Goal: Task Accomplishment & Management: Manage account settings

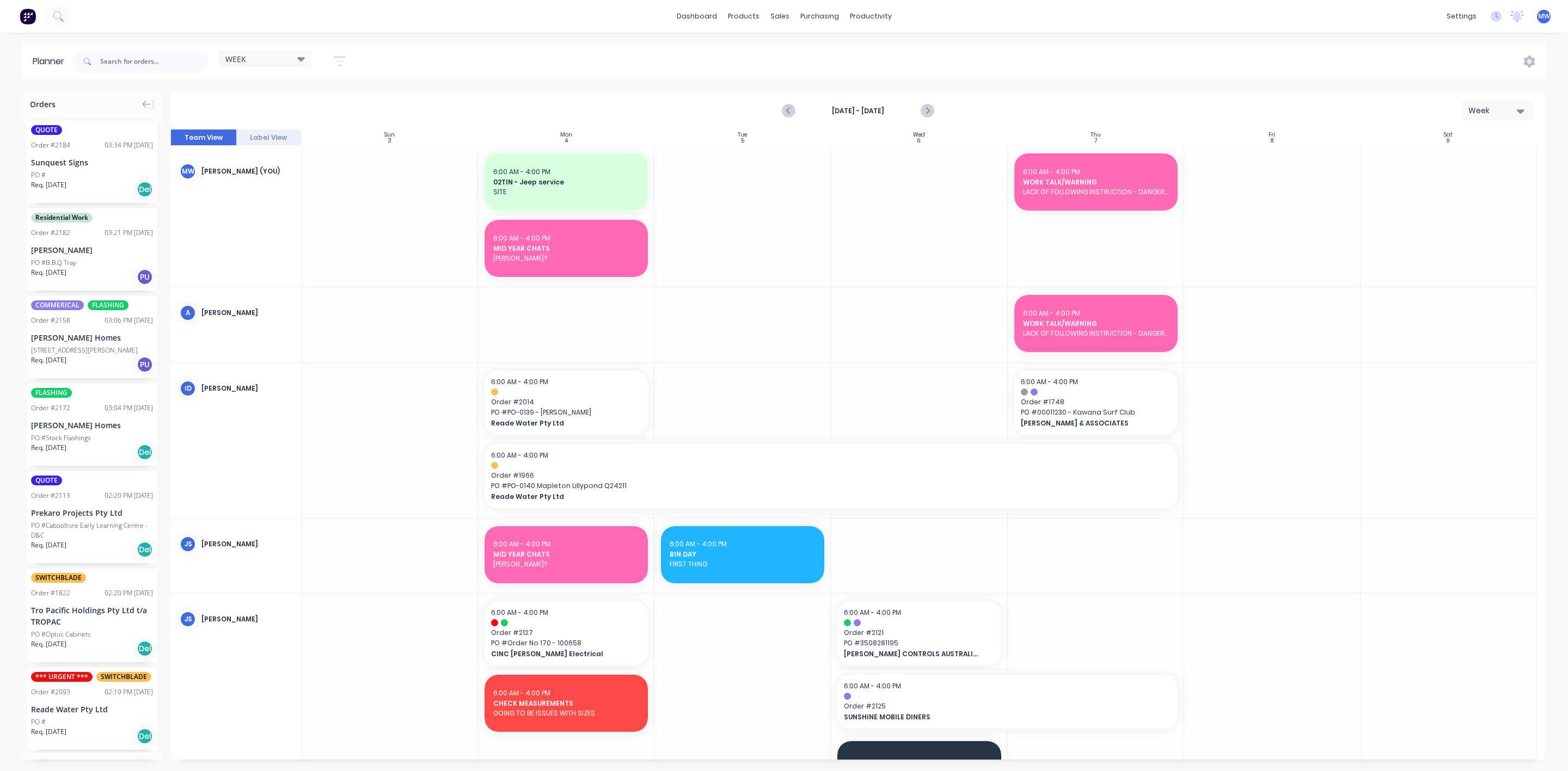
scroll to position [157, 0]
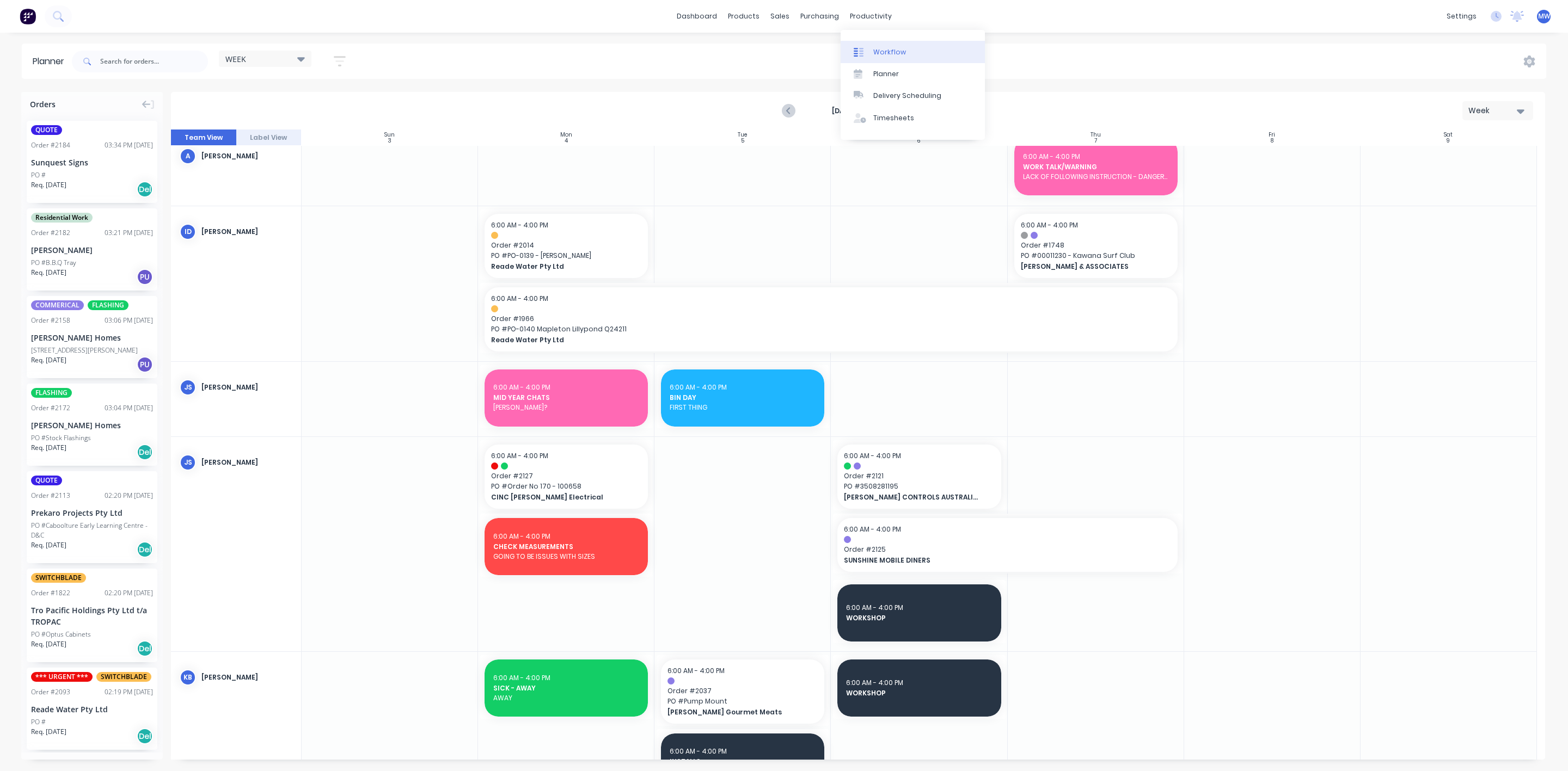
click at [871, 52] on link "Workflow" at bounding box center [912, 52] width 144 height 22
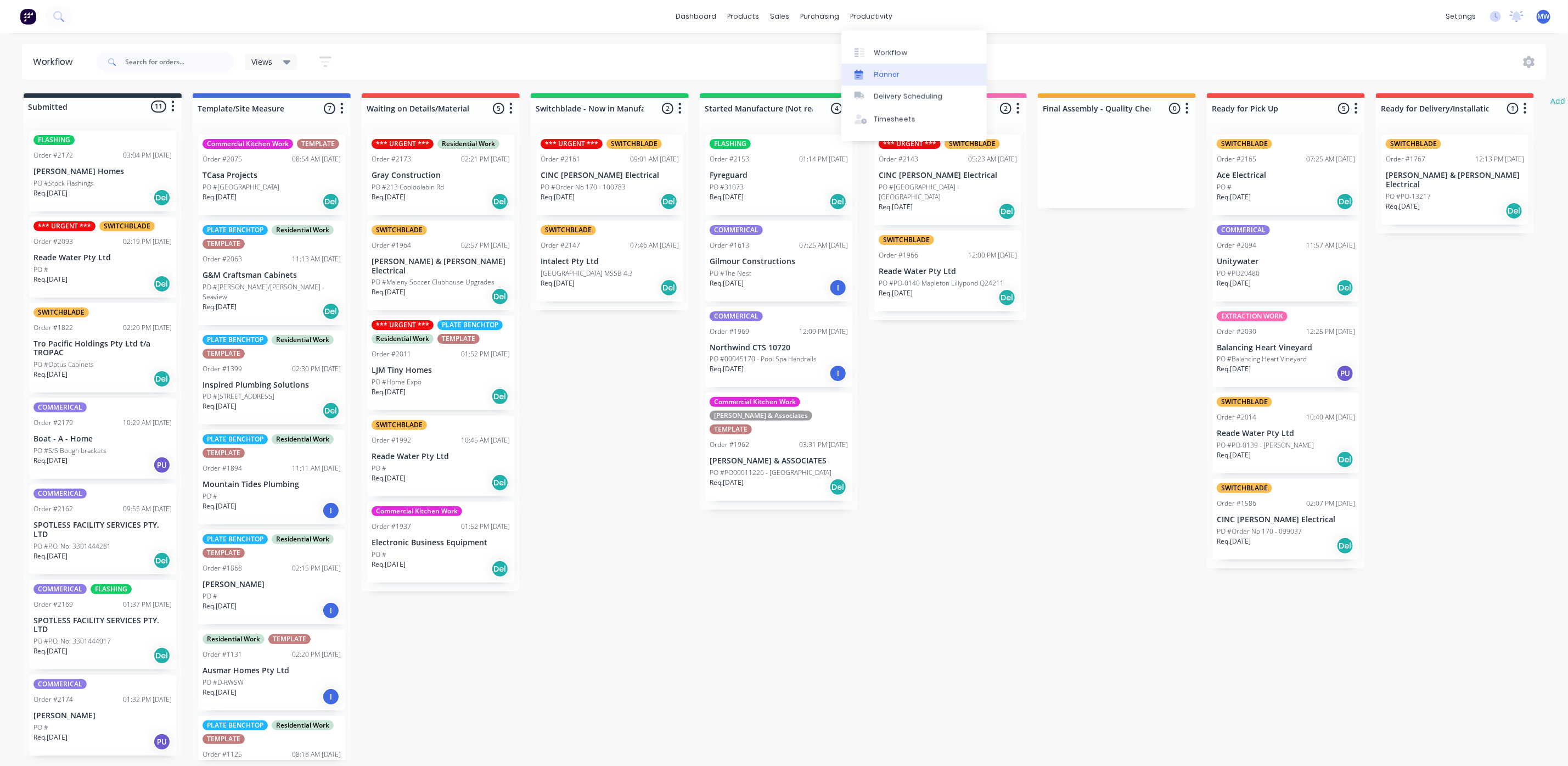
click at [886, 70] on div "Planner" at bounding box center [887, 75] width 26 height 10
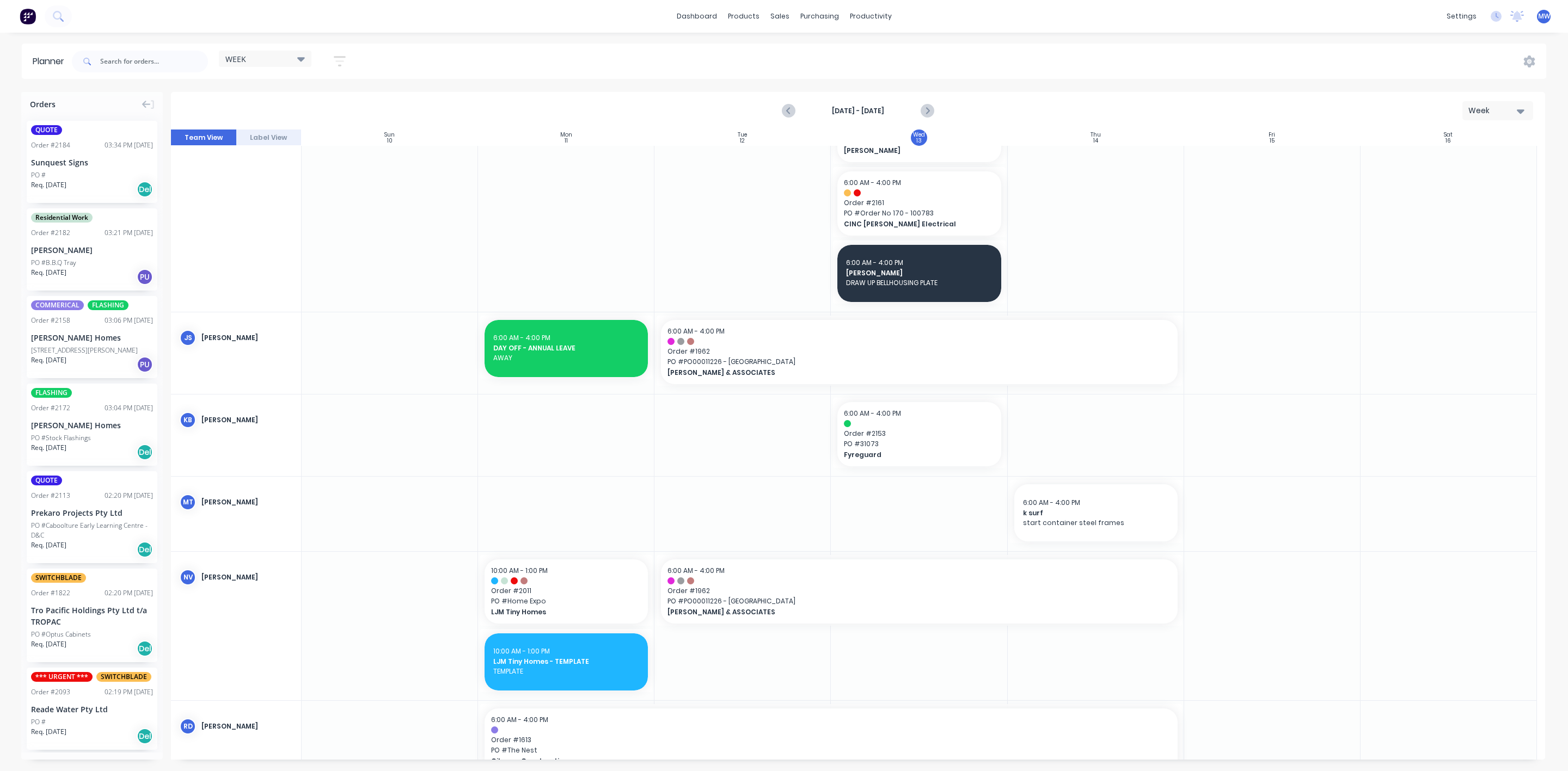
scroll to position [490, 0]
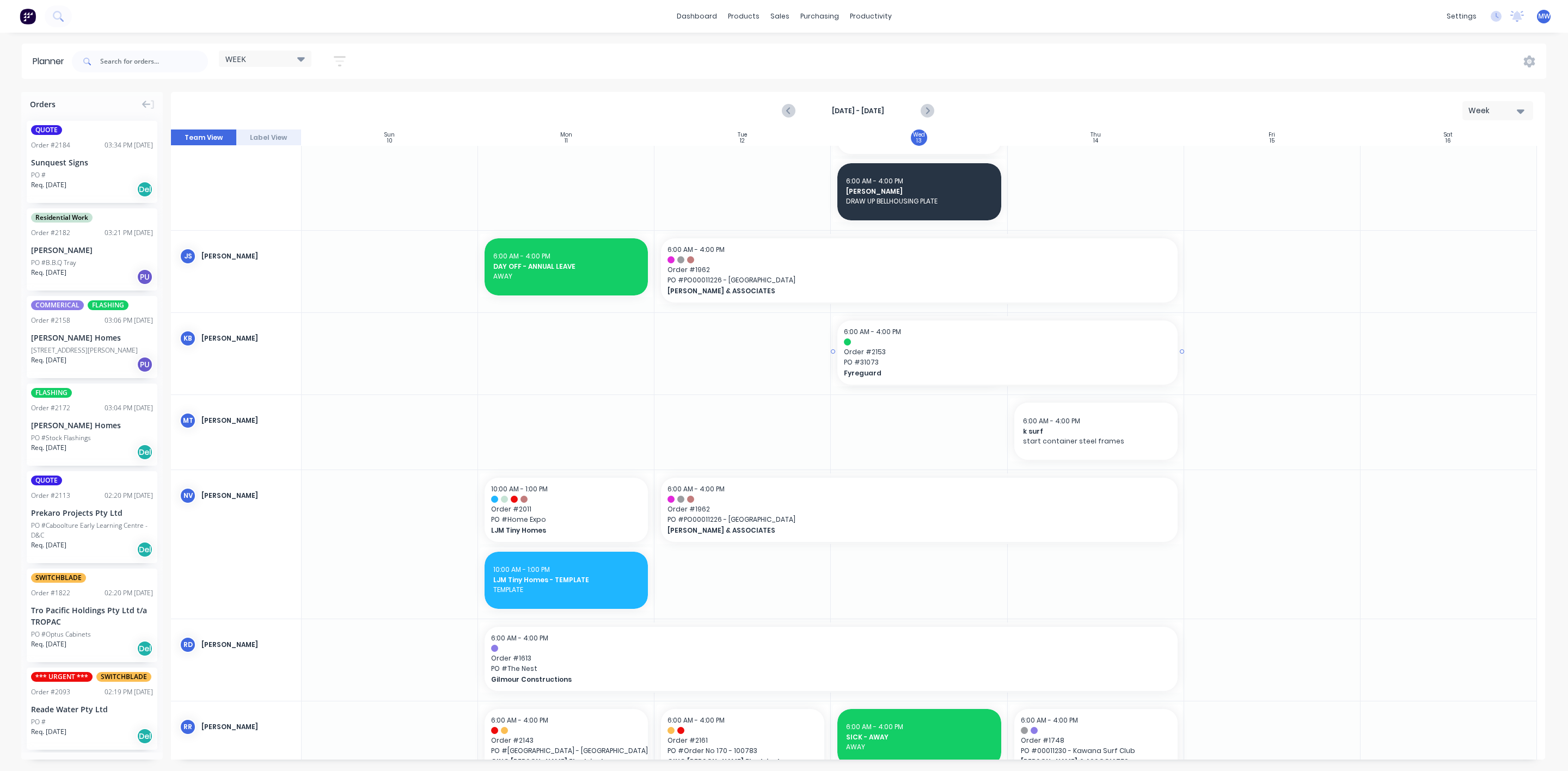
drag, startPoint x: 1002, startPoint y: 350, endPoint x: 1018, endPoint y: 350, distance: 16.0
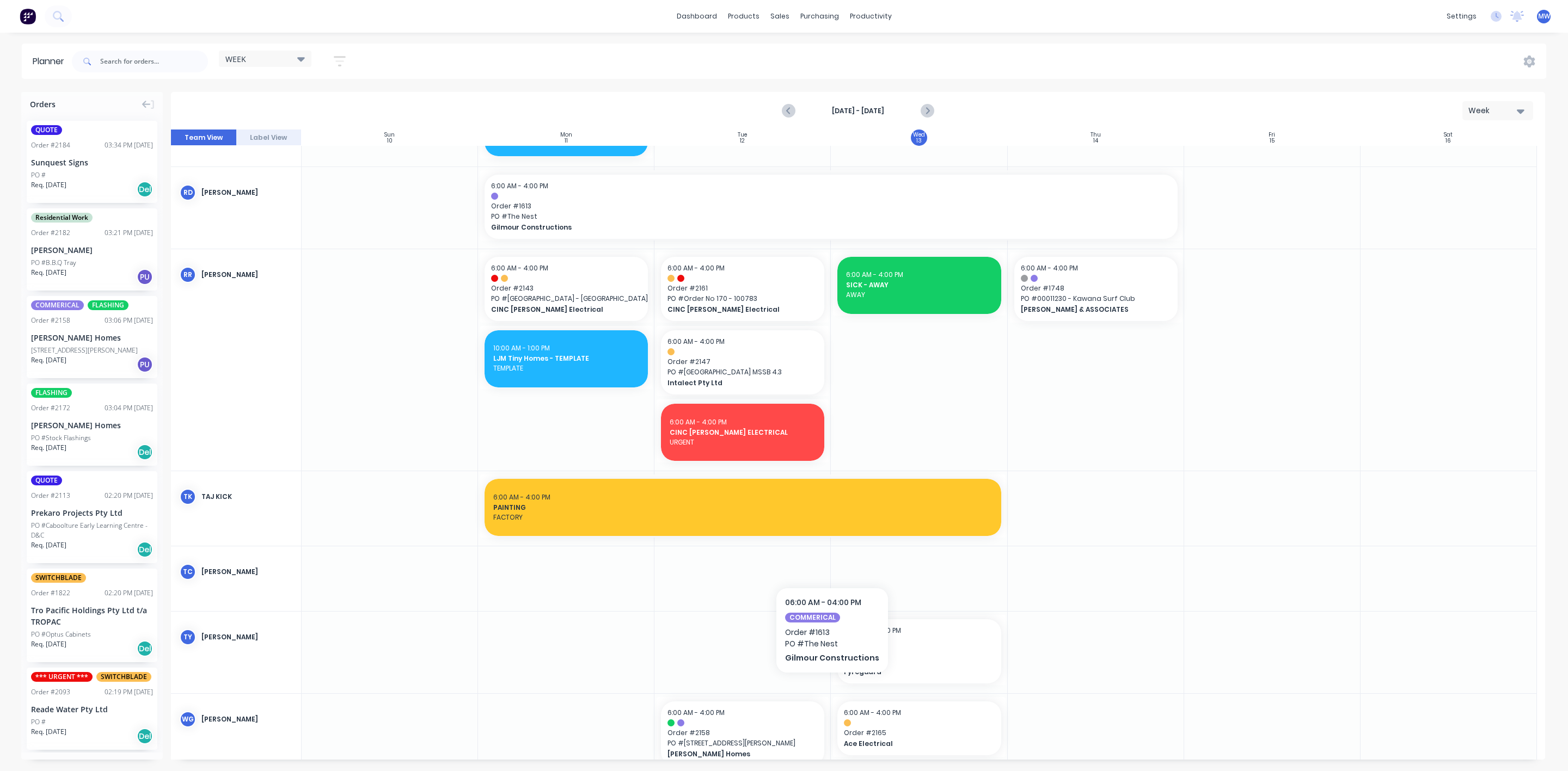
scroll to position [980, 0]
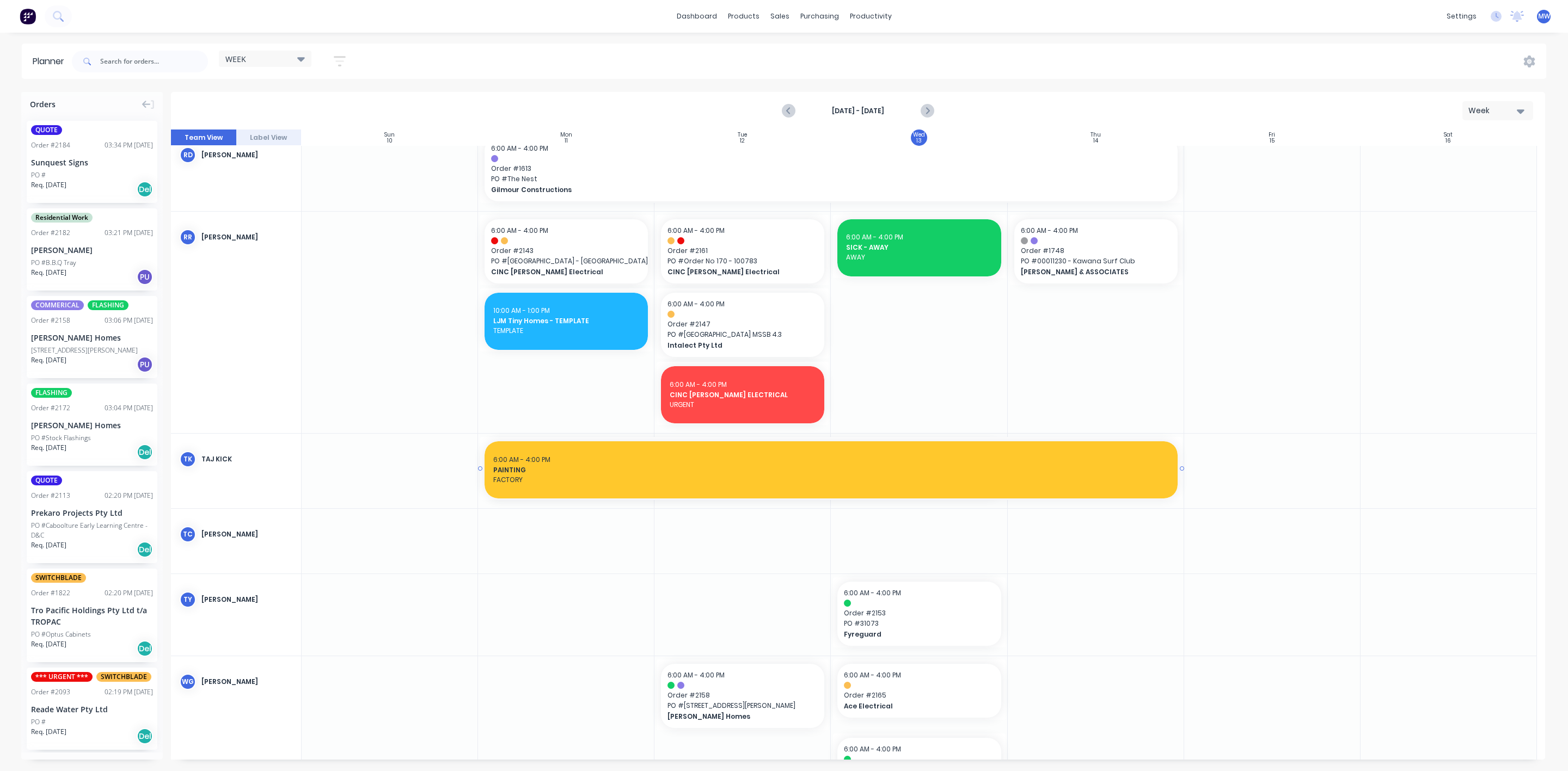
drag, startPoint x: 1003, startPoint y: 471, endPoint x: 1068, endPoint y: 478, distance: 65.4
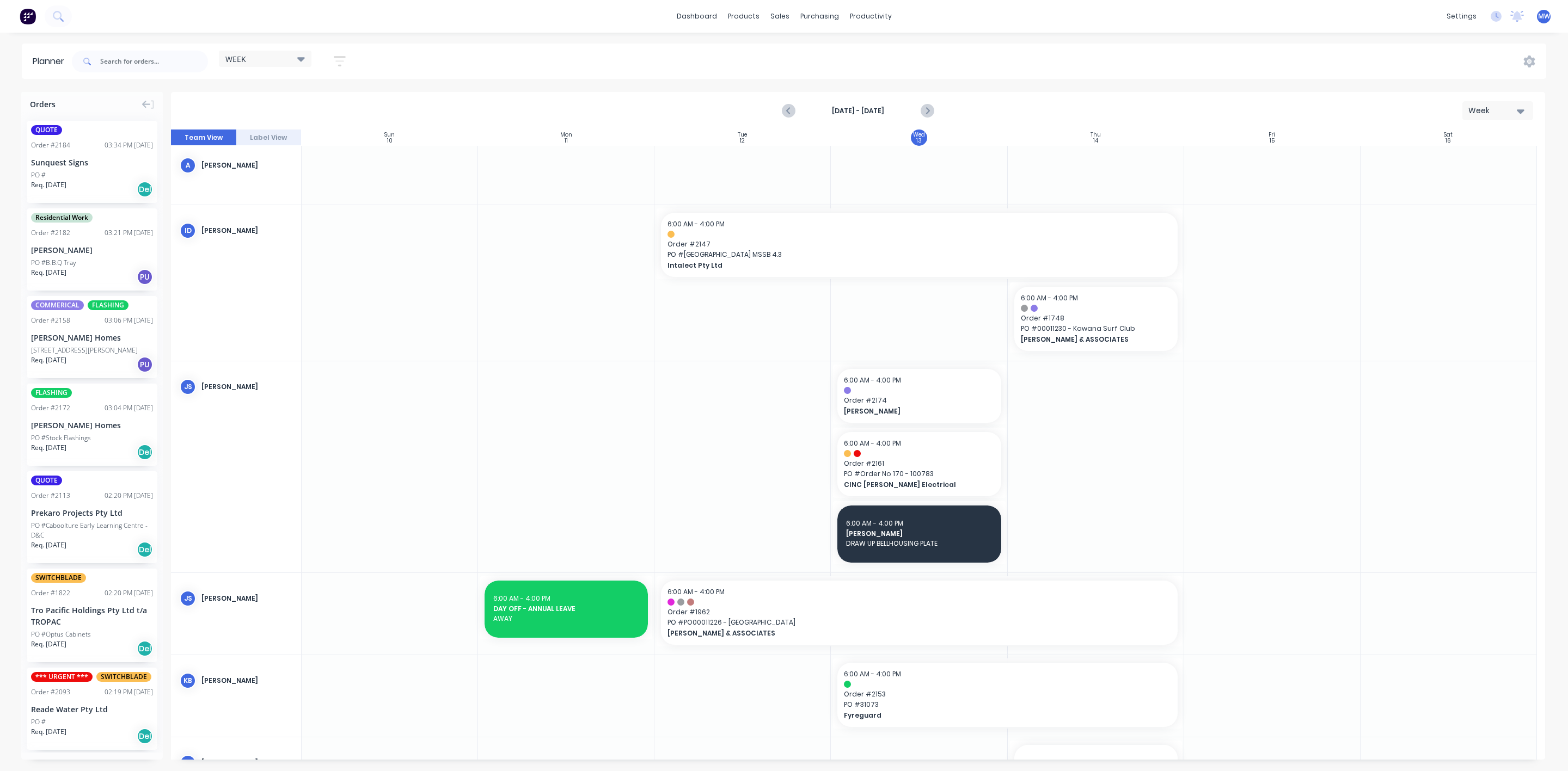
scroll to position [126, 0]
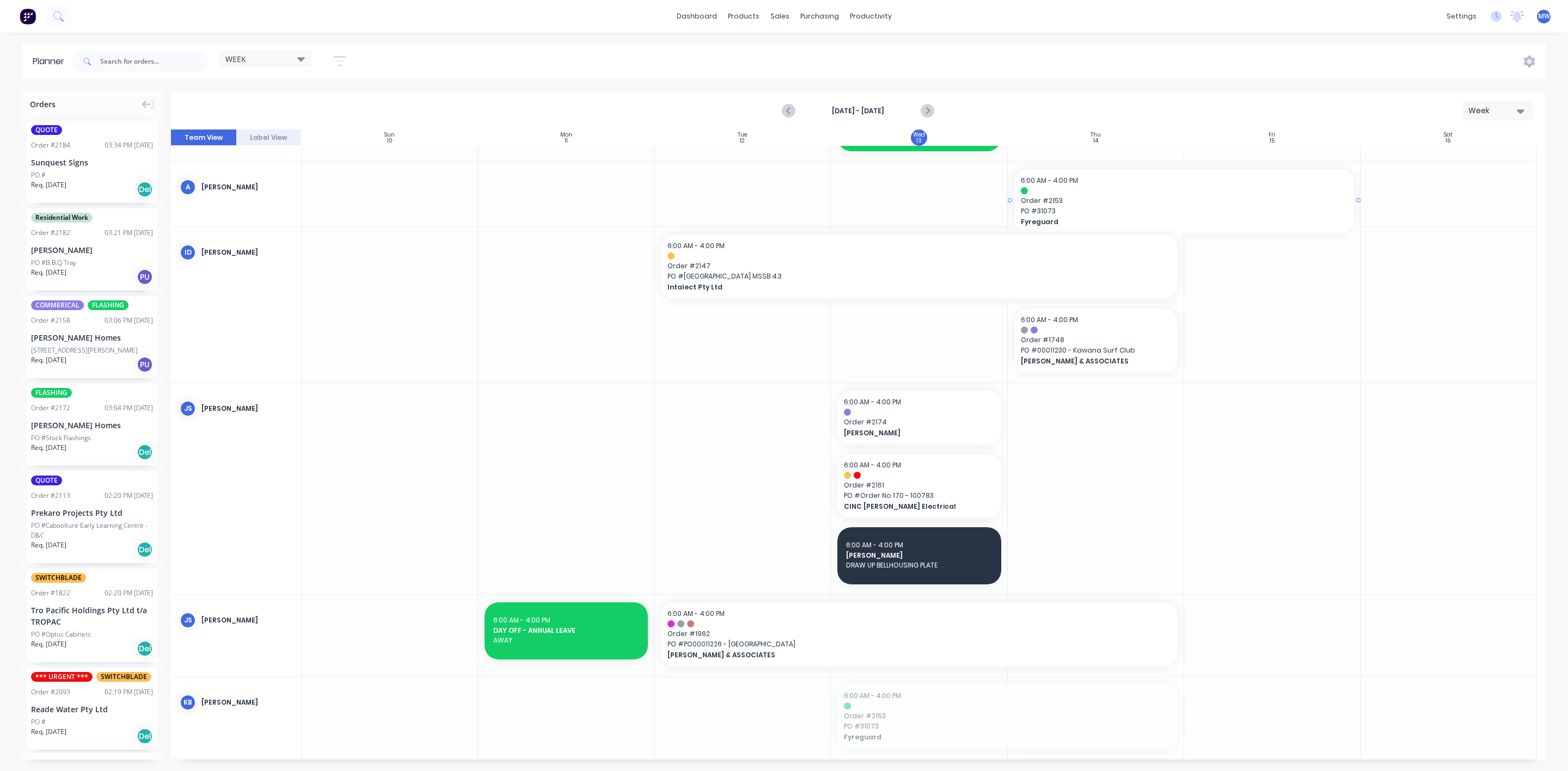
drag, startPoint x: 911, startPoint y: 708, endPoint x: 1060, endPoint y: 204, distance: 525.6
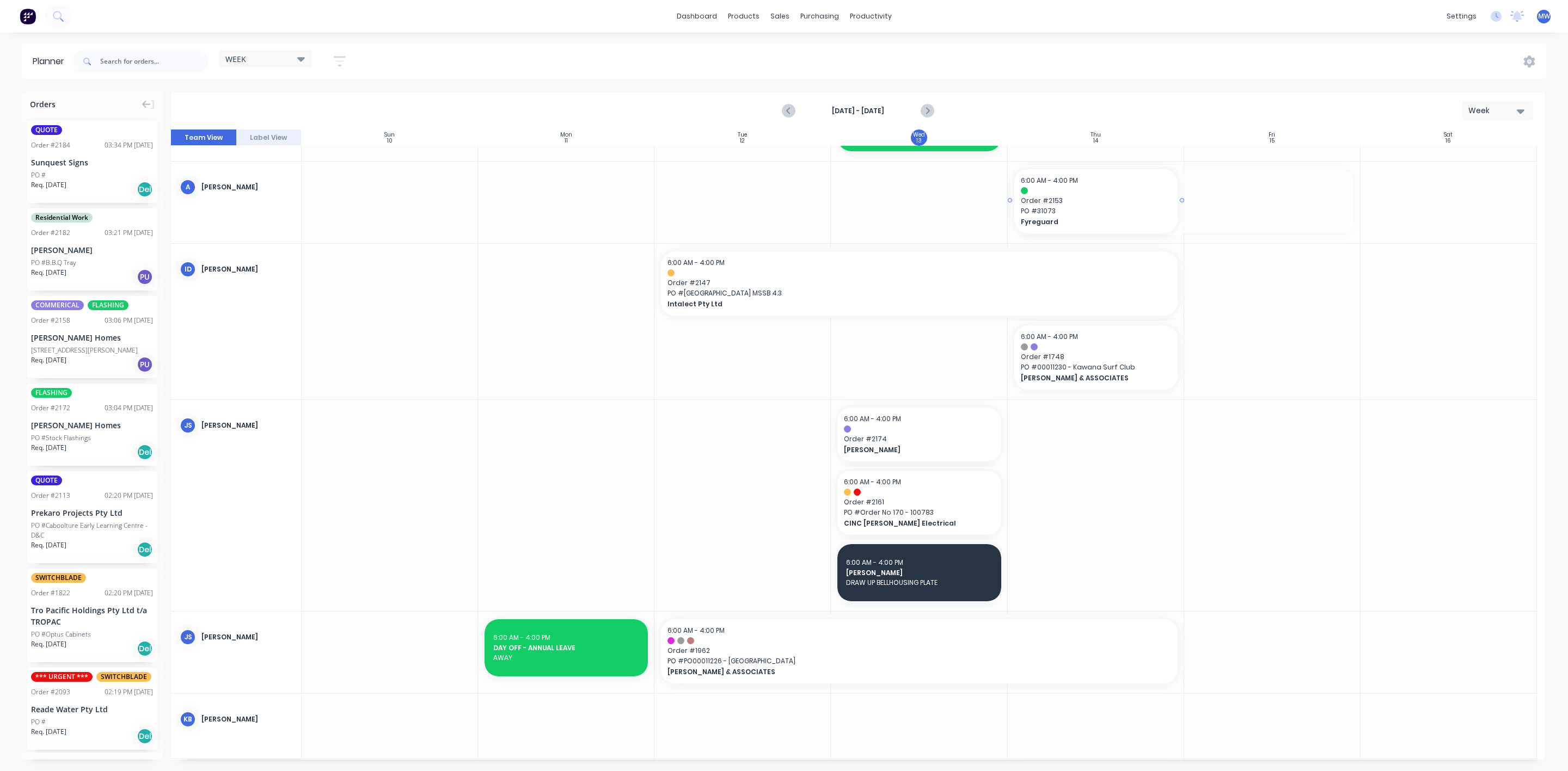
drag, startPoint x: 1356, startPoint y: 199, endPoint x: 1140, endPoint y: 198, distance: 216.0
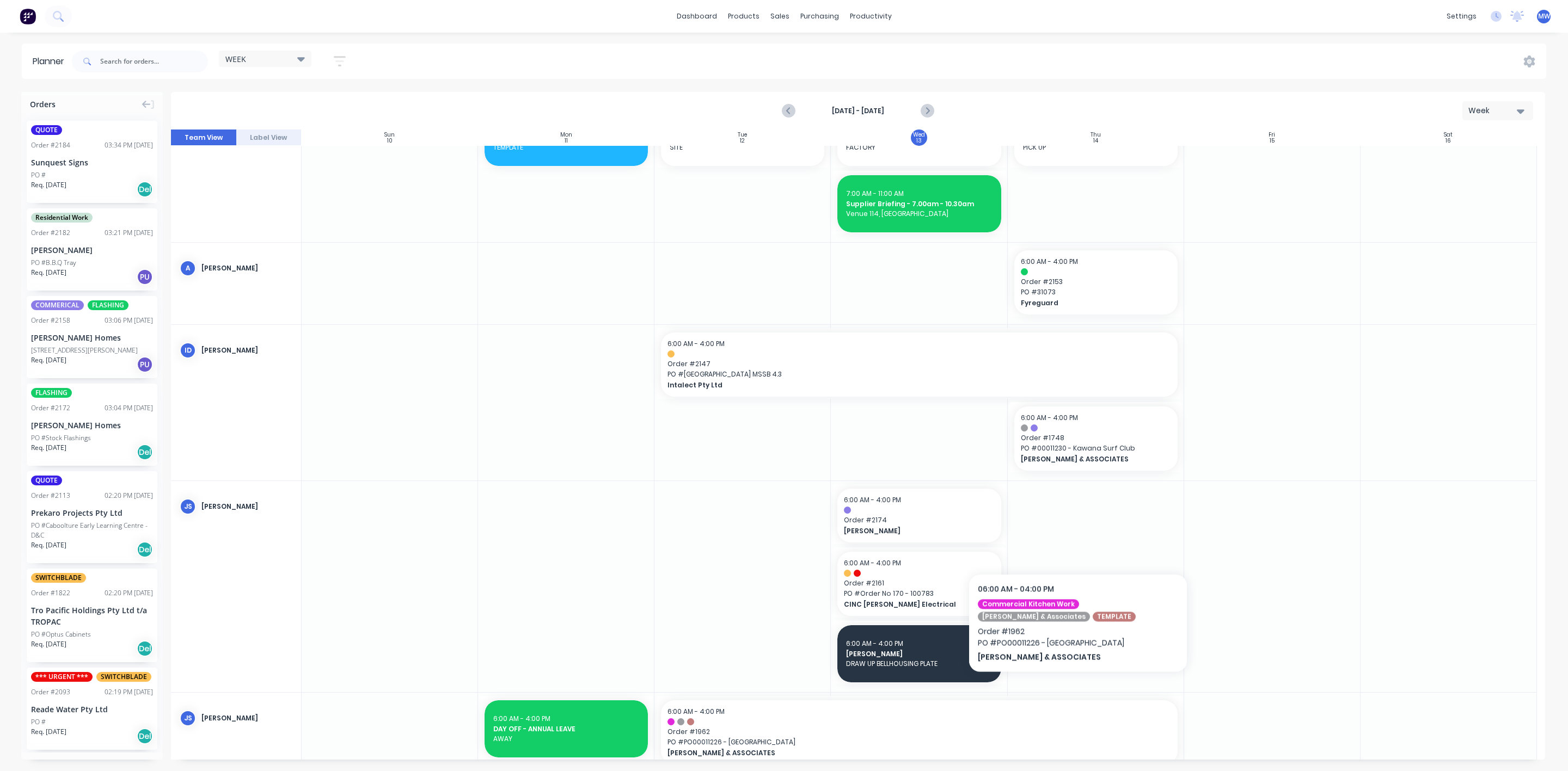
scroll to position [44, 0]
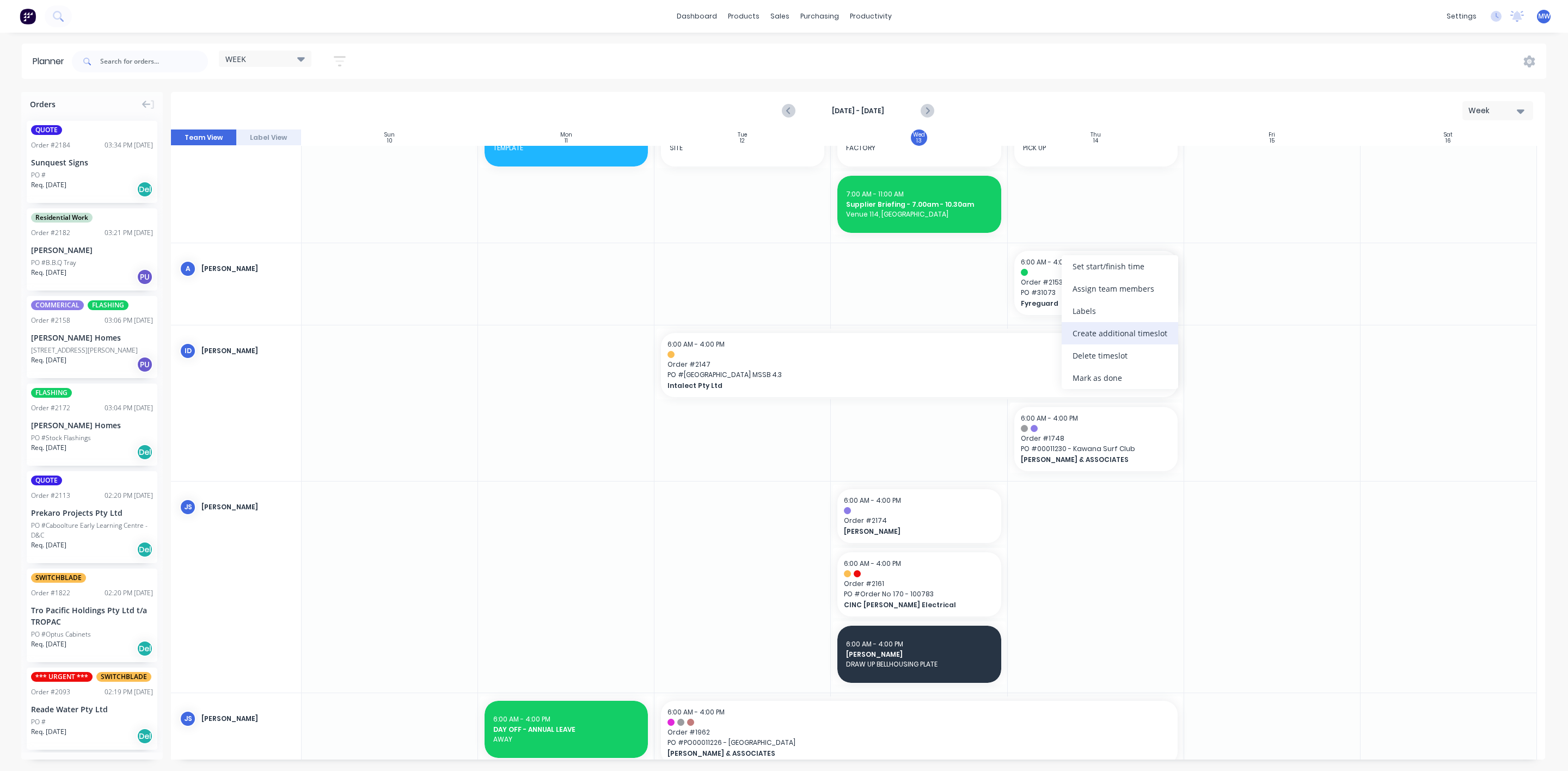
click at [1111, 333] on div "Create additional timeslot" at bounding box center [1119, 333] width 116 height 23
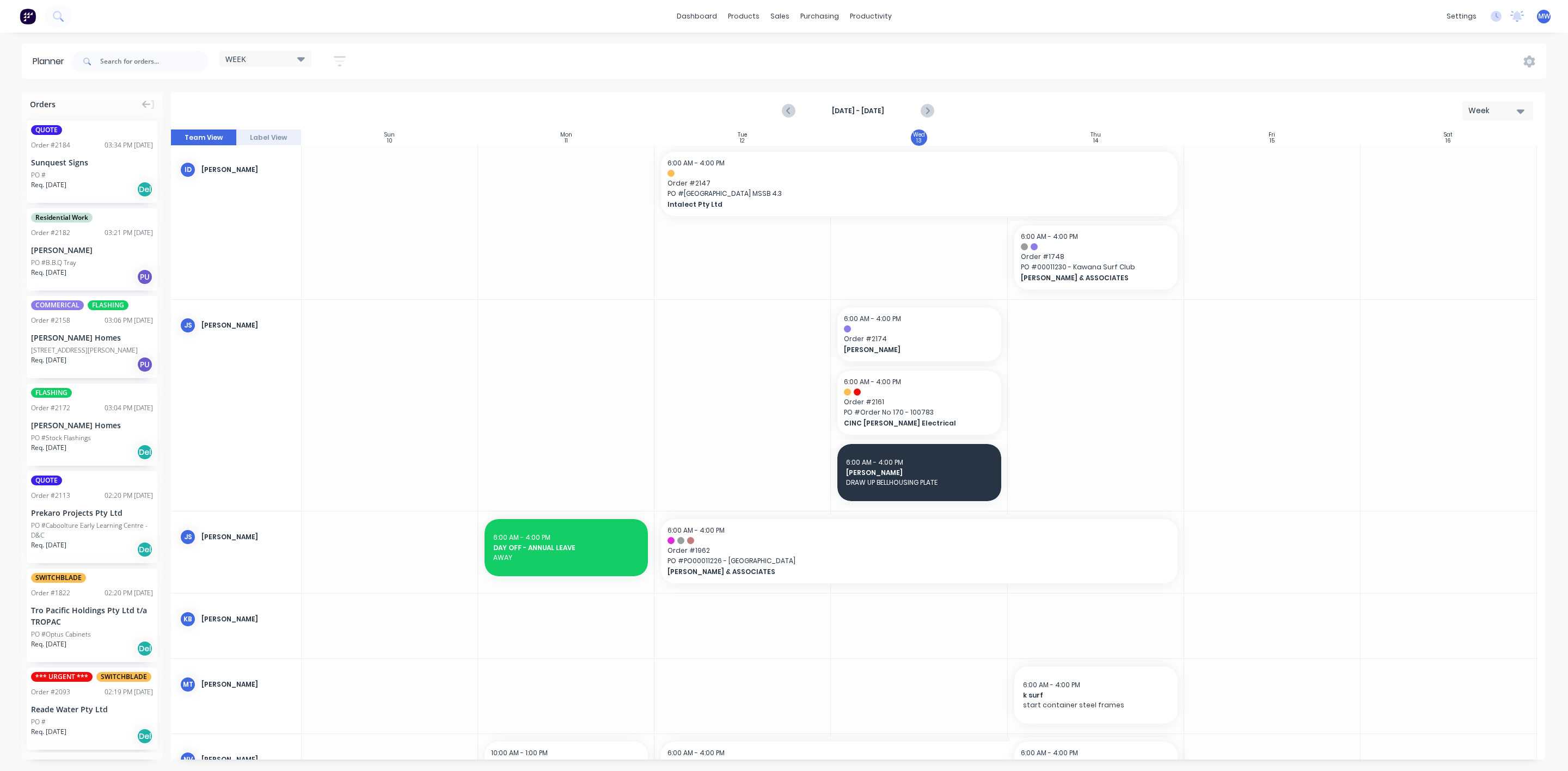
scroll to position [332, 0]
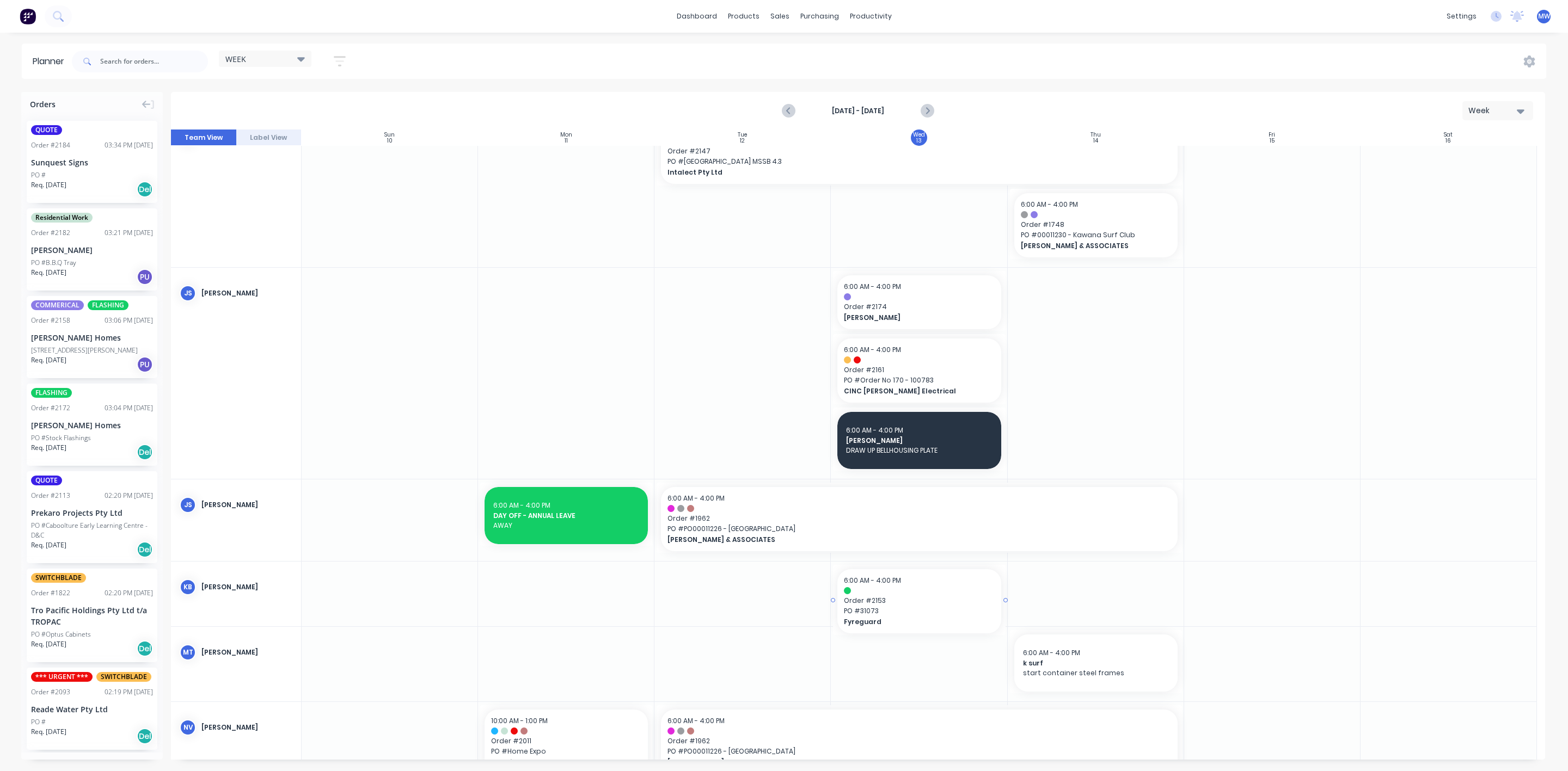
drag, startPoint x: 1085, startPoint y: 281, endPoint x: 920, endPoint y: 591, distance: 351.2
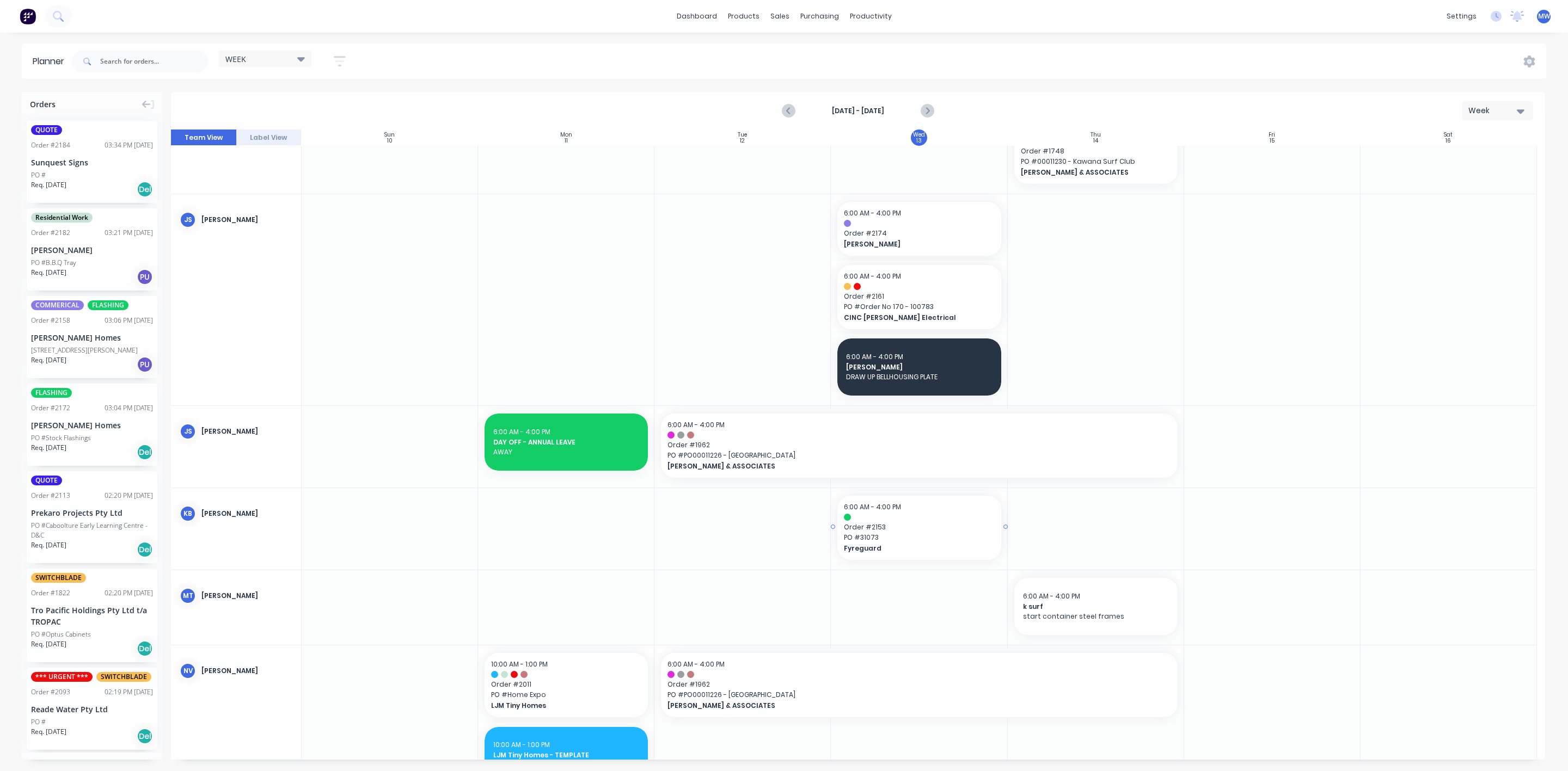
scroll to position [258, 0]
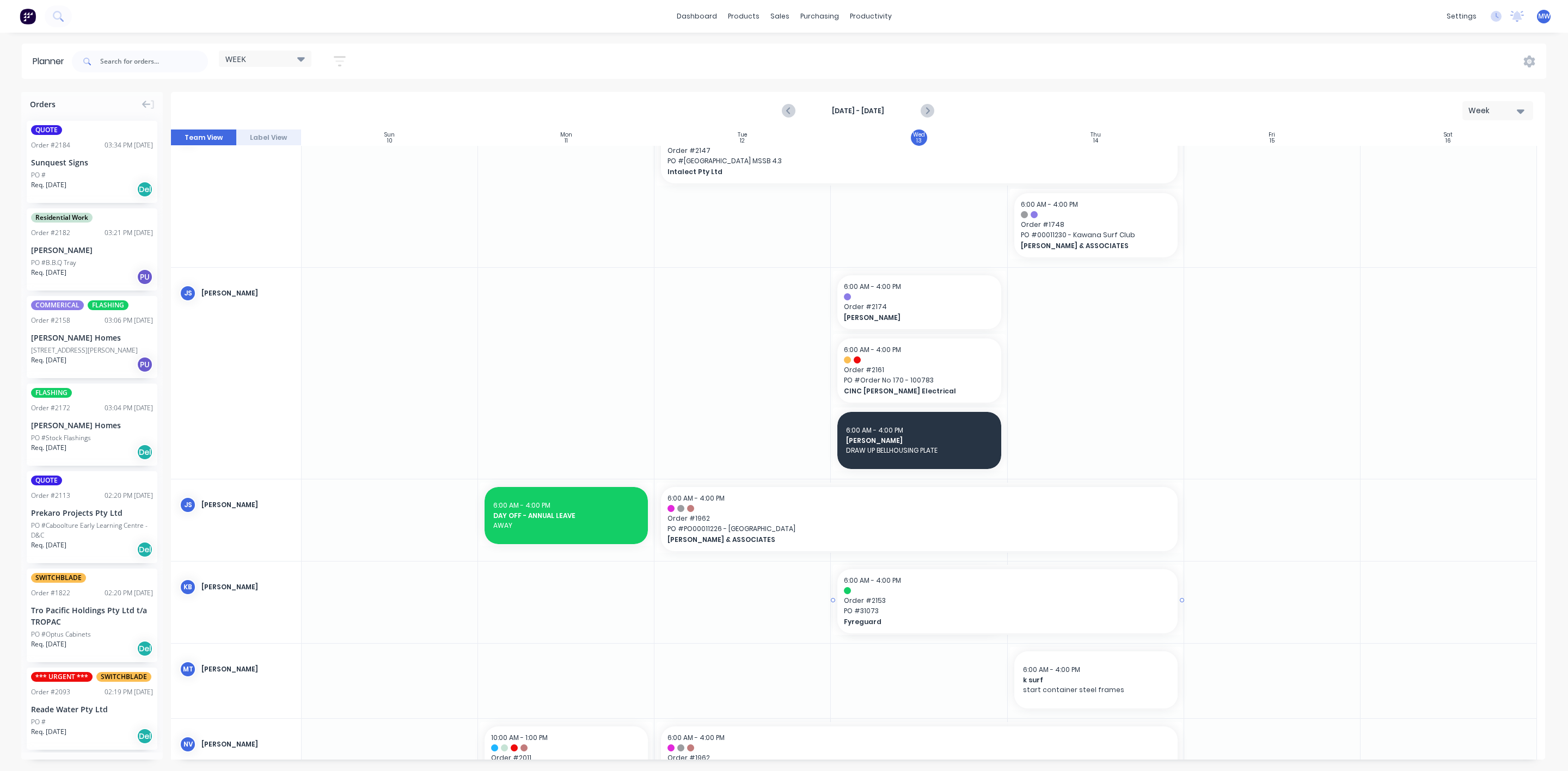
drag, startPoint x: 1003, startPoint y: 602, endPoint x: 1044, endPoint y: 606, distance: 41.2
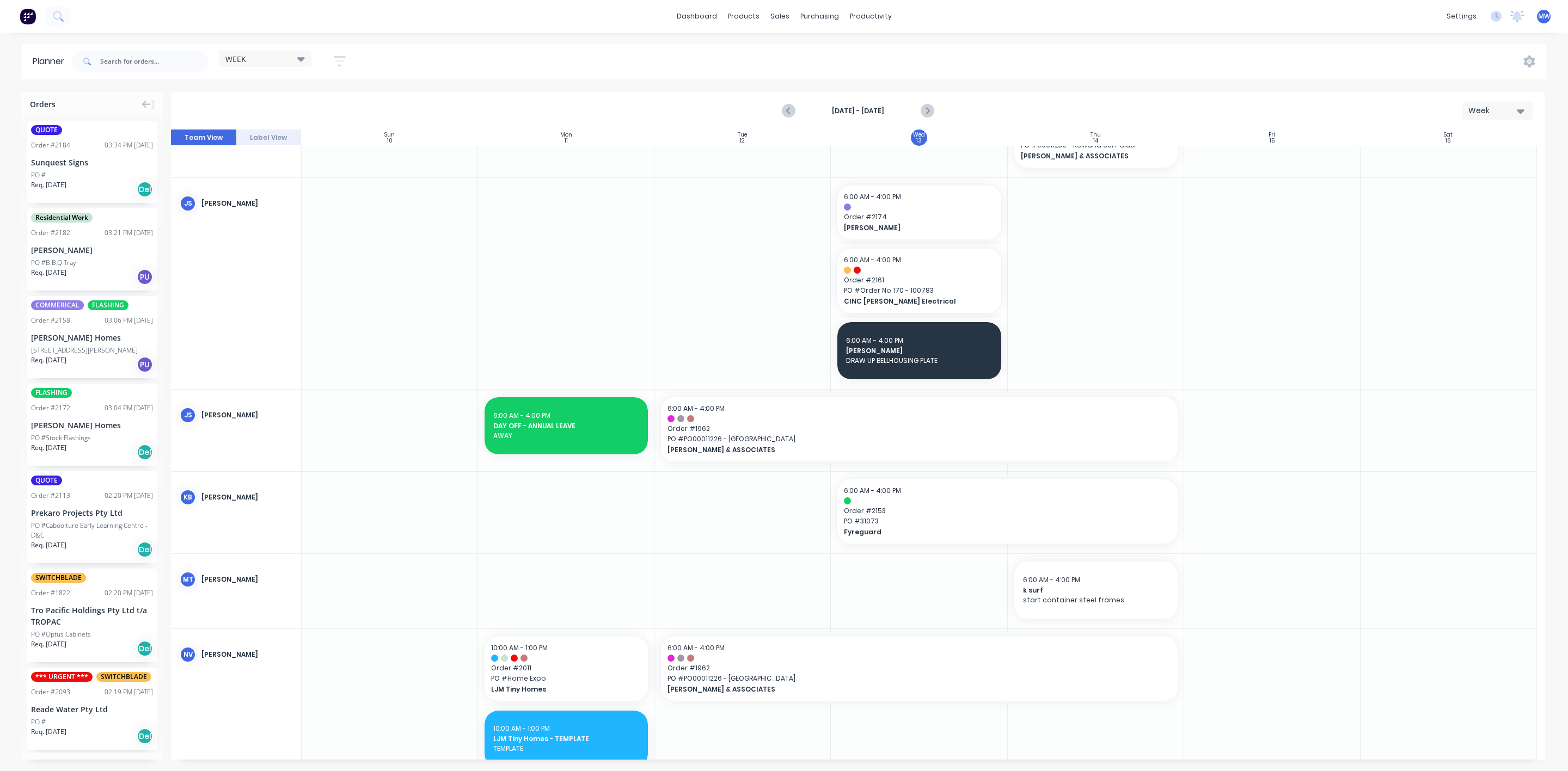
scroll to position [503, 0]
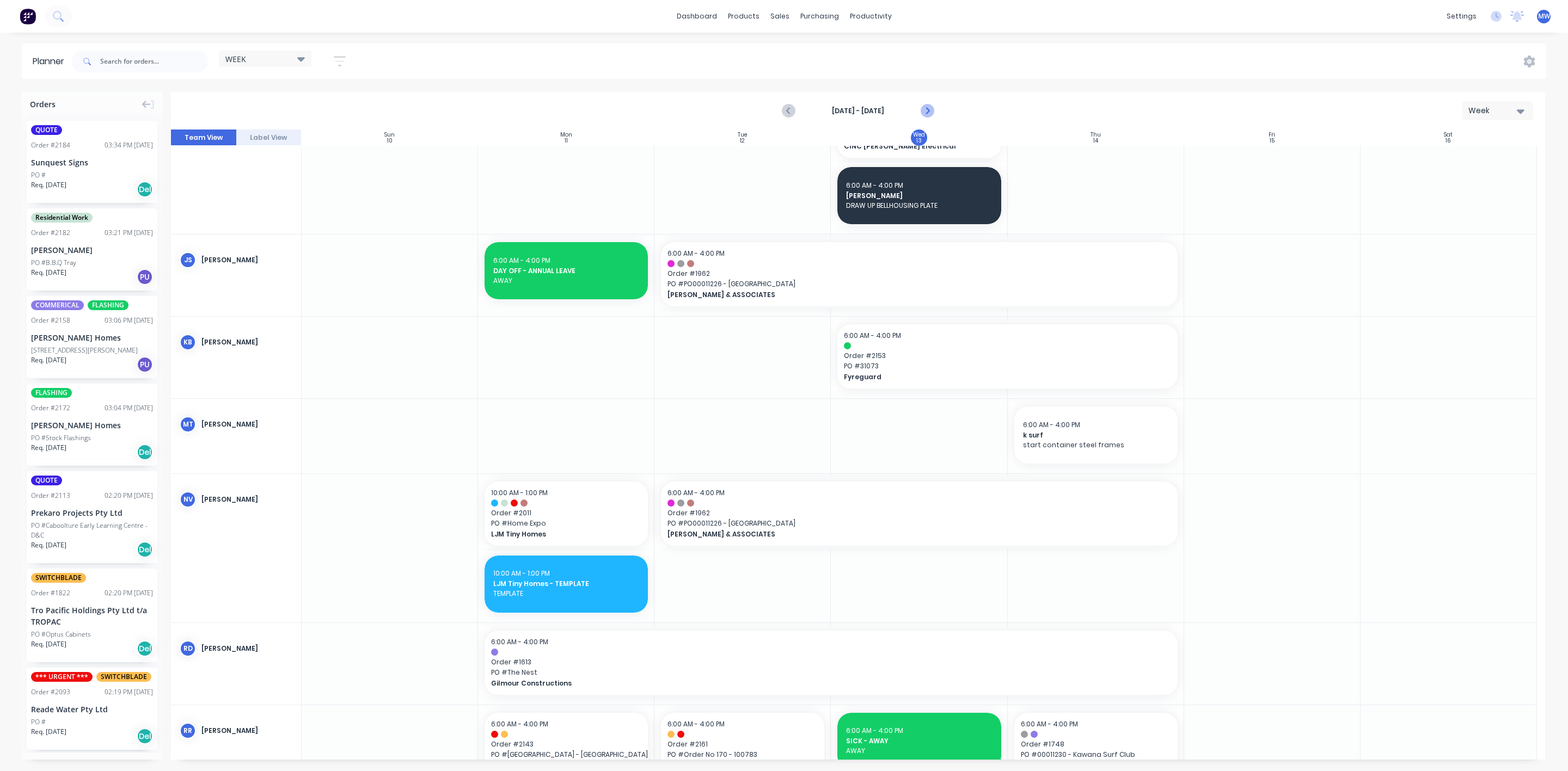
click at [923, 108] on icon "Next page" at bounding box center [926, 111] width 13 height 13
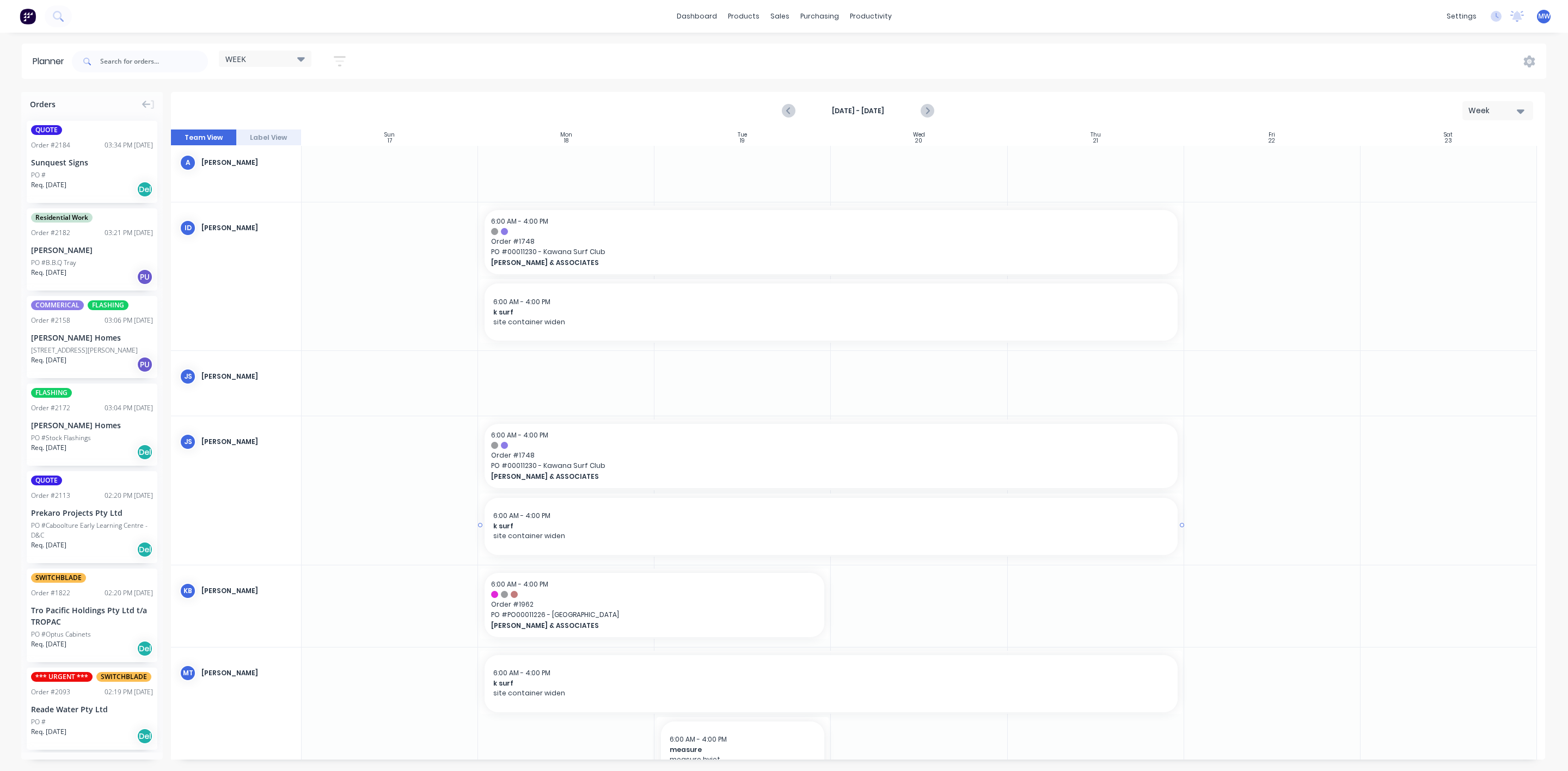
scroll to position [0, 0]
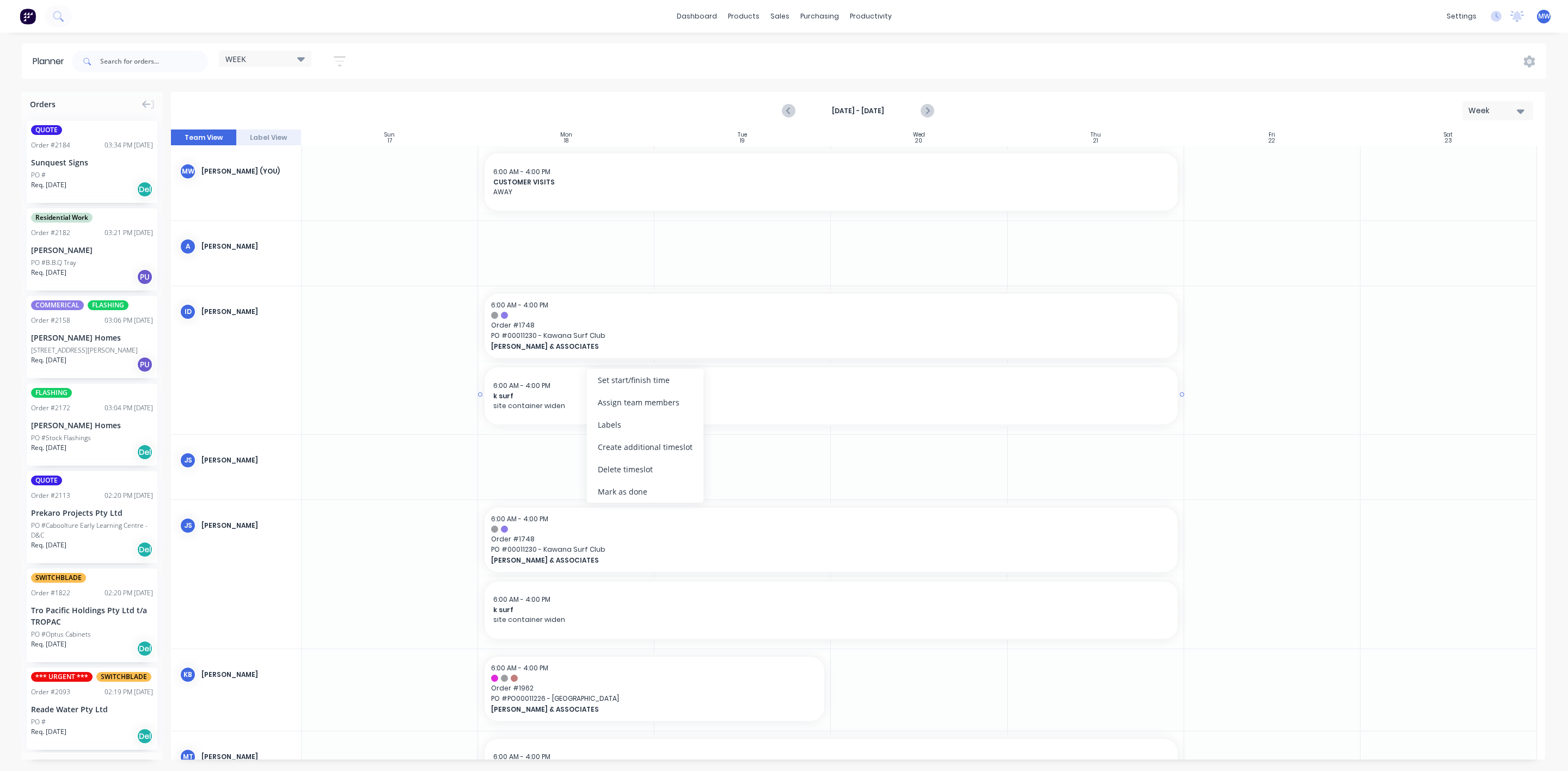
click at [557, 400] on span "k surf" at bounding box center [831, 396] width 676 height 10
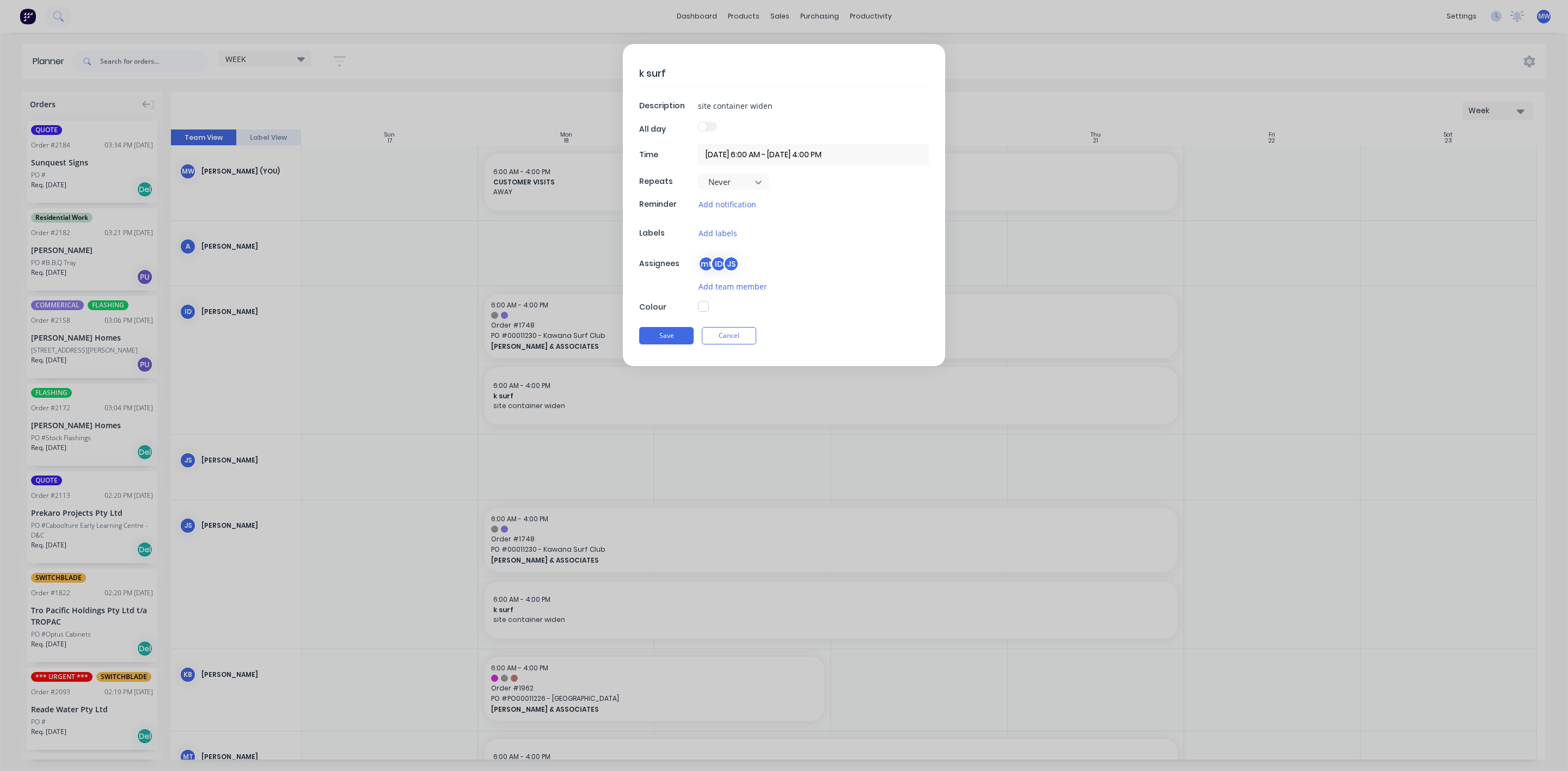
click at [709, 309] on button "button" at bounding box center [704, 307] width 11 height 11
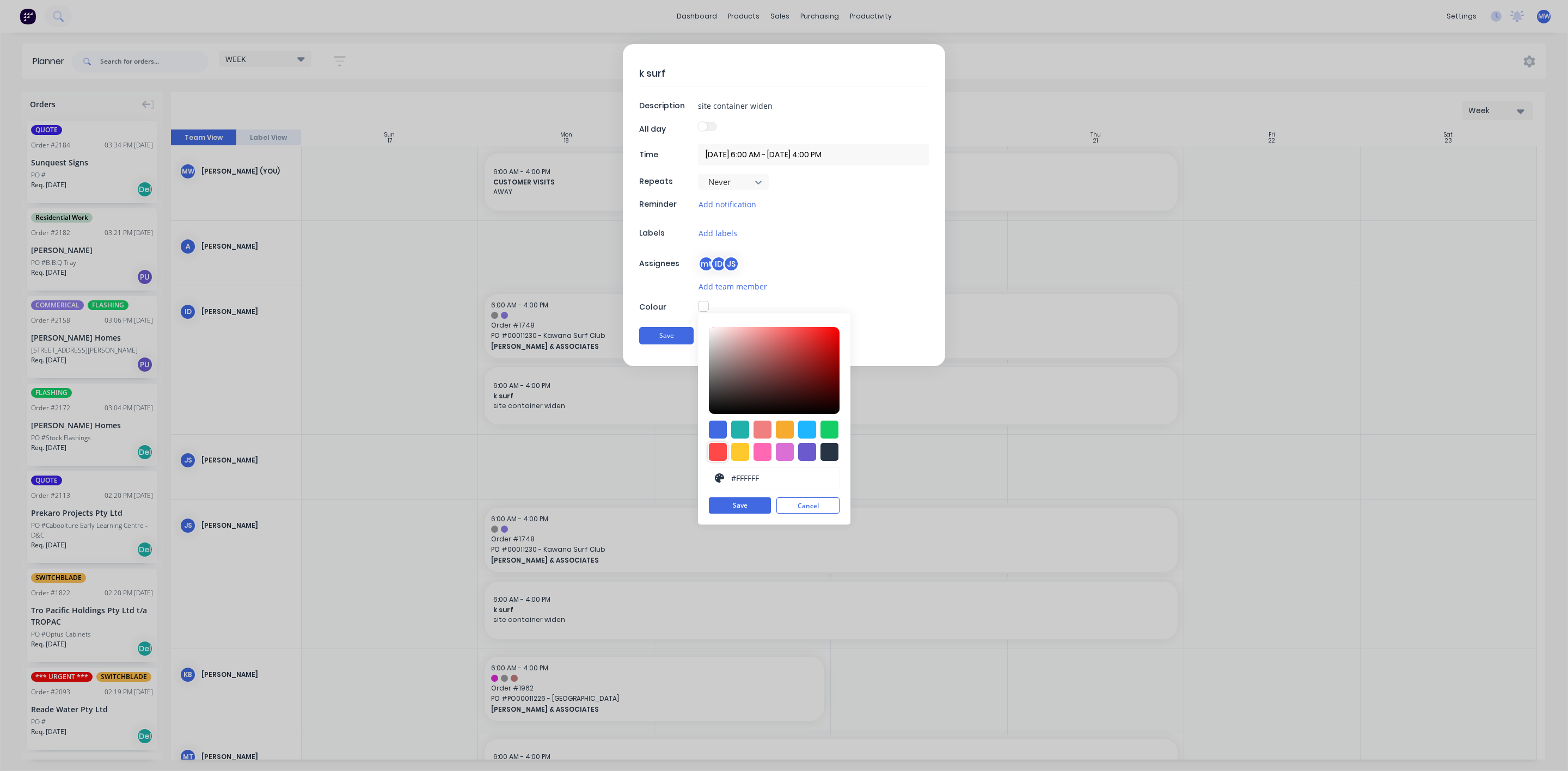
click at [712, 453] on div at bounding box center [718, 452] width 18 height 18
click at [833, 459] on div at bounding box center [830, 453] width 18 height 18
type input "#273444"
click at [737, 508] on button "Save" at bounding box center [740, 506] width 62 height 16
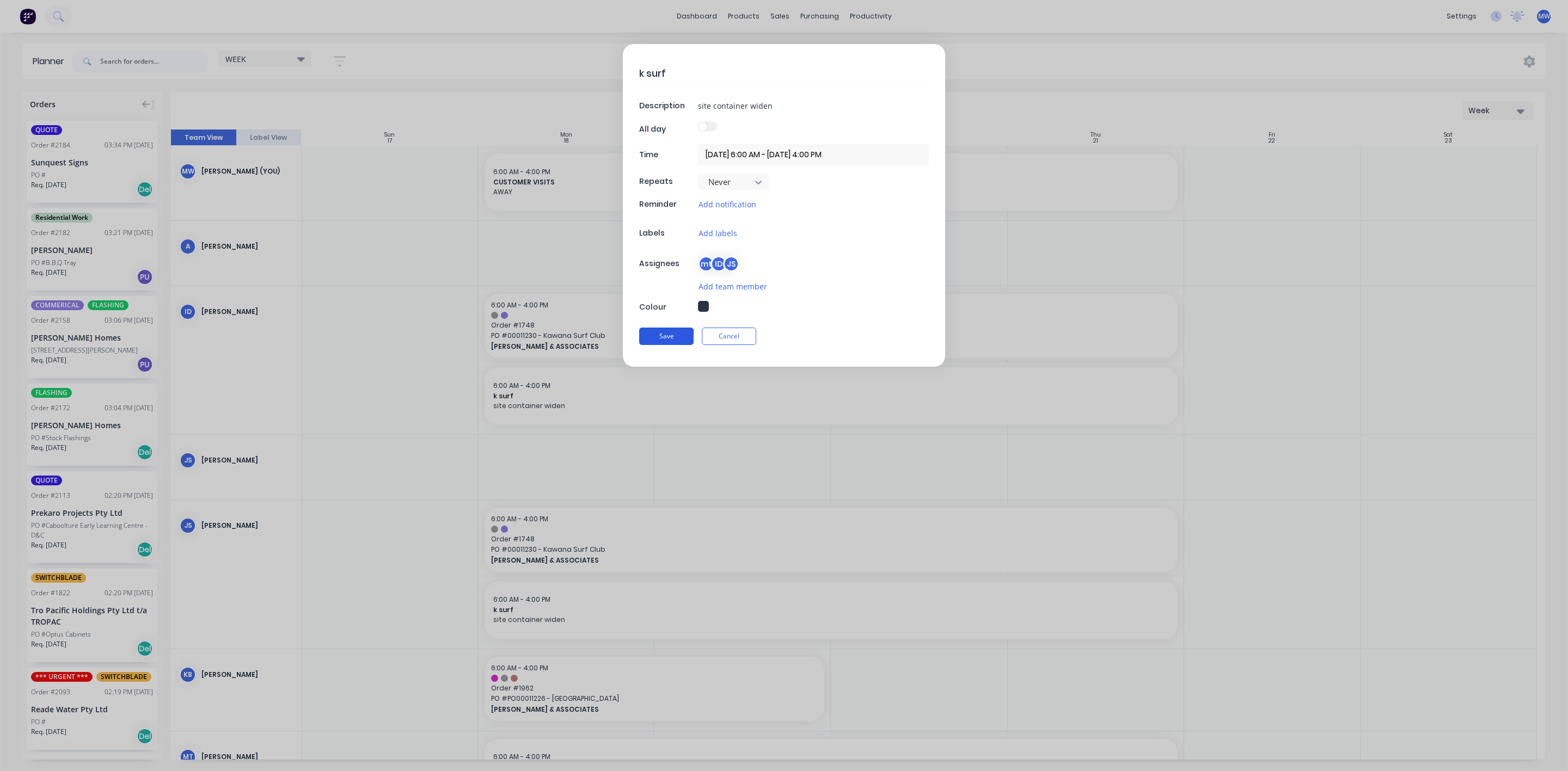
click at [663, 341] on button "Save" at bounding box center [666, 336] width 54 height 18
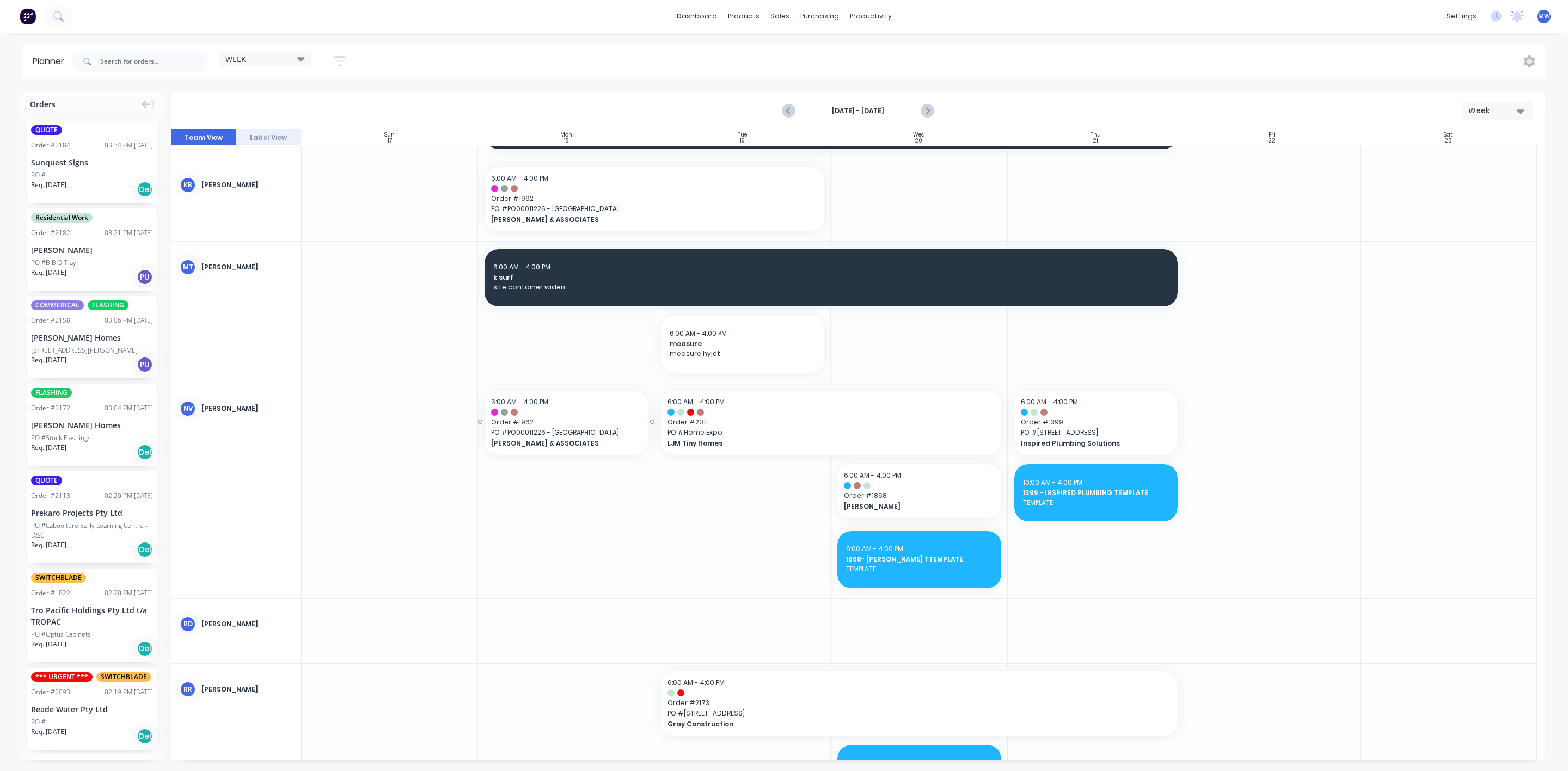
scroll to position [653, 0]
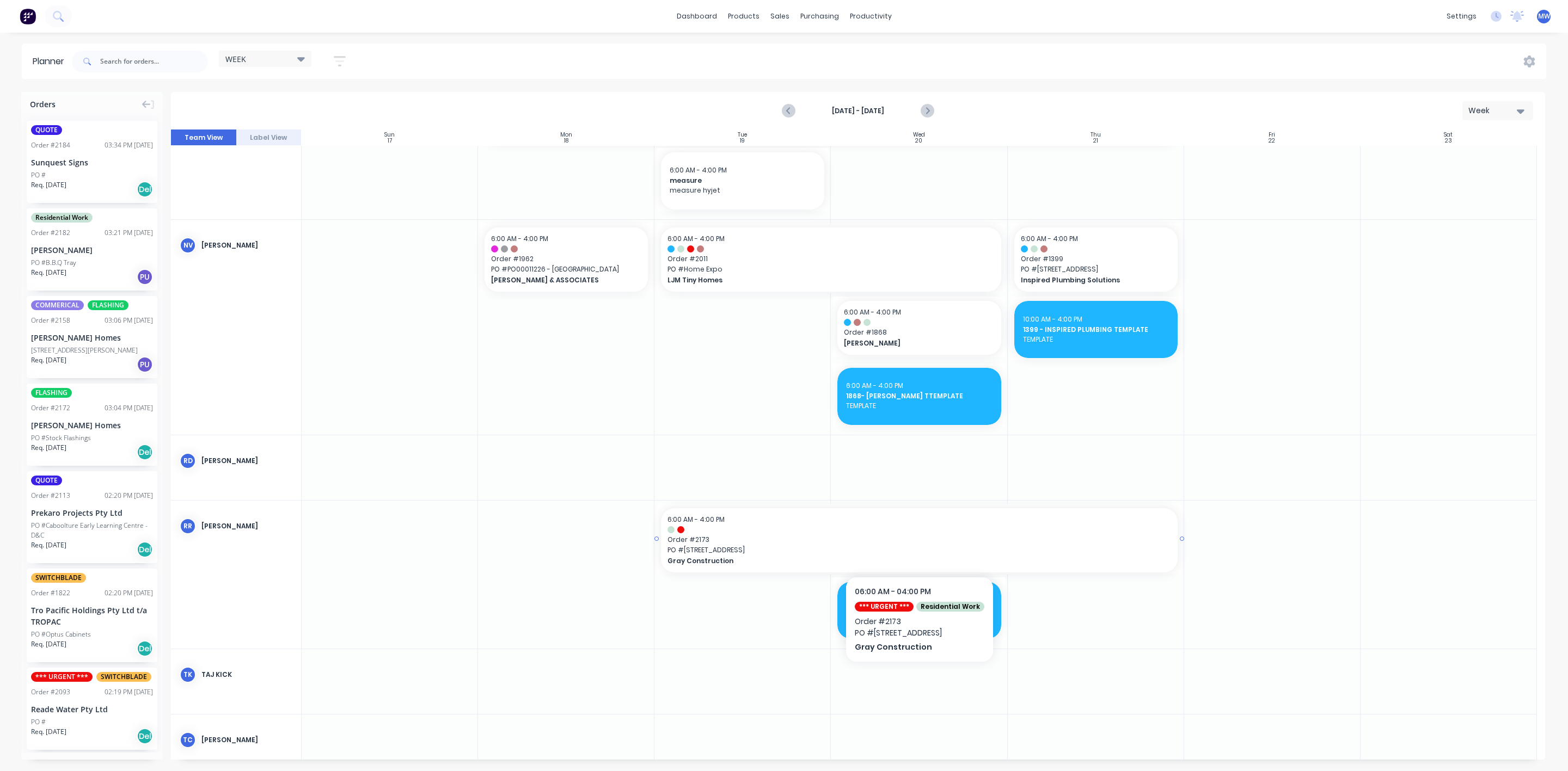
click at [754, 552] on span "PO # 213 Cooloolabin Rd" at bounding box center [919, 550] width 503 height 10
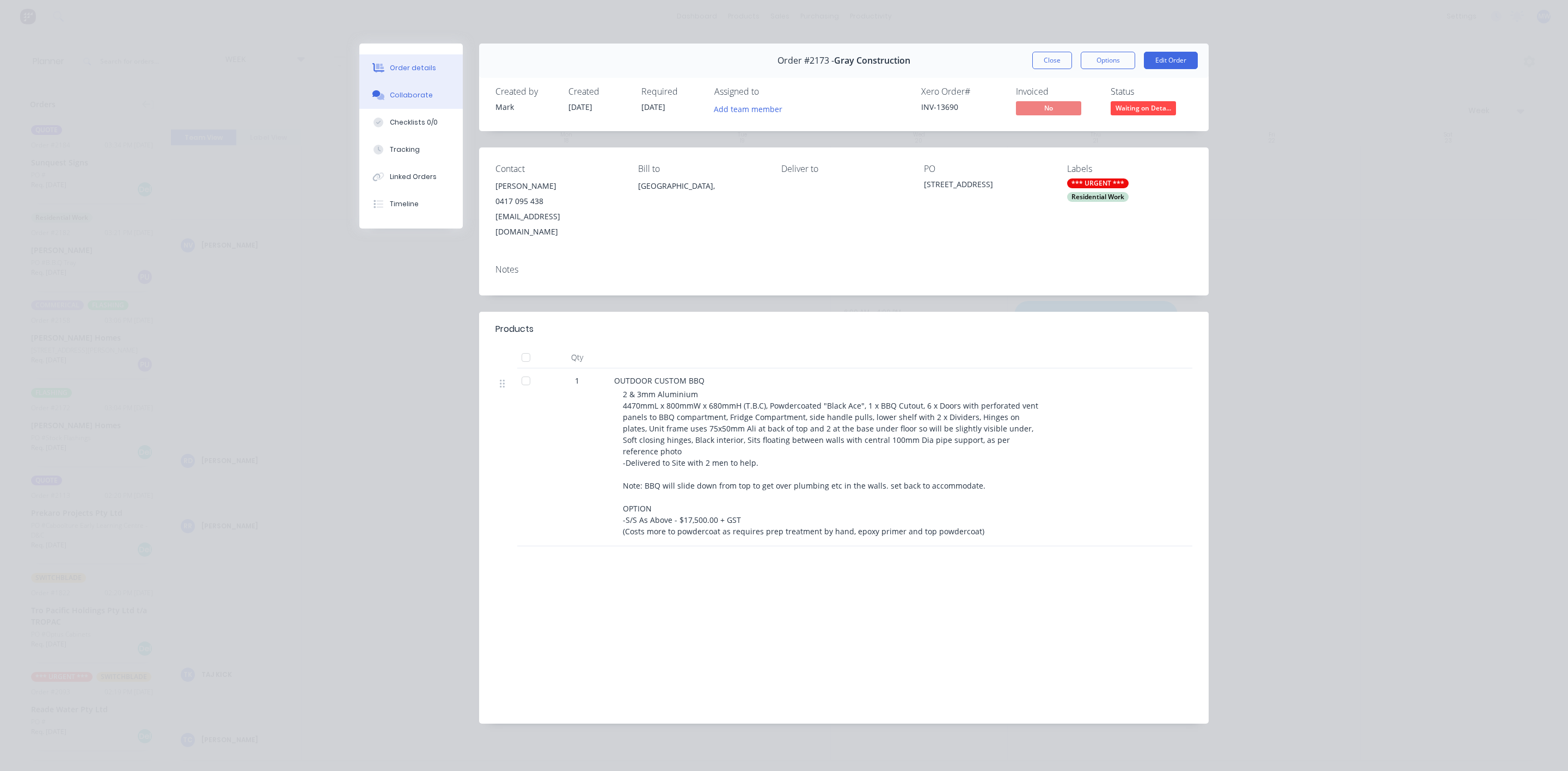
click at [389, 88] on button "Collaborate" at bounding box center [411, 95] width 103 height 27
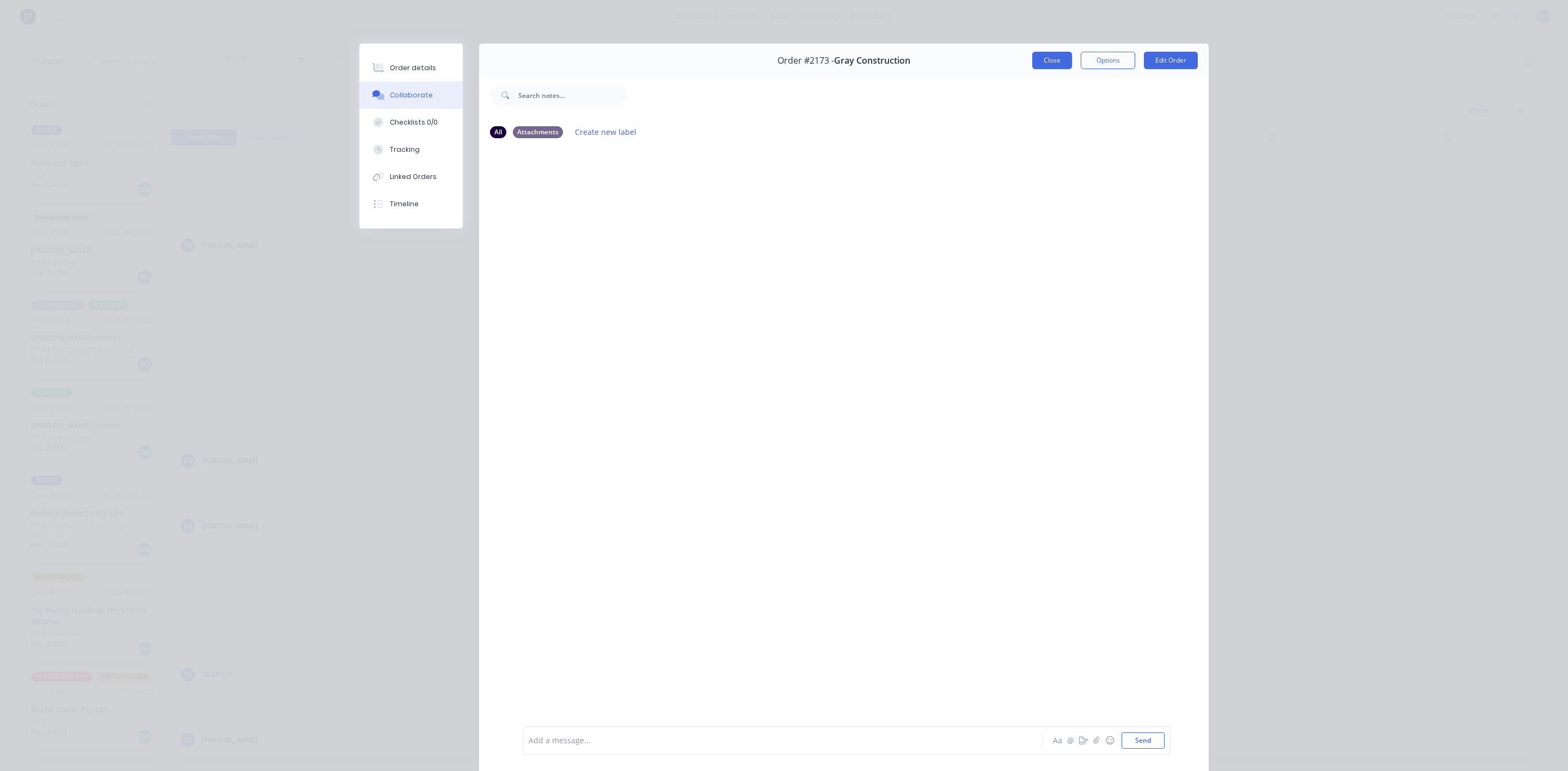
click at [1057, 64] on button "Close" at bounding box center [1052, 60] width 40 height 18
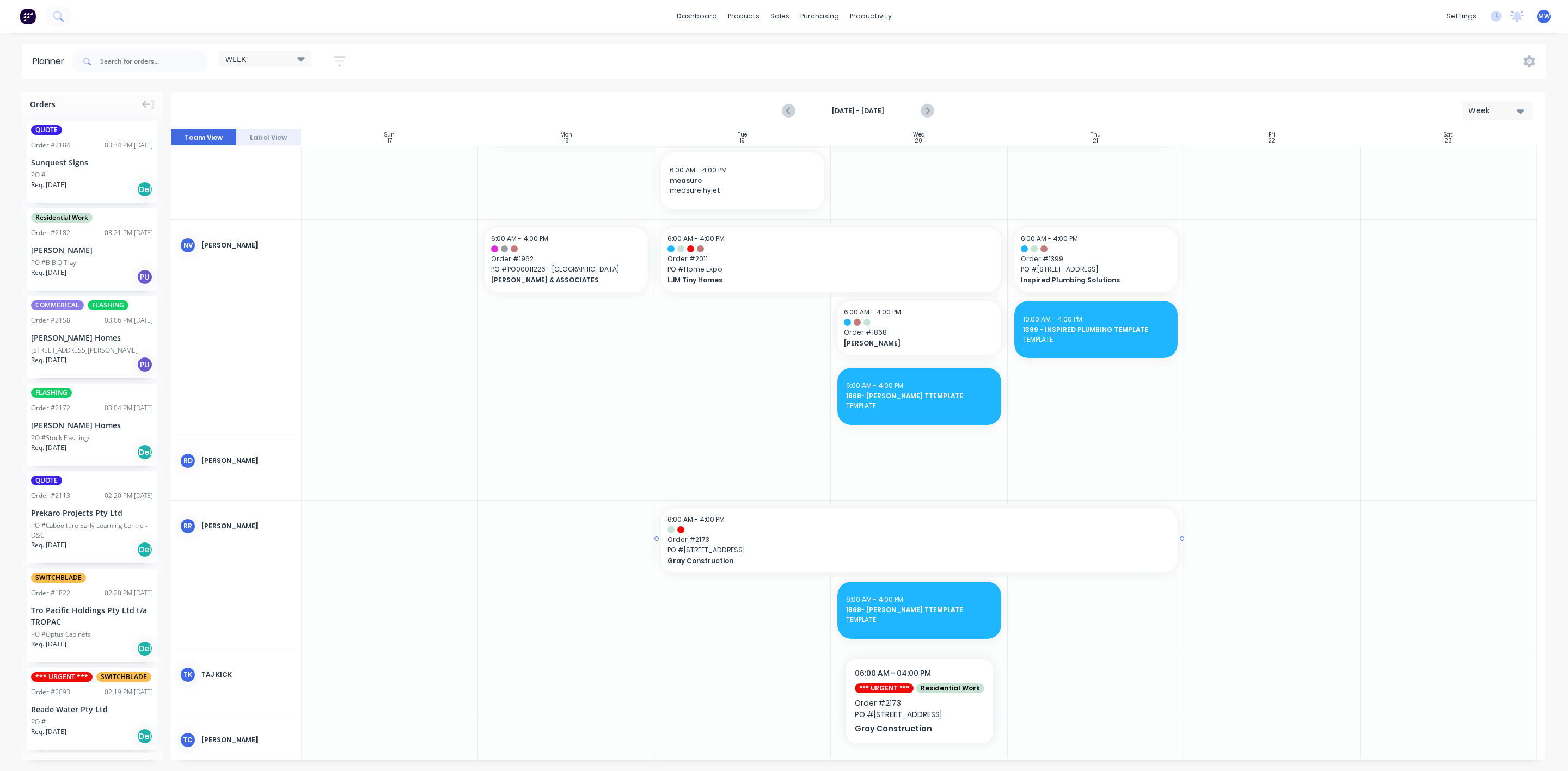
scroll to position [571, 0]
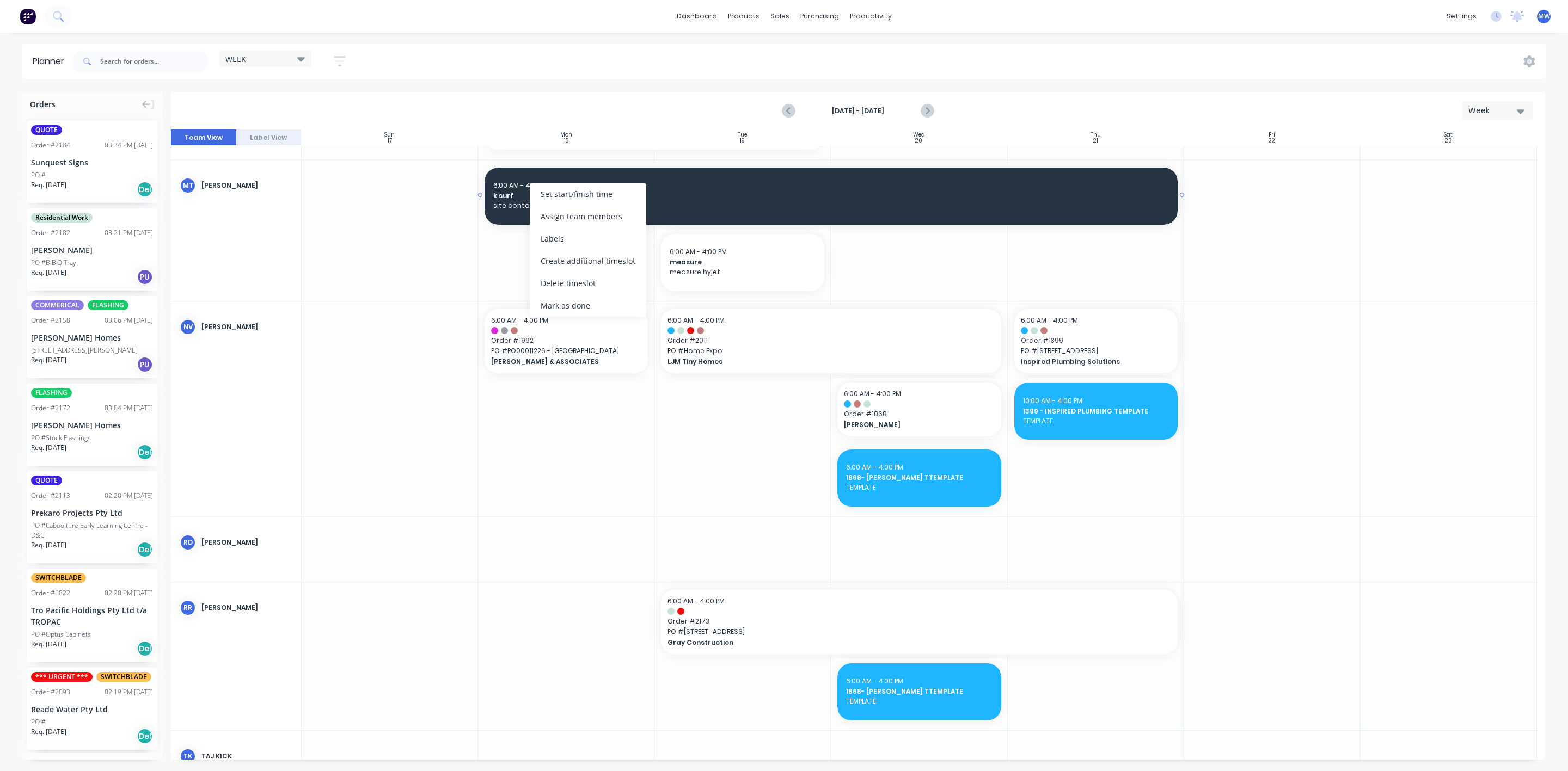
click at [505, 219] on div "6:00 AM - 4:00 PM k surf site container widen" at bounding box center [831, 196] width 693 height 57
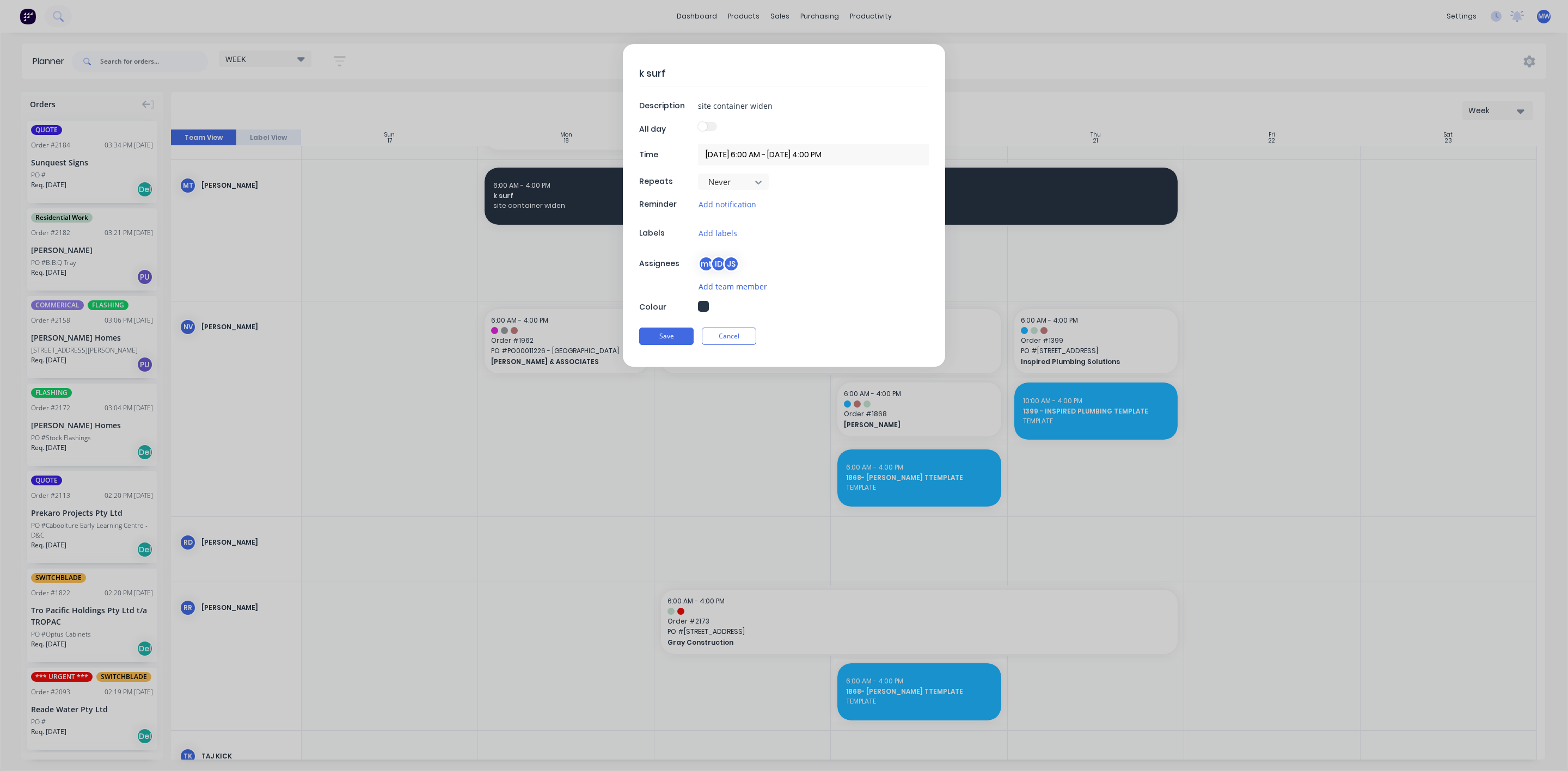
click at [725, 285] on button "Add team member" at bounding box center [733, 287] width 69 height 13
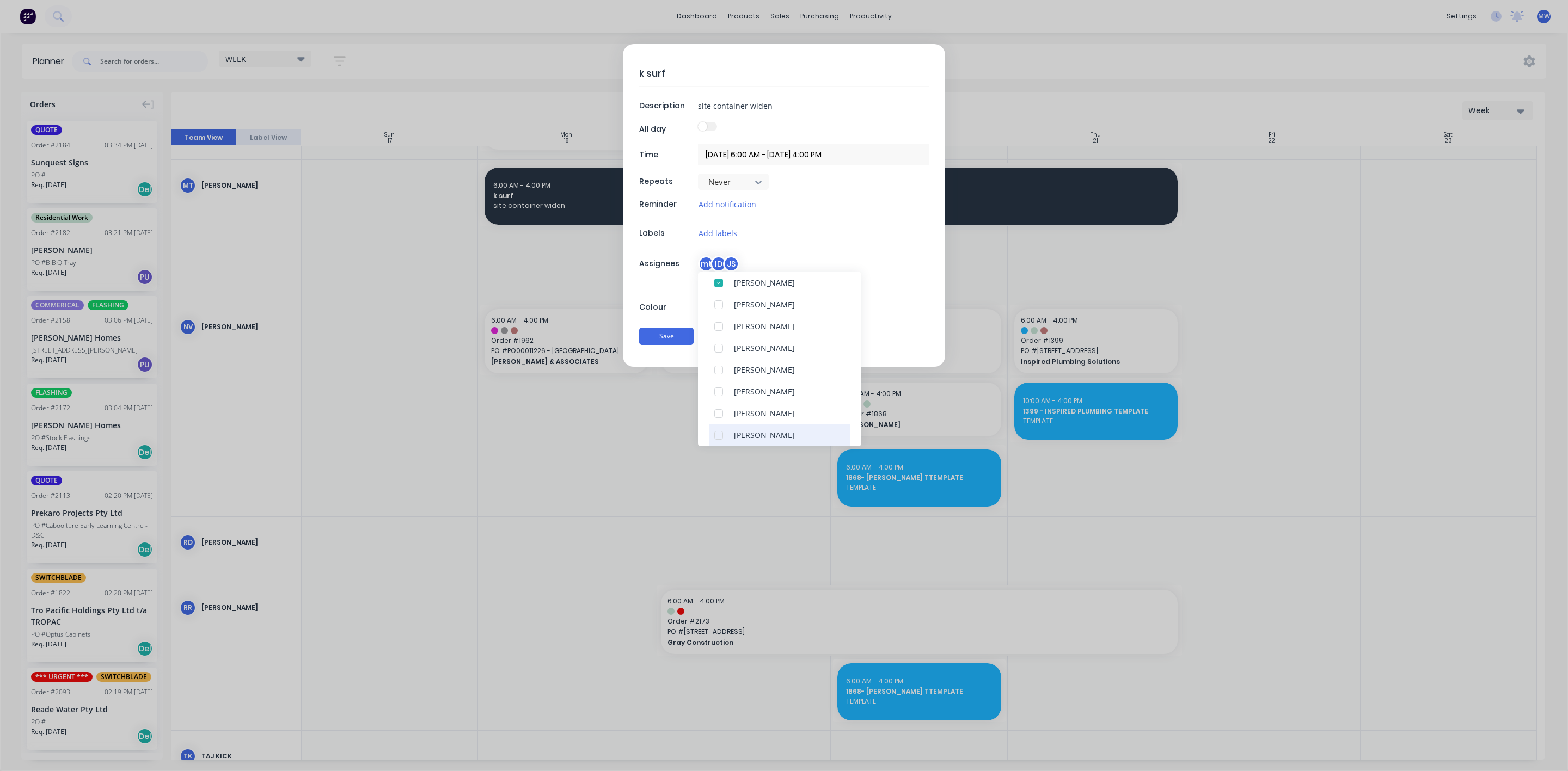
scroll to position [163, 0]
click at [722, 356] on div at bounding box center [719, 354] width 22 height 22
click at [654, 296] on div "k surf Description site container widen All day Time 18/08/2025 6:00 AM - 21/08…" at bounding box center [784, 205] width 323 height 323
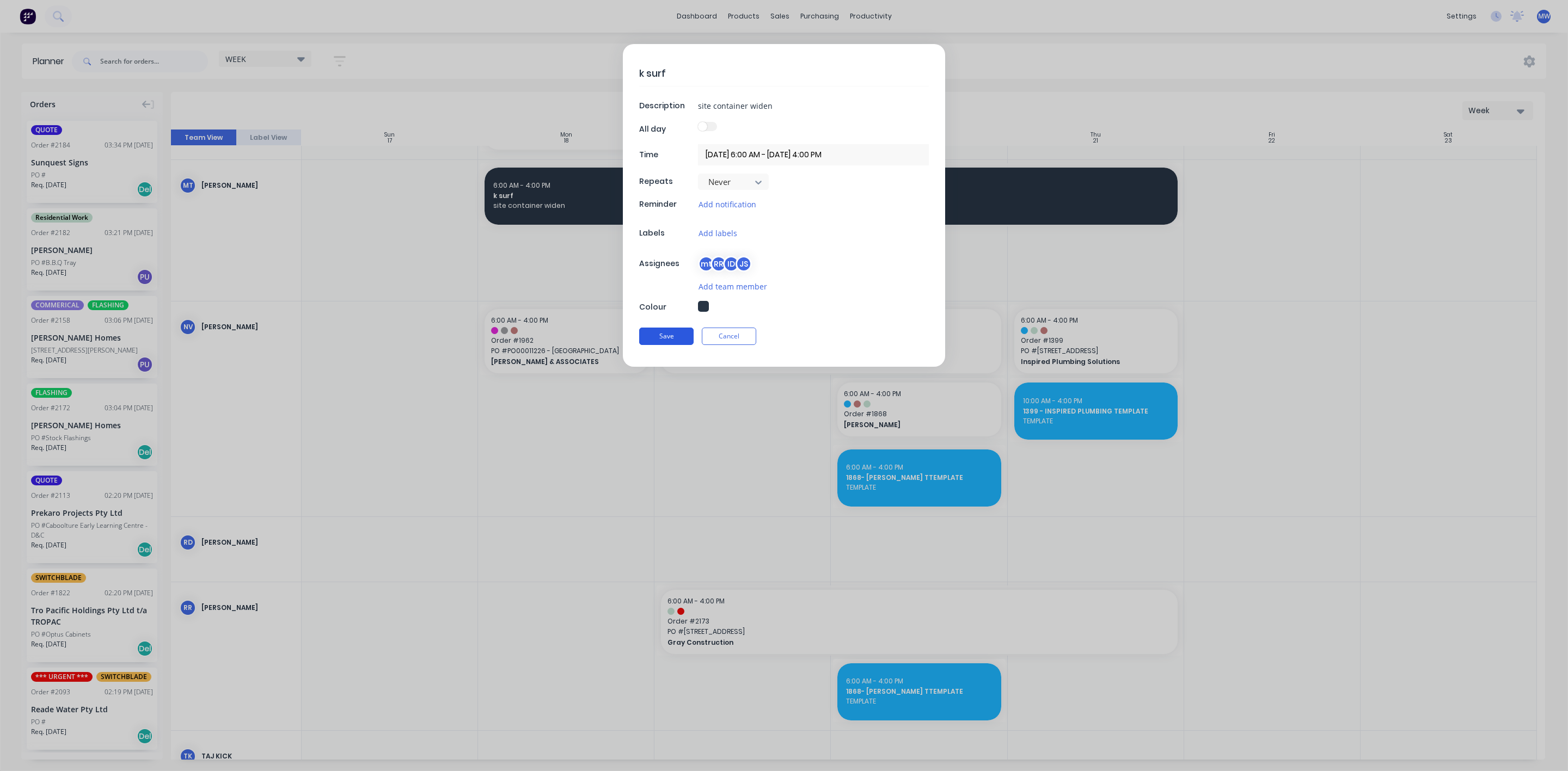
click at [670, 338] on button "Save" at bounding box center [666, 336] width 54 height 18
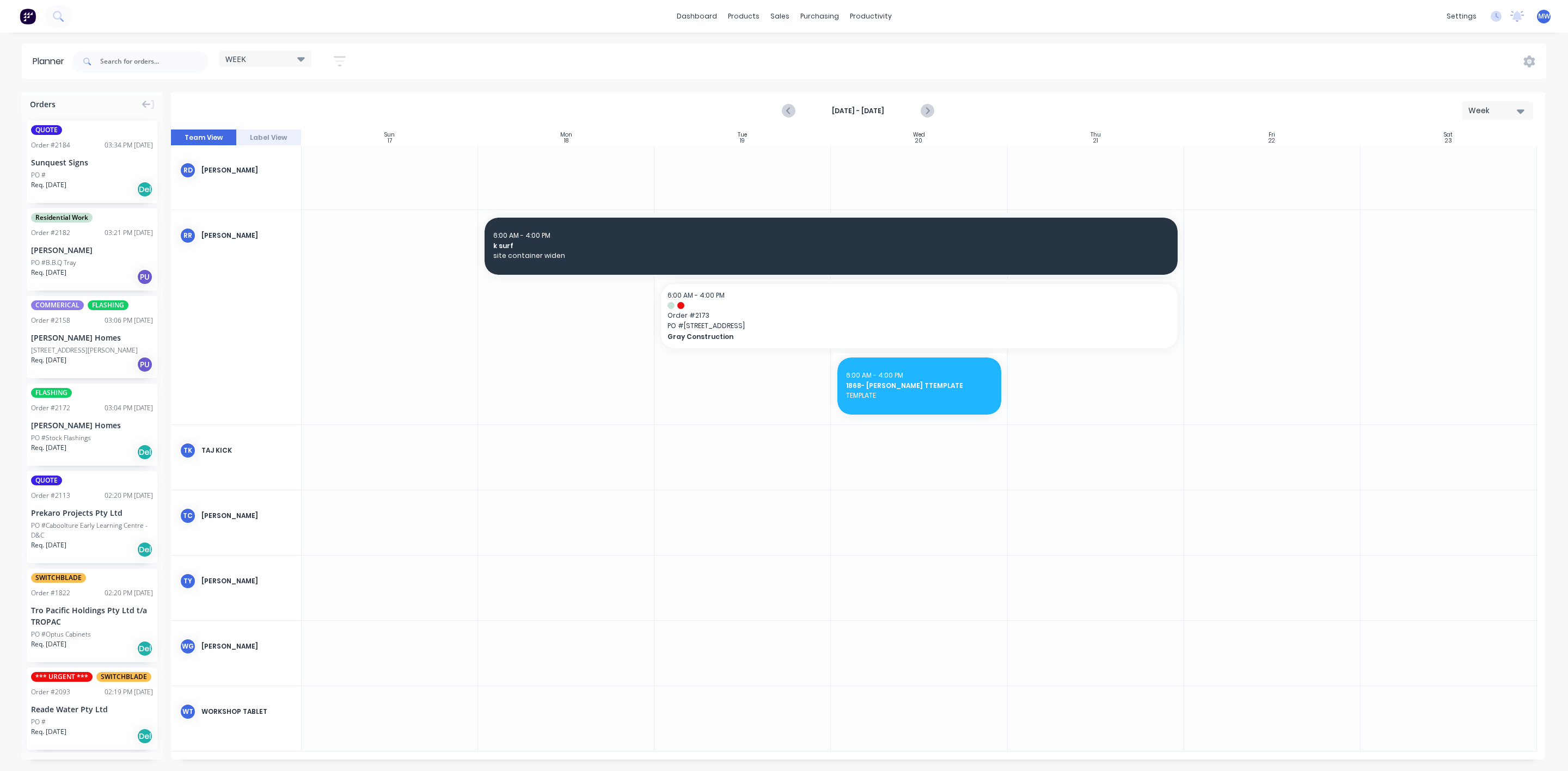
scroll to position [617, 0]
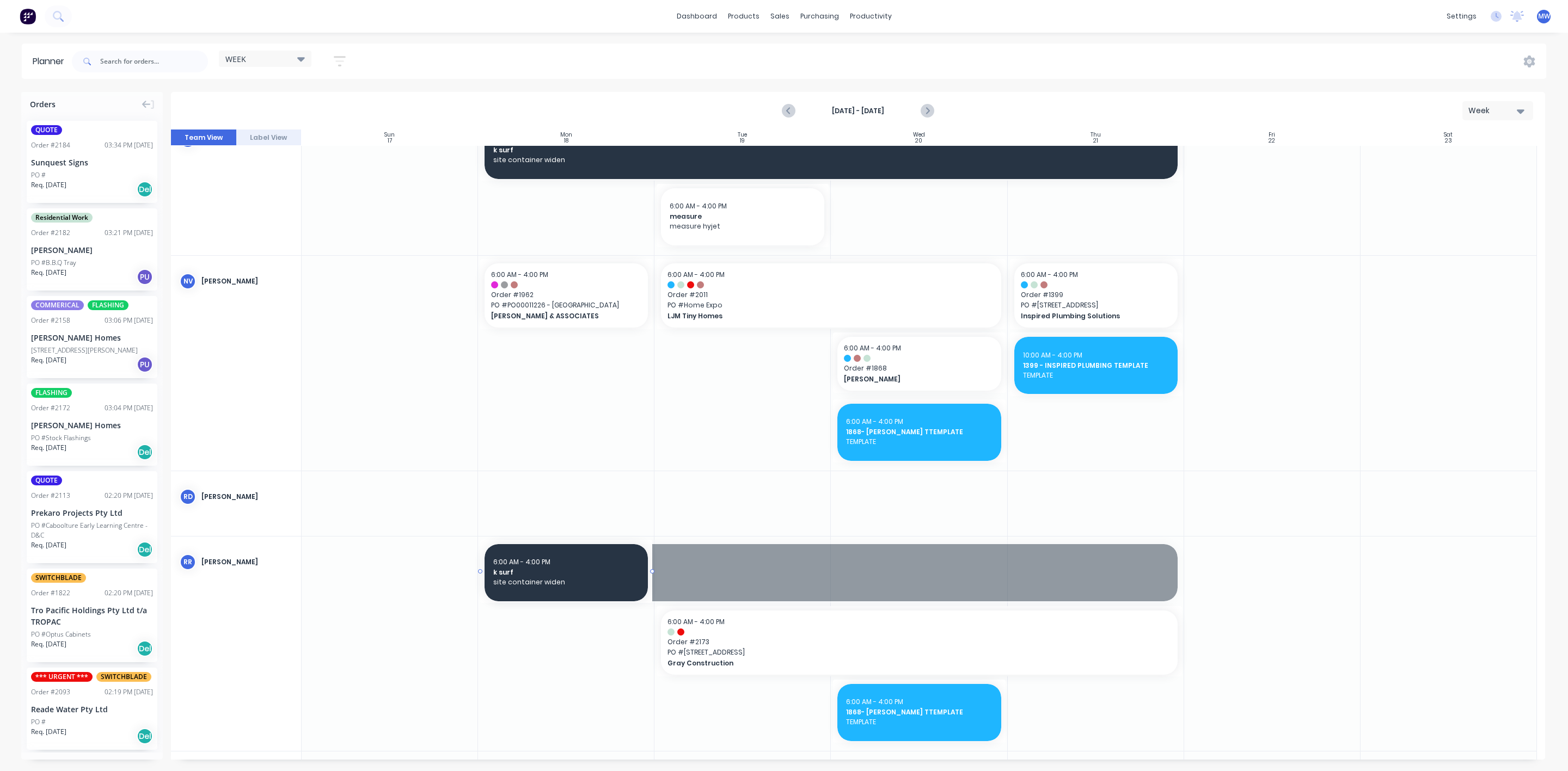
drag, startPoint x: 1179, startPoint y: 570, endPoint x: 623, endPoint y: 575, distance: 556.0
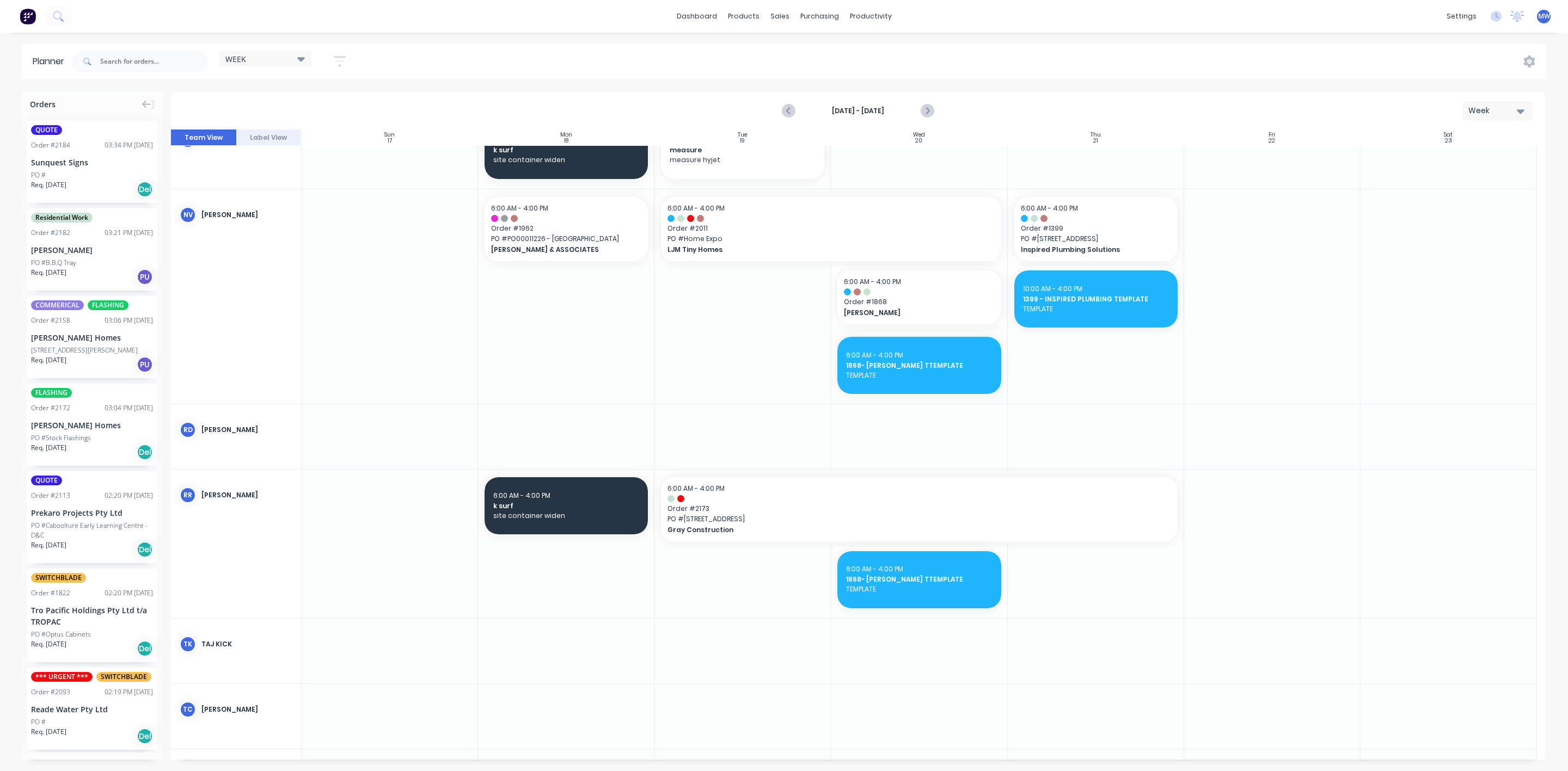
scroll to position [551, 0]
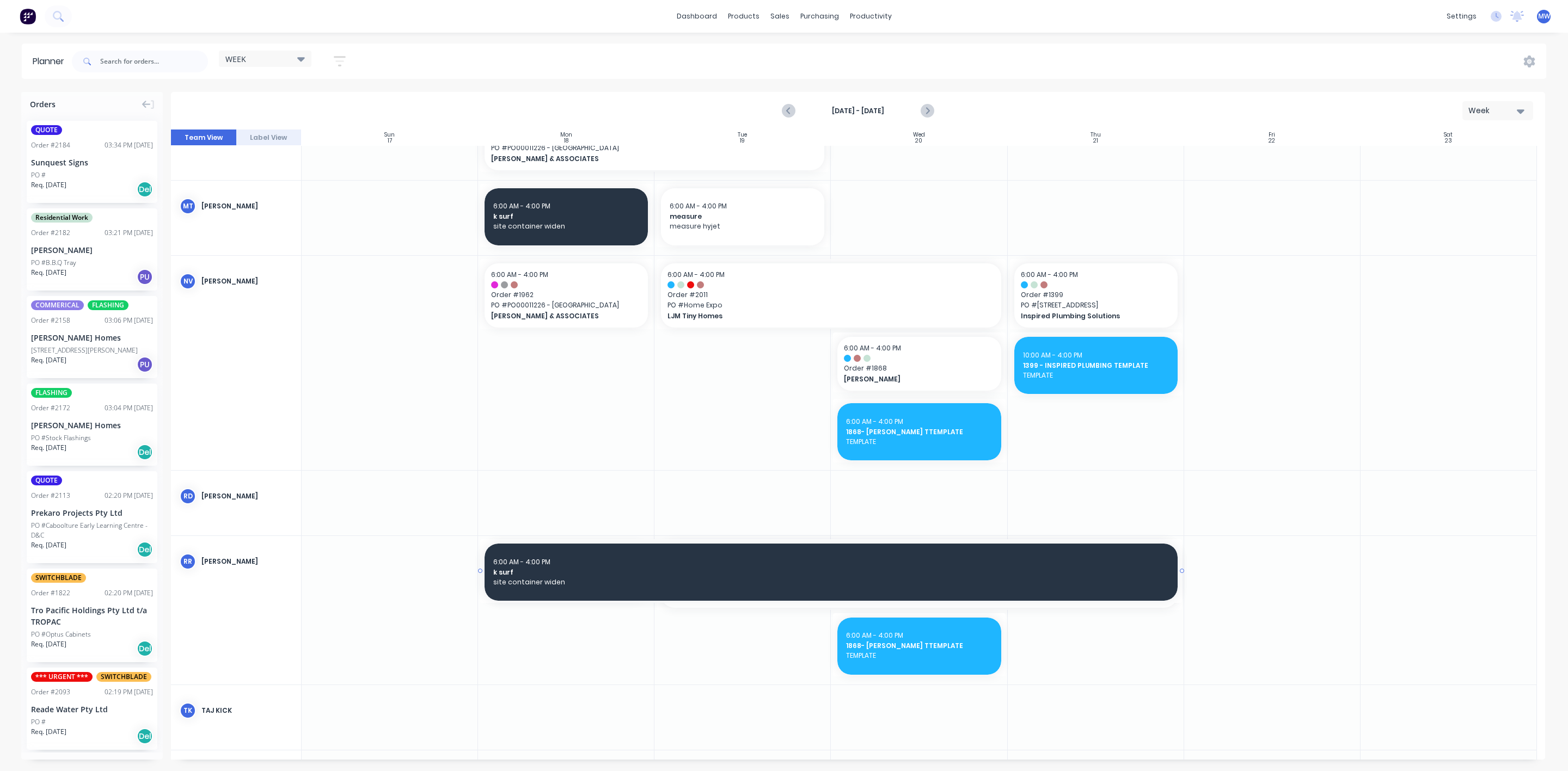
drag, startPoint x: 653, startPoint y: 572, endPoint x: 1059, endPoint y: 565, distance: 406.1
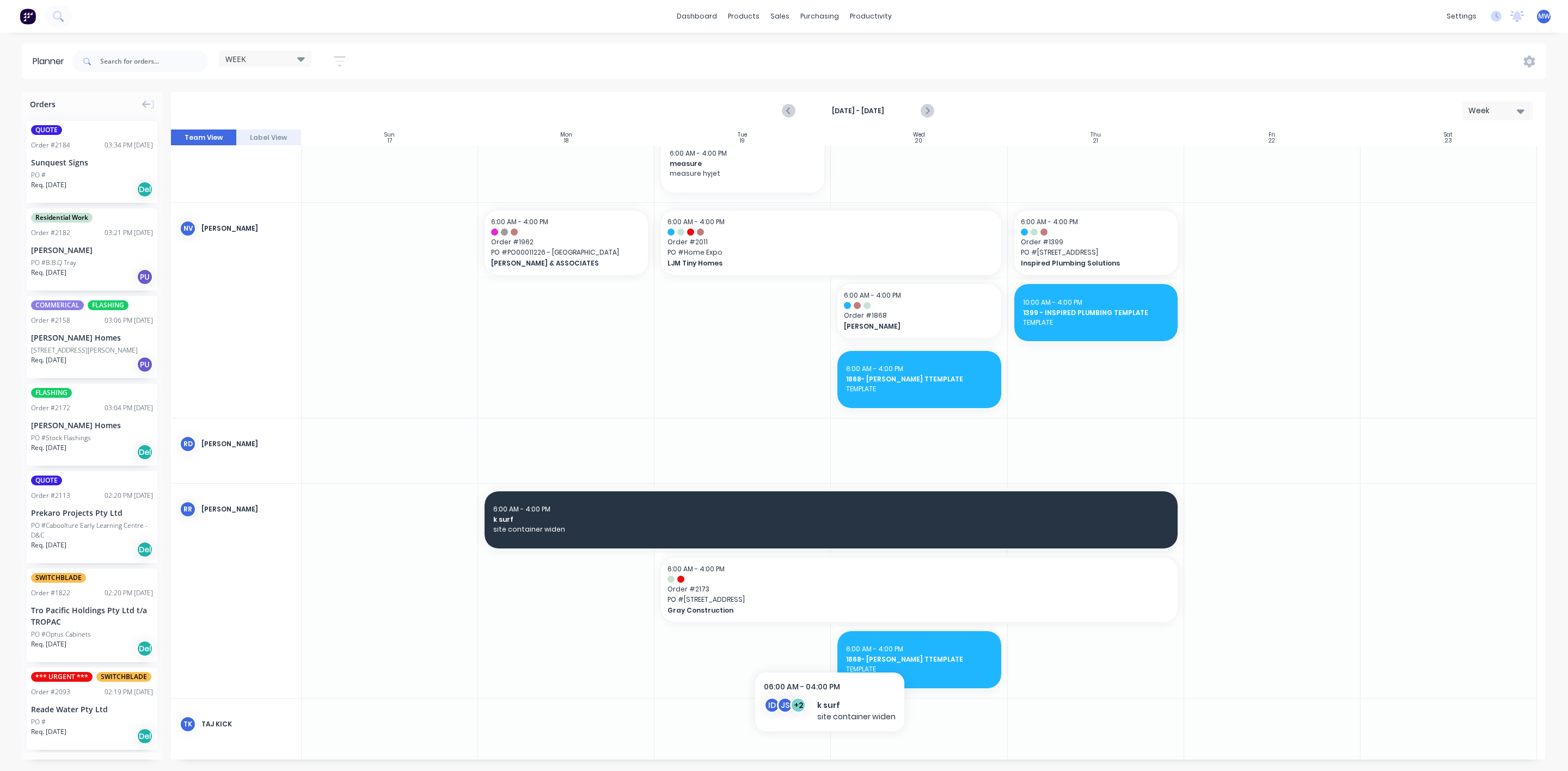
scroll to position [714, 0]
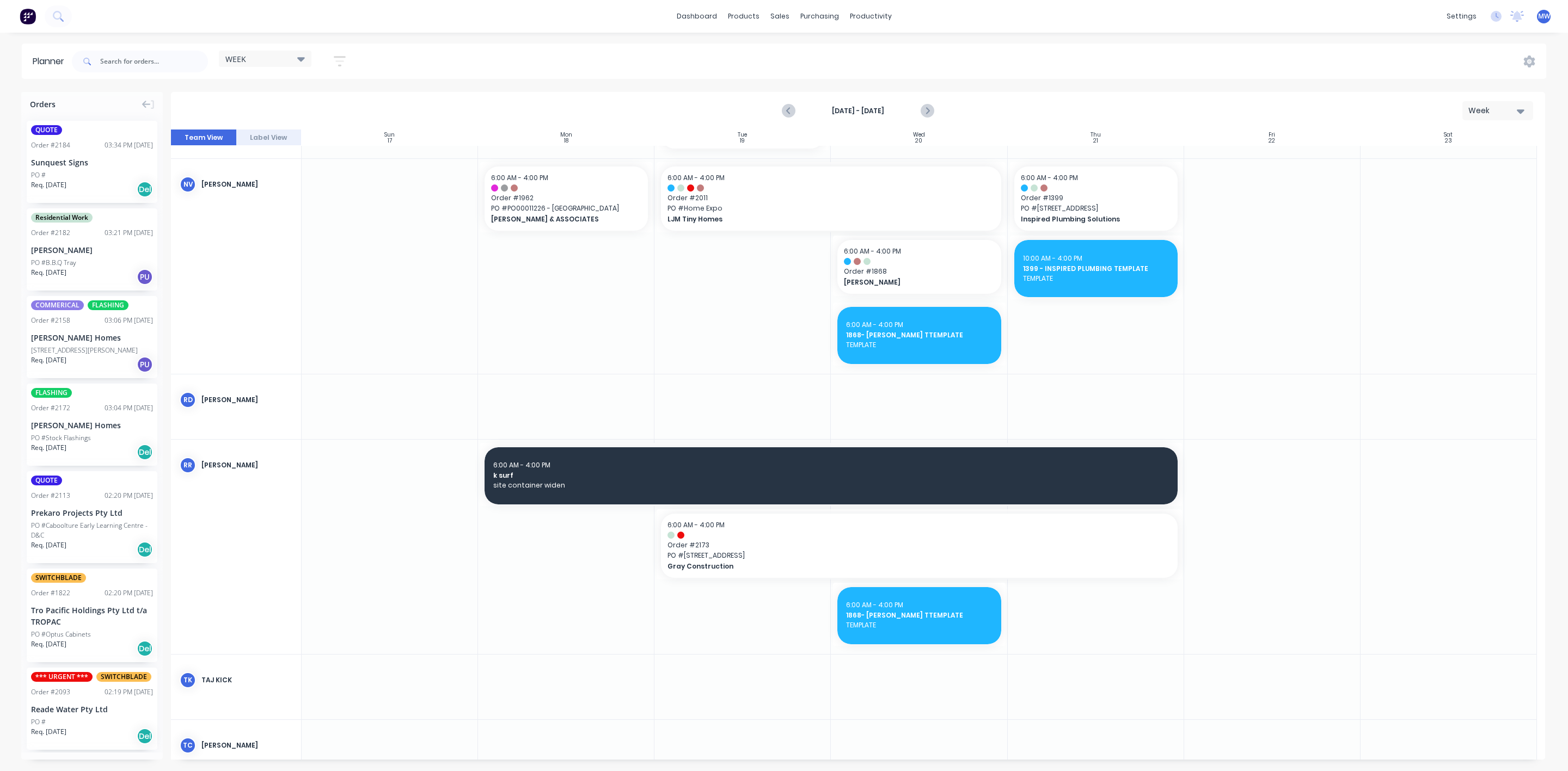
click at [510, 601] on div at bounding box center [566, 547] width 177 height 214
click at [538, 481] on span "site container widen" at bounding box center [831, 486] width 676 height 10
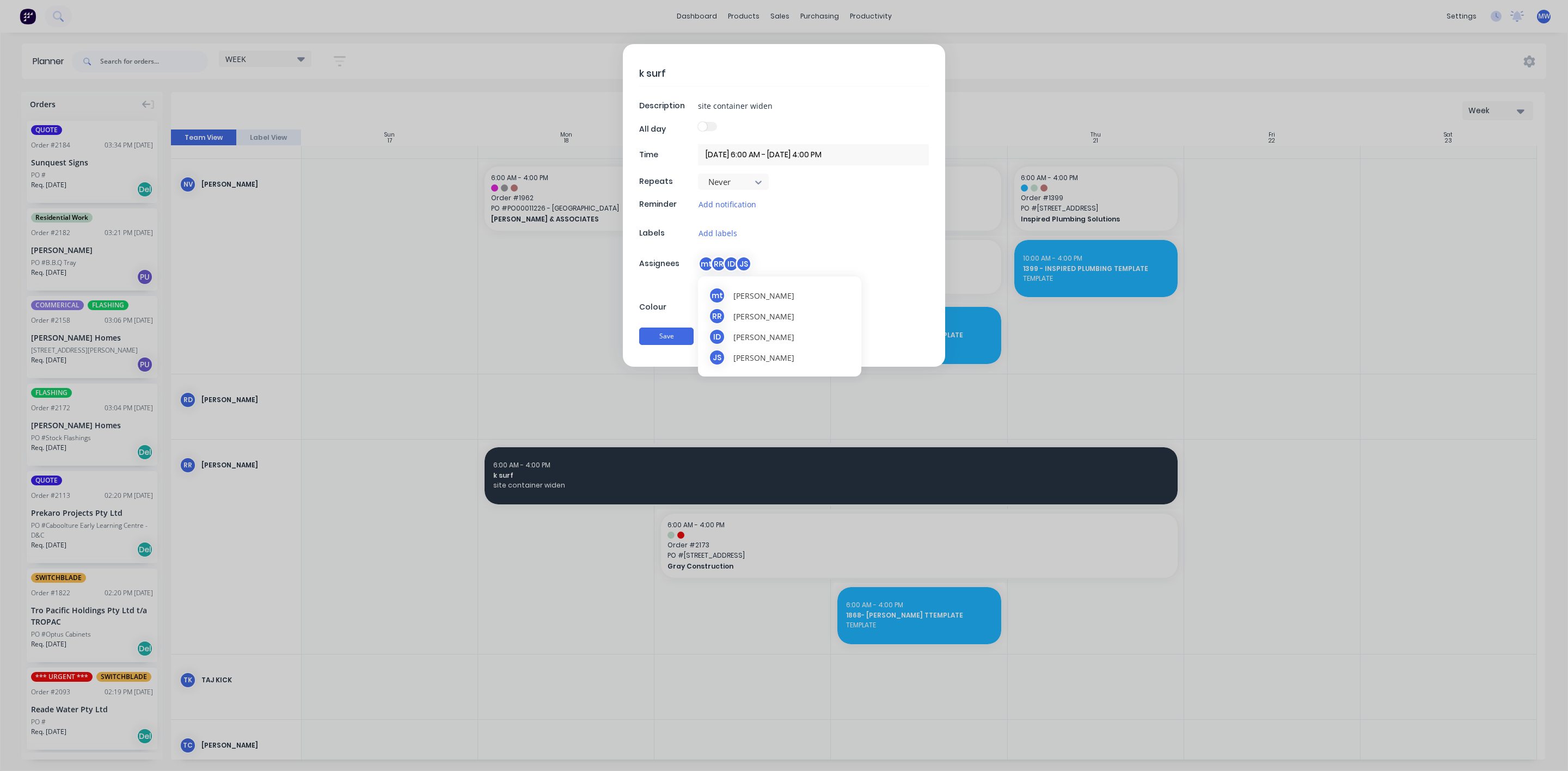
click at [724, 263] on div "ID" at bounding box center [731, 263] width 16 height 16
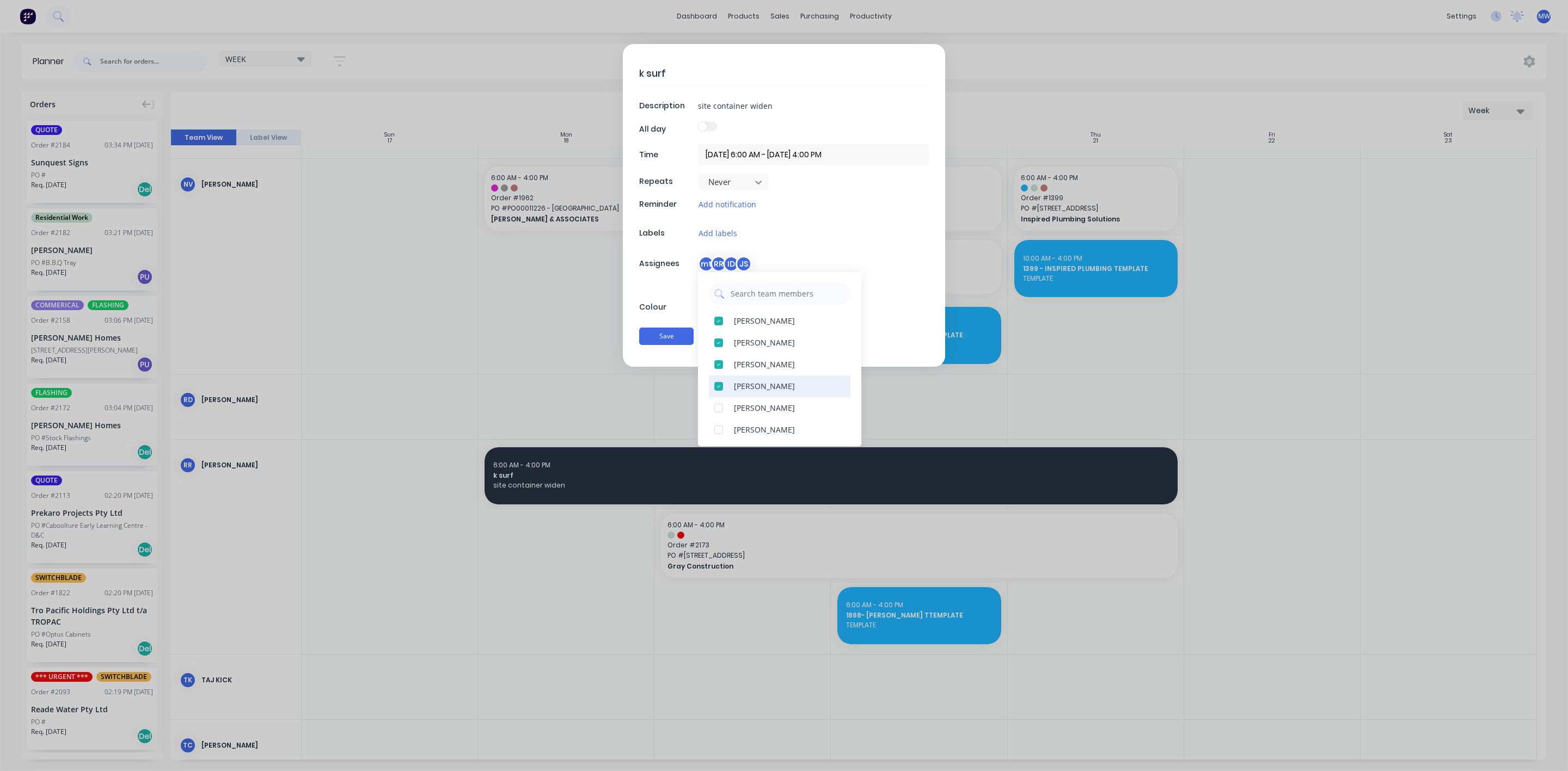
click at [717, 387] on div at bounding box center [719, 386] width 22 height 22
click at [667, 337] on button "Save" at bounding box center [666, 336] width 54 height 18
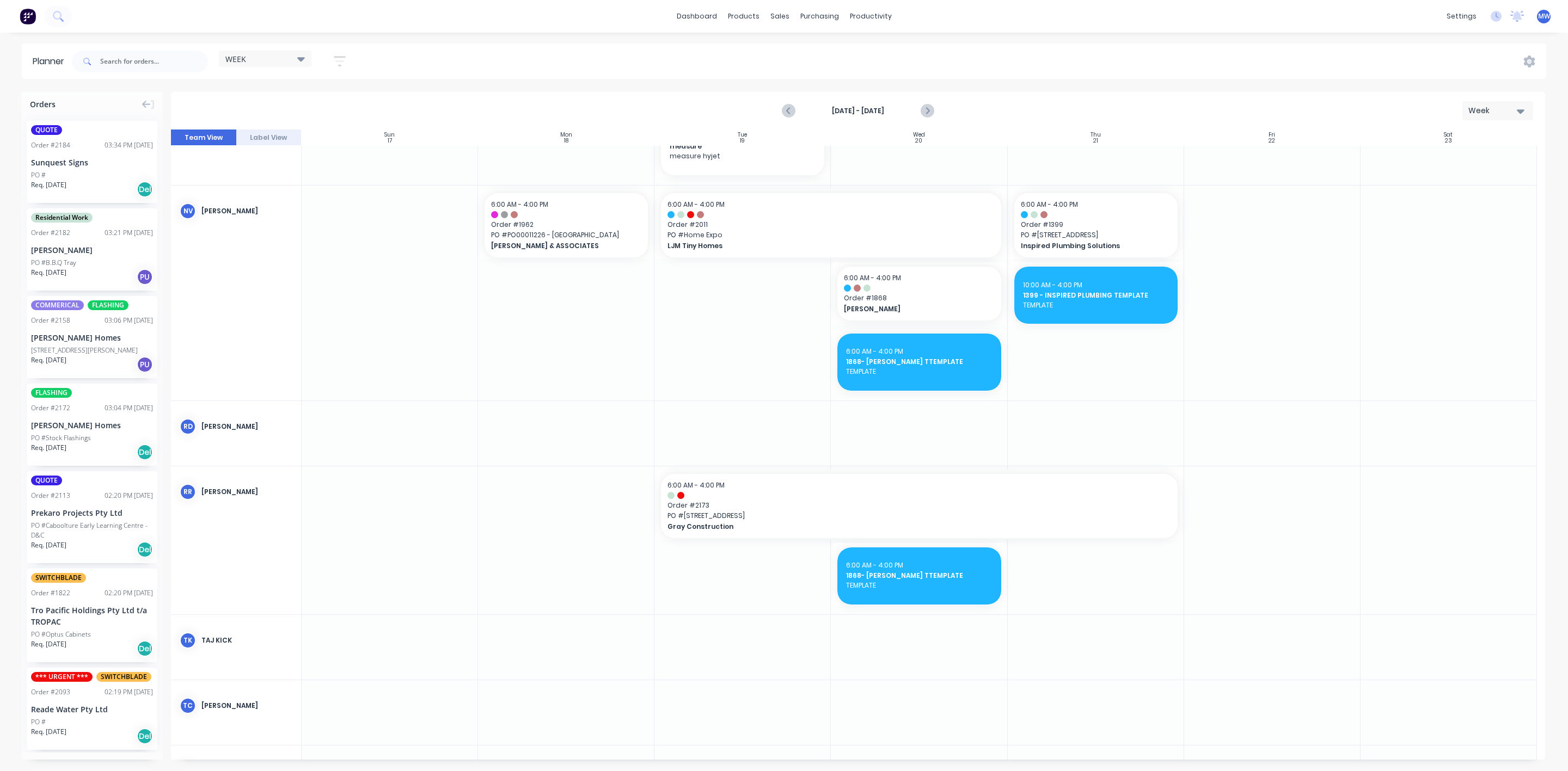
scroll to position [735, 0]
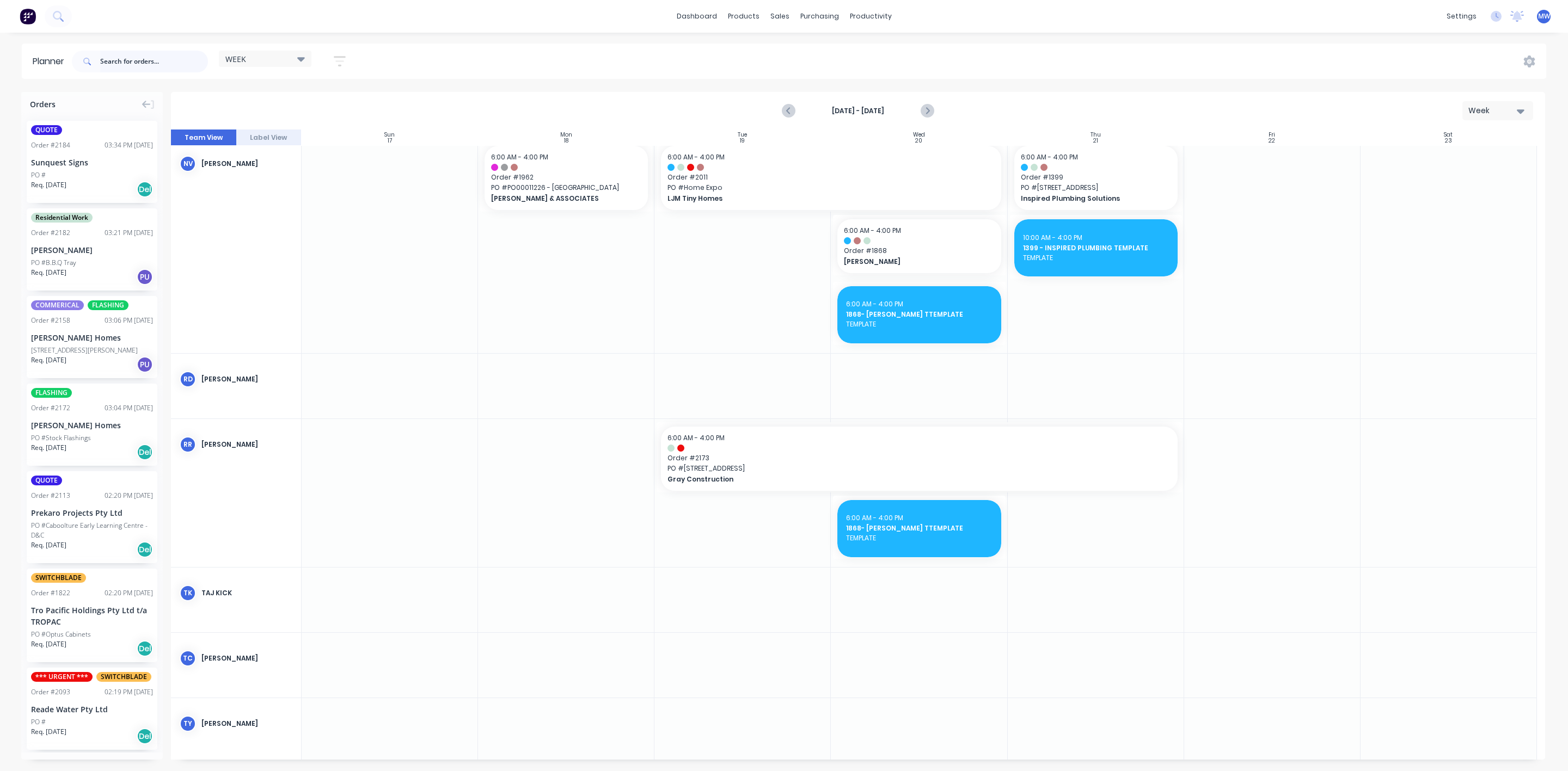
click at [157, 62] on input "text" at bounding box center [154, 61] width 108 height 22
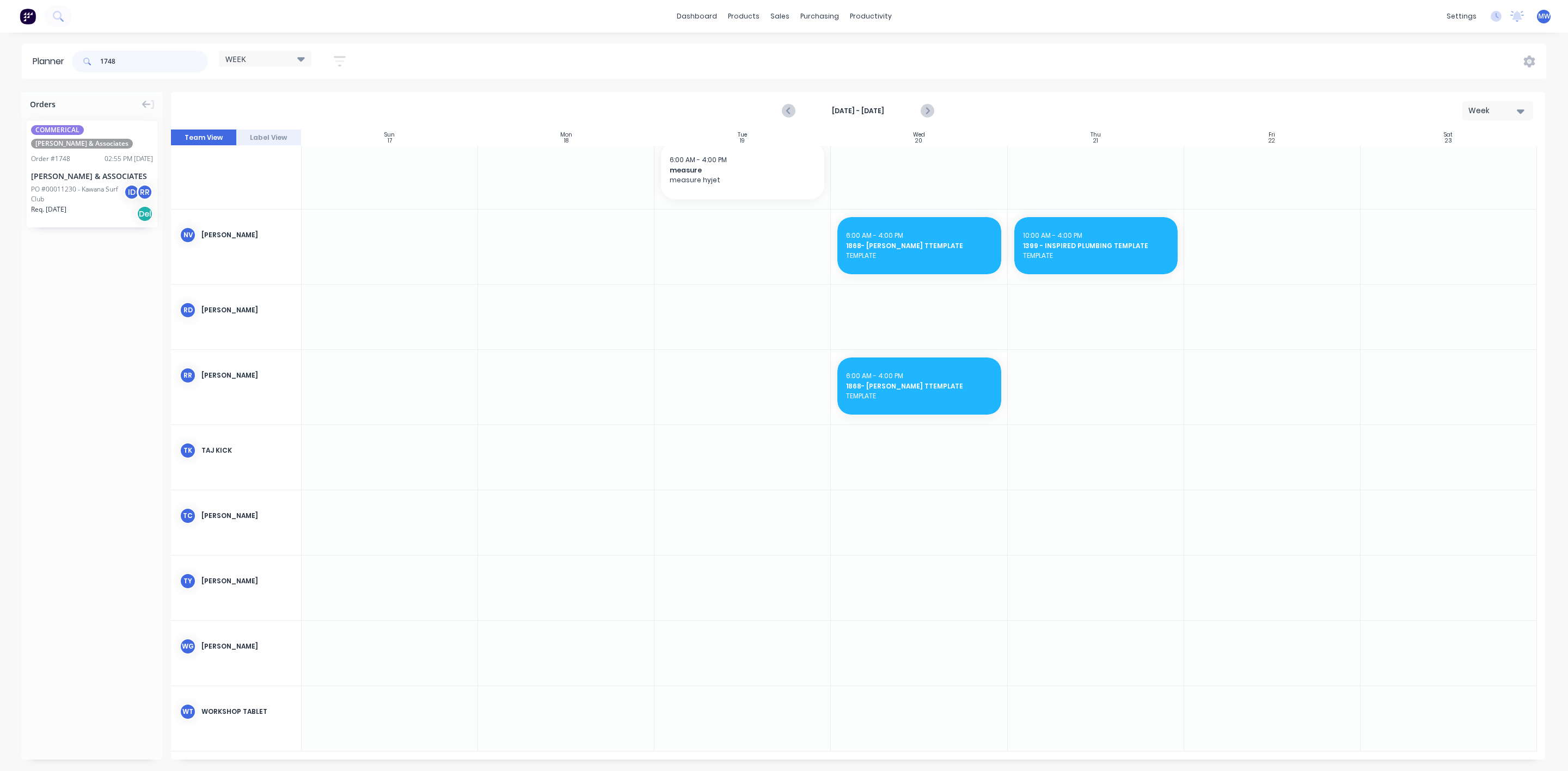
scroll to position [578, 0]
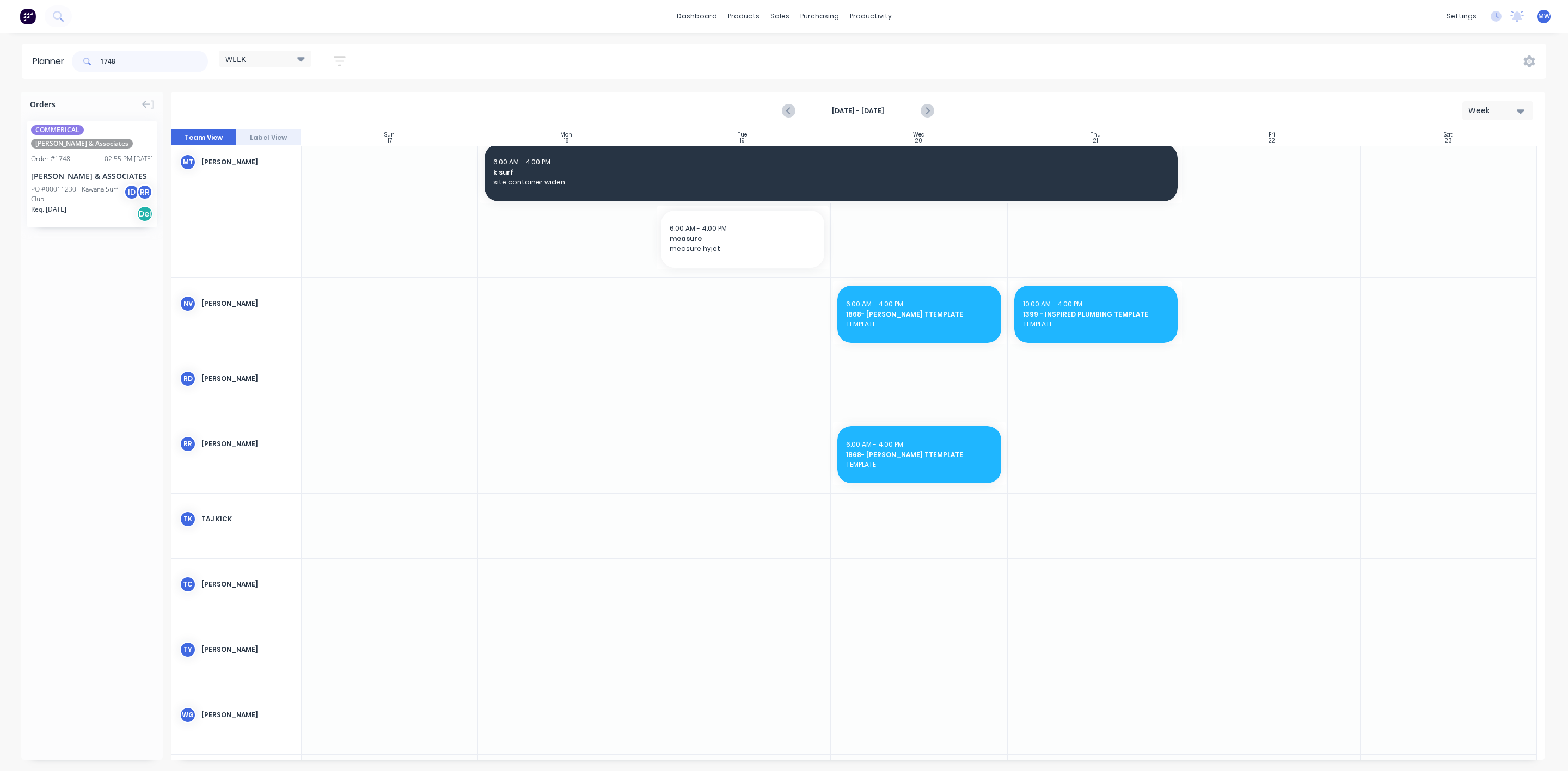
type input "1748"
drag, startPoint x: 77, startPoint y: 194, endPoint x: 517, endPoint y: 441, distance: 504.6
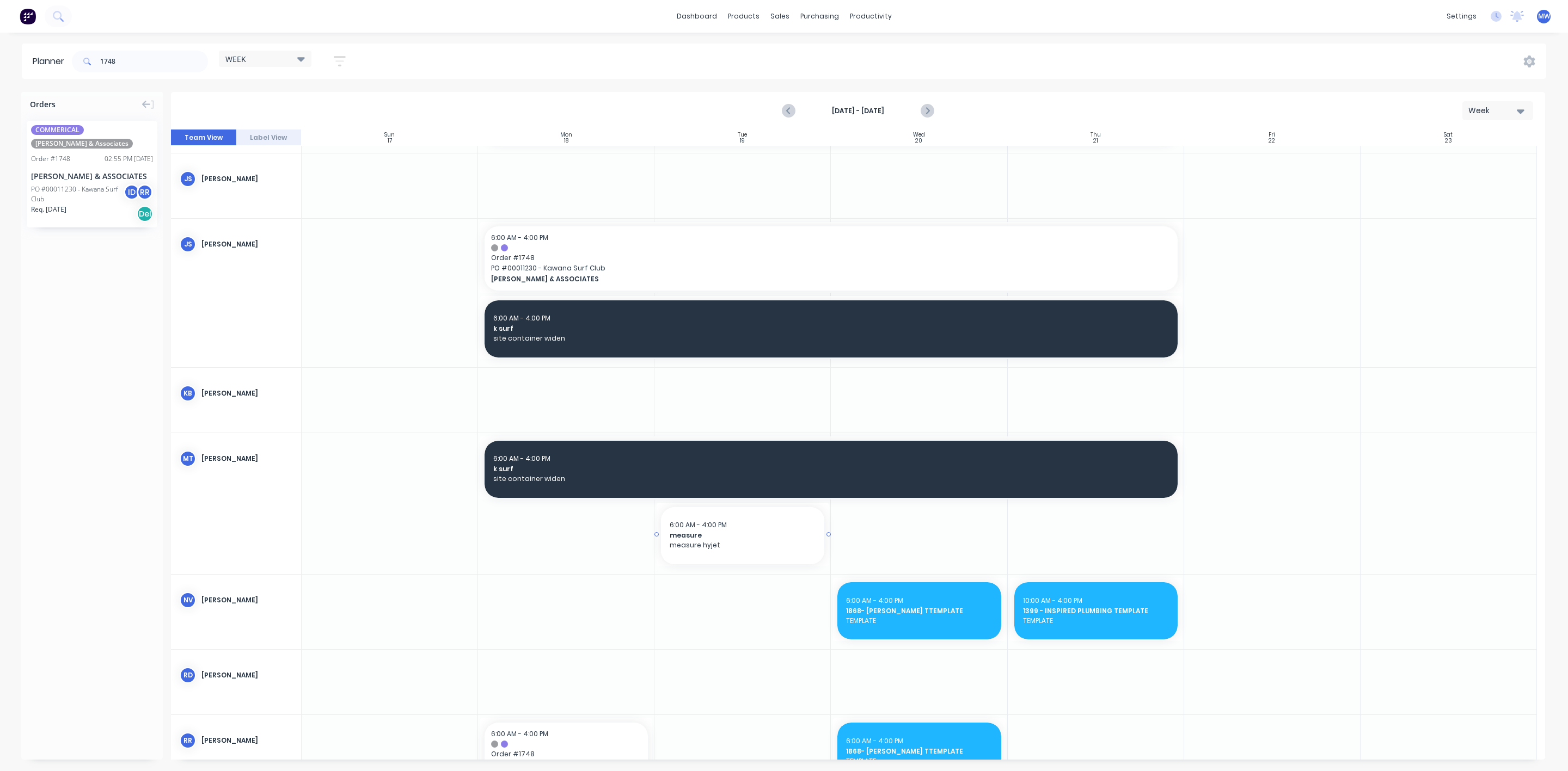
scroll to position [327, 0]
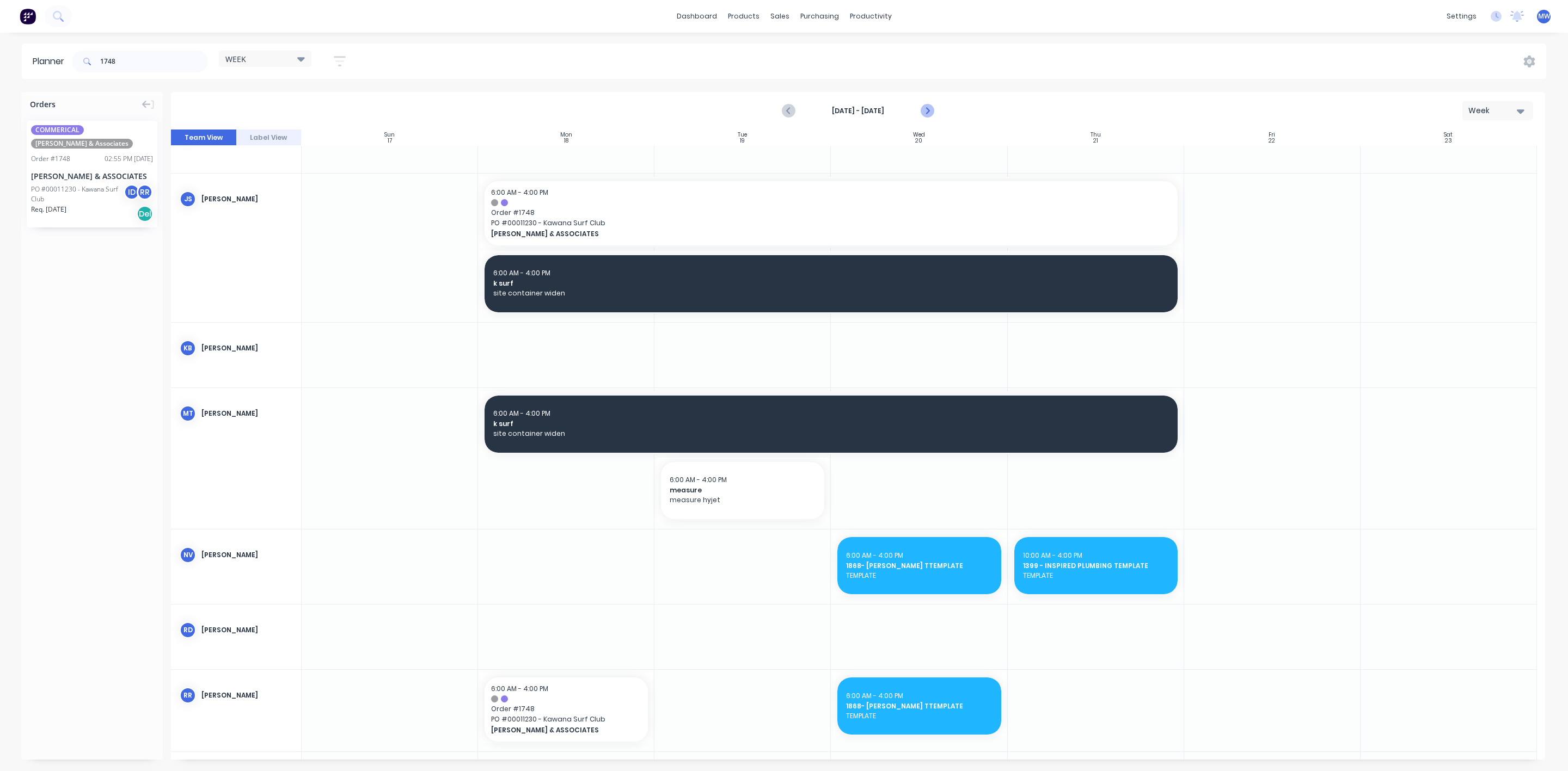
click at [930, 111] on icon "Next page" at bounding box center [926, 111] width 13 height 13
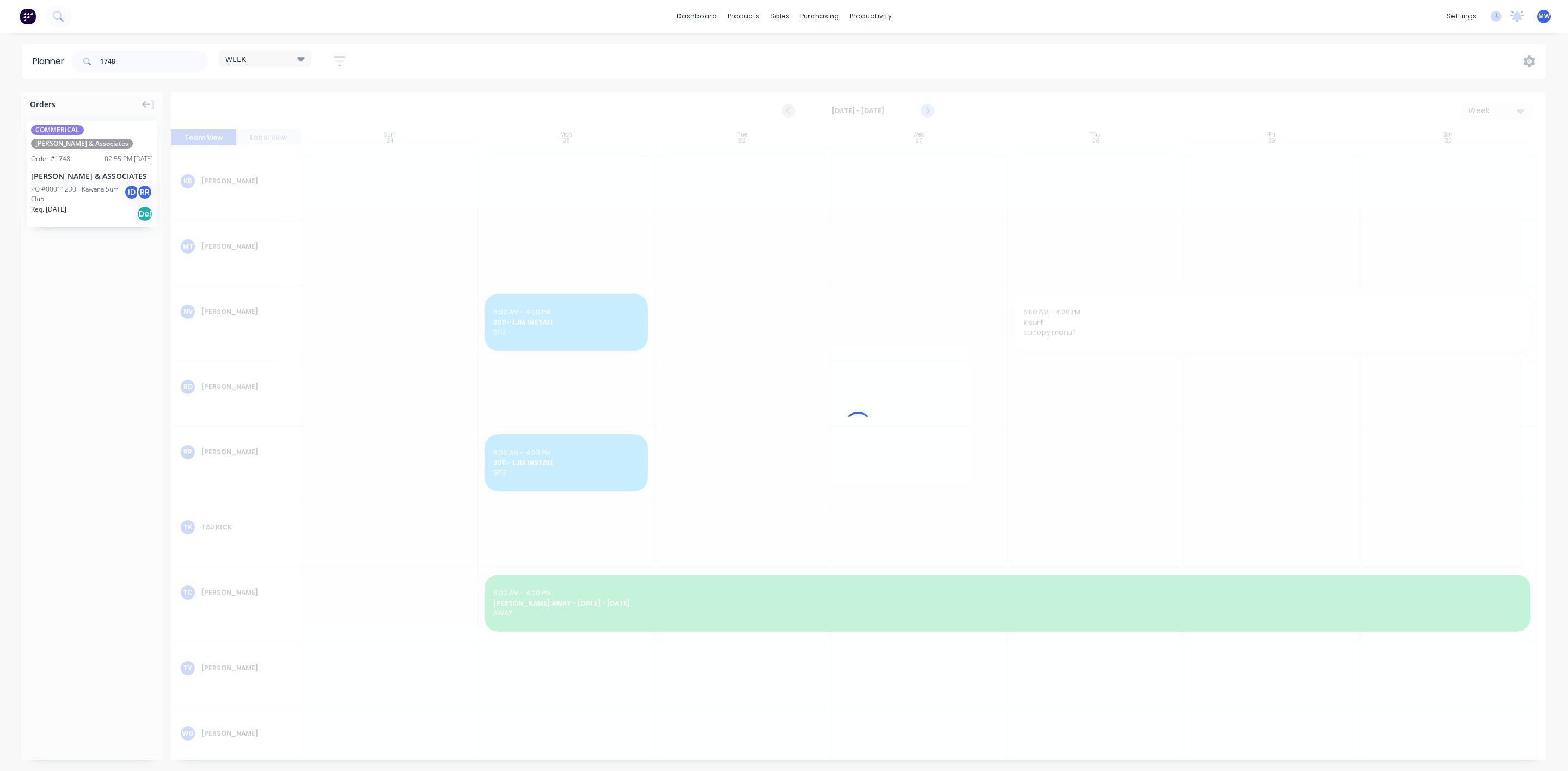
scroll to position [234, 0]
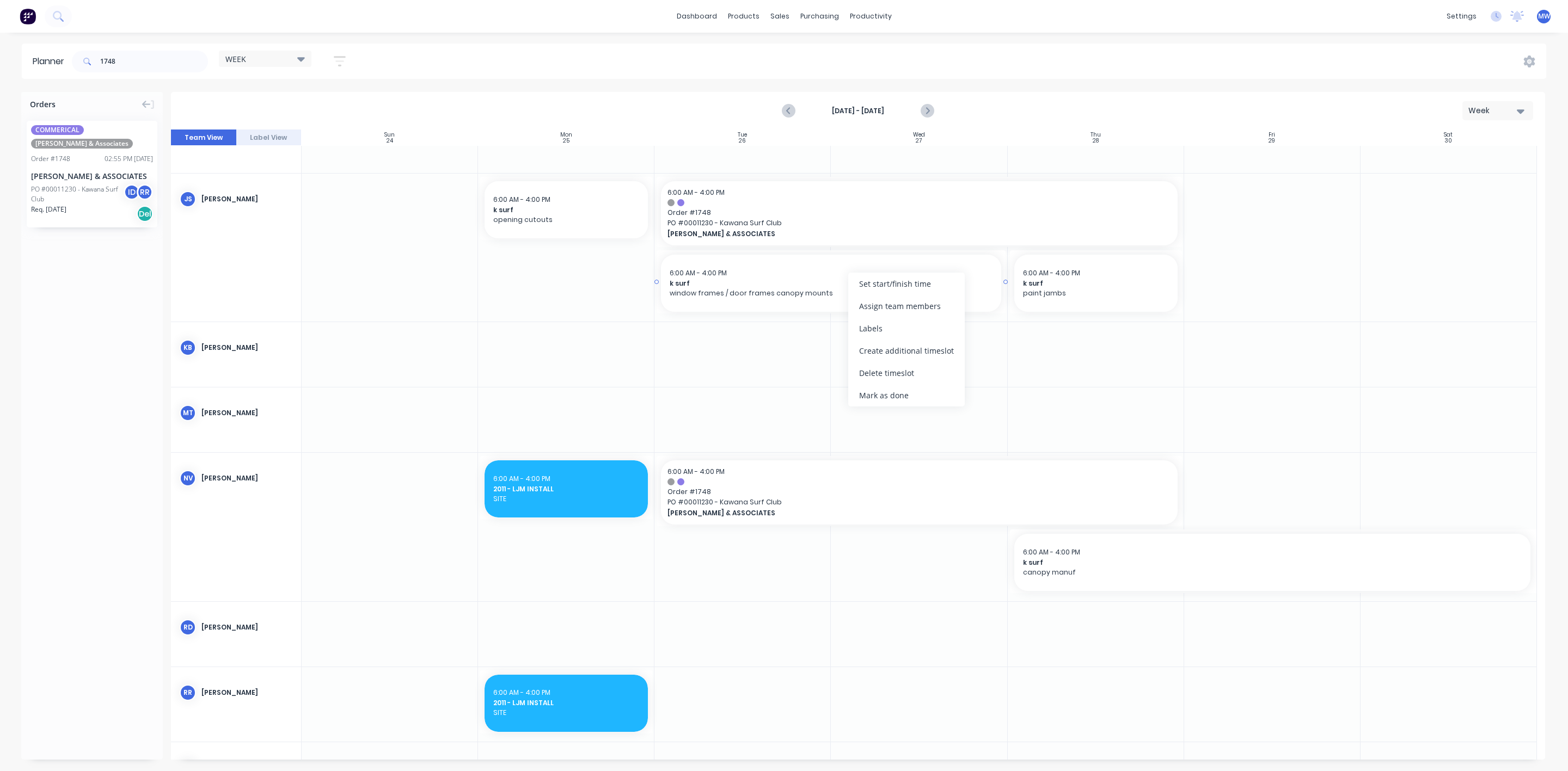
click at [750, 296] on span "window frames / door frames canopy mounts" at bounding box center [831, 293] width 323 height 10
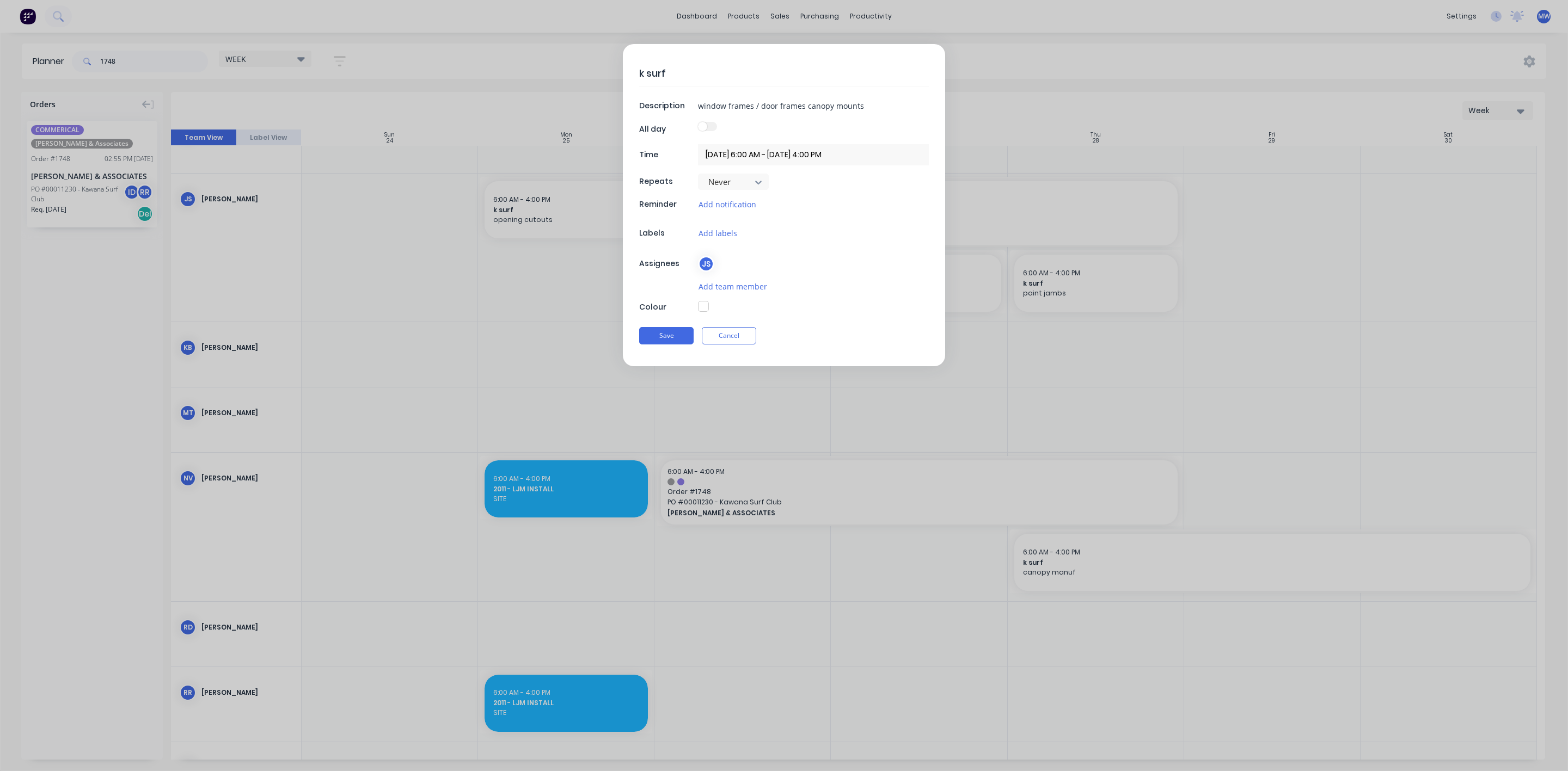
click at [702, 309] on button "button" at bounding box center [704, 307] width 11 height 11
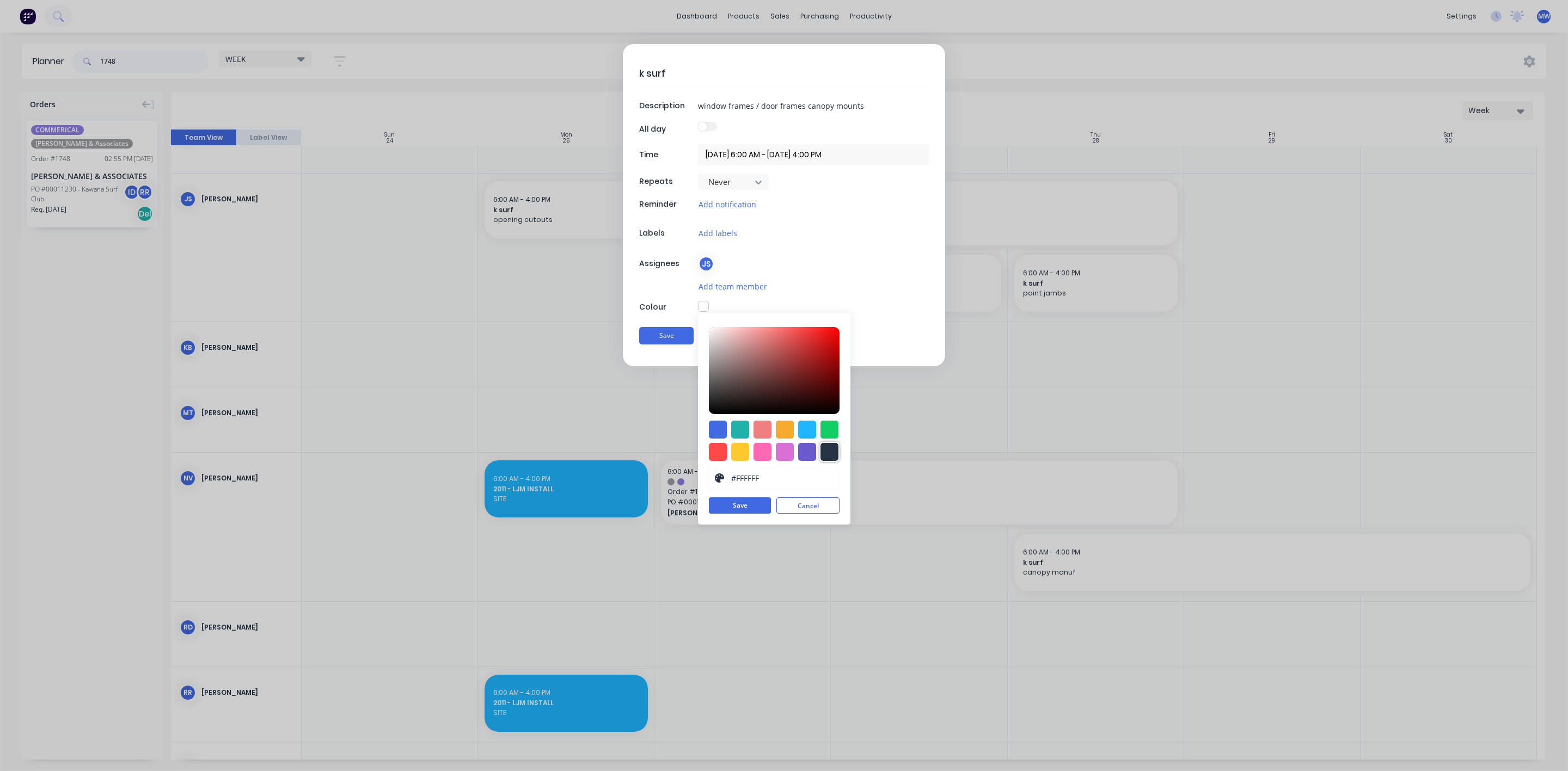
click at [831, 455] on div at bounding box center [830, 452] width 18 height 18
type input "#273444"
click at [730, 512] on button "Save" at bounding box center [740, 506] width 62 height 16
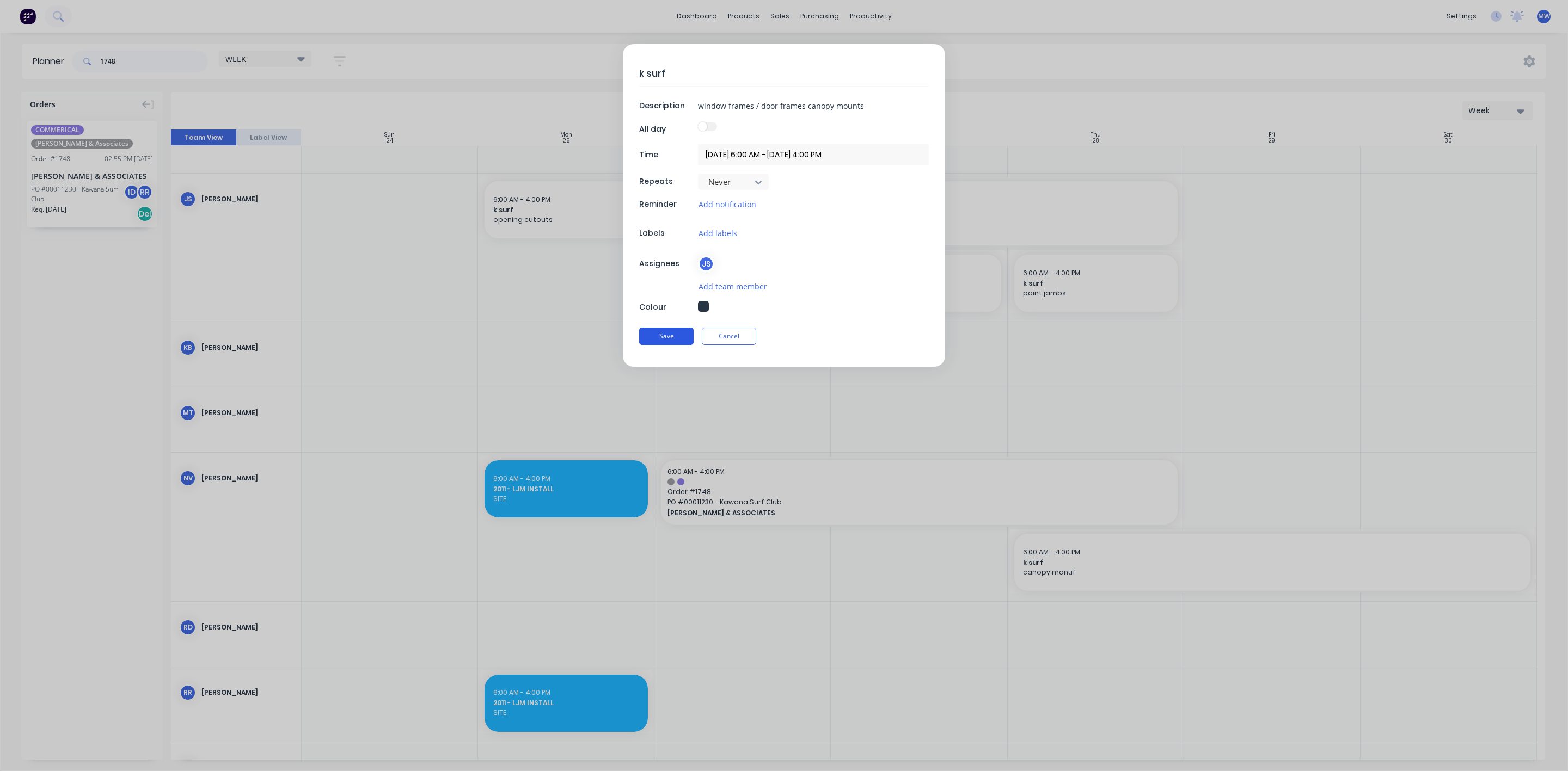
click at [660, 338] on button "Save" at bounding box center [666, 336] width 54 height 18
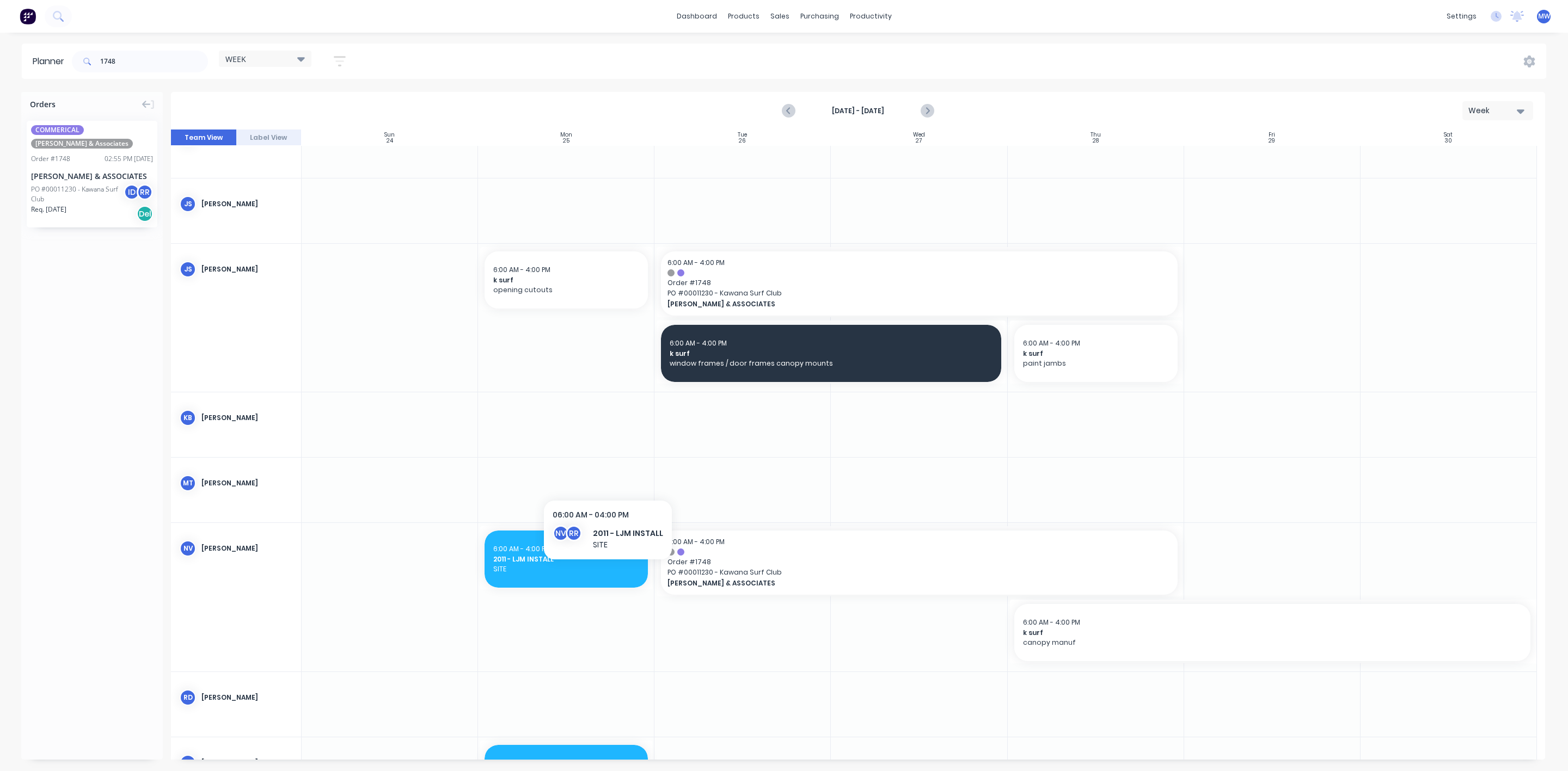
scroll to position [70, 0]
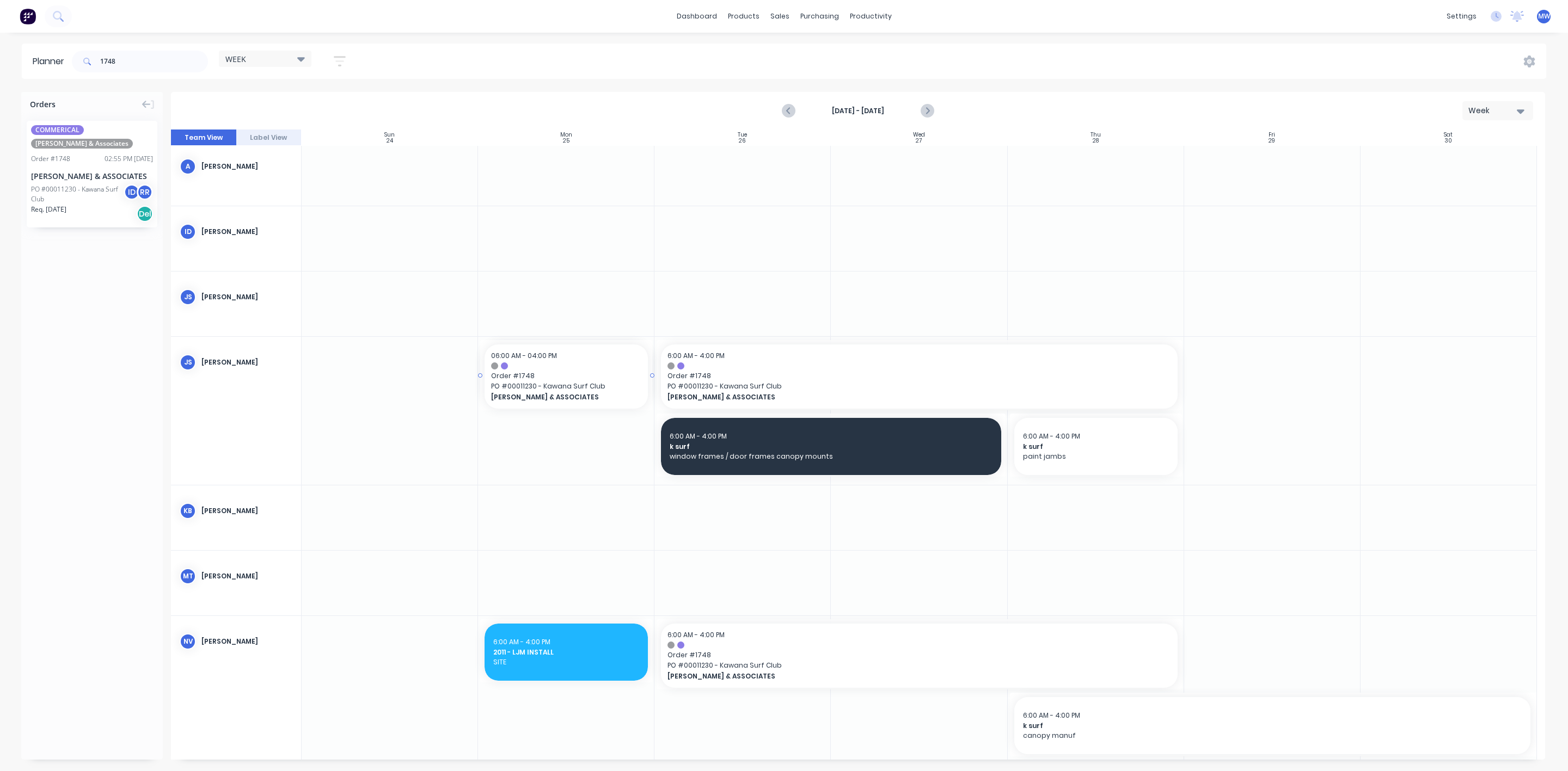
drag, startPoint x: 62, startPoint y: 182, endPoint x: 555, endPoint y: 471, distance: 571.5
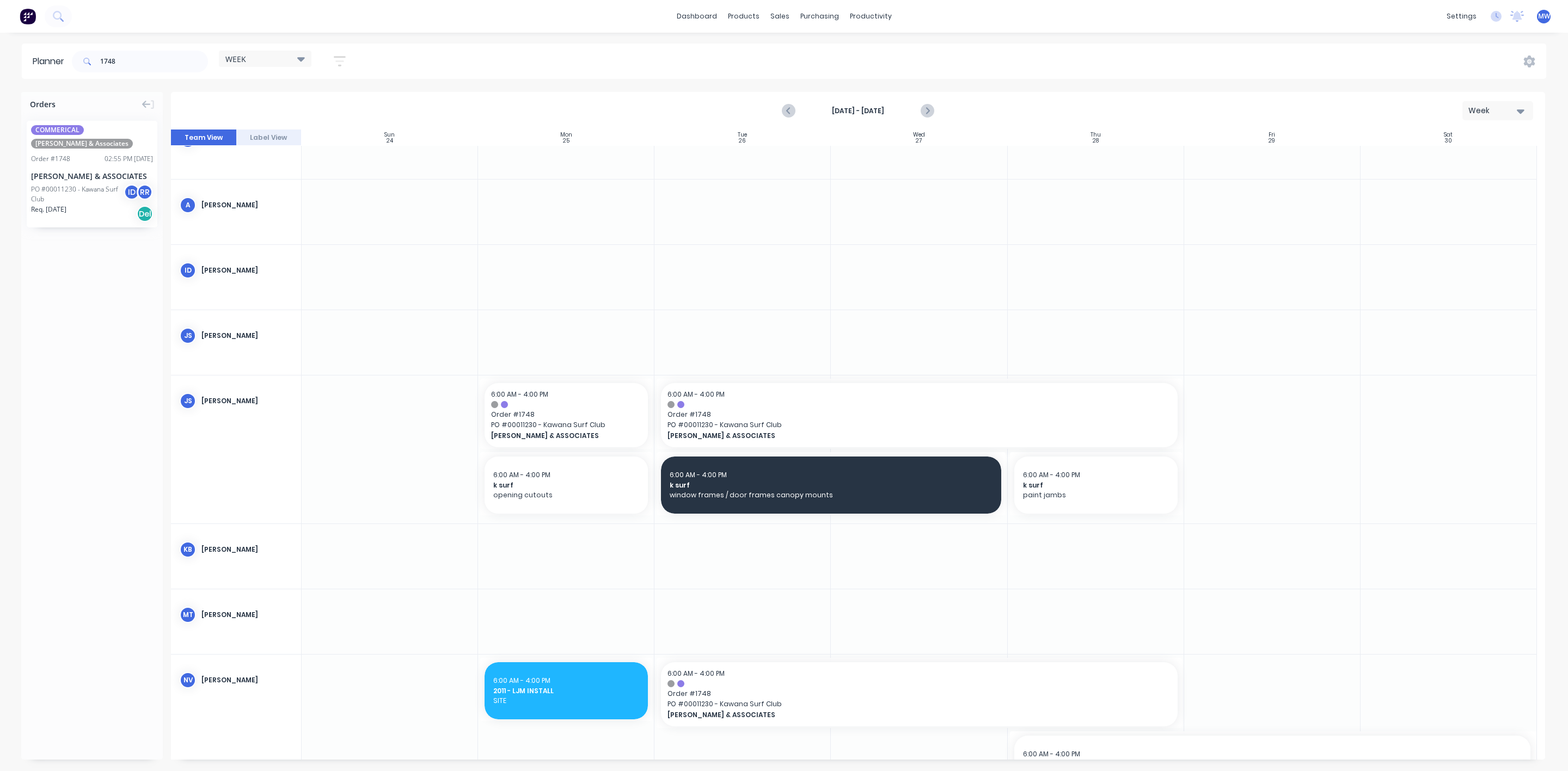
scroll to position [0, 0]
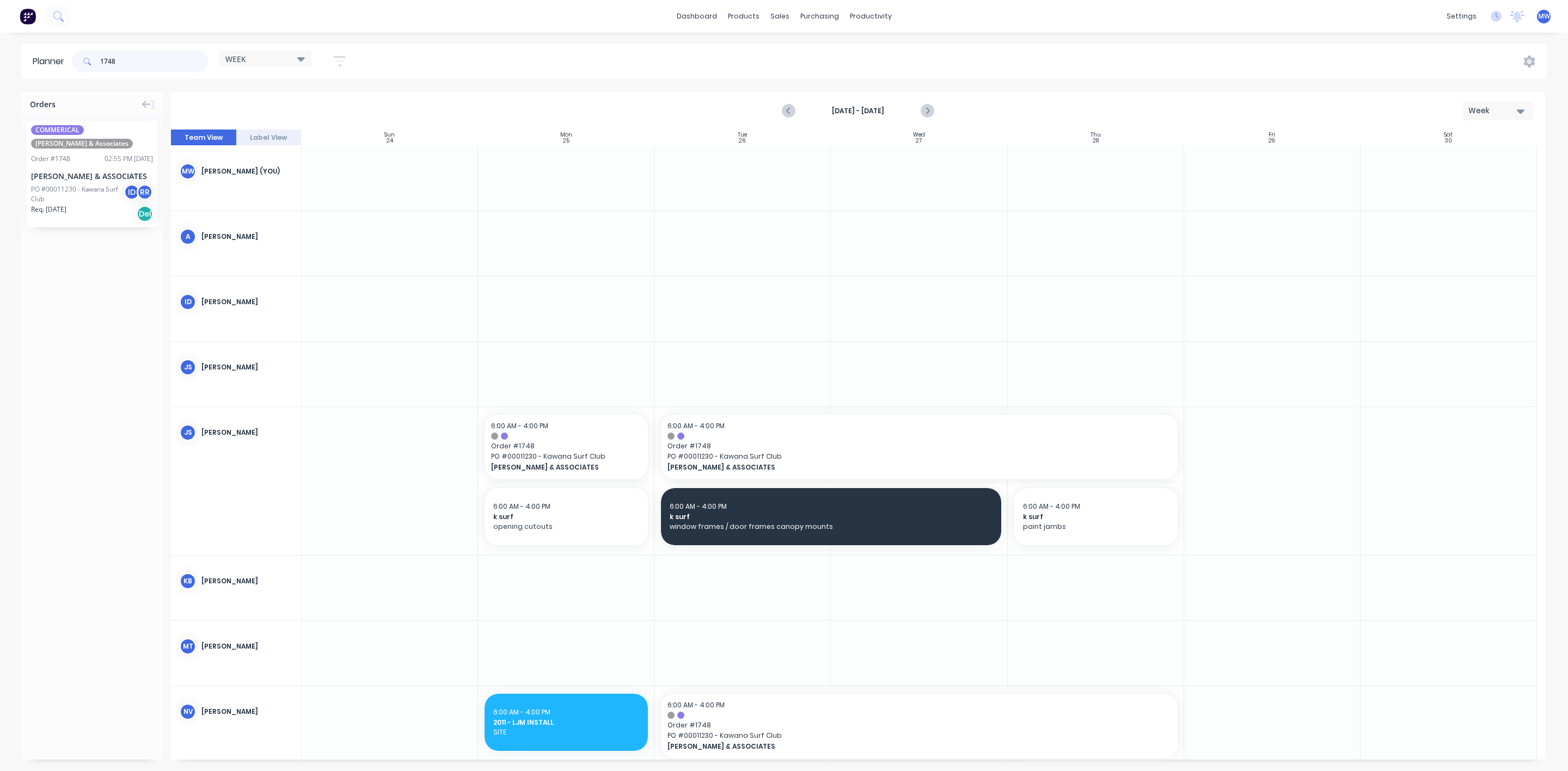
drag, startPoint x: 131, startPoint y: 58, endPoint x: 93, endPoint y: 60, distance: 38.1
click at [93, 60] on div "1748" at bounding box center [140, 61] width 136 height 22
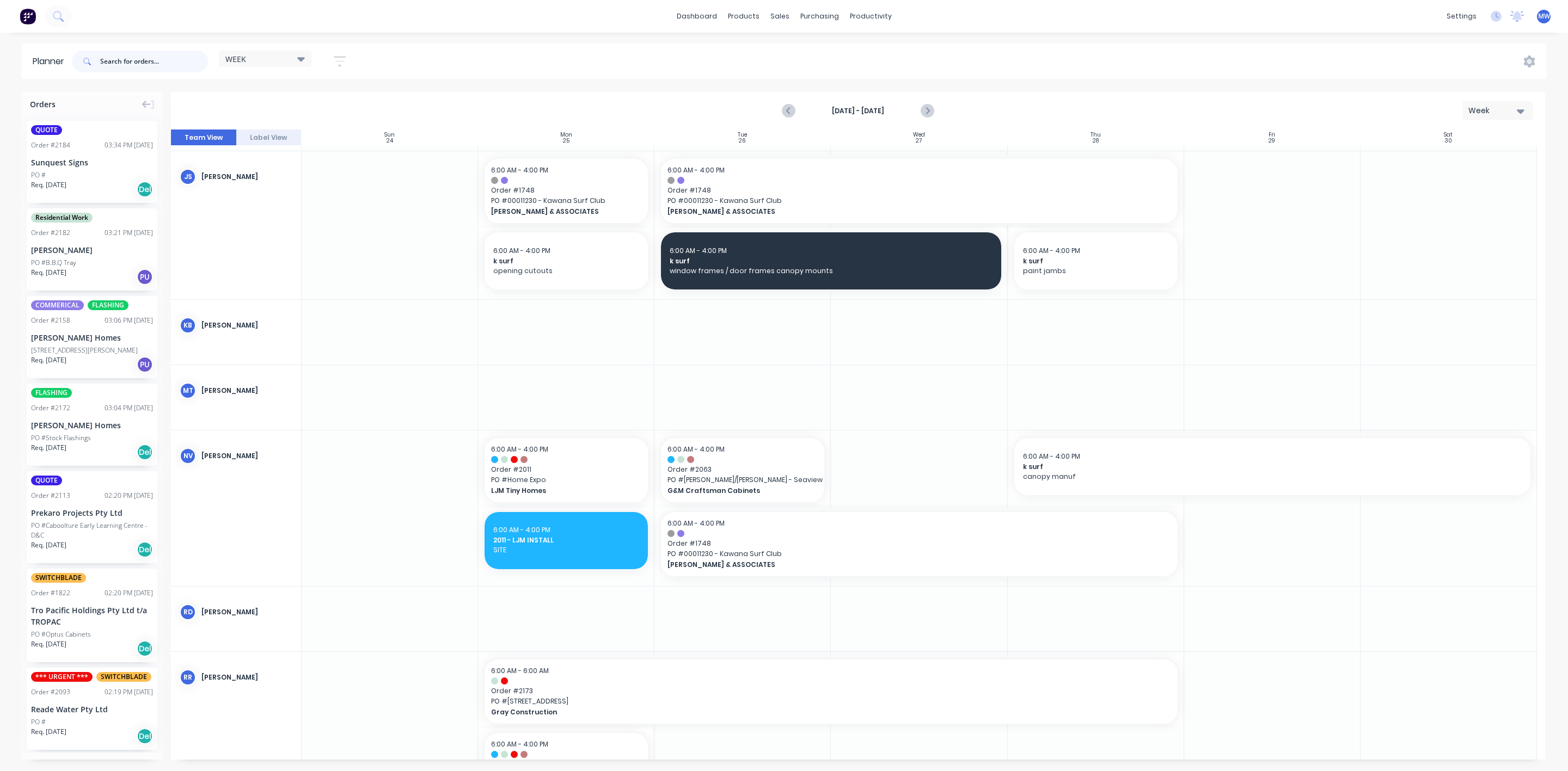
scroll to position [245, 0]
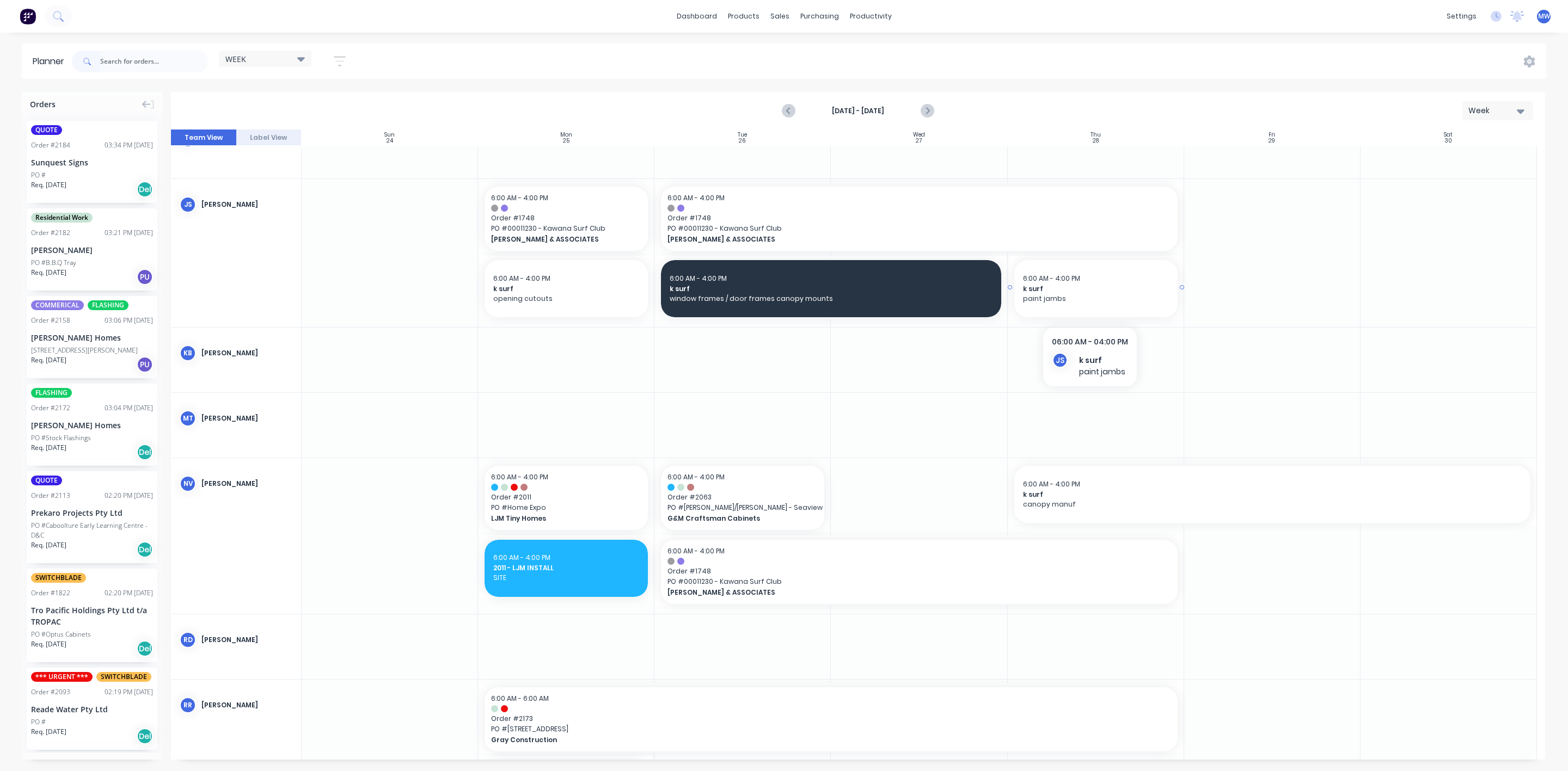
click at [1090, 302] on span "paint jambs" at bounding box center [1096, 299] width 146 height 10
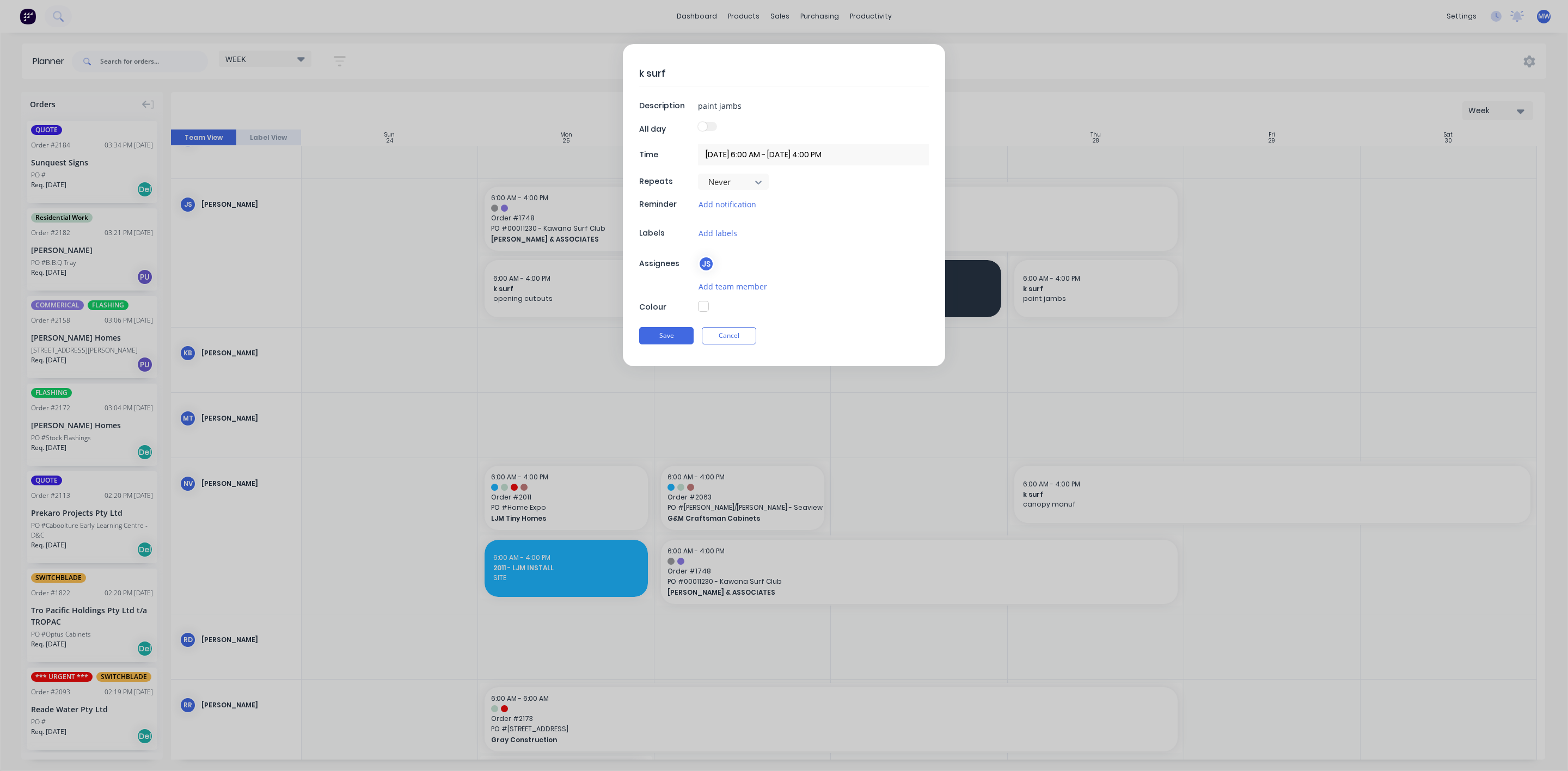
click at [705, 307] on button "button" at bounding box center [704, 307] width 11 height 11
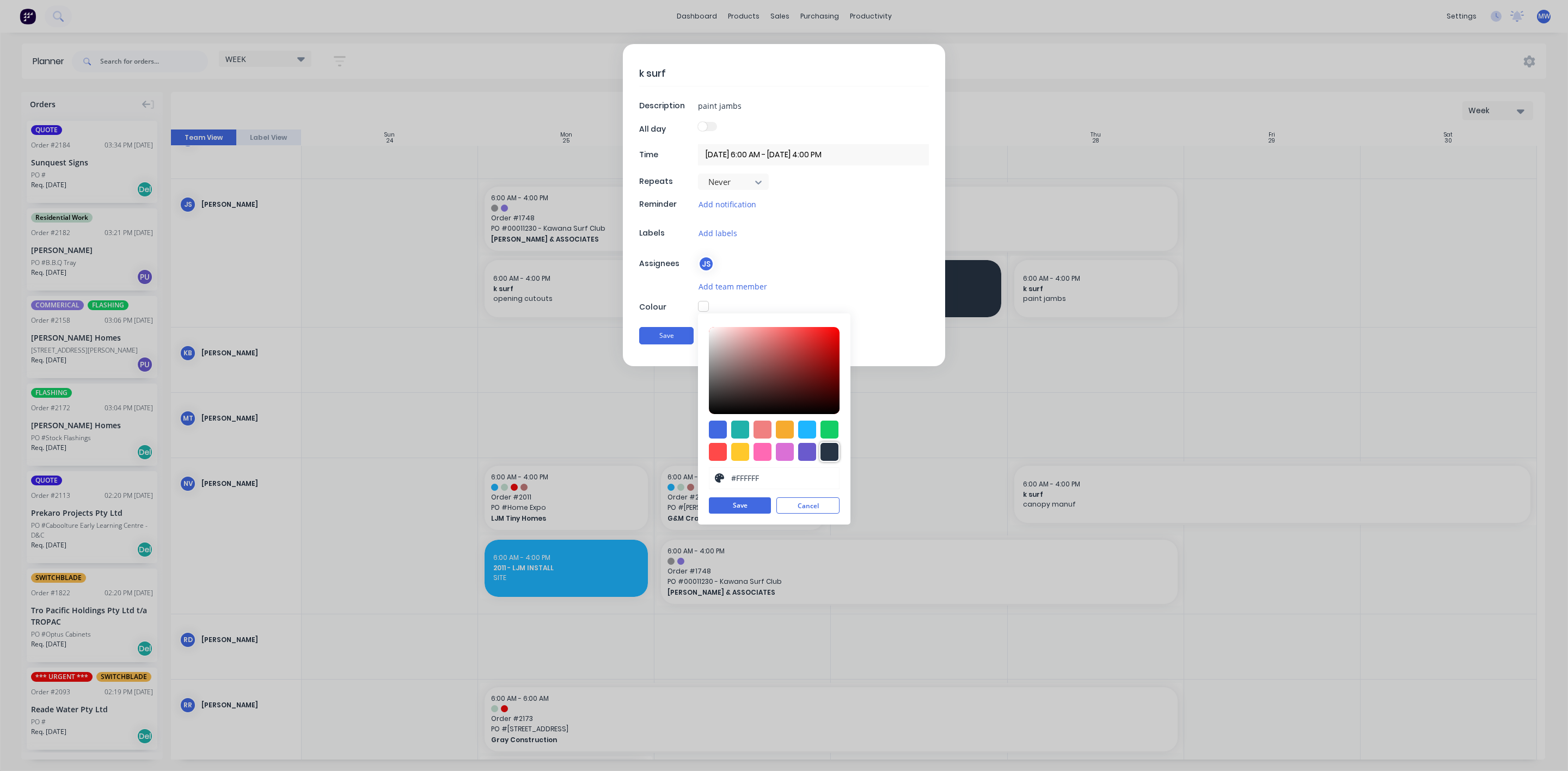
click at [831, 454] on div at bounding box center [830, 452] width 18 height 18
type input "#273444"
click at [730, 514] on button "Save" at bounding box center [740, 506] width 62 height 16
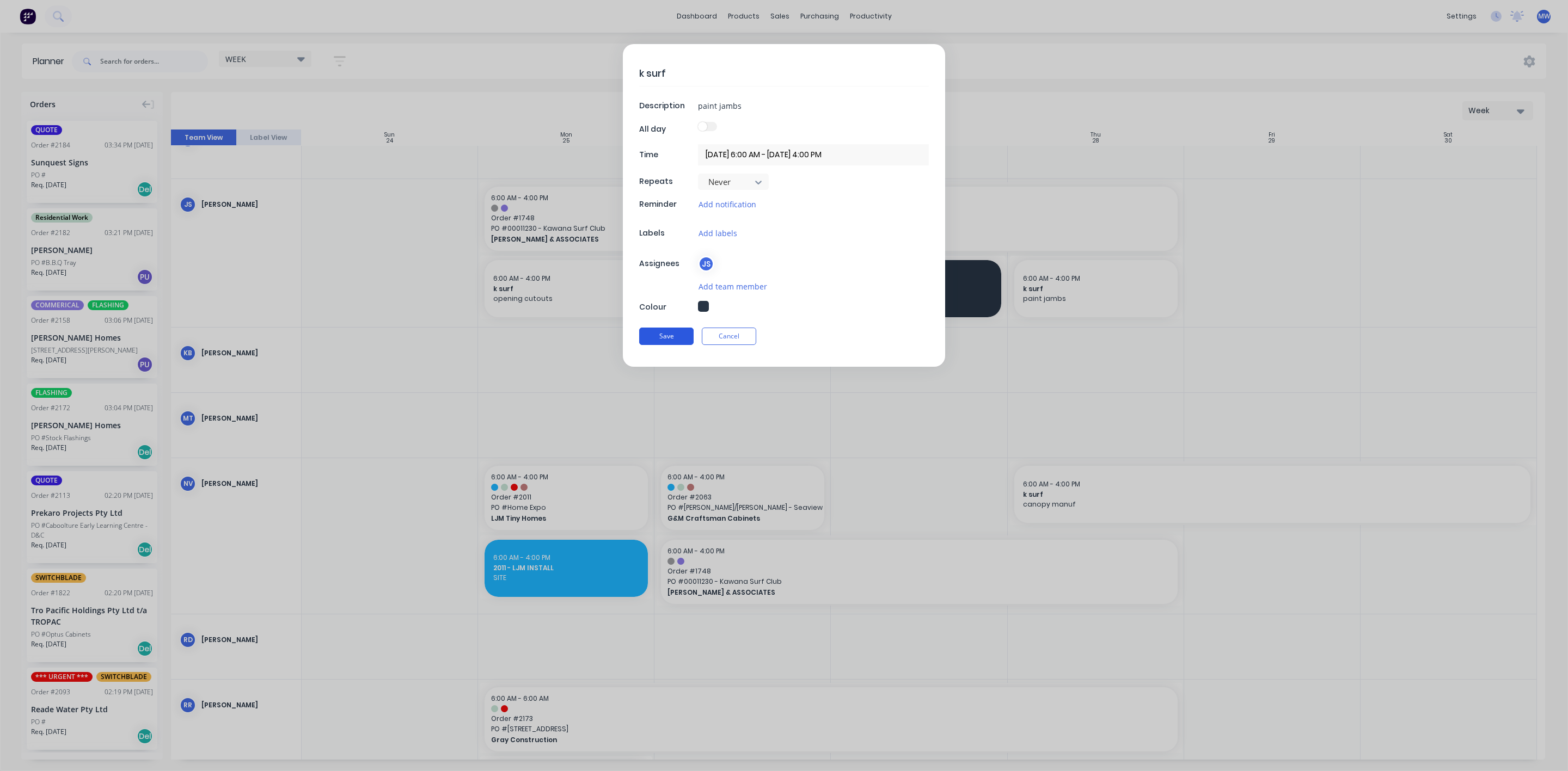
click at [644, 345] on button "Save" at bounding box center [666, 336] width 54 height 18
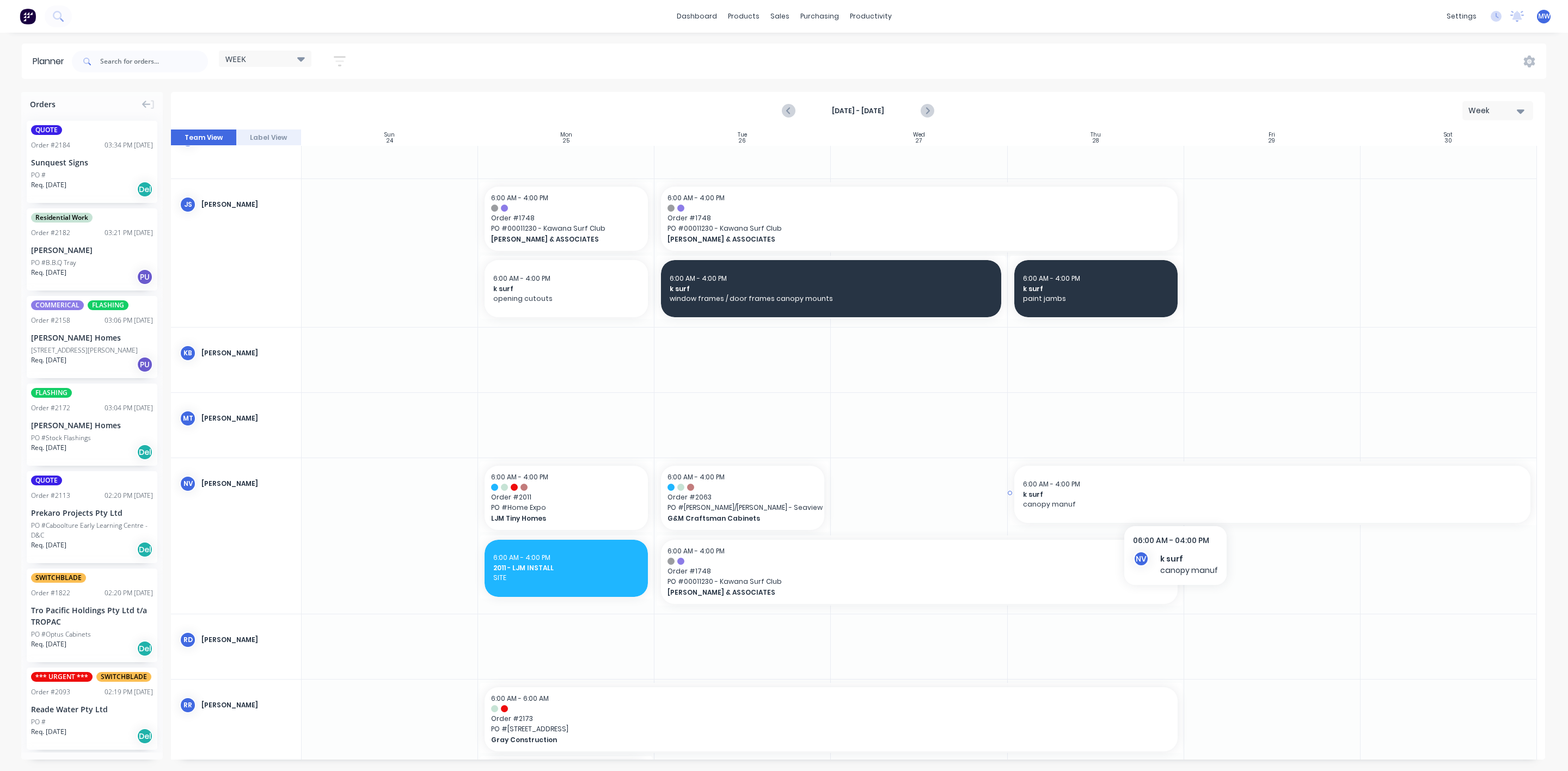
click at [1175, 501] on span "canopy manuf" at bounding box center [1272, 504] width 499 height 10
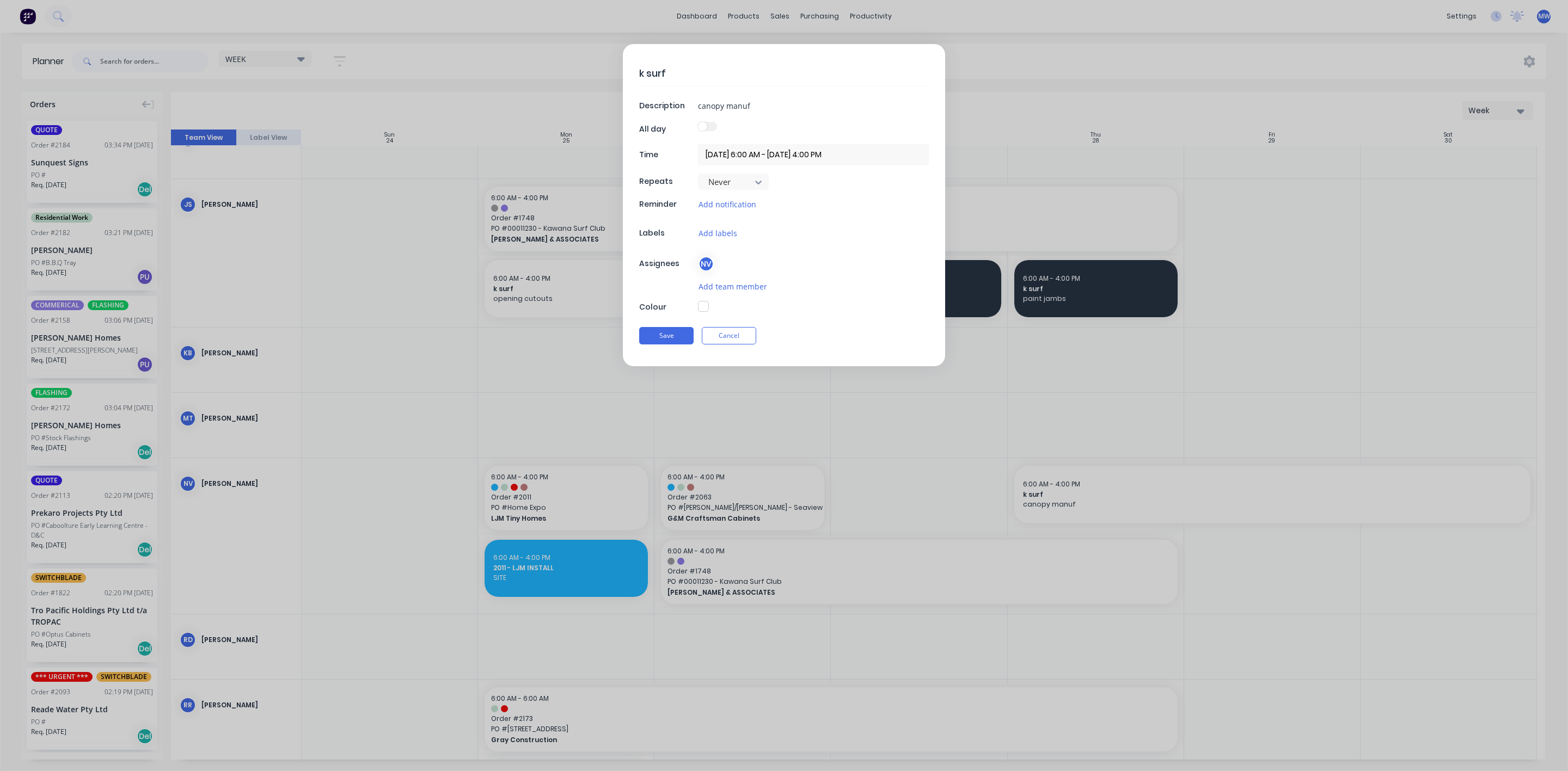
click at [806, 155] on input "28/08/2025 6:00 AM - 16/09/2025 4:00 PM" at bounding box center [813, 155] width 231 height 21
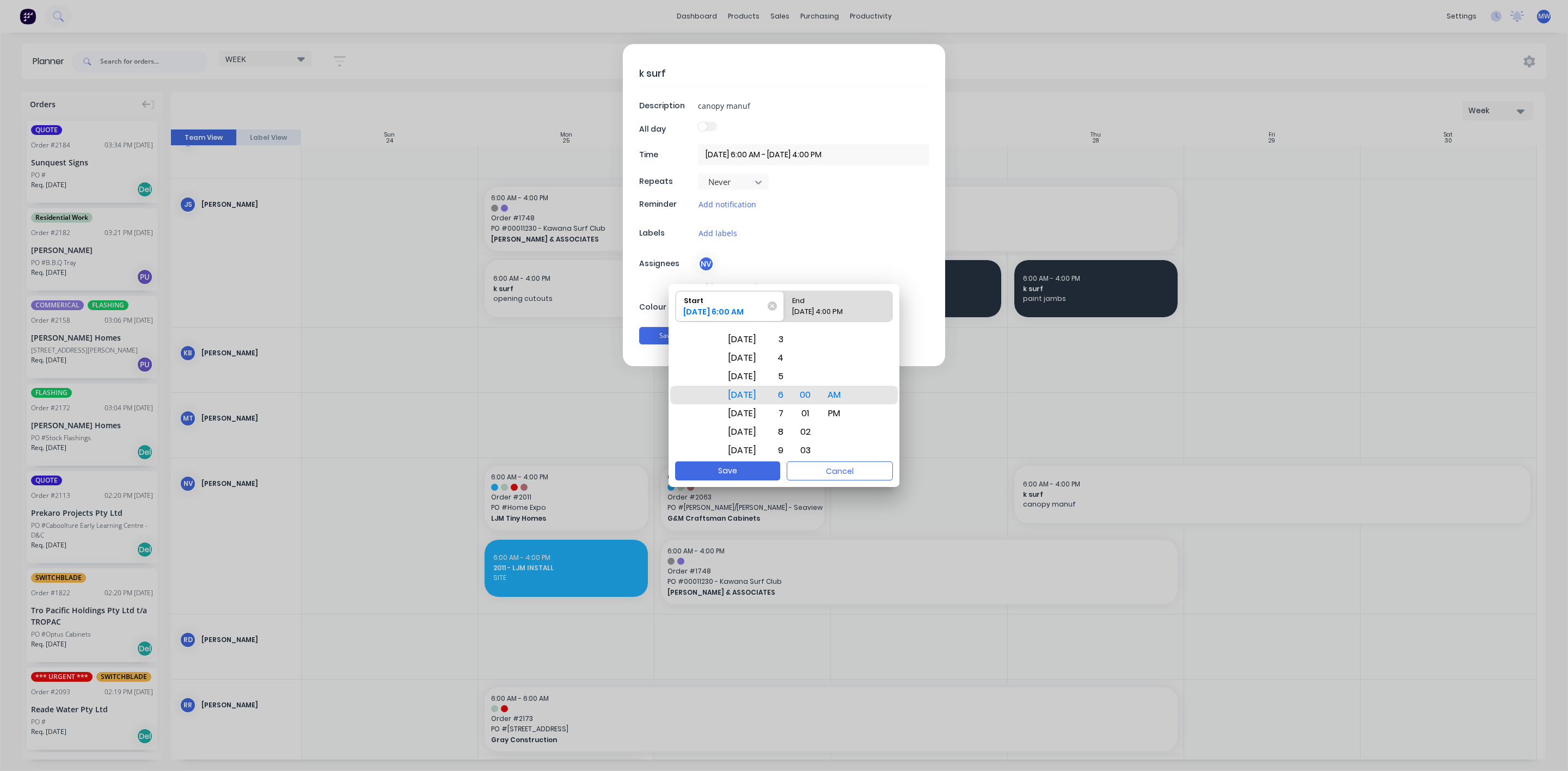
click at [848, 234] on div "Add labels" at bounding box center [813, 233] width 231 height 13
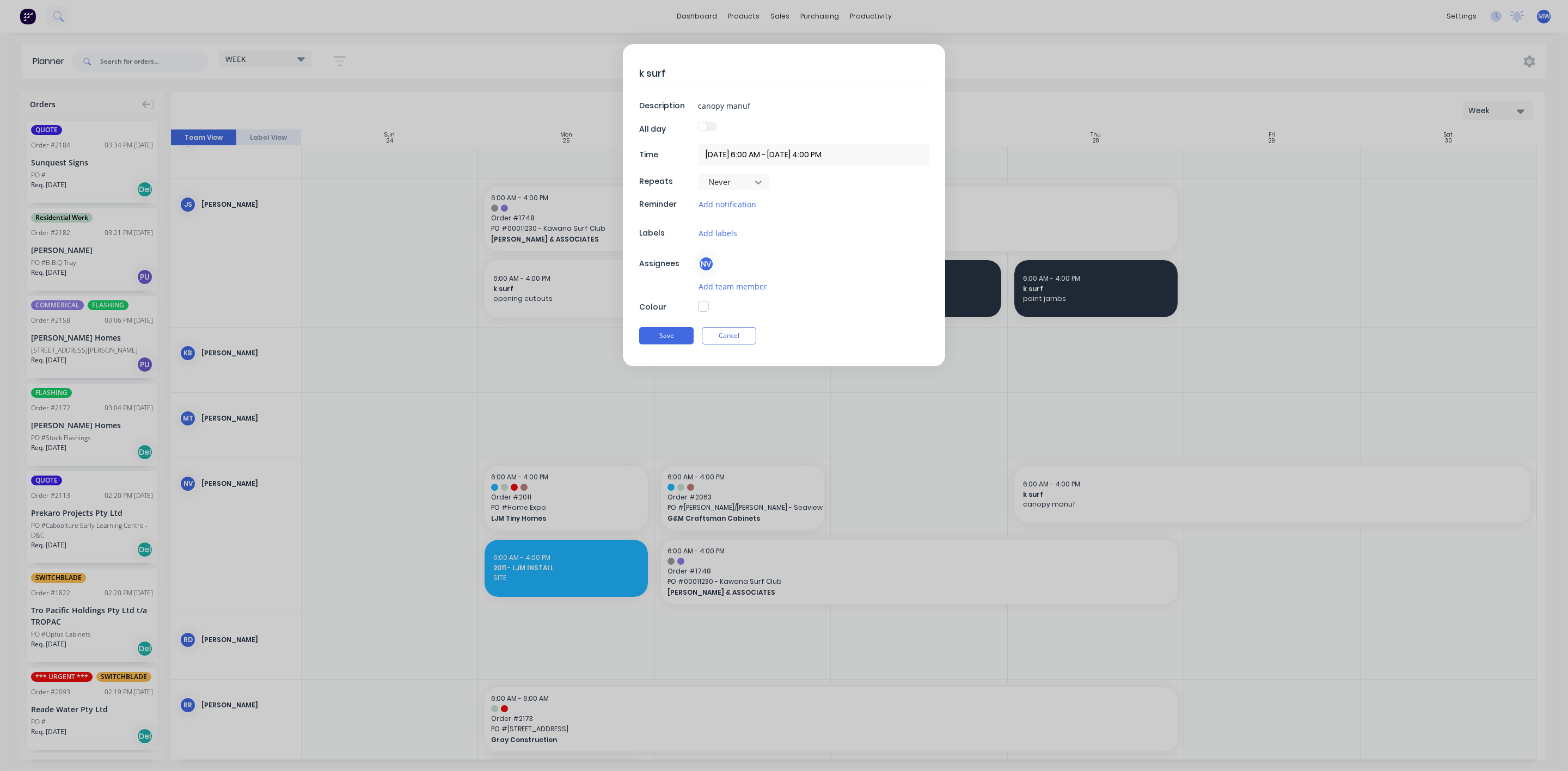
click at [701, 307] on button "button" at bounding box center [704, 307] width 11 height 11
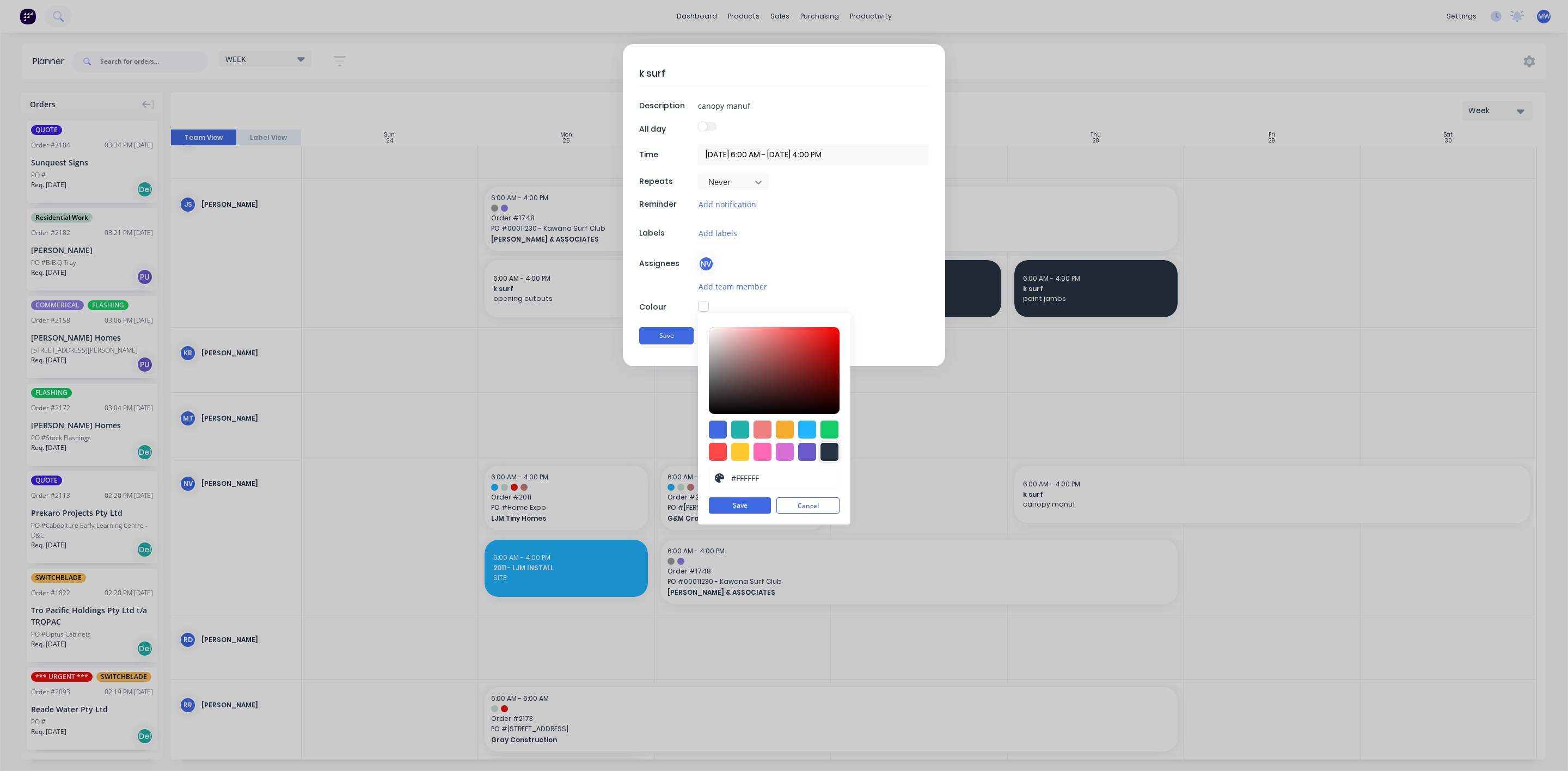
click at [830, 454] on div at bounding box center [830, 452] width 18 height 18
type input "#273444"
click at [733, 505] on button "Save" at bounding box center [740, 506] width 62 height 16
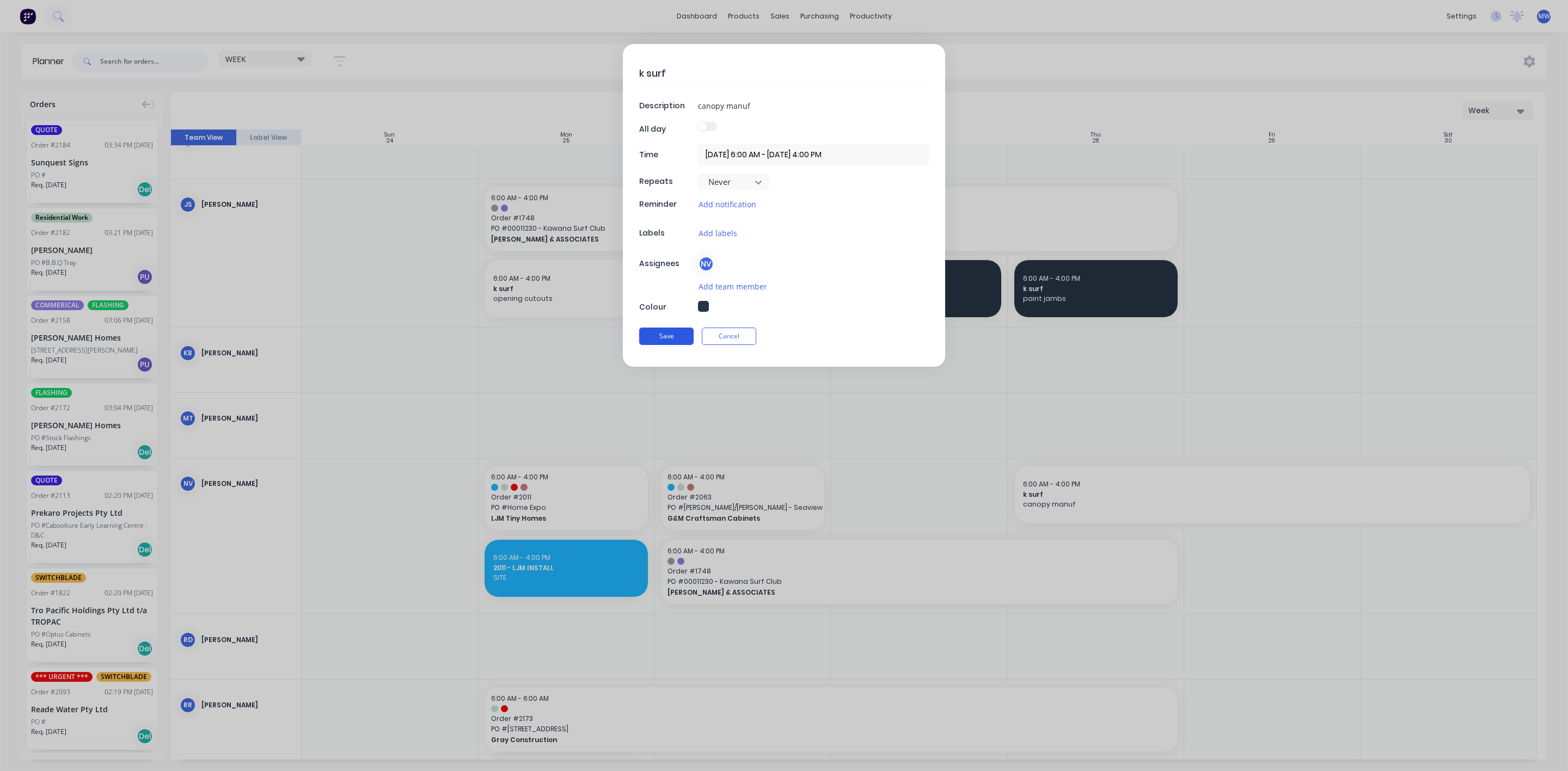
click at [678, 337] on button "Save" at bounding box center [666, 336] width 54 height 18
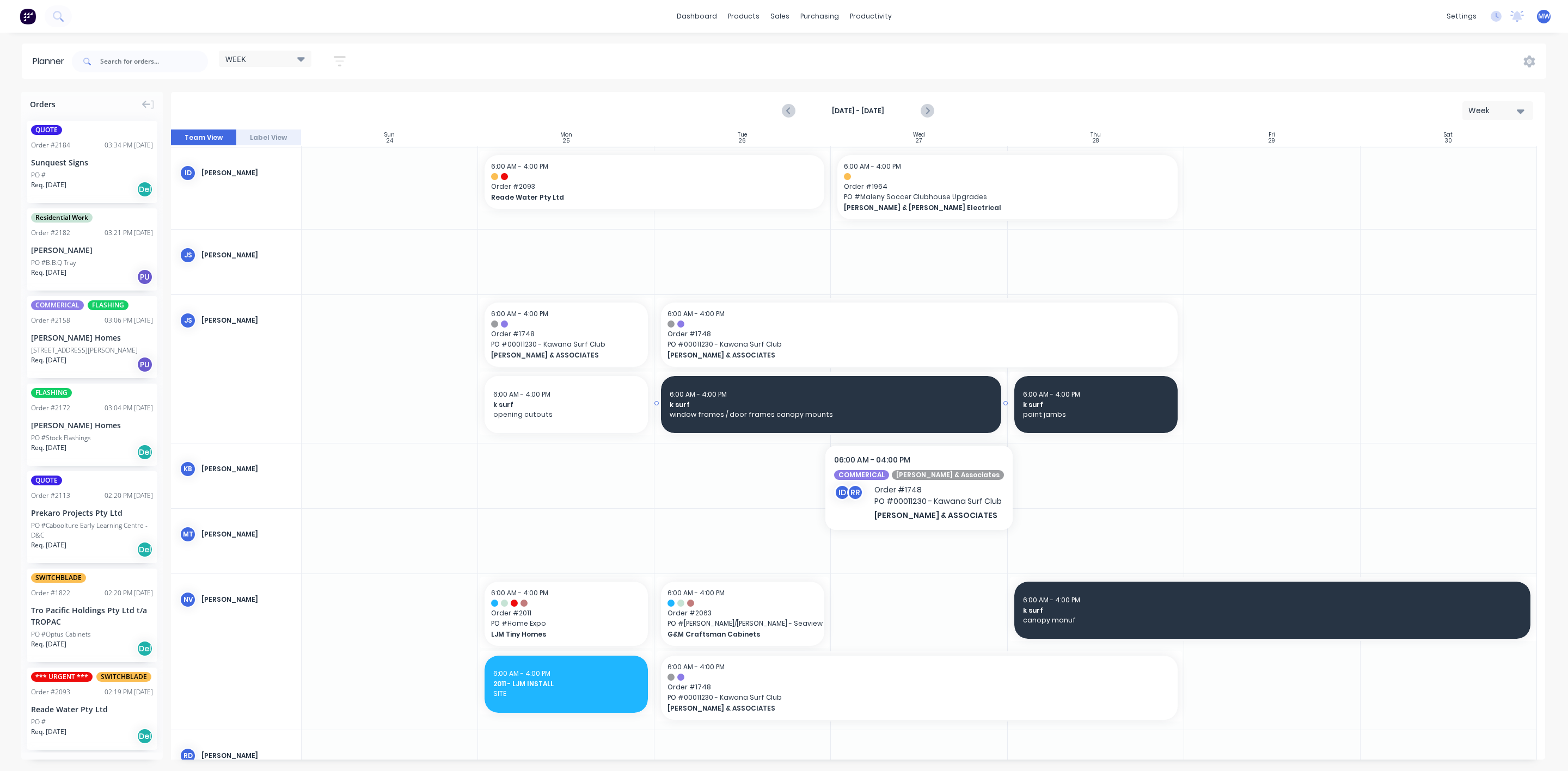
scroll to position [82, 0]
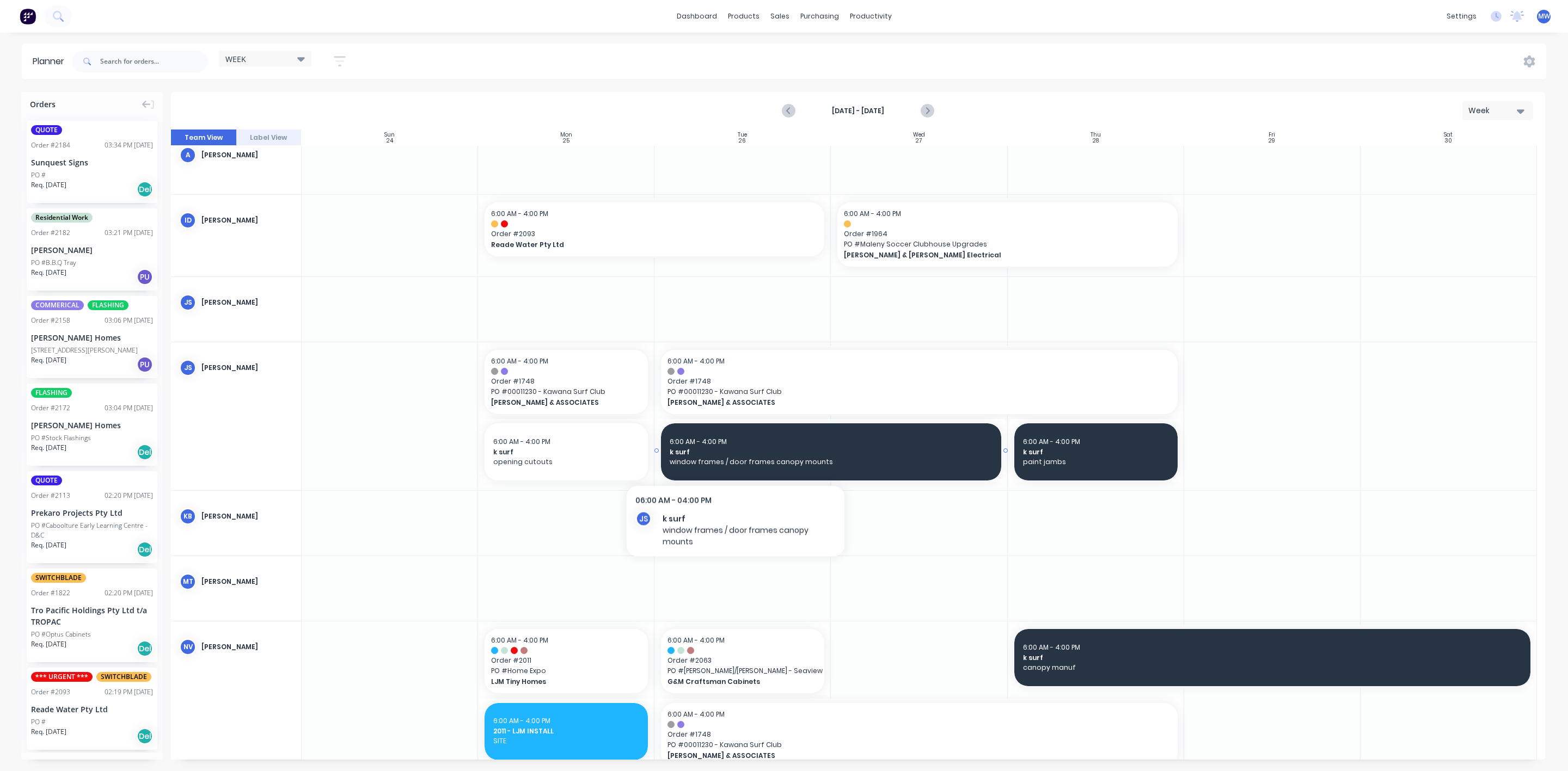
click at [735, 457] on span "window frames / door frames canopy mounts" at bounding box center [831, 462] width 323 height 10
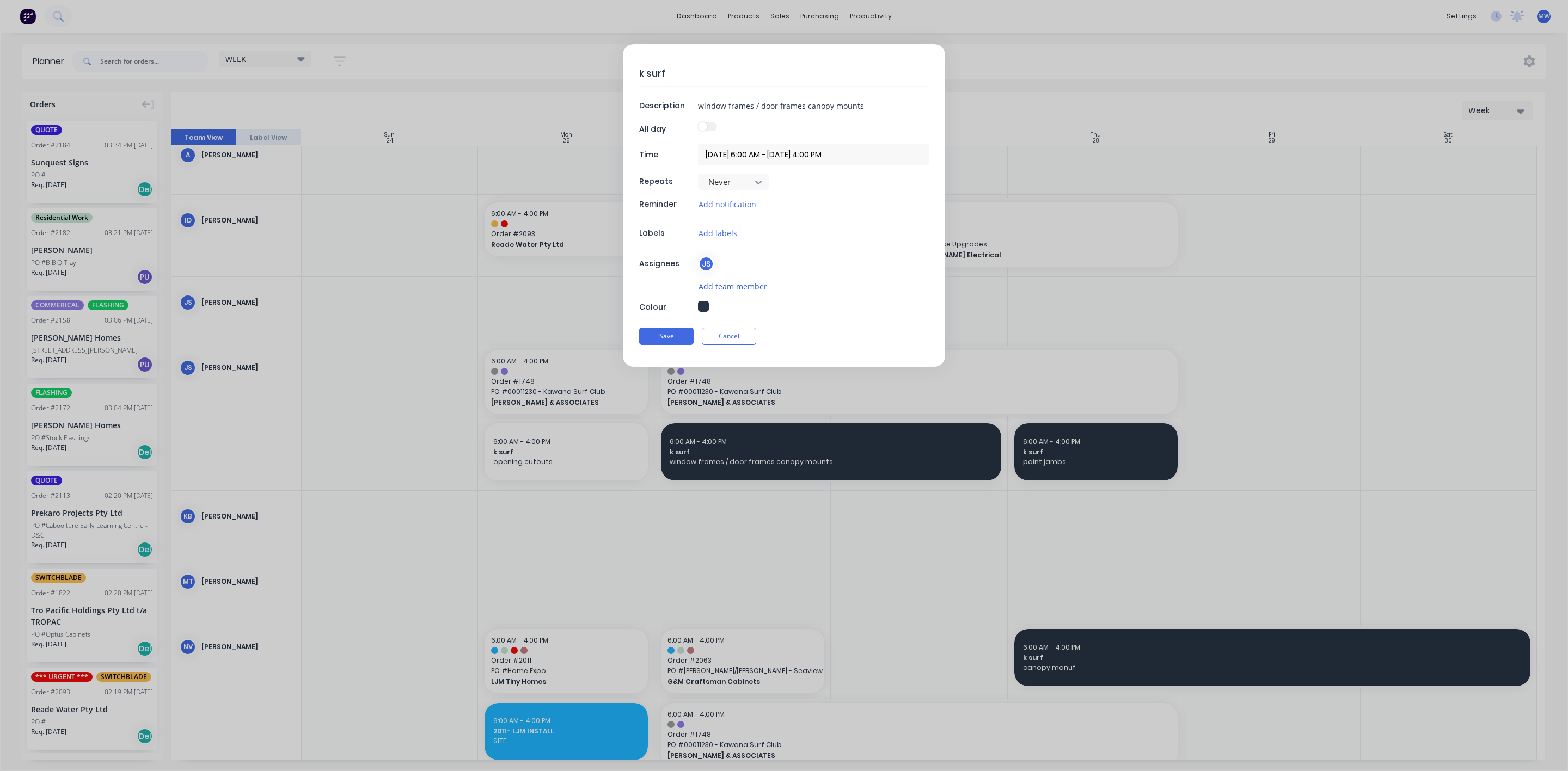
click at [722, 289] on button "Add team member" at bounding box center [733, 287] width 69 height 13
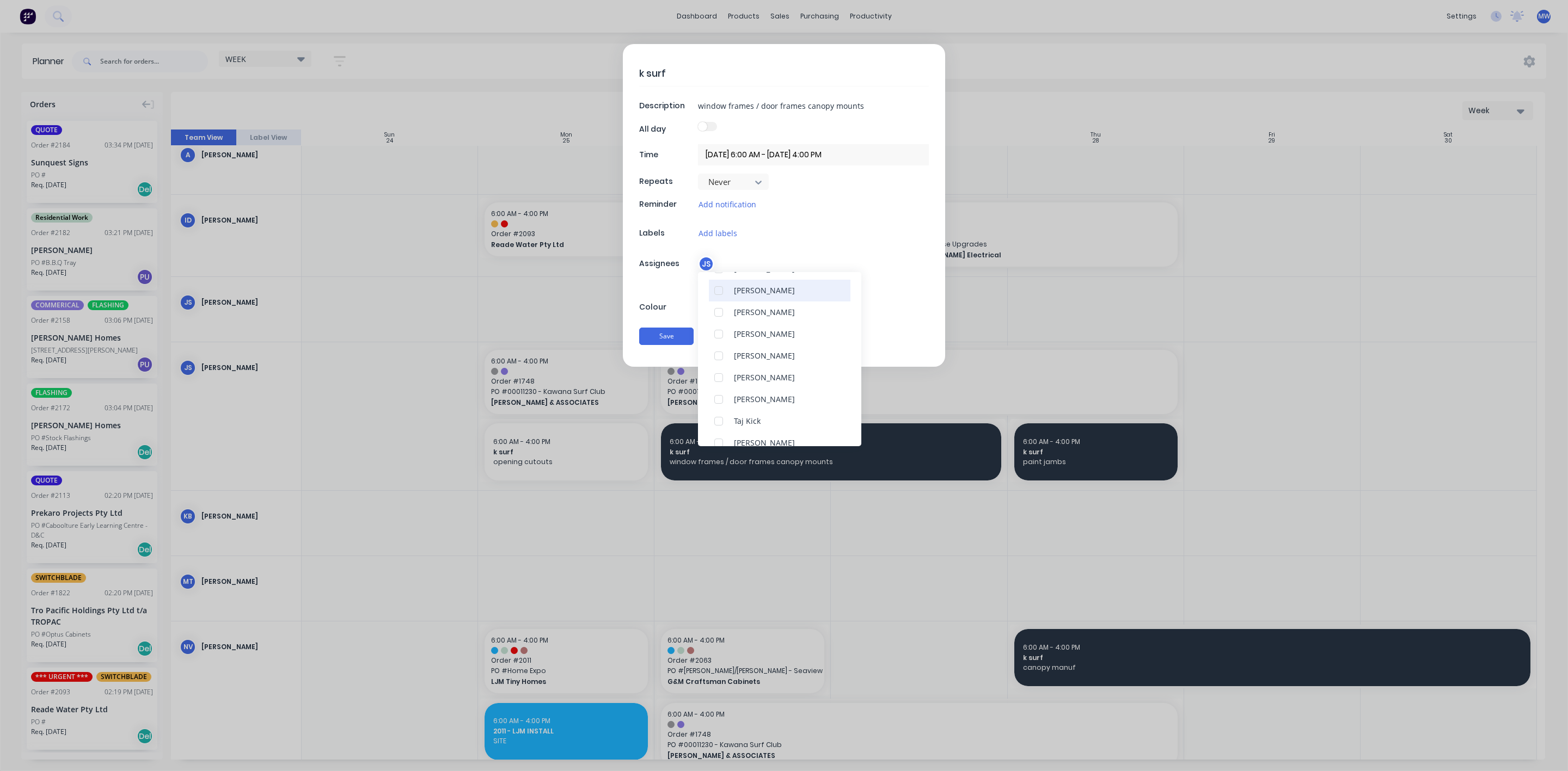
scroll to position [163, 0]
click at [717, 310] on div at bounding box center [719, 310] width 22 height 22
click at [676, 341] on button "Save" at bounding box center [666, 336] width 54 height 18
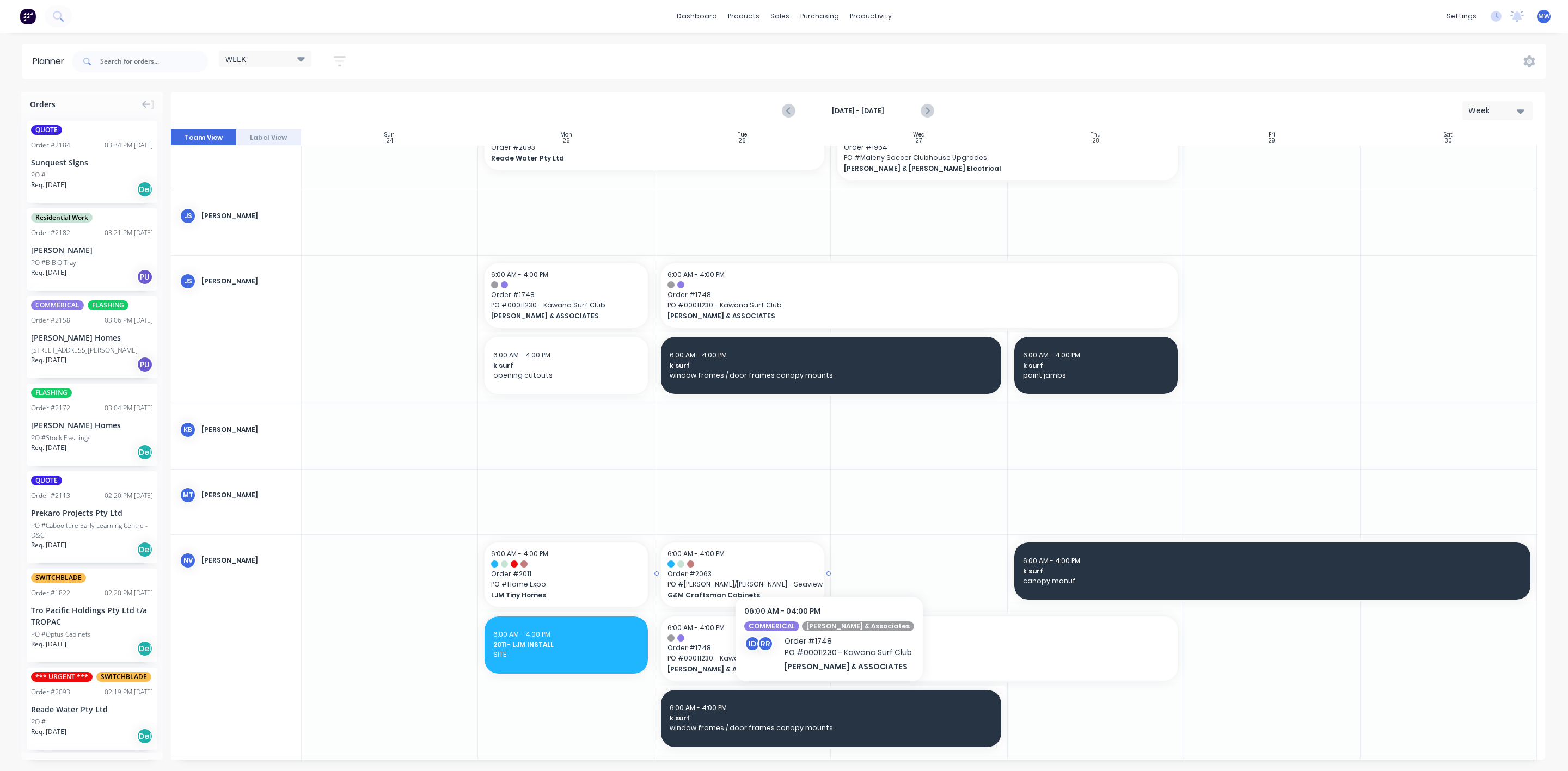
scroll to position [163, 0]
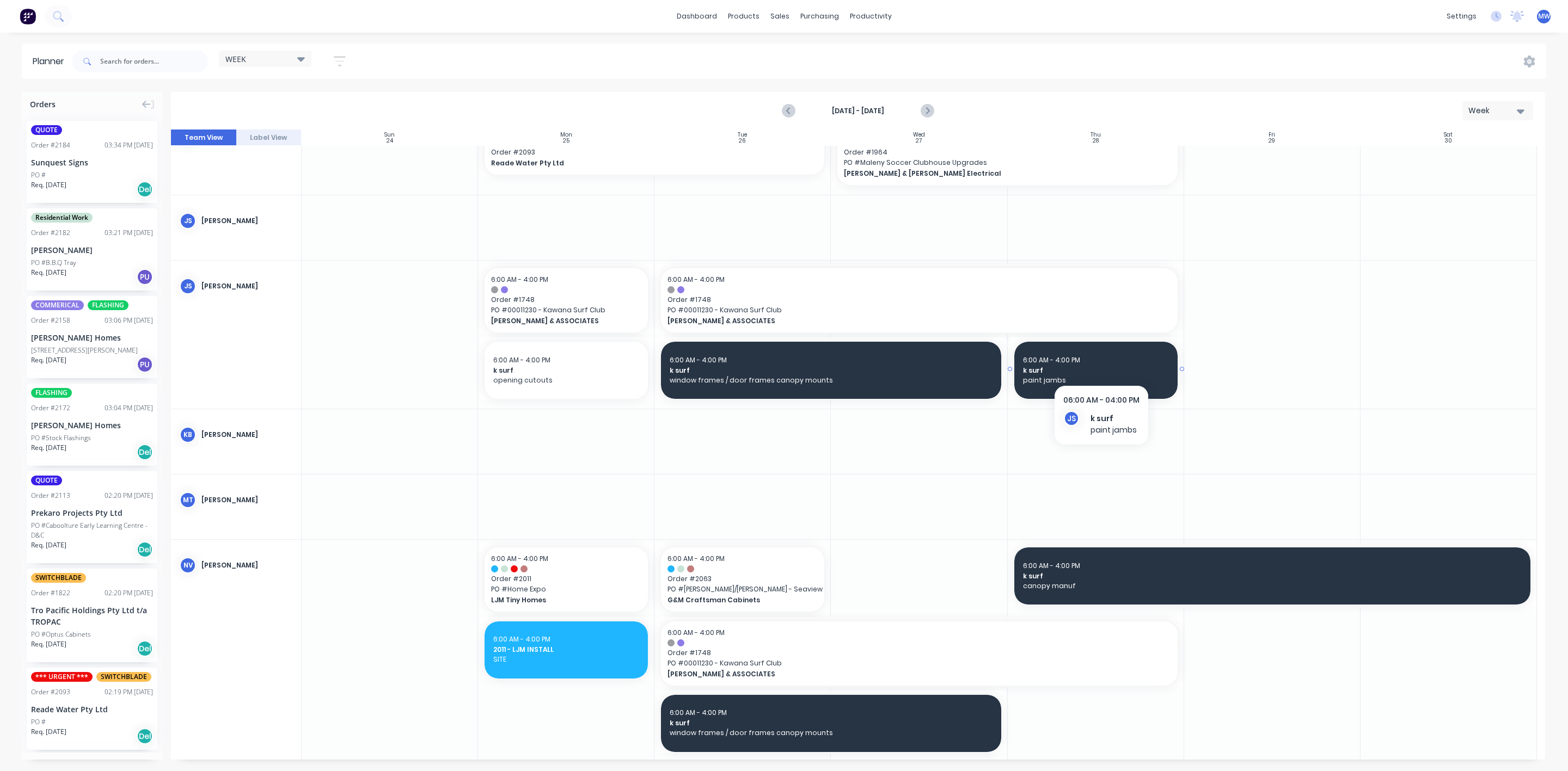
click at [1101, 361] on div "6:00 AM - 4:00 PM" at bounding box center [1096, 360] width 146 height 10
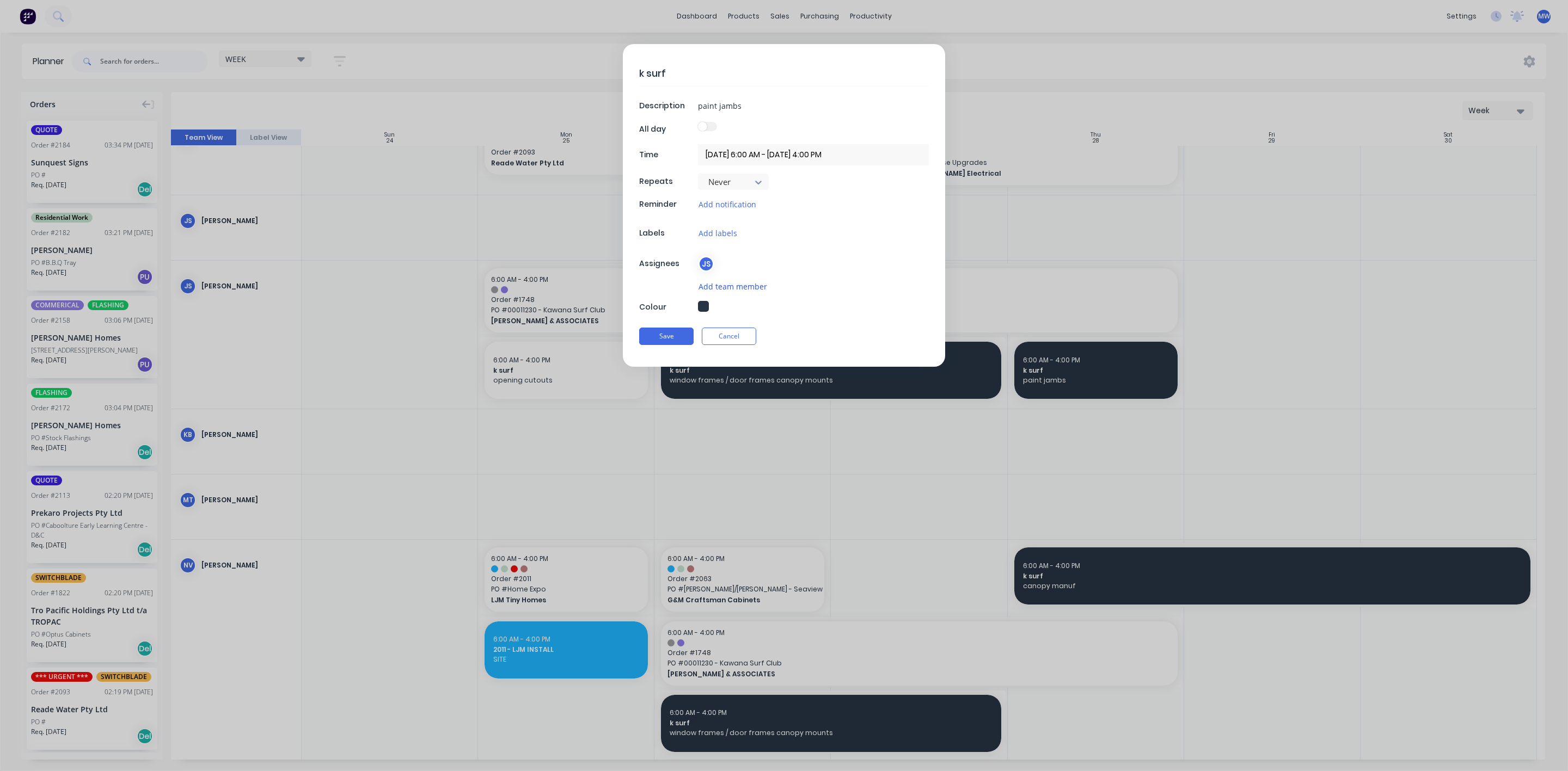
click at [722, 286] on button "Add team member" at bounding box center [733, 287] width 69 height 13
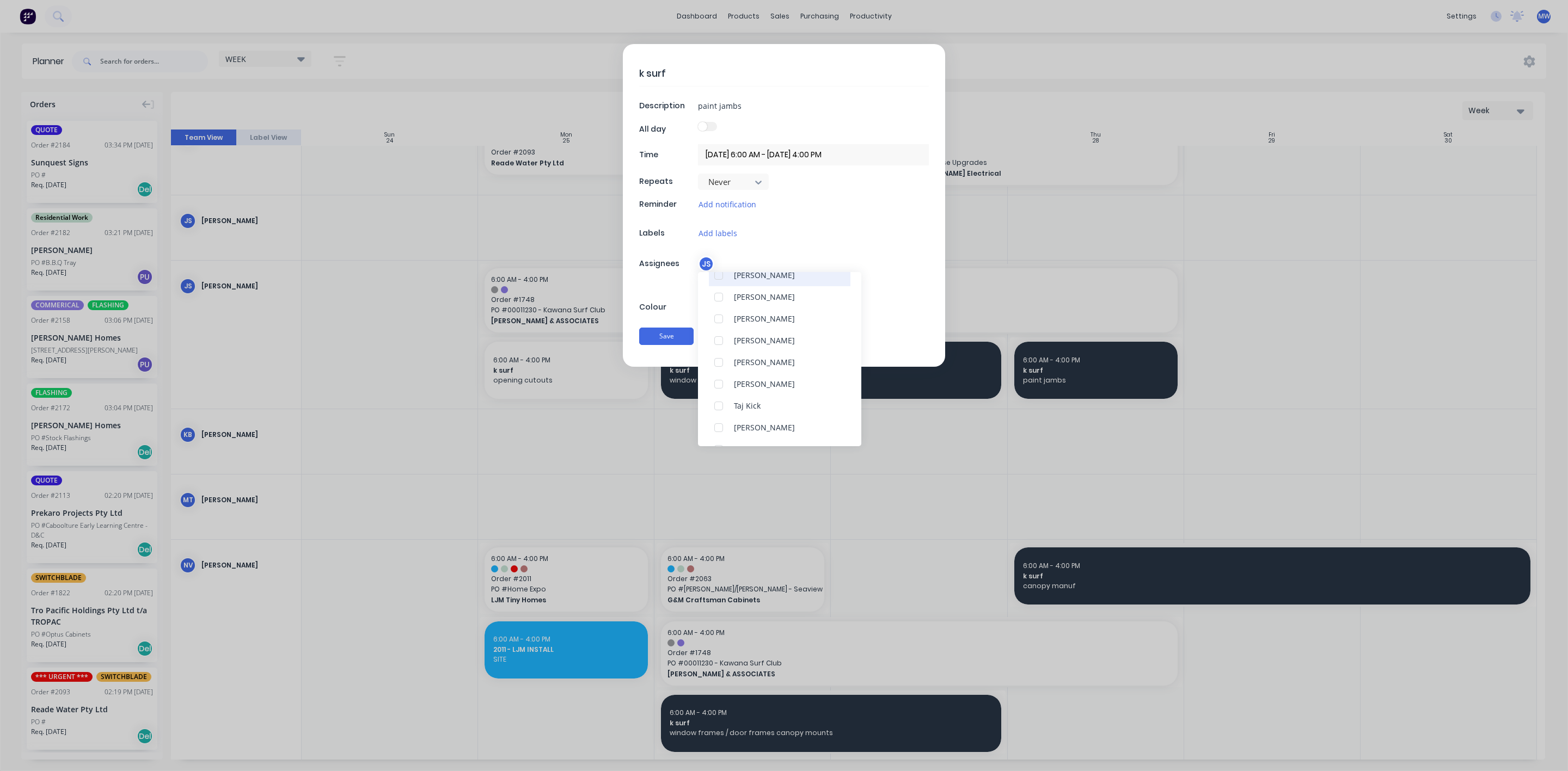
scroll to position [163, 0]
click at [755, 312] on div "Nathan Vipond" at bounding box center [765, 310] width 61 height 12
click at [667, 338] on button "Save" at bounding box center [666, 336] width 54 height 18
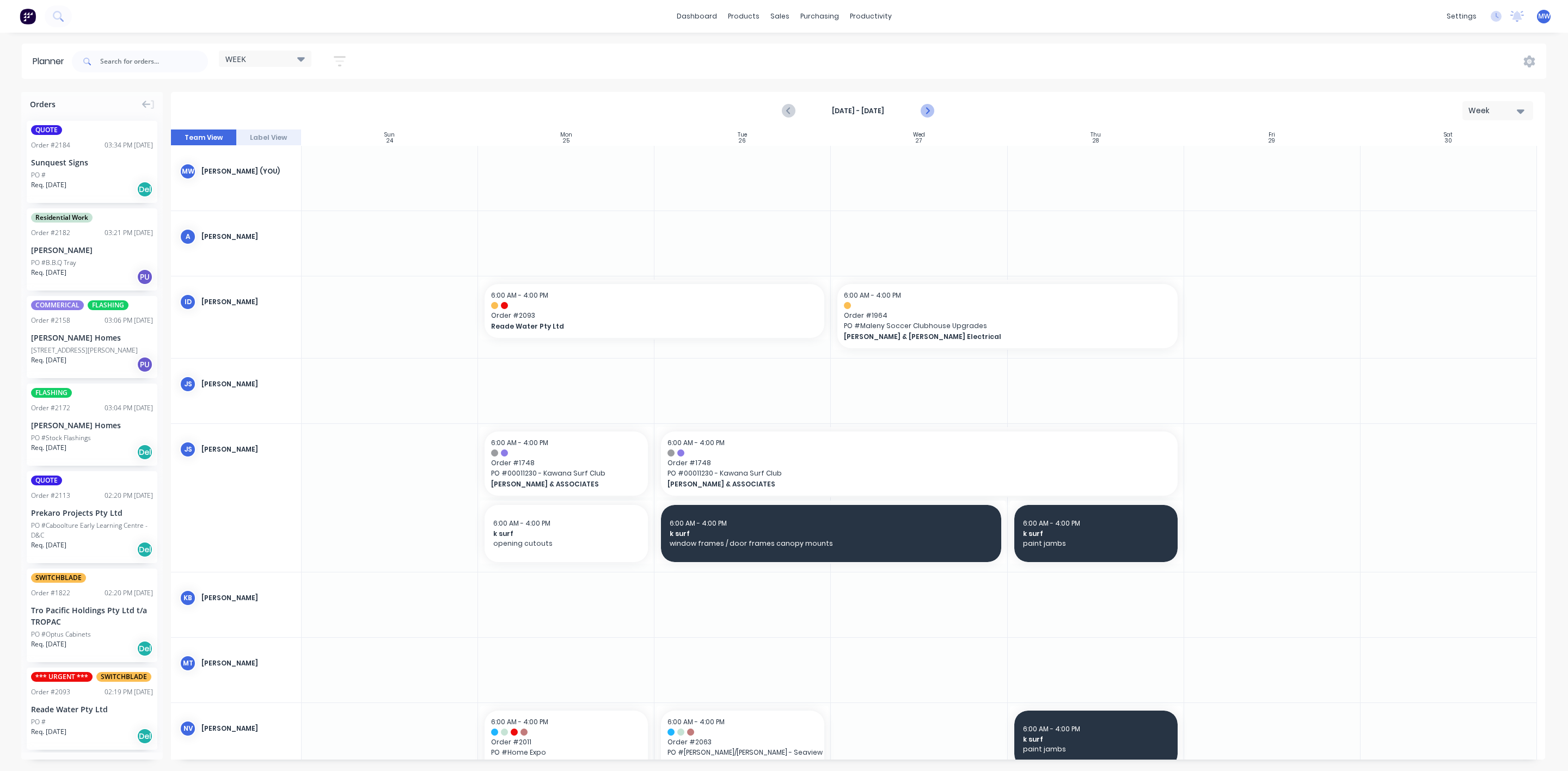
click at [930, 114] on icon "Next page" at bounding box center [926, 111] width 13 height 13
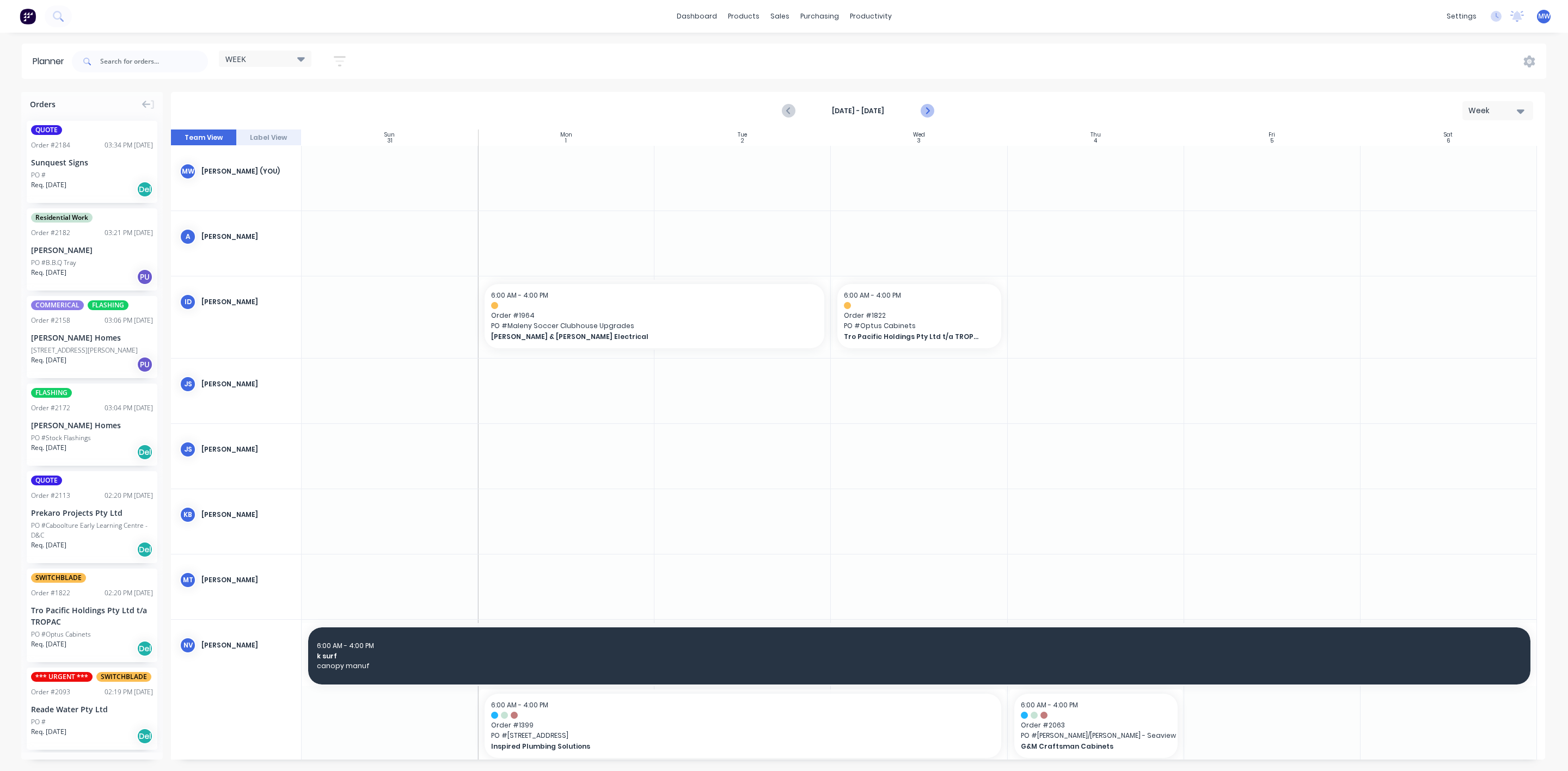
click at [926, 105] on icon "Next page" at bounding box center [926, 111] width 13 height 13
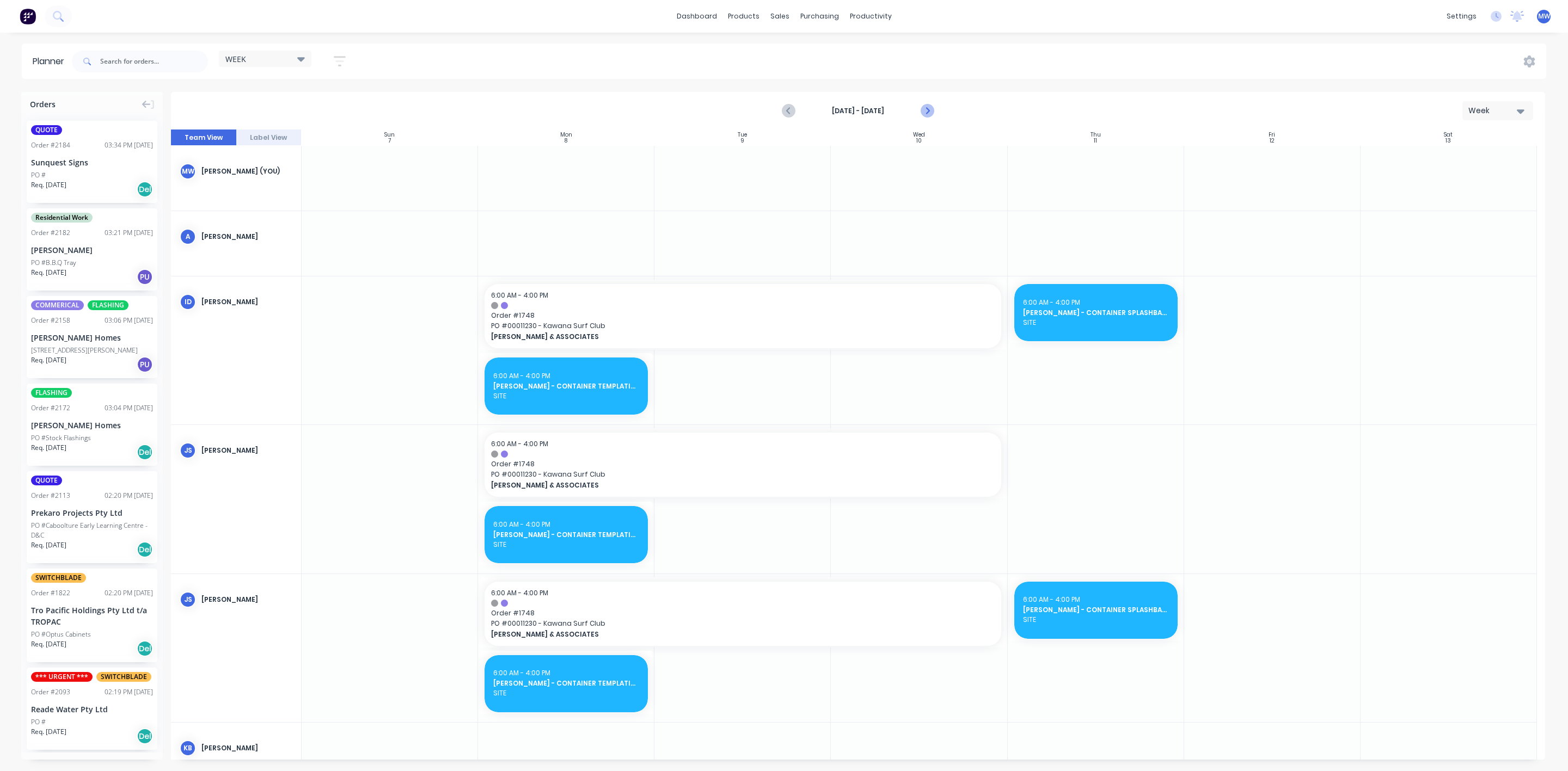
click at [928, 108] on icon "Next page" at bounding box center [926, 111] width 13 height 13
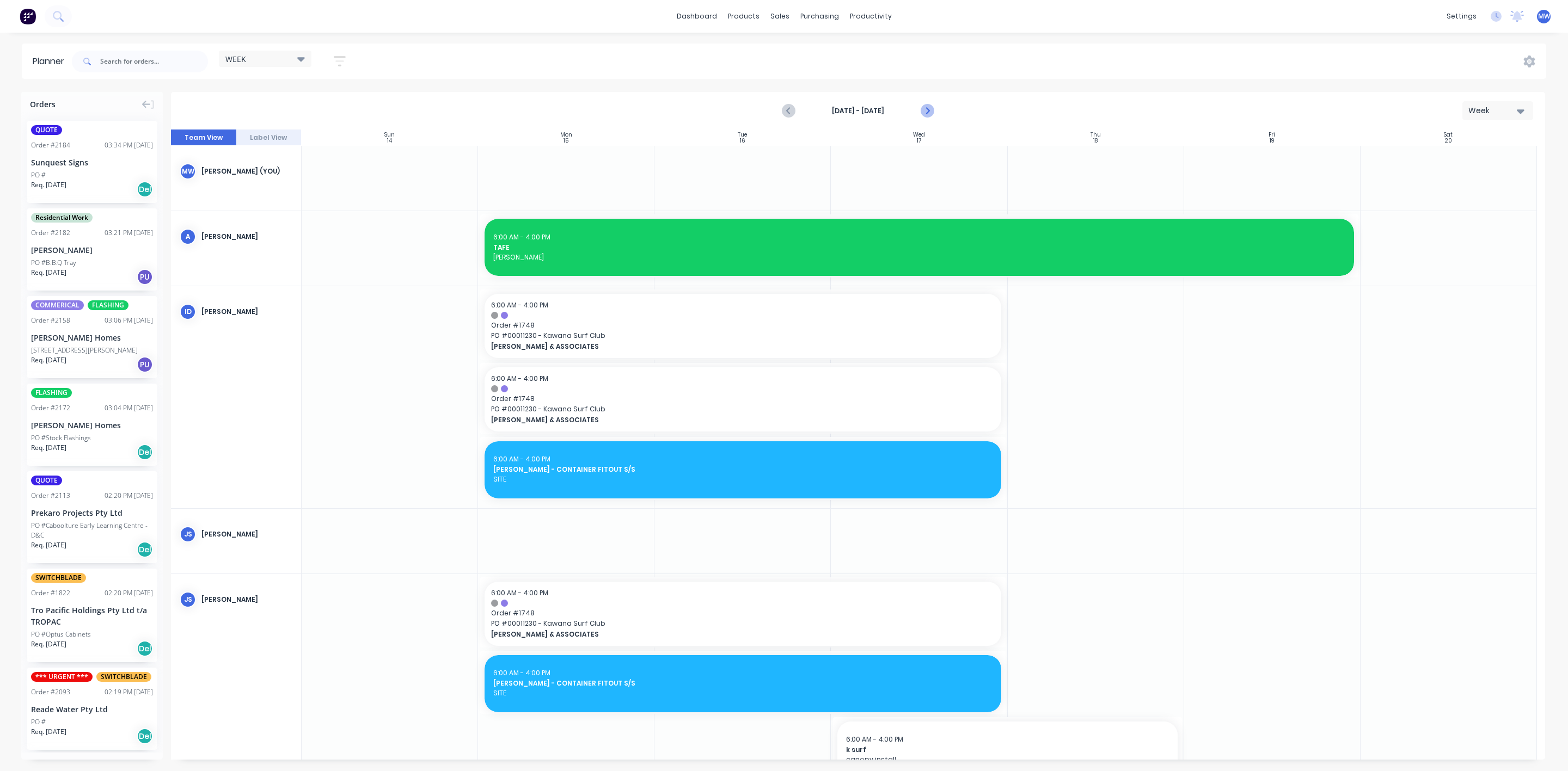
click at [928, 108] on icon "Next page" at bounding box center [926, 111] width 13 height 13
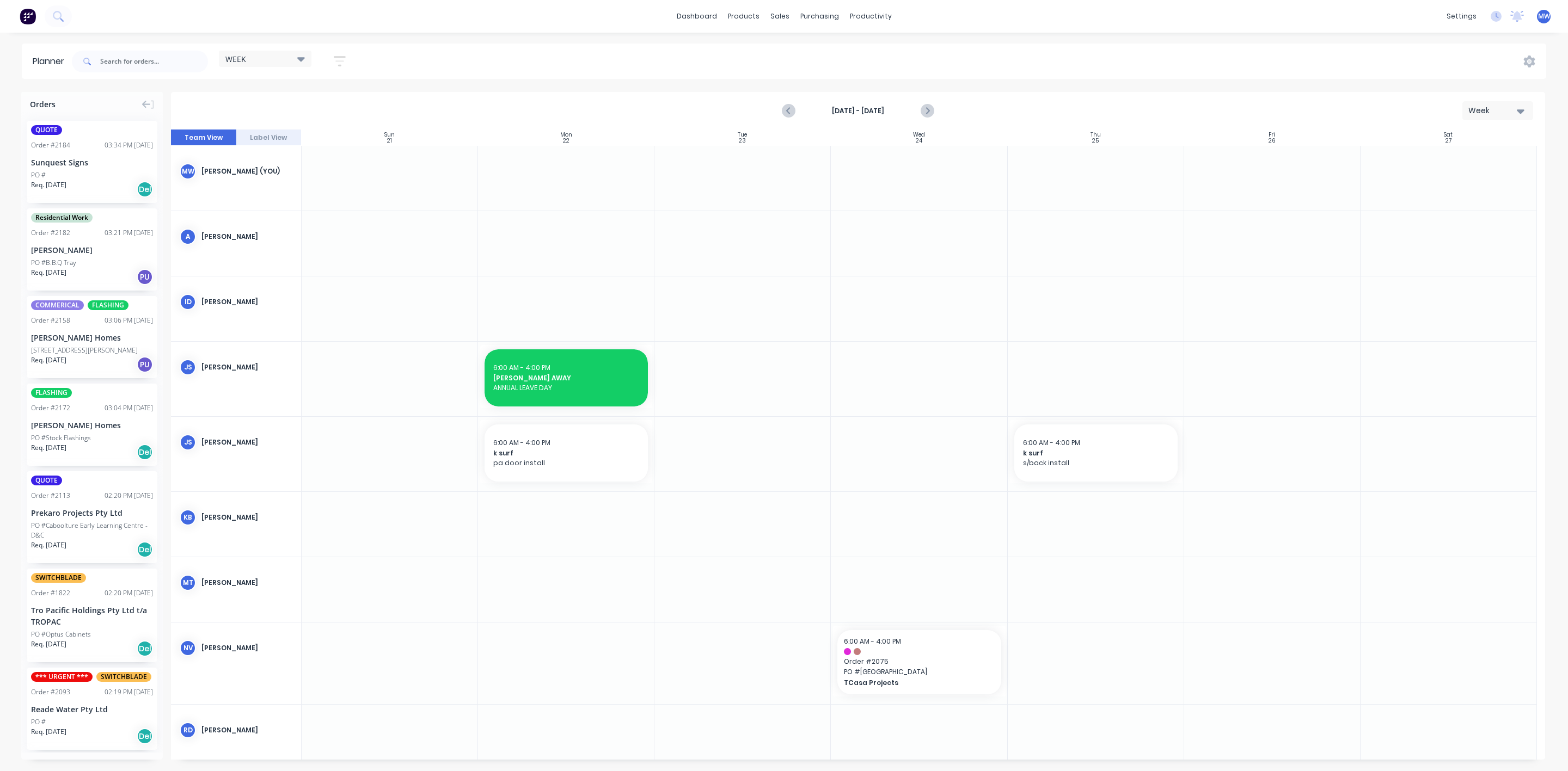
drag, startPoint x: 928, startPoint y: 108, endPoint x: 746, endPoint y: 489, distance: 422.2
click at [746, 489] on div at bounding box center [743, 454] width 177 height 75
click at [788, 110] on icon "Previous page" at bounding box center [789, 111] width 5 height 9
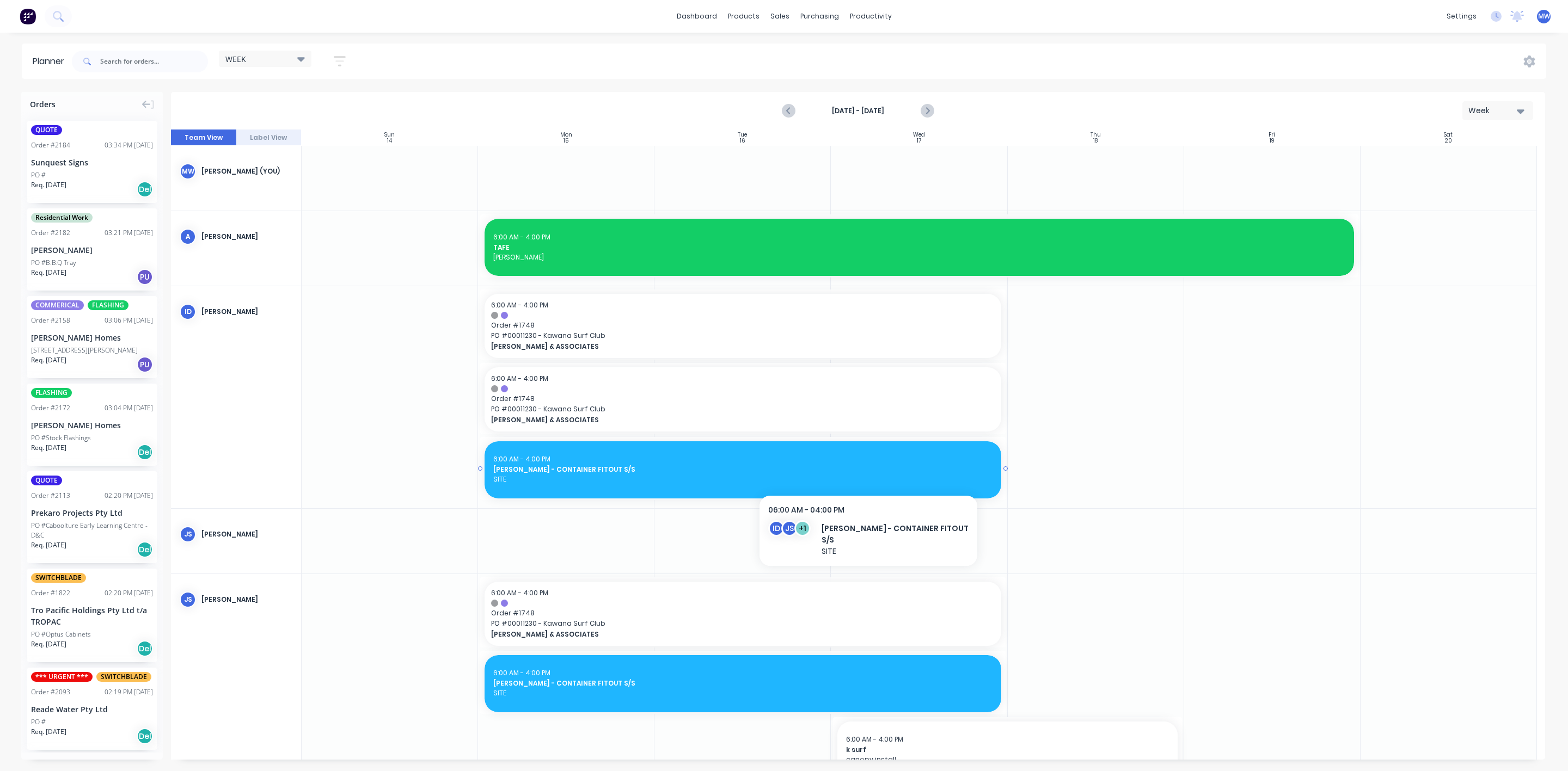
click at [855, 471] on span "HILLERS - CONTAINER FITOUT S/S" at bounding box center [742, 470] width 499 height 10
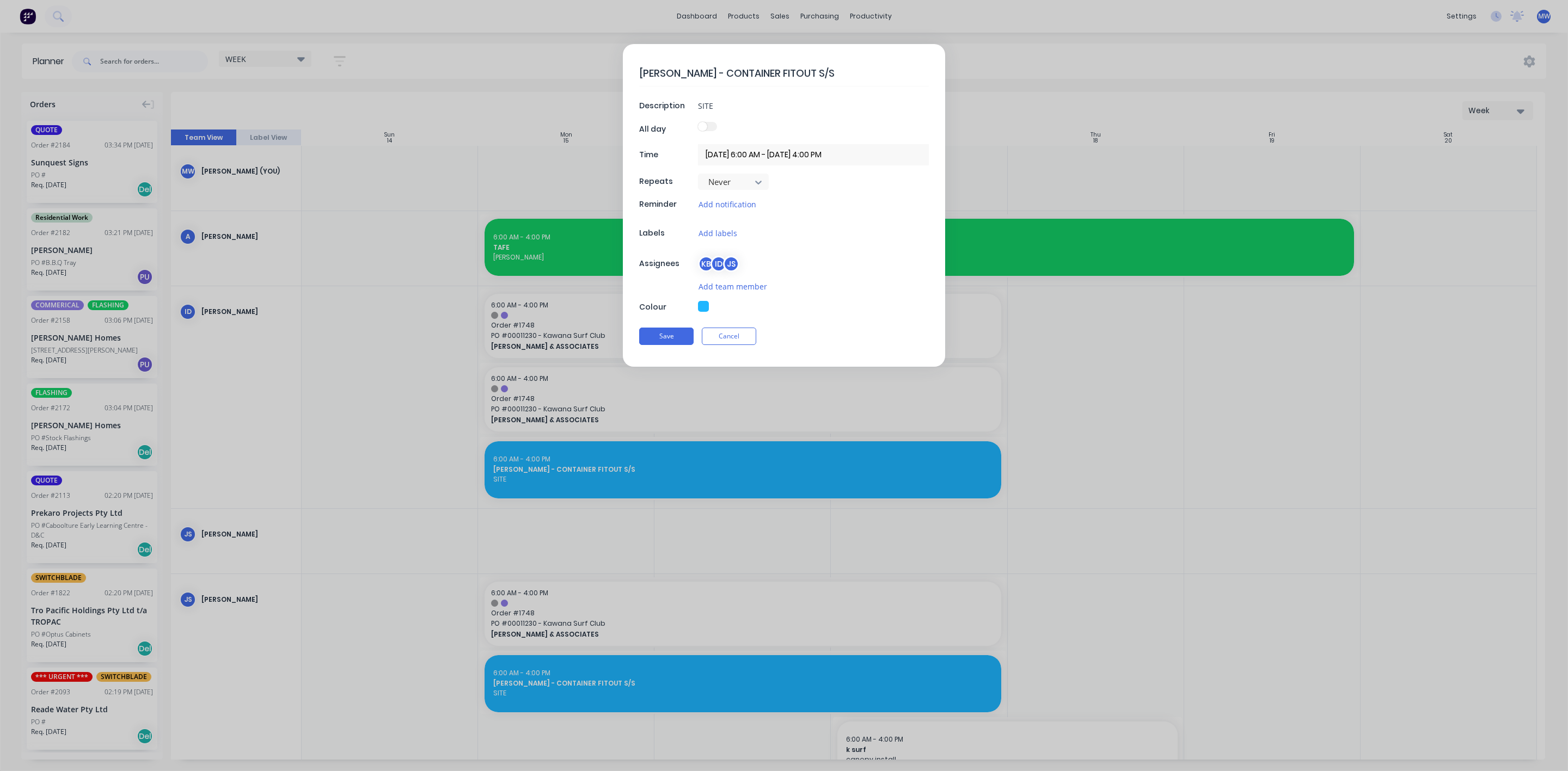
click at [727, 157] on input "15/09/2025 6:00 AM - 17/09/2025 4:00 PM" at bounding box center [813, 155] width 231 height 21
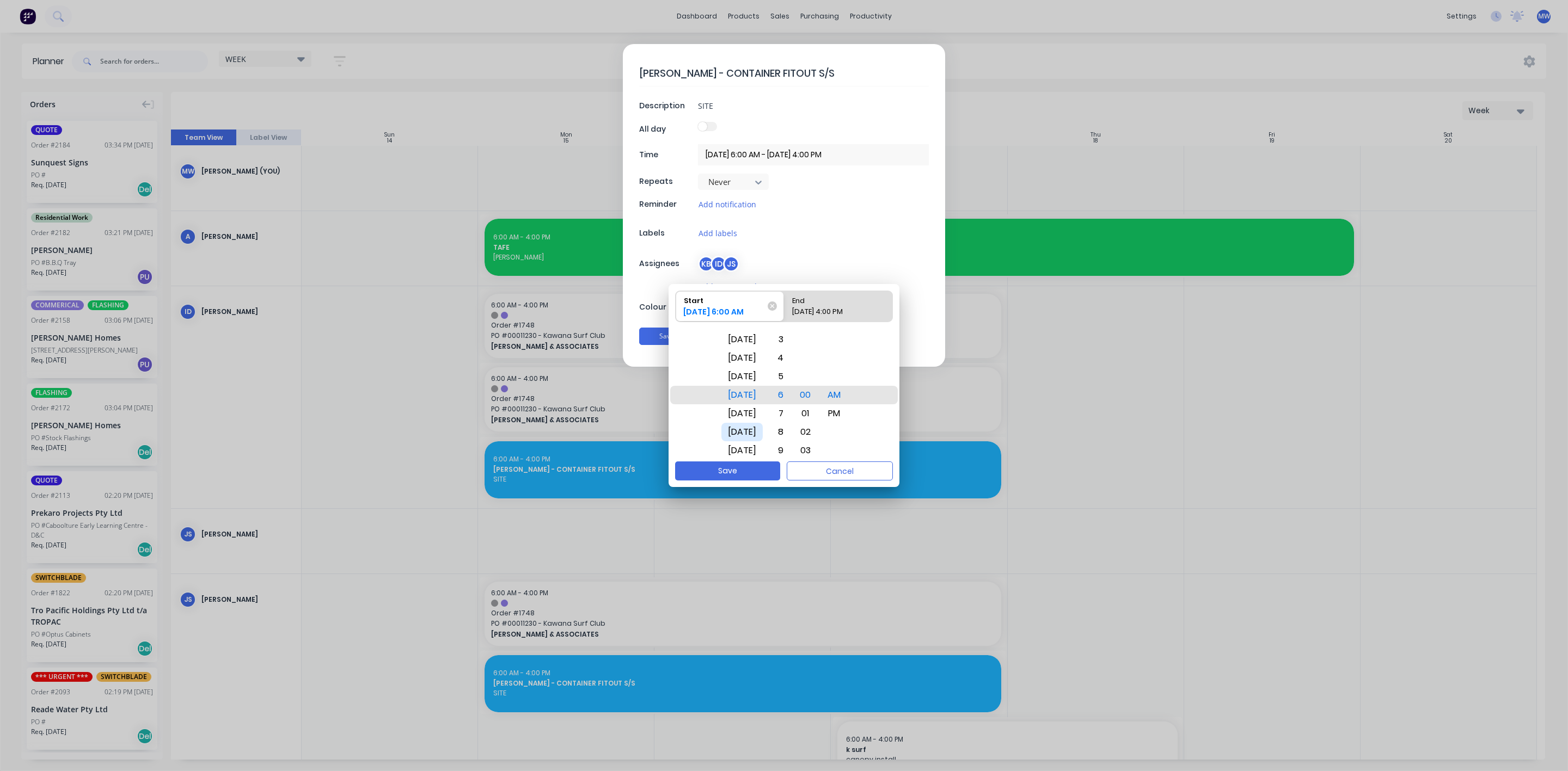
click at [760, 430] on div "Wed Sep 17" at bounding box center [742, 432] width 41 height 18
click at [760, 472] on button "Save" at bounding box center [727, 470] width 105 height 19
type input "17/09/2025 6:00 AM - 17/09/2025 4:00 PM"
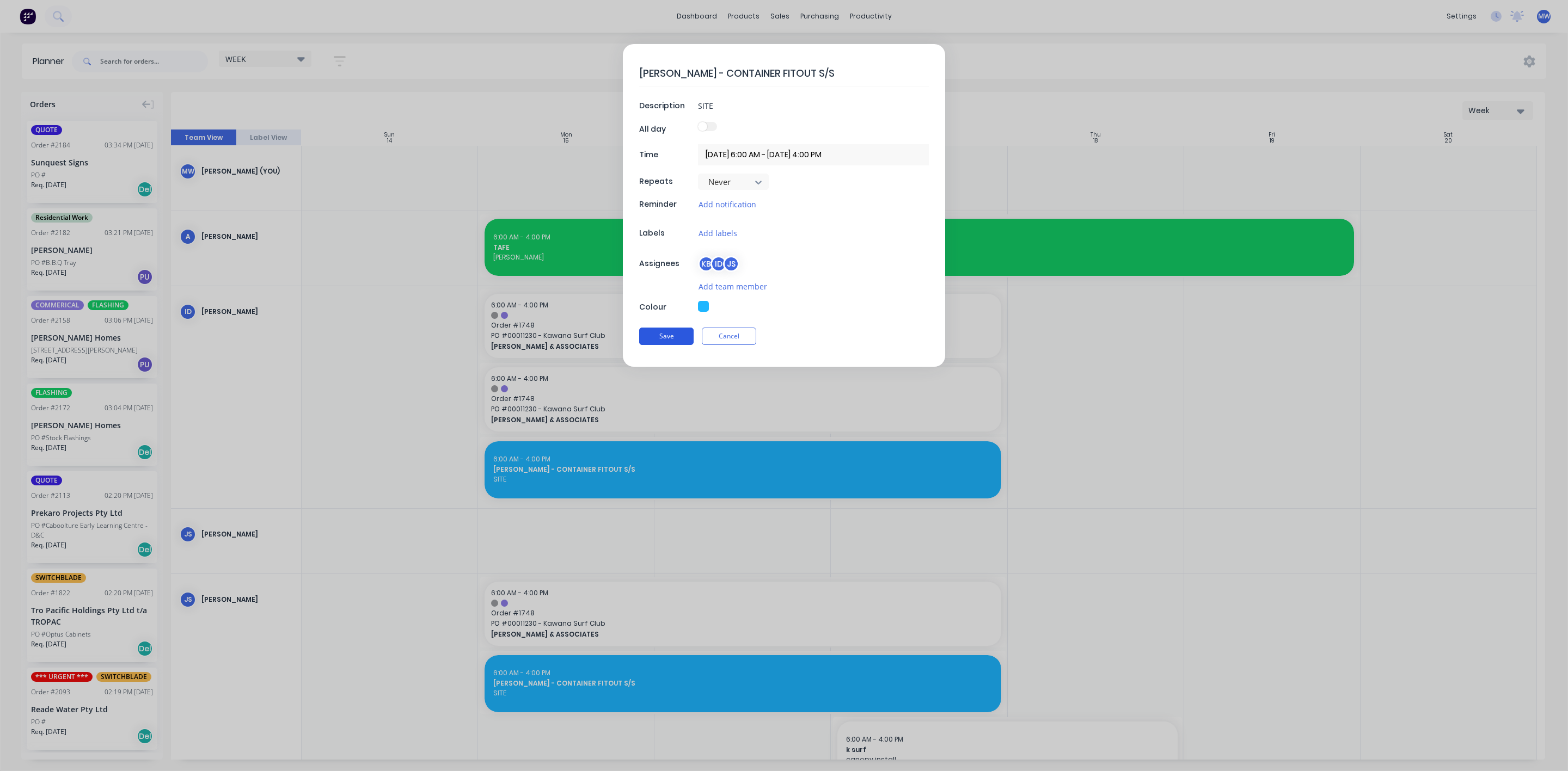
click at [673, 341] on button "Save" at bounding box center [666, 336] width 54 height 18
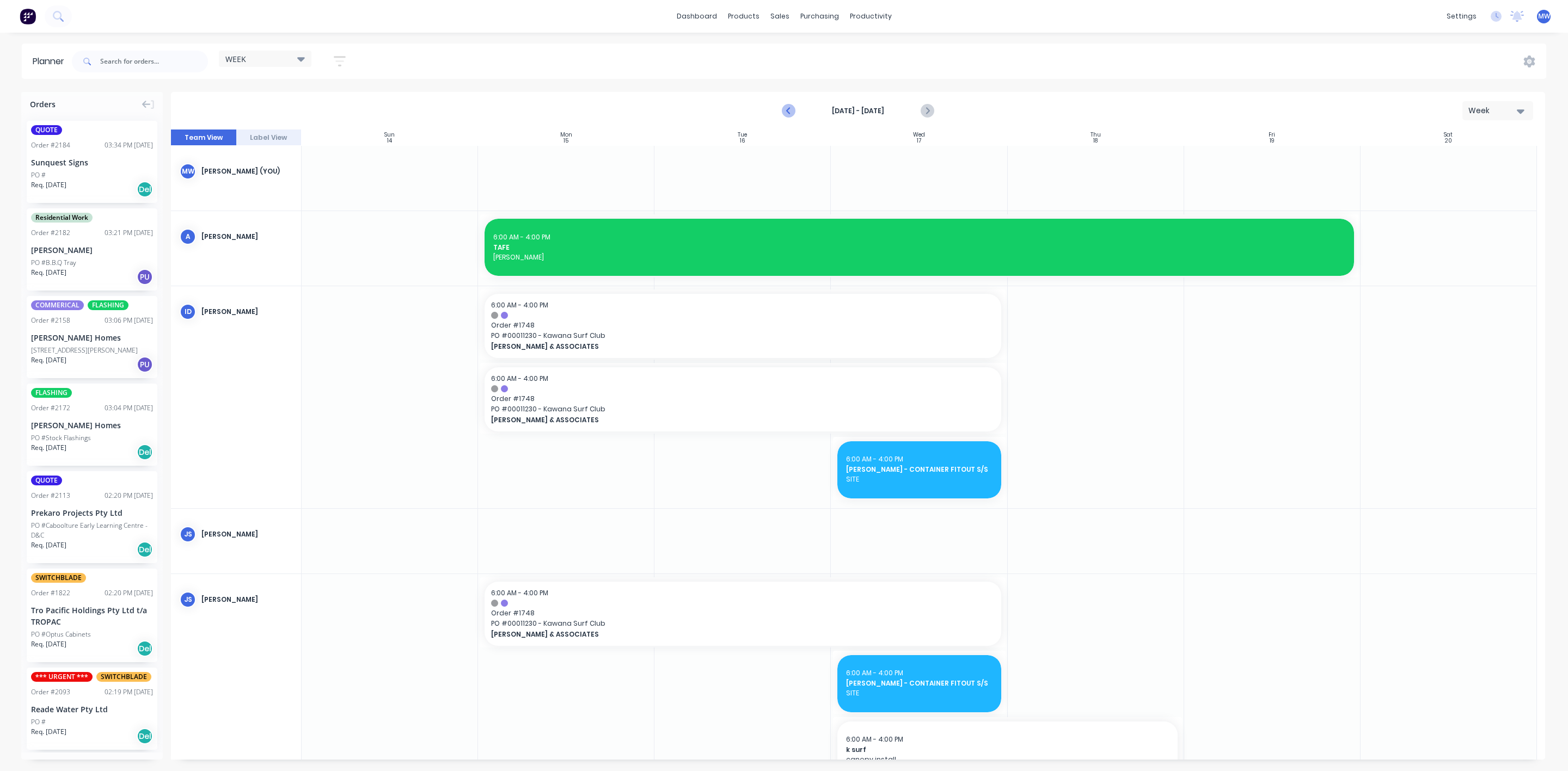
click at [785, 114] on icon "Previous page" at bounding box center [788, 111] width 13 height 13
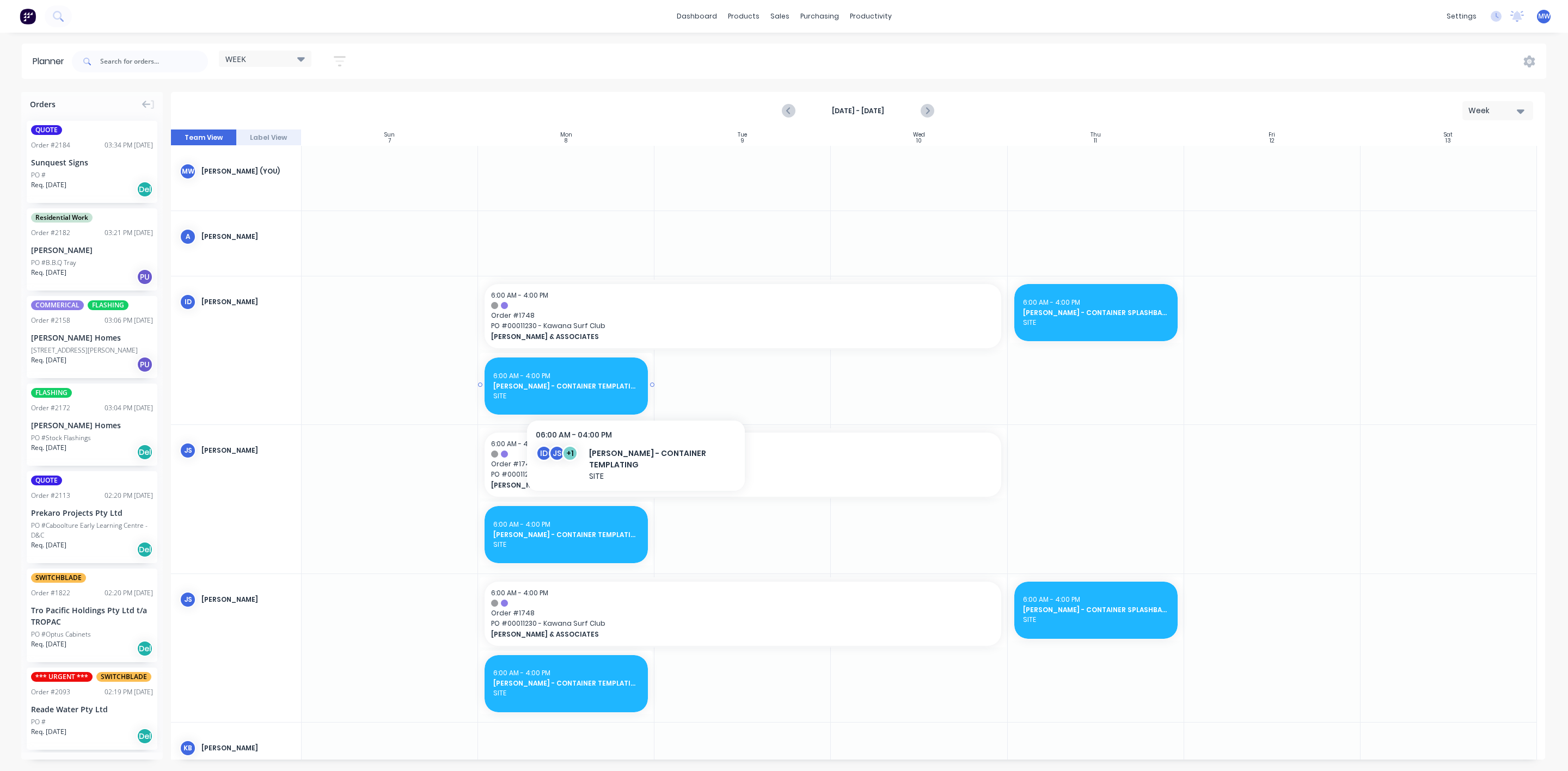
click at [626, 396] on span "SITE" at bounding box center [566, 396] width 146 height 10
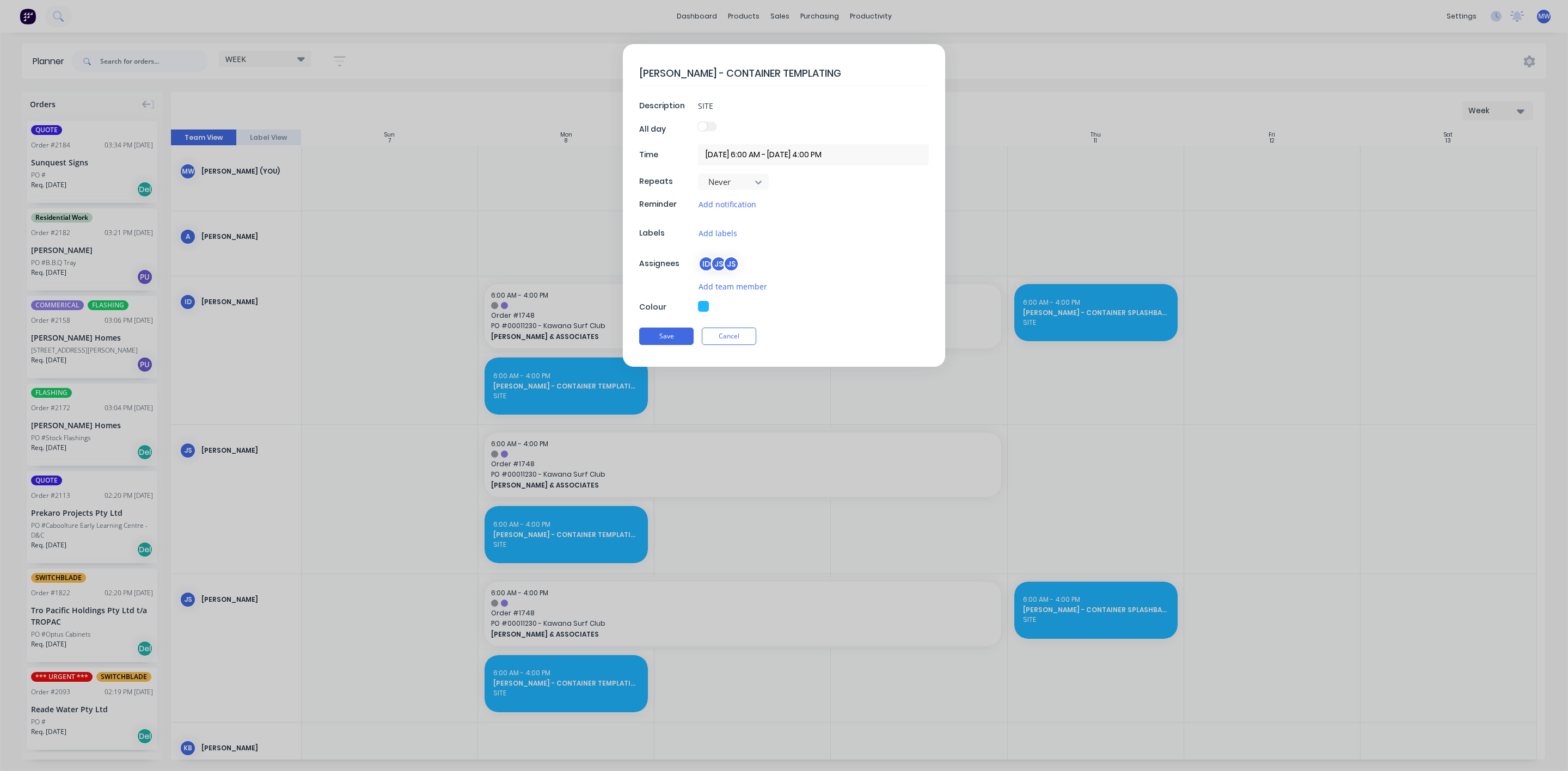
click at [730, 154] on input "08/09/2025 6:00 AM - 08/09/2025 4:00 PM" at bounding box center [813, 155] width 231 height 21
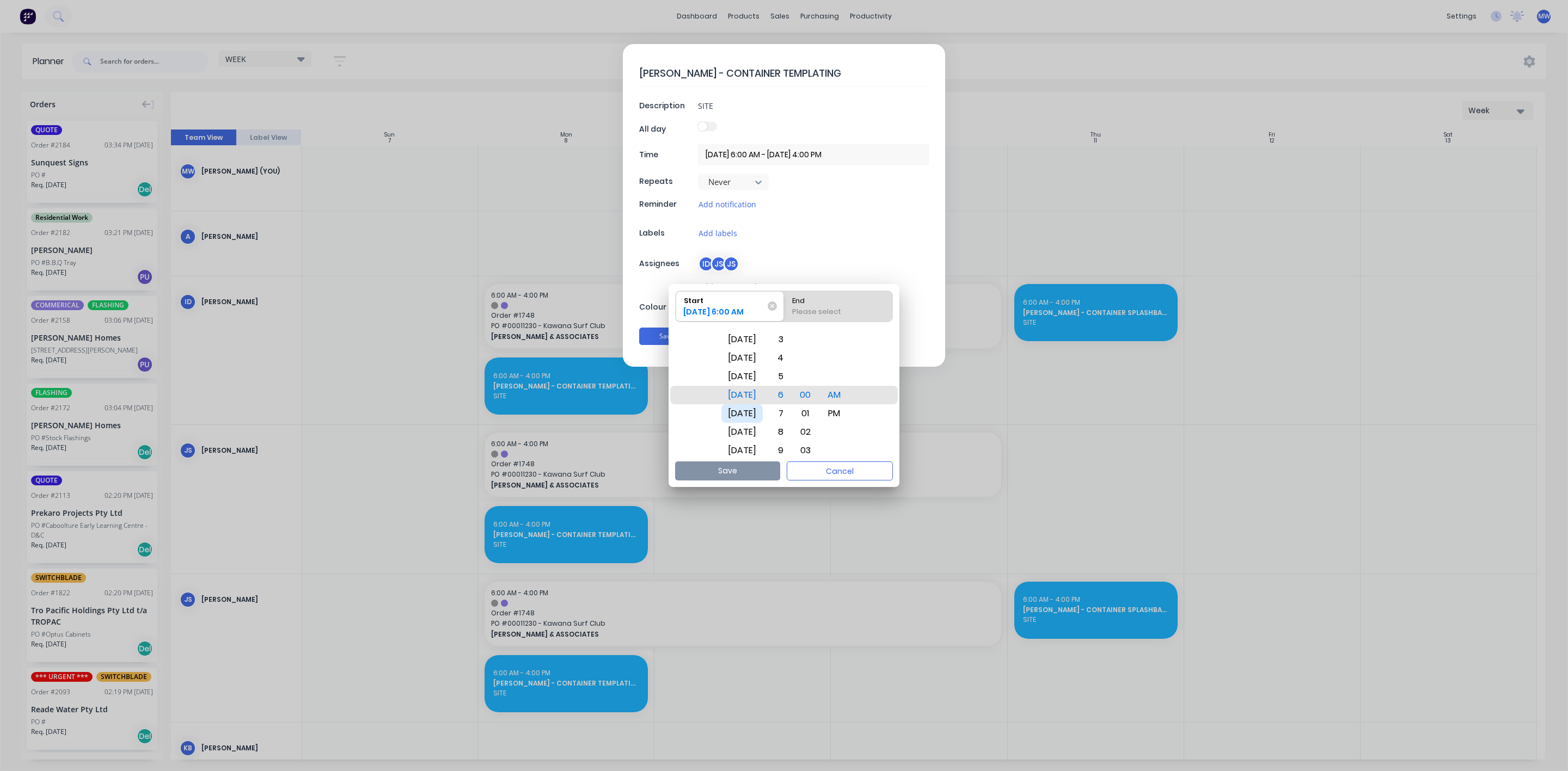
drag, startPoint x: 760, startPoint y: 415, endPoint x: 737, endPoint y: 420, distance: 23.5
click at [737, 420] on div "Wed Sep 17" at bounding box center [742, 414] width 41 height 18
click at [823, 304] on div "End" at bounding box center [838, 299] width 101 height 15
click at [785, 304] on input "End Please select" at bounding box center [784, 307] width 1 height 30
radio input "true"
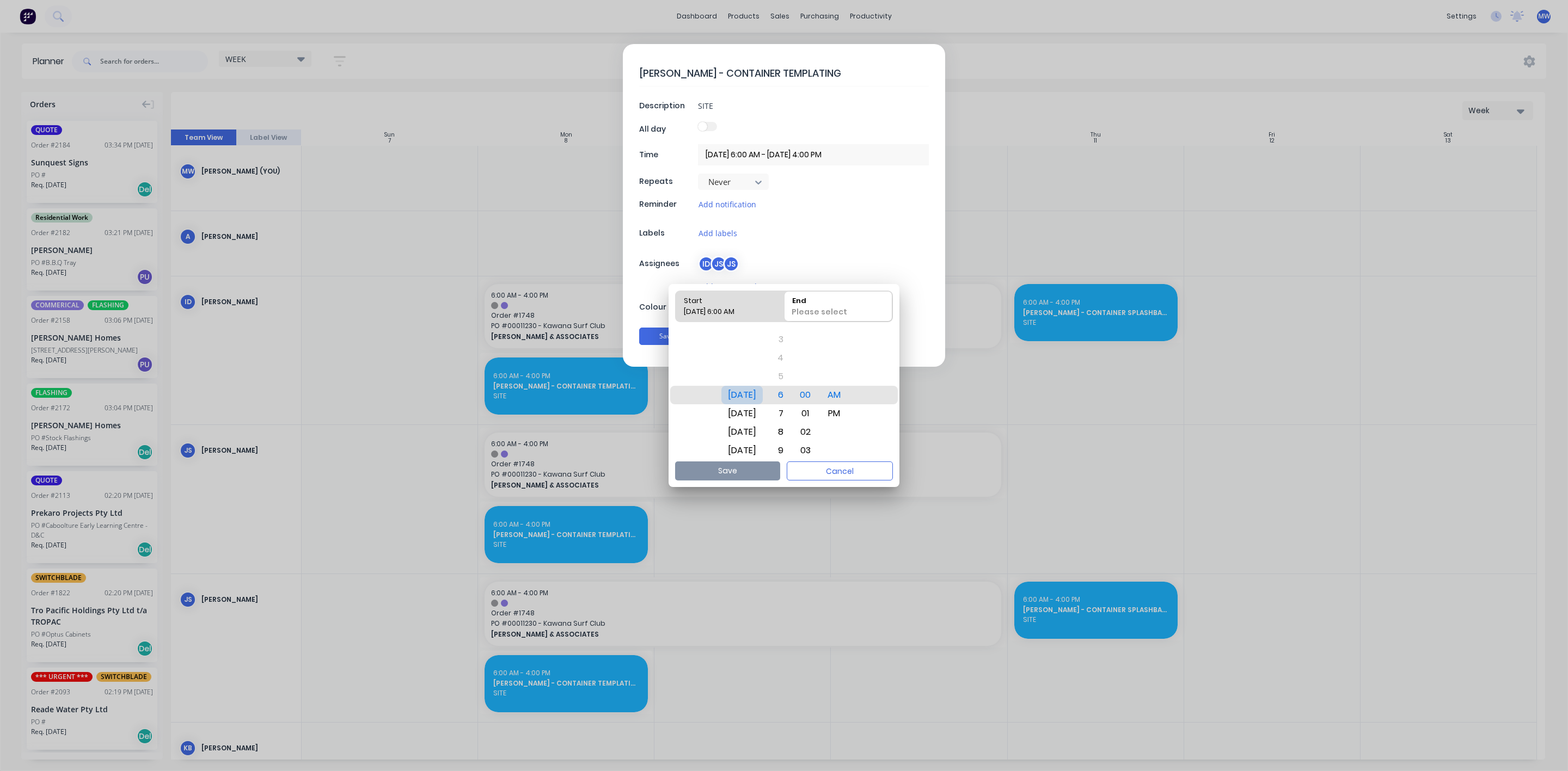
click at [757, 396] on div "Wed Sep 17" at bounding box center [742, 395] width 41 height 18
click at [822, 304] on div "End" at bounding box center [838, 299] width 101 height 15
click at [785, 304] on input "End Please select" at bounding box center [784, 307] width 1 height 30
click at [748, 475] on button "Save" at bounding box center [727, 470] width 105 height 19
type input "17/09/2025 6:00 AM - 17/09/2025 4:00 PM"
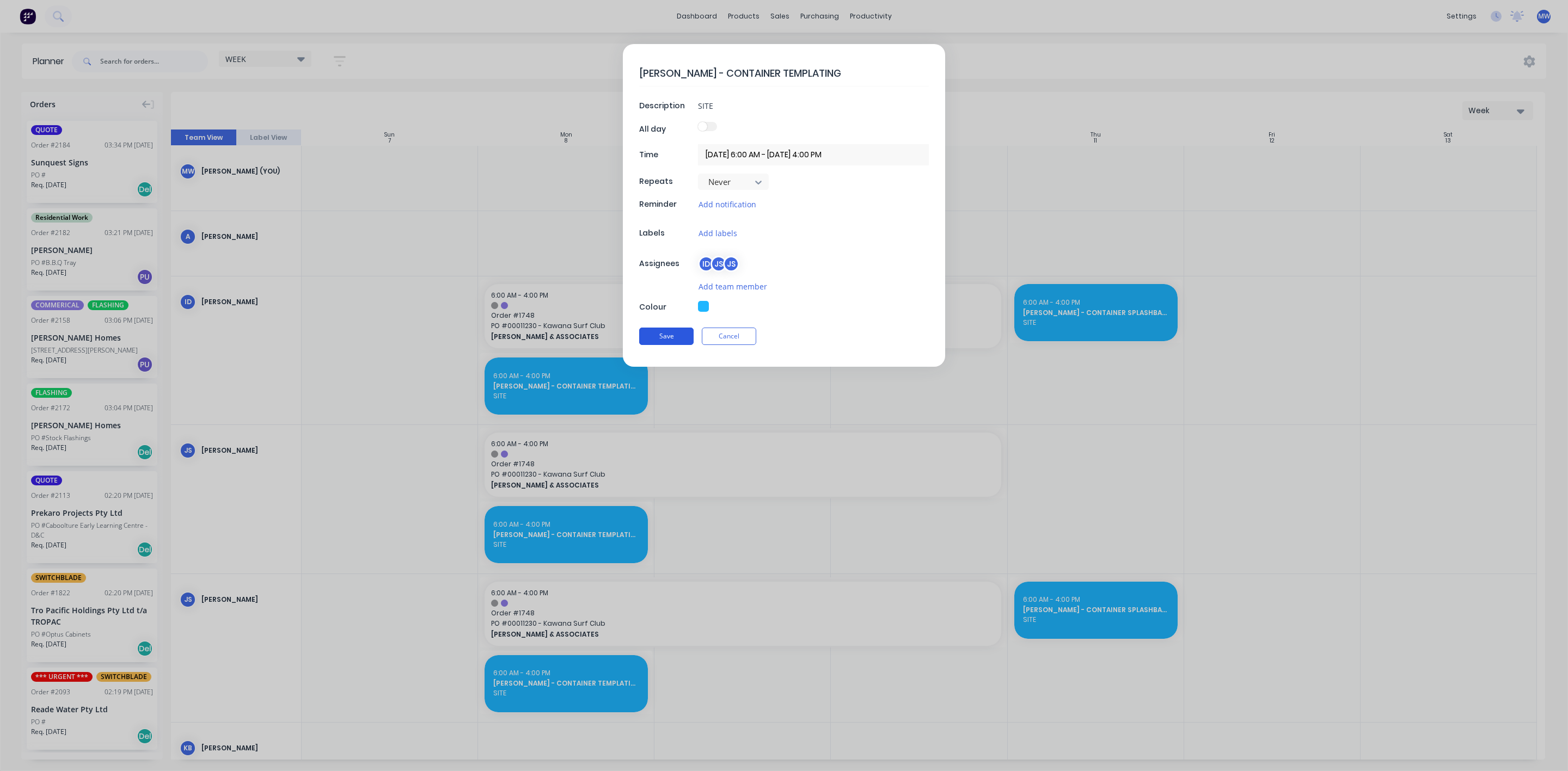
click at [646, 338] on button "Save" at bounding box center [666, 336] width 54 height 18
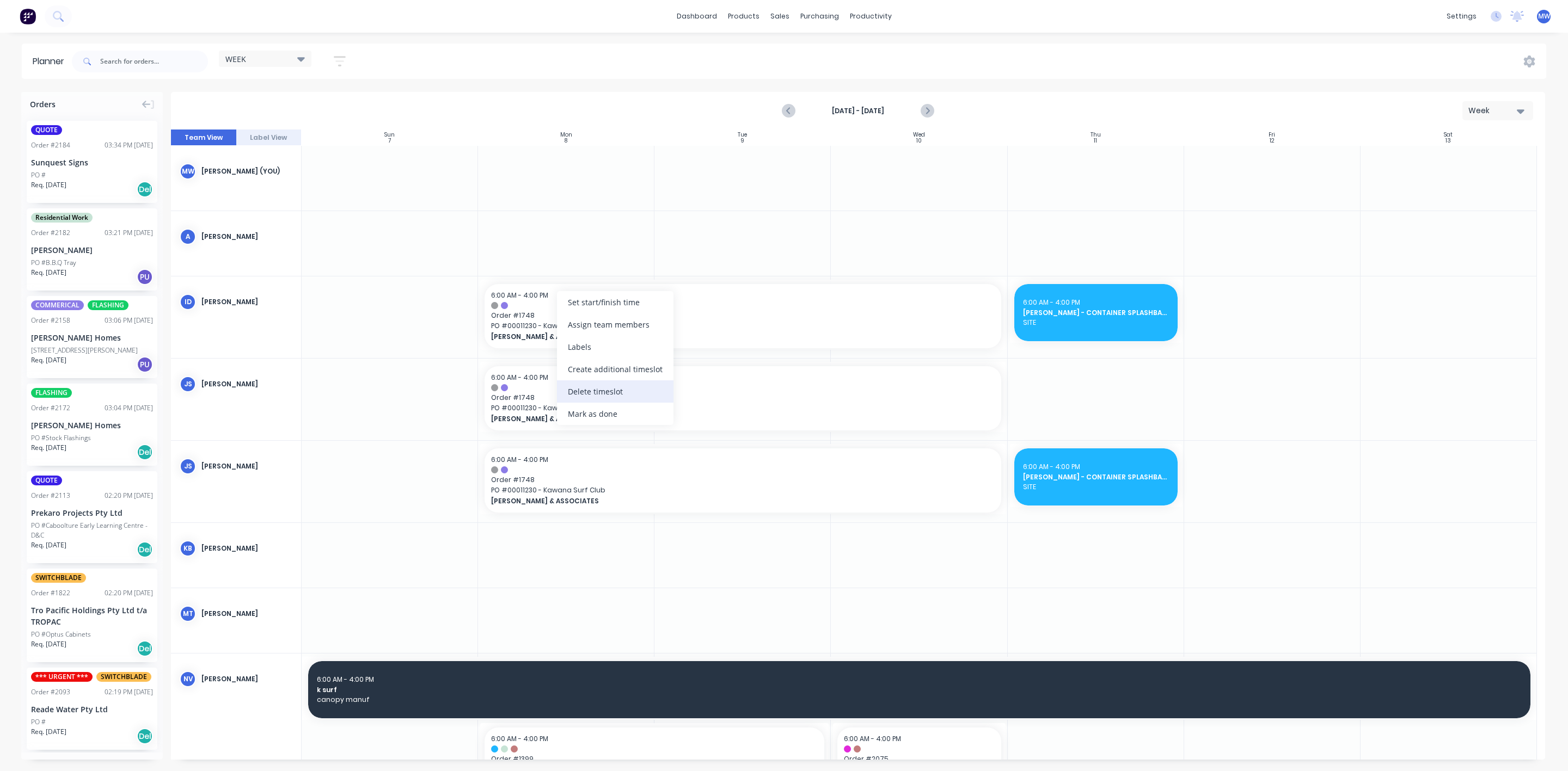
click at [612, 391] on div "Delete timeslot" at bounding box center [615, 391] width 116 height 23
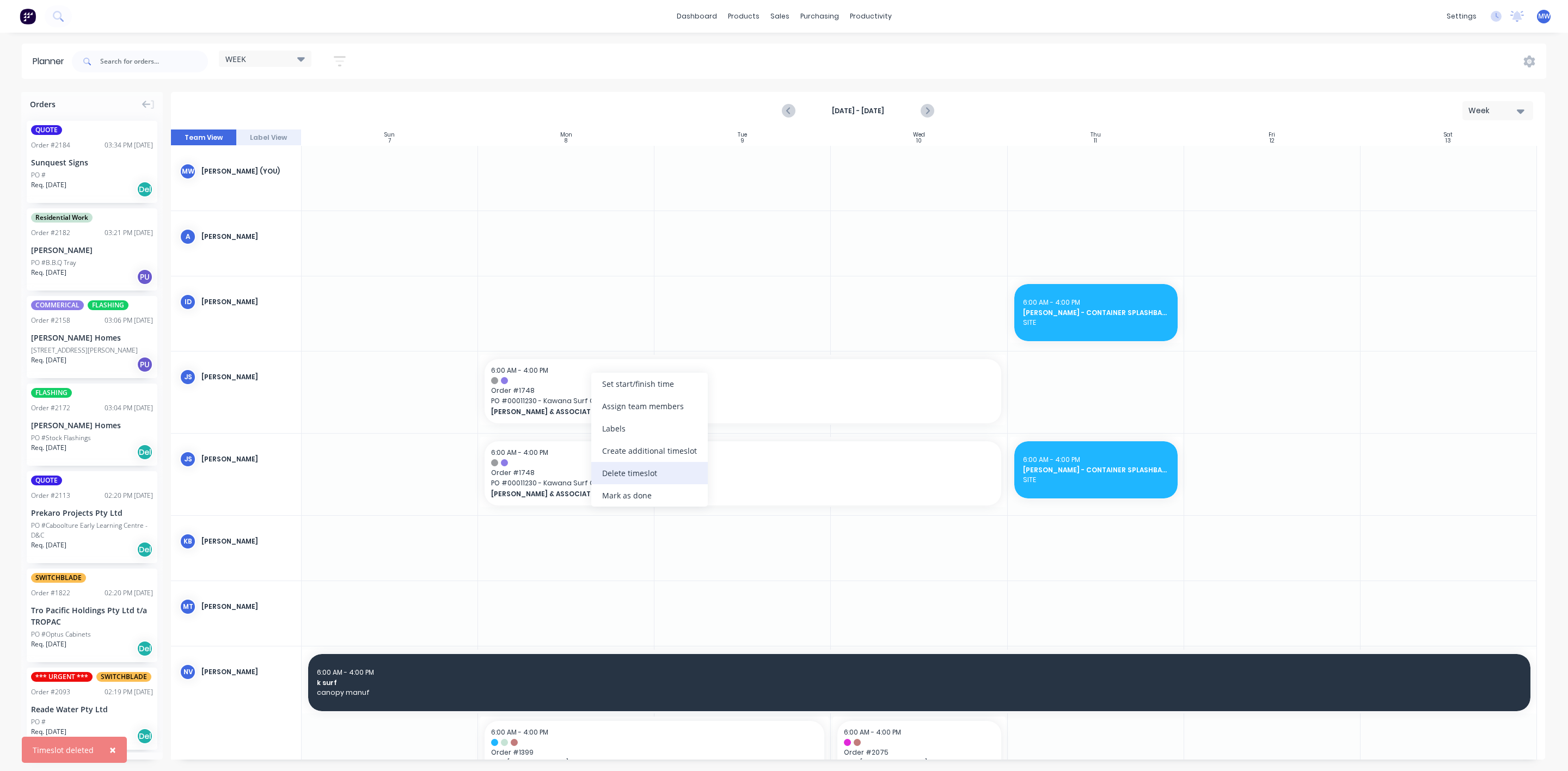
click at [643, 471] on div "Delete timeslot" at bounding box center [649, 473] width 116 height 23
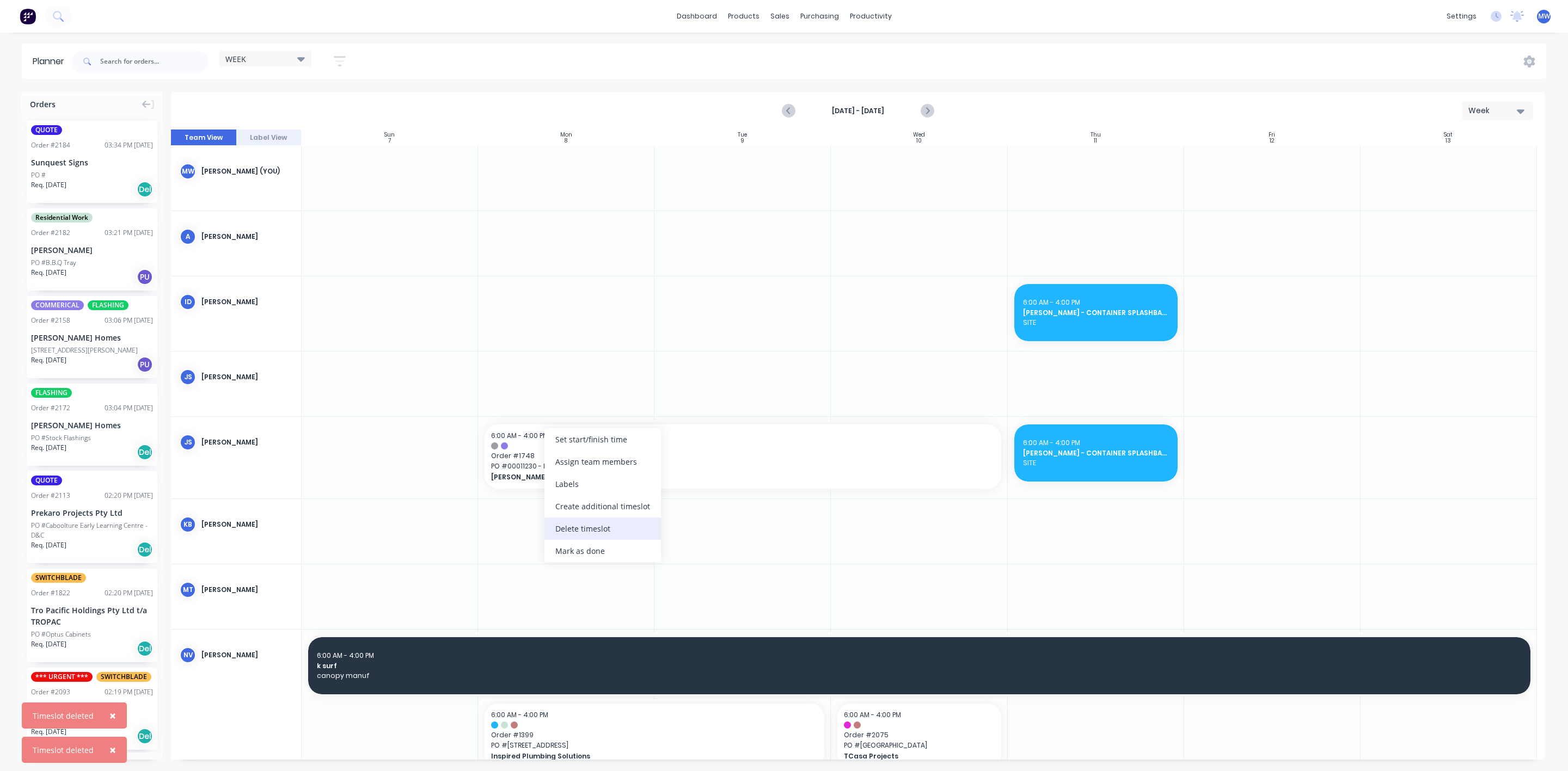
click at [600, 523] on div "Delete timeslot" at bounding box center [602, 529] width 116 height 23
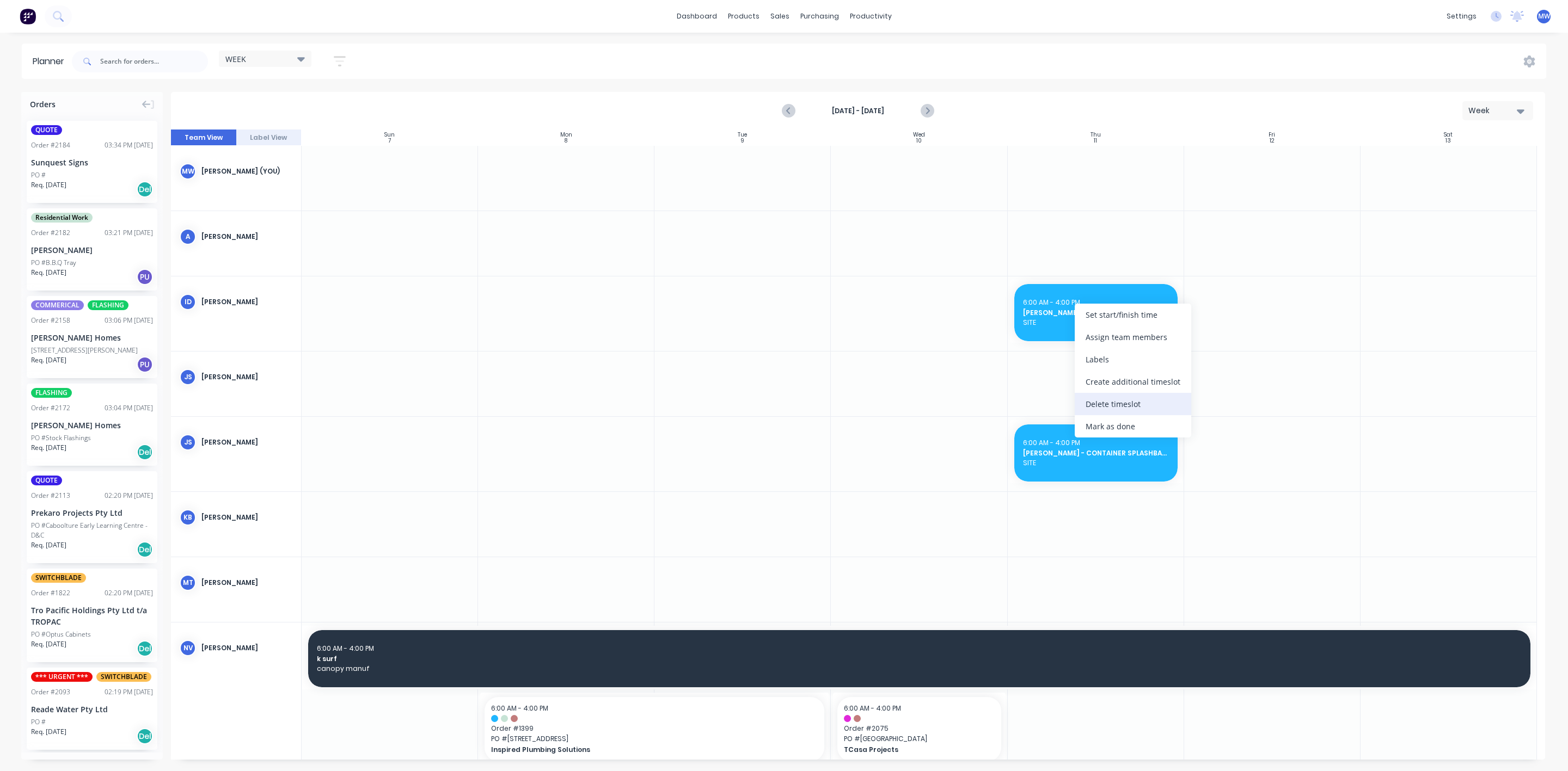
click at [1113, 400] on div "Delete timeslot" at bounding box center [1133, 404] width 116 height 23
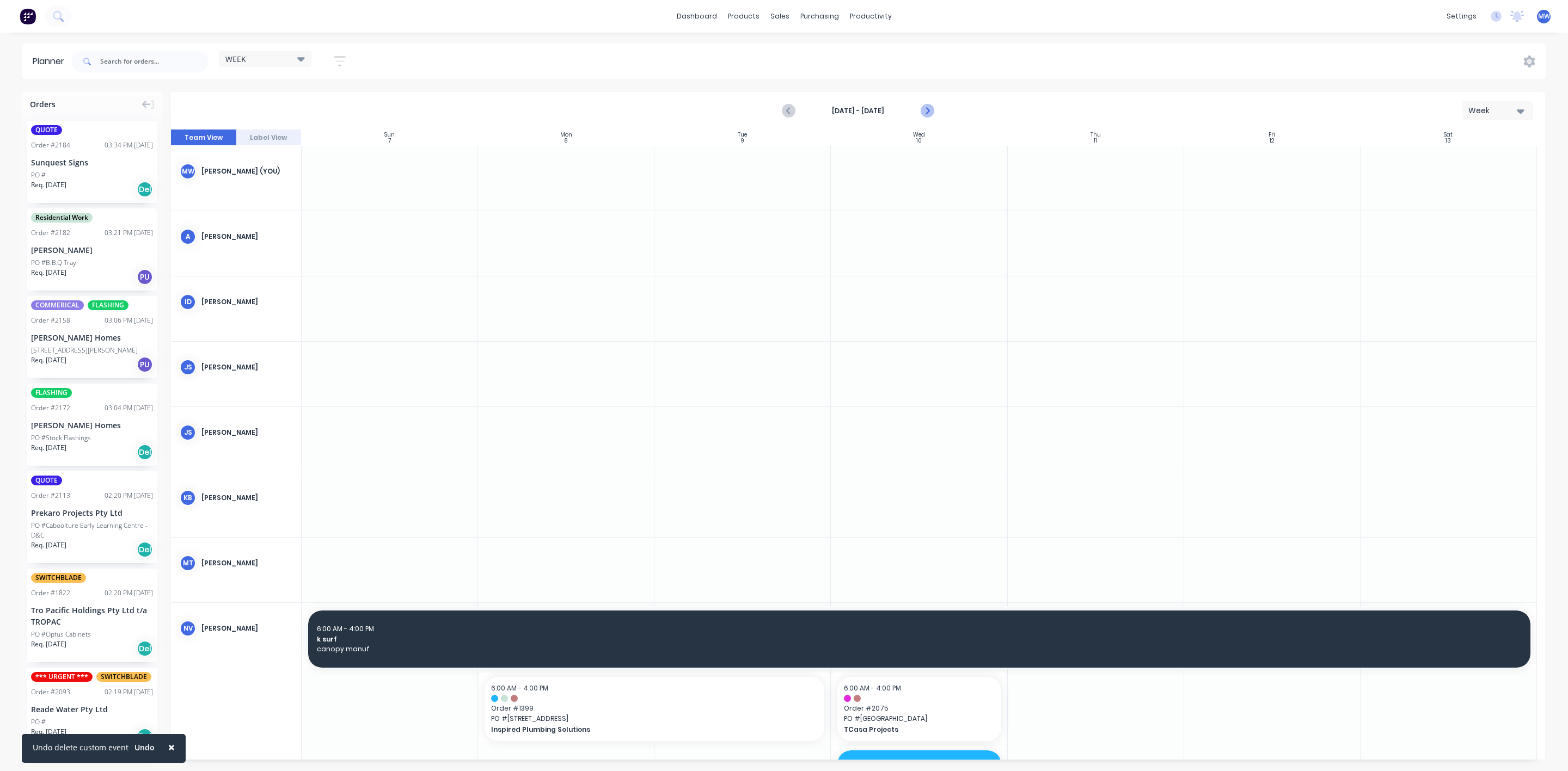
click at [926, 110] on icon "Next page" at bounding box center [926, 111] width 13 height 13
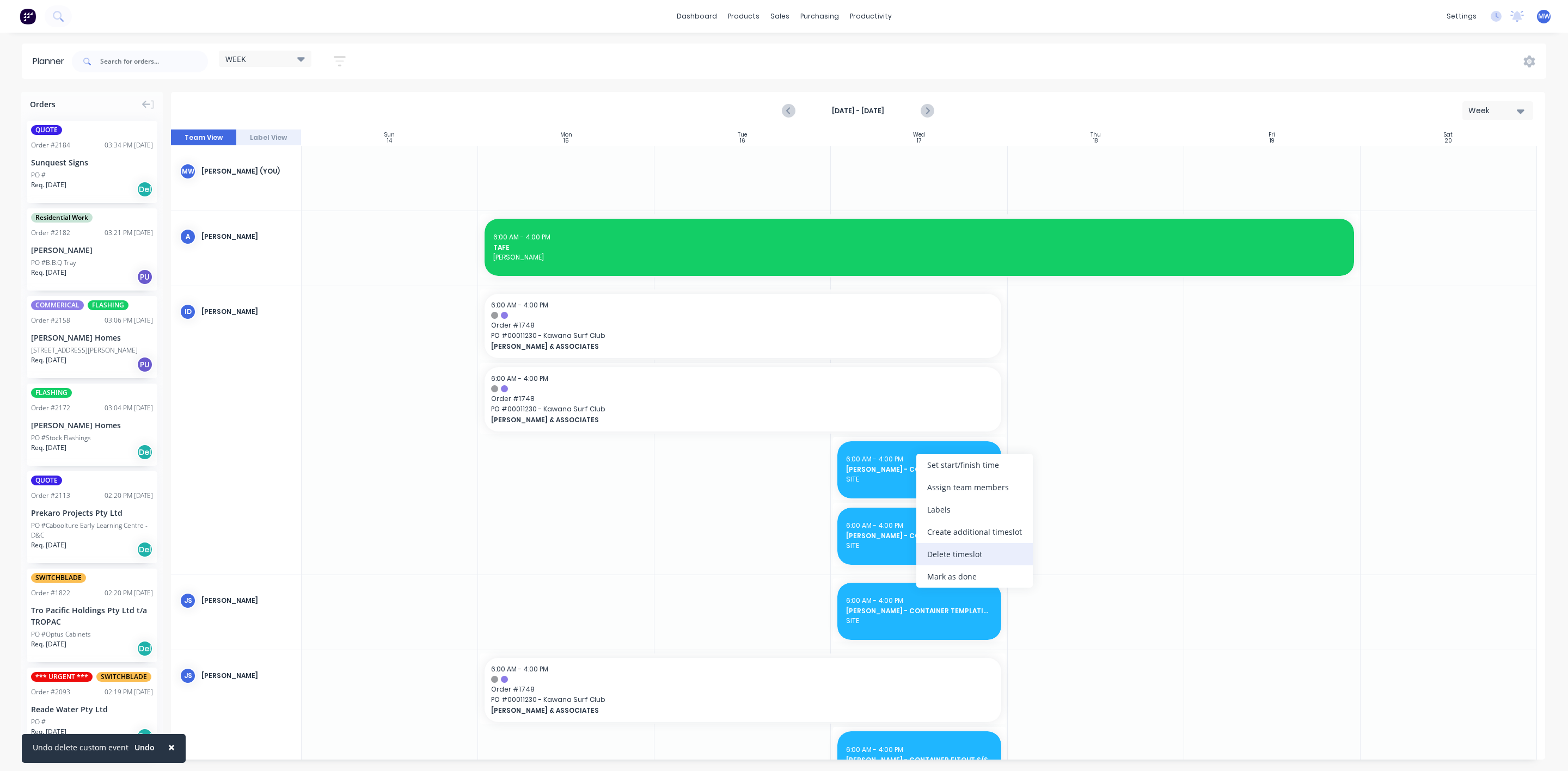
click at [987, 551] on div "Delete timeslot" at bounding box center [974, 554] width 116 height 23
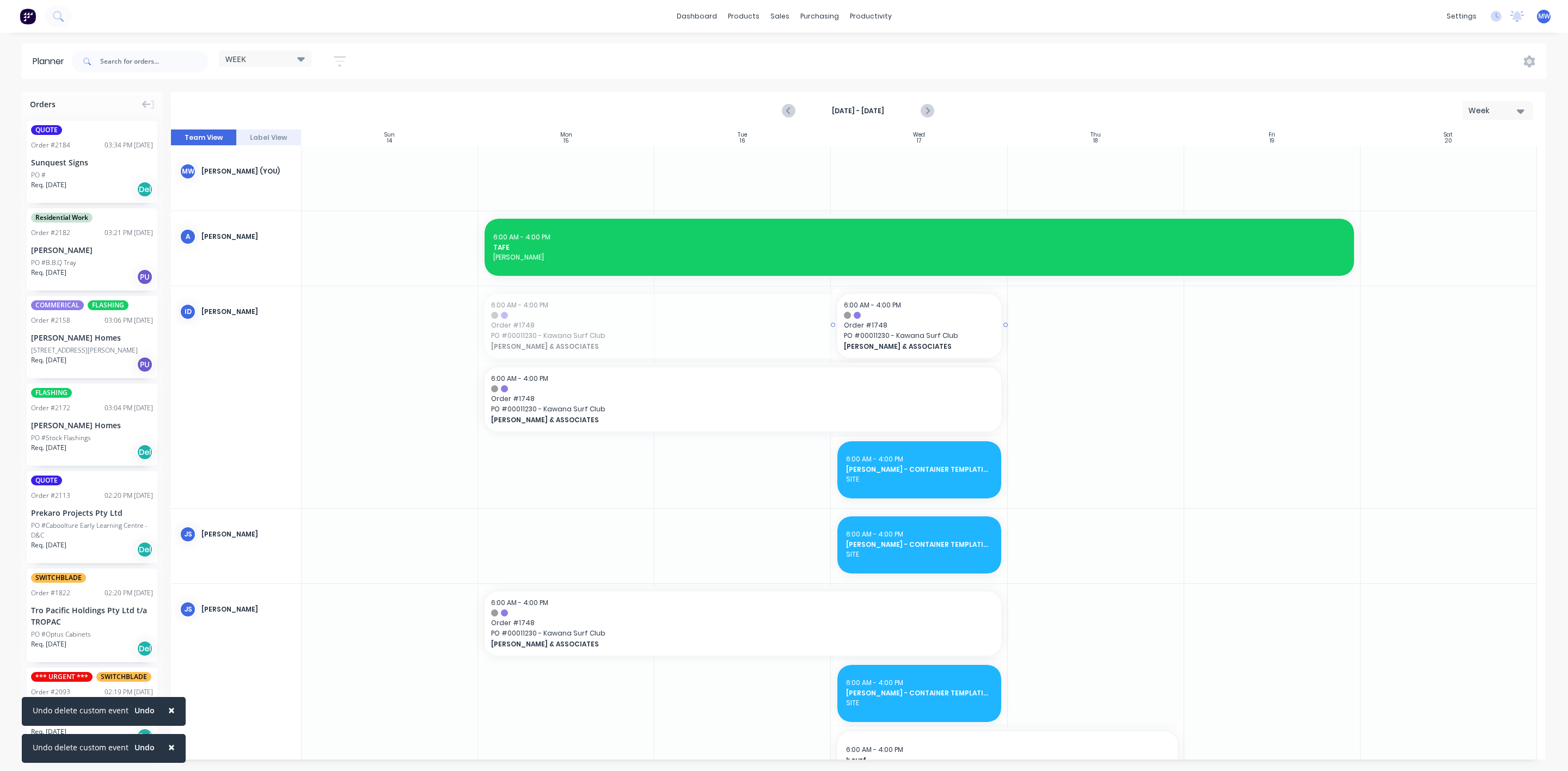
drag, startPoint x: 479, startPoint y: 326, endPoint x: 879, endPoint y: 321, distance: 400.0
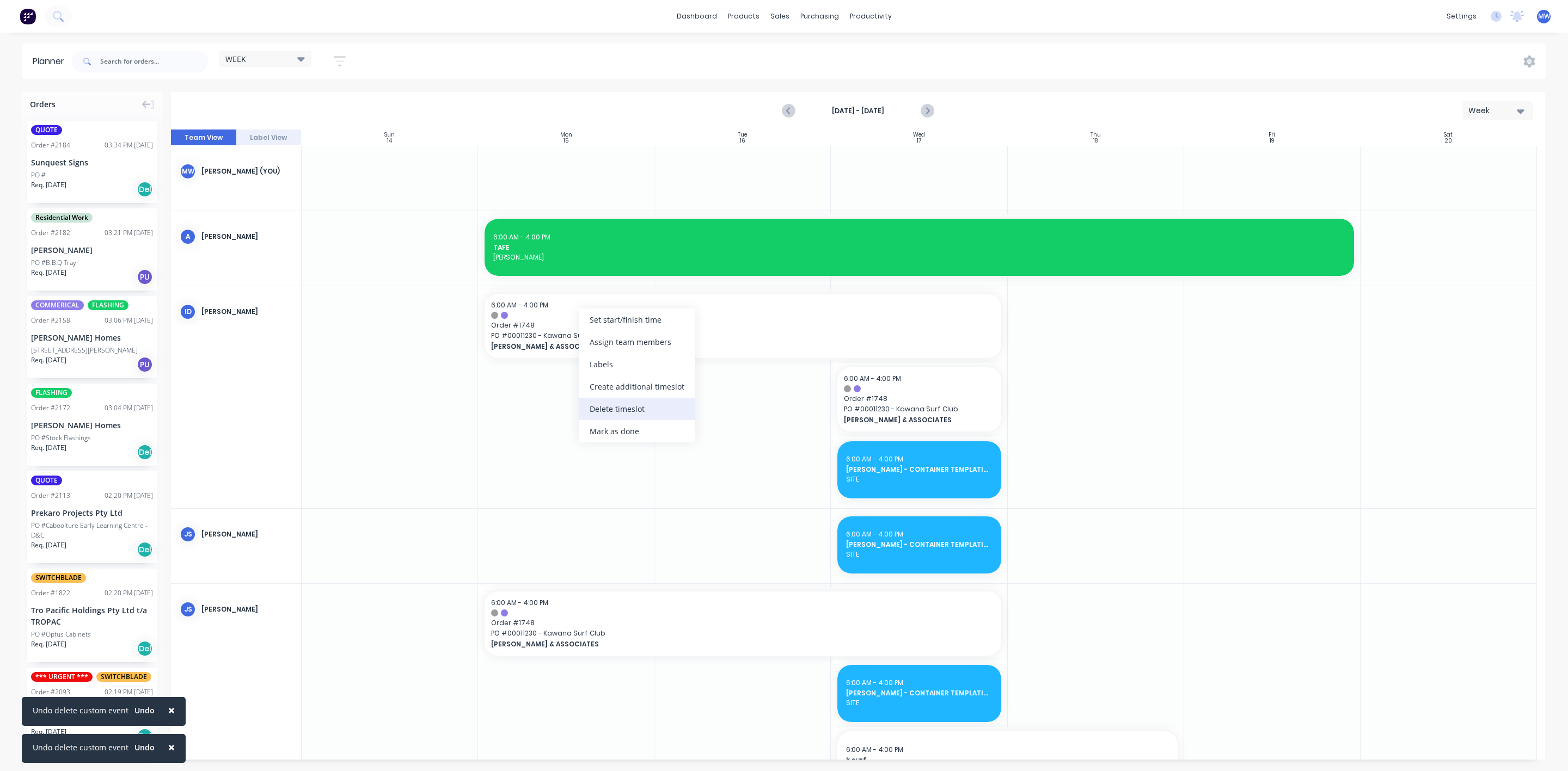
click at [641, 408] on div "Delete timeslot" at bounding box center [637, 409] width 116 height 23
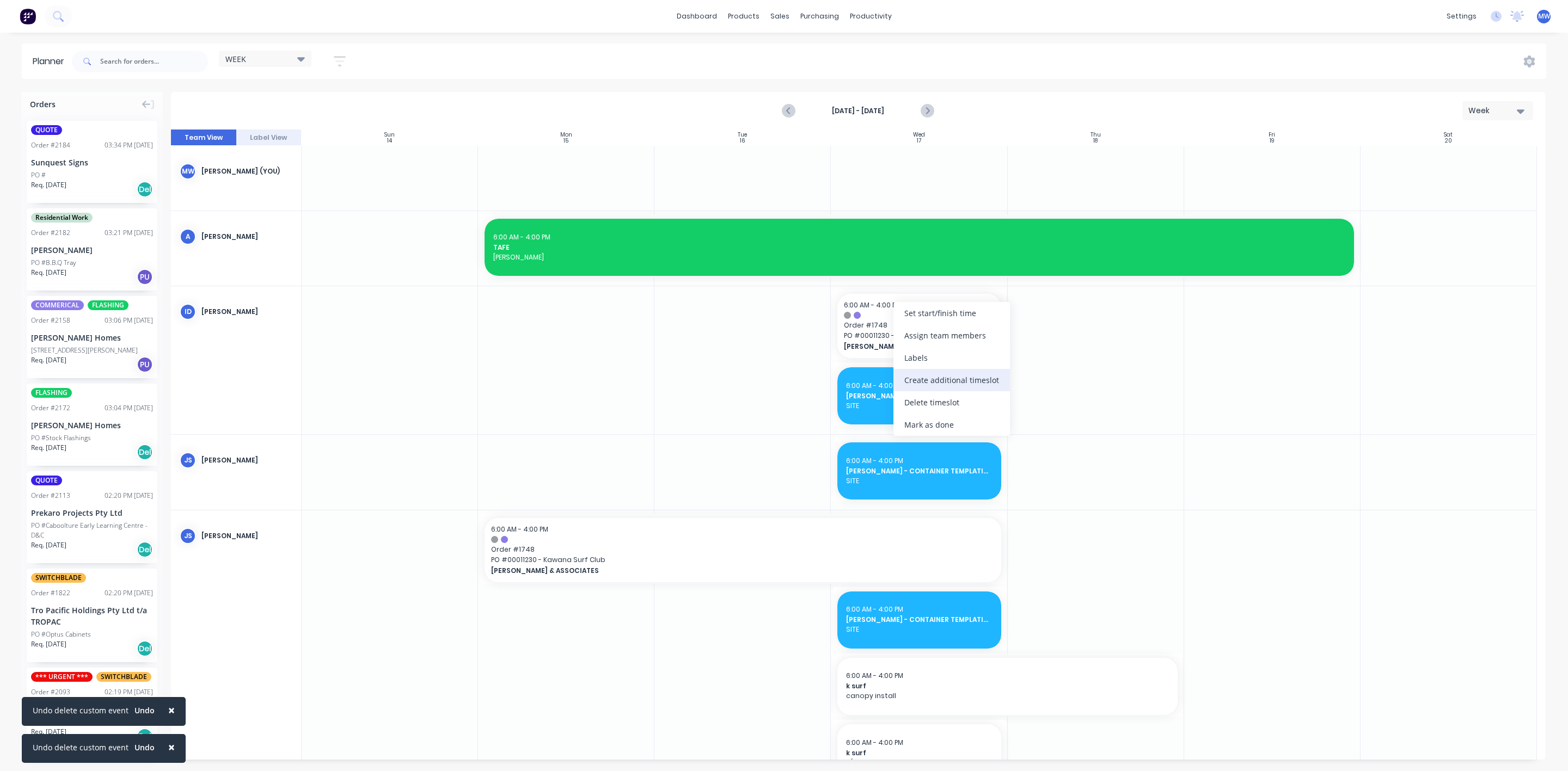
click at [951, 379] on div "Create additional timeslot" at bounding box center [951, 380] width 116 height 23
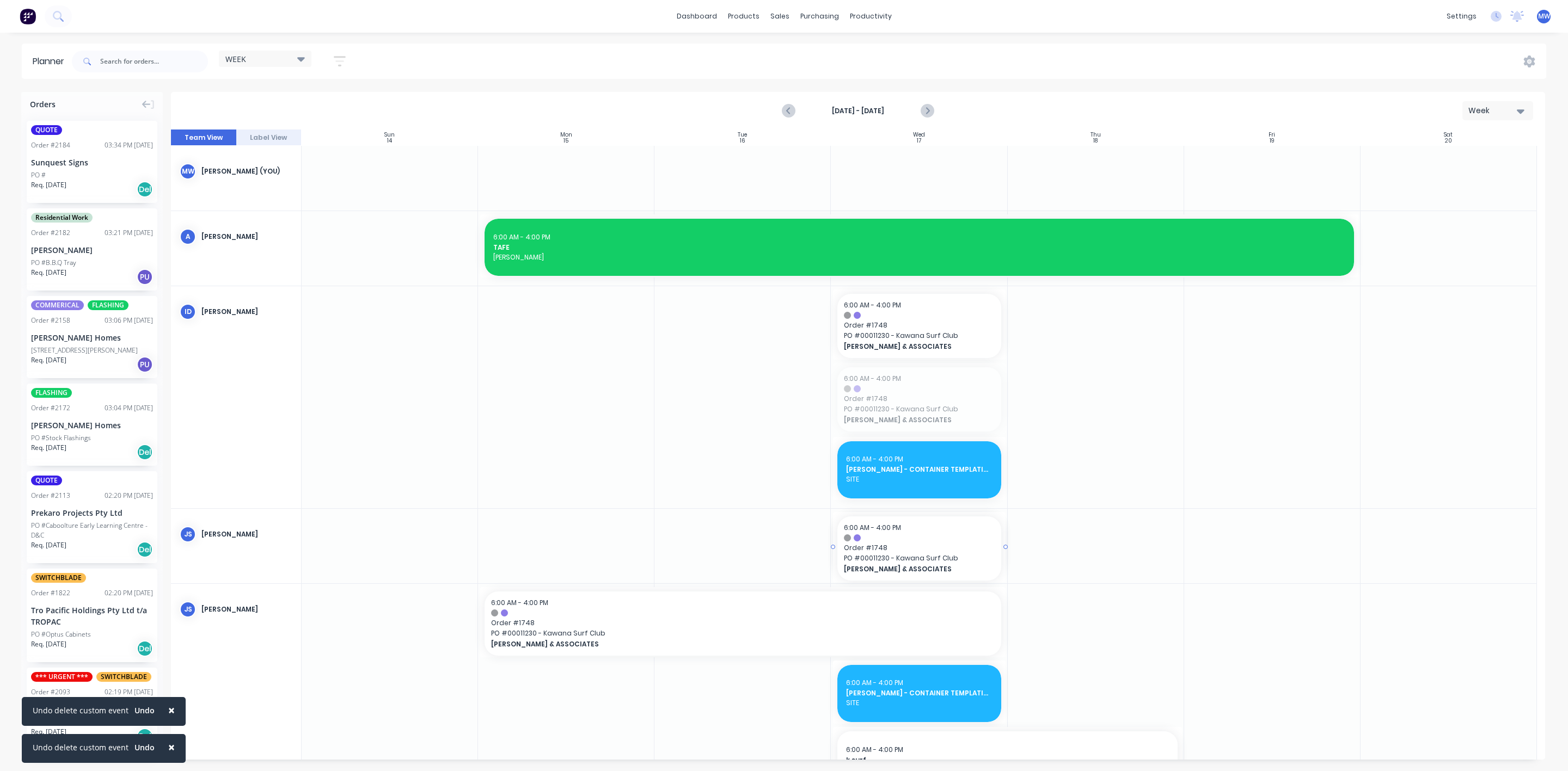
drag, startPoint x: 903, startPoint y: 392, endPoint x: 915, endPoint y: 544, distance: 152.5
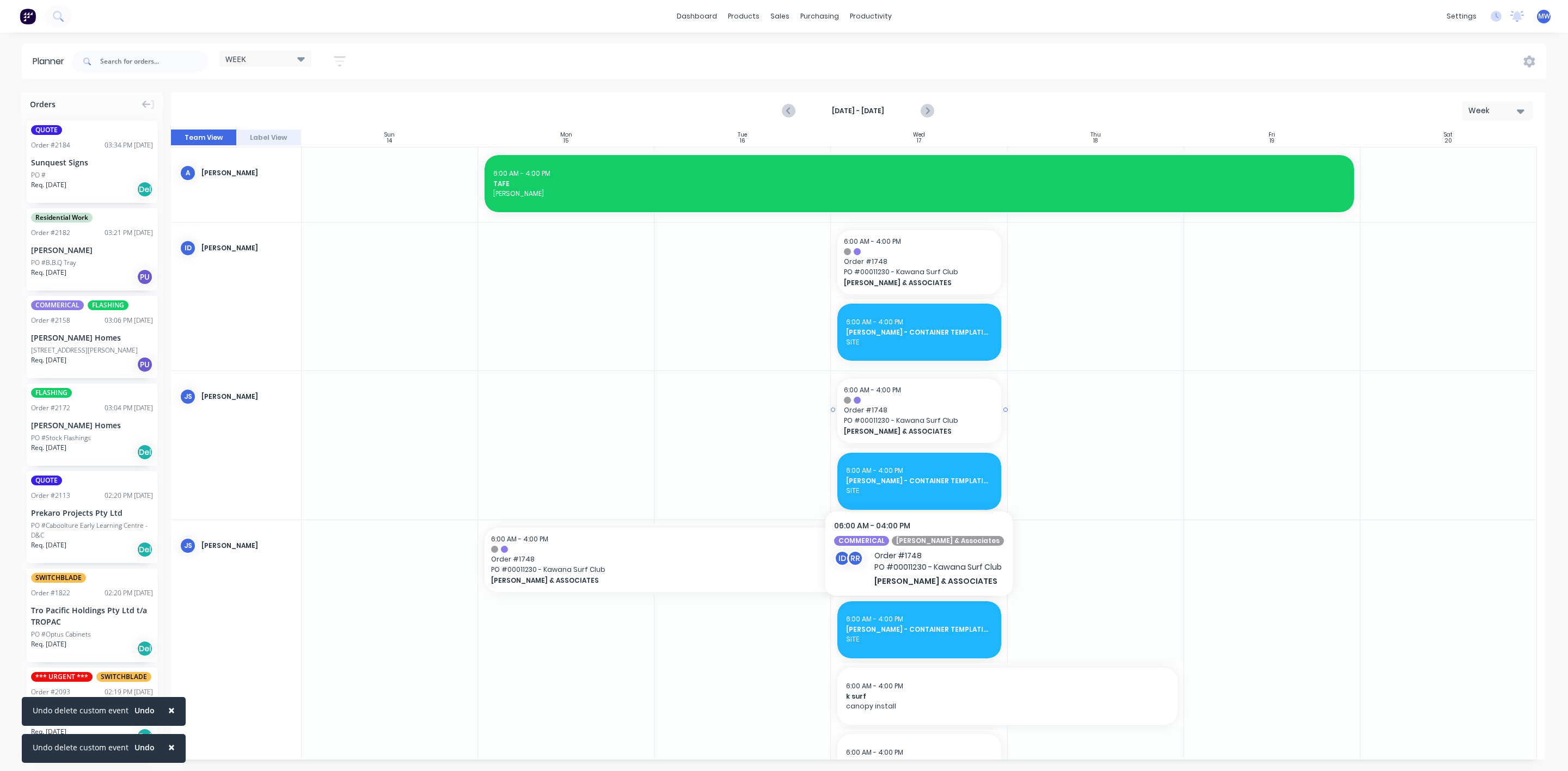
scroll to position [82, 0]
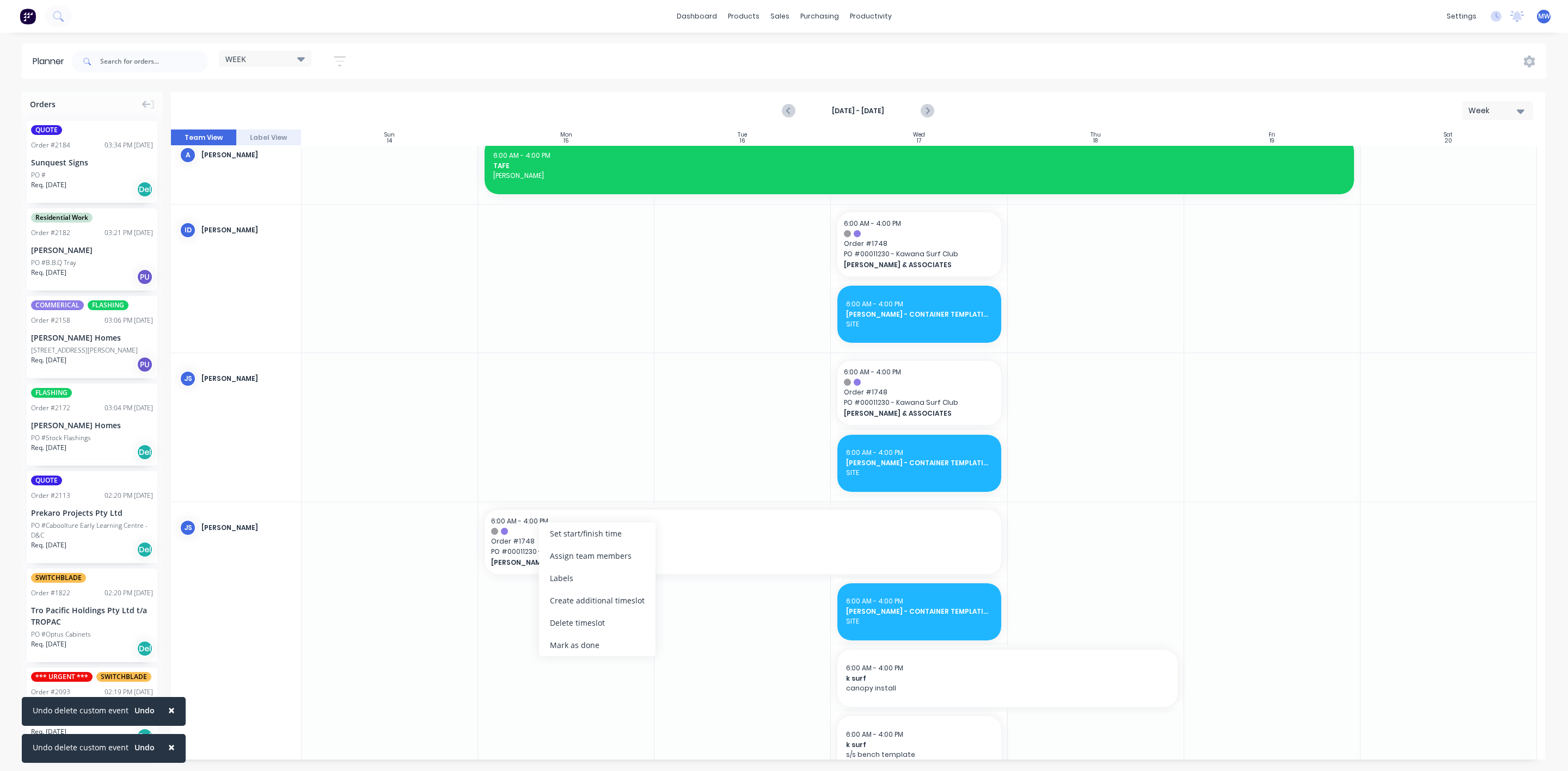
click at [513, 607] on div at bounding box center [566, 643] width 177 height 281
drag, startPoint x: 480, startPoint y: 541, endPoint x: 854, endPoint y: 533, distance: 374.1
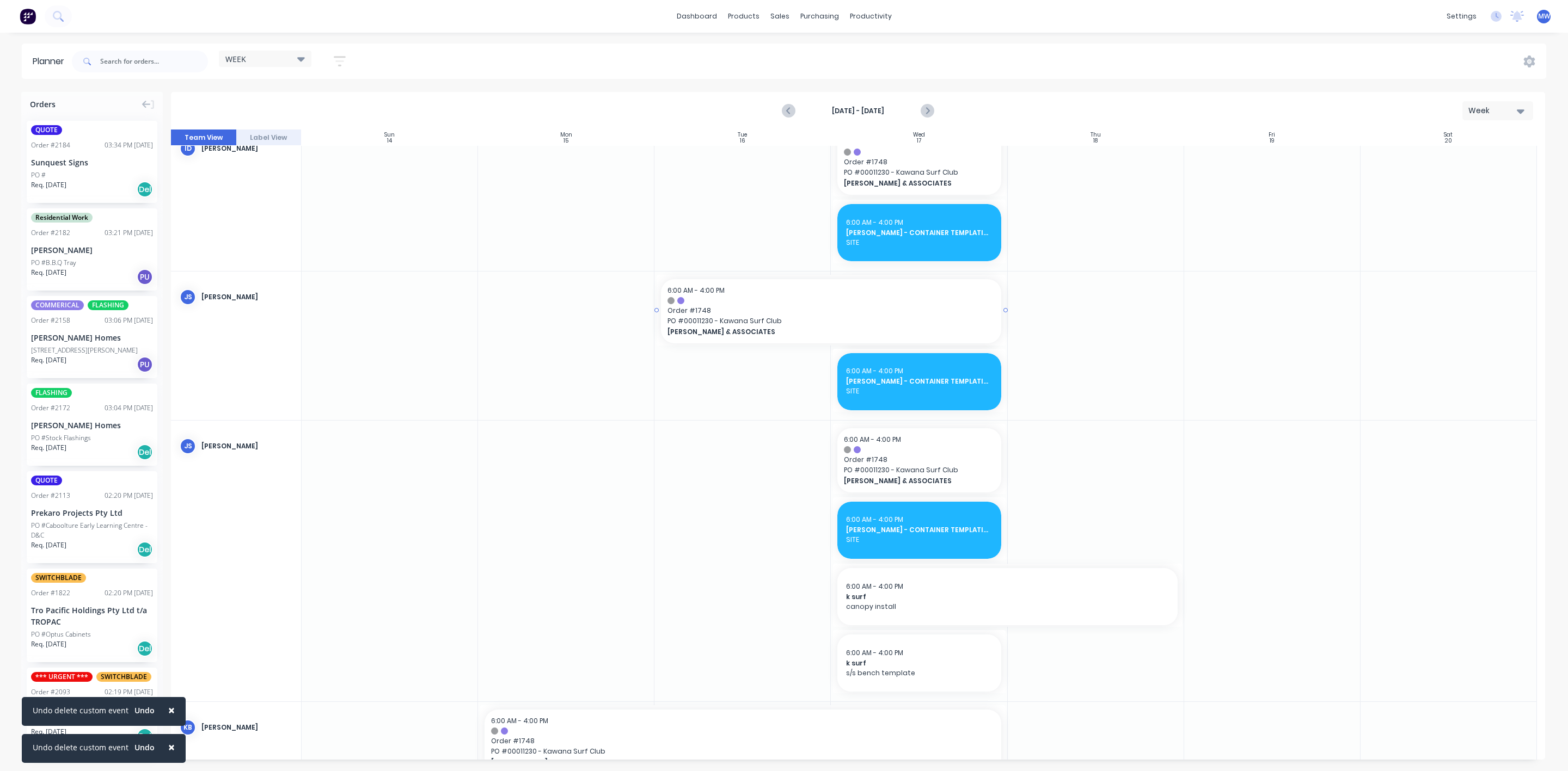
drag, startPoint x: 833, startPoint y: 311, endPoint x: 782, endPoint y: 312, distance: 51.0
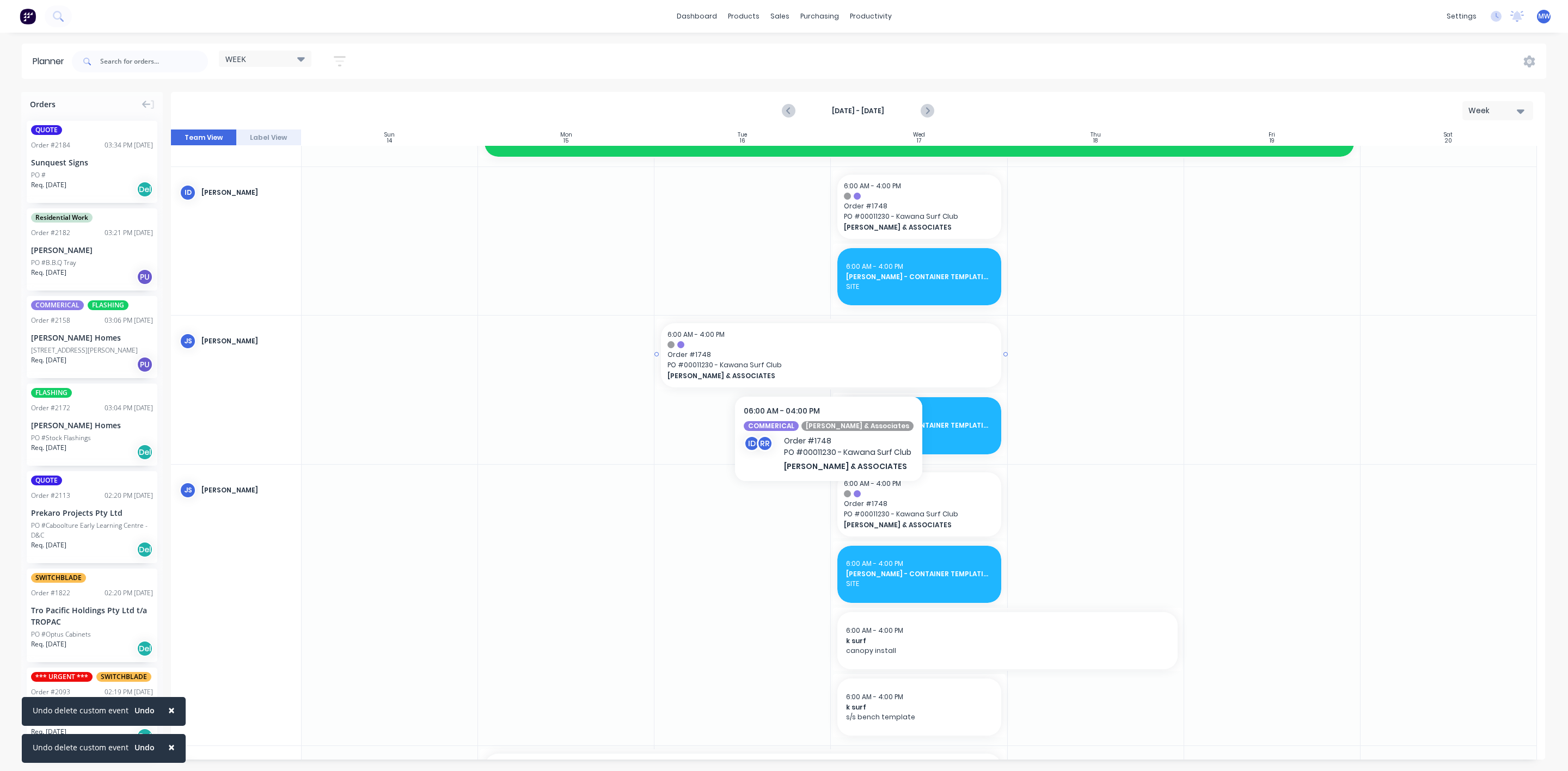
scroll to position [82, 0]
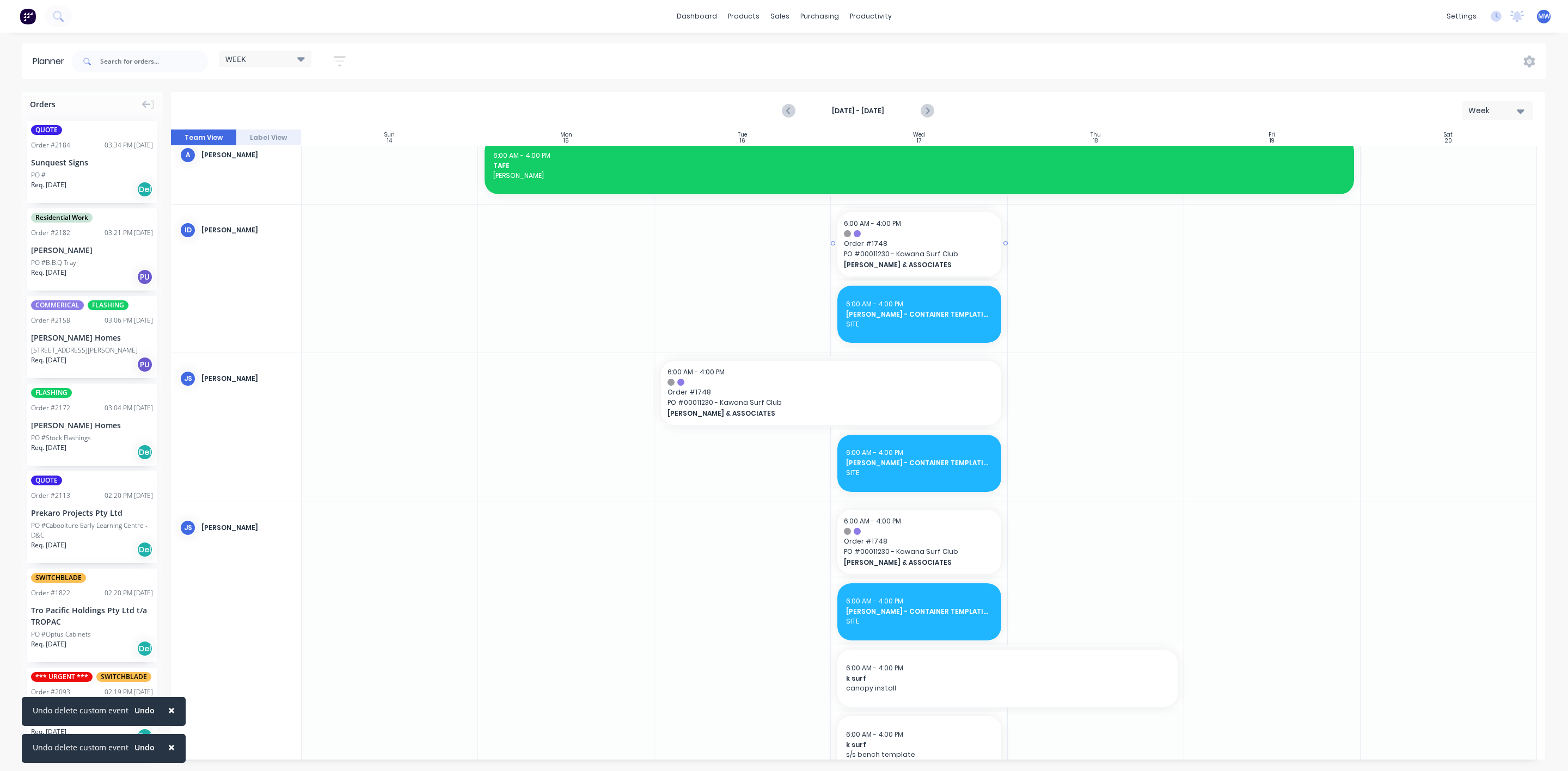
drag, startPoint x: 832, startPoint y: 244, endPoint x: 718, endPoint y: 254, distance: 114.4
drag, startPoint x: 830, startPoint y: 242, endPoint x: 758, endPoint y: 243, distance: 72.0
drag, startPoint x: 832, startPoint y: 242, endPoint x: 744, endPoint y: 242, distance: 88.0
drag, startPoint x: 833, startPoint y: 242, endPoint x: 774, endPoint y: 243, distance: 59.0
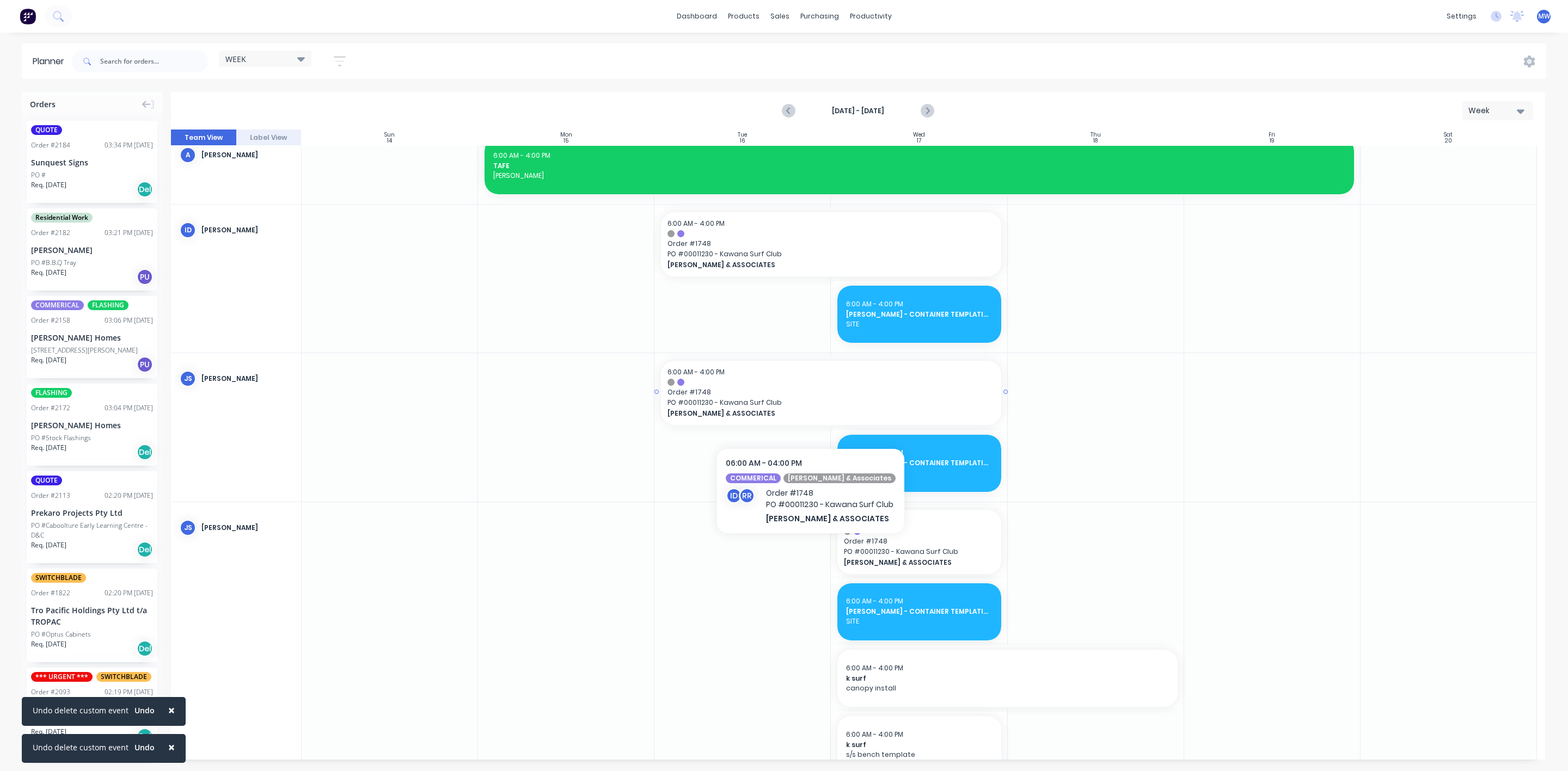
scroll to position [163, 0]
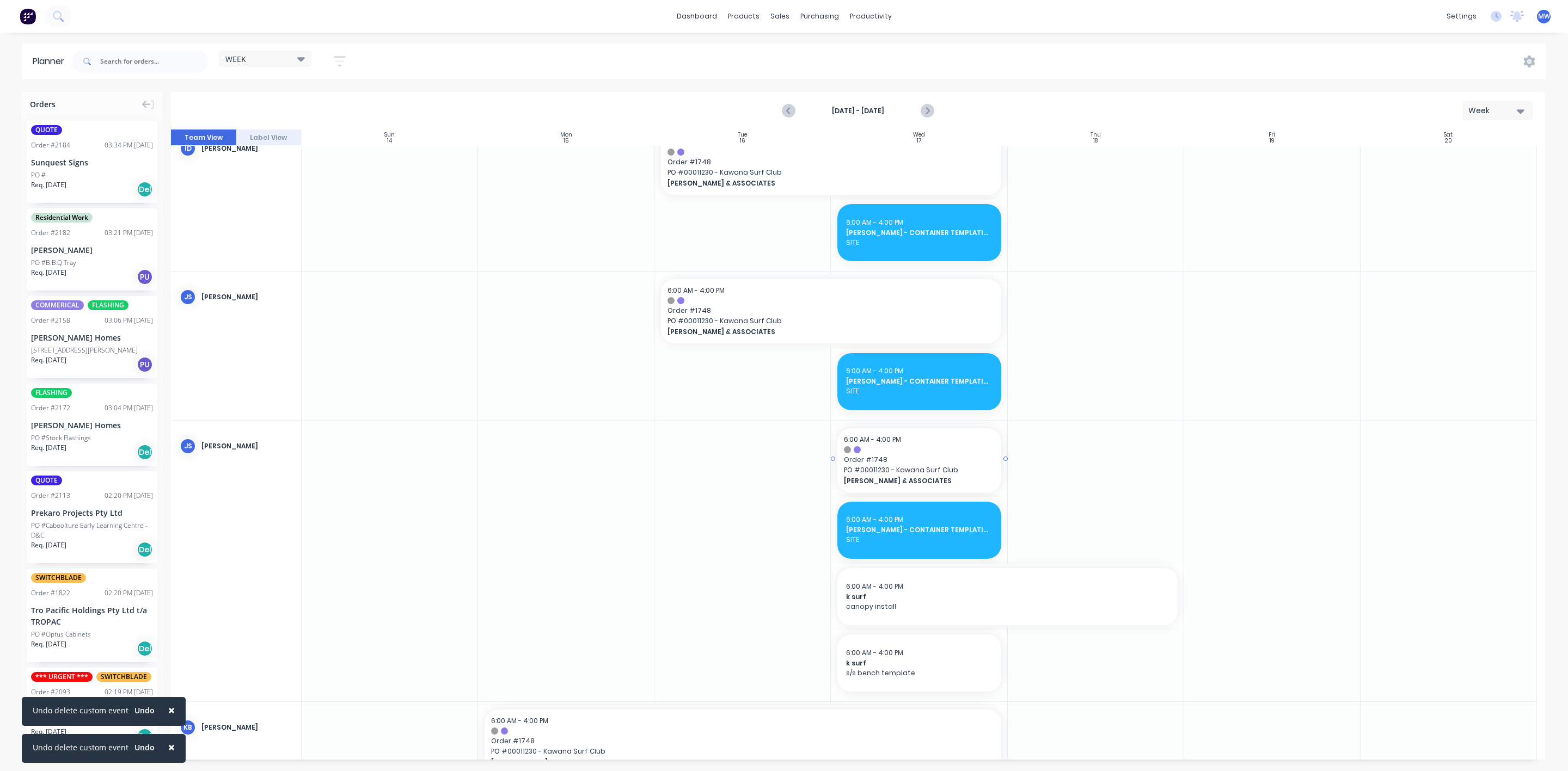
drag, startPoint x: 830, startPoint y: 459, endPoint x: 714, endPoint y: 457, distance: 116.0
drag, startPoint x: 830, startPoint y: 462, endPoint x: 732, endPoint y: 459, distance: 98.0
drag, startPoint x: 830, startPoint y: 459, endPoint x: 683, endPoint y: 452, distance: 147.2
drag, startPoint x: 831, startPoint y: 459, endPoint x: 621, endPoint y: 449, distance: 210.2
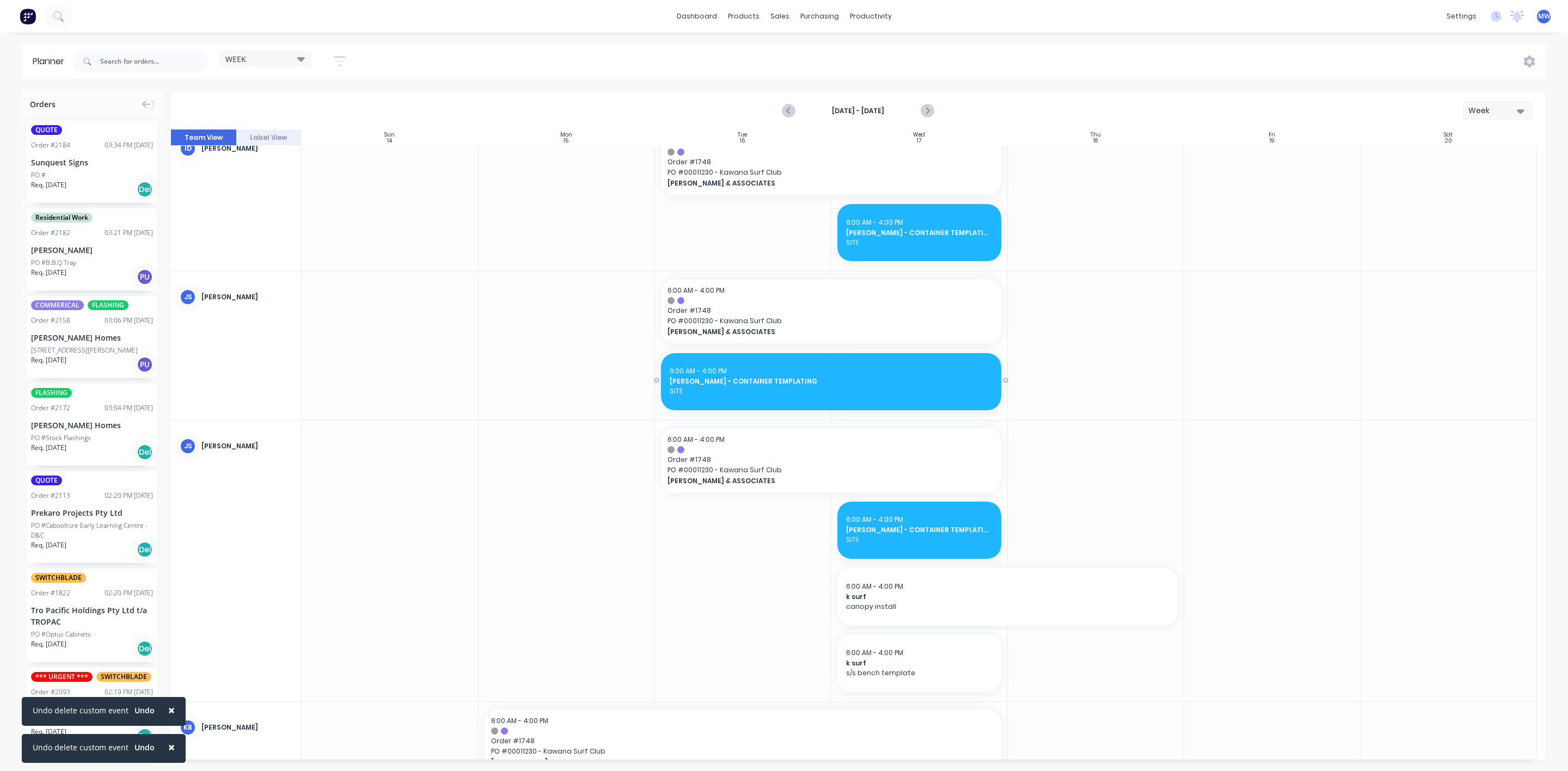
drag, startPoint x: 830, startPoint y: 382, endPoint x: 635, endPoint y: 373, distance: 195.2
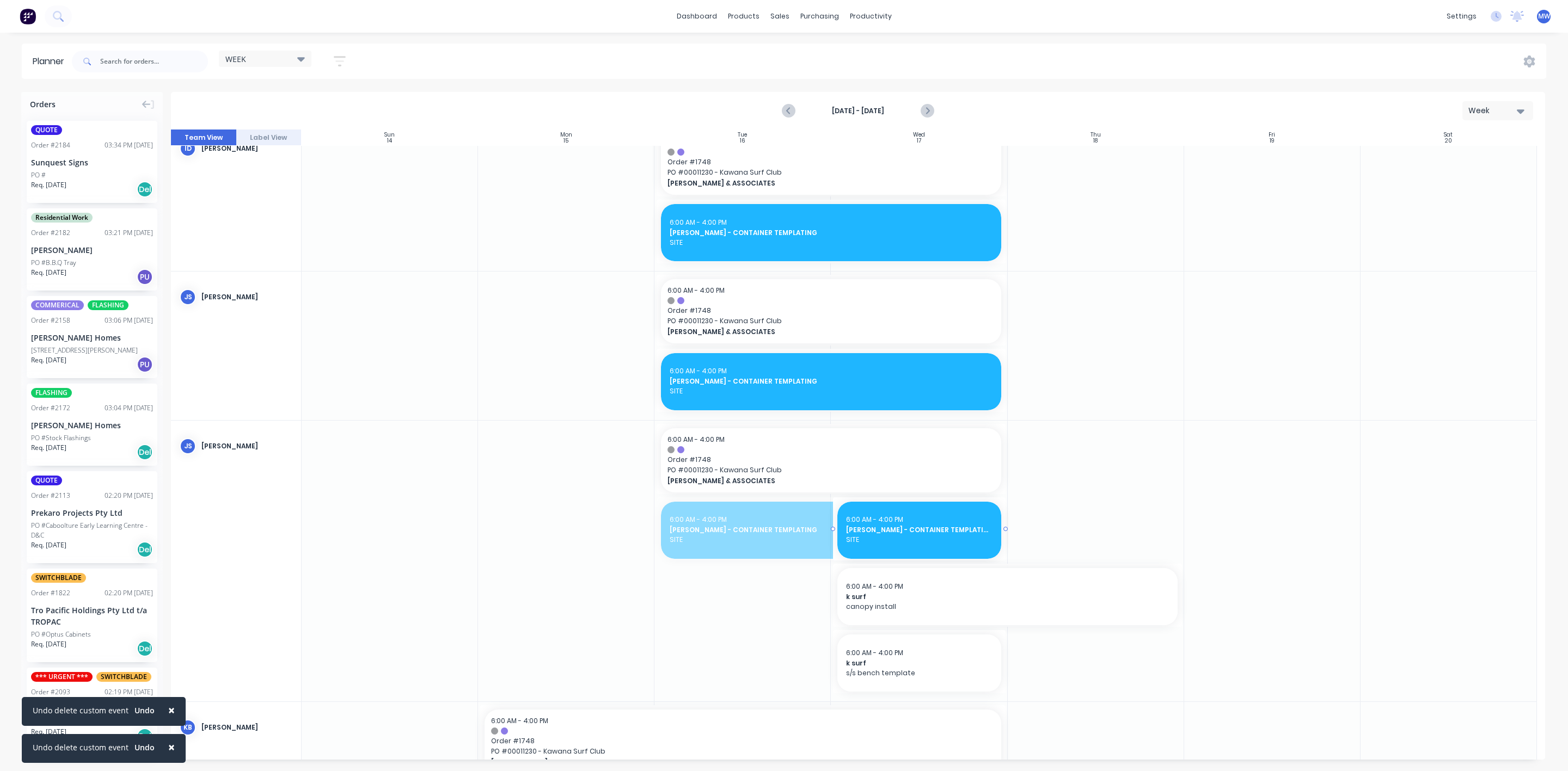
drag, startPoint x: 657, startPoint y: 529, endPoint x: 884, endPoint y: 528, distance: 227.0
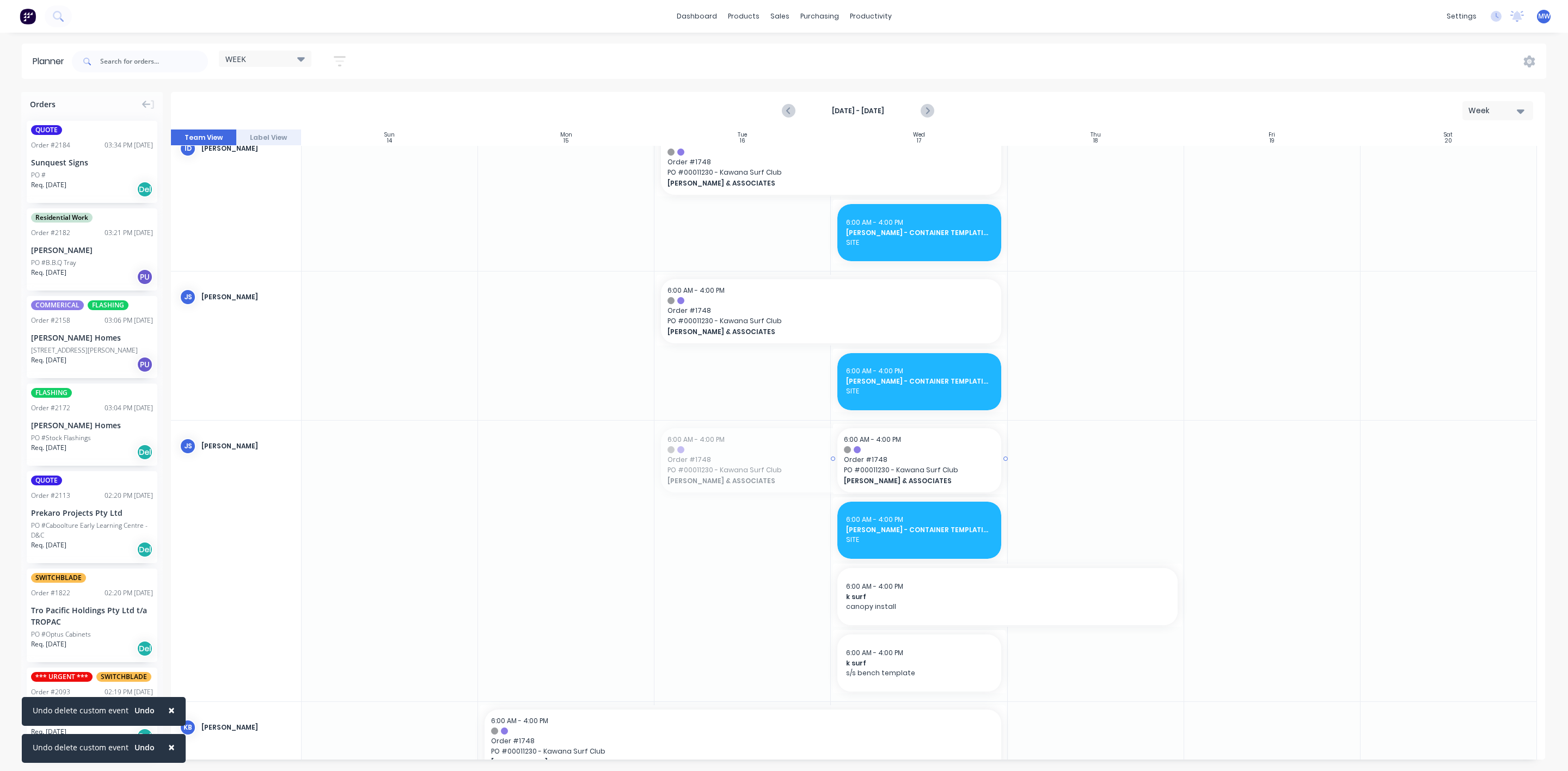
drag, startPoint x: 656, startPoint y: 459, endPoint x: 841, endPoint y: 445, distance: 185.5
drag, startPoint x: 657, startPoint y: 309, endPoint x: 863, endPoint y: 307, distance: 206.0
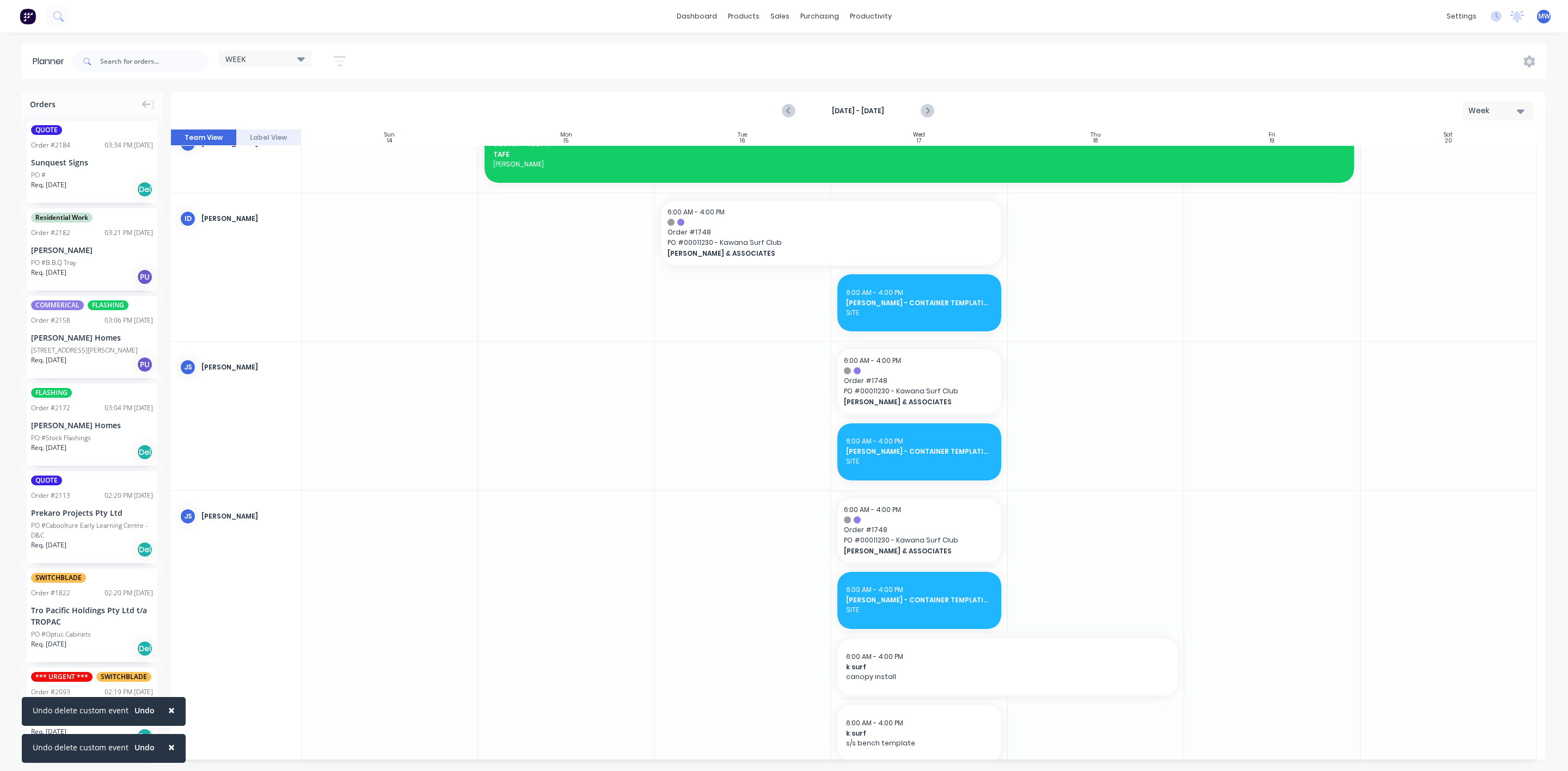
scroll to position [0, 0]
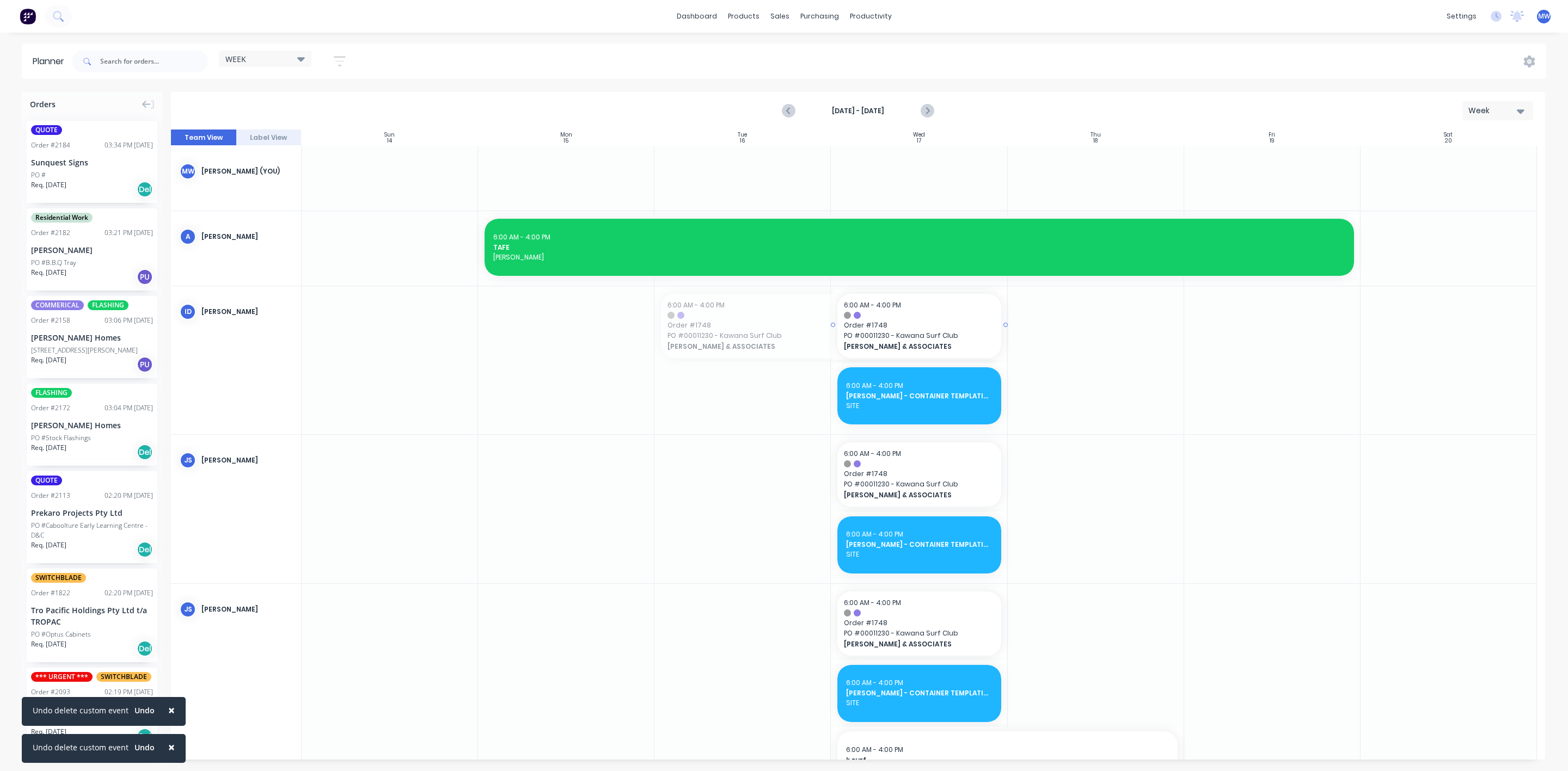
drag, startPoint x: 657, startPoint y: 324, endPoint x: 855, endPoint y: 317, distance: 198.1
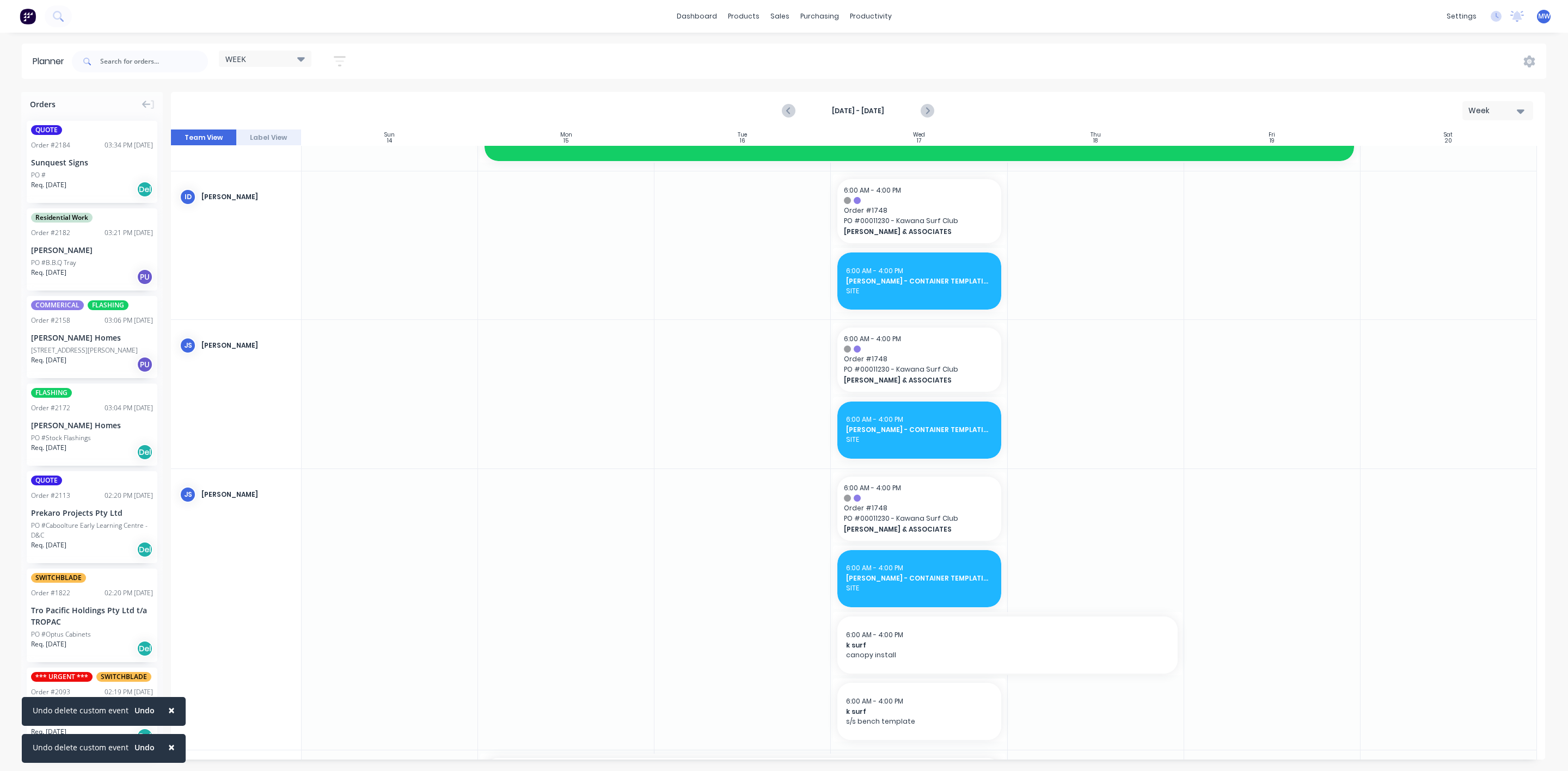
scroll to position [163, 0]
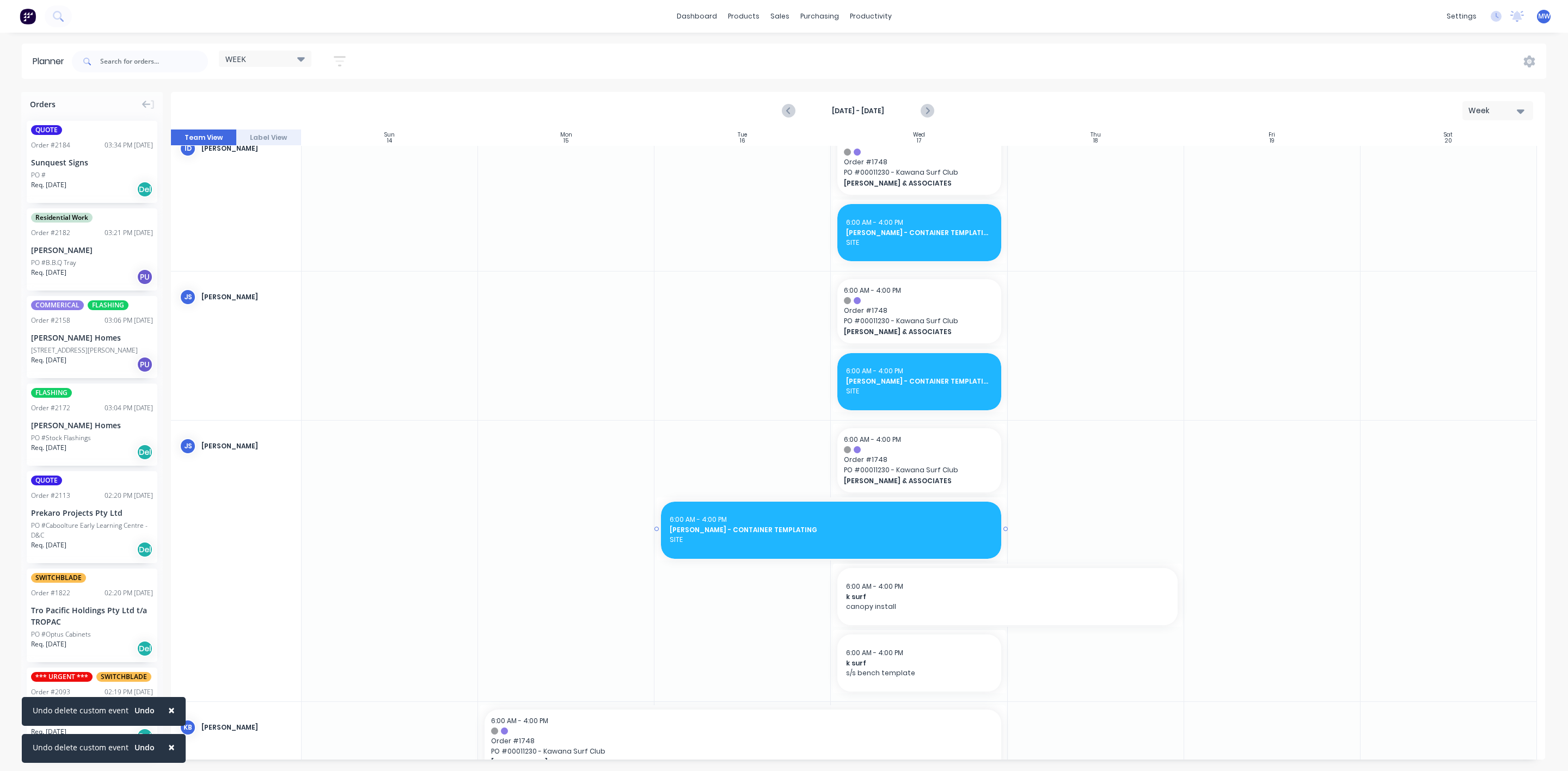
drag, startPoint x: 830, startPoint y: 531, endPoint x: 640, endPoint y: 538, distance: 190.1
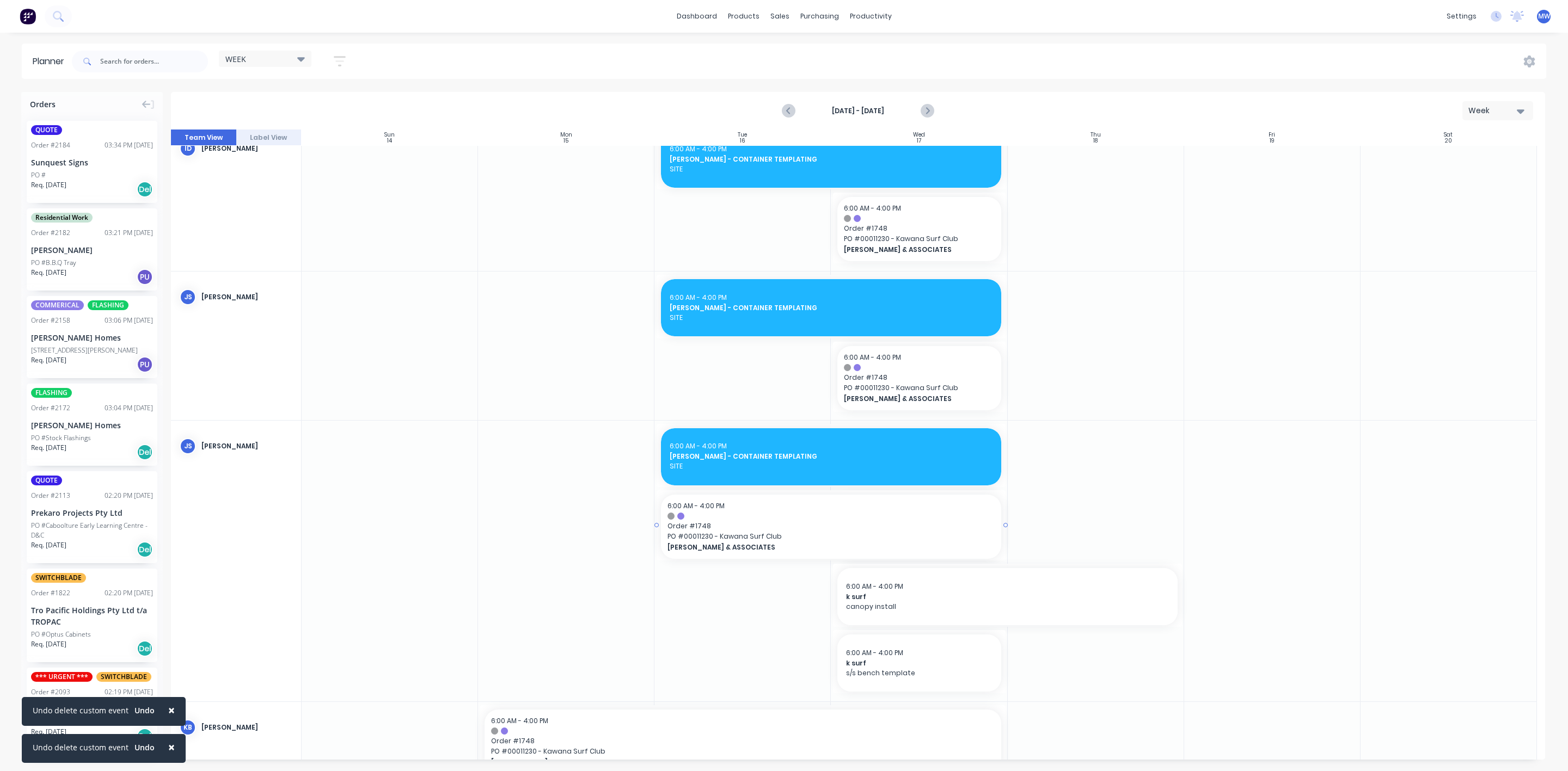
drag, startPoint x: 831, startPoint y: 525, endPoint x: 611, endPoint y: 529, distance: 220.0
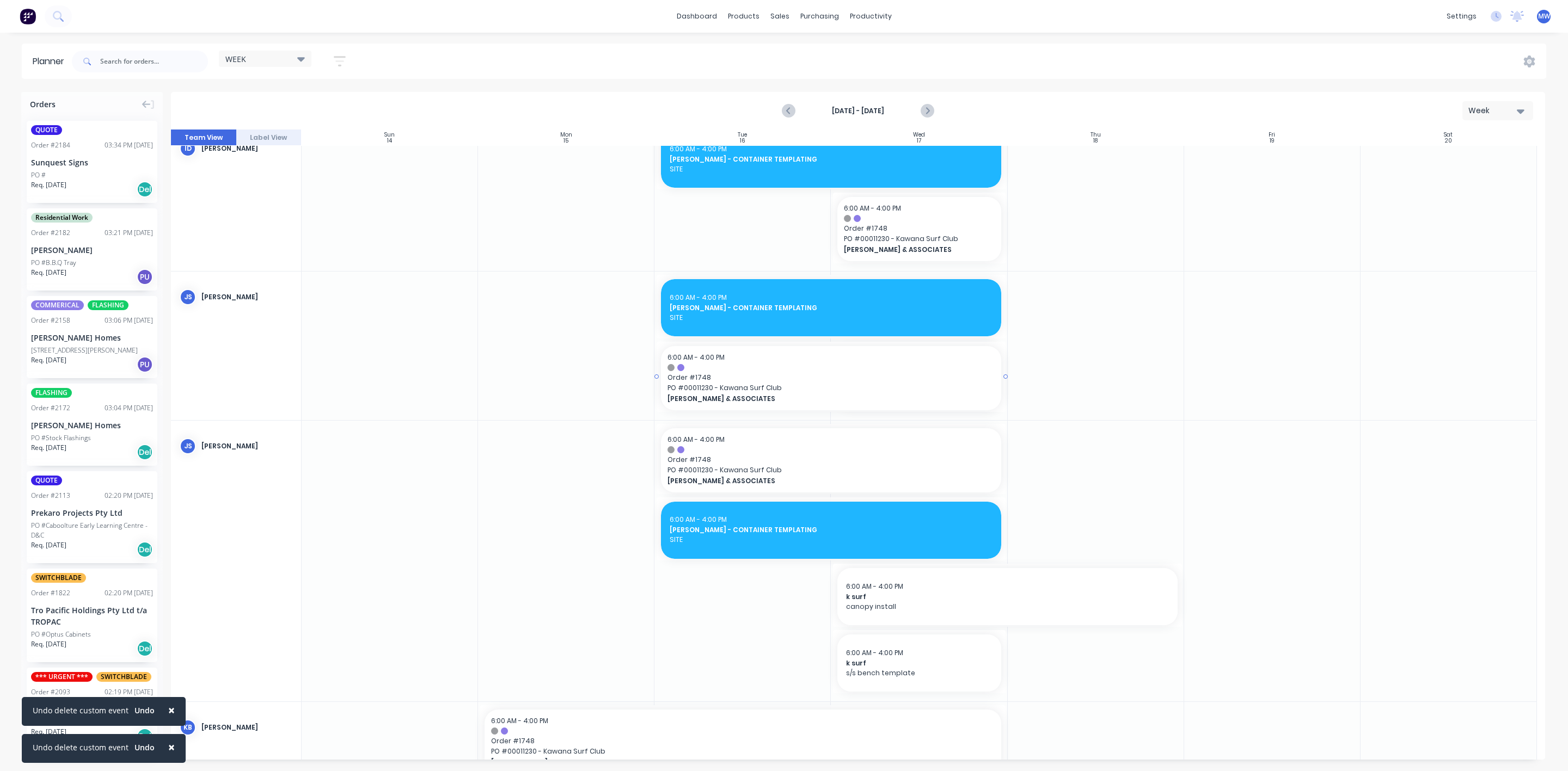
drag, startPoint x: 831, startPoint y: 379, endPoint x: 639, endPoint y: 384, distance: 192.1
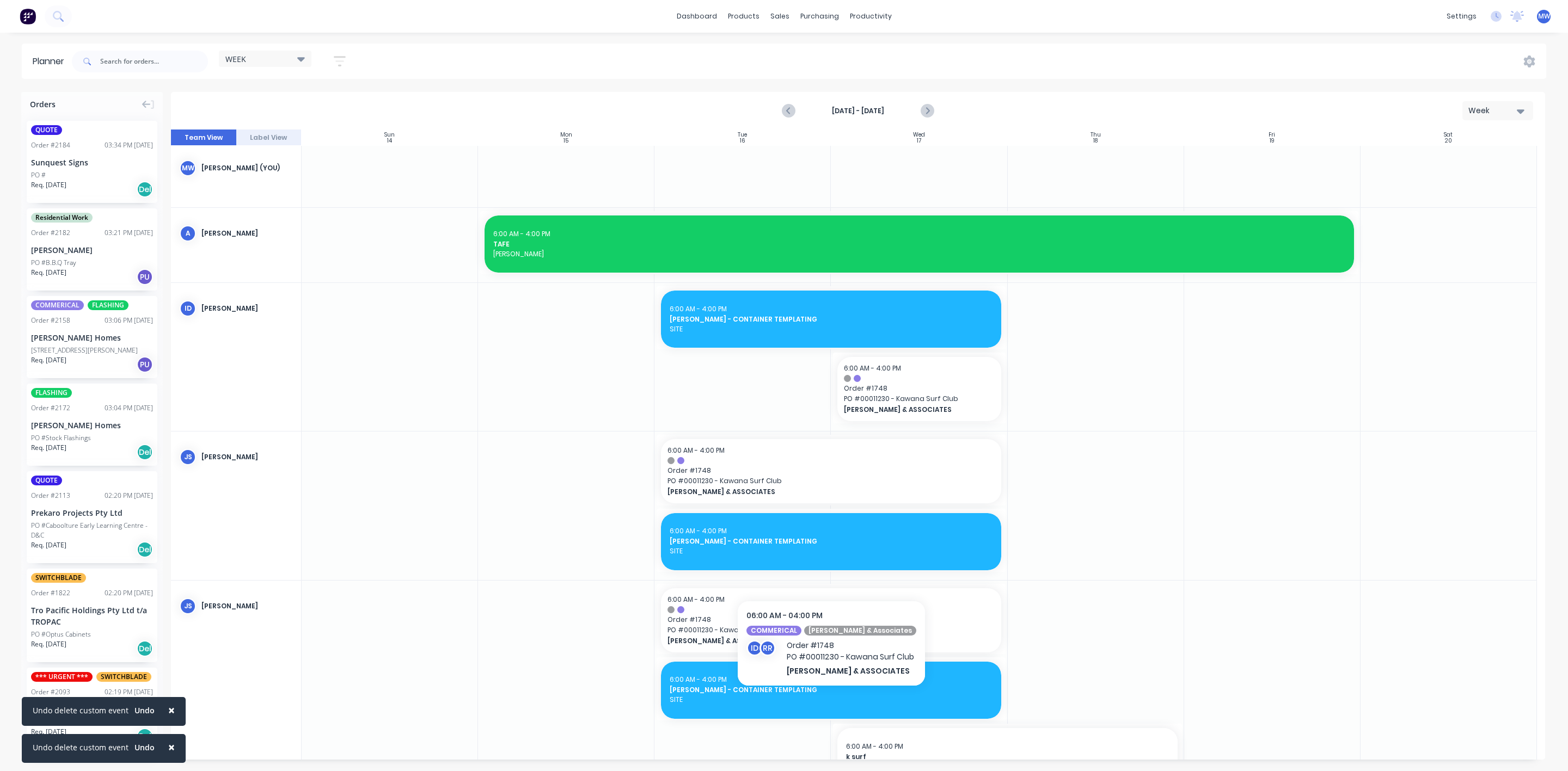
scroll to position [0, 0]
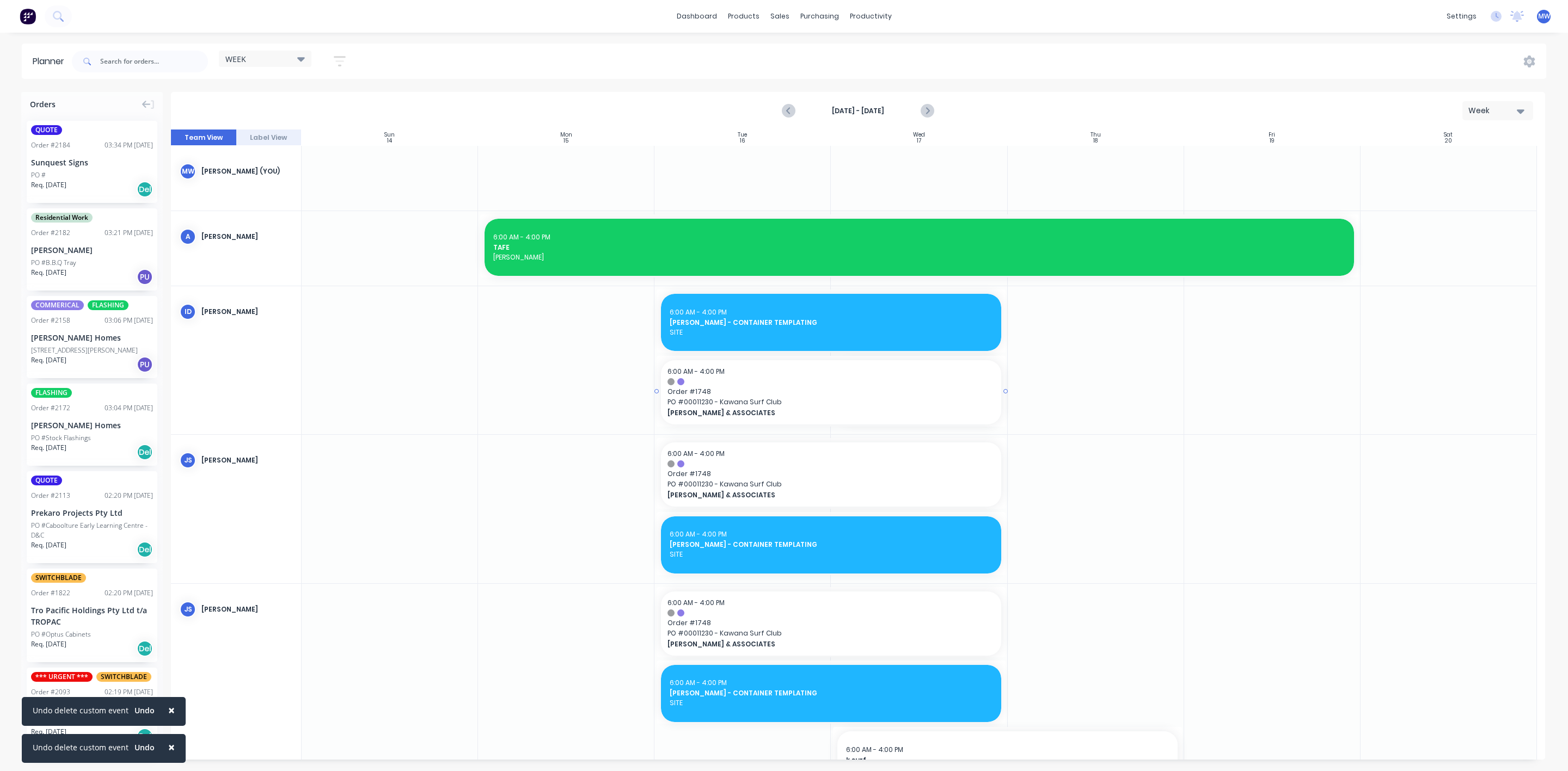
drag, startPoint x: 830, startPoint y: 392, endPoint x: 617, endPoint y: 399, distance: 213.1
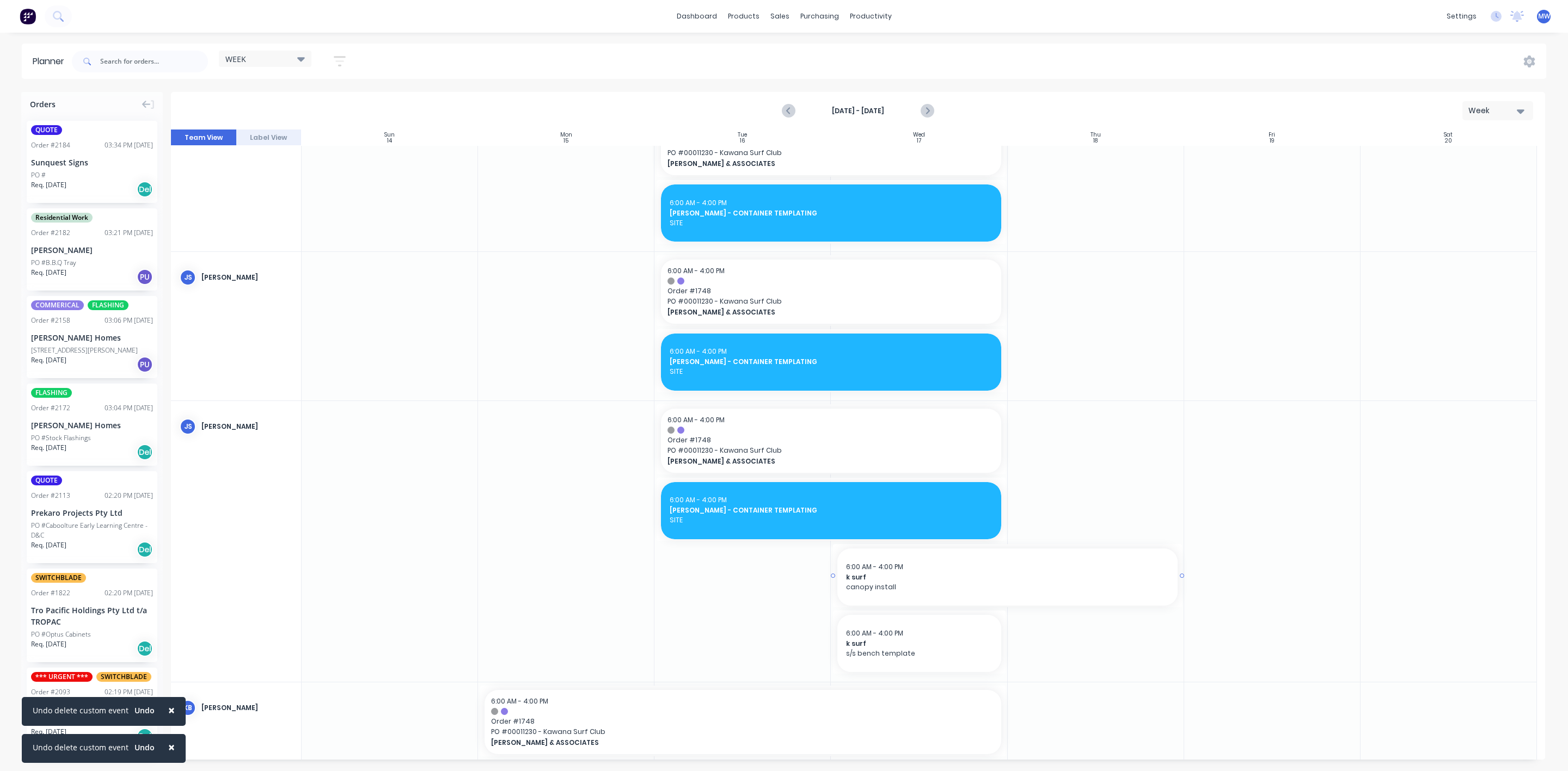
scroll to position [245, 0]
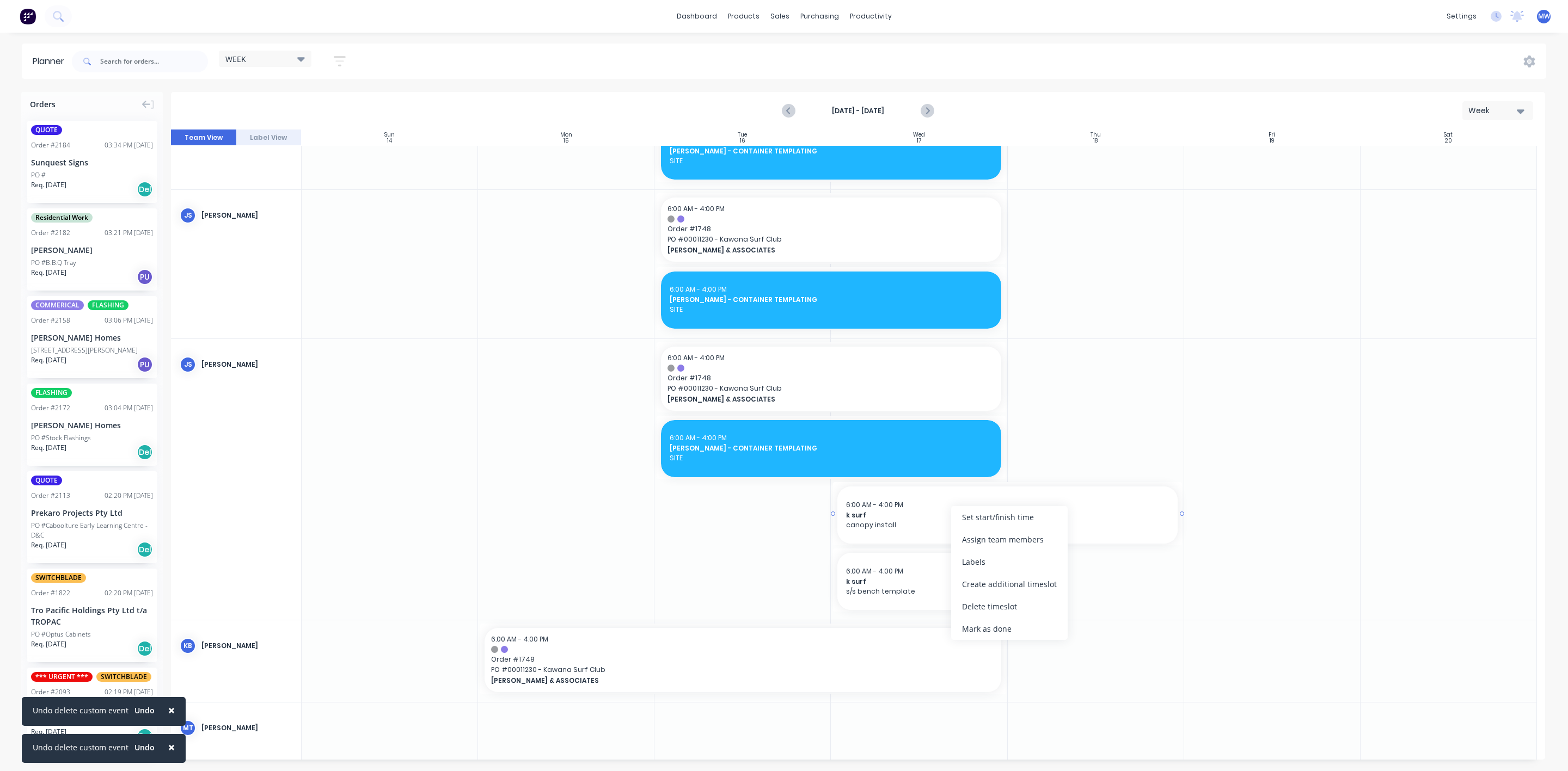
click at [916, 526] on span "canopy install" at bounding box center [1007, 525] width 323 height 10
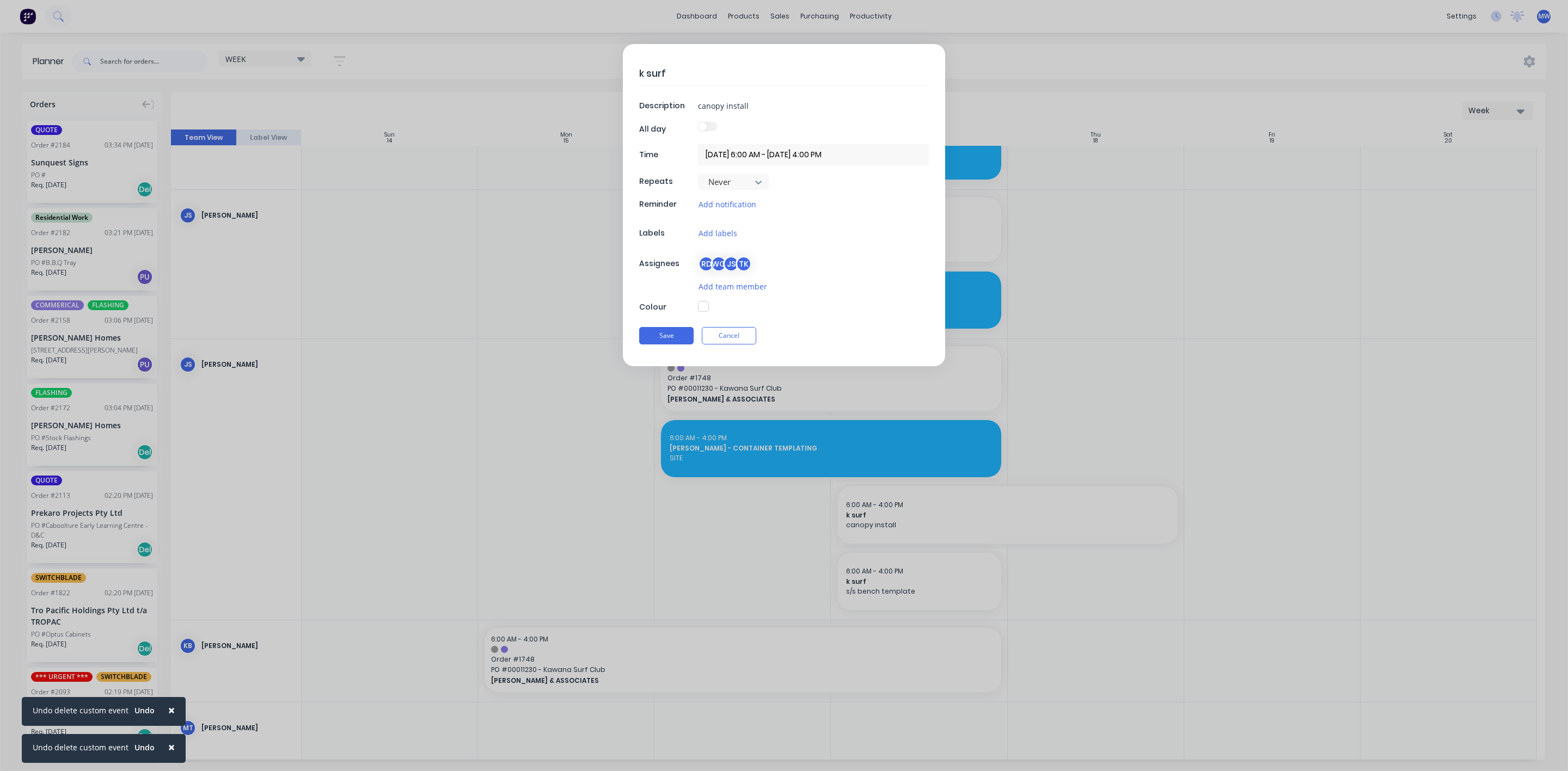
click at [702, 312] on button "button" at bounding box center [704, 307] width 11 height 11
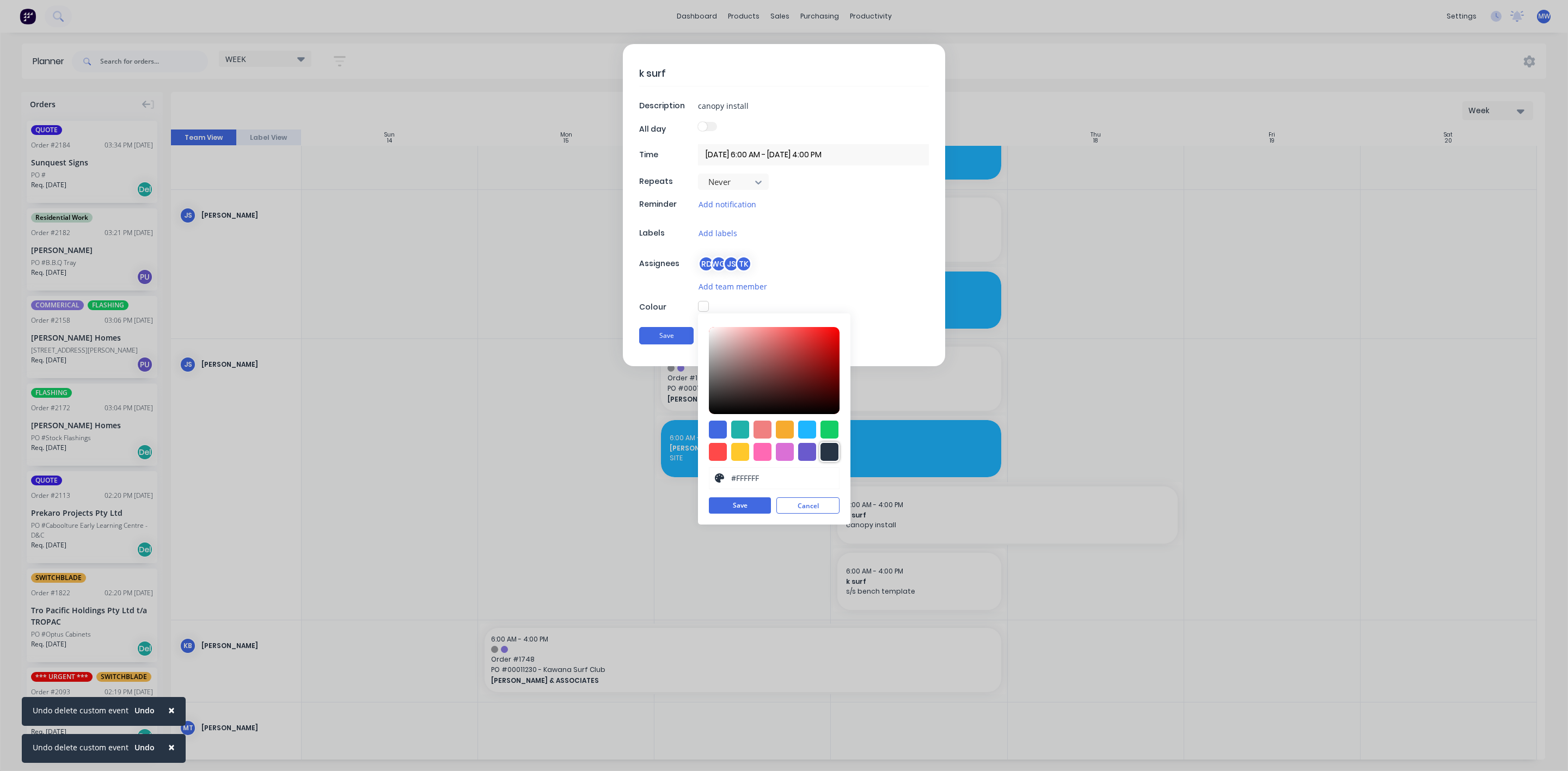
click at [830, 451] on div at bounding box center [830, 452] width 18 height 18
type input "#273444"
click at [754, 508] on button "Save" at bounding box center [740, 506] width 62 height 16
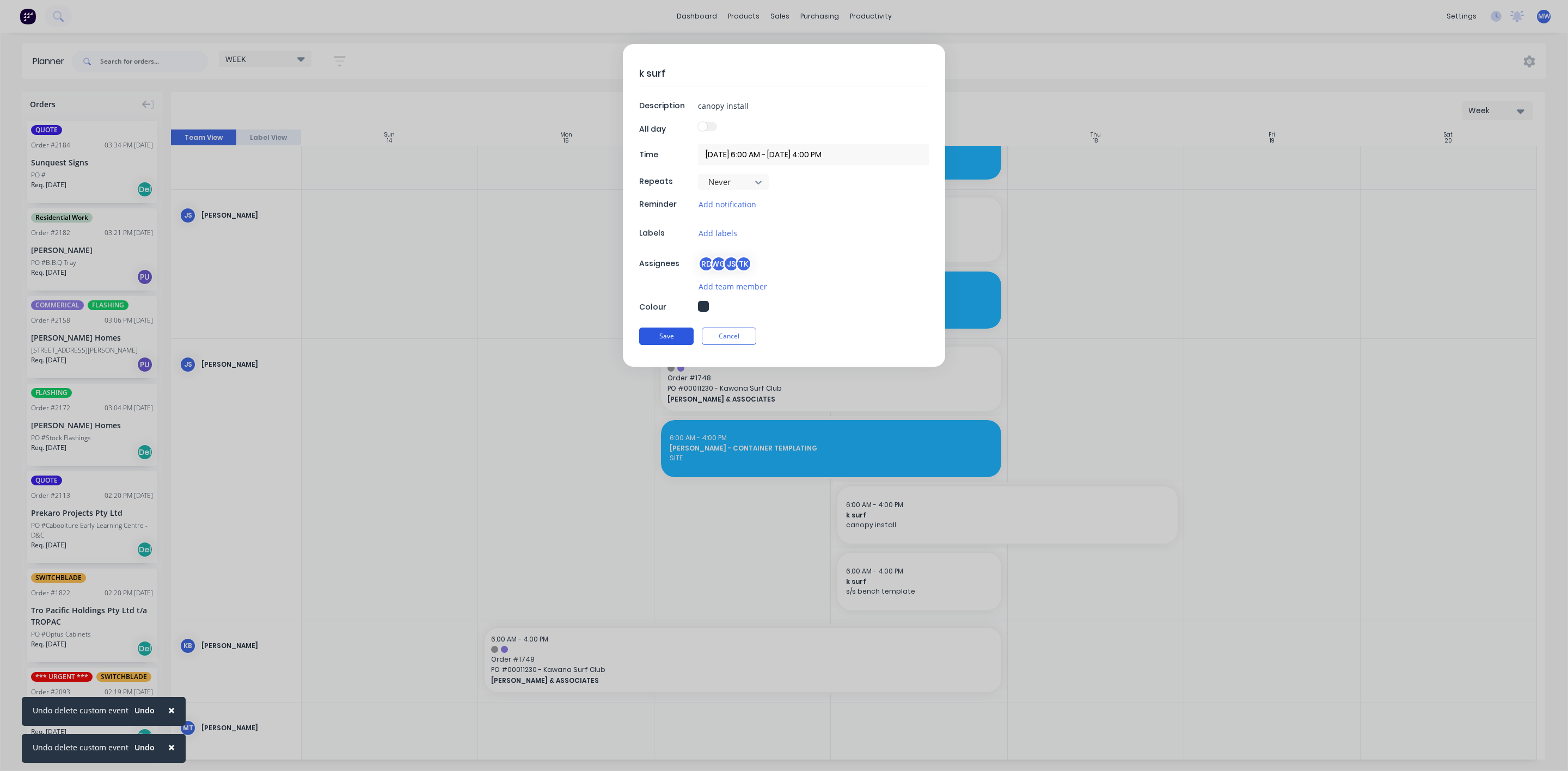
click at [649, 344] on button "Save" at bounding box center [666, 336] width 54 height 18
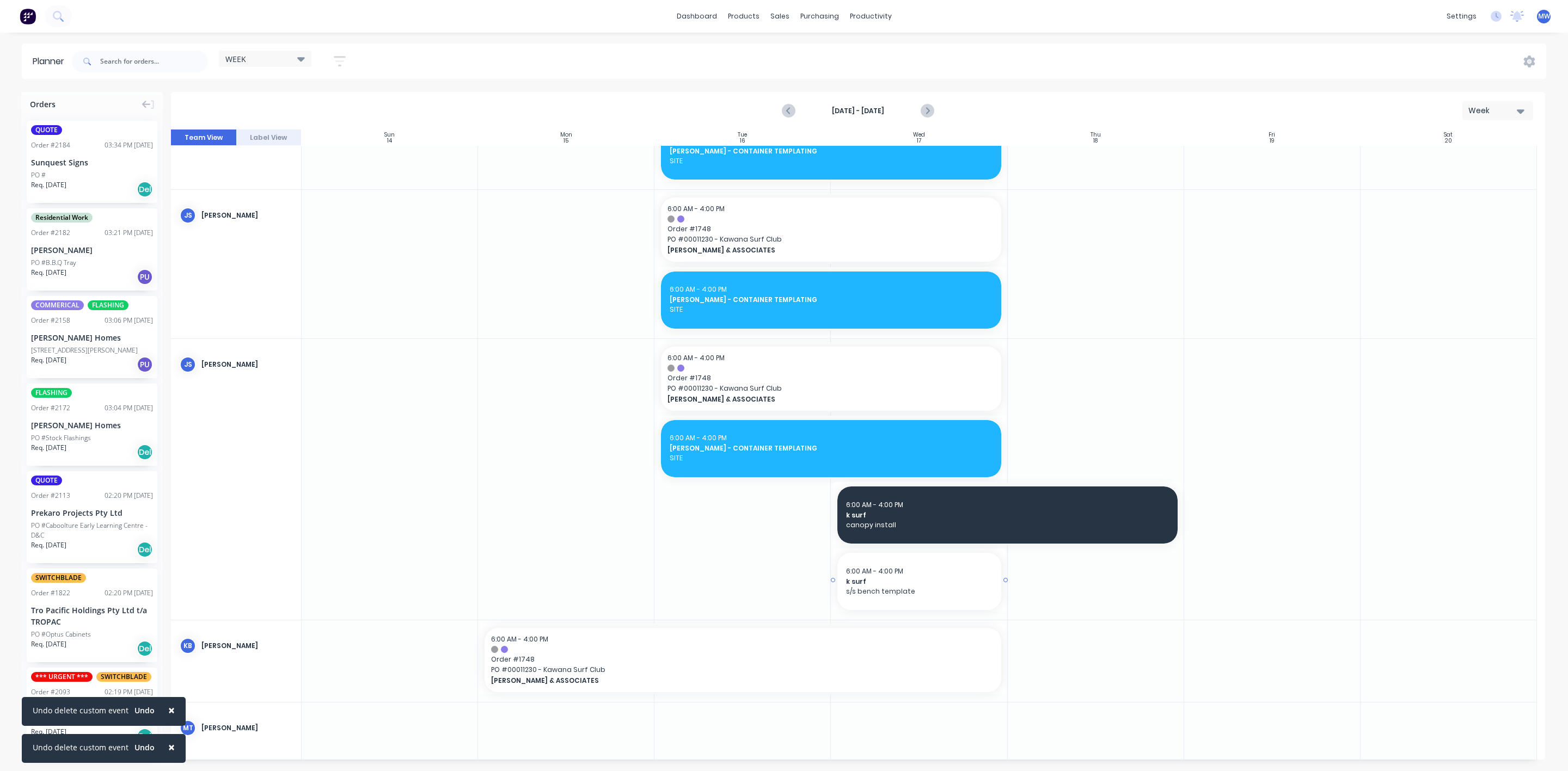
click at [871, 607] on div "6:00 AM - 4:00 PM k surf s/s bench template" at bounding box center [919, 582] width 163 height 57
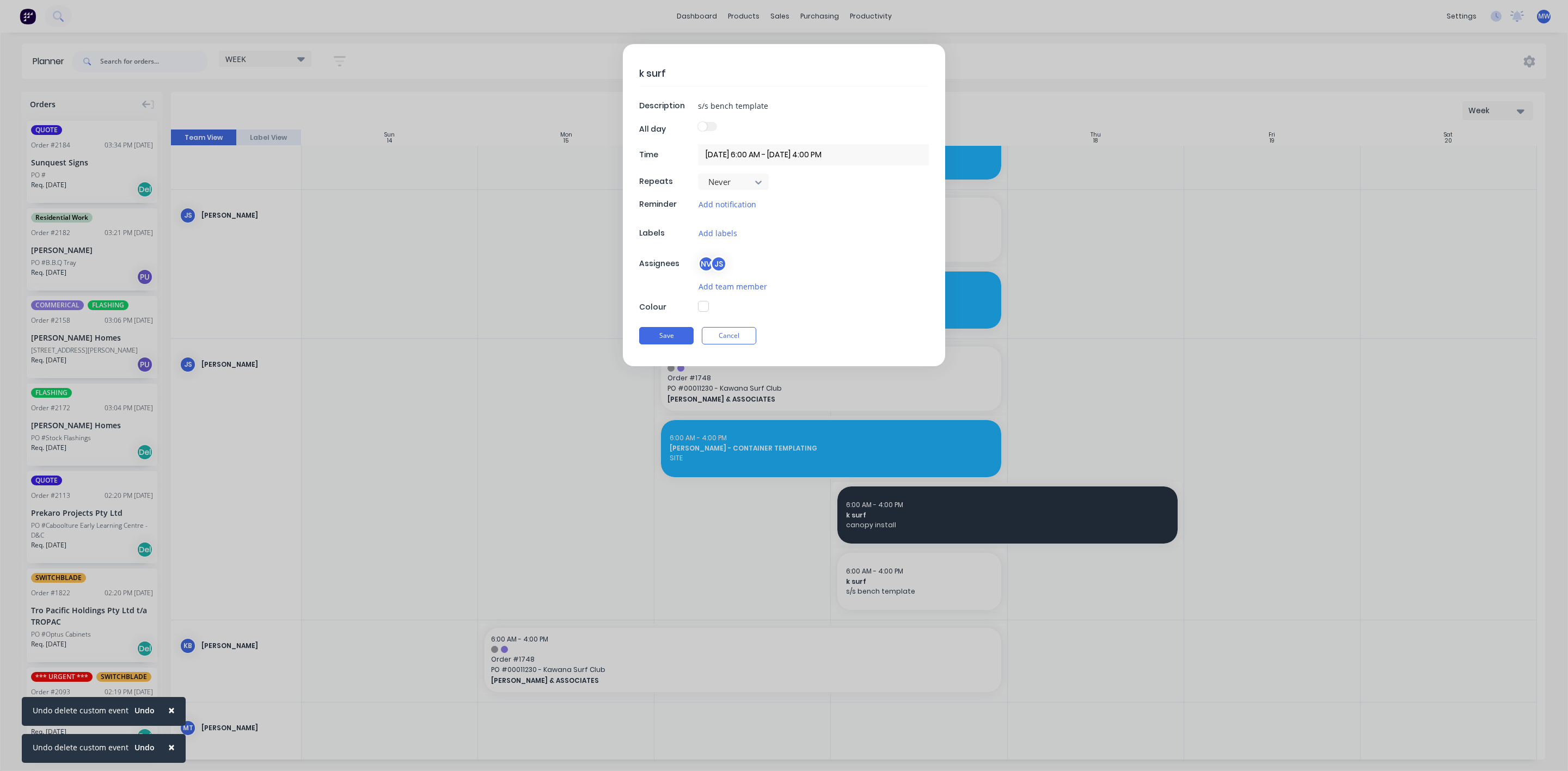
click at [704, 309] on button "button" at bounding box center [704, 307] width 11 height 11
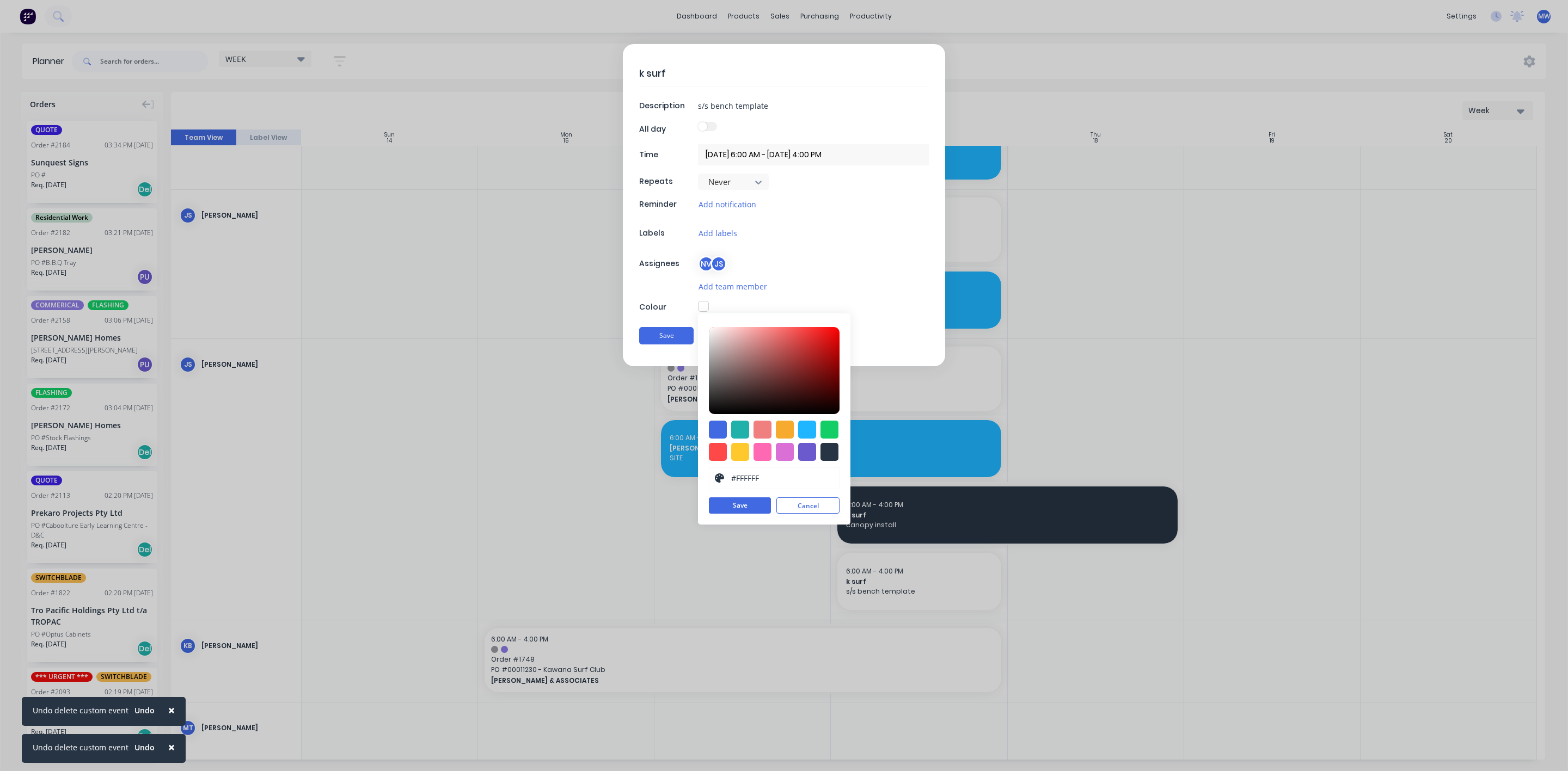
click at [832, 451] on div at bounding box center [830, 452] width 18 height 18
type input "#273444"
click at [734, 513] on button "Save" at bounding box center [740, 506] width 62 height 16
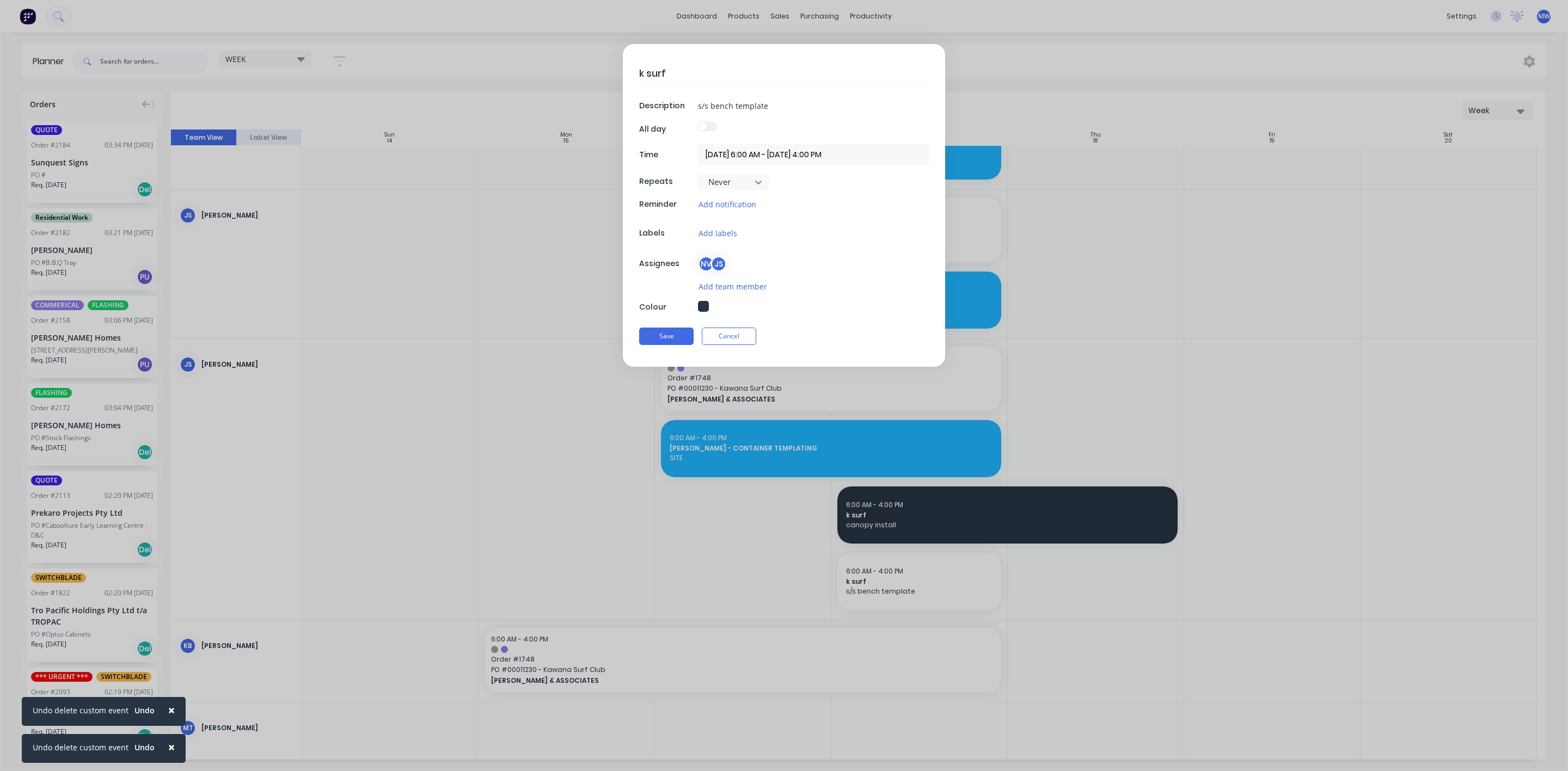
click at [651, 327] on div "Save Cancel" at bounding box center [784, 337] width 290 height 29
click at [651, 335] on button "Save" at bounding box center [666, 336] width 54 height 18
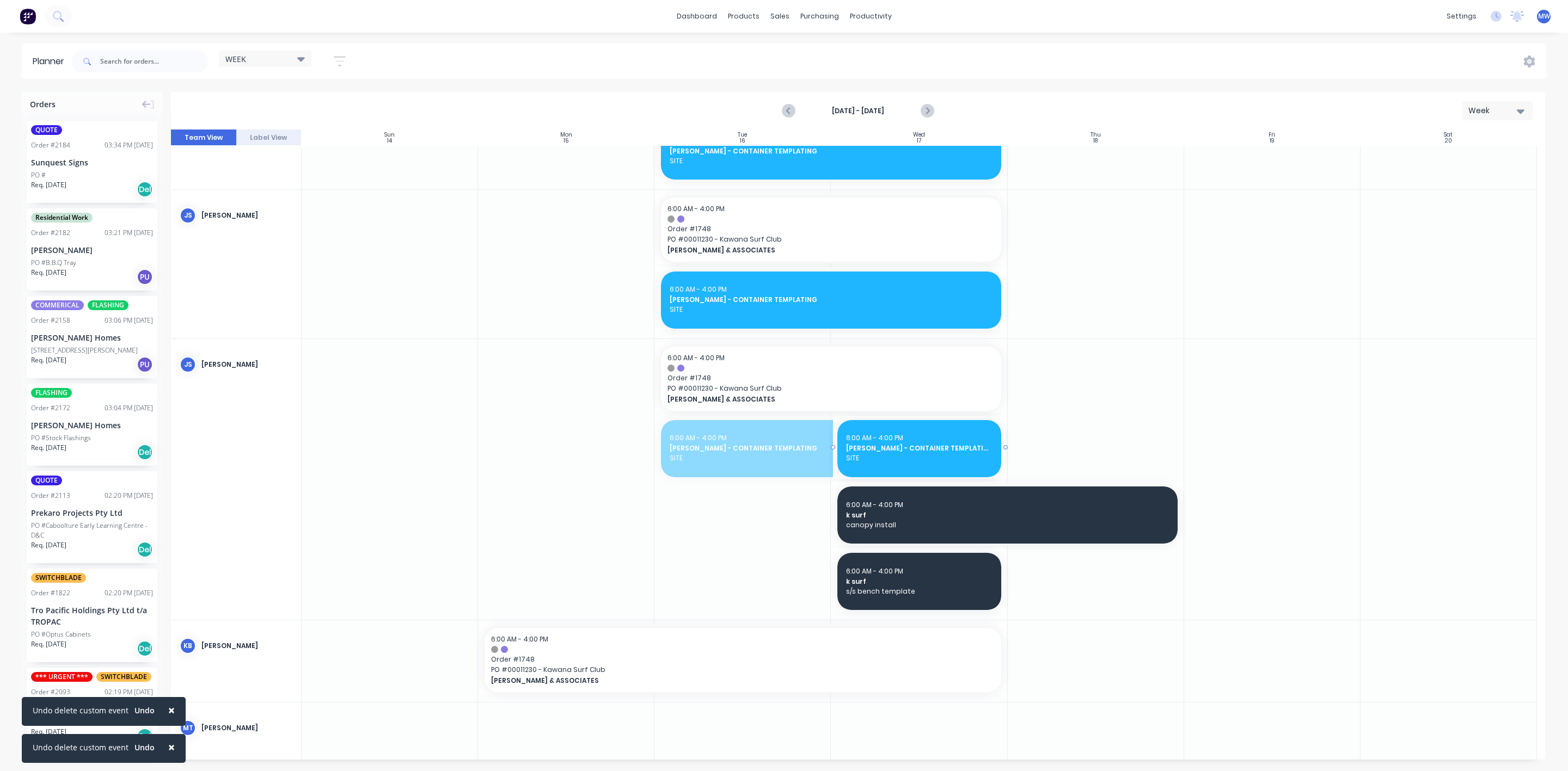
drag, startPoint x: 655, startPoint y: 446, endPoint x: 861, endPoint y: 433, distance: 206.4
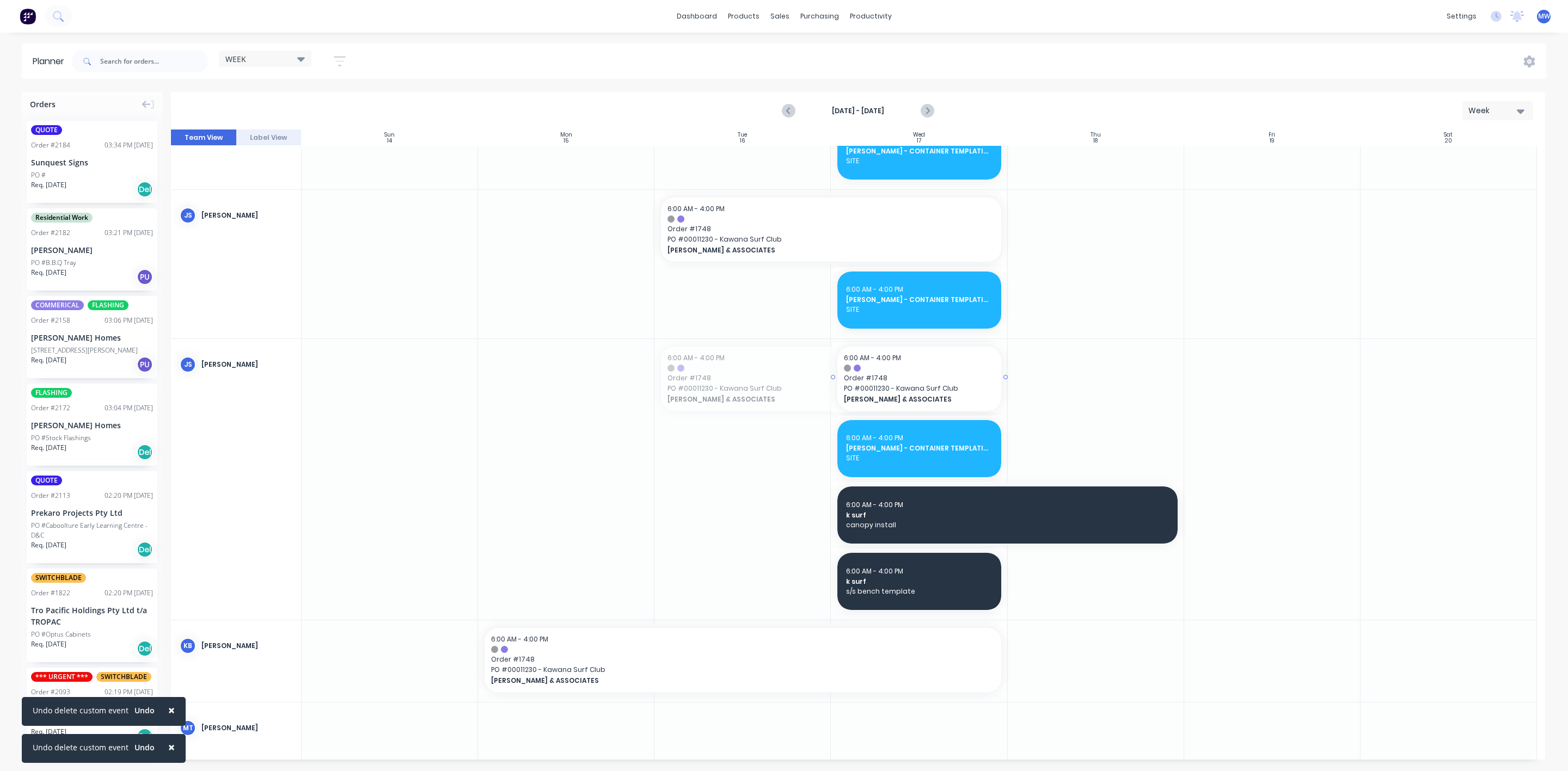
drag, startPoint x: 656, startPoint y: 378, endPoint x: 809, endPoint y: 374, distance: 153.1
drag, startPoint x: 656, startPoint y: 227, endPoint x: 808, endPoint y: 229, distance: 152.0
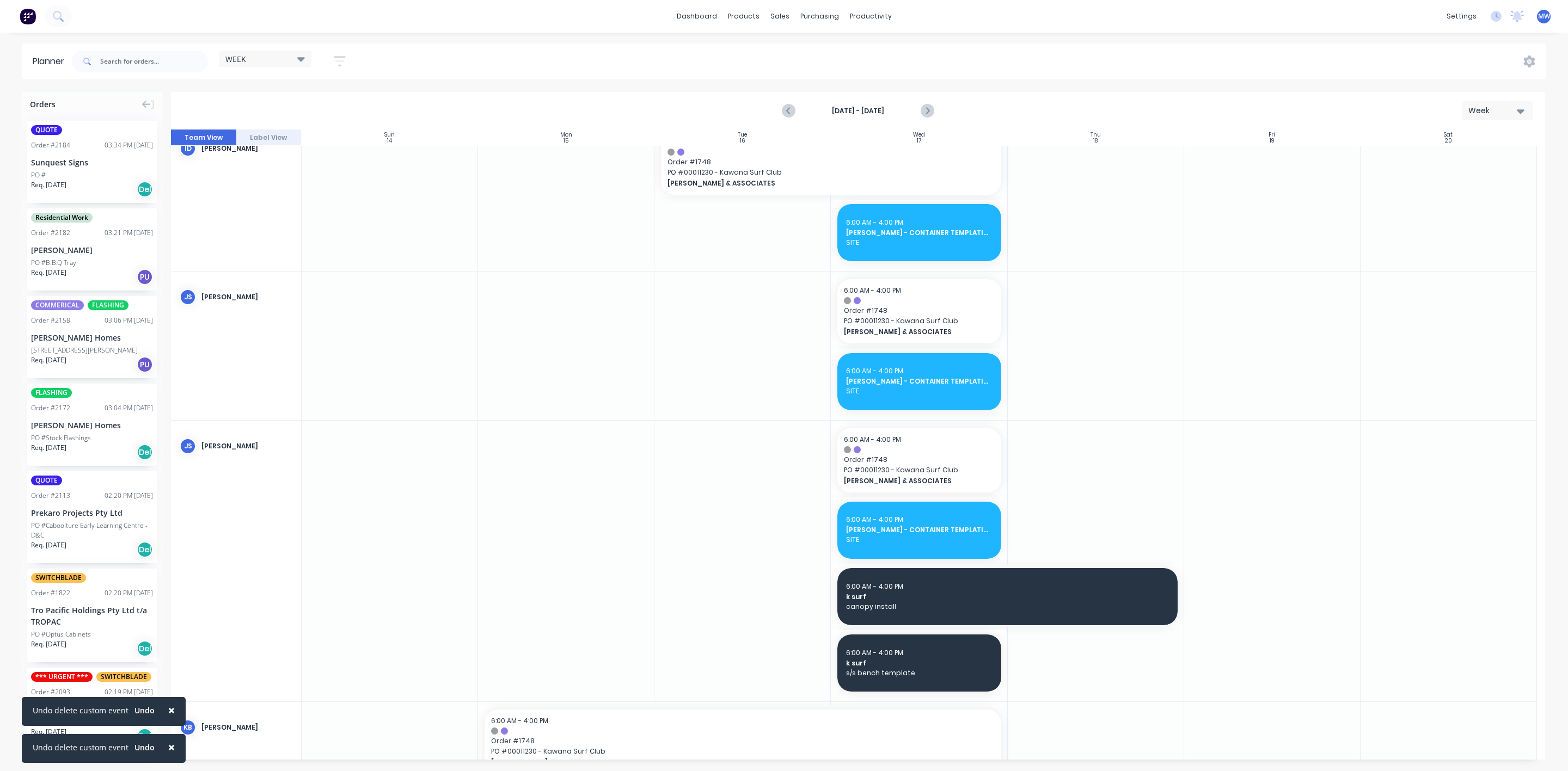
scroll to position [82, 0]
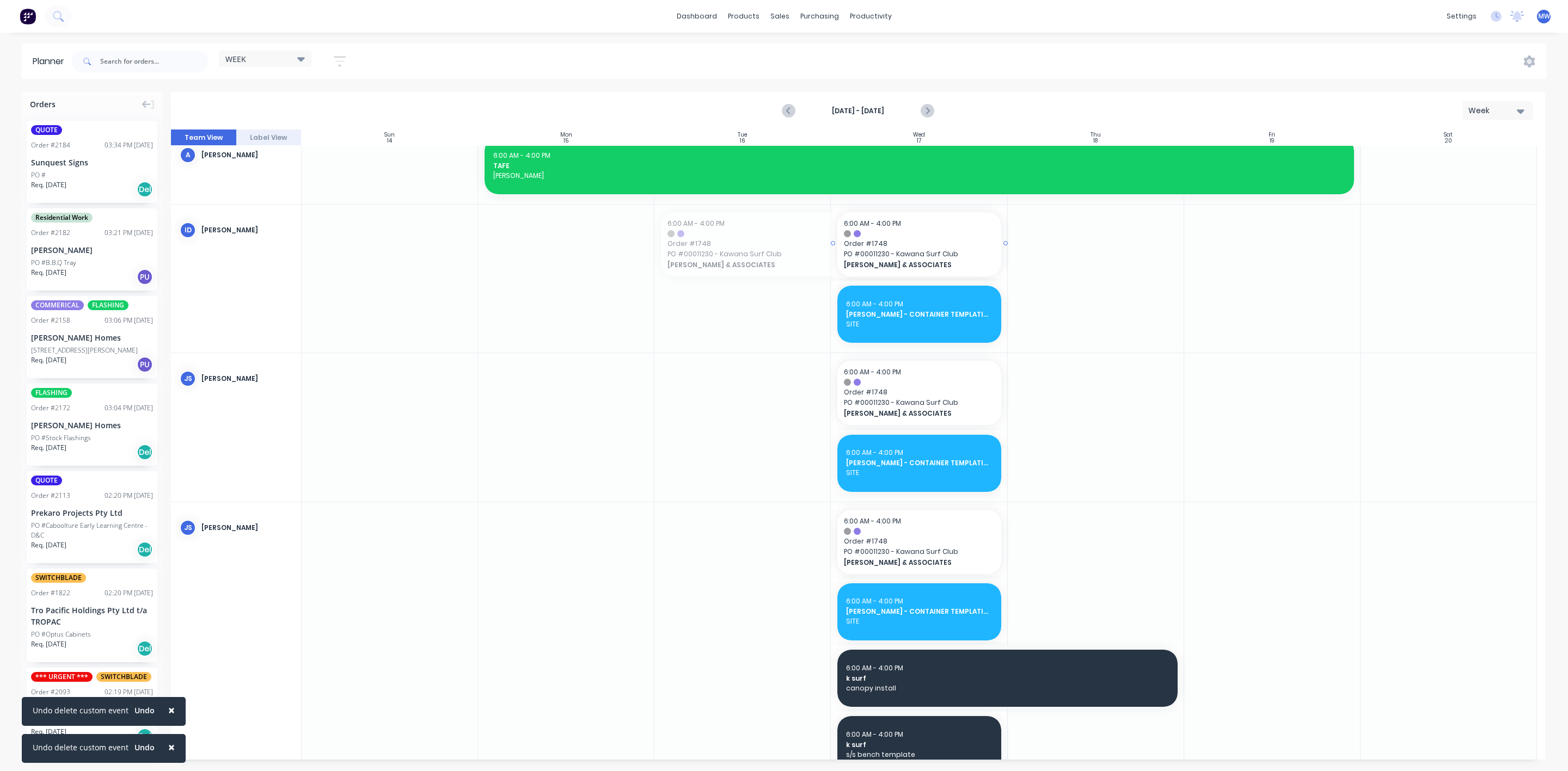
drag, startPoint x: 655, startPoint y: 242, endPoint x: 786, endPoint y: 243, distance: 131.0
click at [745, 457] on div at bounding box center [743, 427] width 177 height 148
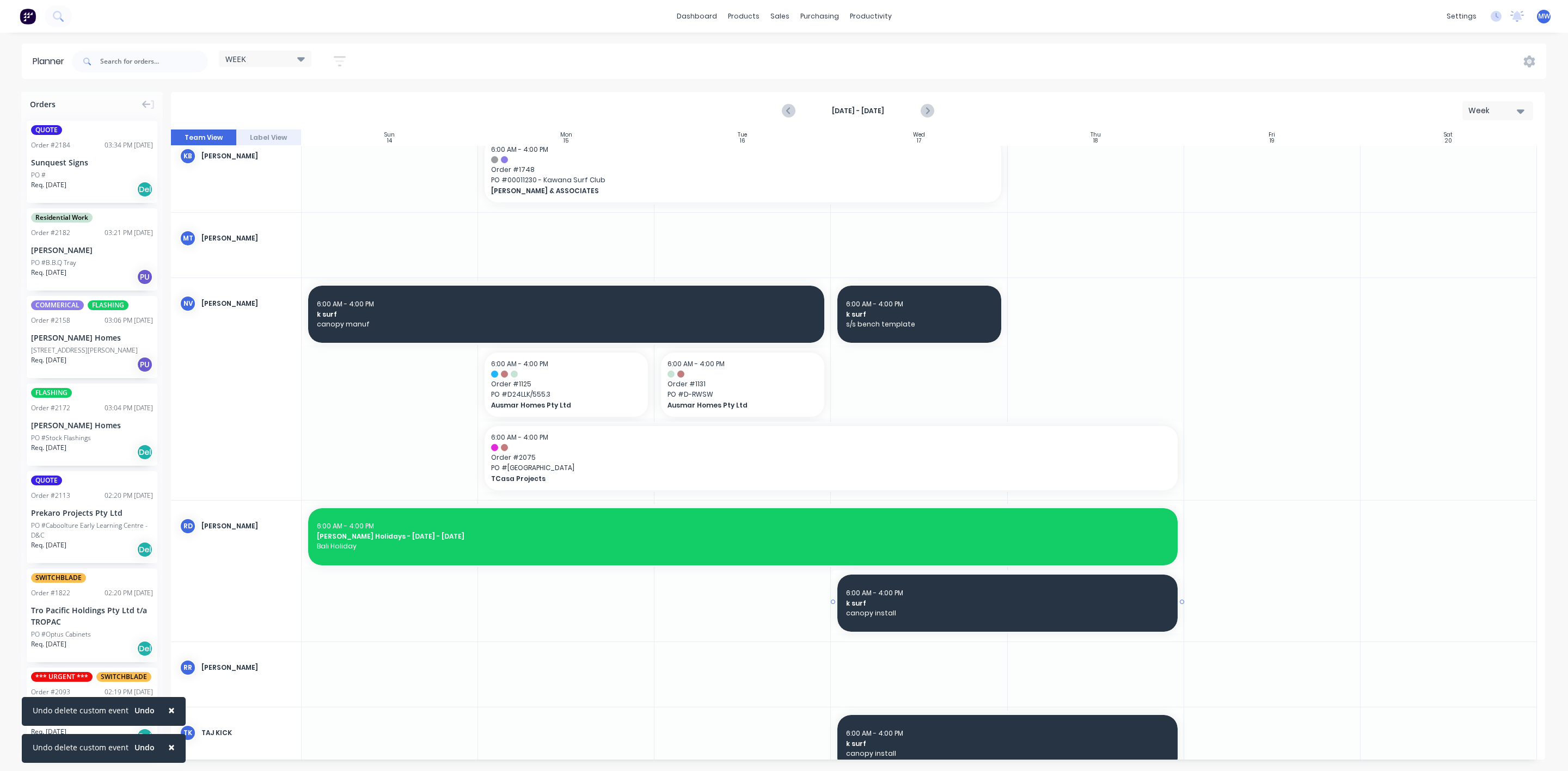
scroll to position [817, 0]
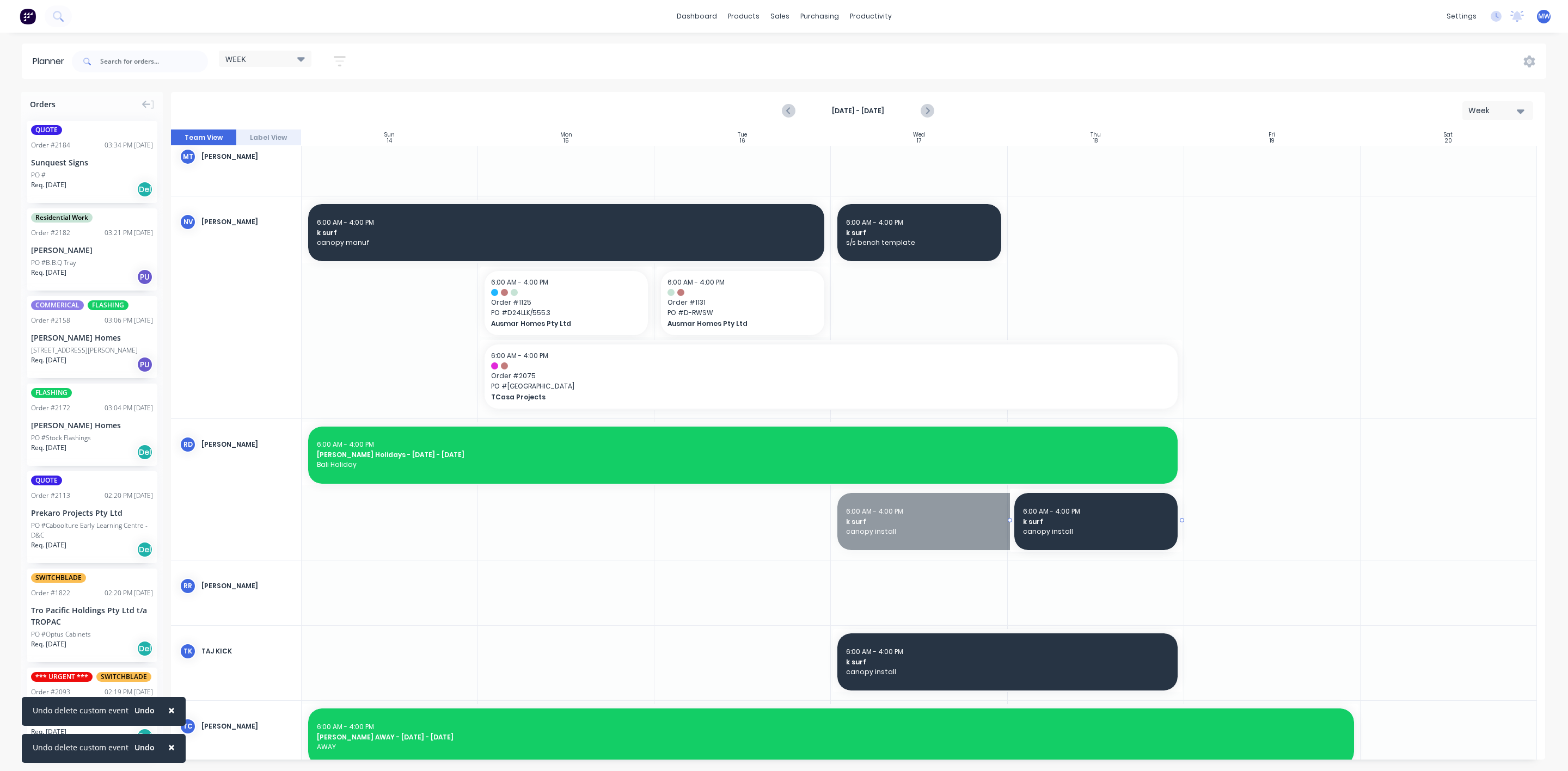
drag, startPoint x: 833, startPoint y: 521, endPoint x: 1052, endPoint y: 513, distance: 219.1
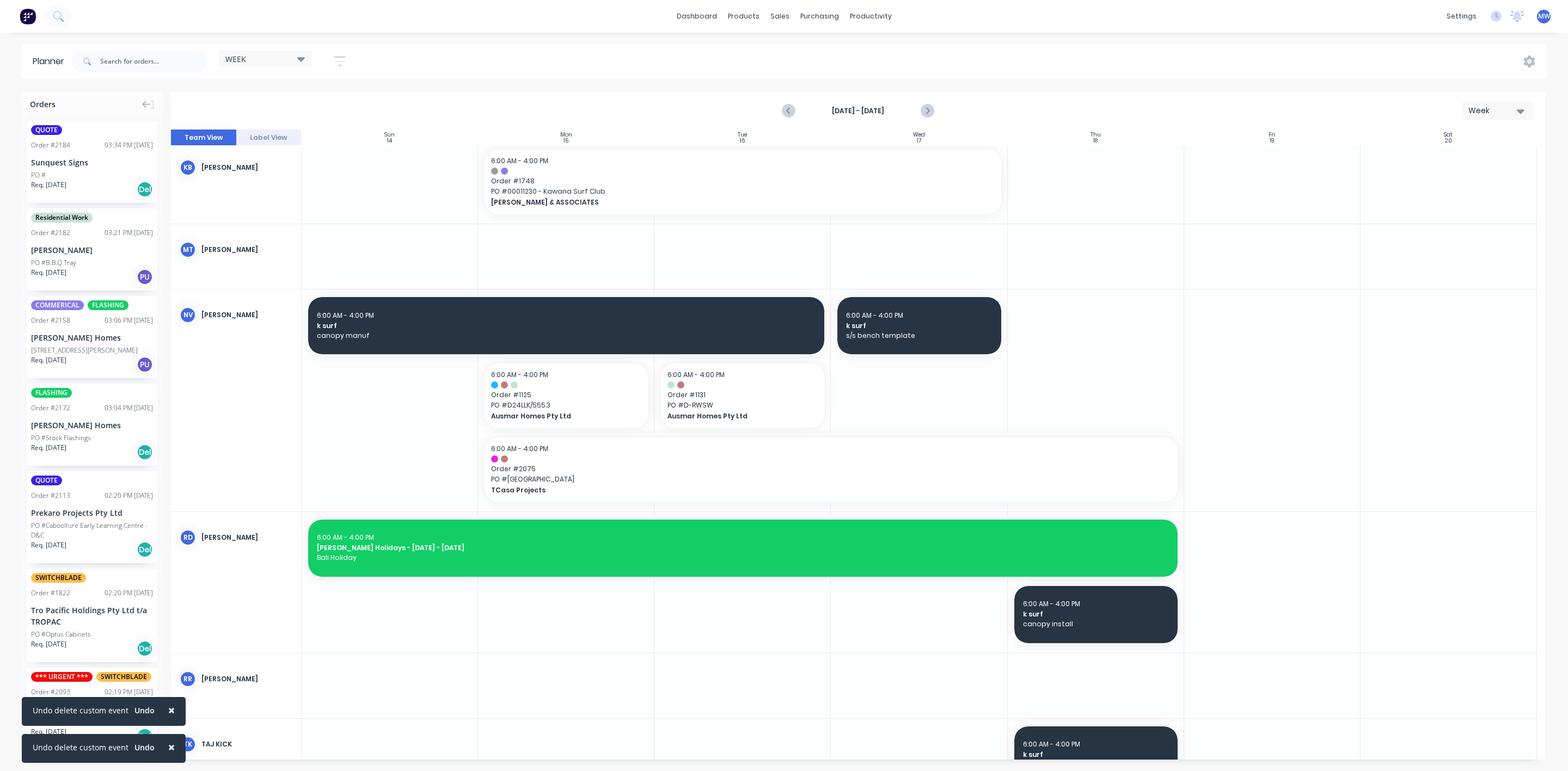
scroll to position [668, 0]
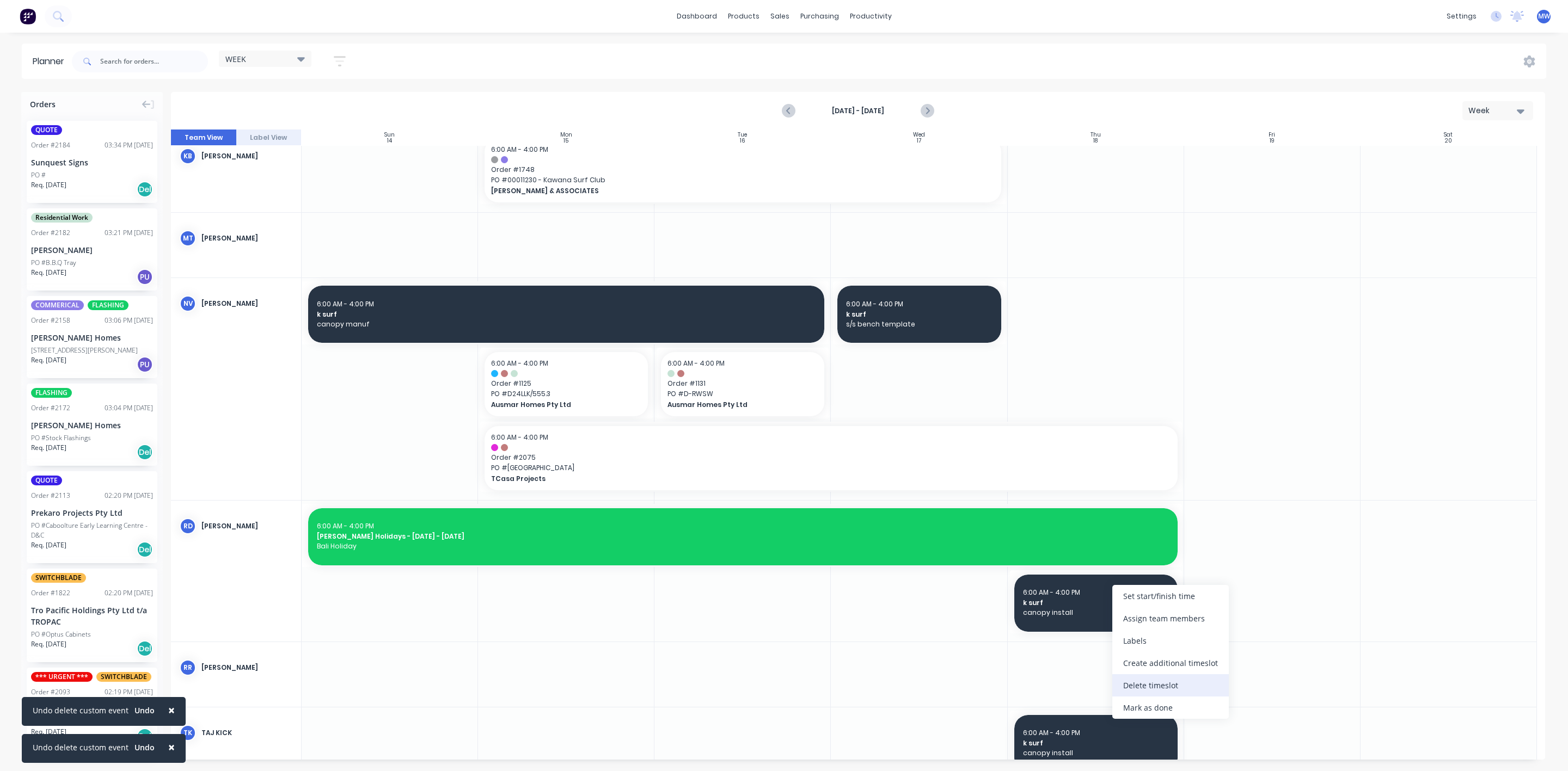
click at [1155, 686] on div "Delete timeslot" at bounding box center [1170, 685] width 116 height 23
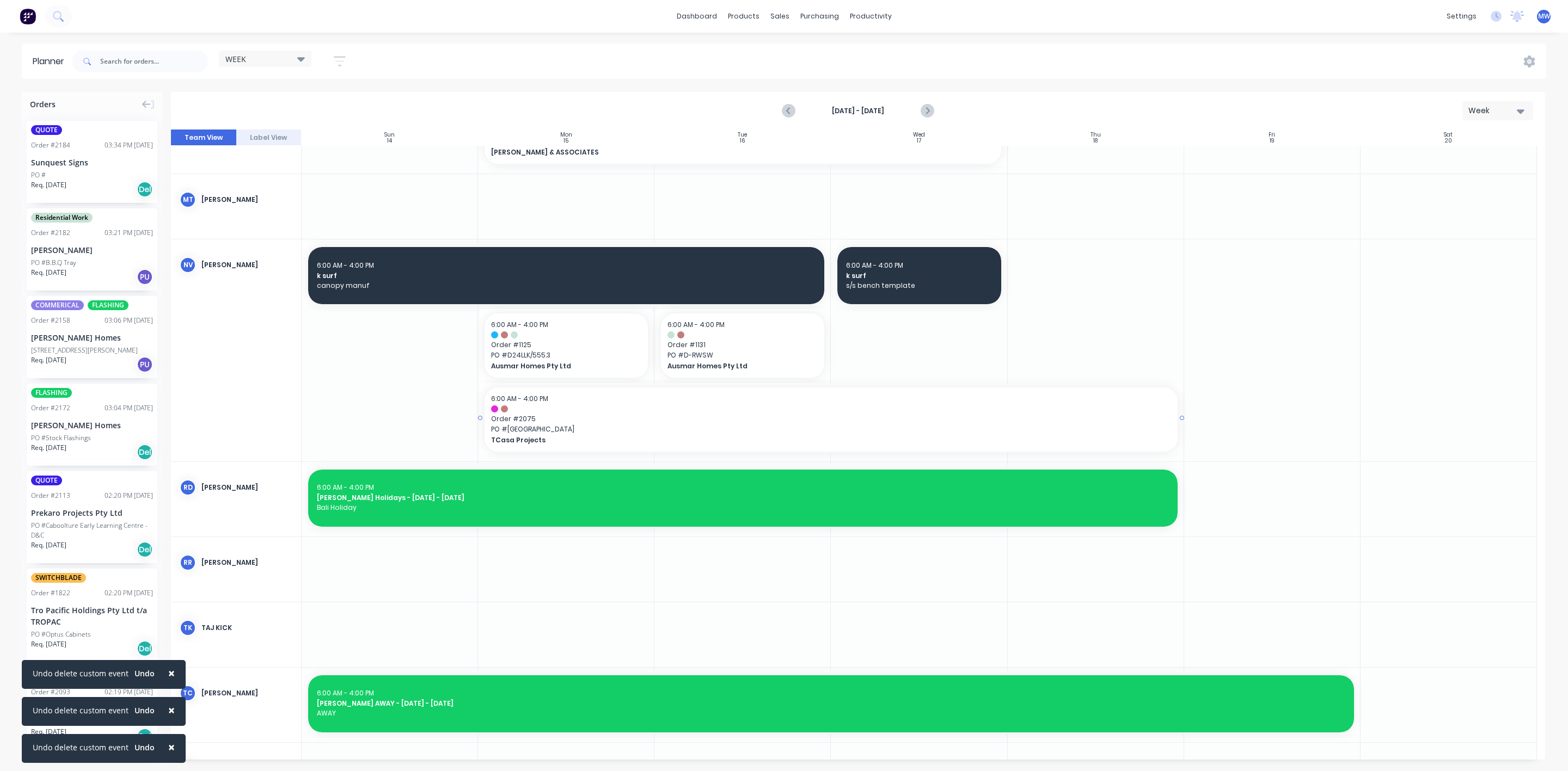
scroll to position [735, 0]
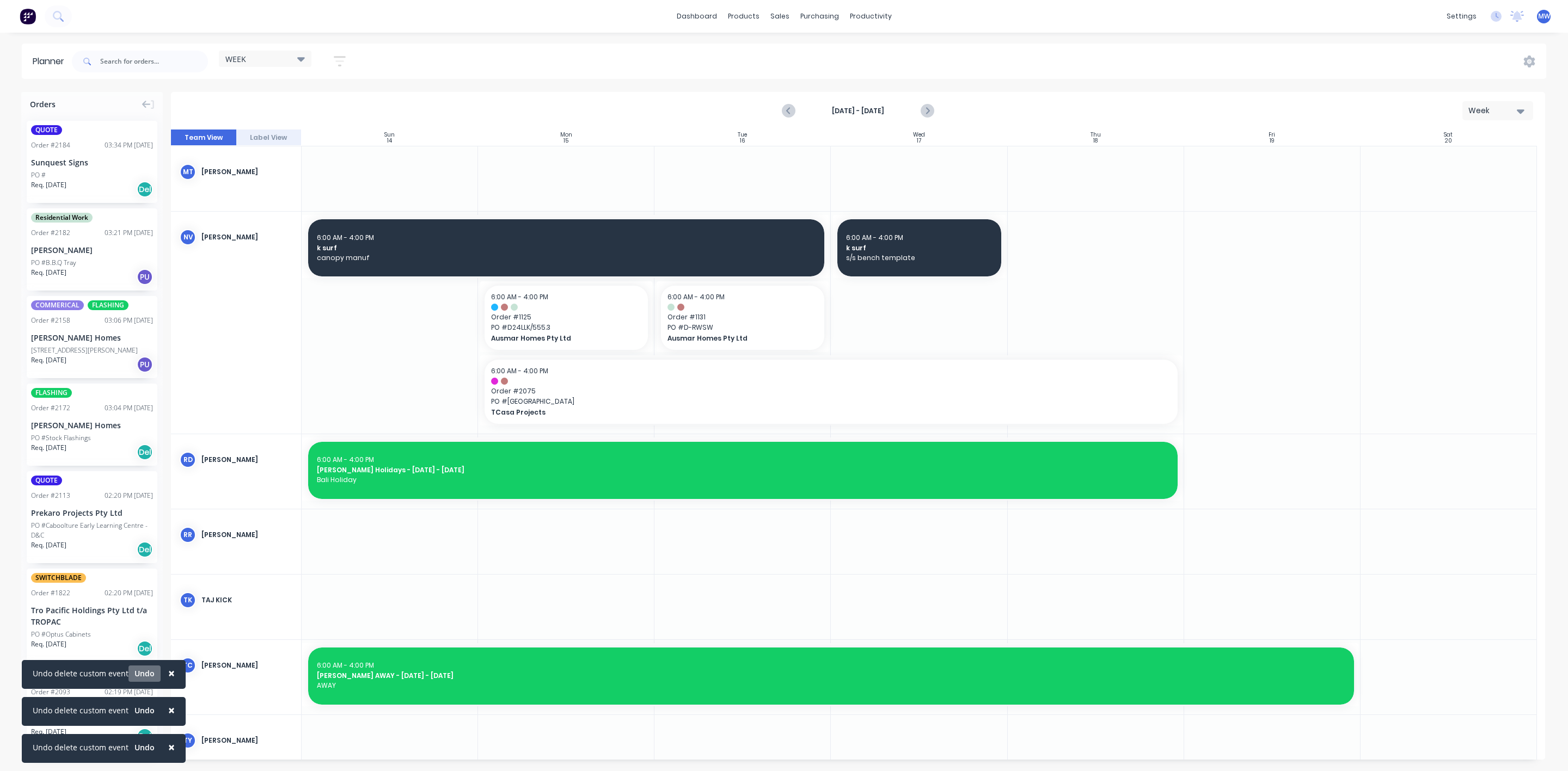
click at [138, 673] on button "Undo" at bounding box center [144, 674] width 32 height 16
click at [141, 745] on button "Undo" at bounding box center [144, 748] width 32 height 16
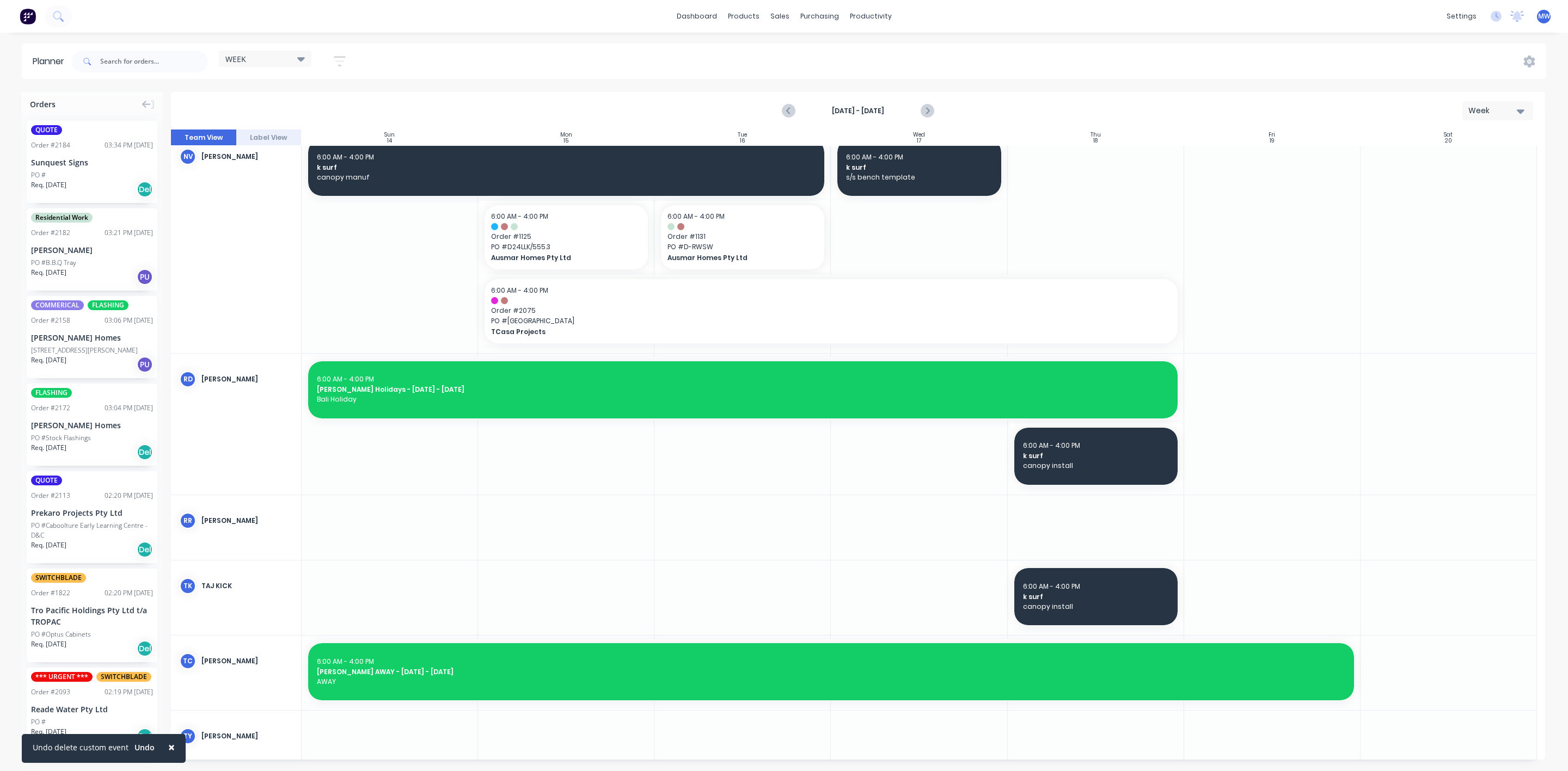
scroll to position [817, 0]
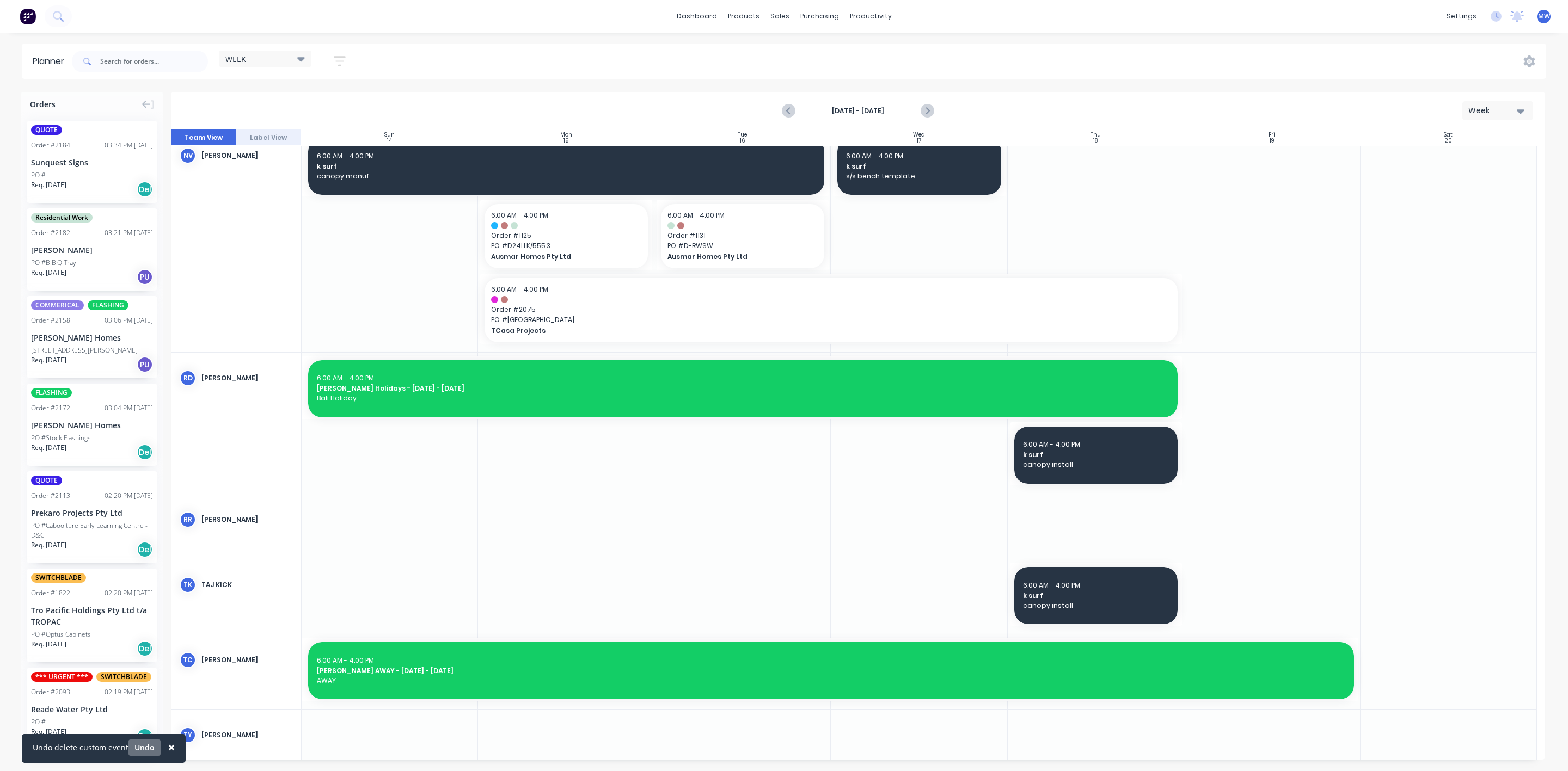
click at [141, 748] on button "Undo" at bounding box center [144, 748] width 32 height 16
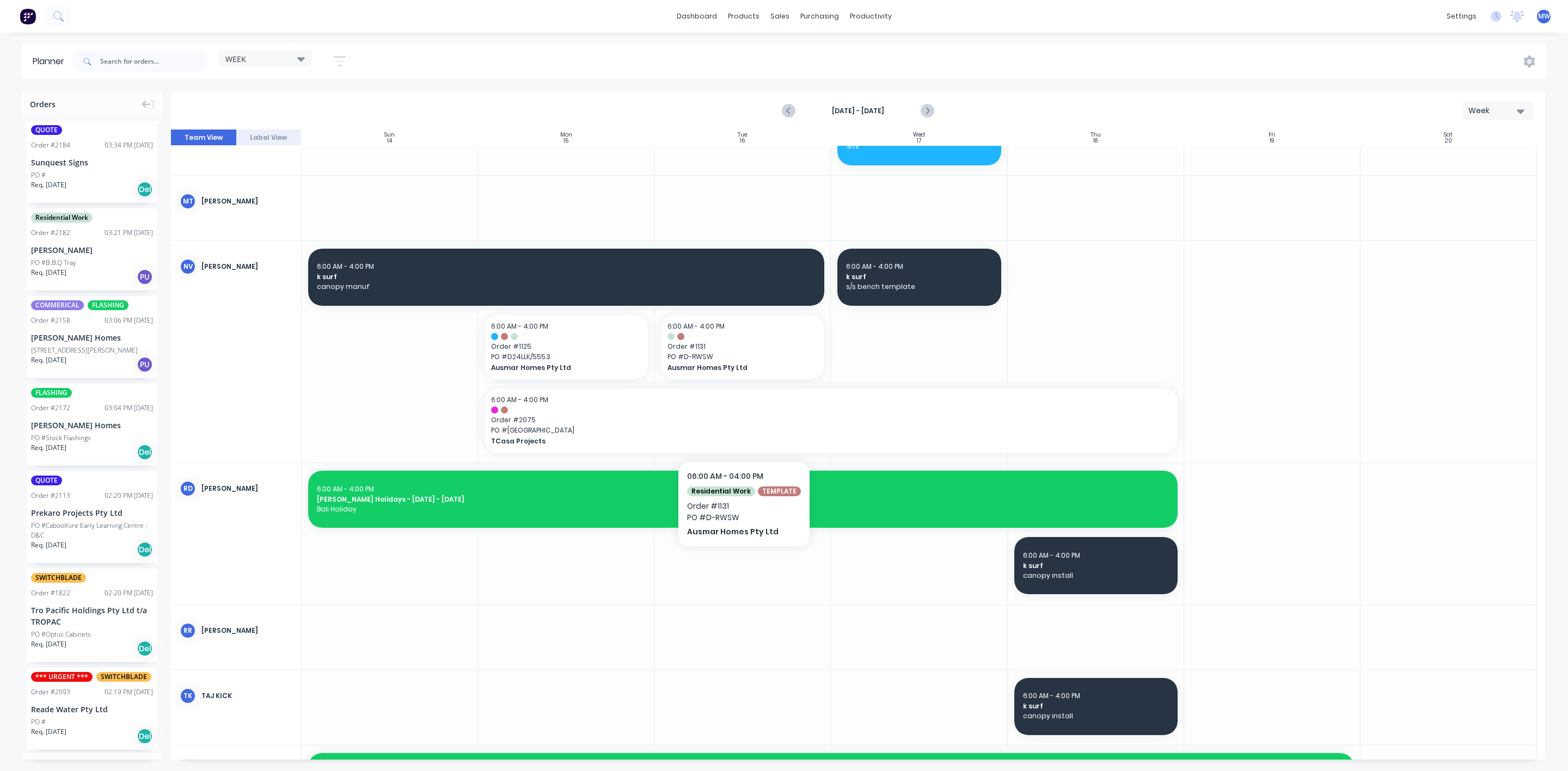
scroll to position [1061, 0]
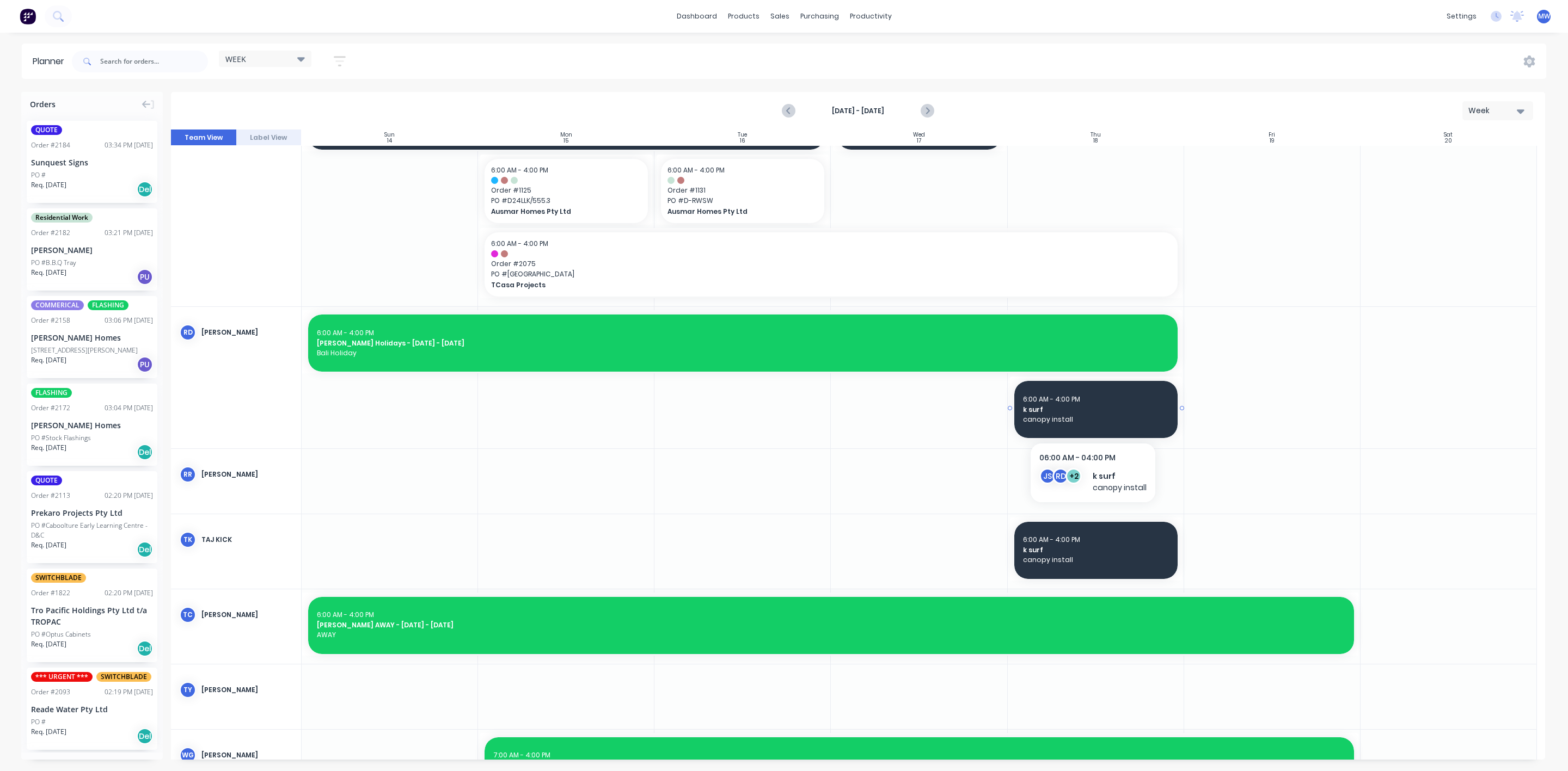
click at [1101, 412] on span "k surf" at bounding box center [1096, 410] width 146 height 10
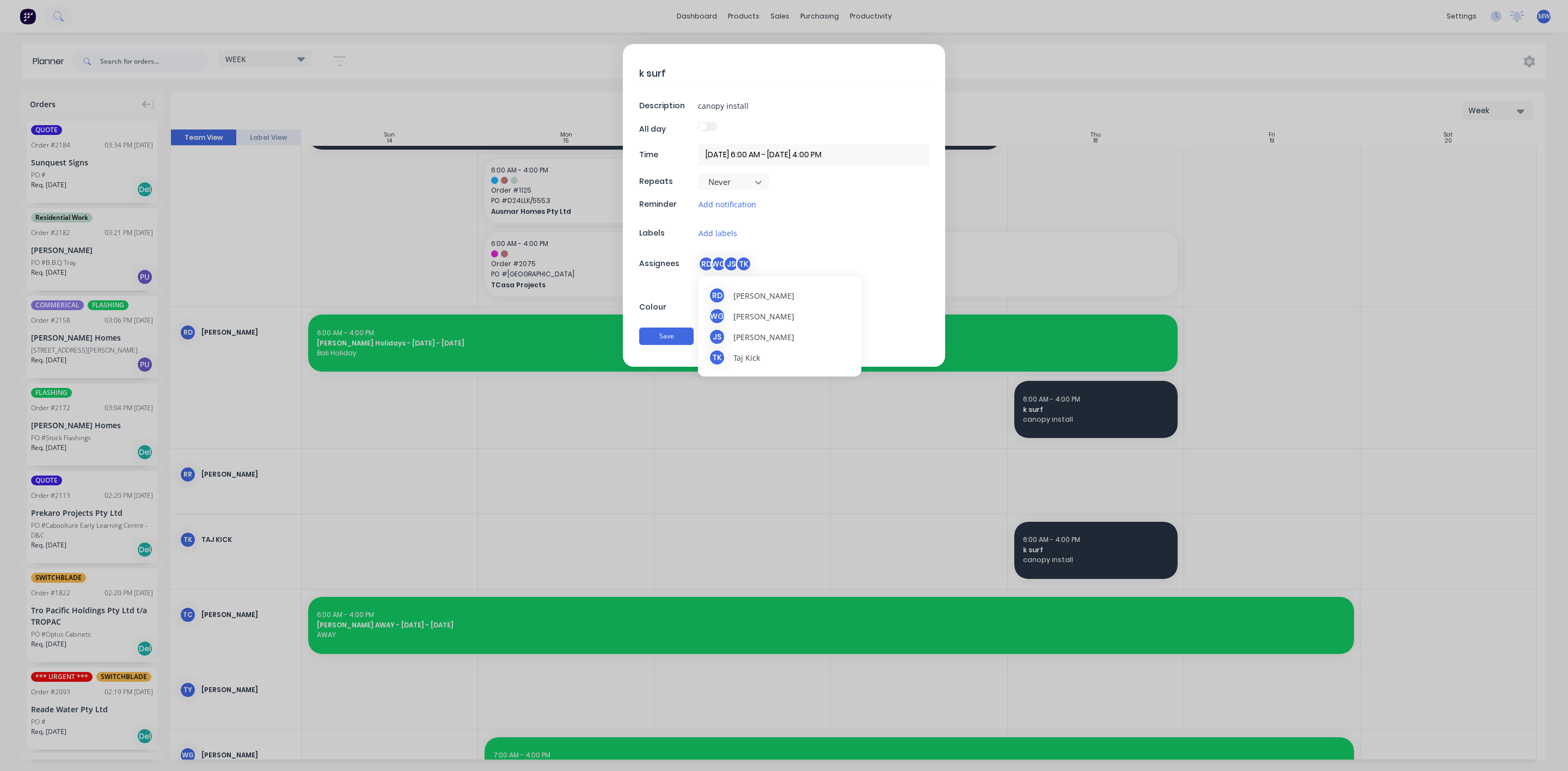
click at [730, 268] on div "JS" at bounding box center [731, 263] width 16 height 16
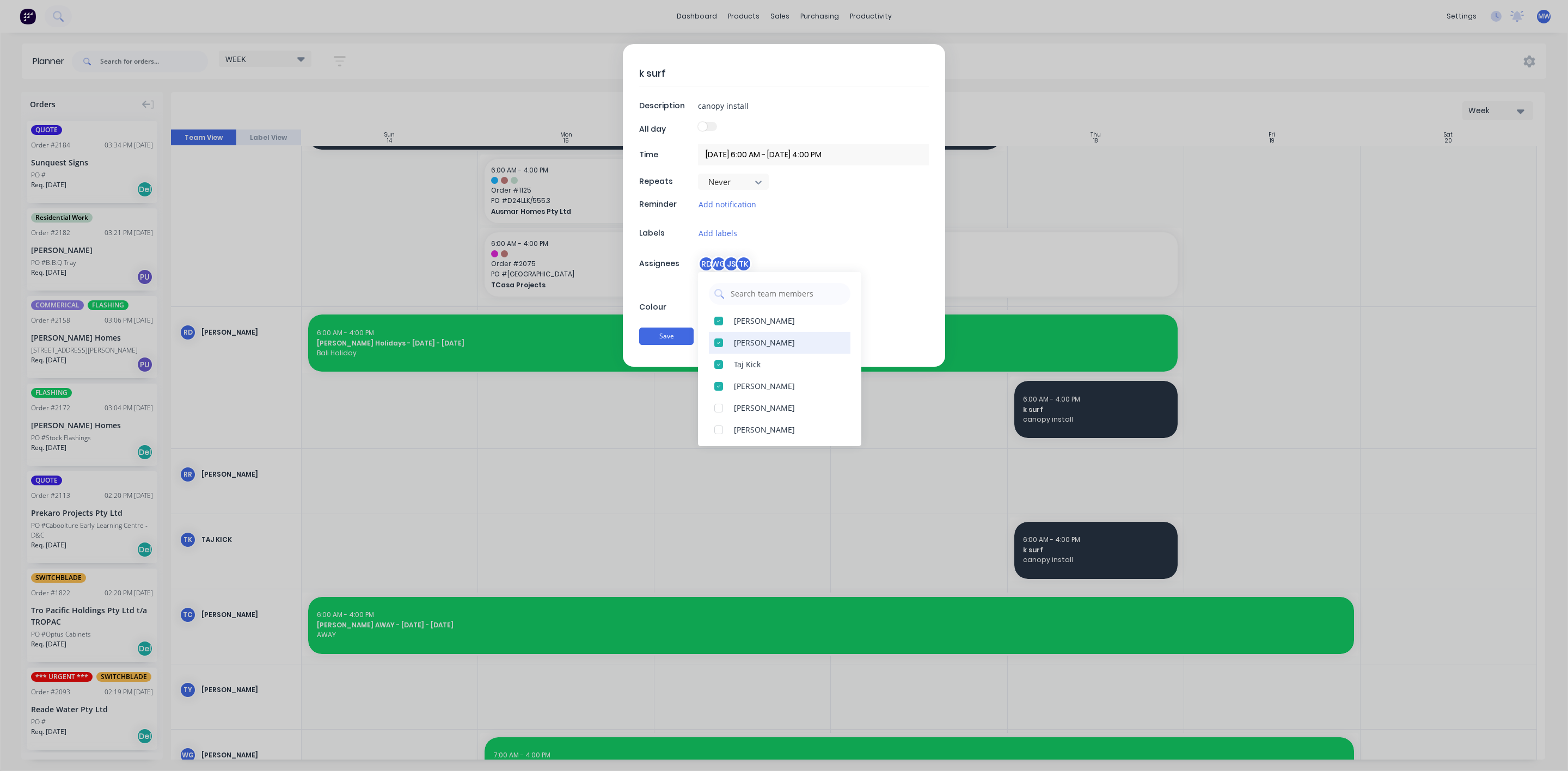
click at [716, 343] on div at bounding box center [719, 343] width 22 height 22
click at [660, 342] on button "Save" at bounding box center [666, 336] width 54 height 18
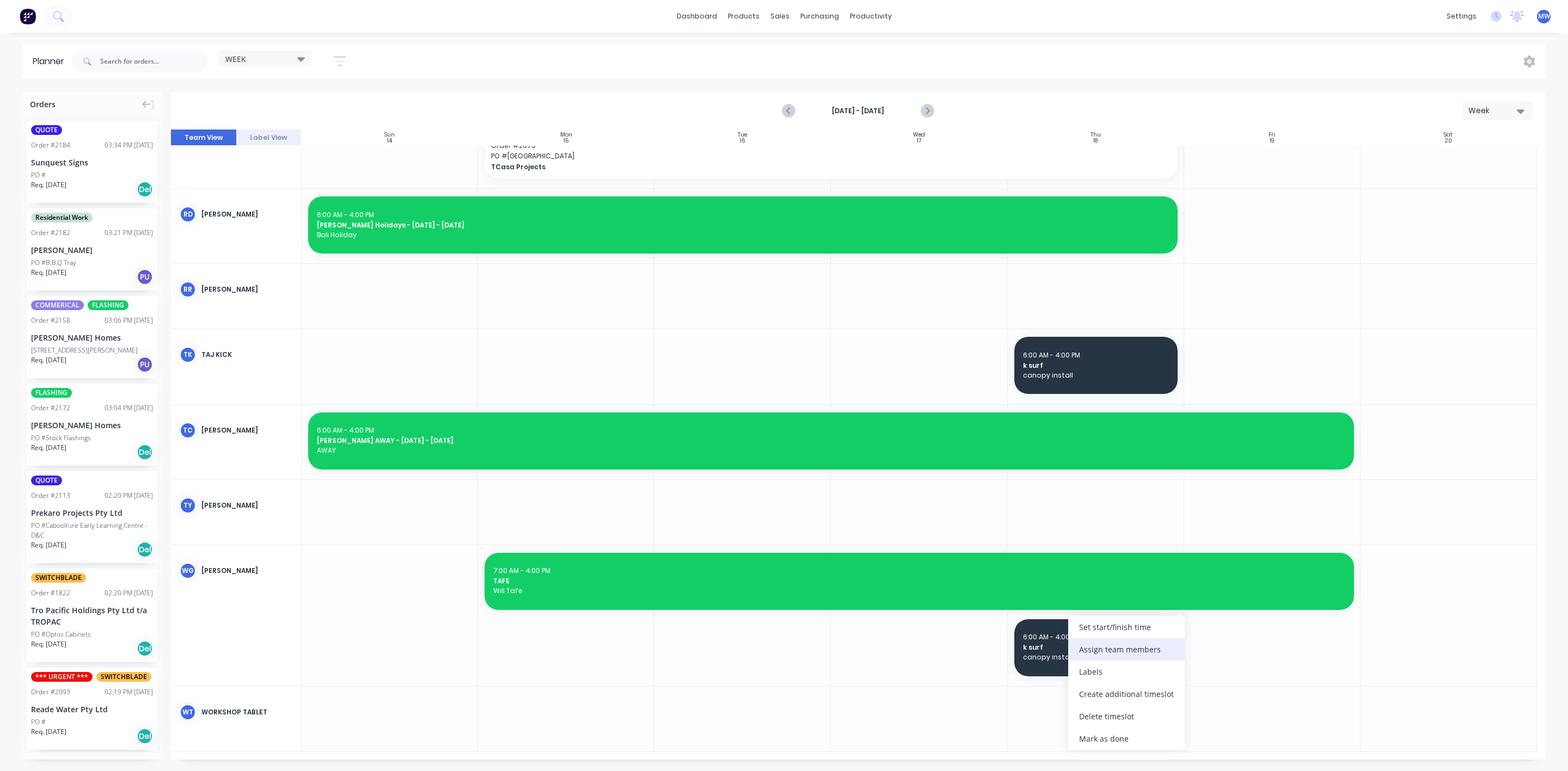
scroll to position [1171, 0]
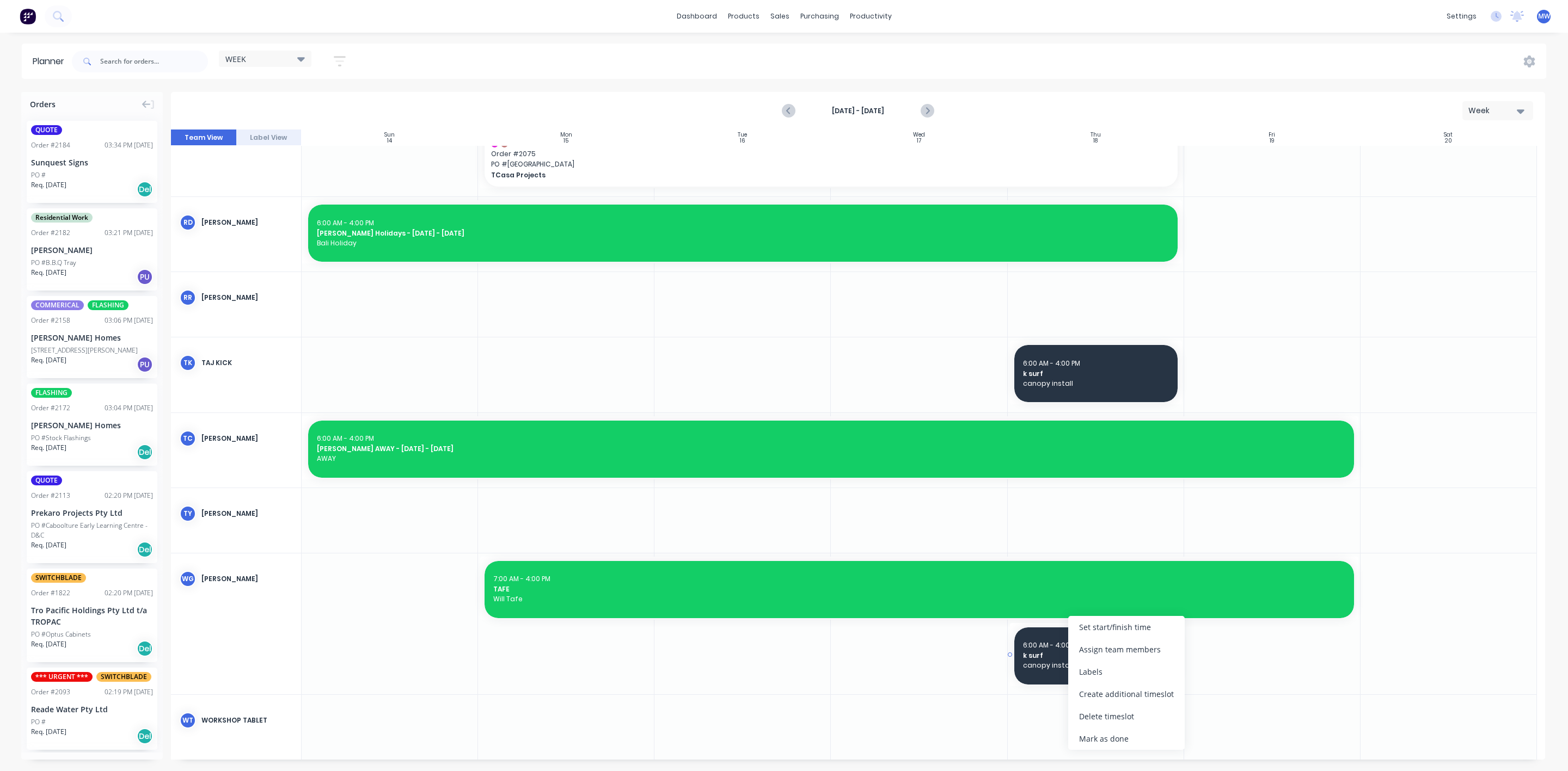
click at [1024, 661] on span "canopy install" at bounding box center [1096, 666] width 146 height 10
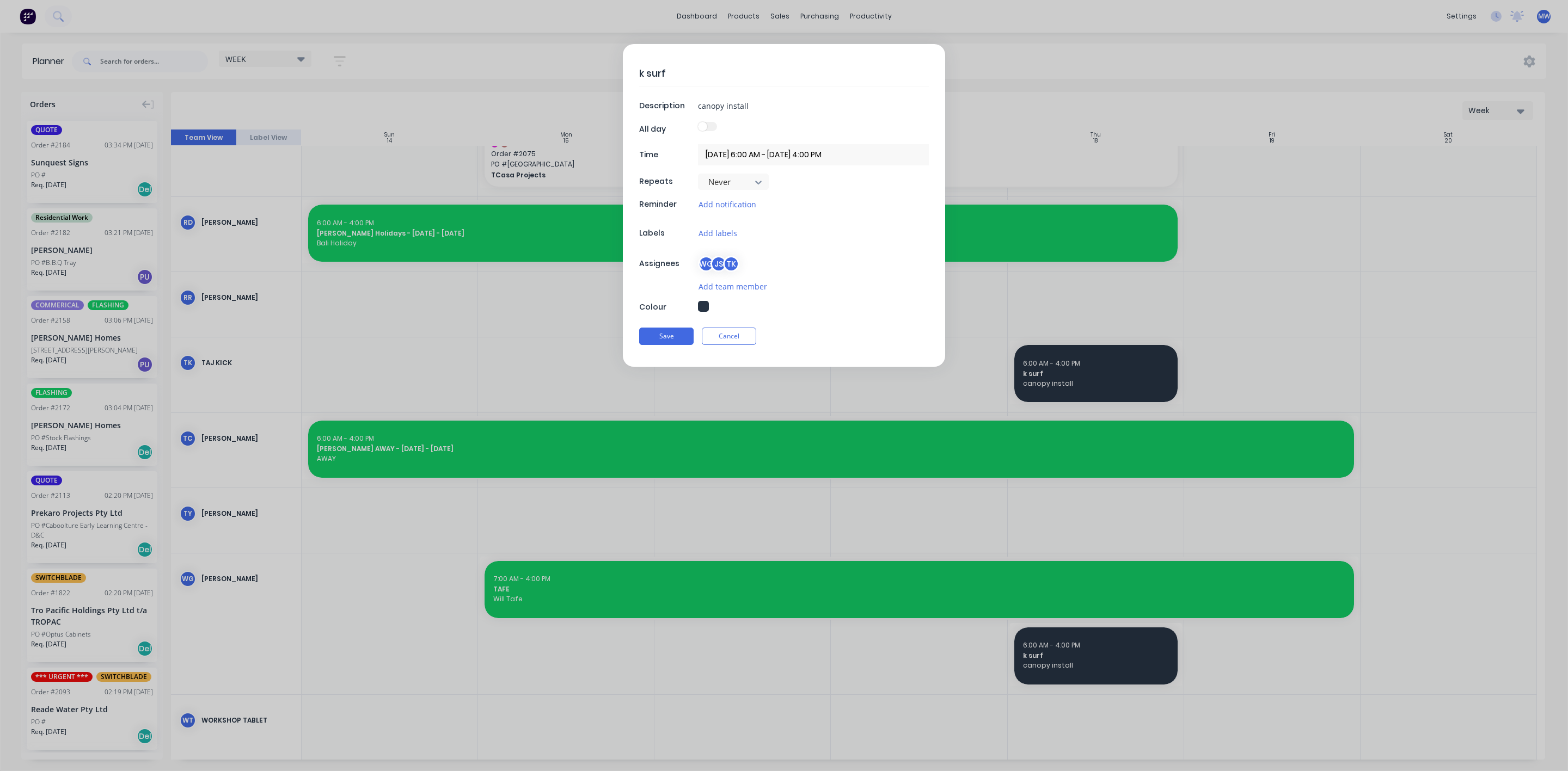
click at [723, 261] on div "JS" at bounding box center [718, 263] width 16 height 16
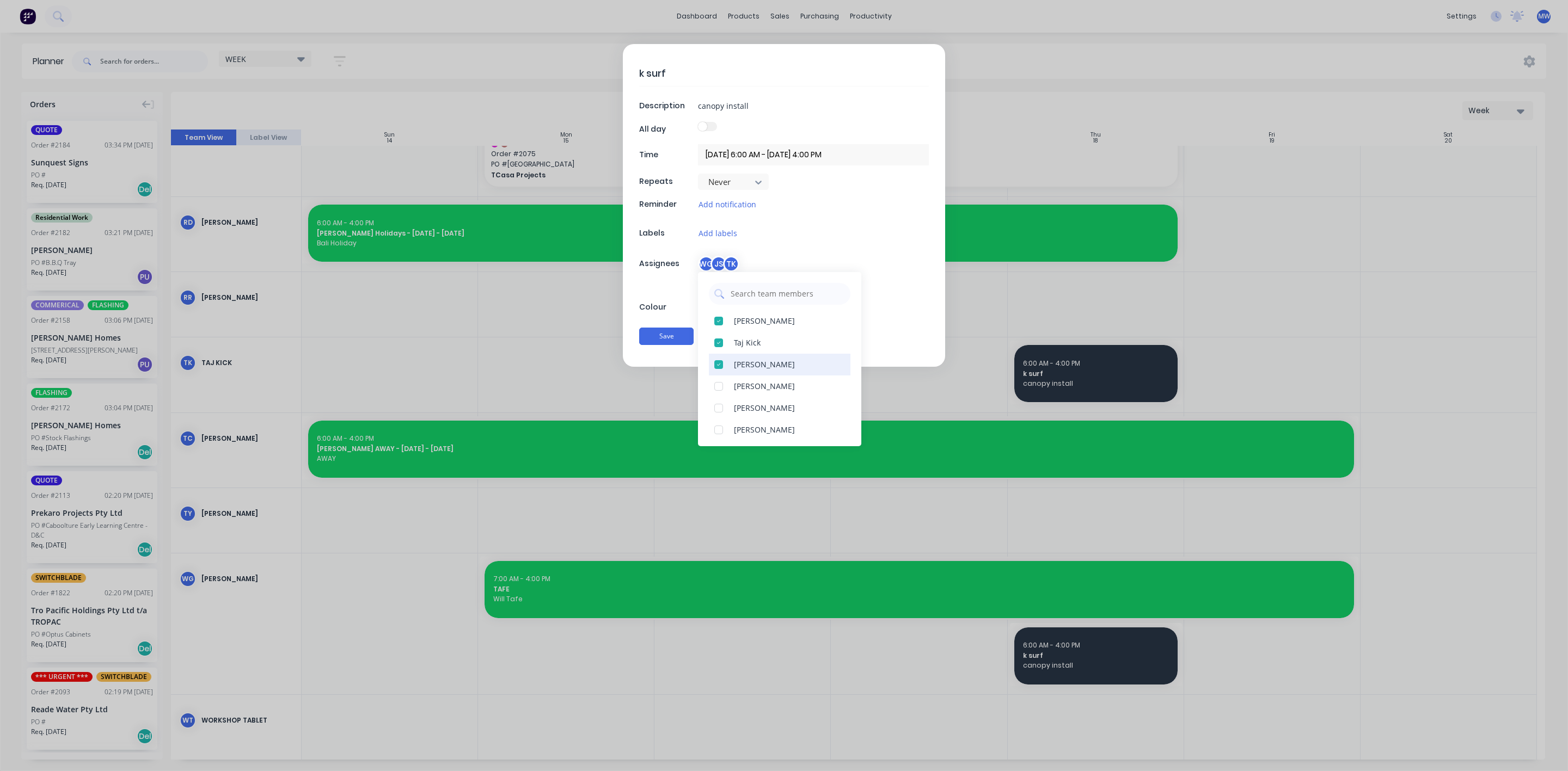
click at [717, 366] on div at bounding box center [719, 365] width 22 height 22
click at [684, 343] on button "Save" at bounding box center [666, 336] width 54 height 18
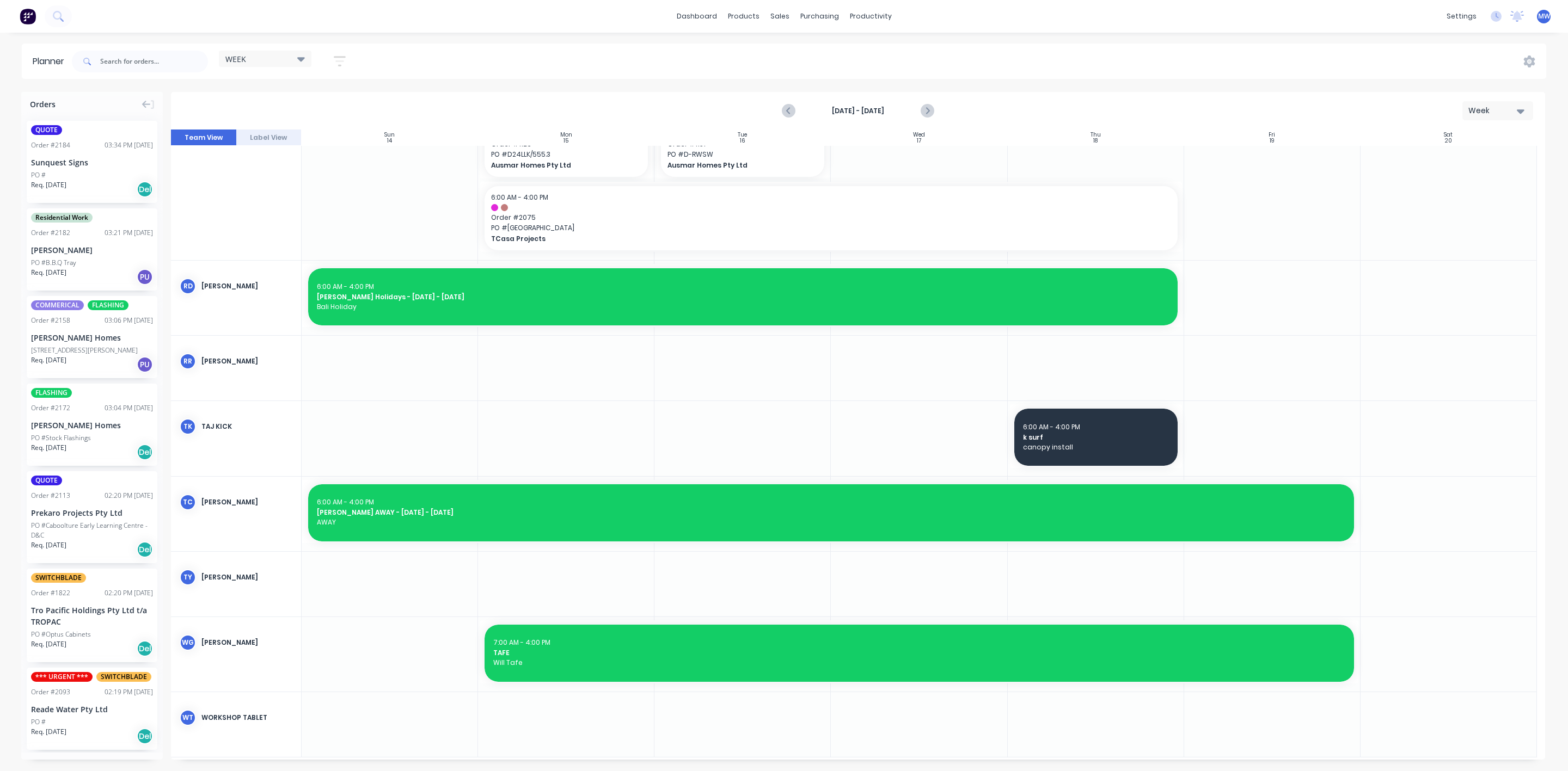
scroll to position [1114, 0]
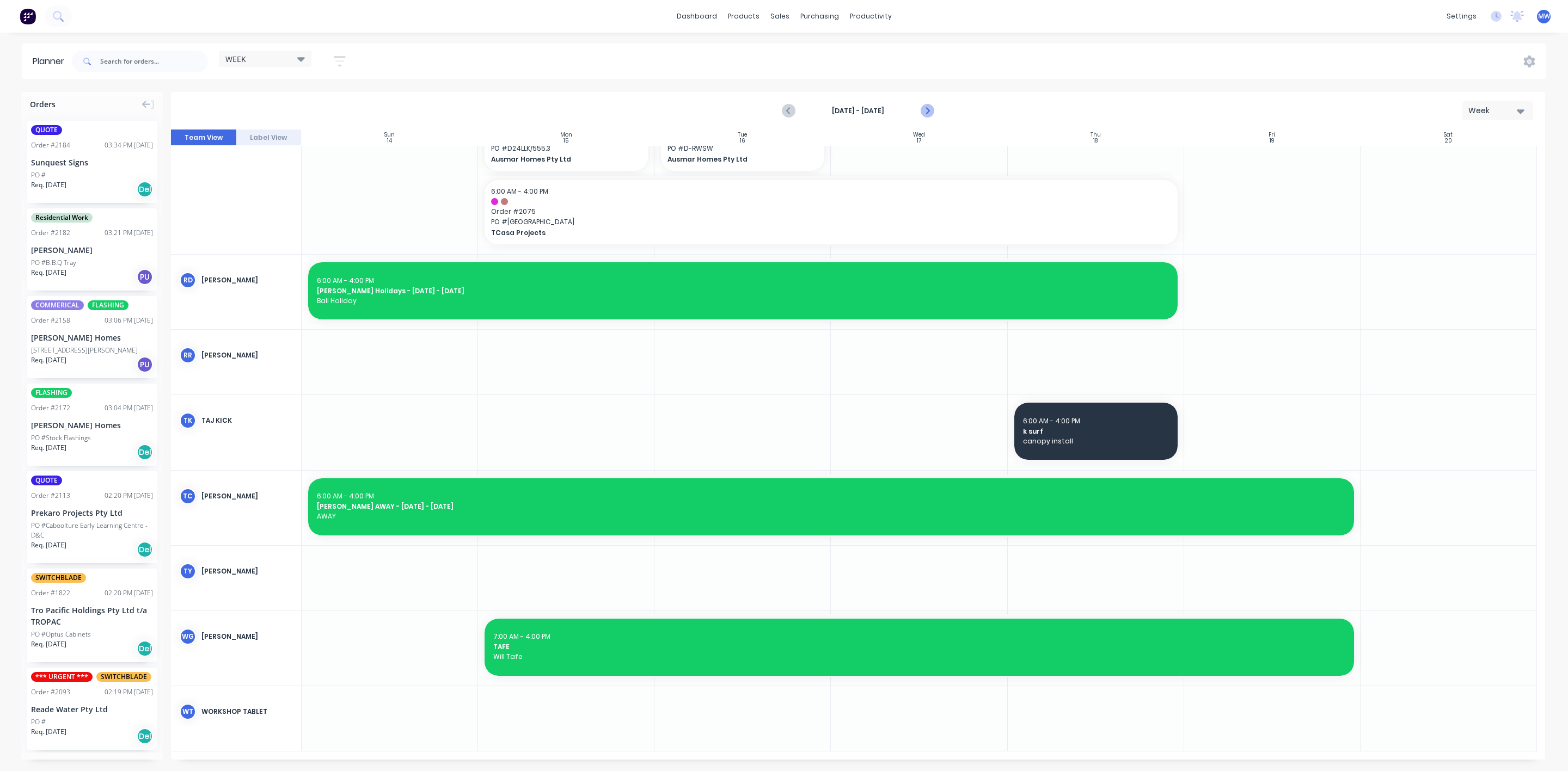
click at [933, 115] on button "Next page" at bounding box center [926, 111] width 22 height 22
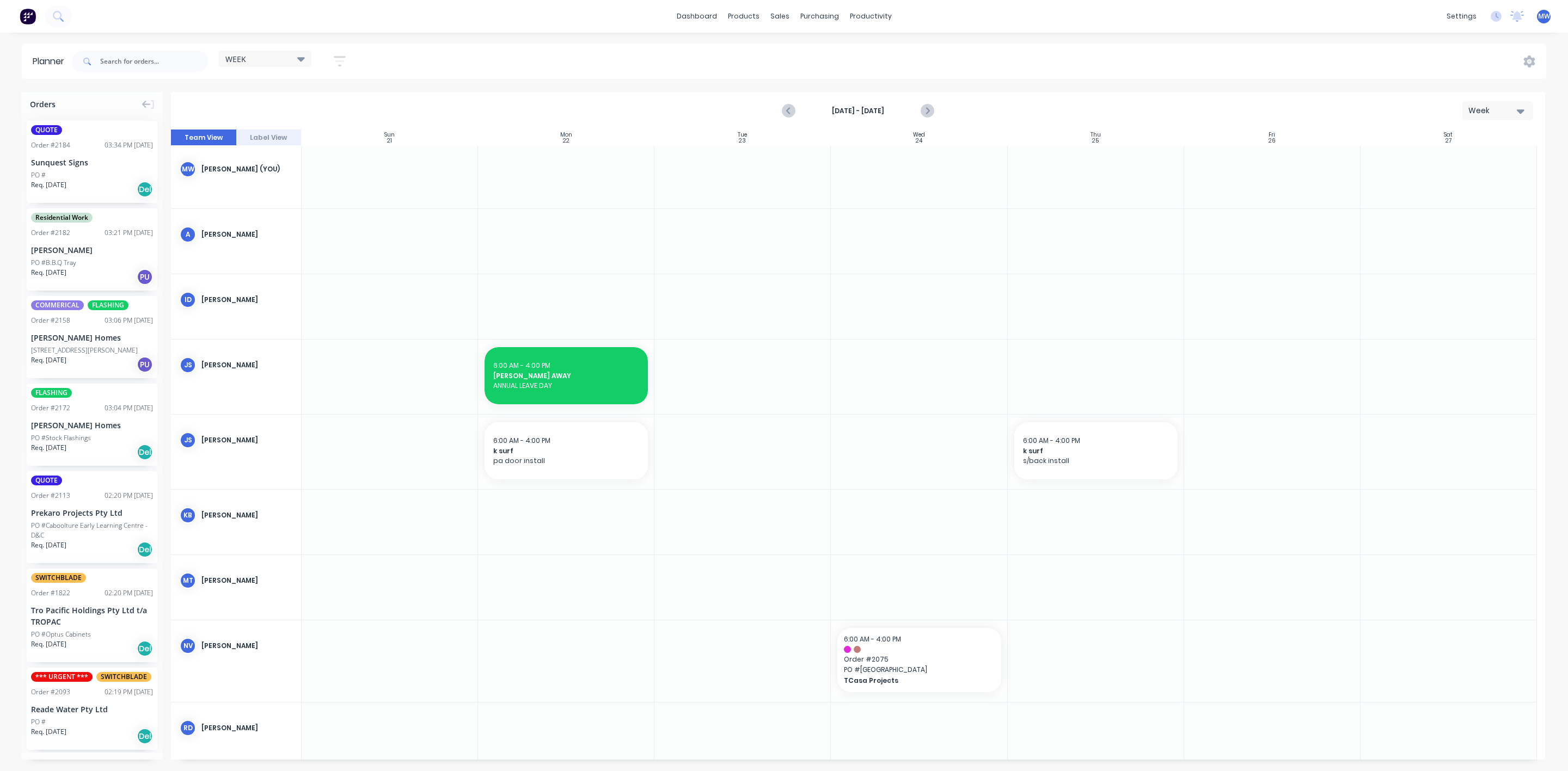
scroll to position [0, 0]
click at [601, 466] on span "pa door install" at bounding box center [566, 463] width 146 height 10
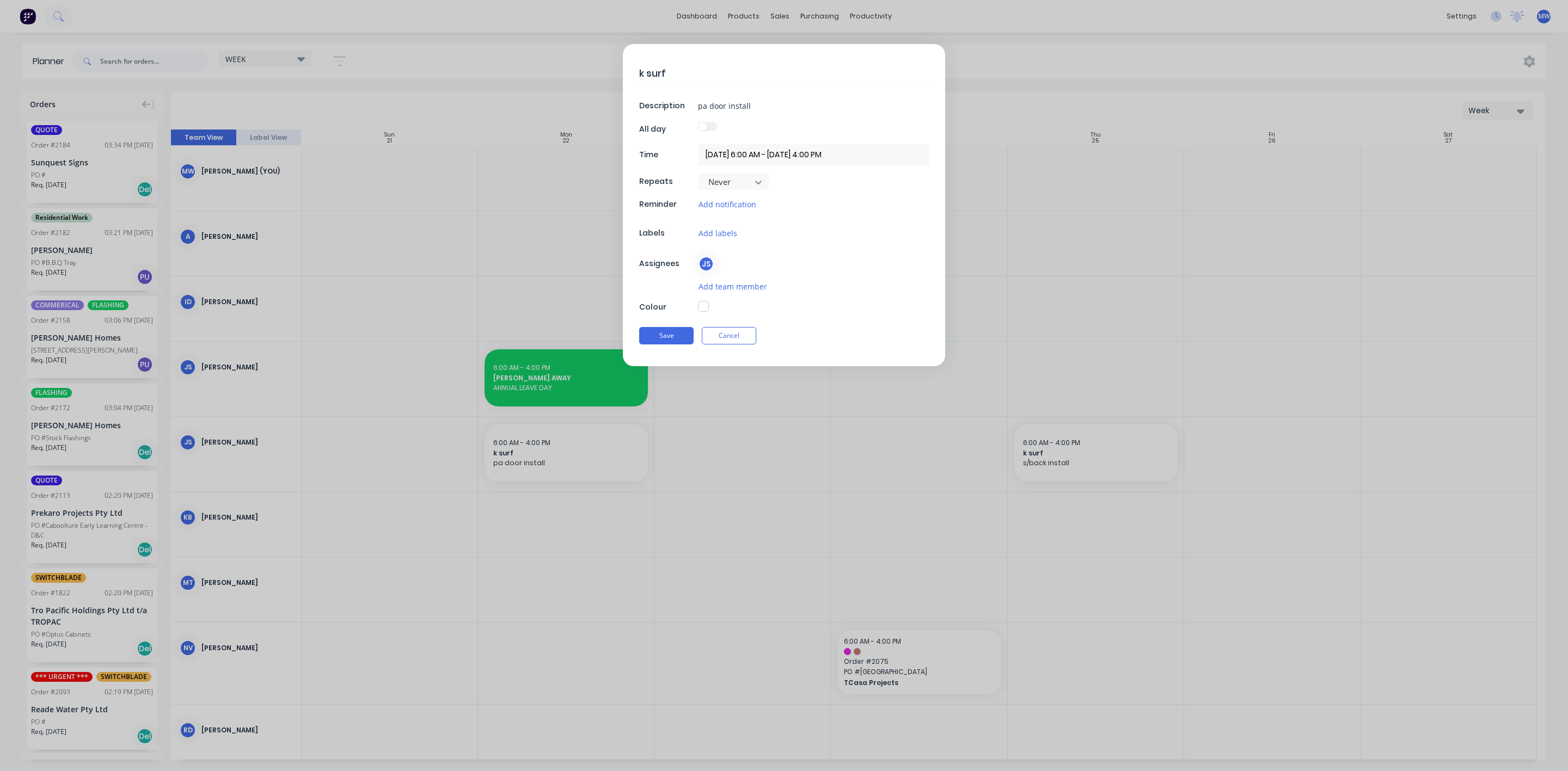
click at [703, 311] on button "button" at bounding box center [704, 307] width 11 height 11
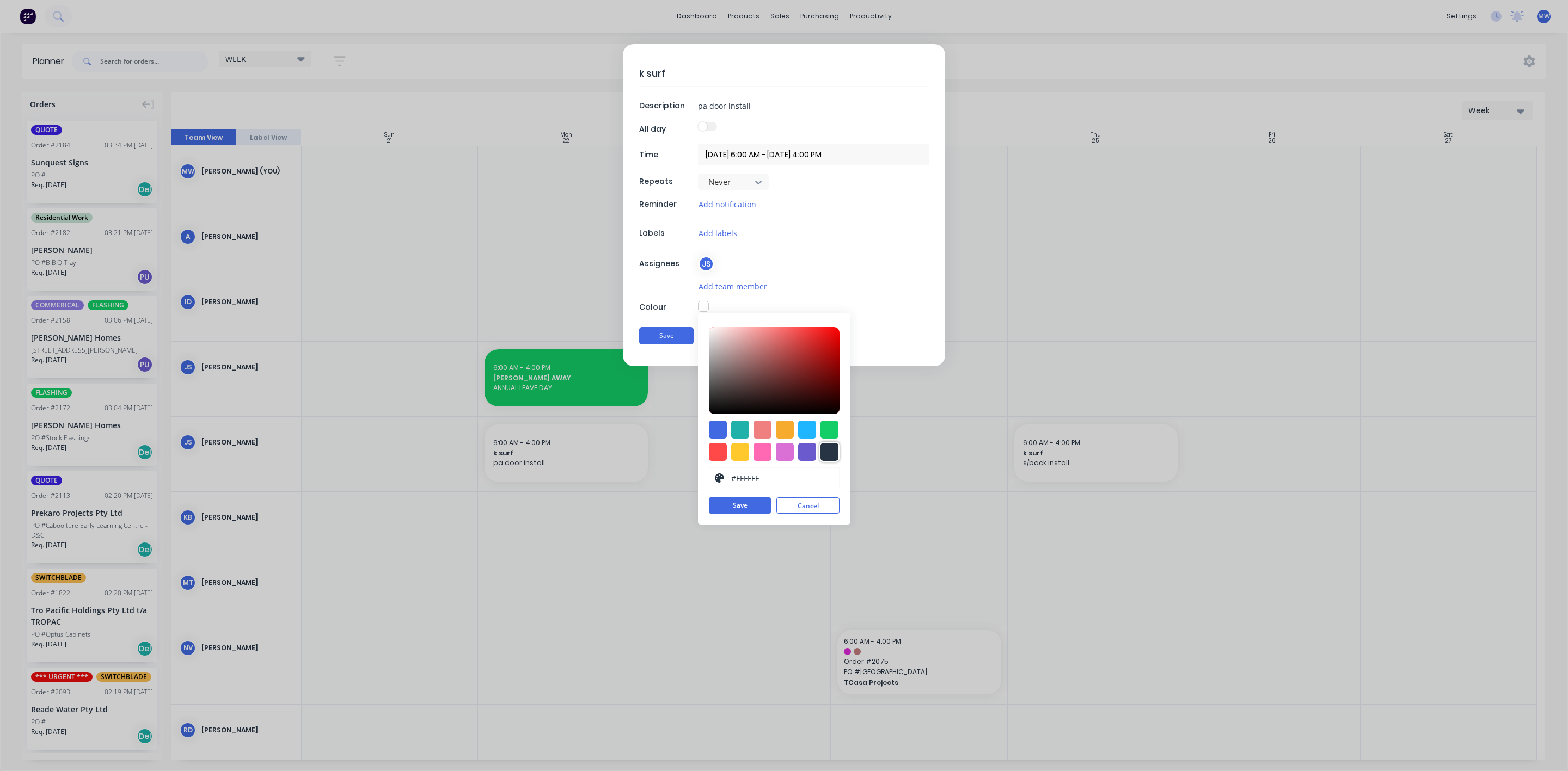
click at [827, 453] on div at bounding box center [830, 452] width 18 height 18
type input "#273444"
click at [748, 507] on button "Save" at bounding box center [740, 506] width 62 height 16
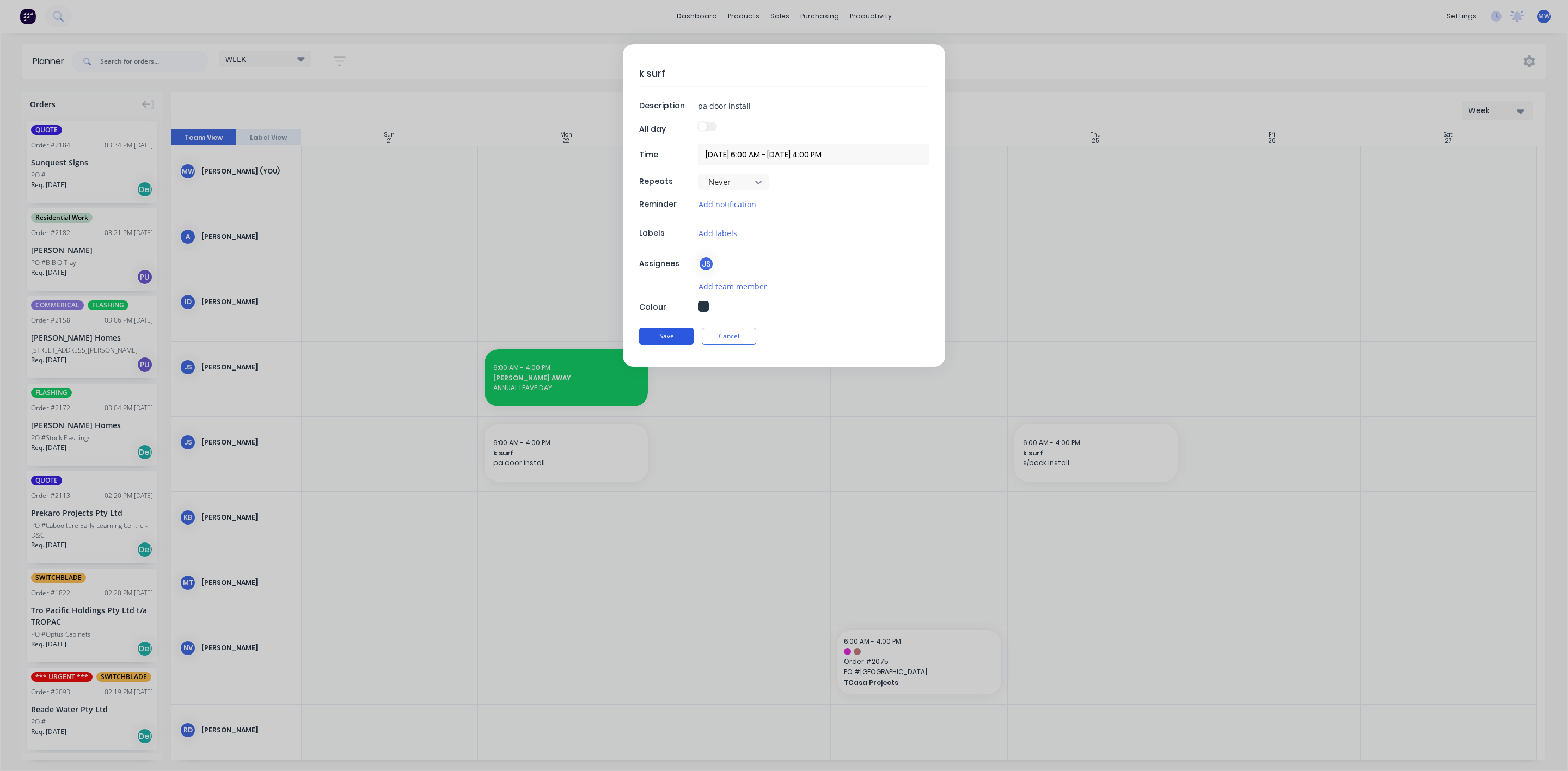
click at [662, 338] on button "Save" at bounding box center [666, 336] width 54 height 18
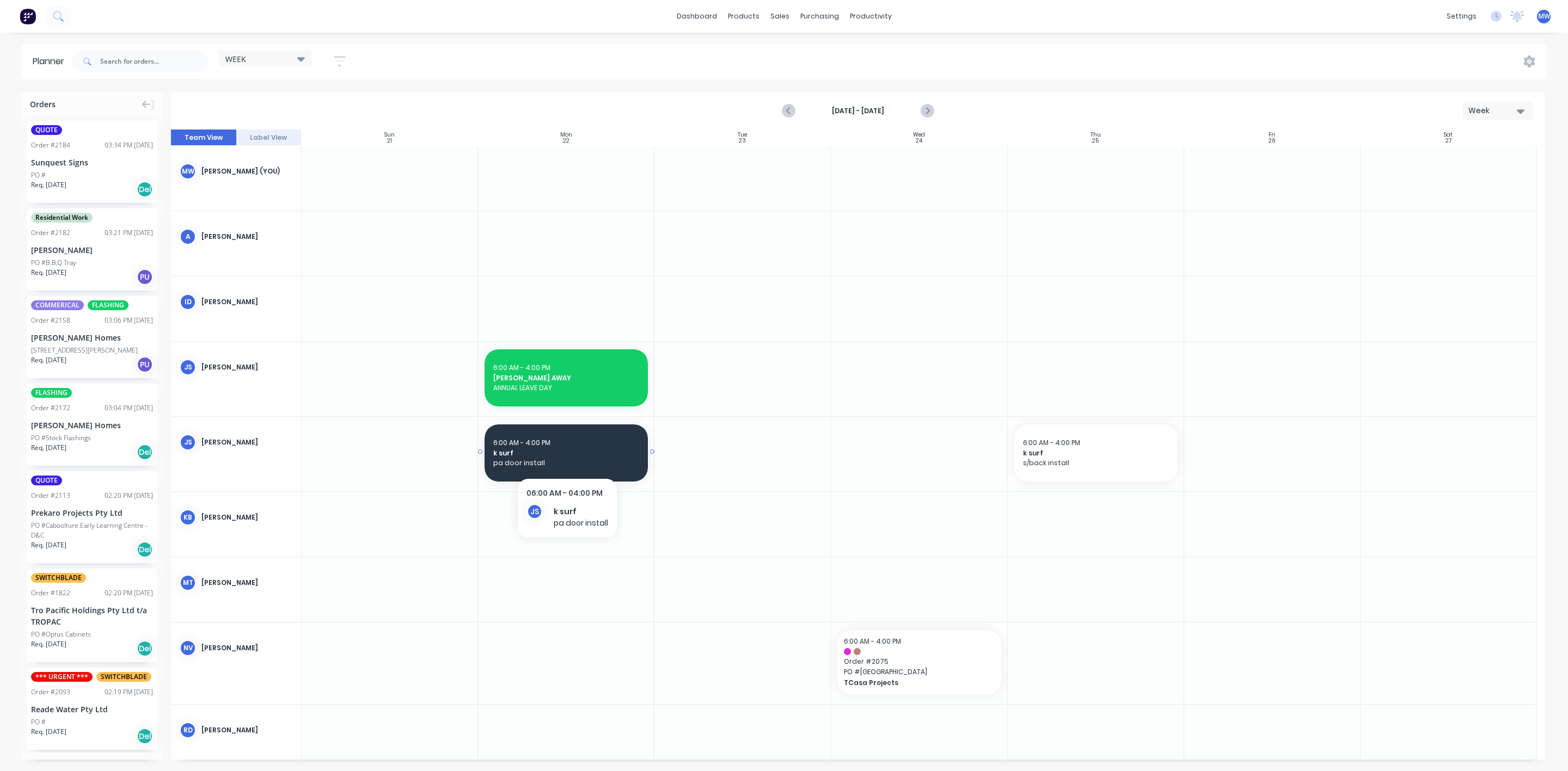
click at [567, 454] on span "k surf" at bounding box center [566, 453] width 146 height 10
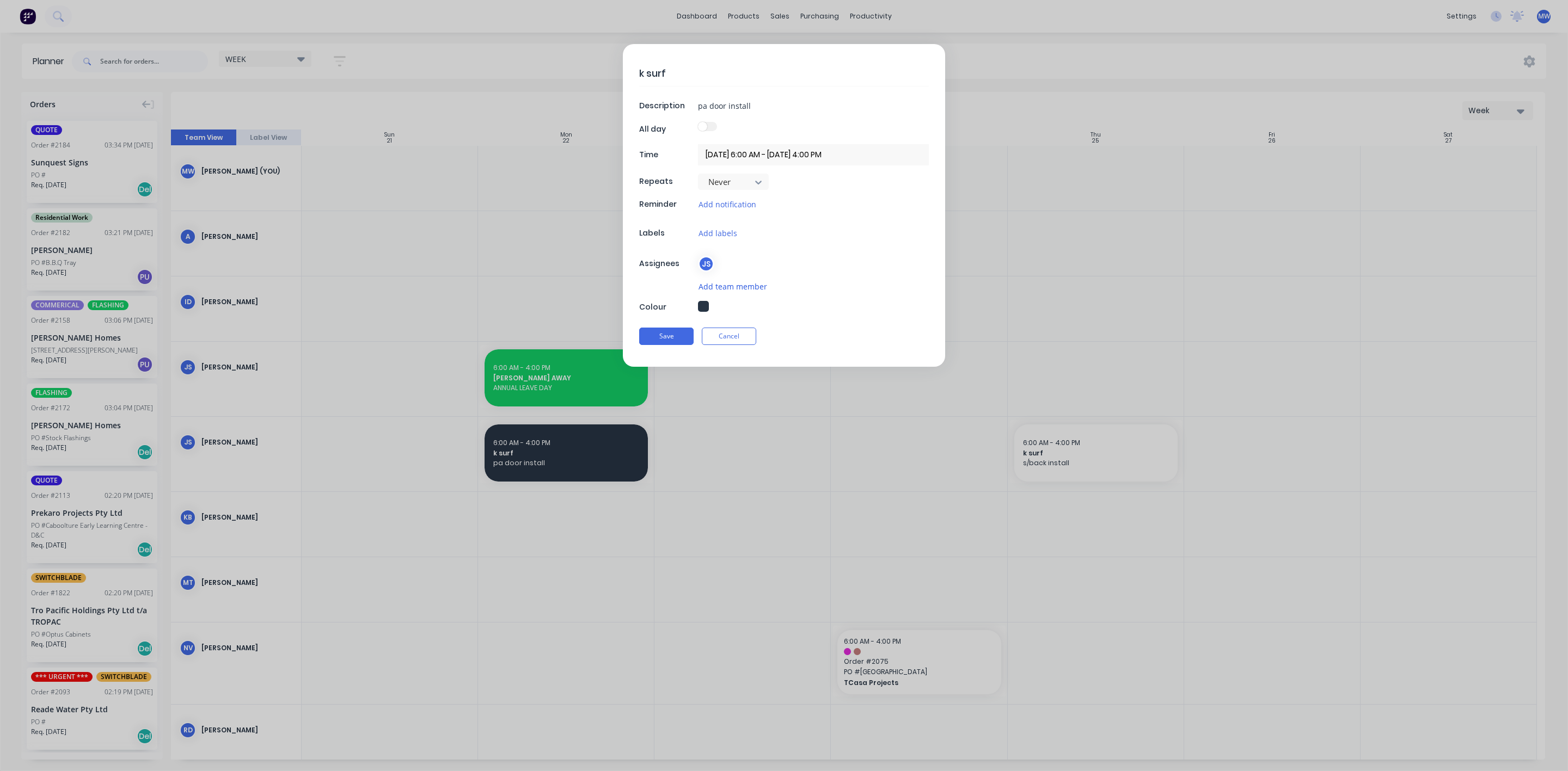
click at [713, 286] on button "Add team member" at bounding box center [733, 287] width 69 height 13
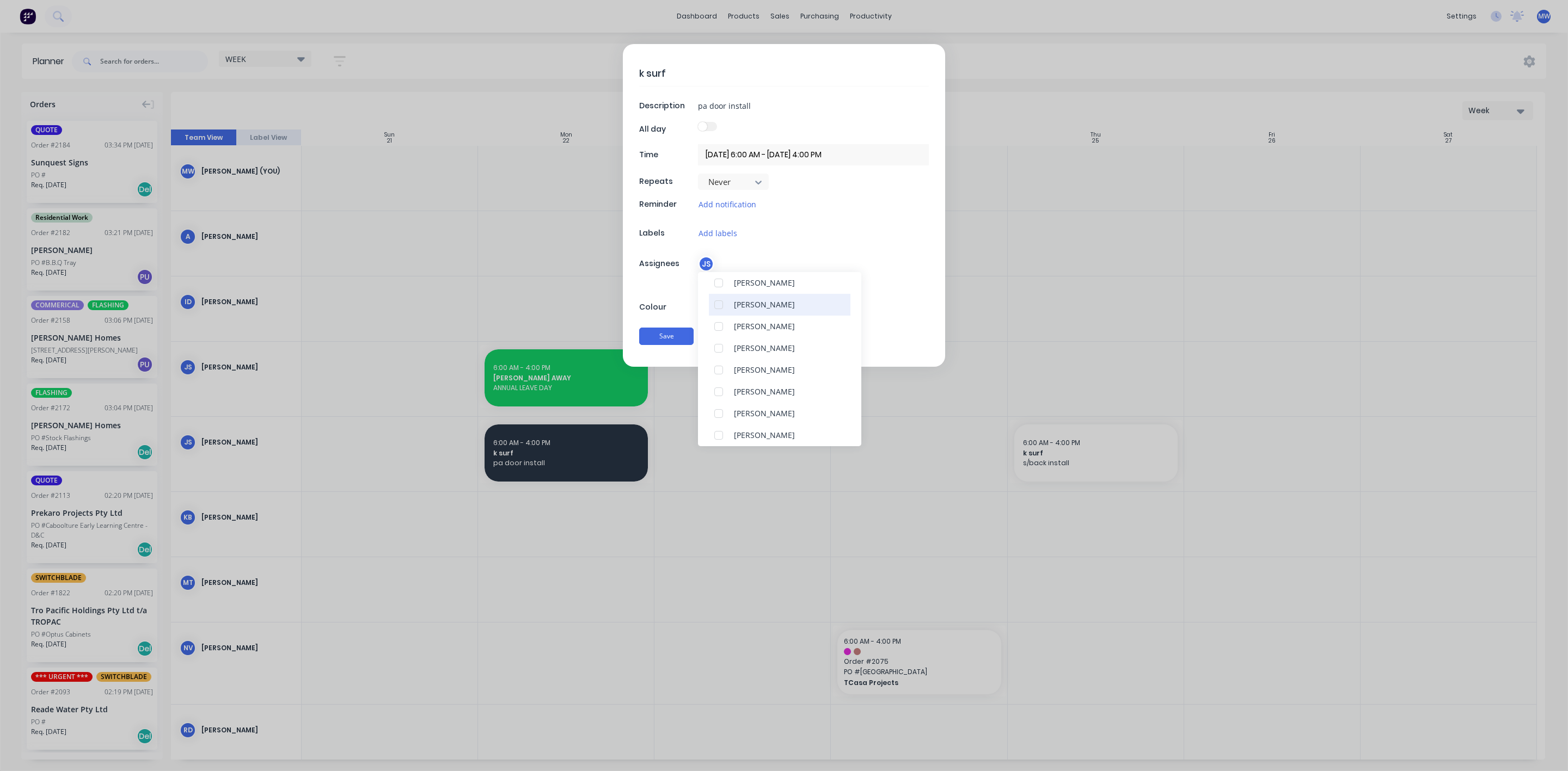
scroll to position [163, 0]
click at [717, 333] on div at bounding box center [719, 332] width 22 height 22
click at [655, 340] on button "Save" at bounding box center [666, 336] width 54 height 18
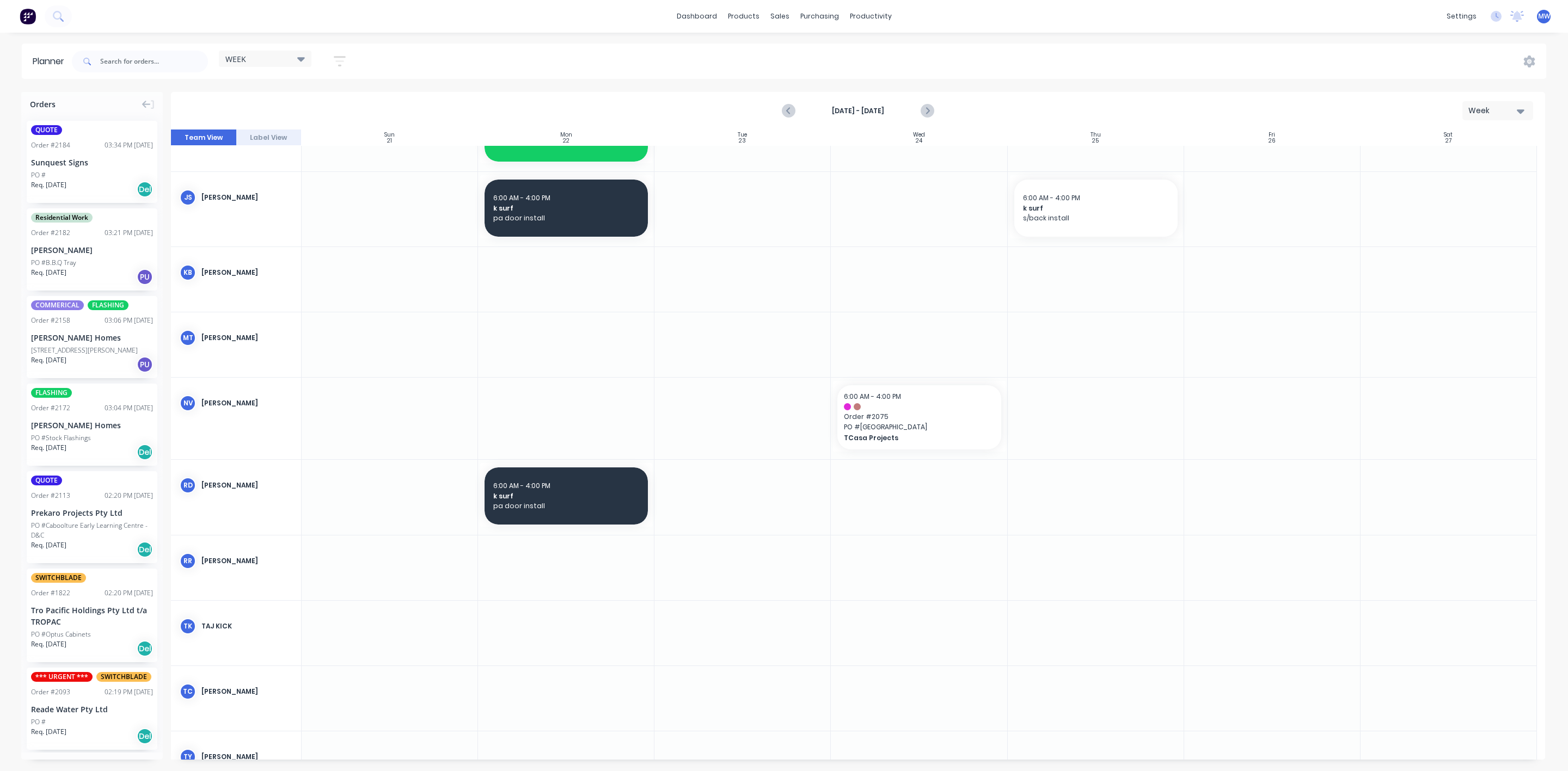
scroll to position [163, 0]
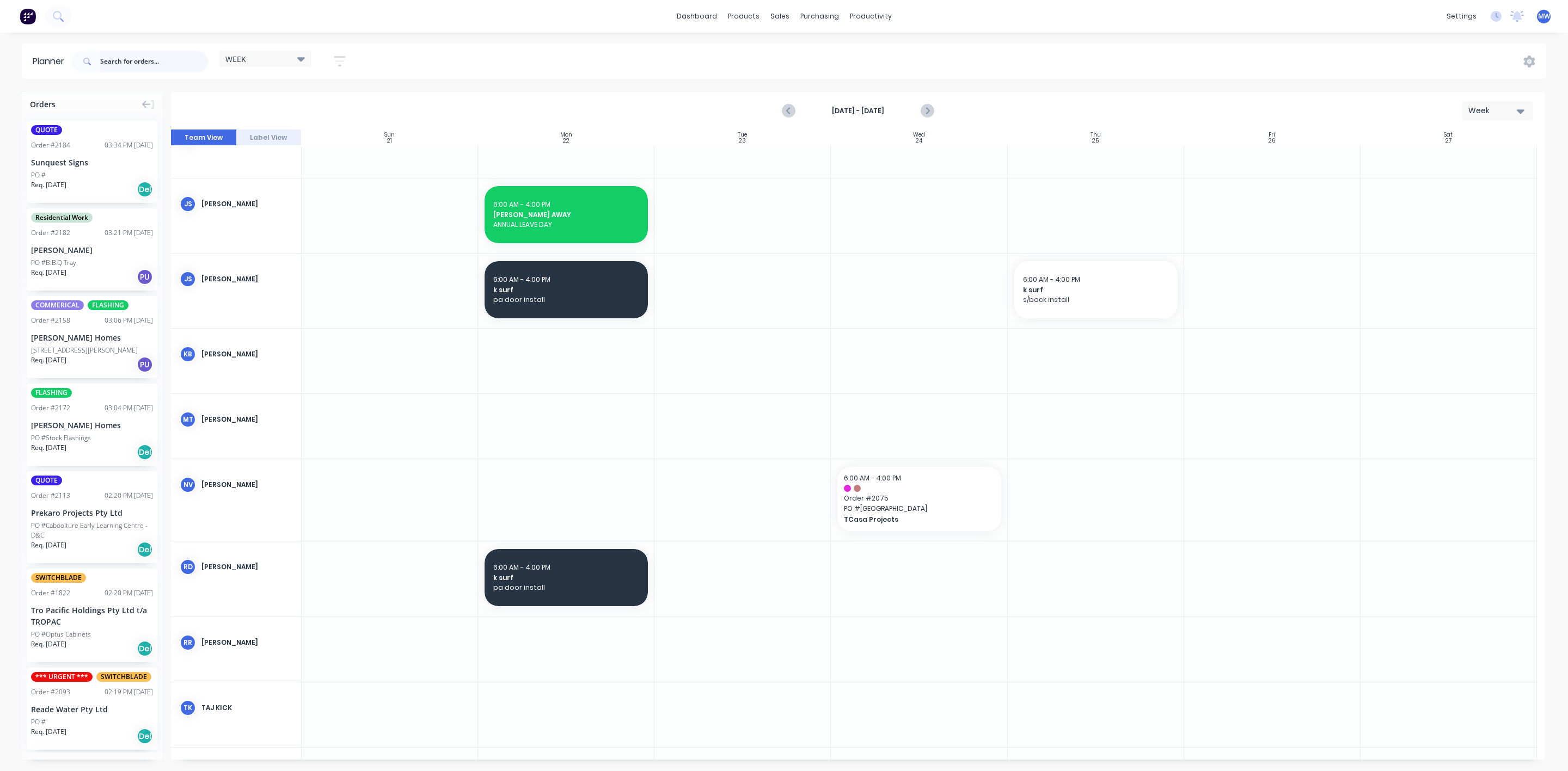
click at [146, 66] on input "text" at bounding box center [154, 61] width 108 height 22
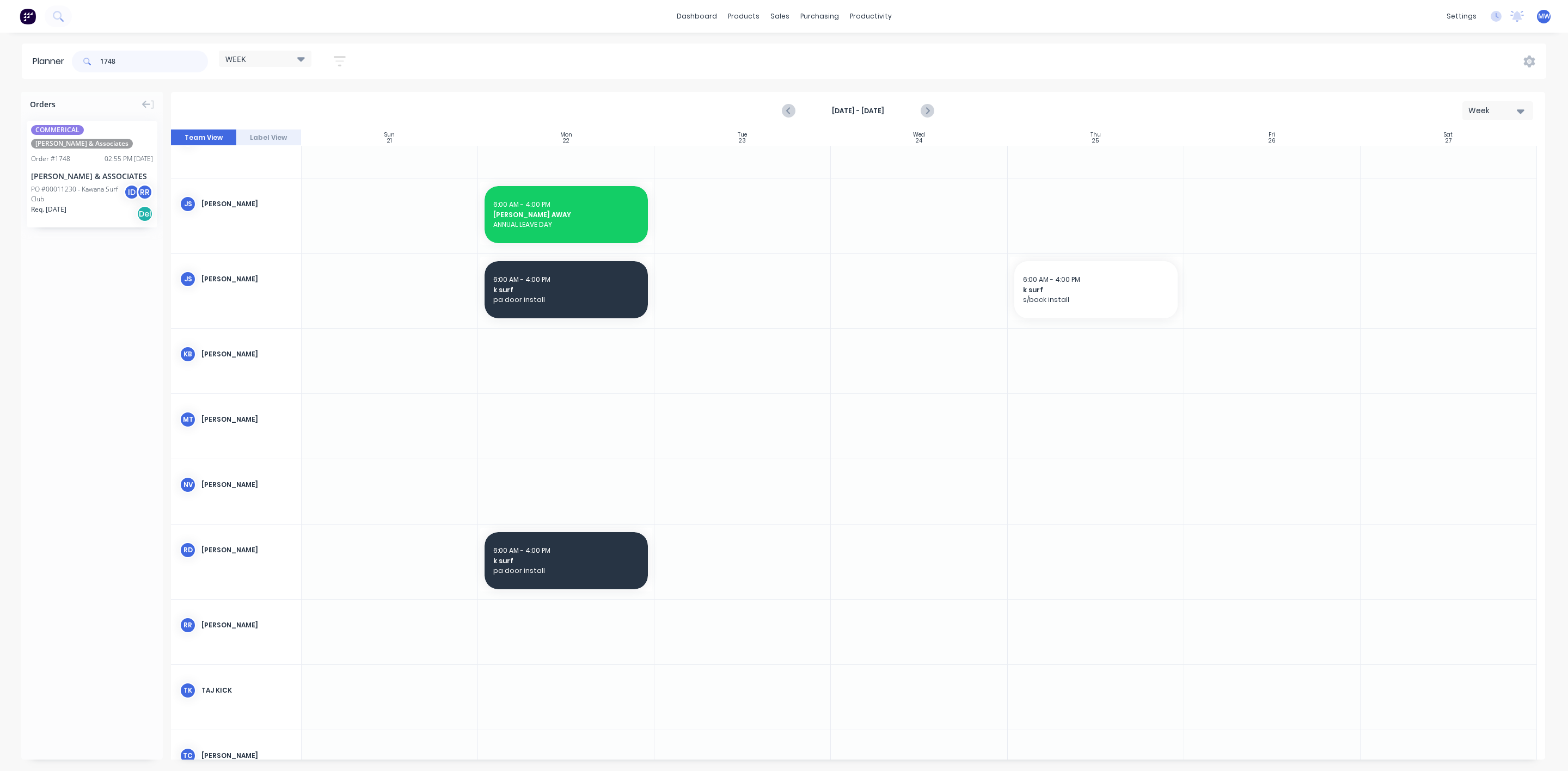
type input "1748"
drag, startPoint x: 69, startPoint y: 169, endPoint x: 565, endPoint y: 275, distance: 507.2
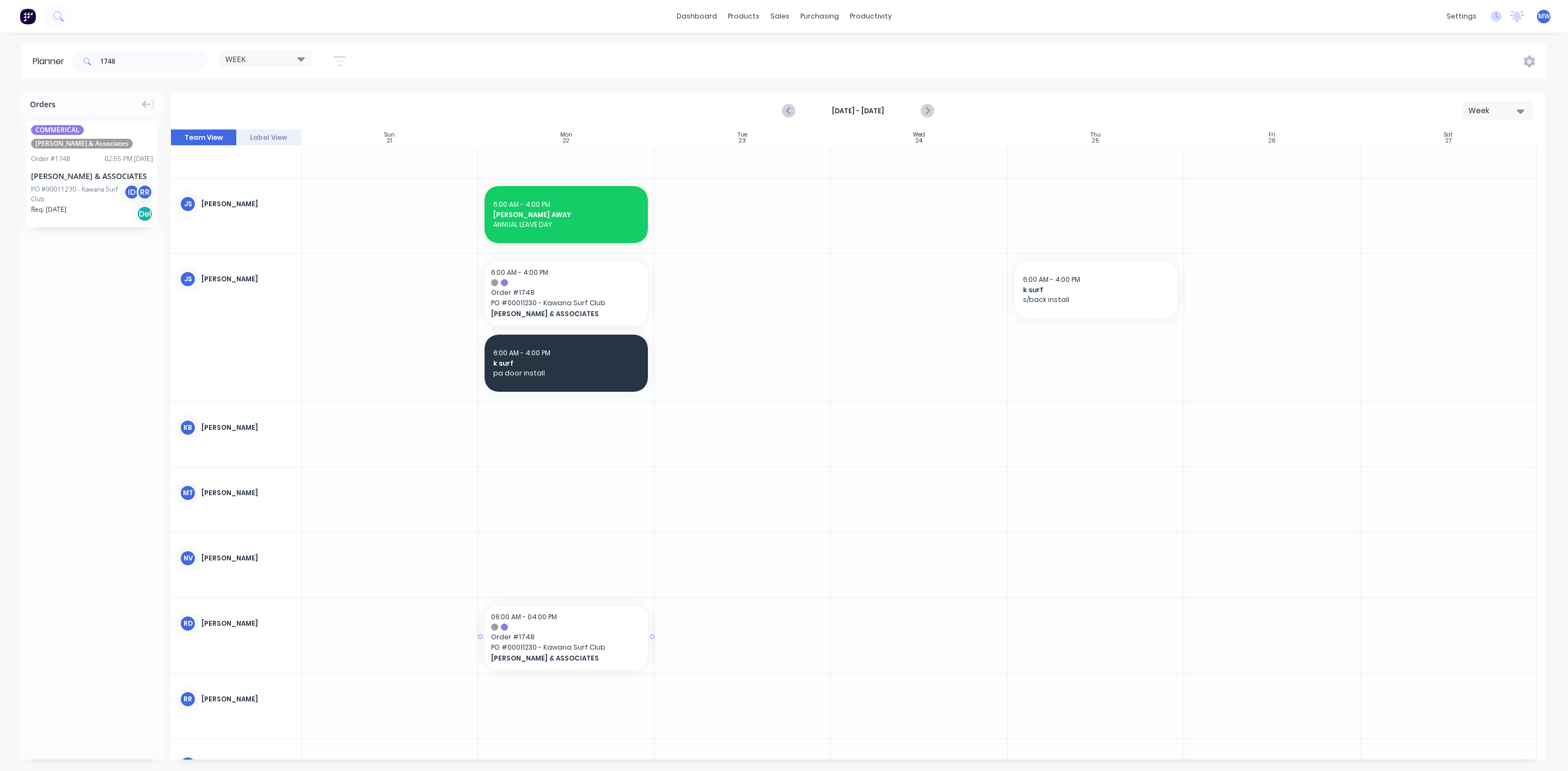
drag, startPoint x: 58, startPoint y: 189, endPoint x: 583, endPoint y: 649, distance: 698.0
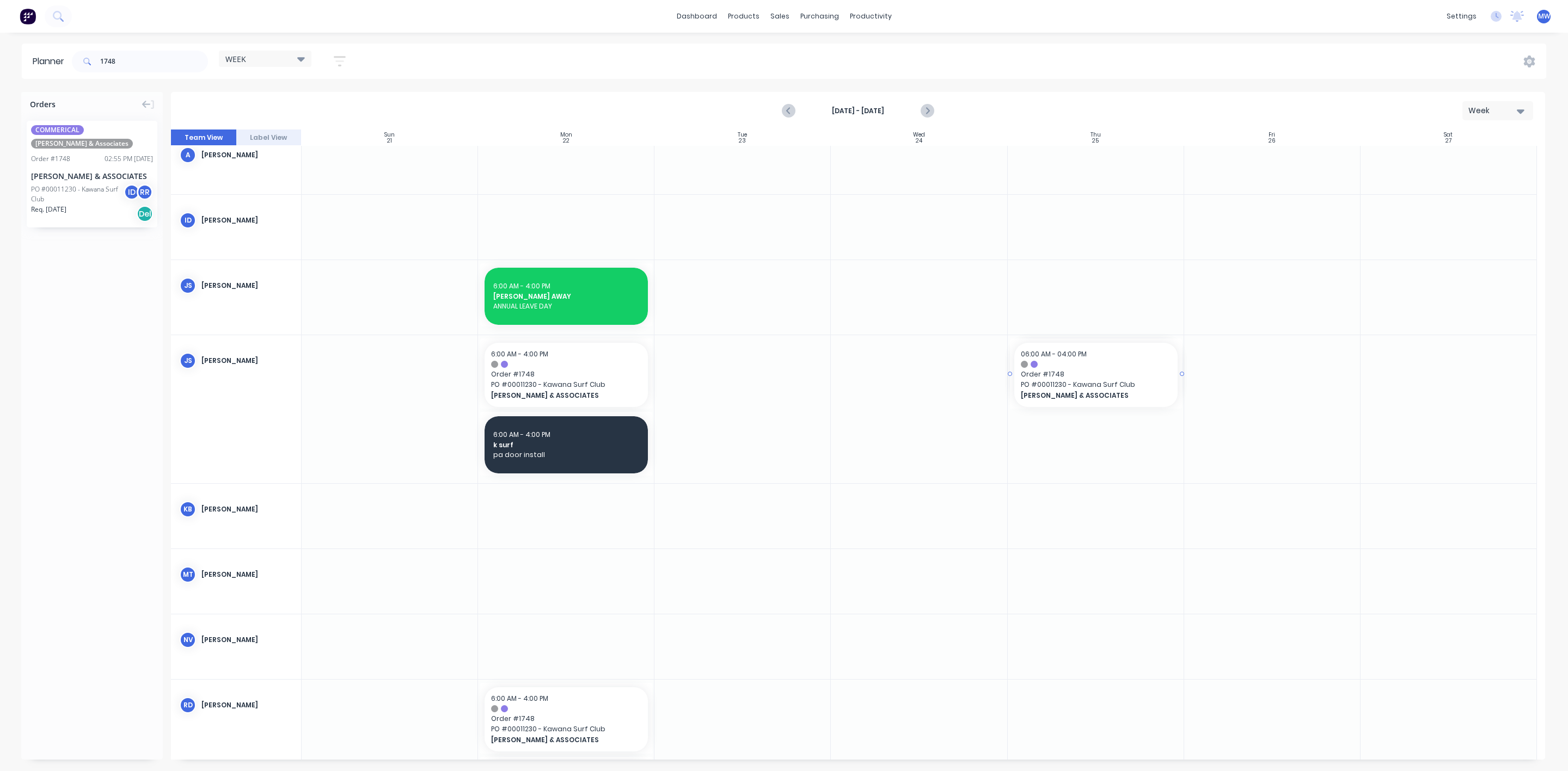
drag, startPoint x: 79, startPoint y: 188, endPoint x: 1131, endPoint y: 452, distance: 1084.6
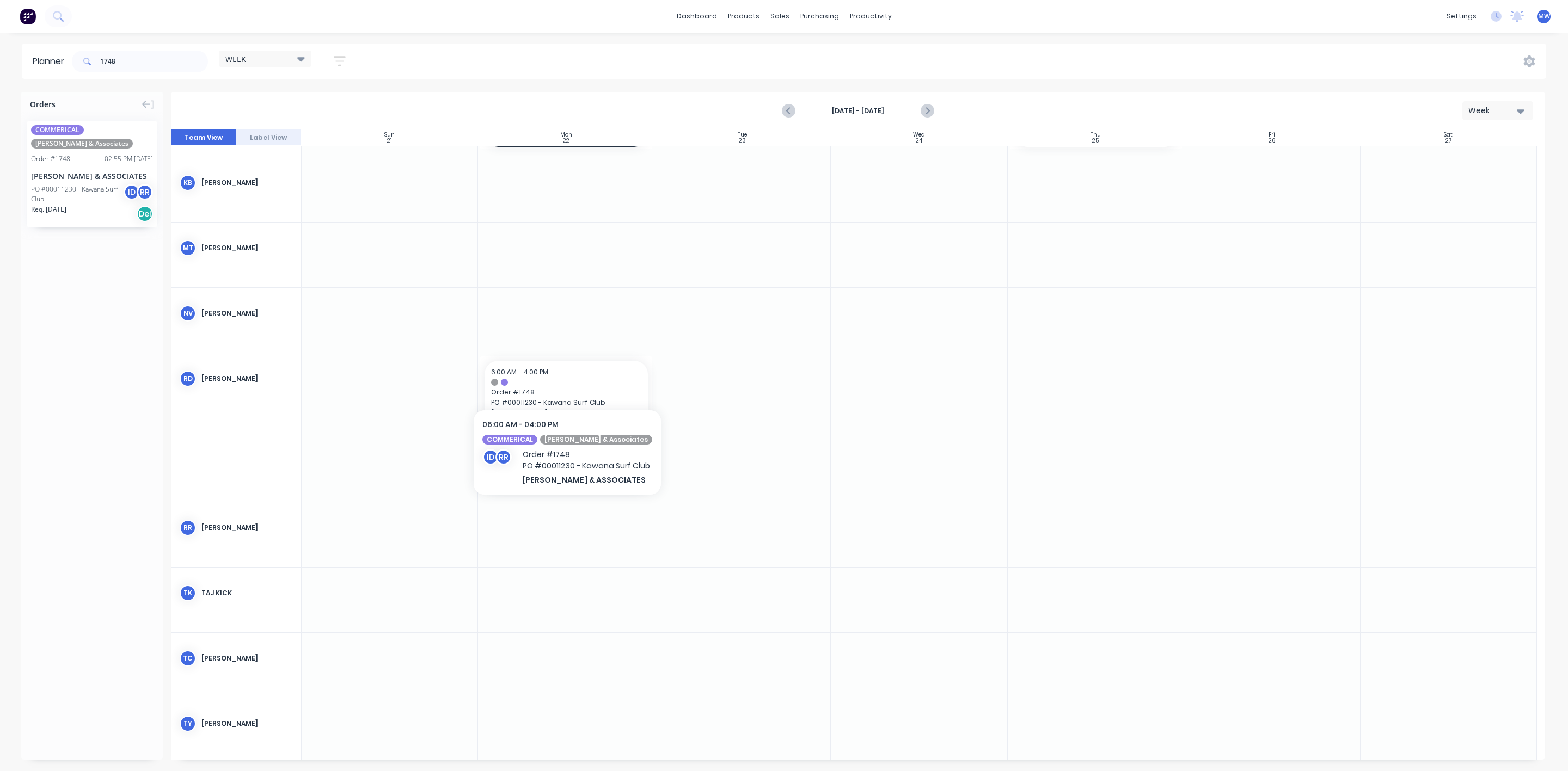
scroll to position [560, 0]
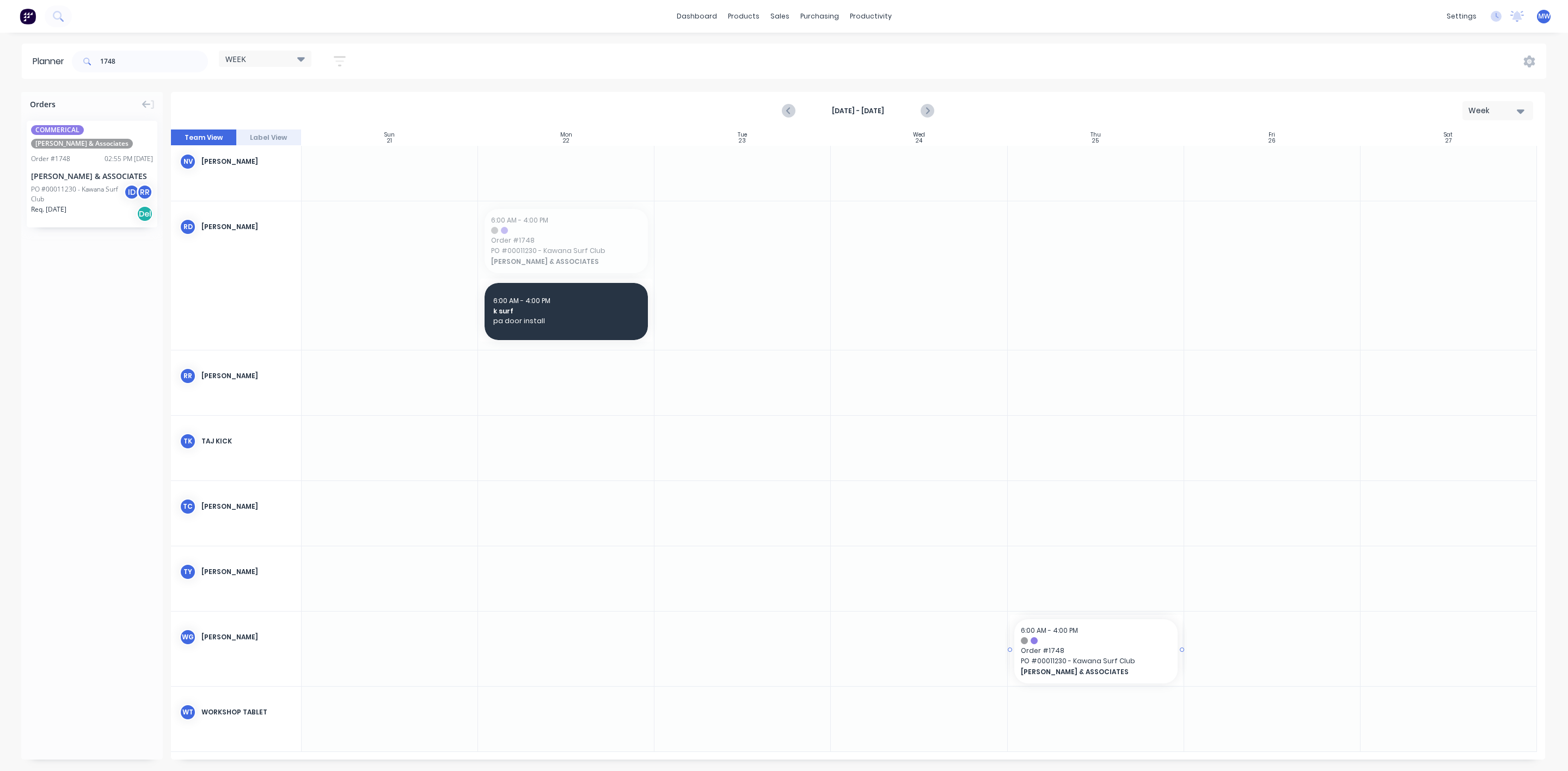
drag, startPoint x: 552, startPoint y: 252, endPoint x: 1101, endPoint y: 647, distance: 676.3
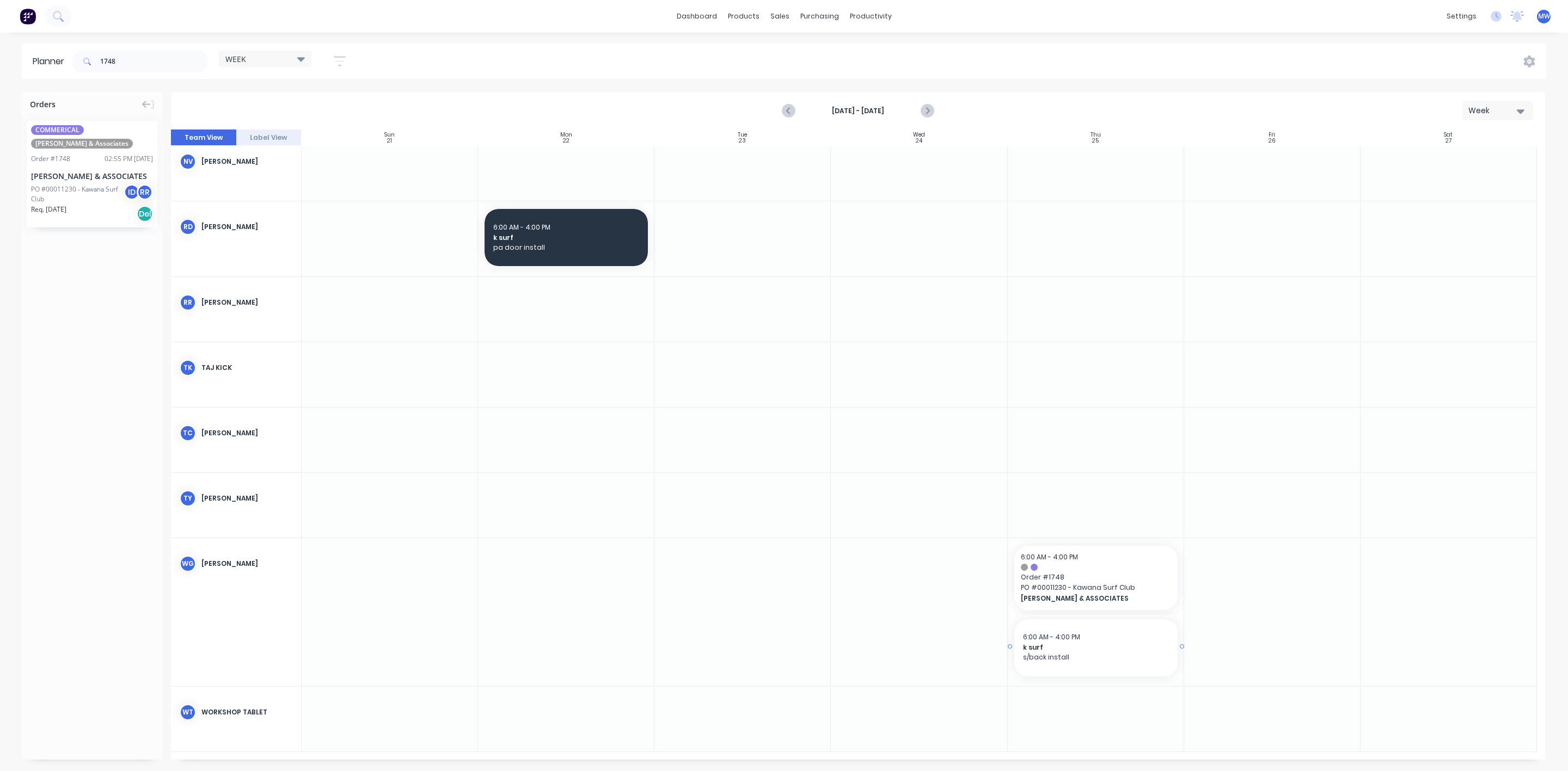
scroll to position [552, 0]
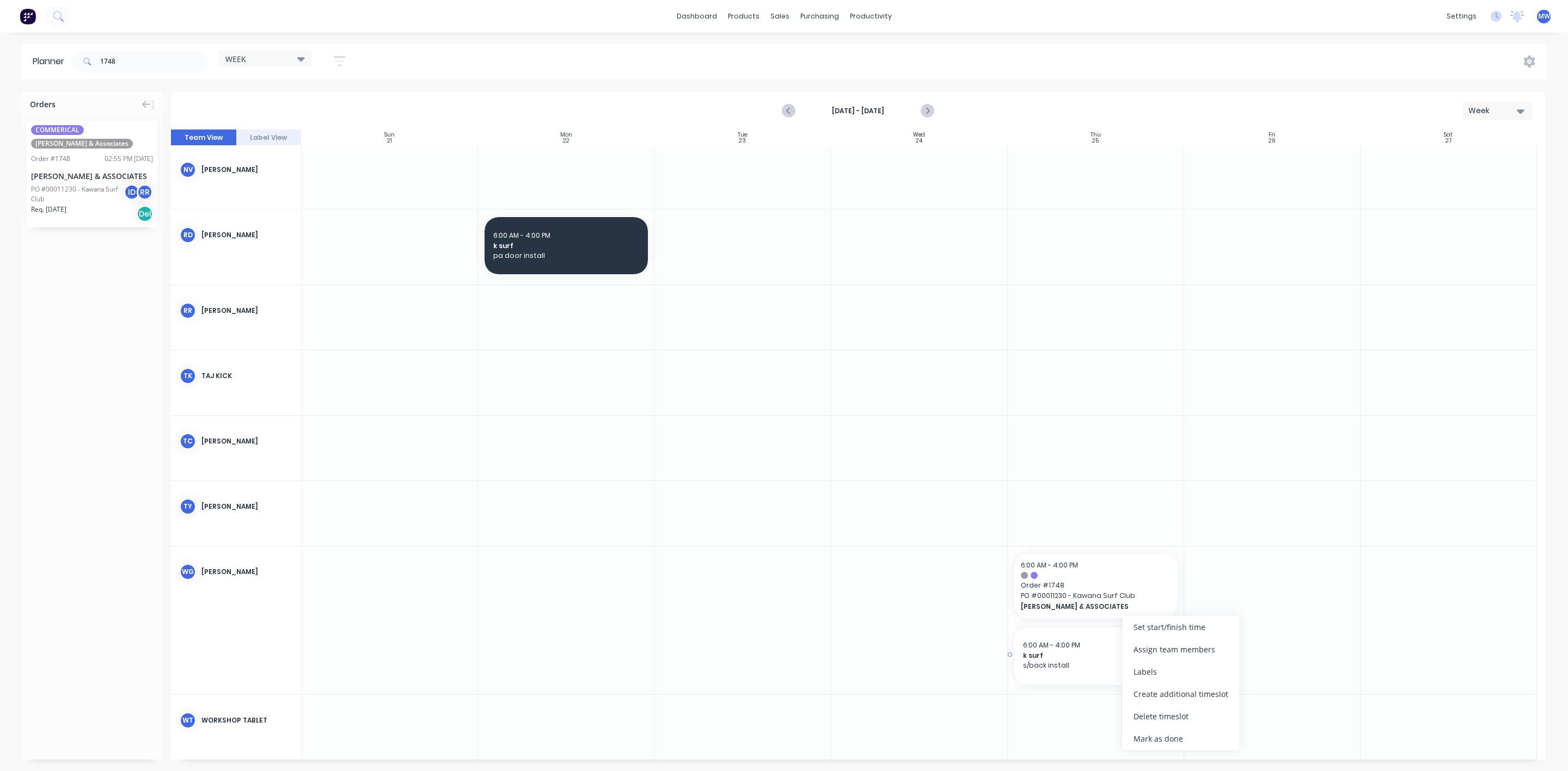
click at [1088, 665] on span "s/back install" at bounding box center [1096, 666] width 146 height 10
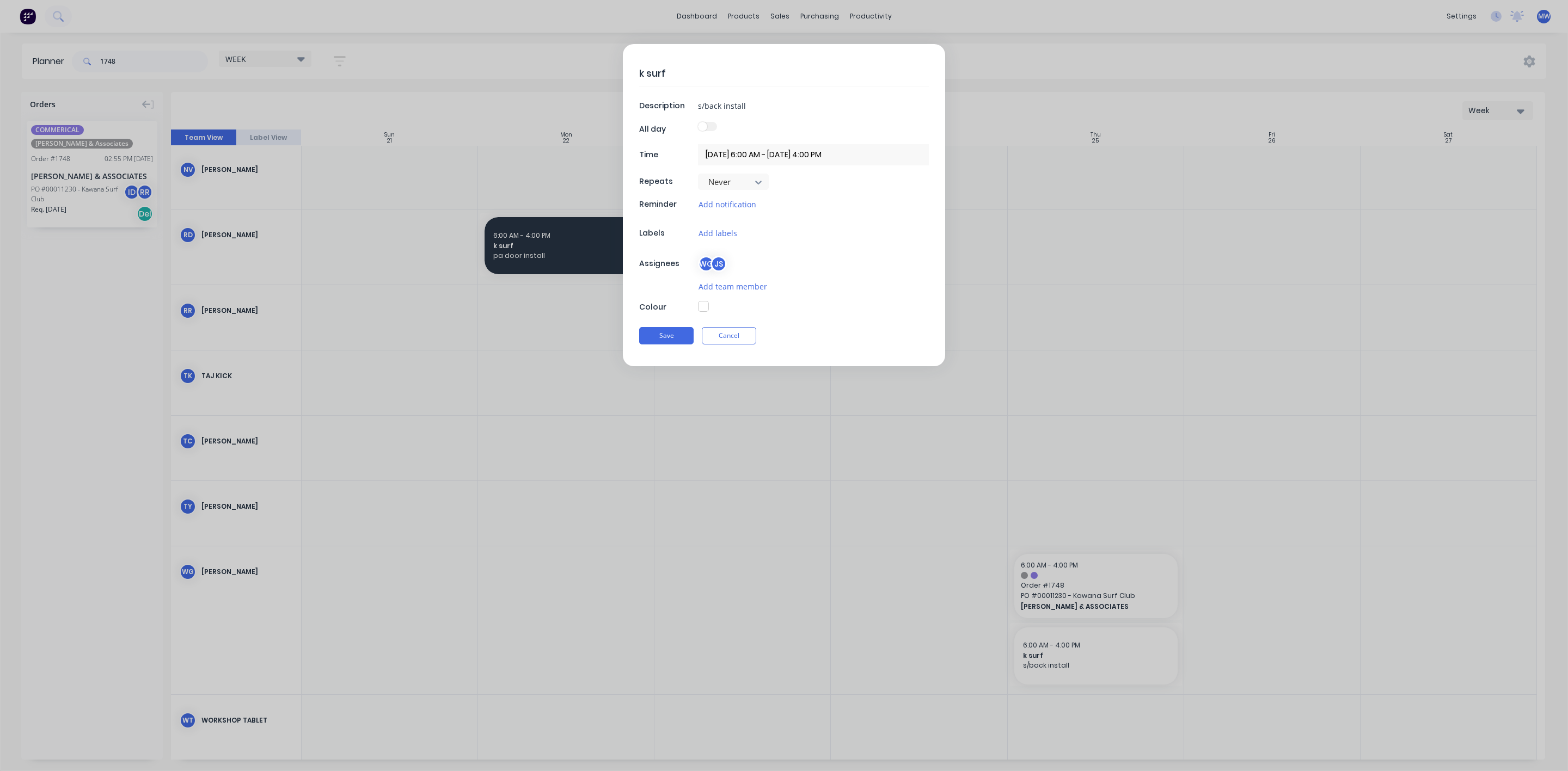
click at [703, 309] on button "button" at bounding box center [704, 307] width 11 height 11
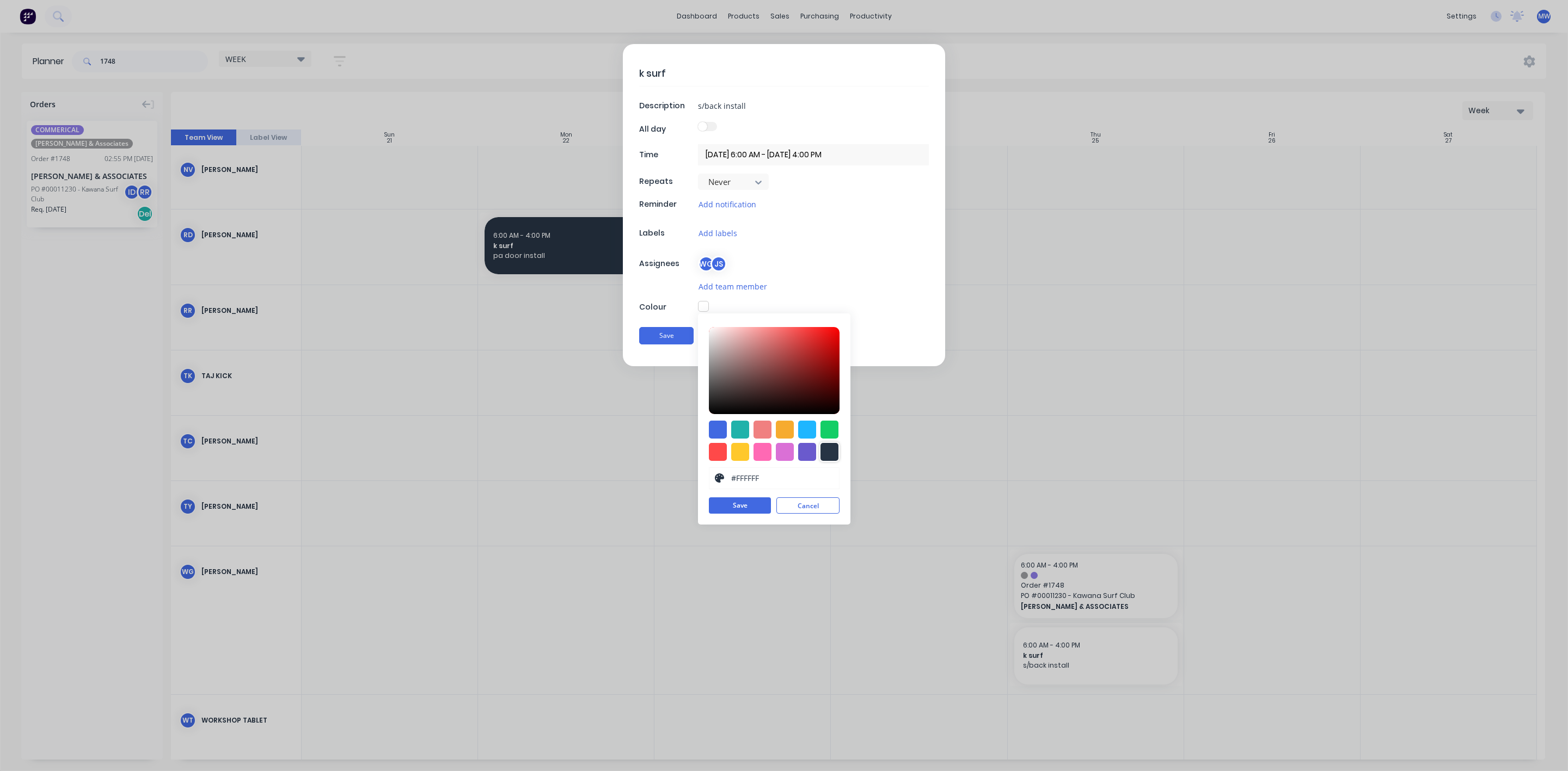
click at [830, 454] on div at bounding box center [830, 452] width 18 height 18
type input "#273444"
click at [740, 512] on button "Save" at bounding box center [740, 506] width 62 height 16
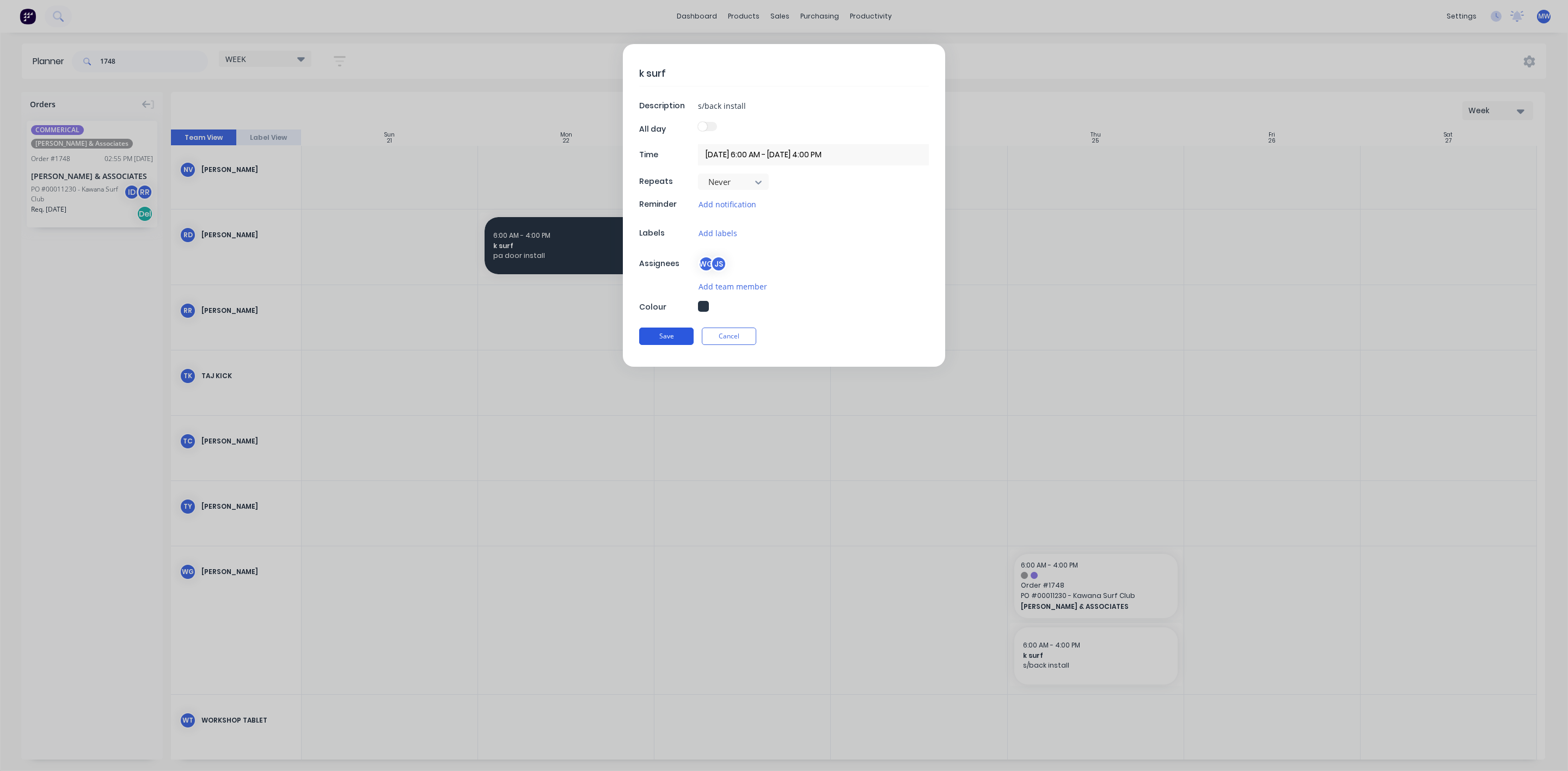
click at [668, 343] on button "Save" at bounding box center [666, 336] width 54 height 18
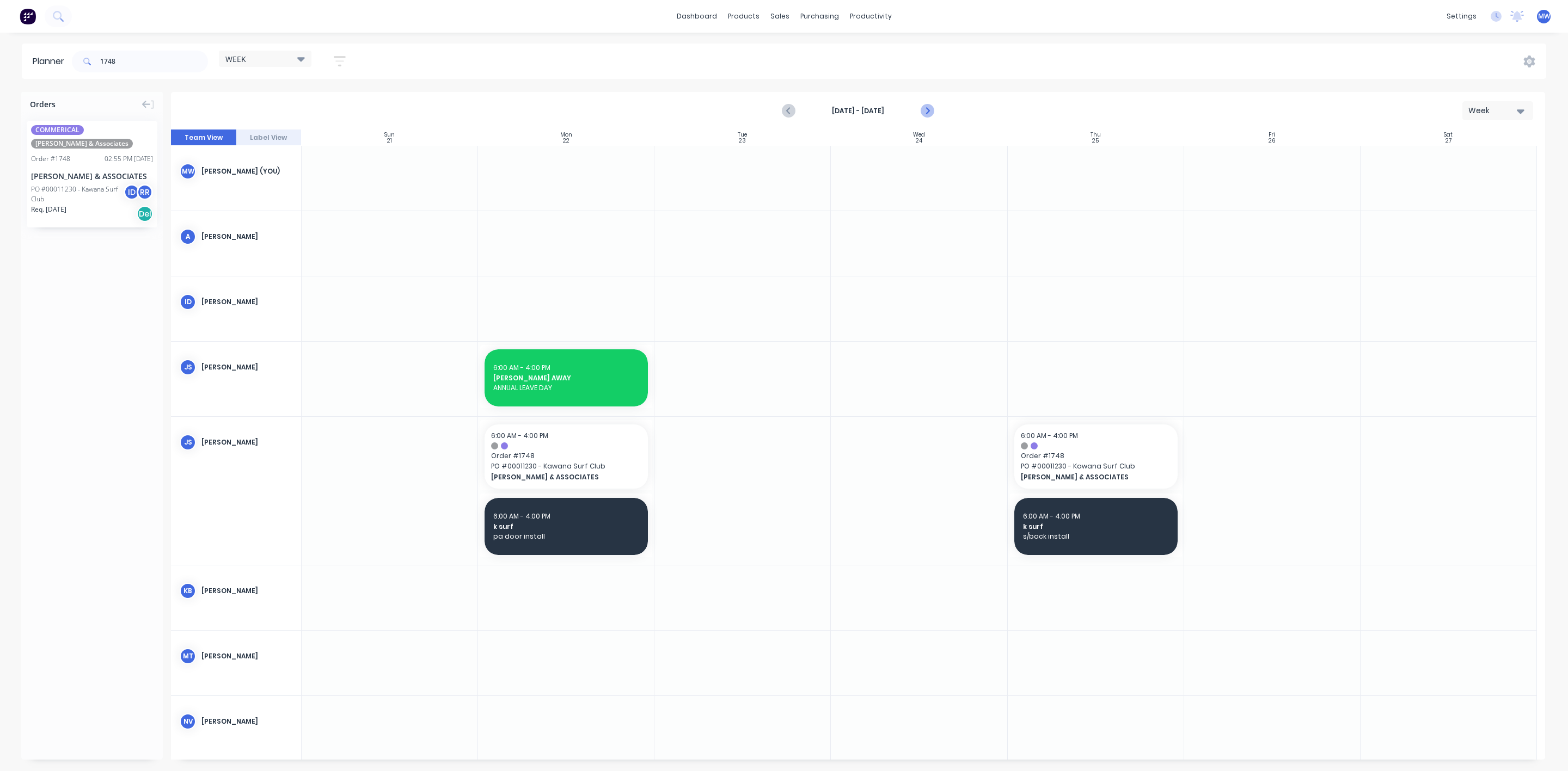
click at [926, 114] on icon "Next page" at bounding box center [926, 111] width 13 height 13
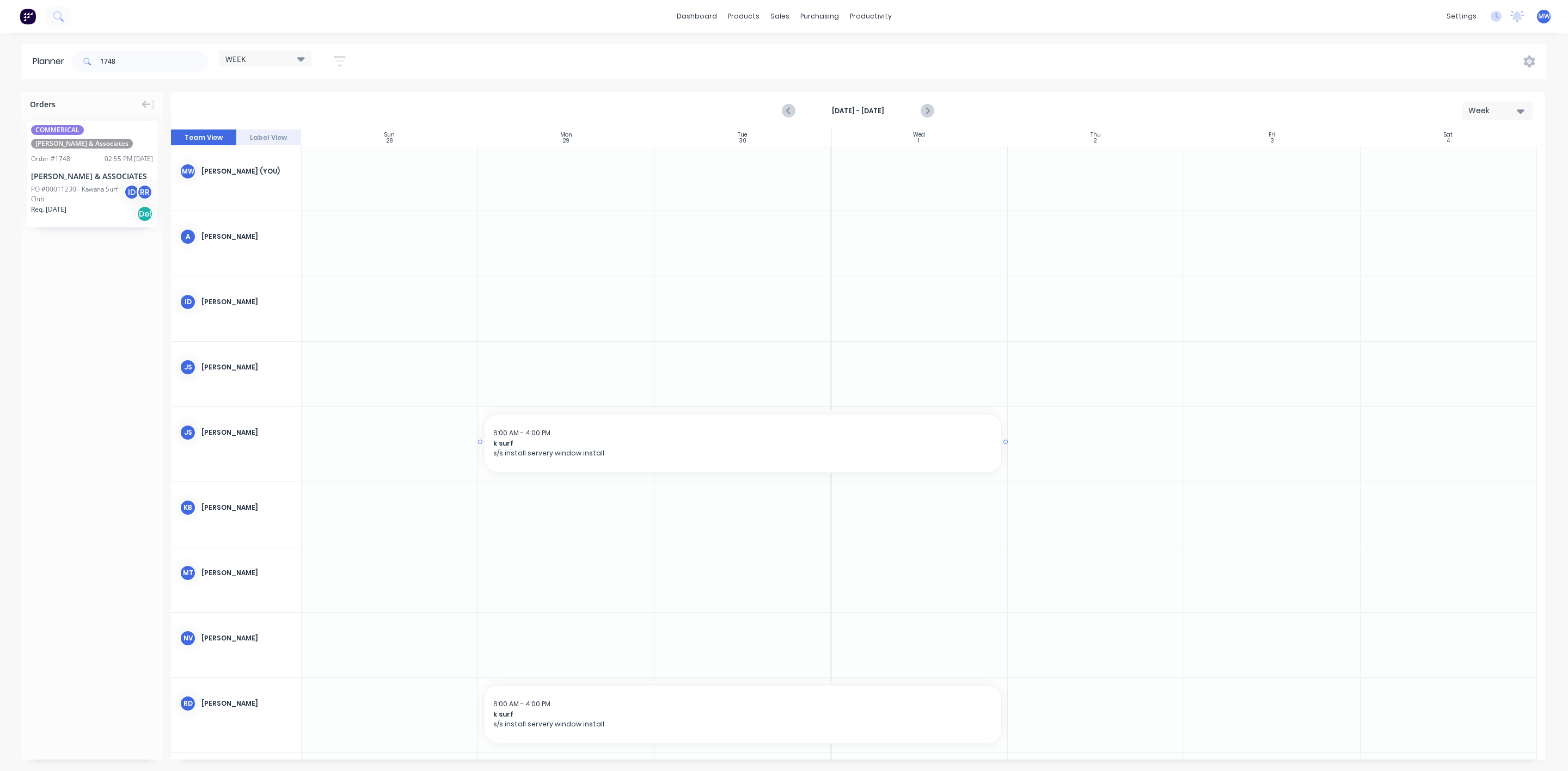
click at [510, 457] on span "s/s install servery window install" at bounding box center [742, 453] width 499 height 10
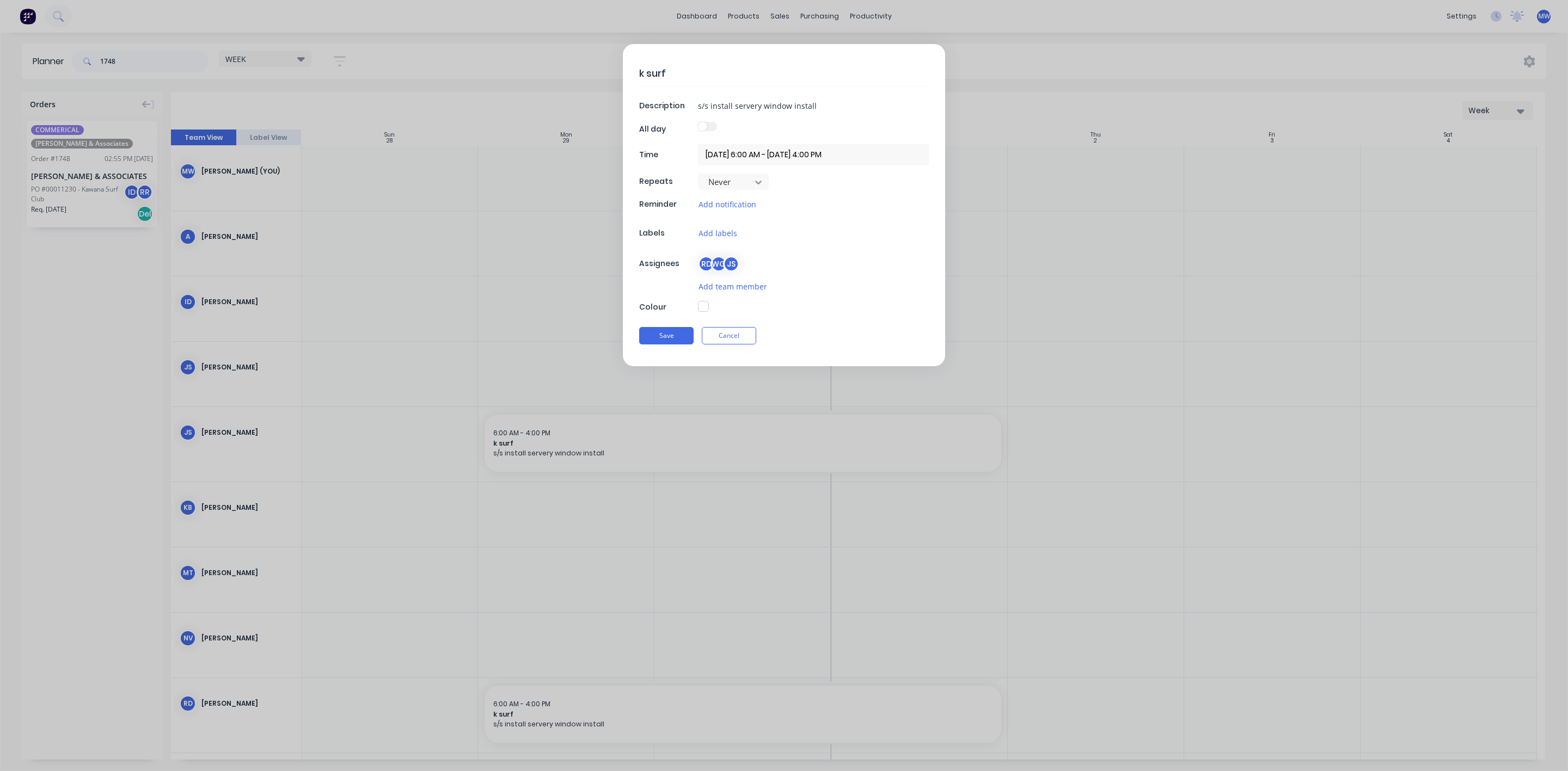
click at [703, 310] on button "button" at bounding box center [704, 307] width 11 height 11
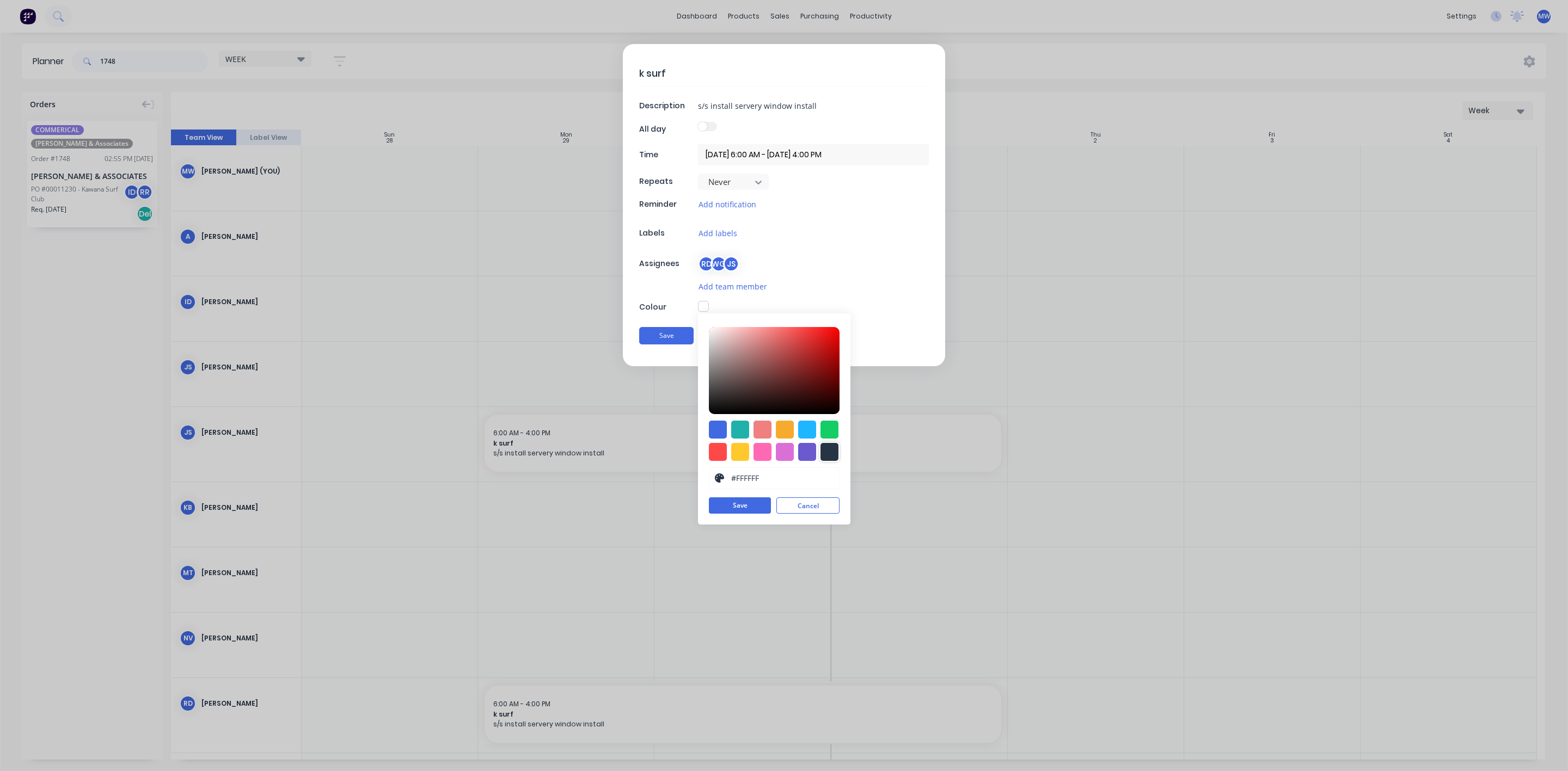
click at [832, 452] on div at bounding box center [830, 452] width 18 height 18
type input "#273444"
click at [749, 514] on button "Save" at bounding box center [740, 506] width 62 height 16
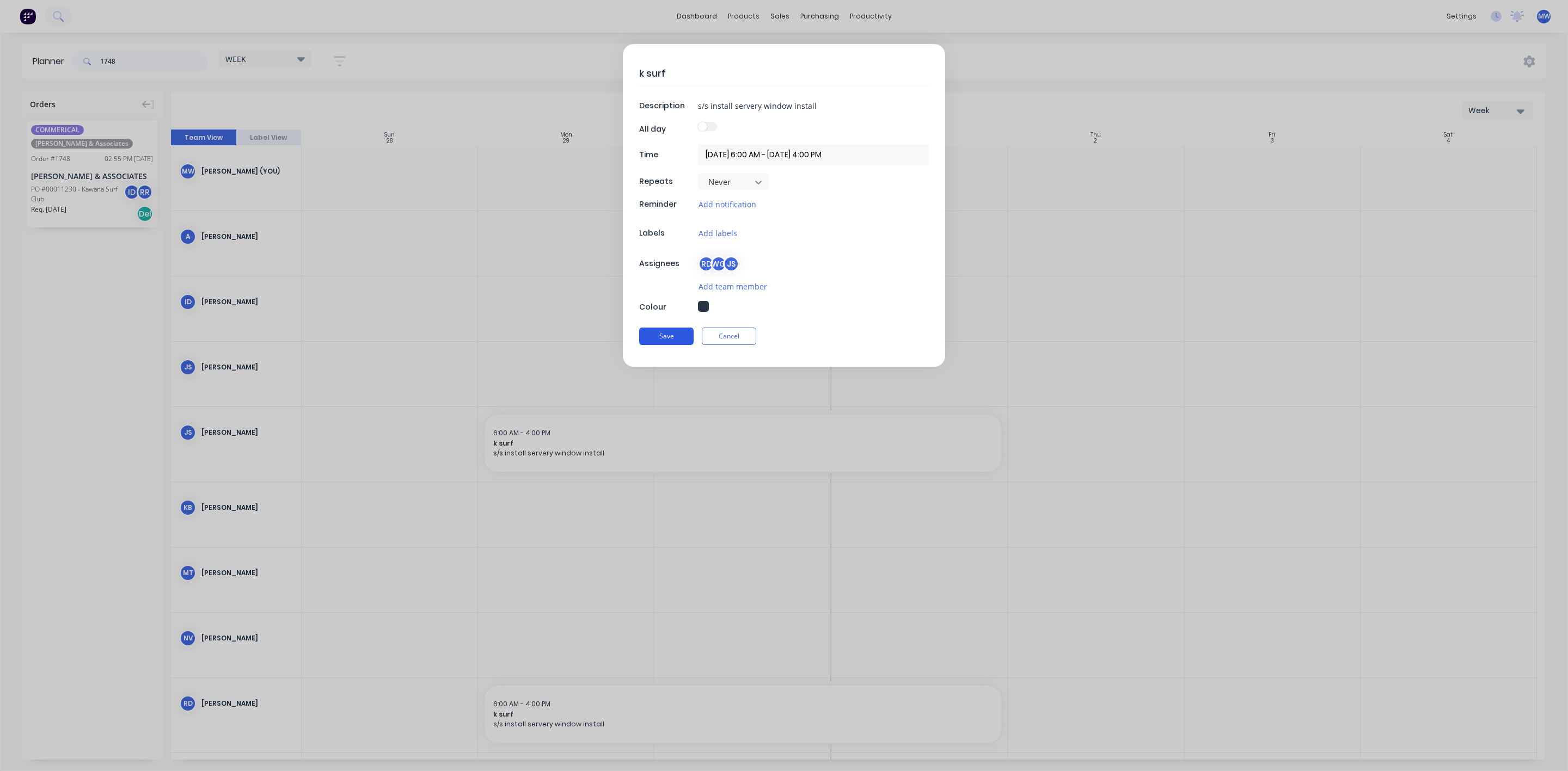
click at [671, 340] on button "Save" at bounding box center [666, 336] width 54 height 18
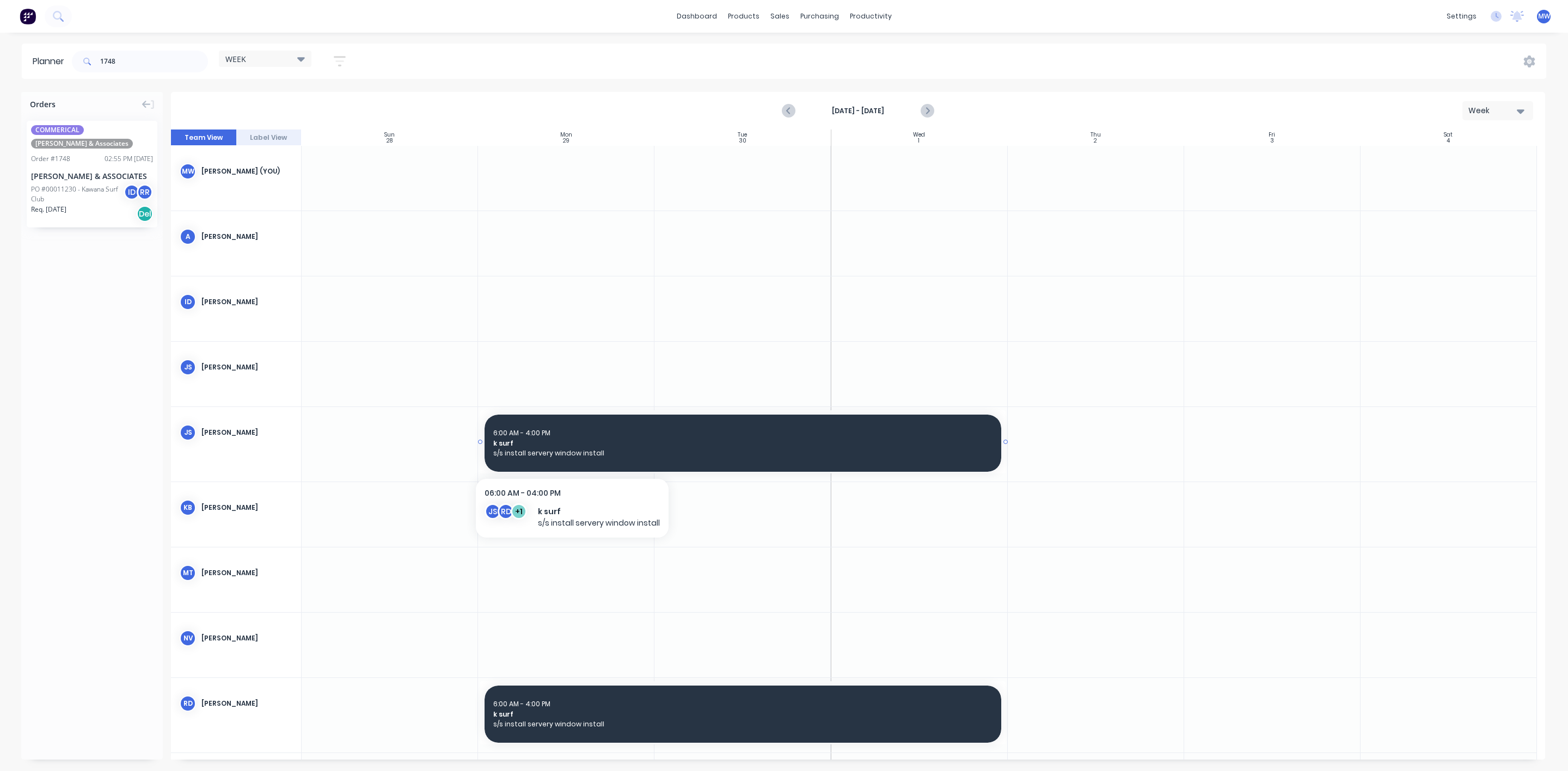
drag, startPoint x: 101, startPoint y: 187, endPoint x: 572, endPoint y: 454, distance: 541.4
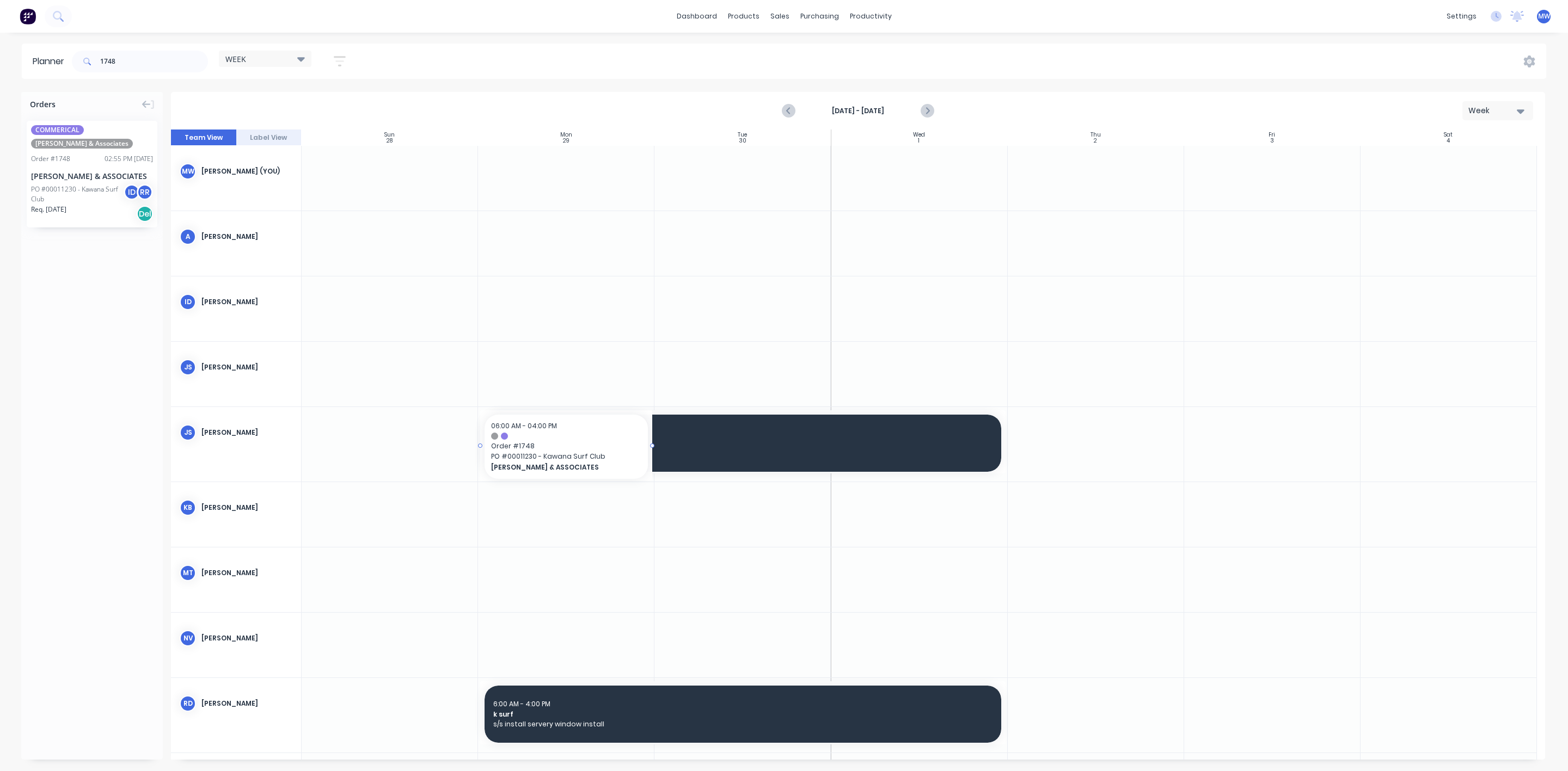
drag, startPoint x: 54, startPoint y: 183, endPoint x: 544, endPoint y: 444, distance: 555.2
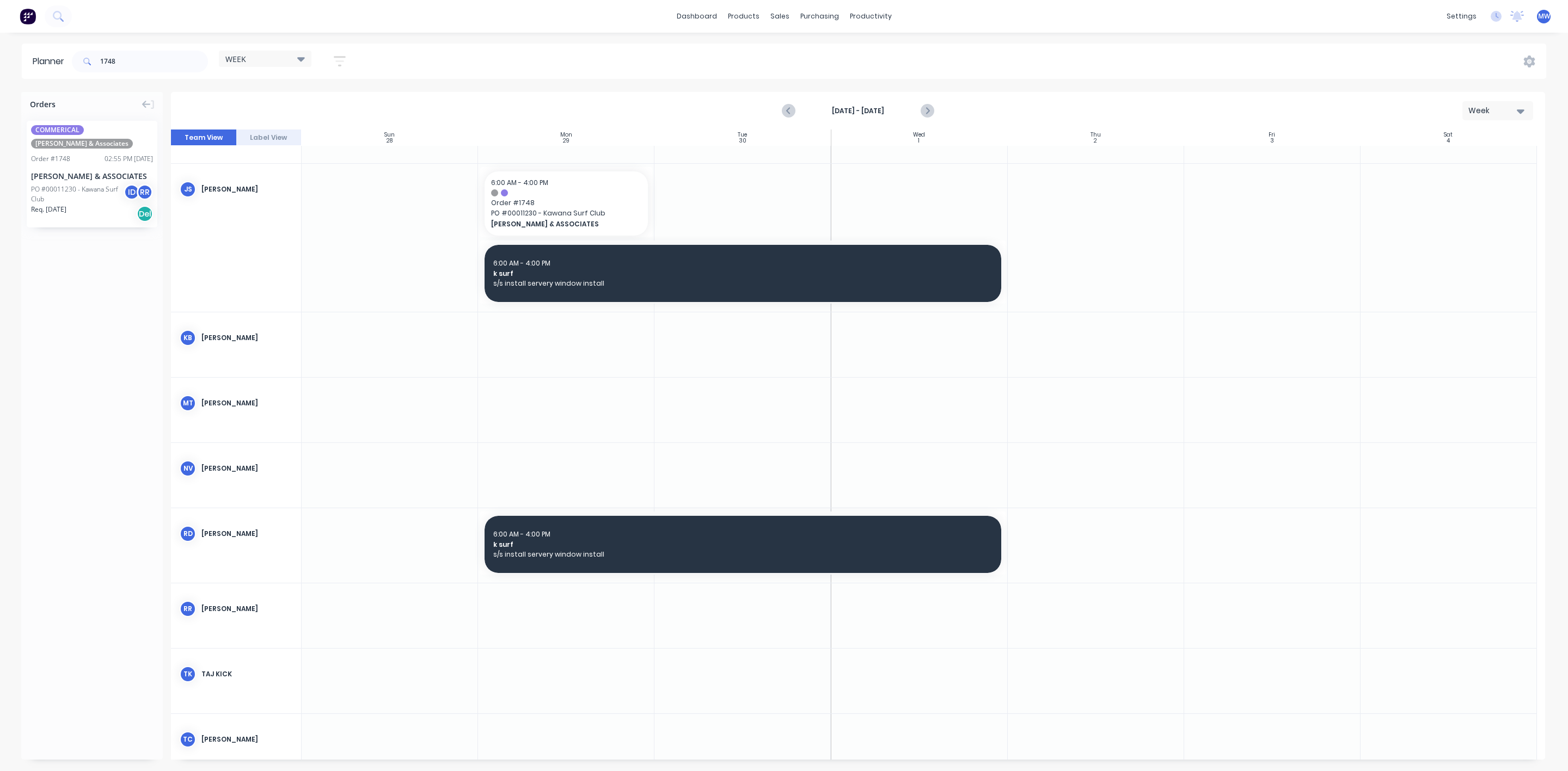
scroll to position [245, 0]
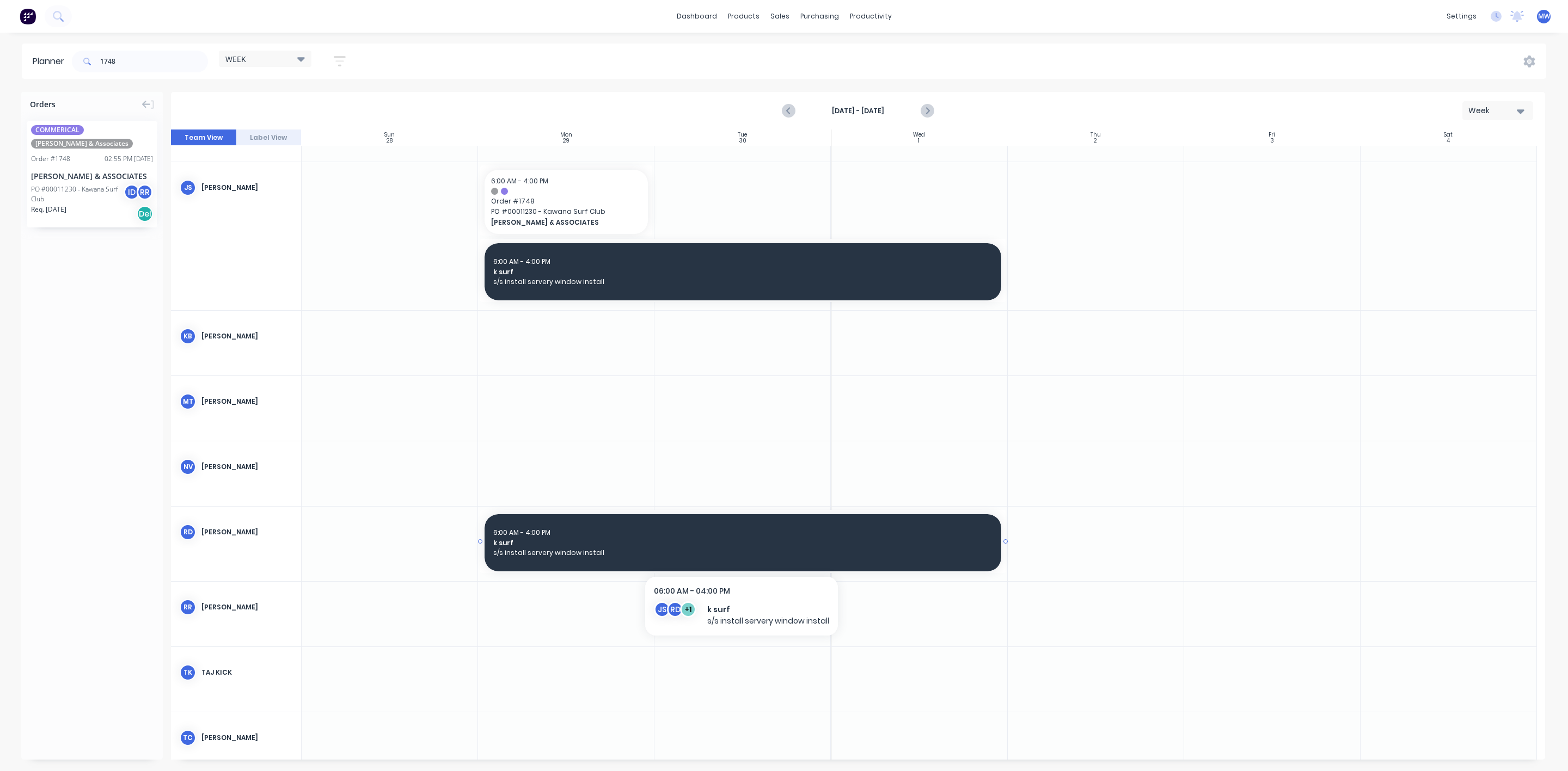
drag, startPoint x: 165, startPoint y: 228, endPoint x: 567, endPoint y: 559, distance: 520.7
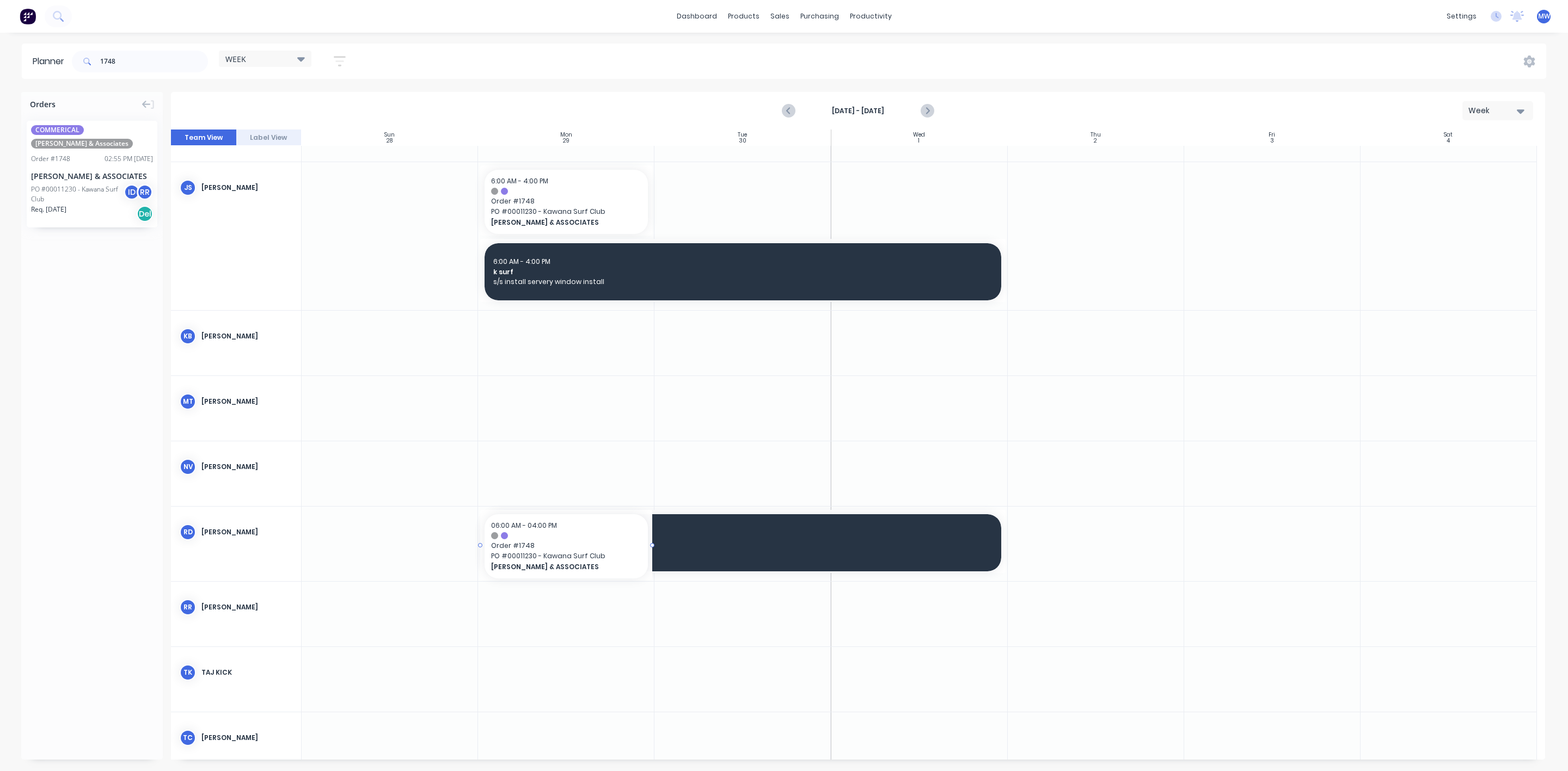
drag, startPoint x: 72, startPoint y: 167, endPoint x: 543, endPoint y: 538, distance: 599.6
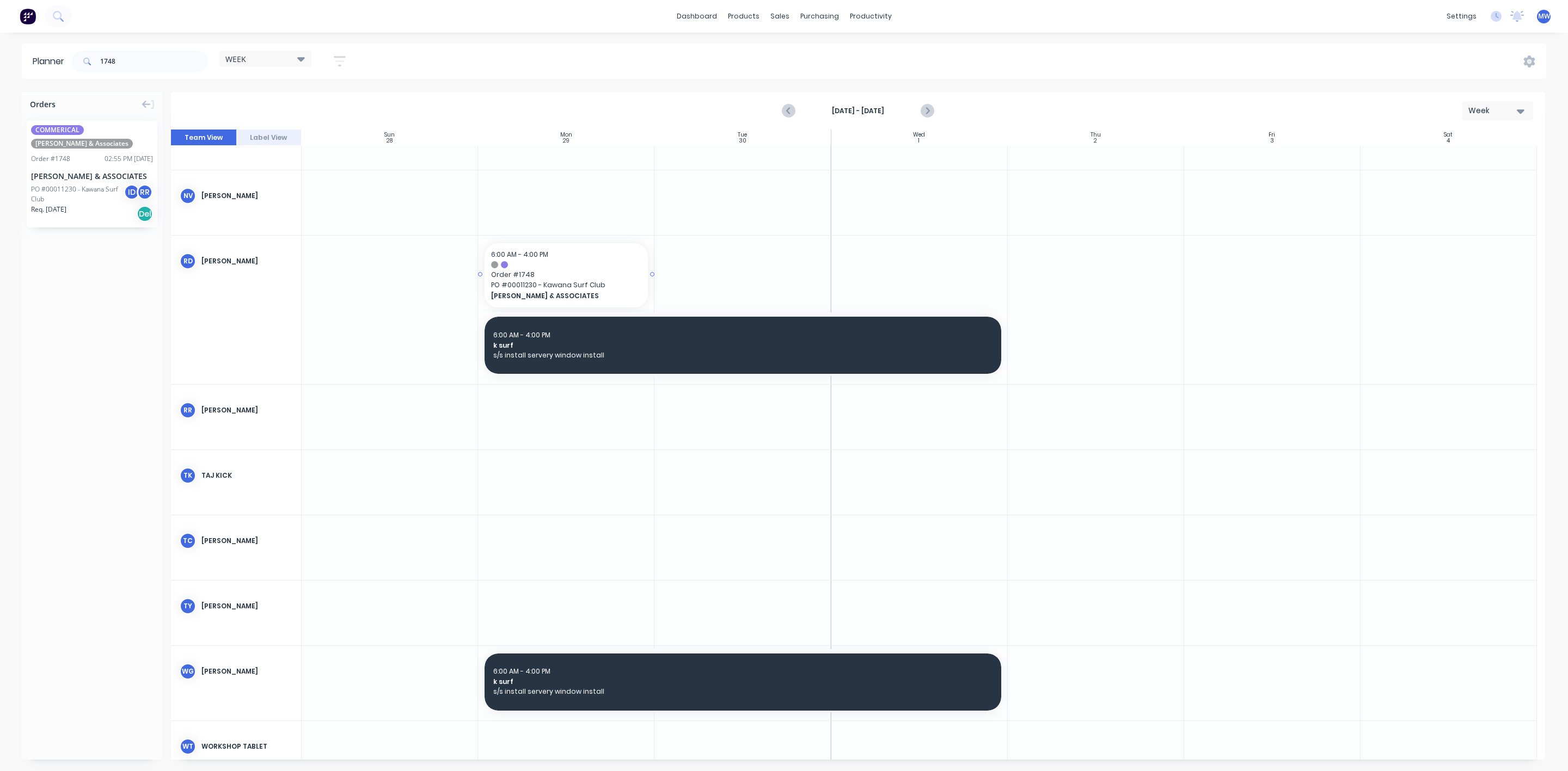
scroll to position [550, 0]
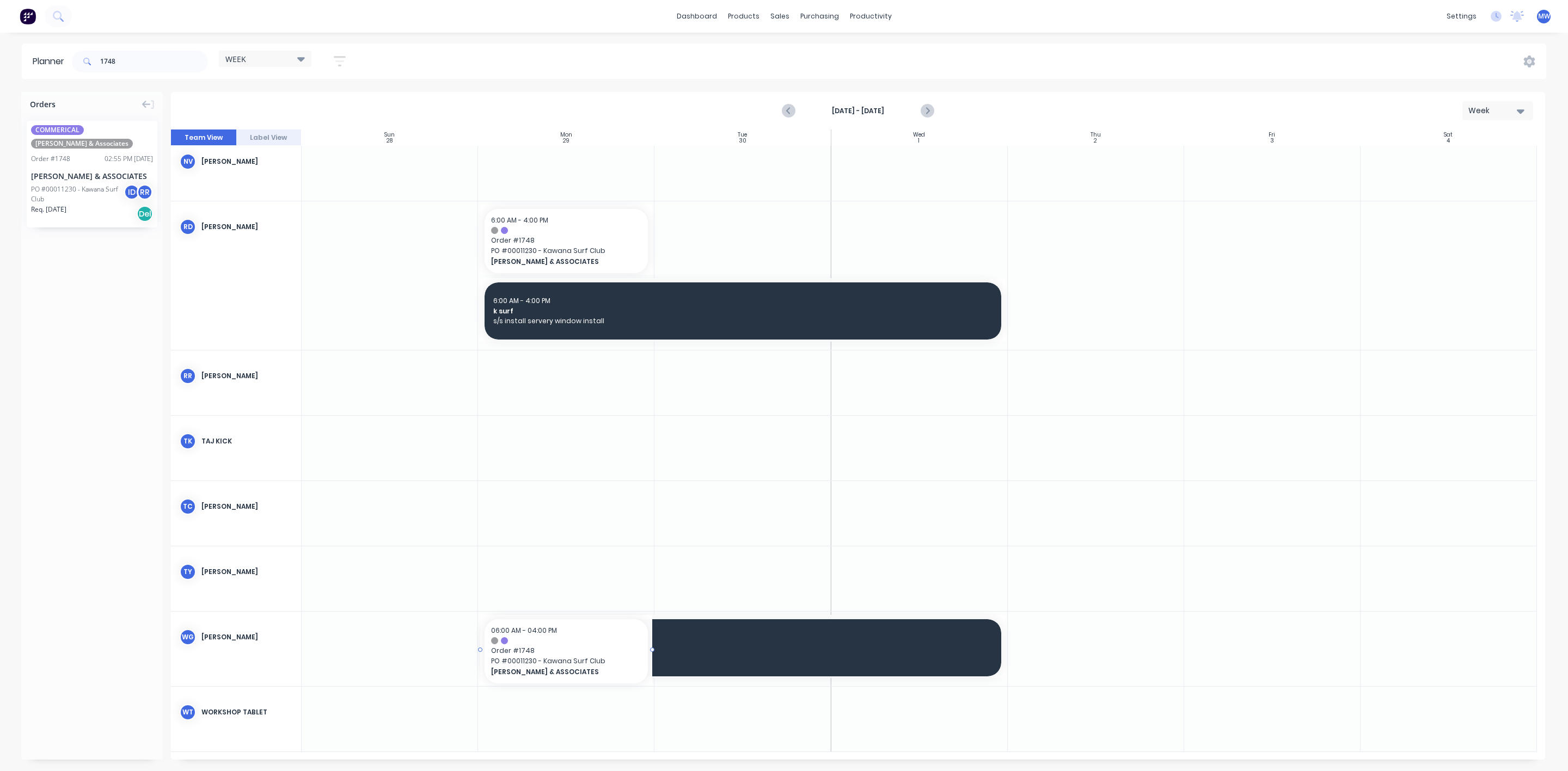
drag, startPoint x: 53, startPoint y: 164, endPoint x: 537, endPoint y: 654, distance: 688.7
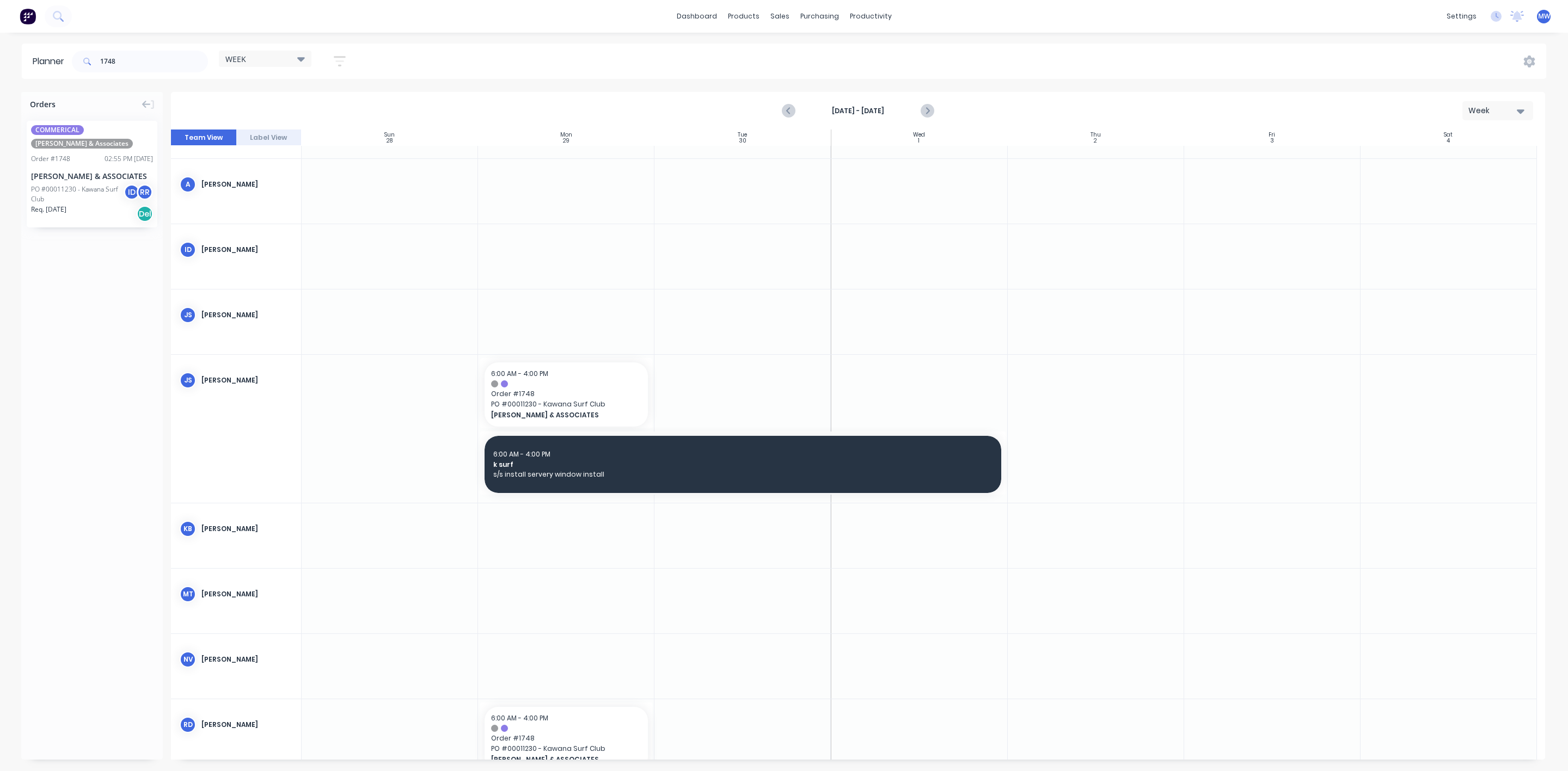
scroll to position [0, 0]
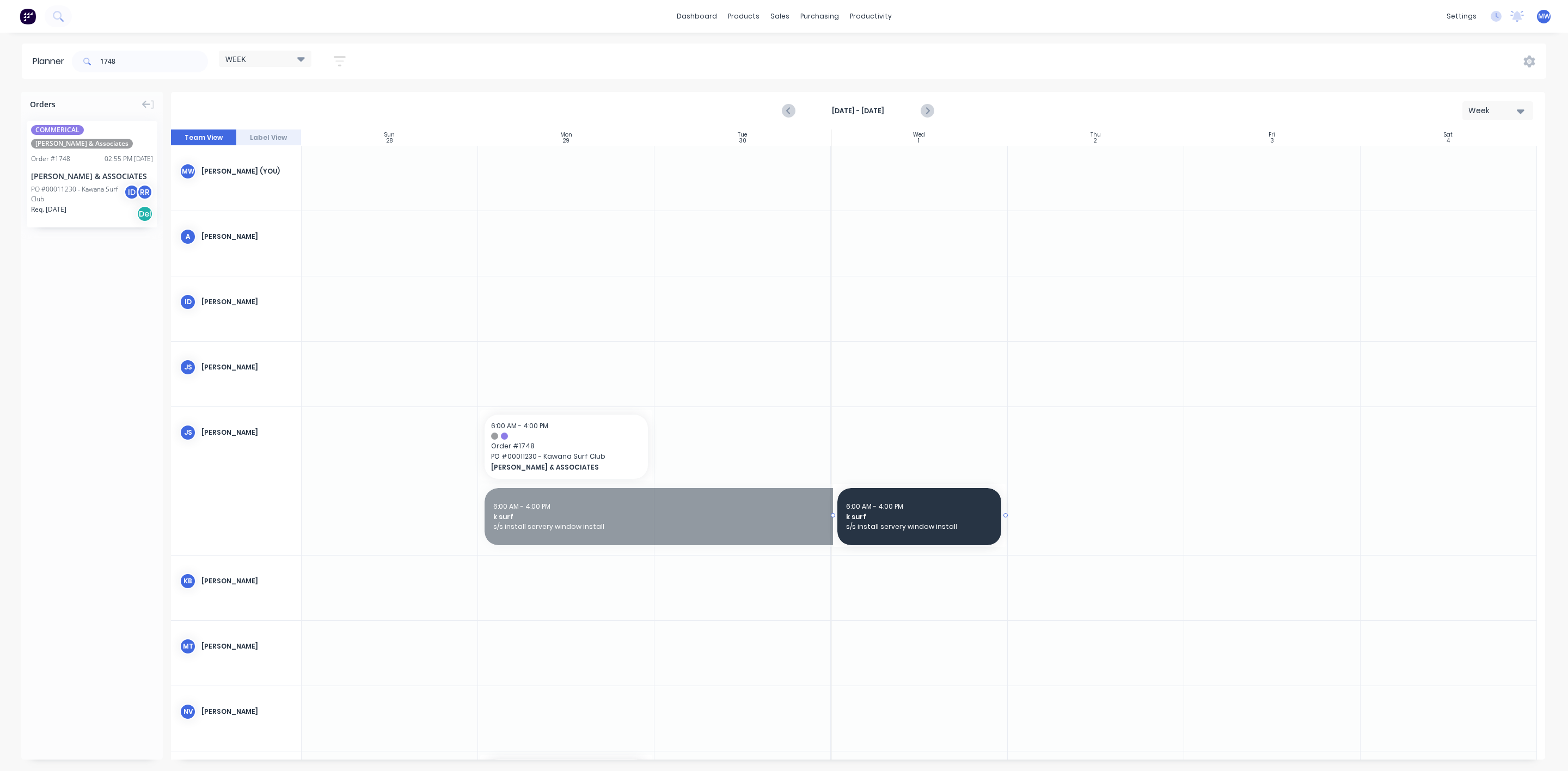
drag, startPoint x: 479, startPoint y: 514, endPoint x: 874, endPoint y: 510, distance: 395.0
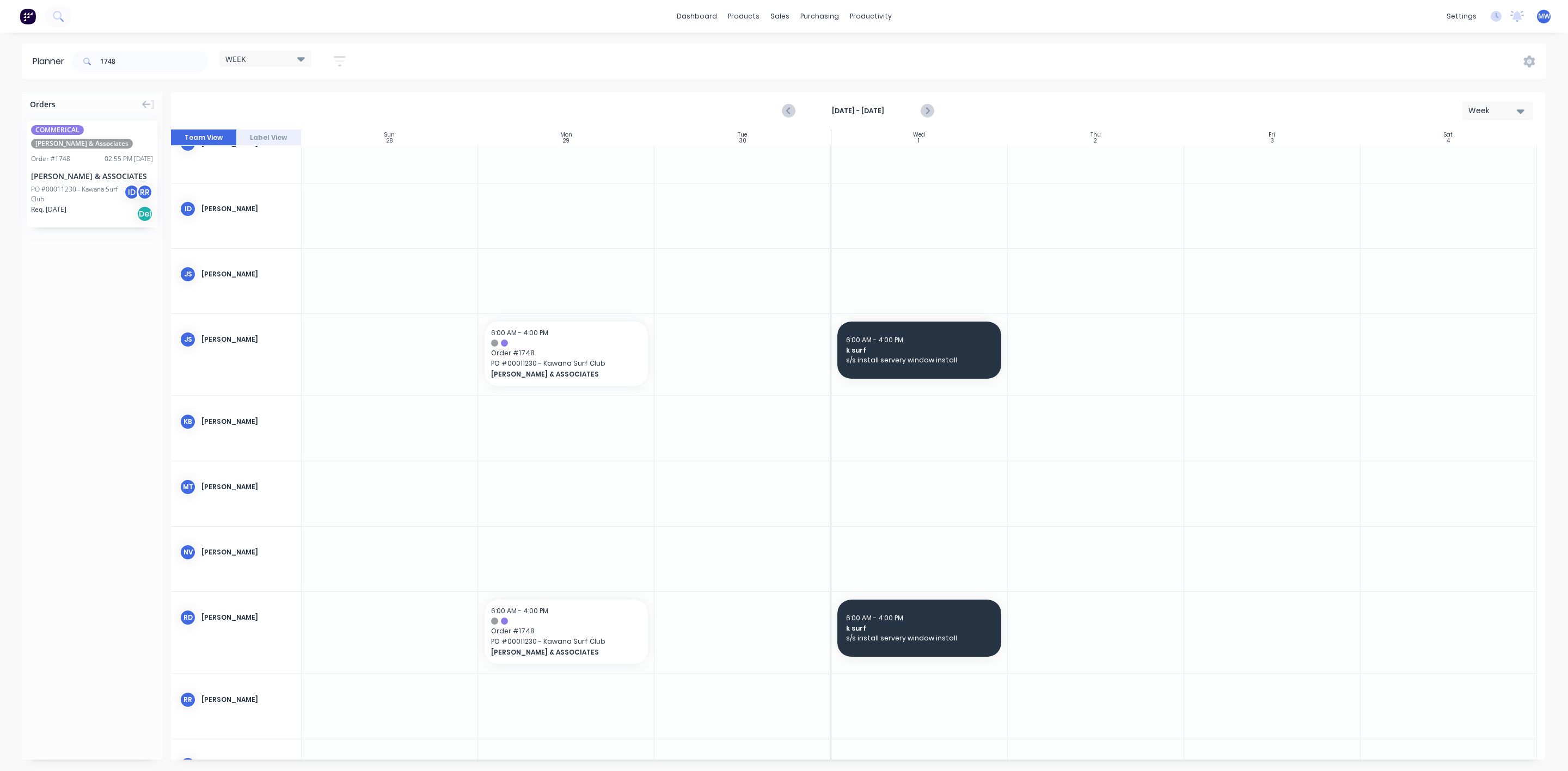
scroll to position [82, 0]
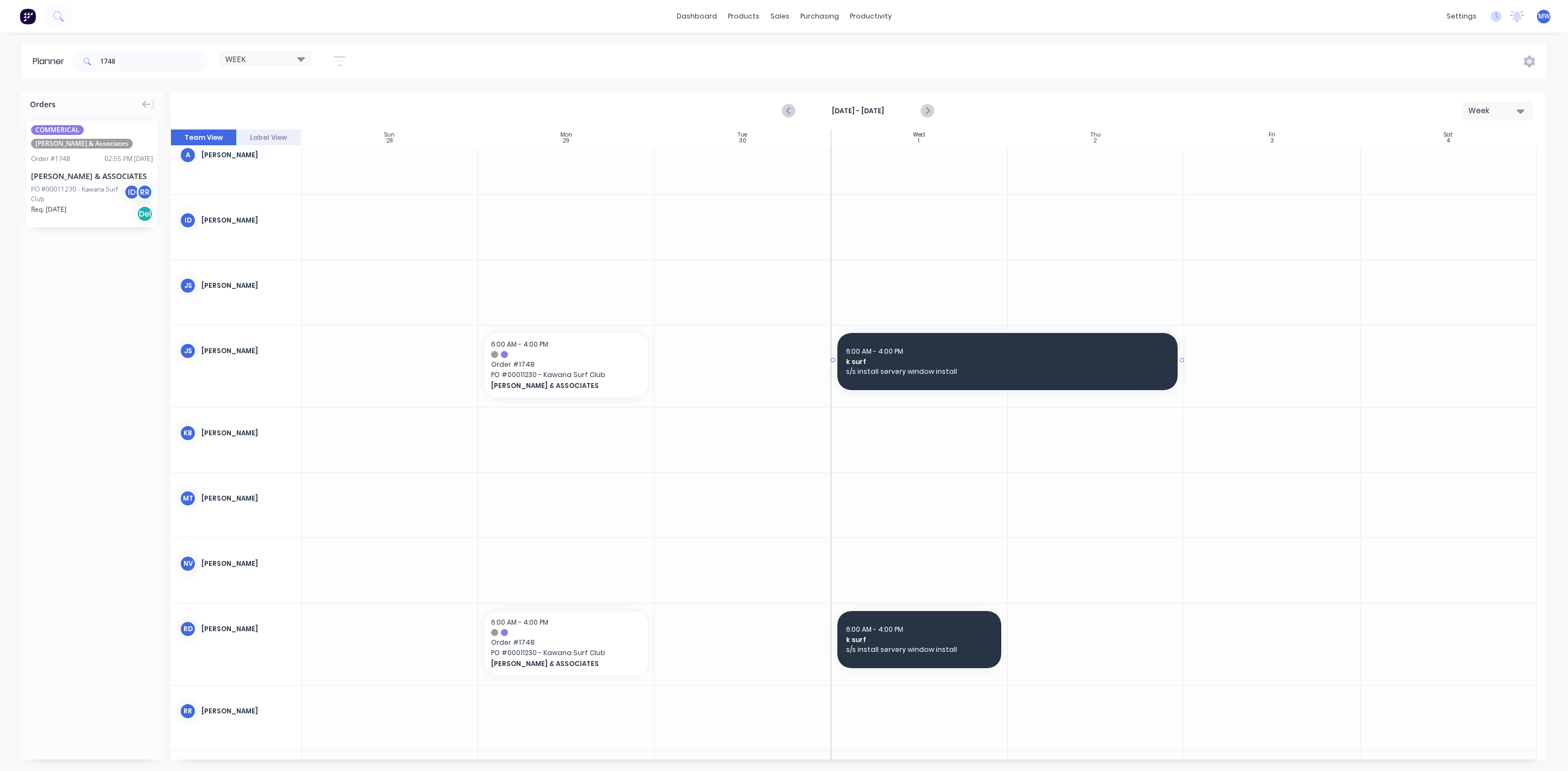
drag, startPoint x: 1003, startPoint y: 361, endPoint x: 1044, endPoint y: 366, distance: 41.3
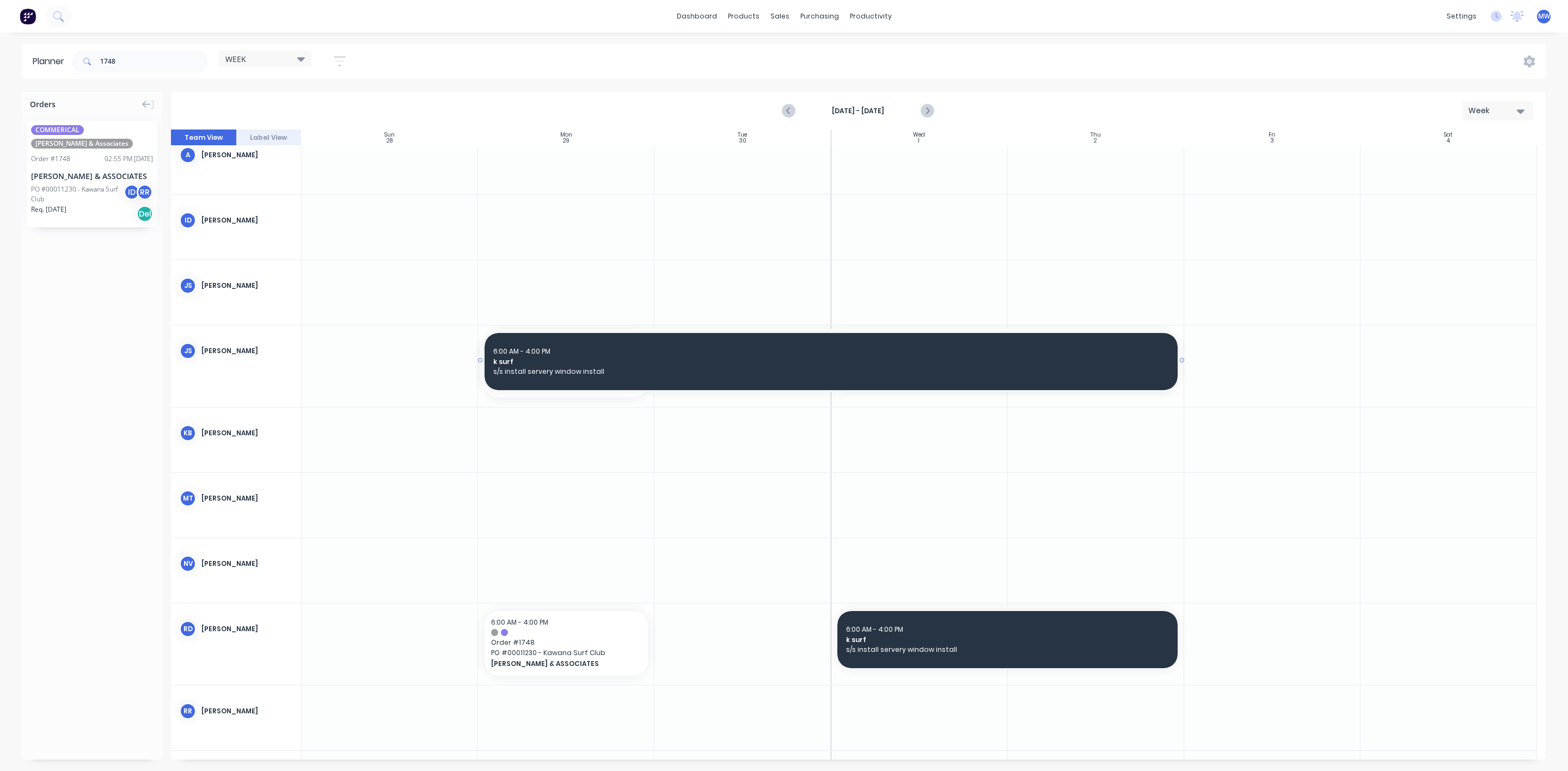
drag, startPoint x: 831, startPoint y: 361, endPoint x: 463, endPoint y: 372, distance: 368.2
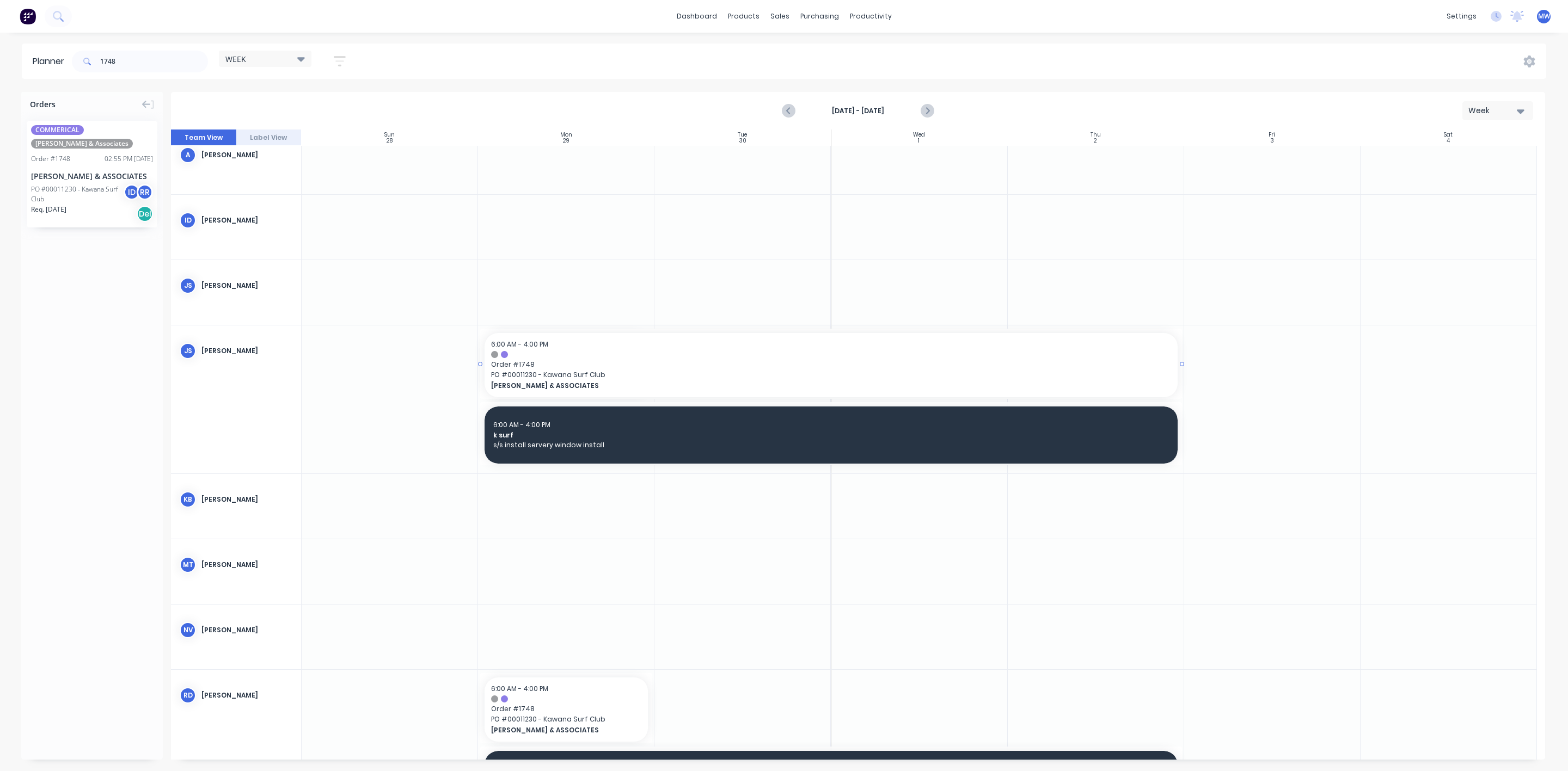
drag, startPoint x: 653, startPoint y: 363, endPoint x: 1044, endPoint y: 373, distance: 391.1
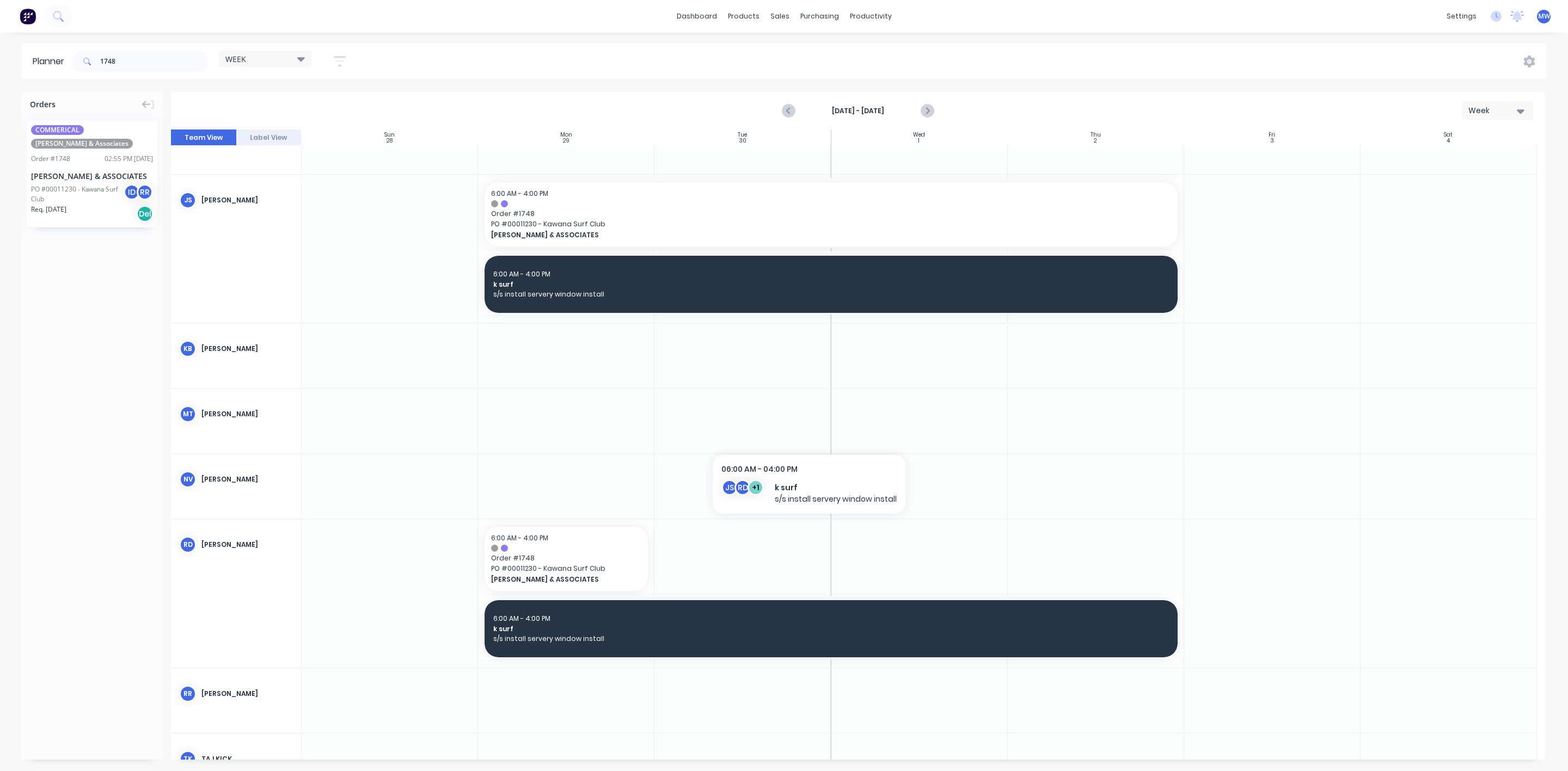
scroll to position [245, 0]
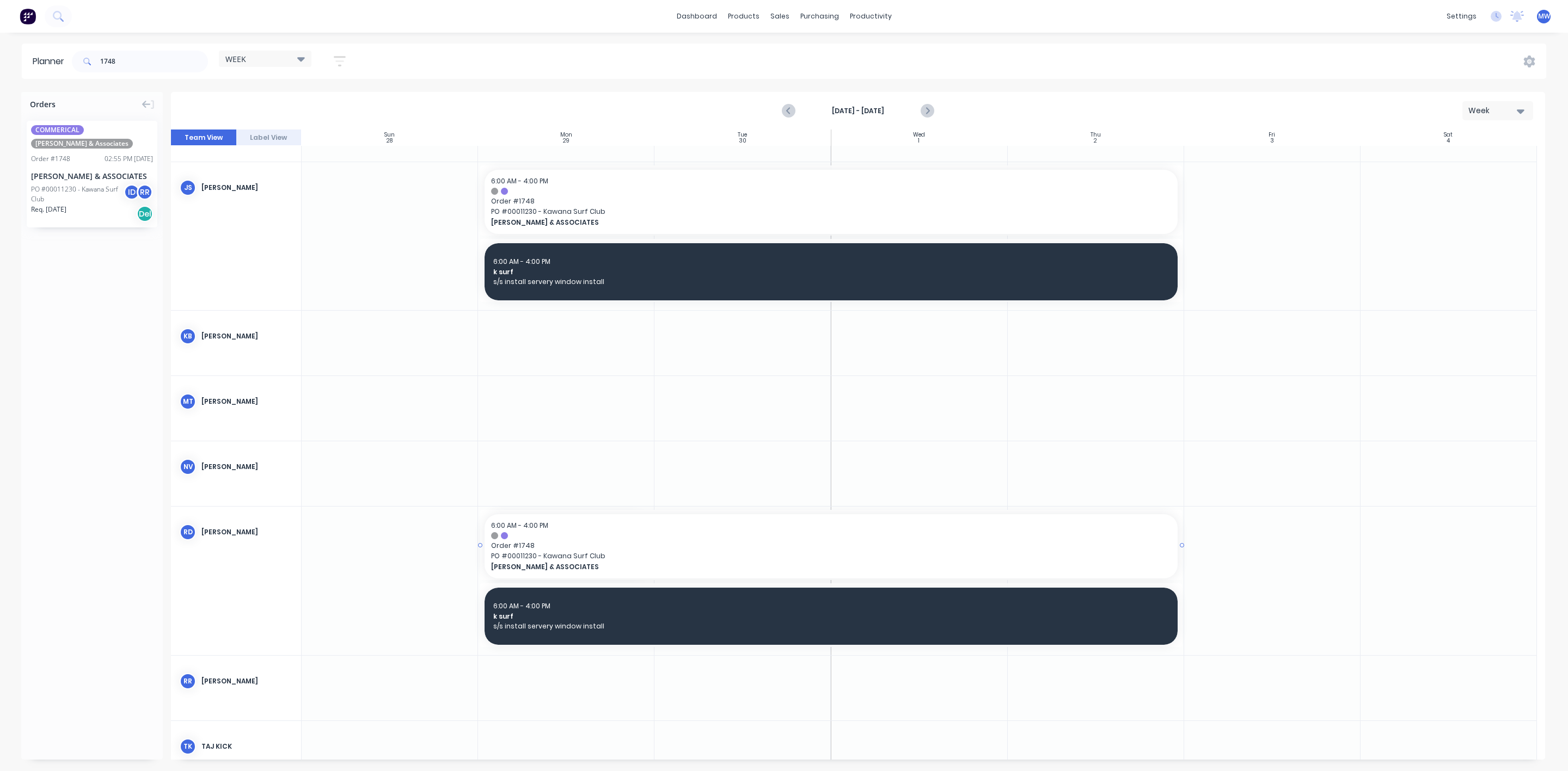
drag, startPoint x: 650, startPoint y: 544, endPoint x: 1051, endPoint y: 545, distance: 401.0
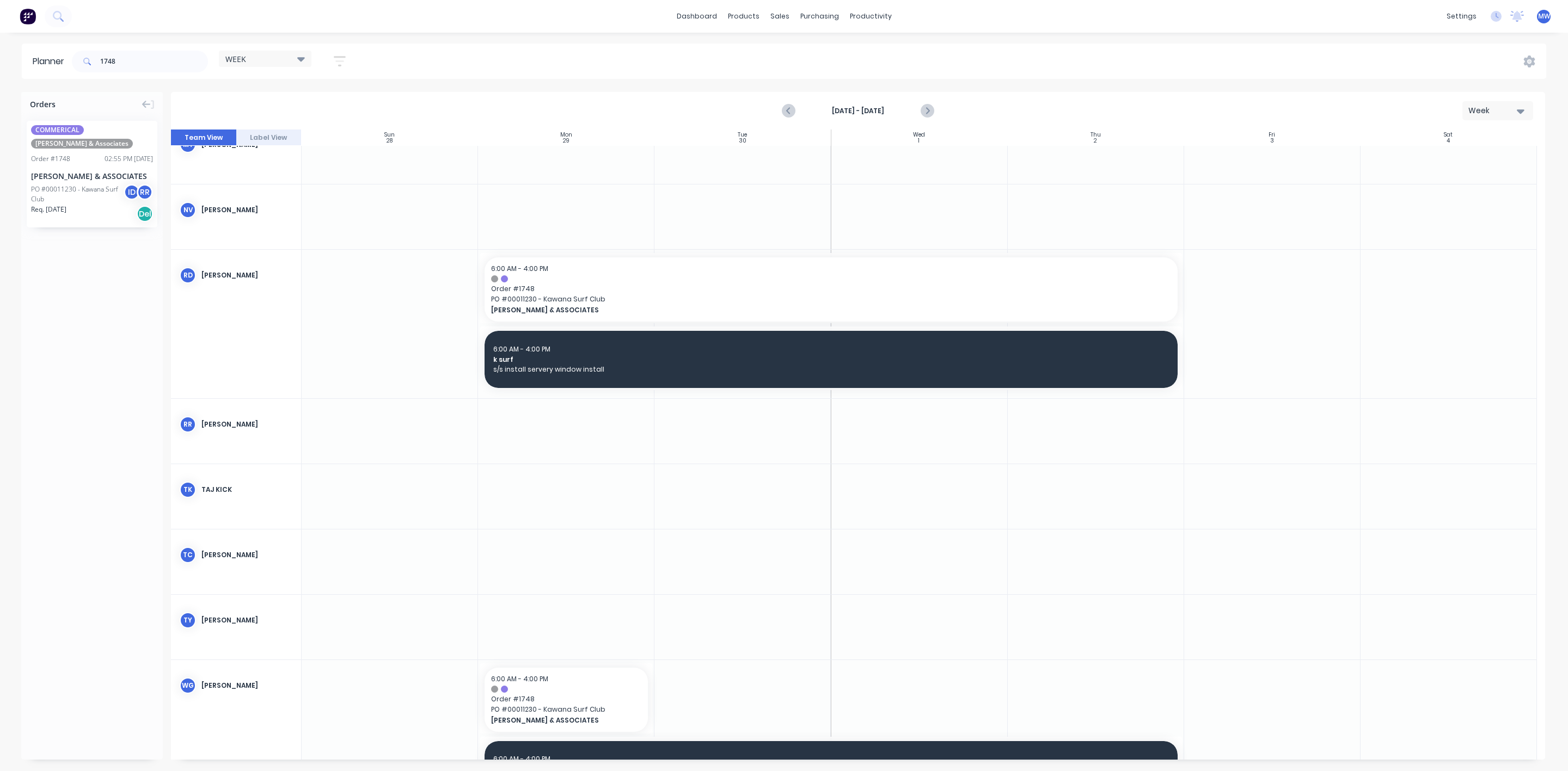
scroll to position [571, 0]
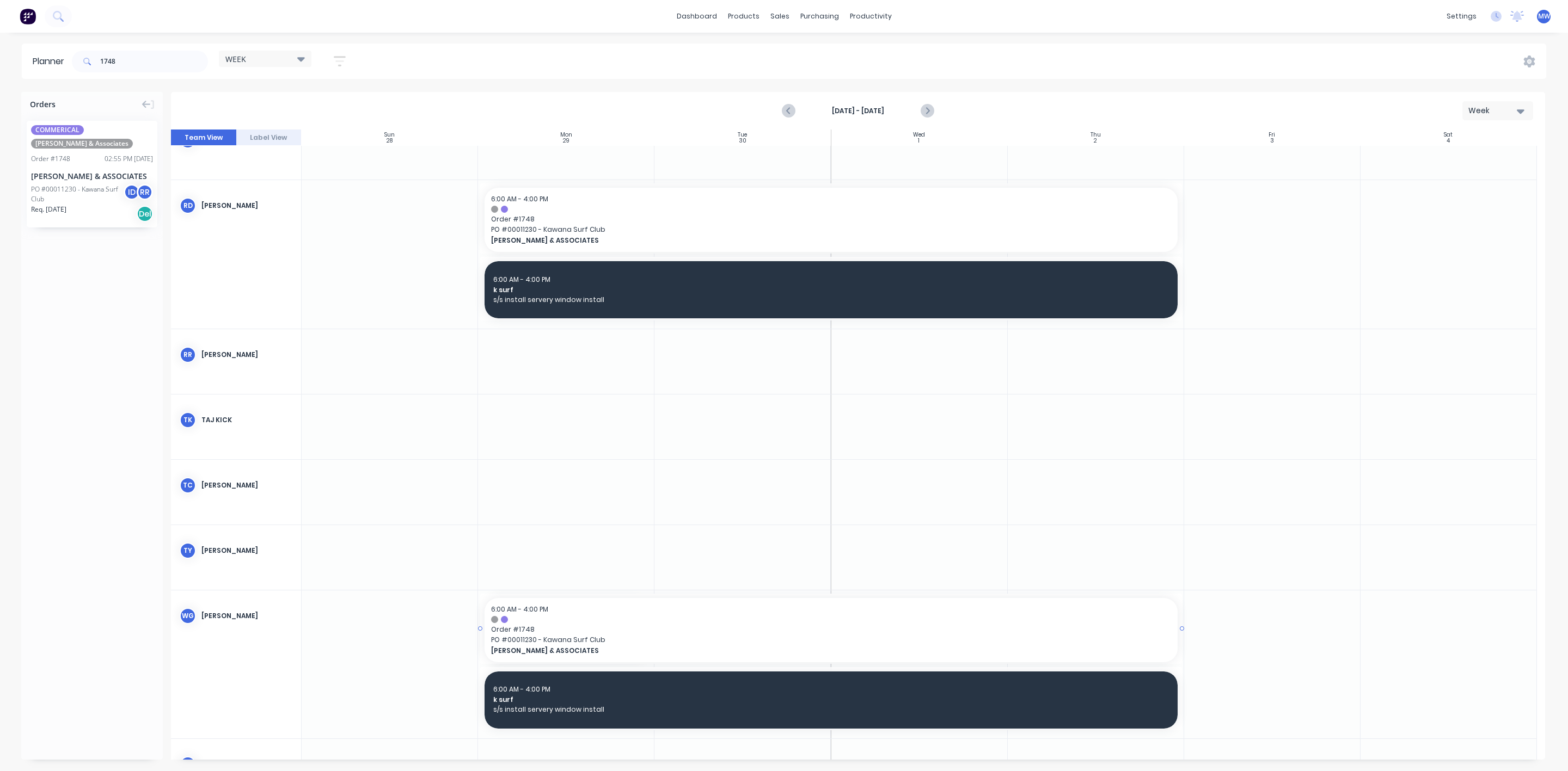
drag, startPoint x: 651, startPoint y: 630, endPoint x: 1051, endPoint y: 623, distance: 400.1
click at [595, 699] on span "k surf" at bounding box center [831, 700] width 676 height 10
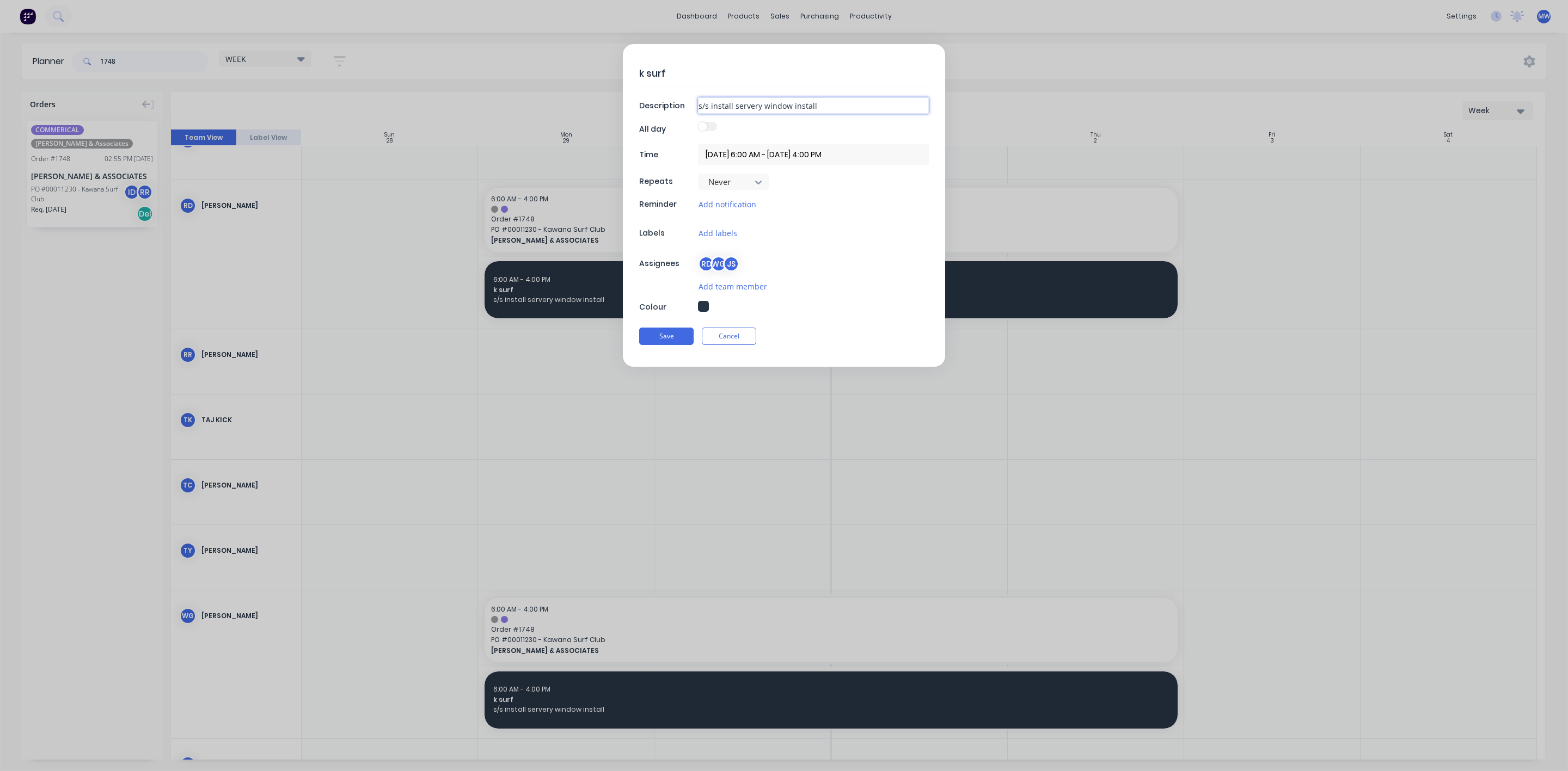
click at [732, 106] on input "s/s install servery window install" at bounding box center [813, 105] width 231 height 16
type input "s/s install & servery window install"
click at [665, 338] on button "Save" at bounding box center [666, 336] width 54 height 18
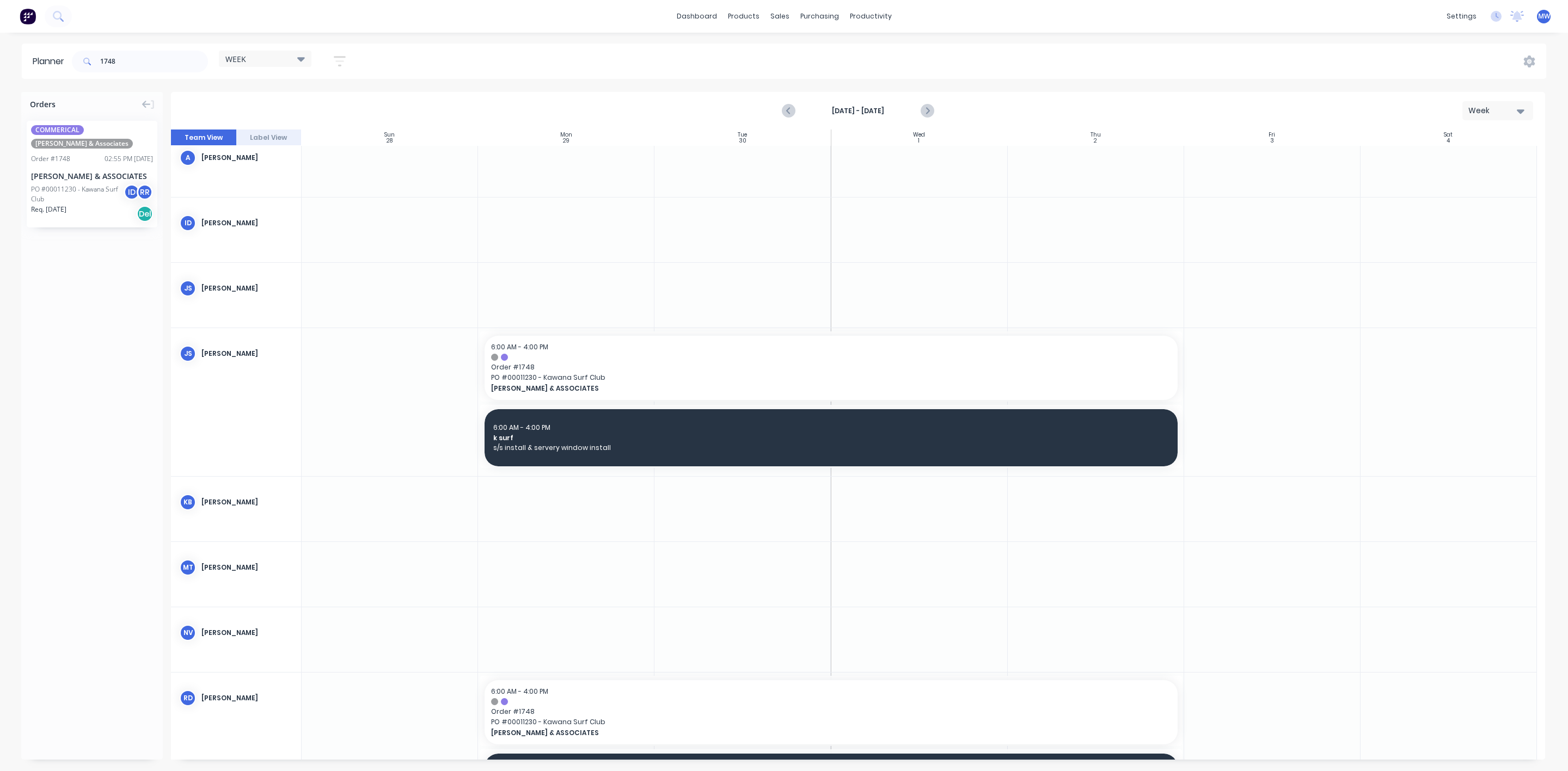
scroll to position [52, 0]
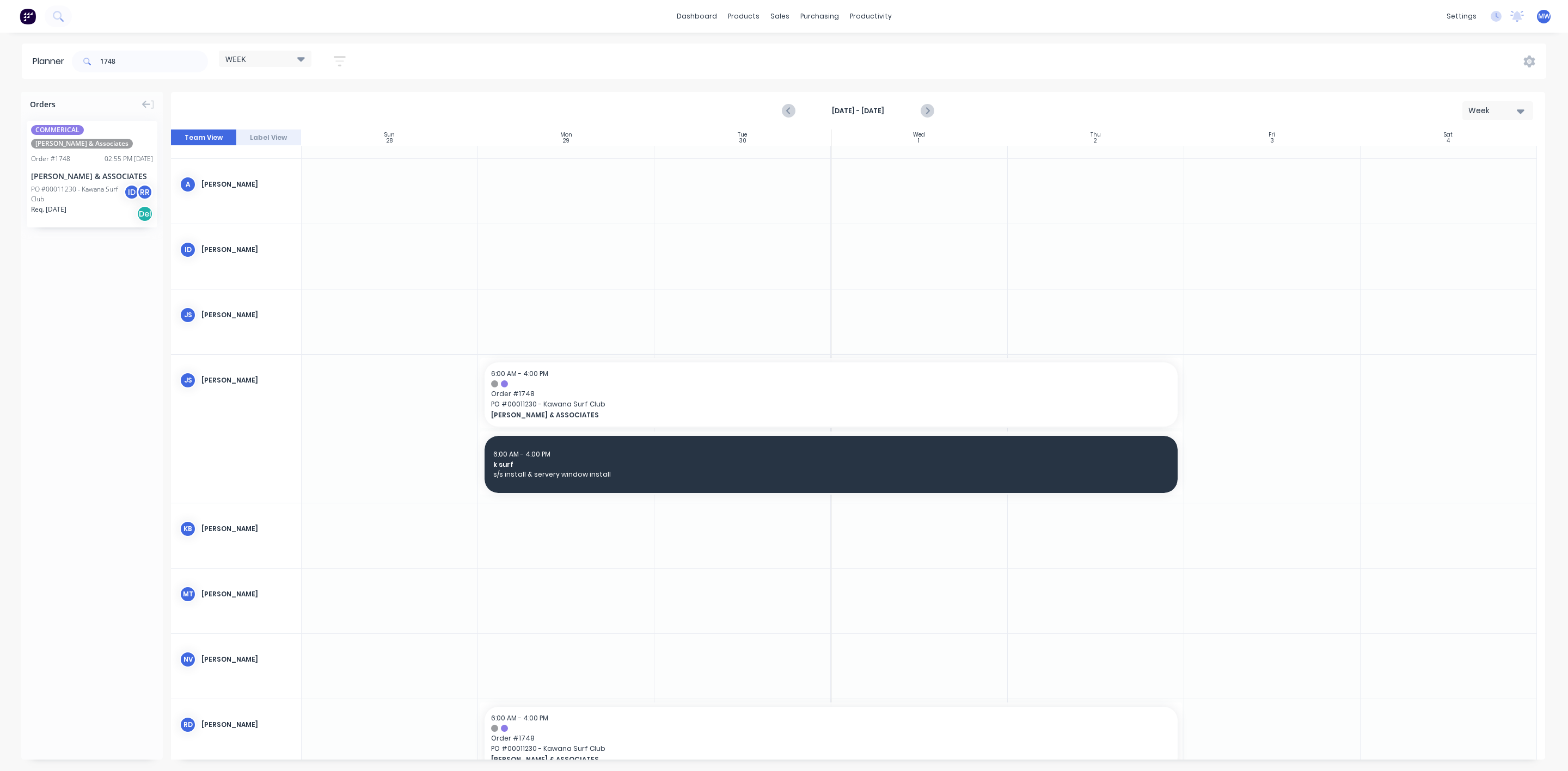
click at [1116, 500] on div at bounding box center [1096, 428] width 177 height 148
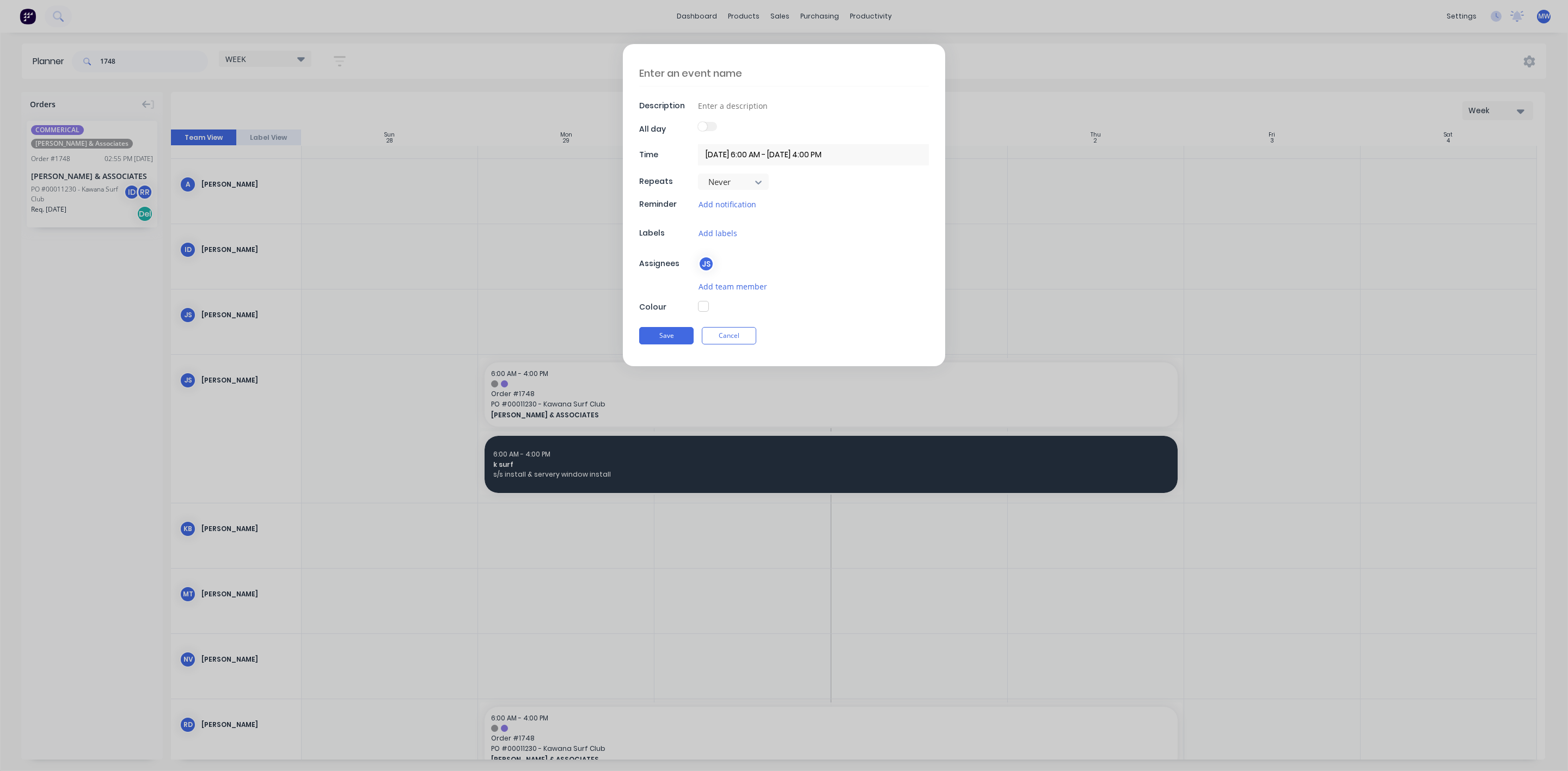
click at [702, 71] on textarea at bounding box center [784, 73] width 290 height 26
type textarea "HILLER - CONTAINER"
click at [766, 106] on input at bounding box center [813, 105] width 231 height 16
type input "TO BE COMPLETED"
click at [704, 309] on button "button" at bounding box center [704, 307] width 11 height 11
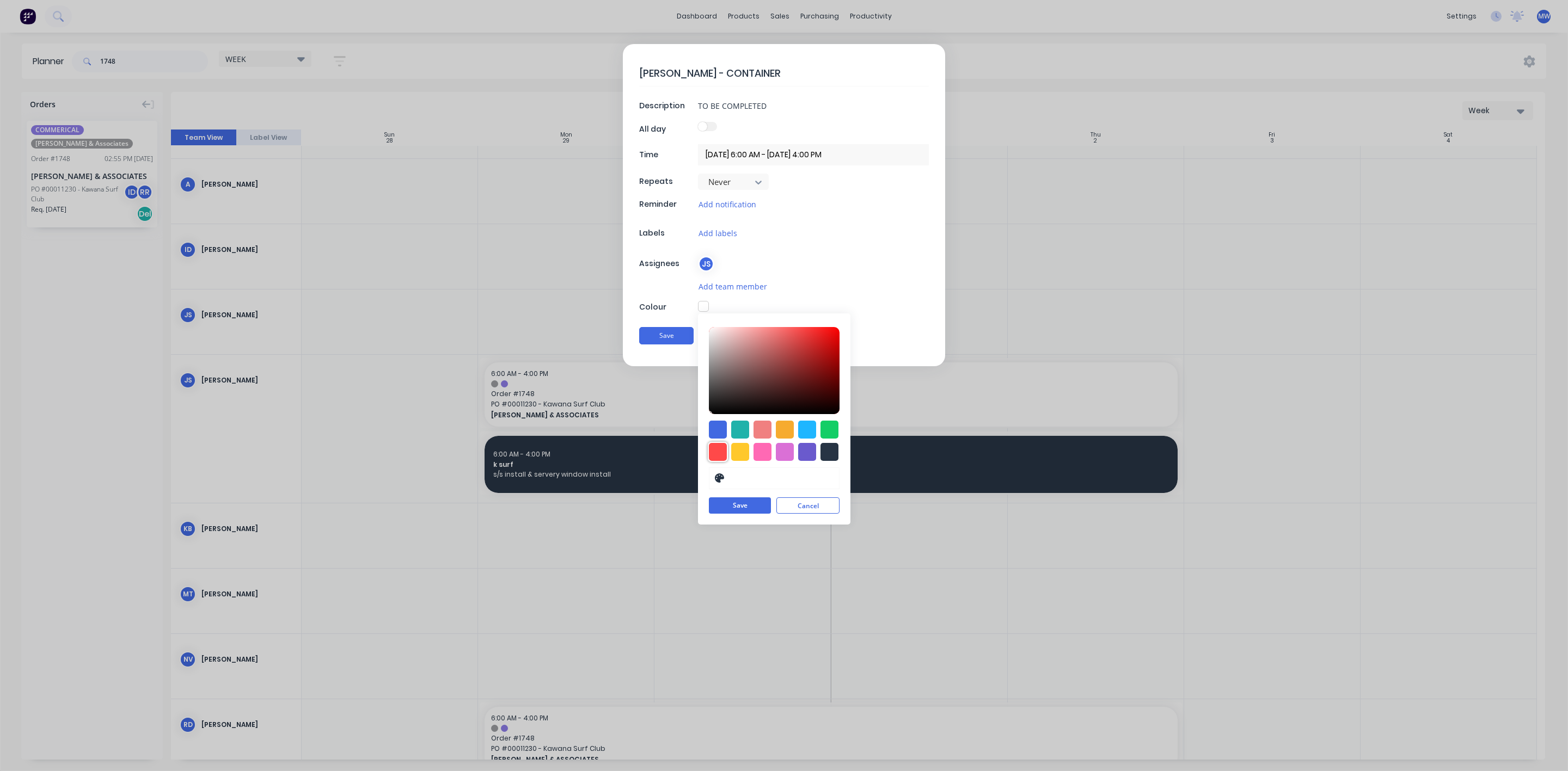
click at [721, 457] on div at bounding box center [718, 452] width 18 height 18
type input "#FF4949"
click at [737, 507] on button "Save" at bounding box center [740, 506] width 62 height 16
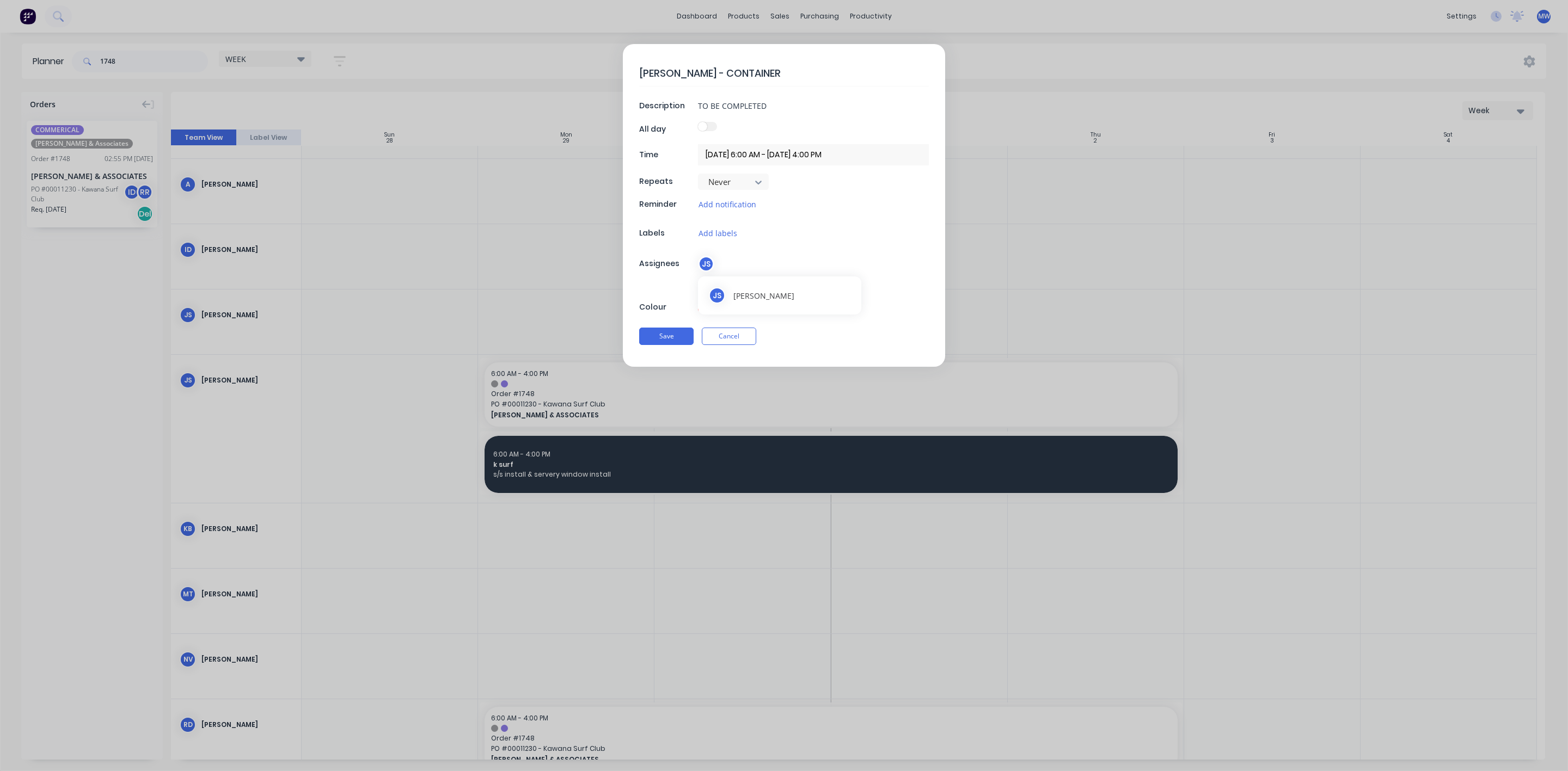
click at [711, 270] on div "JS" at bounding box center [706, 263] width 16 height 16
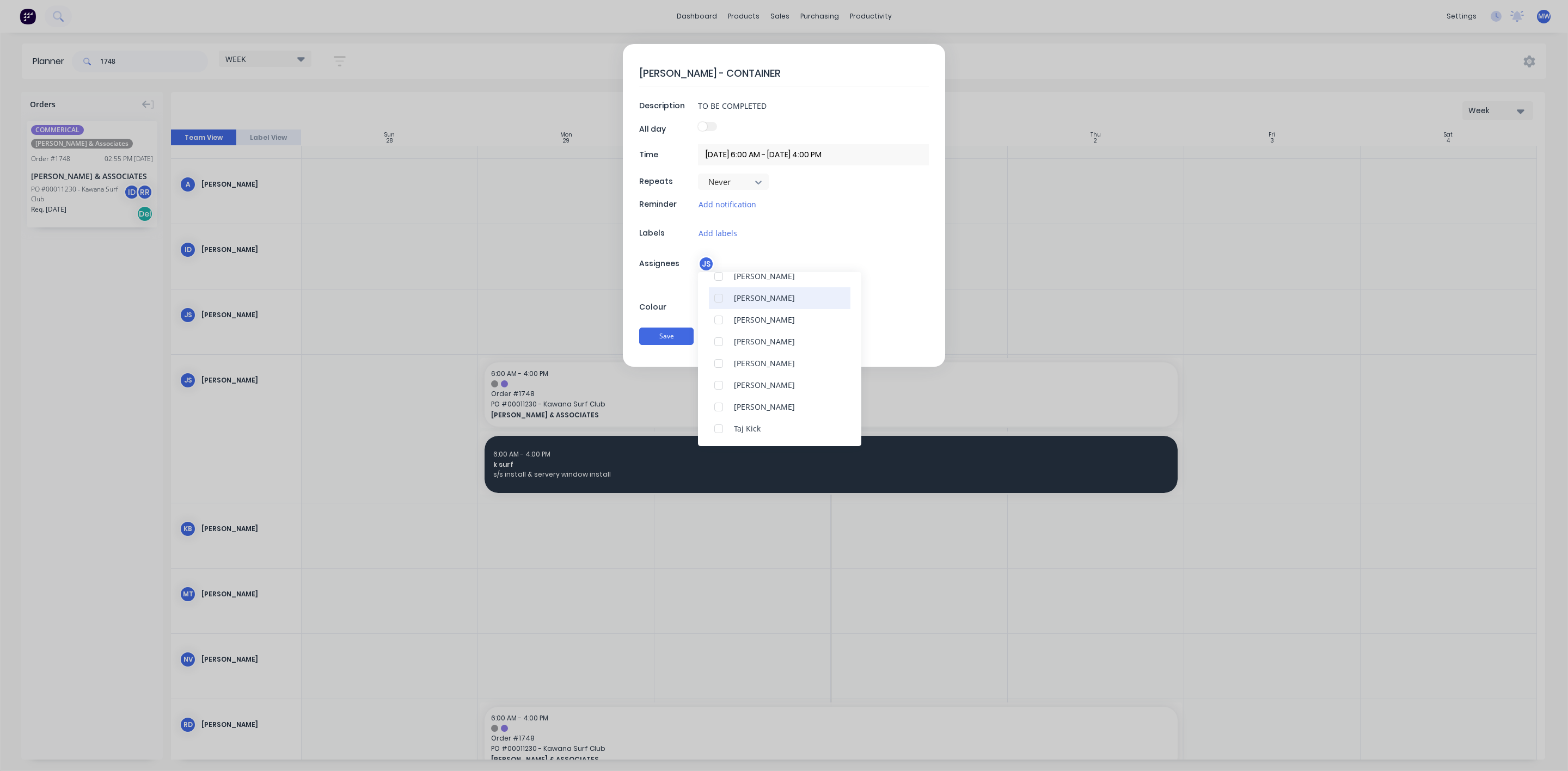
scroll to position [82, 0]
click at [716, 350] on div at bounding box center [719, 349] width 22 height 22
click at [720, 371] on div at bounding box center [719, 370] width 22 height 22
click at [719, 322] on div at bounding box center [719, 321] width 22 height 22
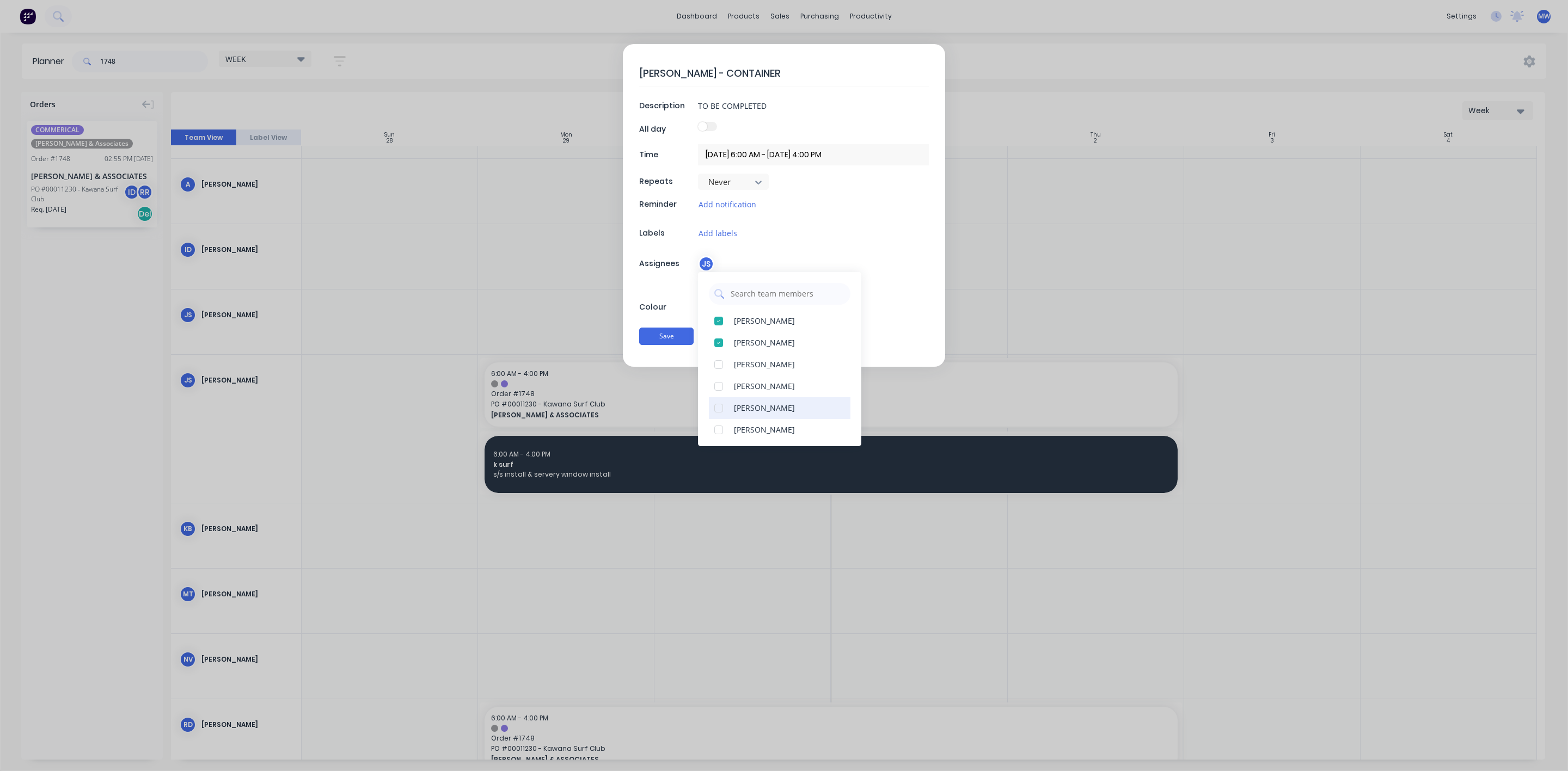
click at [715, 410] on div at bounding box center [719, 408] width 22 height 22
click at [637, 292] on div "HILLER - CONTAINER Description TO BE COMPLETED All day Time 02/10/2025 6:00 AM …" at bounding box center [784, 205] width 323 height 323
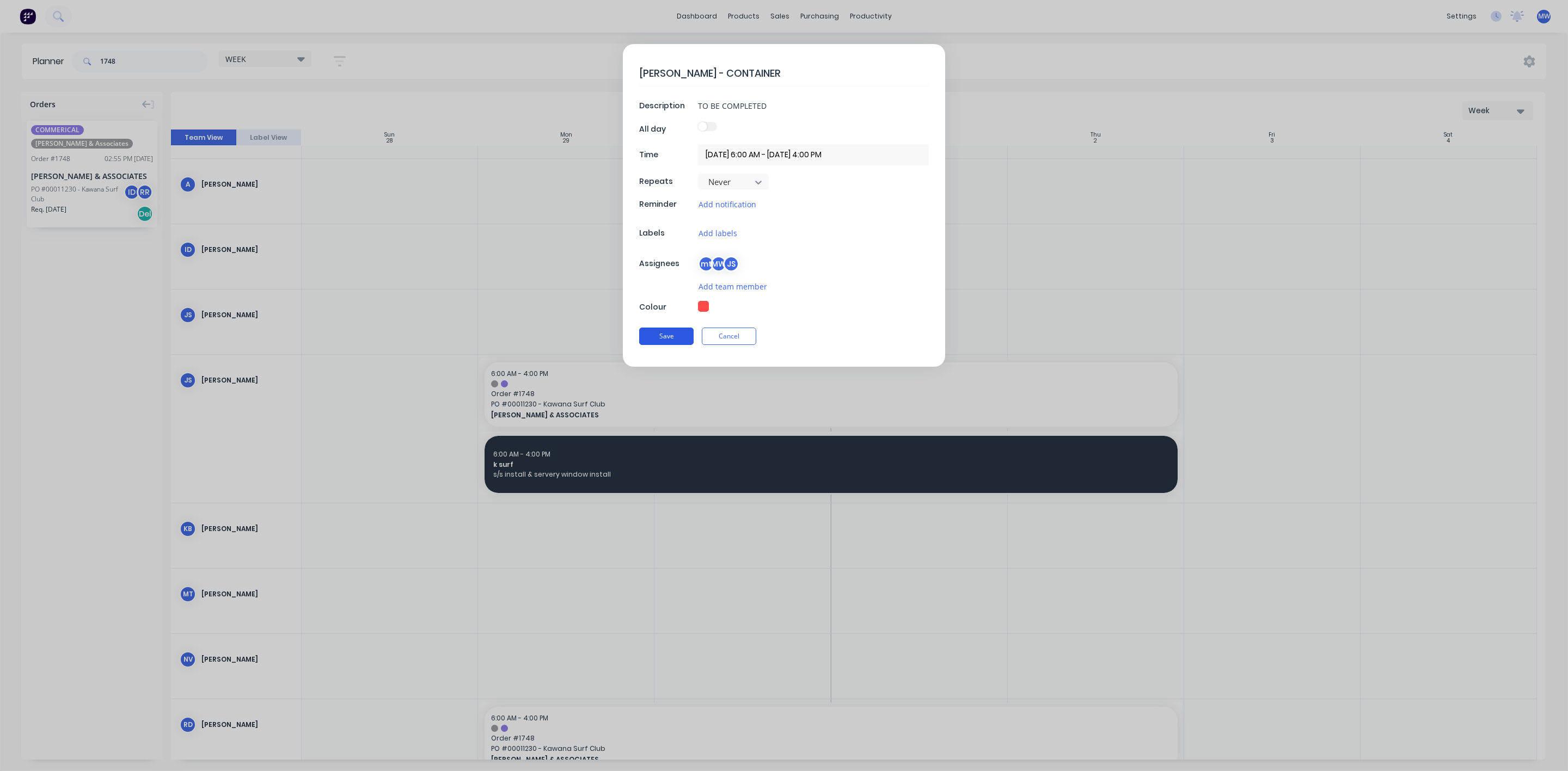
click at [665, 340] on button "Save" at bounding box center [666, 336] width 54 height 18
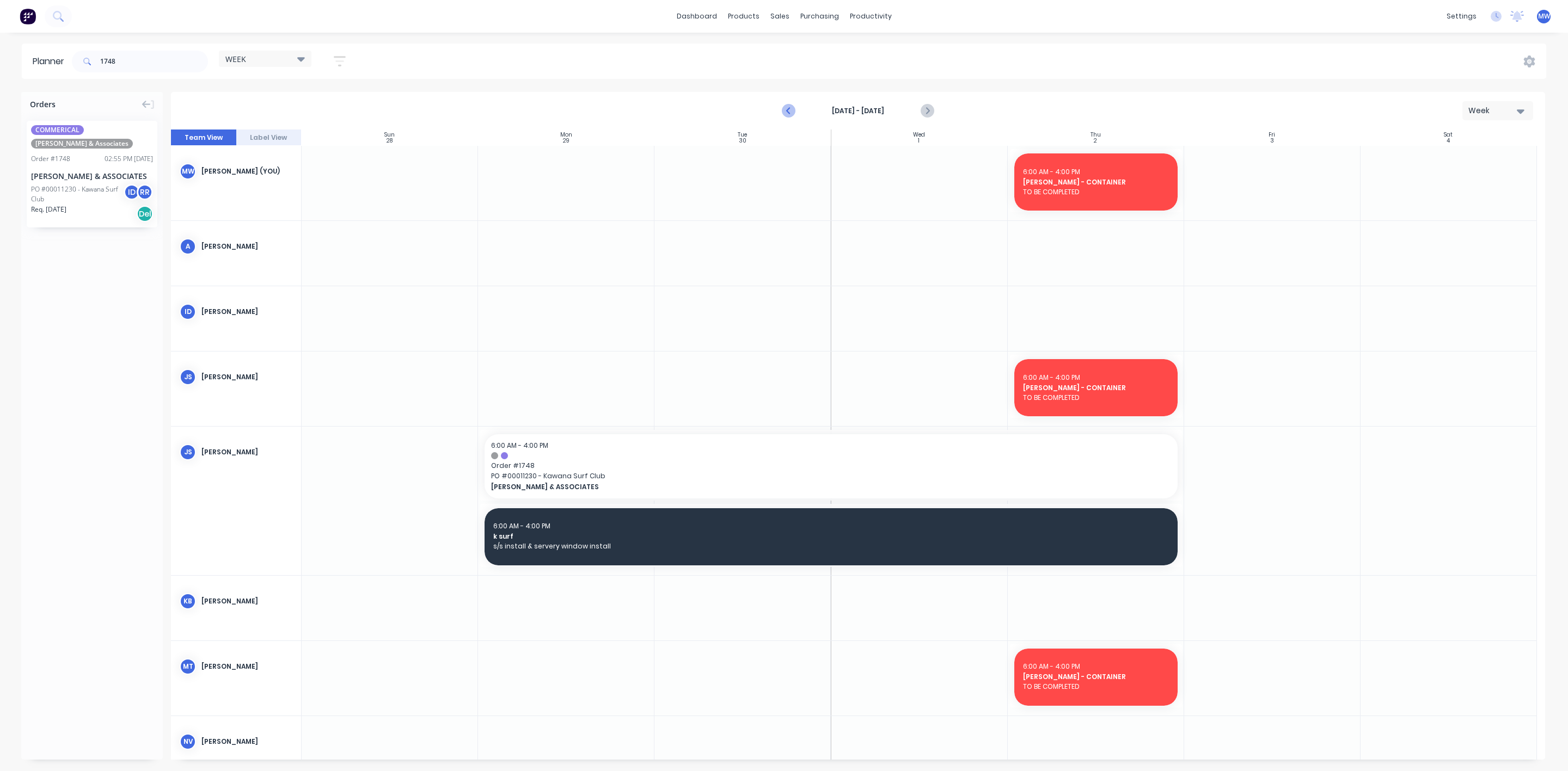
click at [786, 111] on icon "Previous page" at bounding box center [788, 111] width 13 height 13
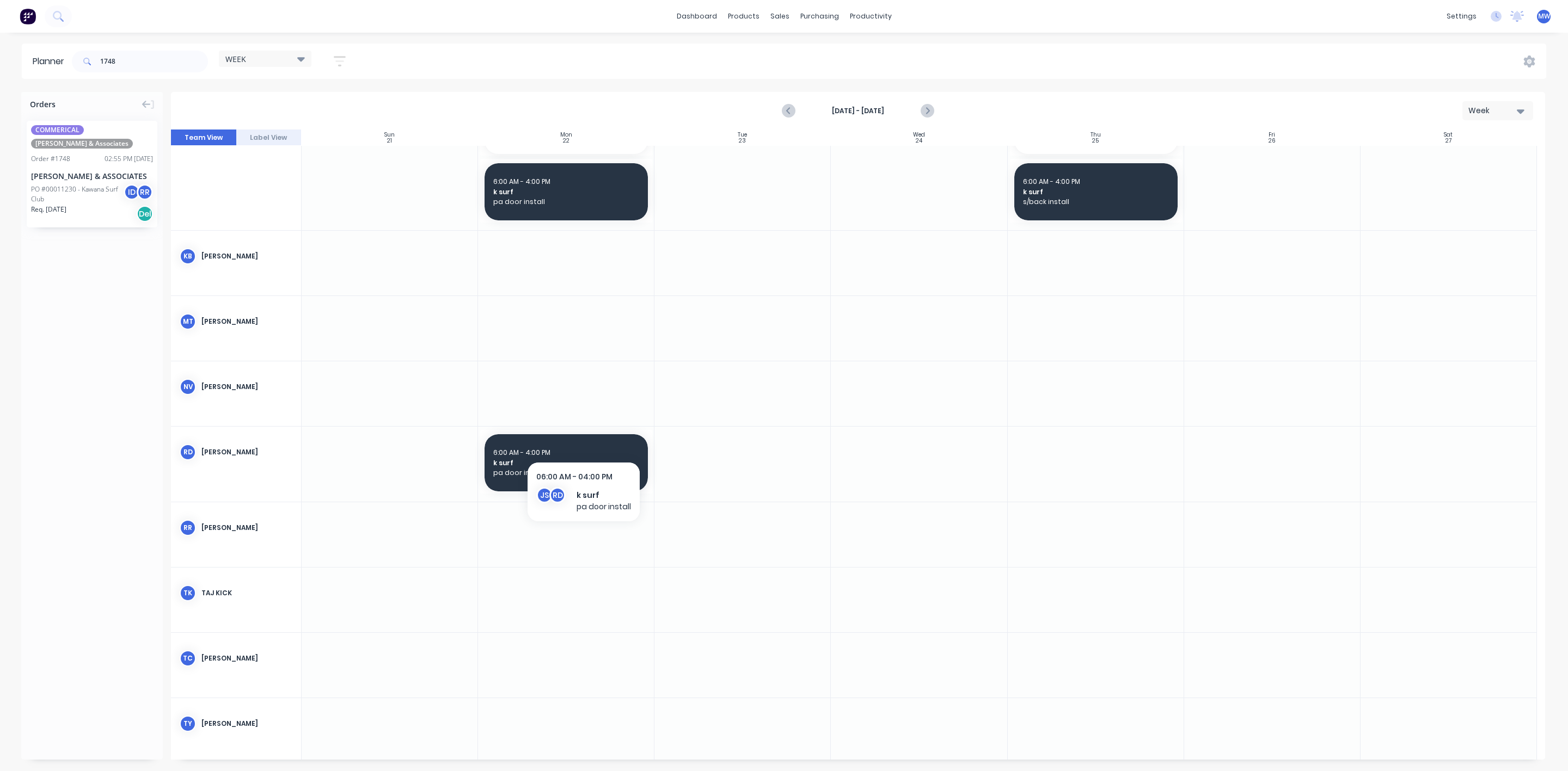
scroll to position [163, 0]
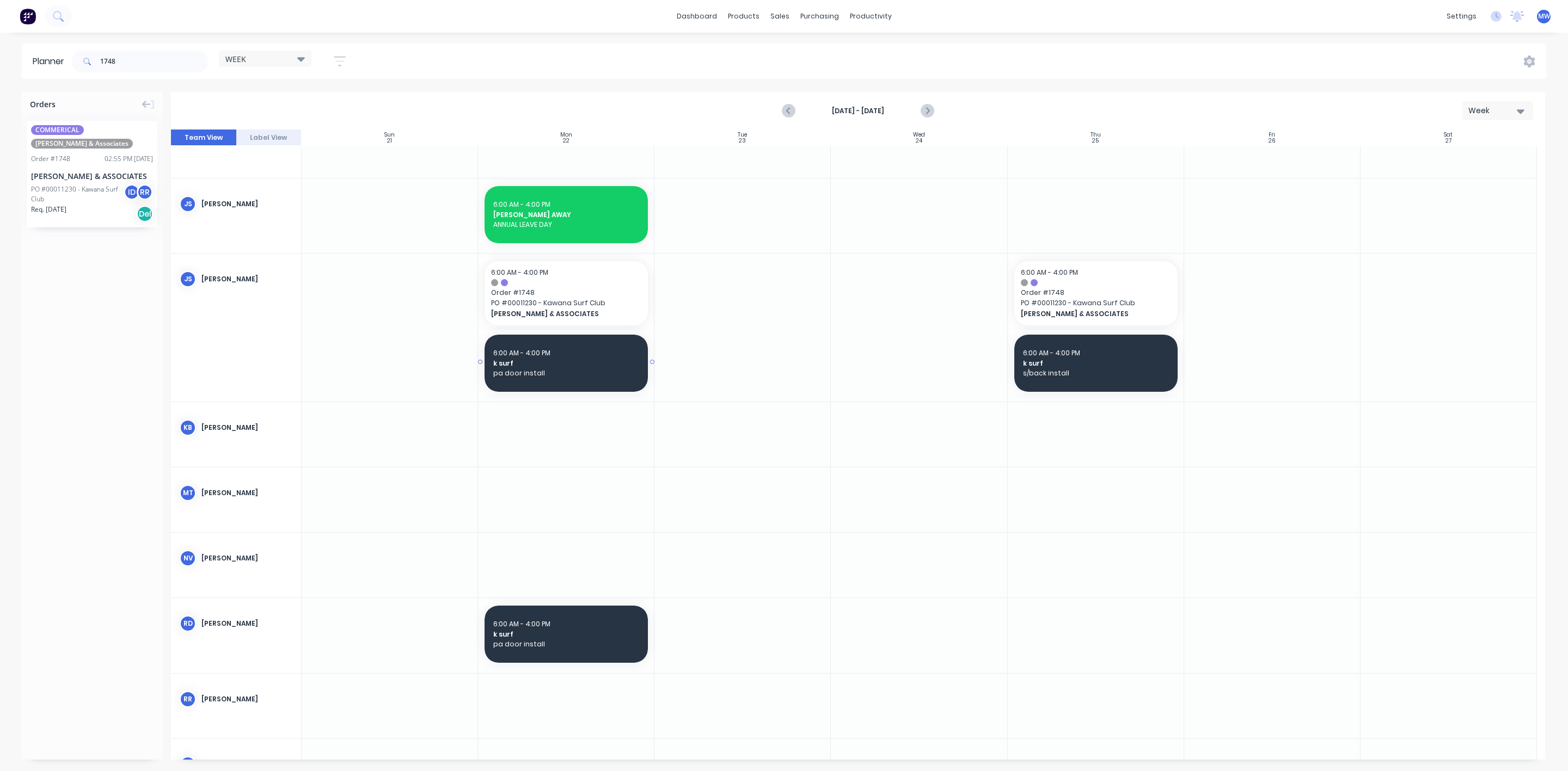
click at [598, 372] on span "pa door install" at bounding box center [566, 374] width 146 height 10
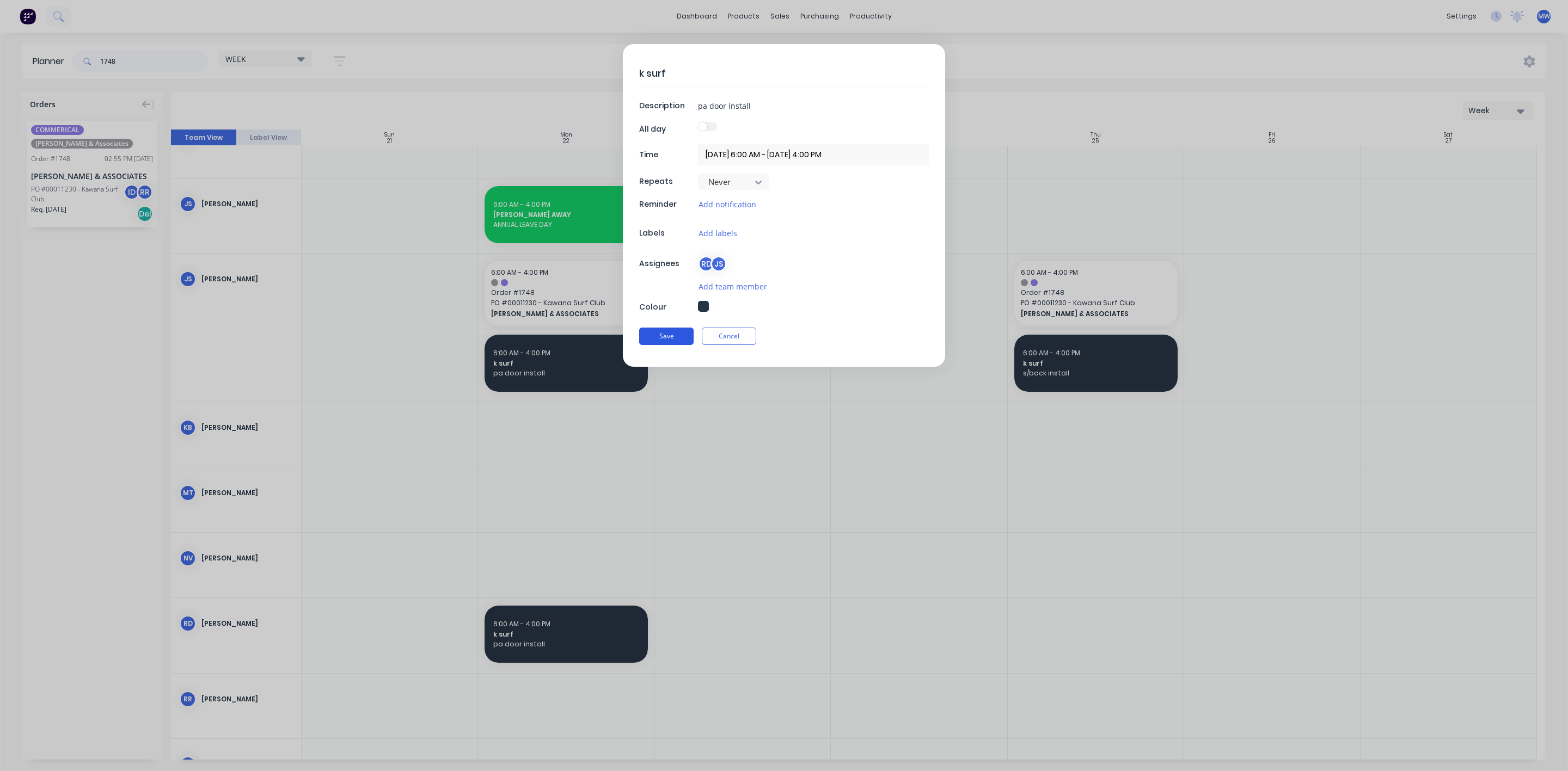
click at [679, 345] on button "Save" at bounding box center [666, 336] width 54 height 18
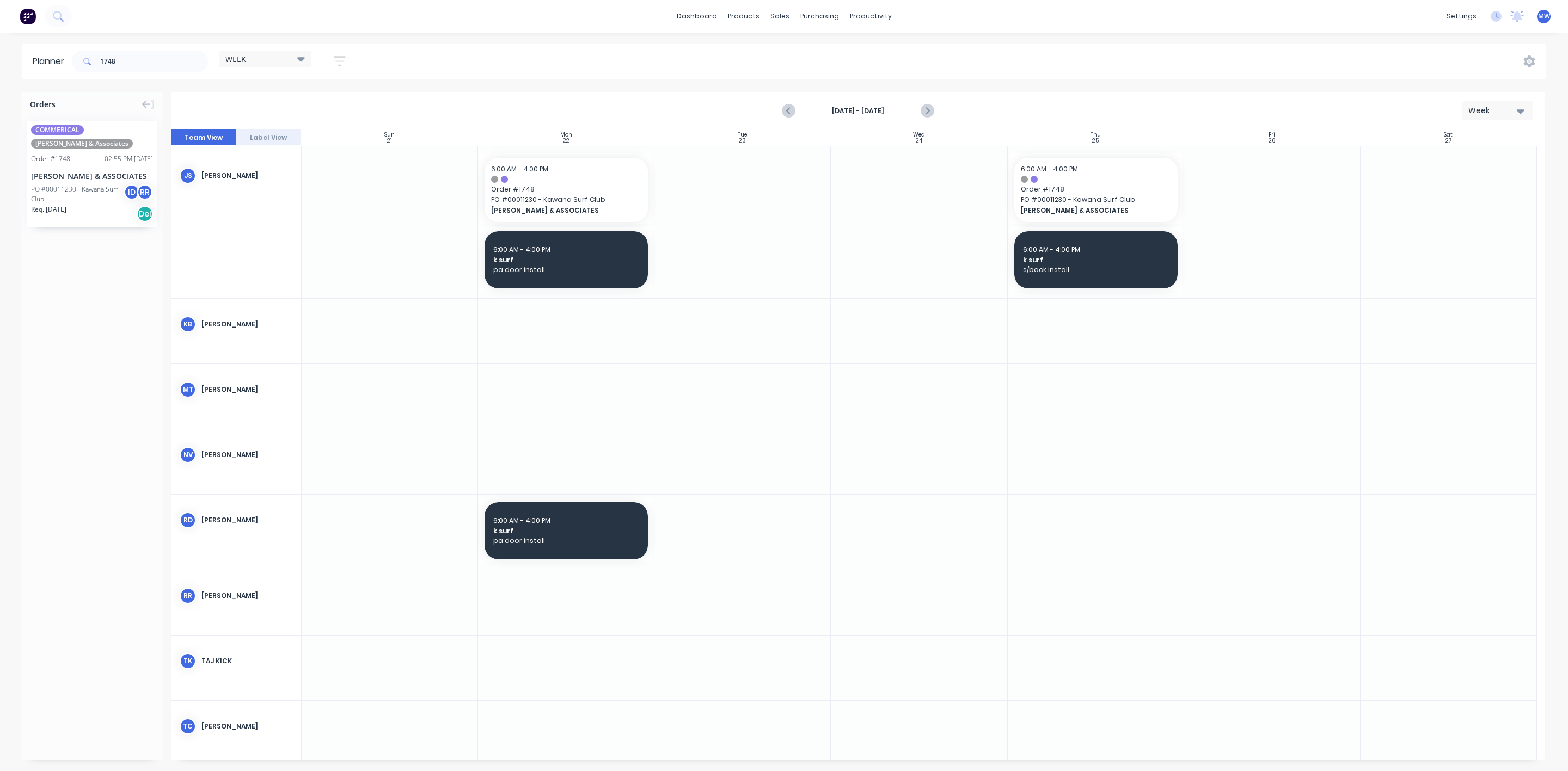
scroll to position [245, 0]
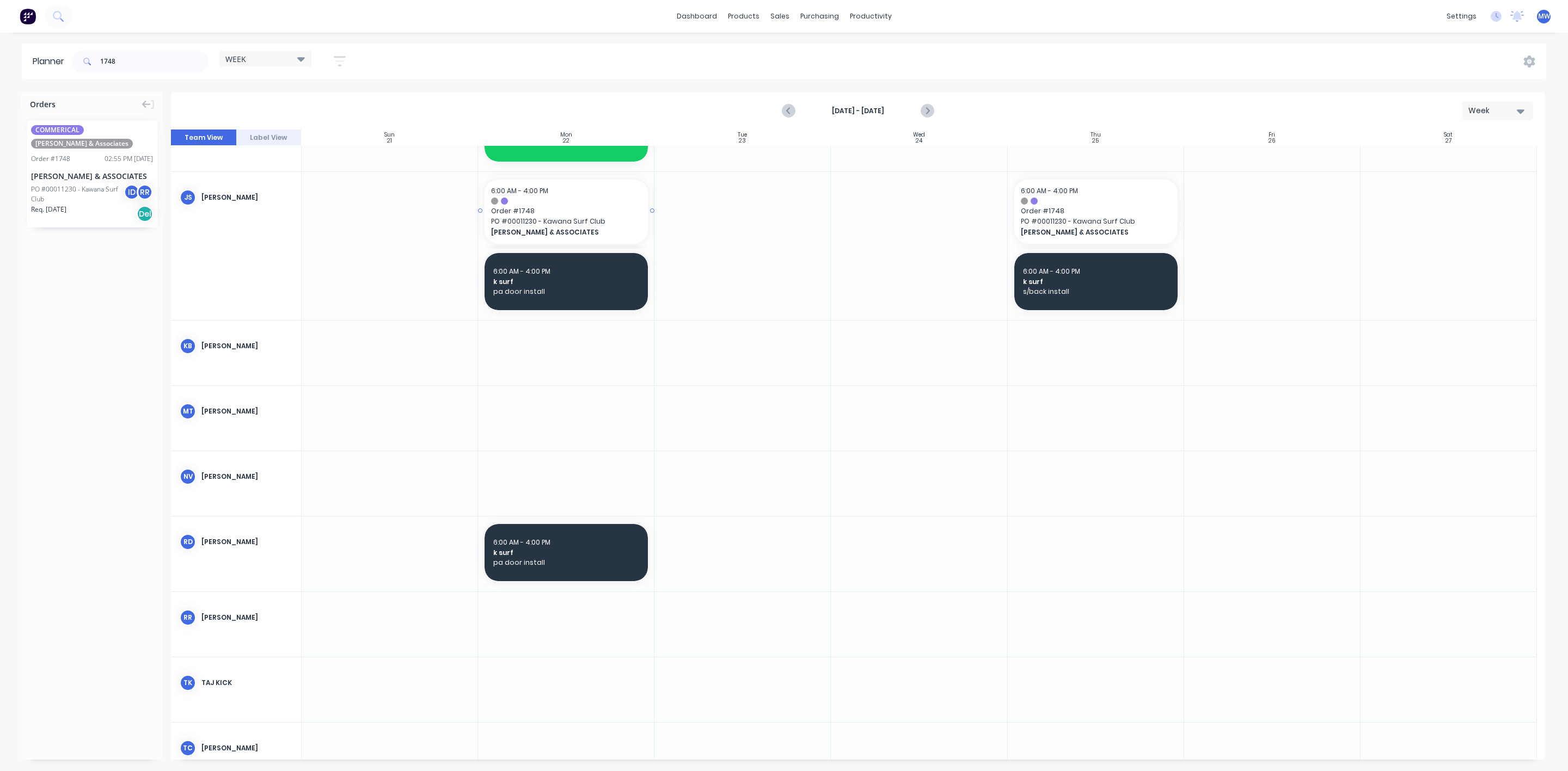
drag, startPoint x: 562, startPoint y: 215, endPoint x: 588, endPoint y: 229, distance: 29.5
drag, startPoint x: 84, startPoint y: 193, endPoint x: 569, endPoint y: 547, distance: 600.5
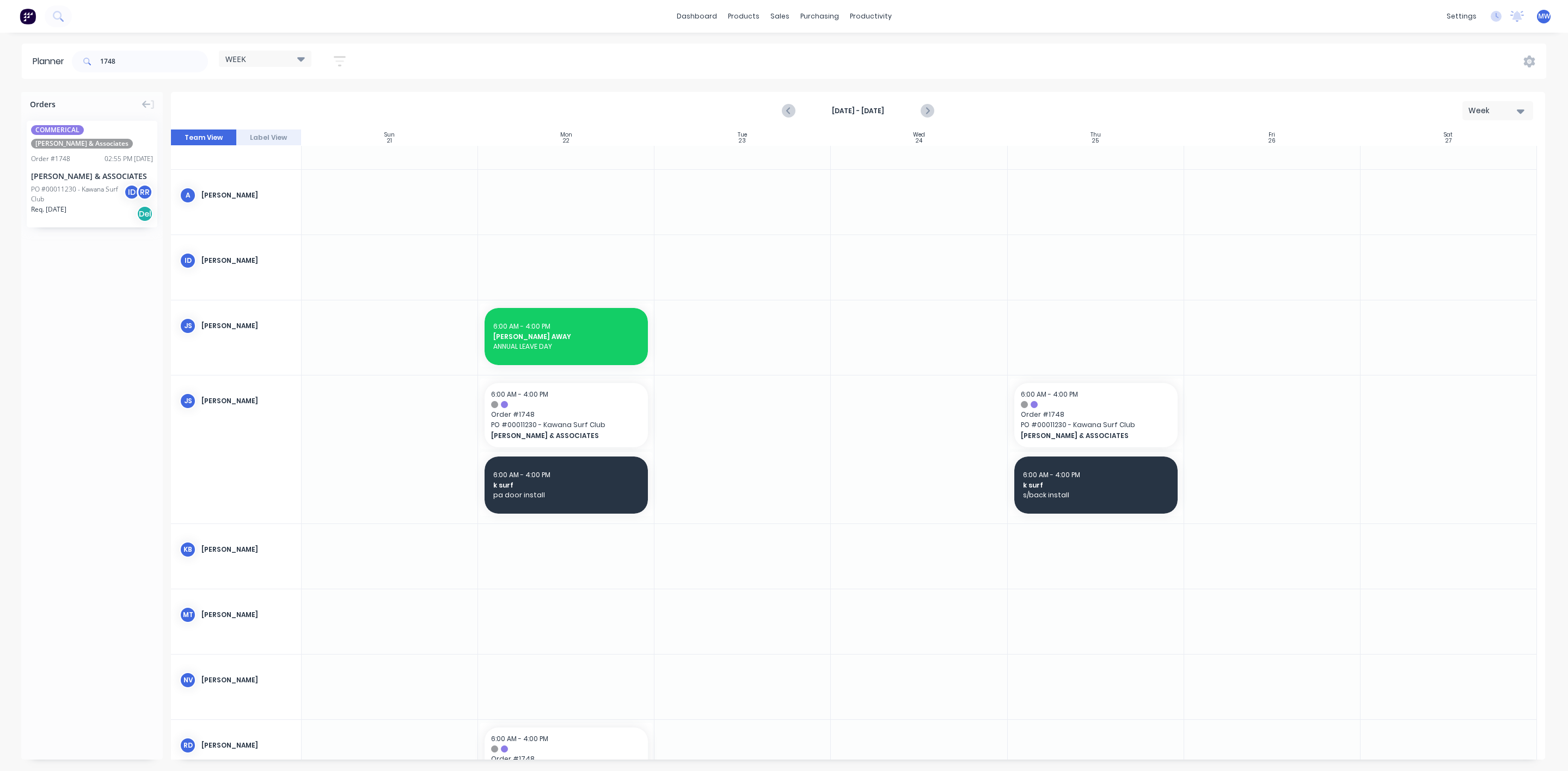
scroll to position [0, 0]
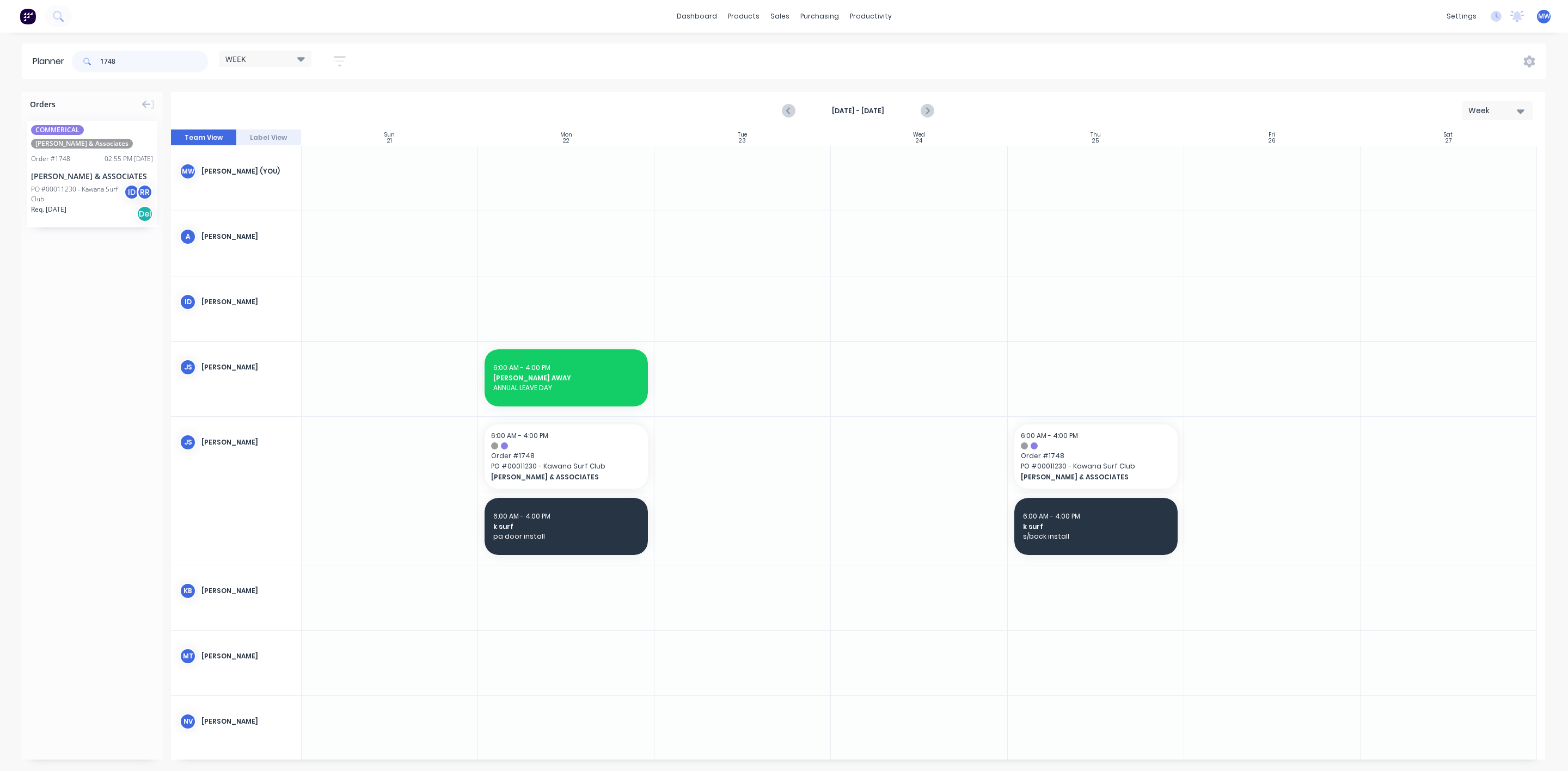
drag, startPoint x: 154, startPoint y: 57, endPoint x: 28, endPoint y: 72, distance: 126.9
click at [34, 70] on header "Planner 1748 WEEK Save new view None edit WEEK (Default) edit Rex edit SCSM - M…" at bounding box center [784, 61] width 1524 height 35
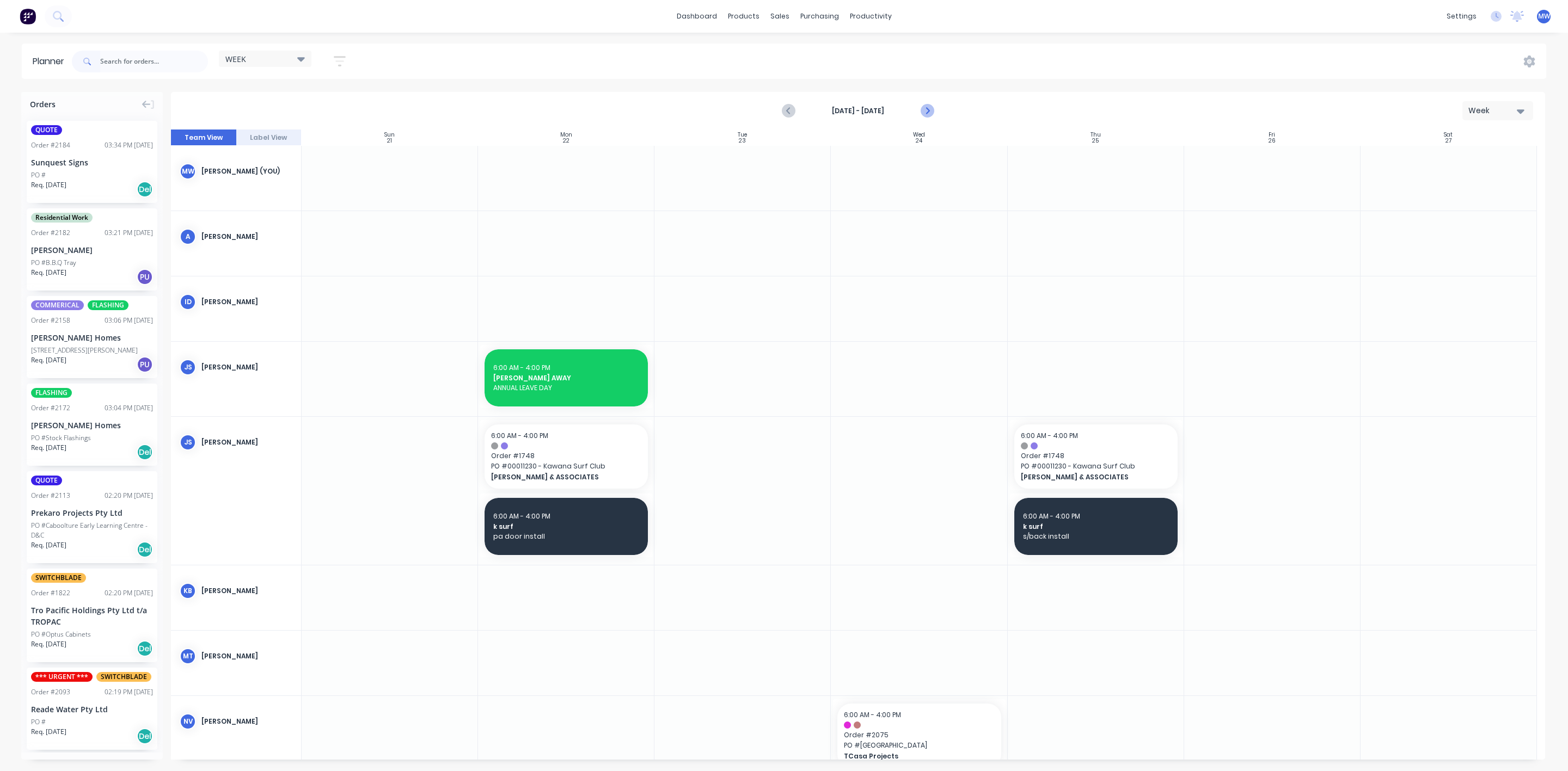
click at [920, 111] on icon "Next page" at bounding box center [926, 111] width 13 height 13
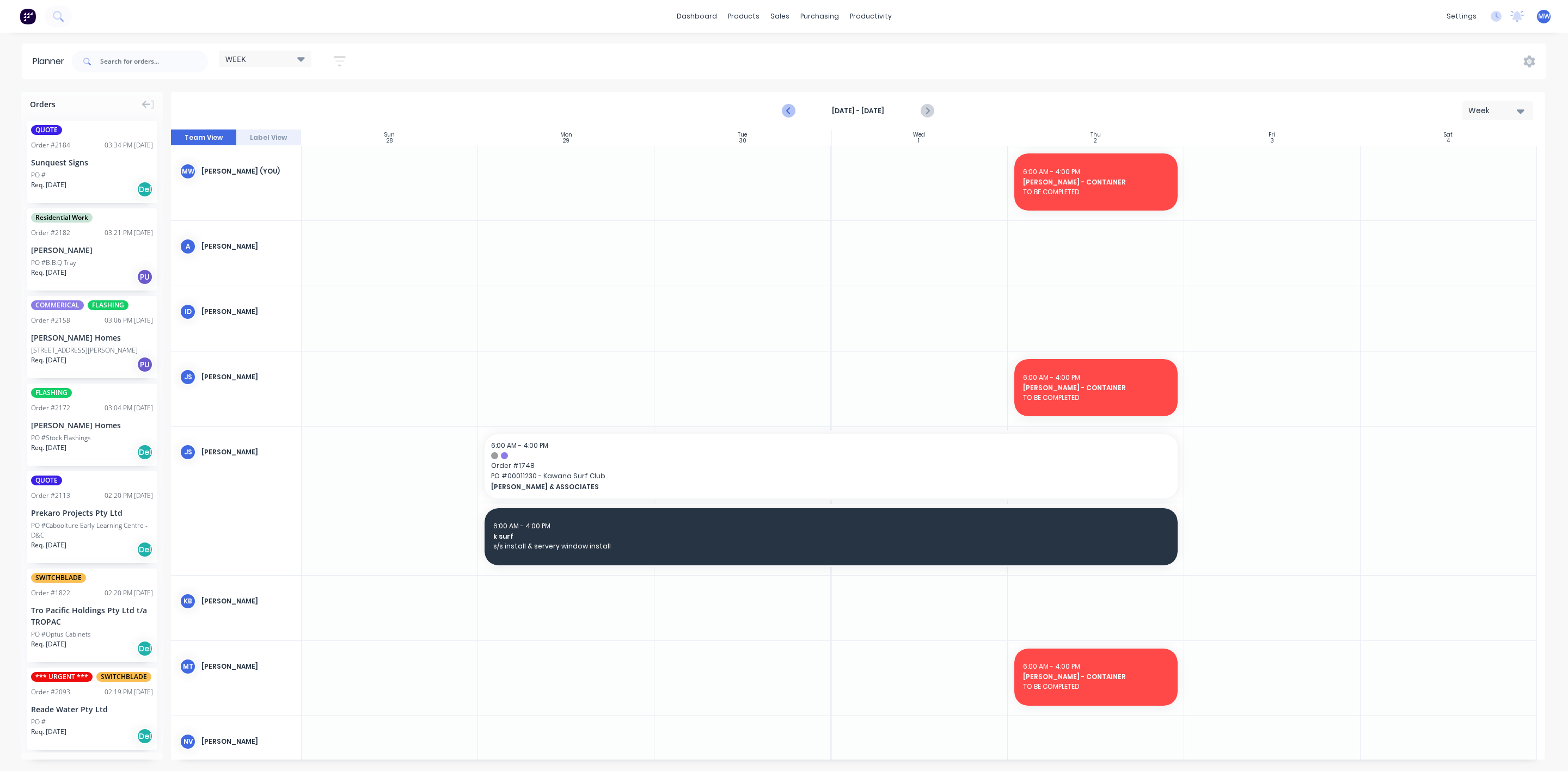
click at [794, 110] on icon "Previous page" at bounding box center [788, 111] width 13 height 13
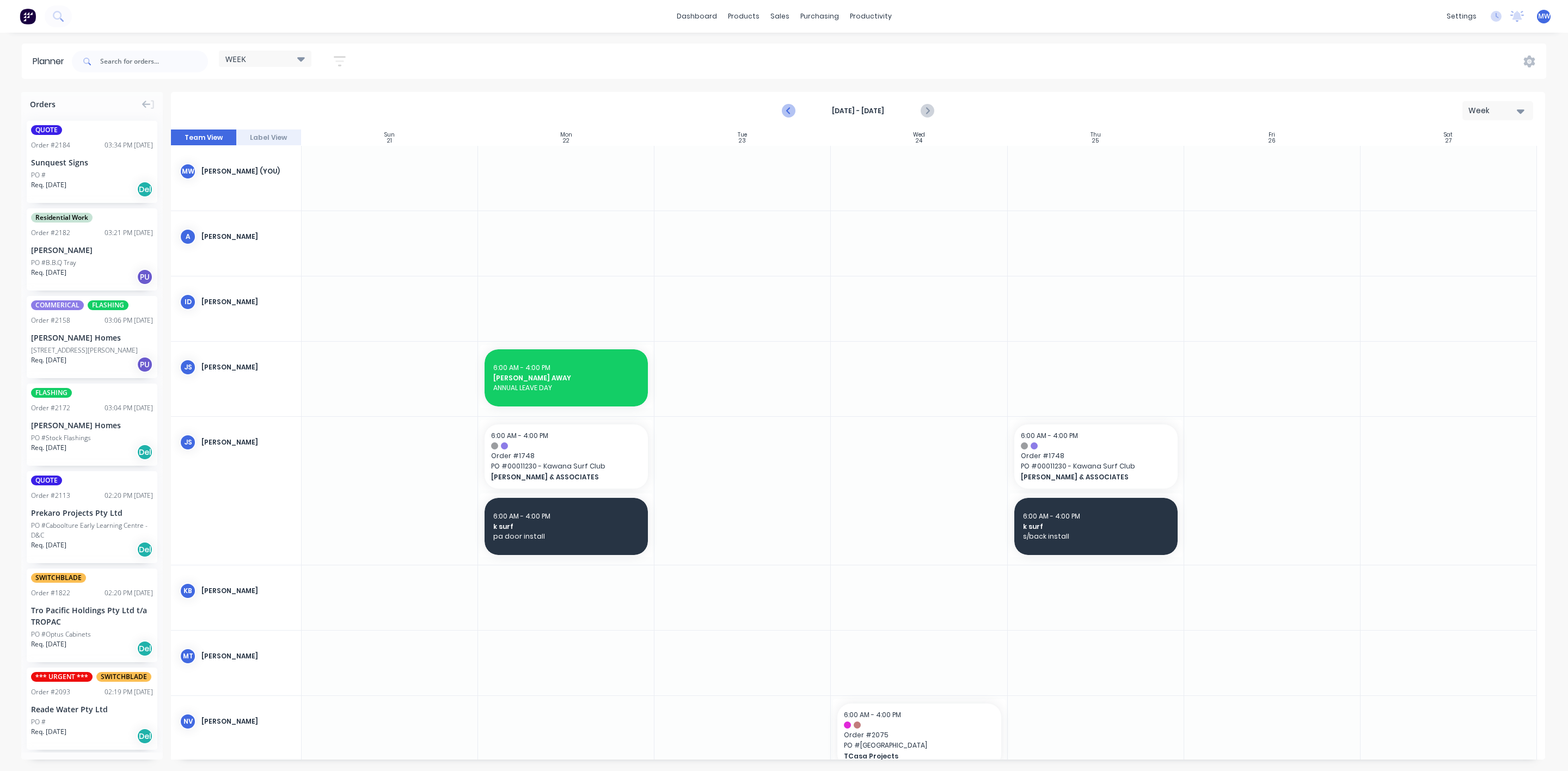
click at [794, 110] on icon "Previous page" at bounding box center [788, 111] width 13 height 13
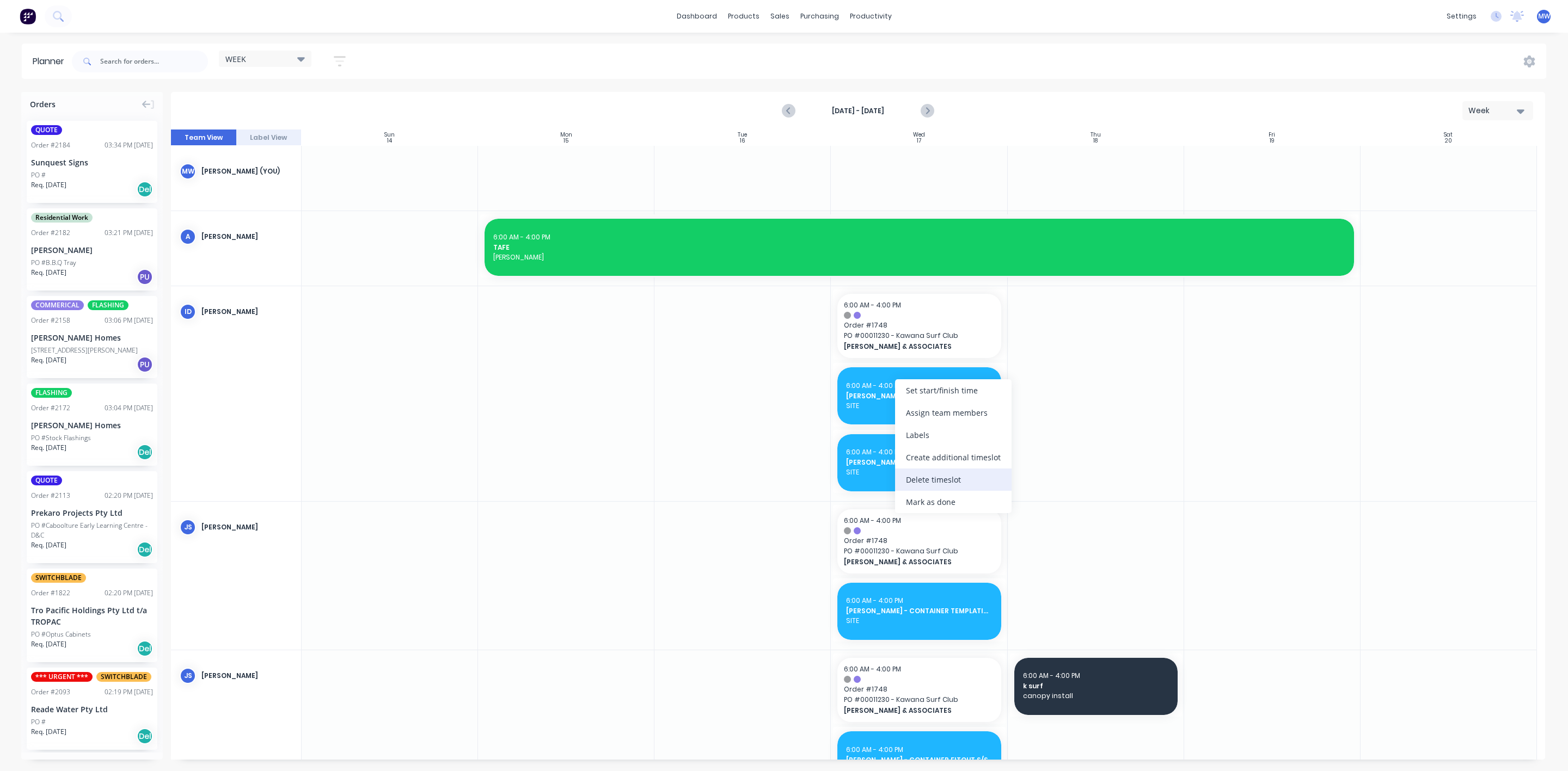
click at [923, 484] on div "Delete timeslot" at bounding box center [953, 480] width 116 height 23
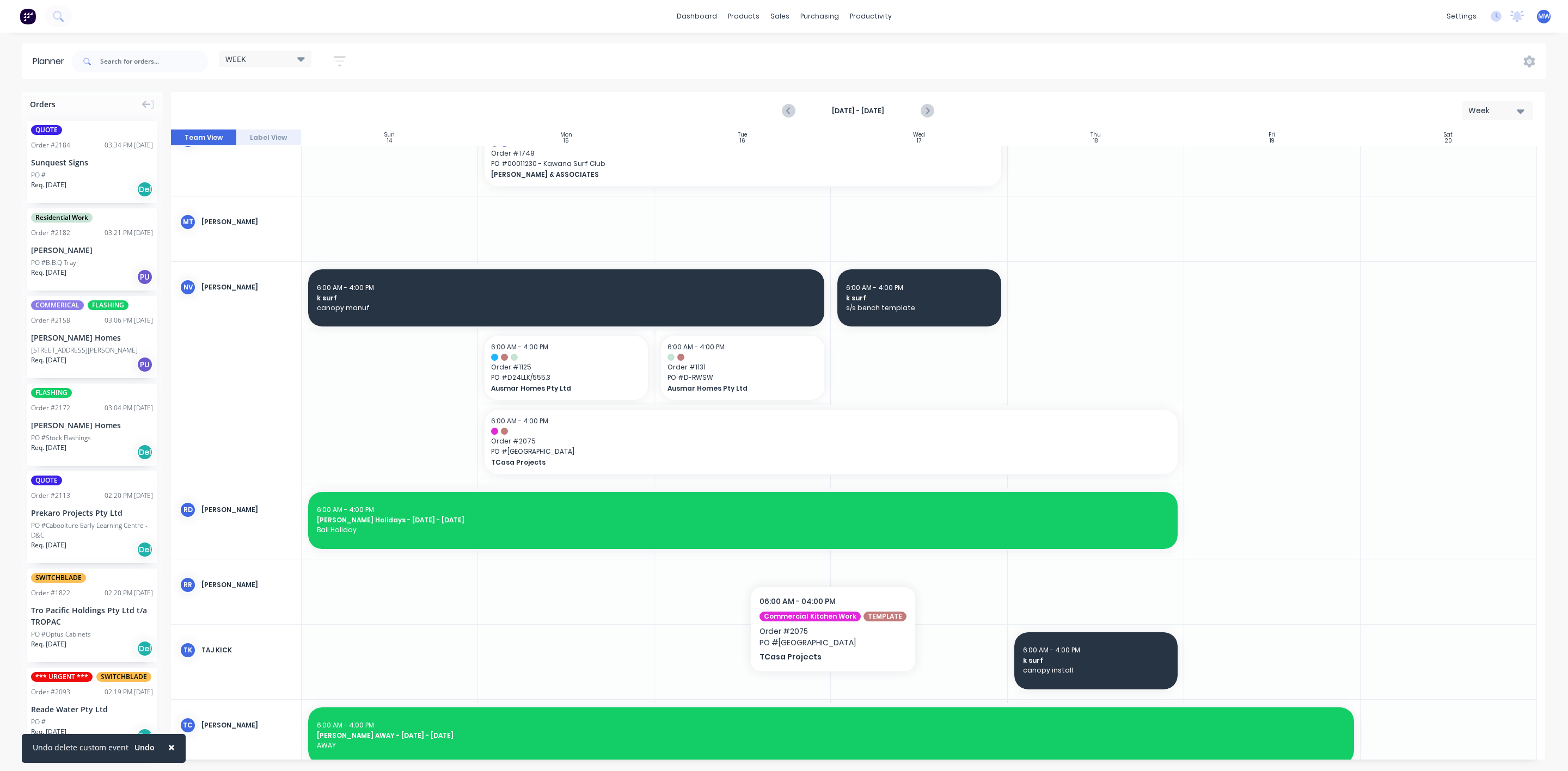
scroll to position [735, 0]
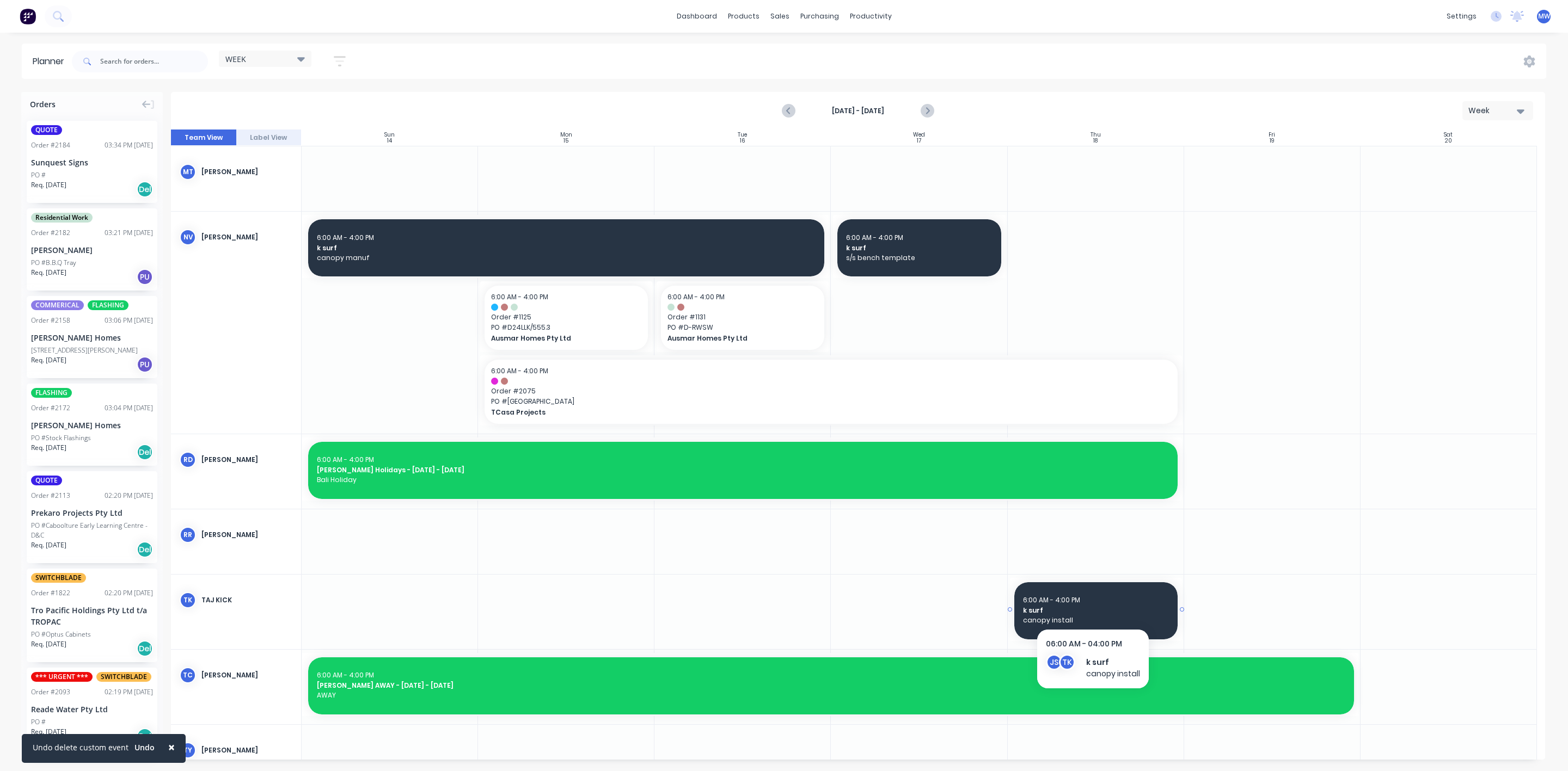
click at [1093, 605] on div "k surf" at bounding box center [1096, 610] width 146 height 10
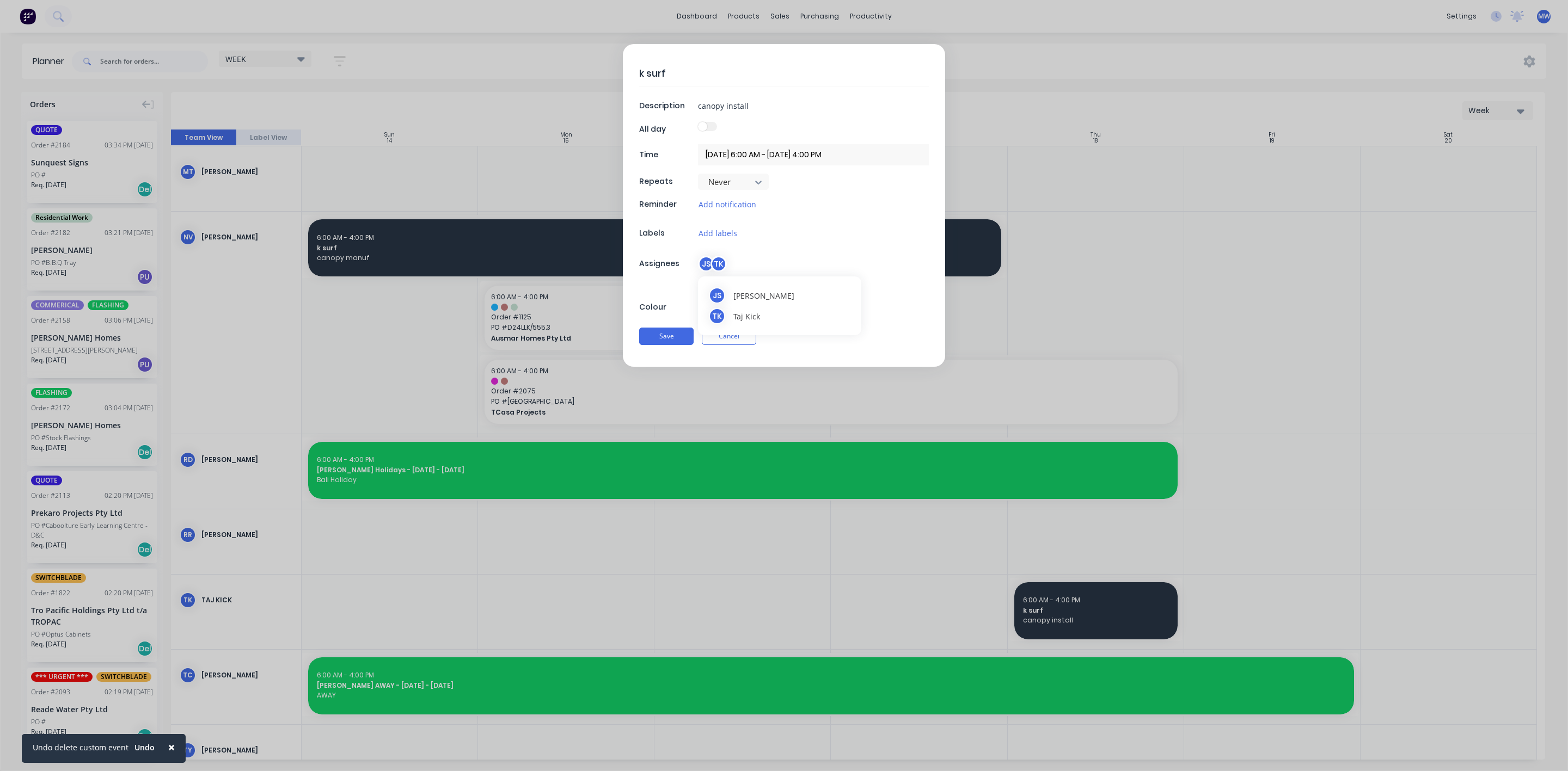
click at [698, 263] on div "JS" at bounding box center [706, 263] width 16 height 16
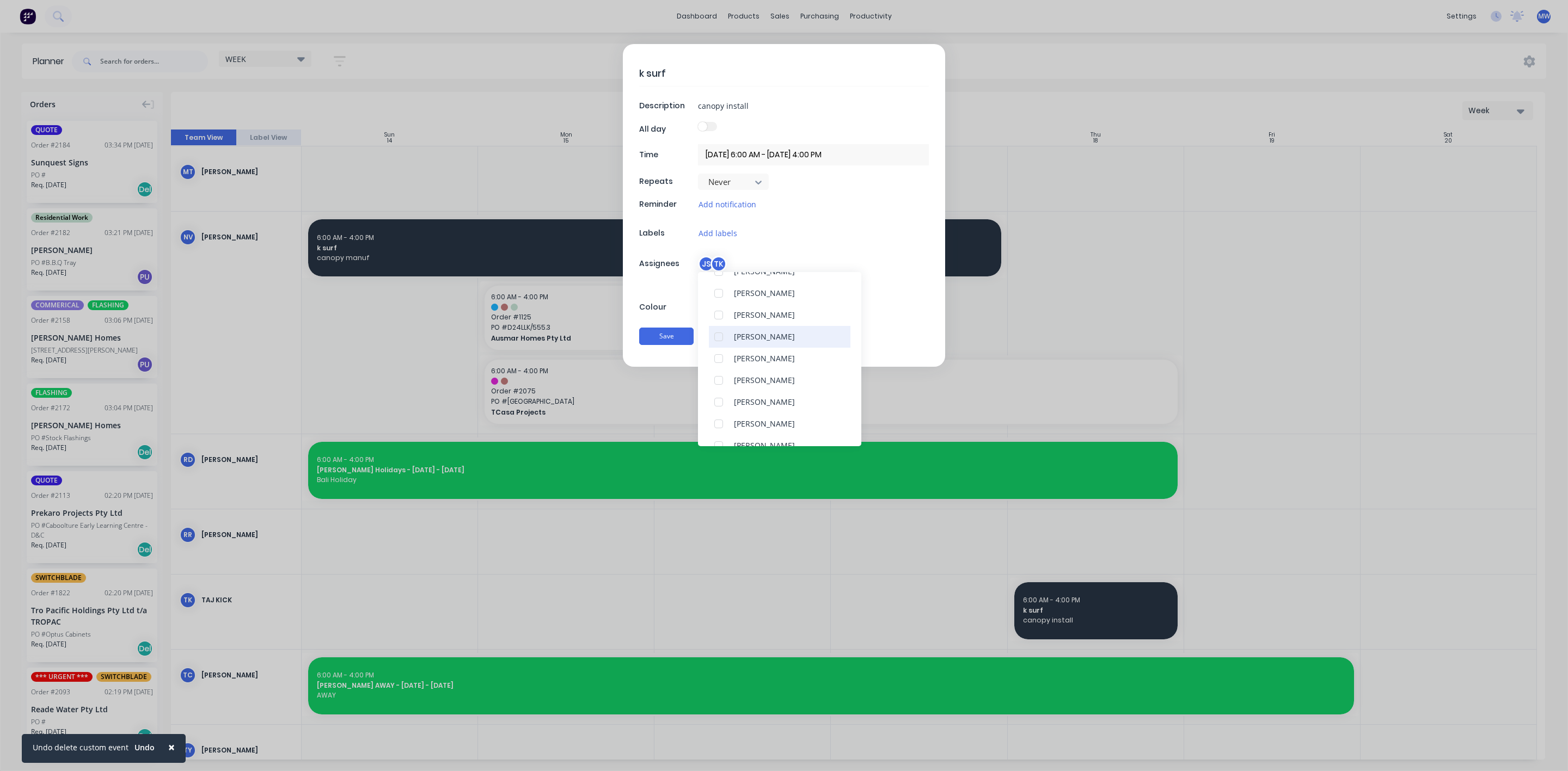
scroll to position [120, 0]
click at [715, 378] on div at bounding box center [719, 375] width 22 height 22
click at [665, 295] on div "k surf Description canopy install All day Time 18/09/2025 6:00 AM - 18/09/2025 …" at bounding box center [784, 205] width 323 height 323
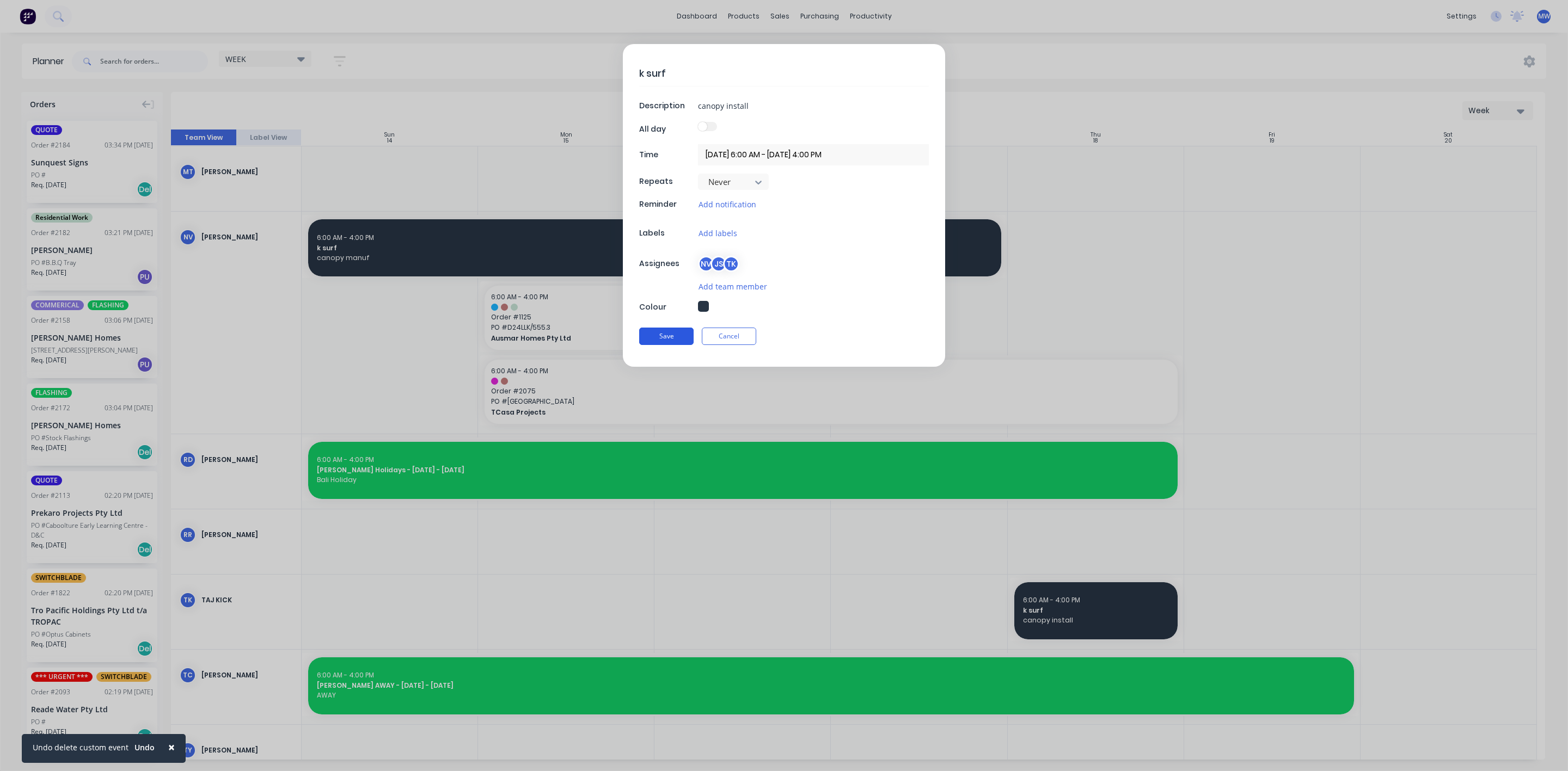
click at [678, 335] on button "Save" at bounding box center [666, 336] width 54 height 18
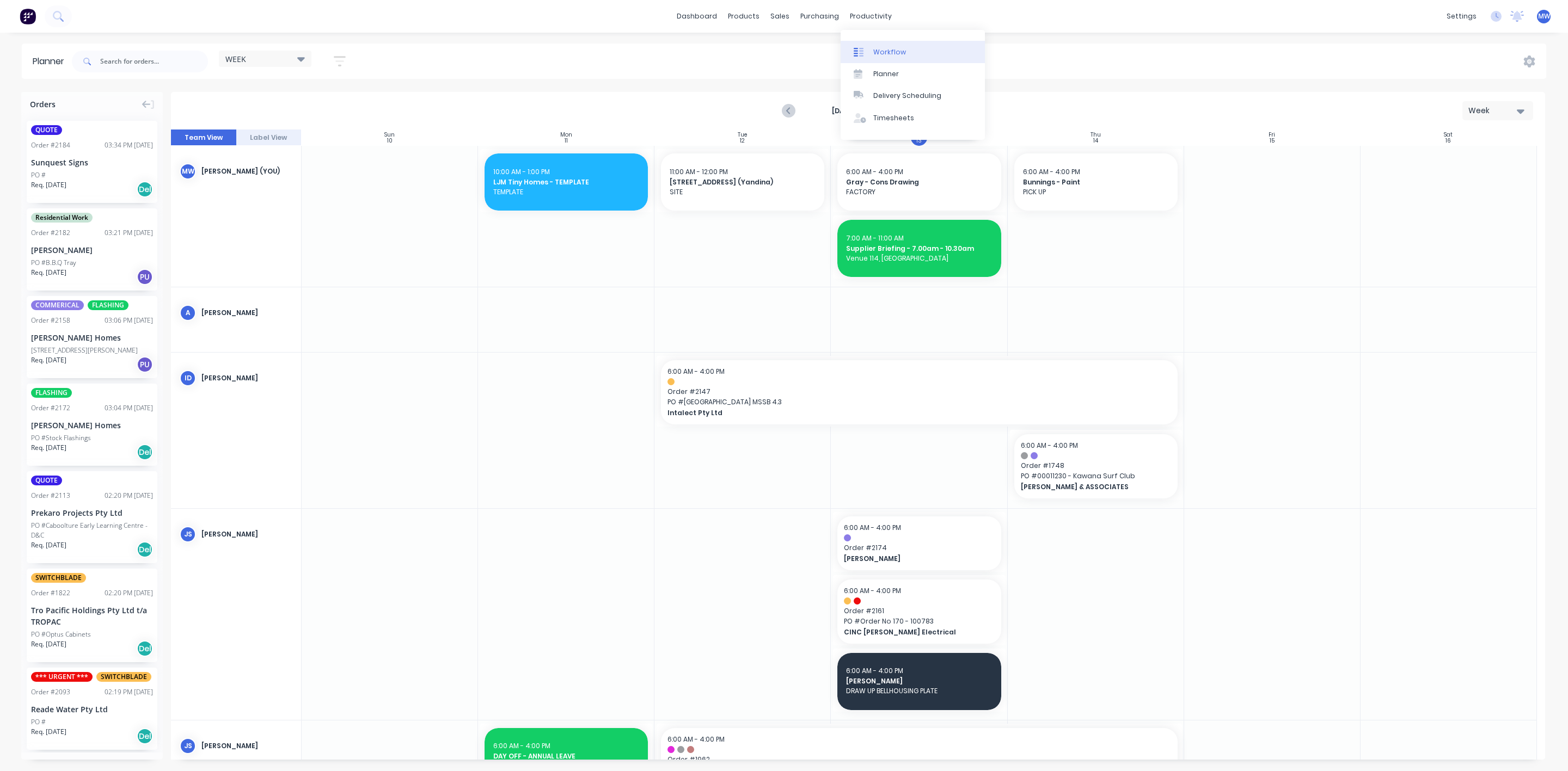
click at [879, 47] on div "Workflow" at bounding box center [890, 52] width 33 height 10
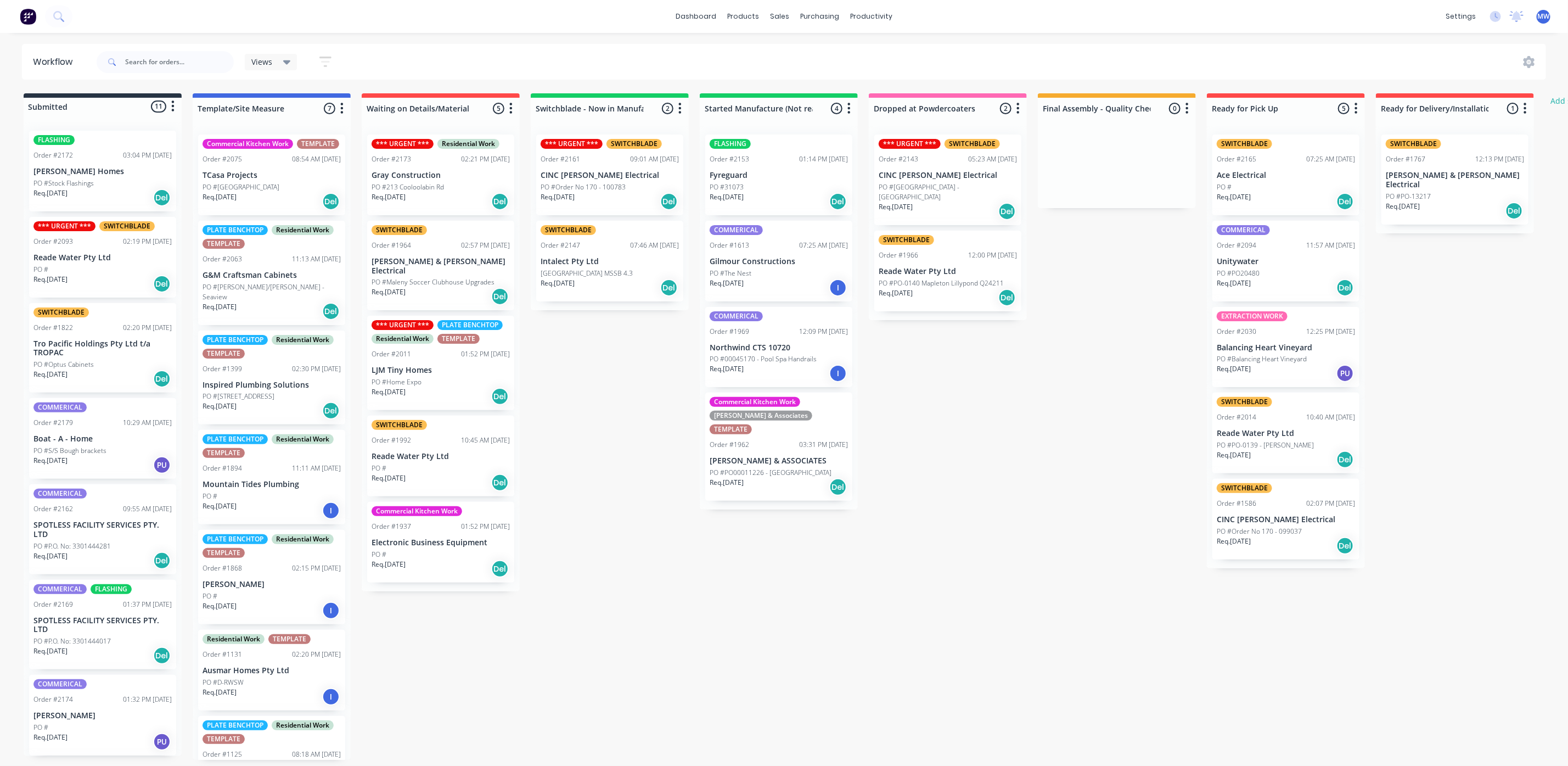
click at [112, 280] on div "Req. 14/08/25 Del" at bounding box center [102, 284] width 138 height 18
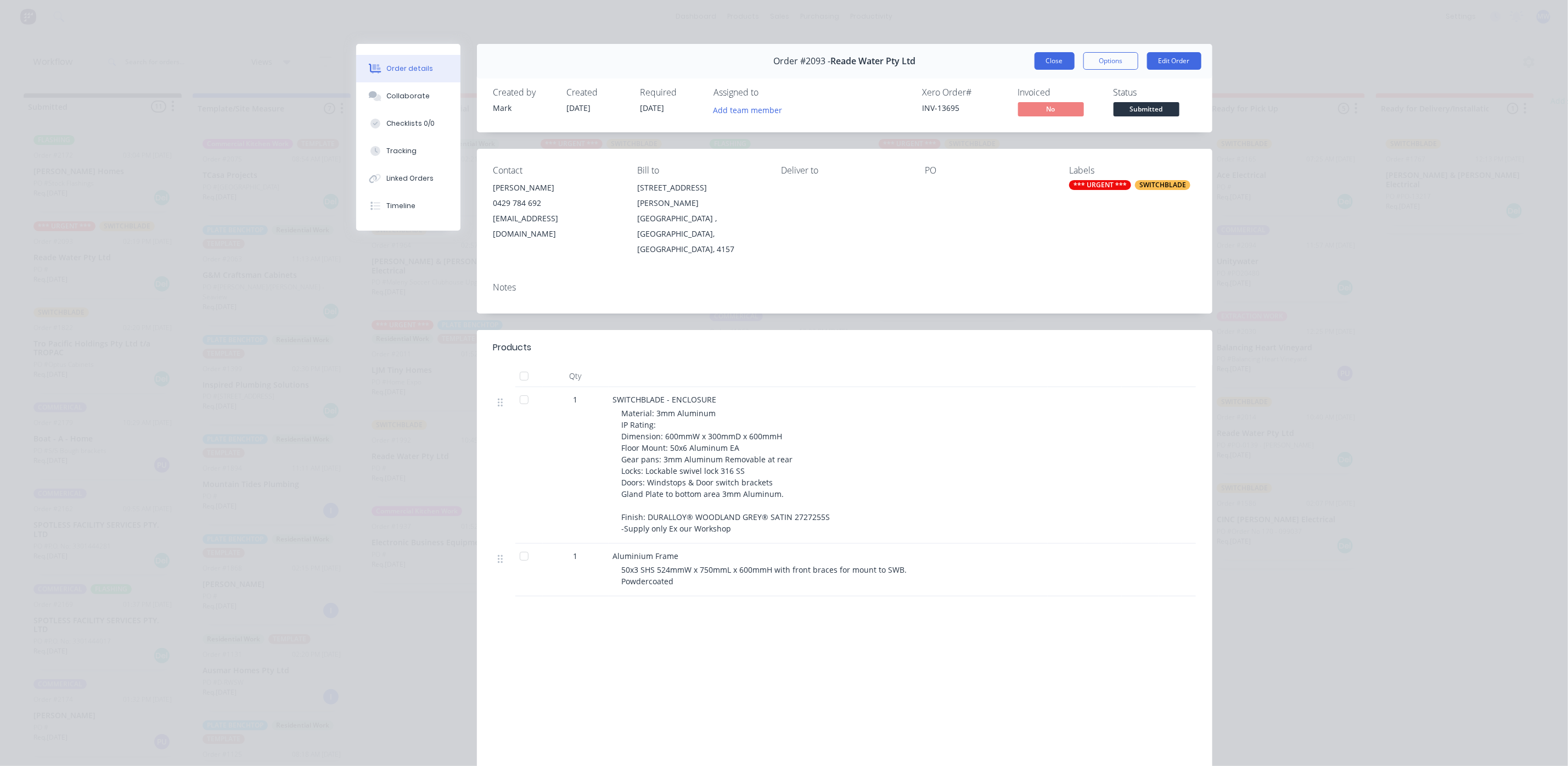
click at [1041, 66] on button "Close" at bounding box center [1054, 61] width 40 height 18
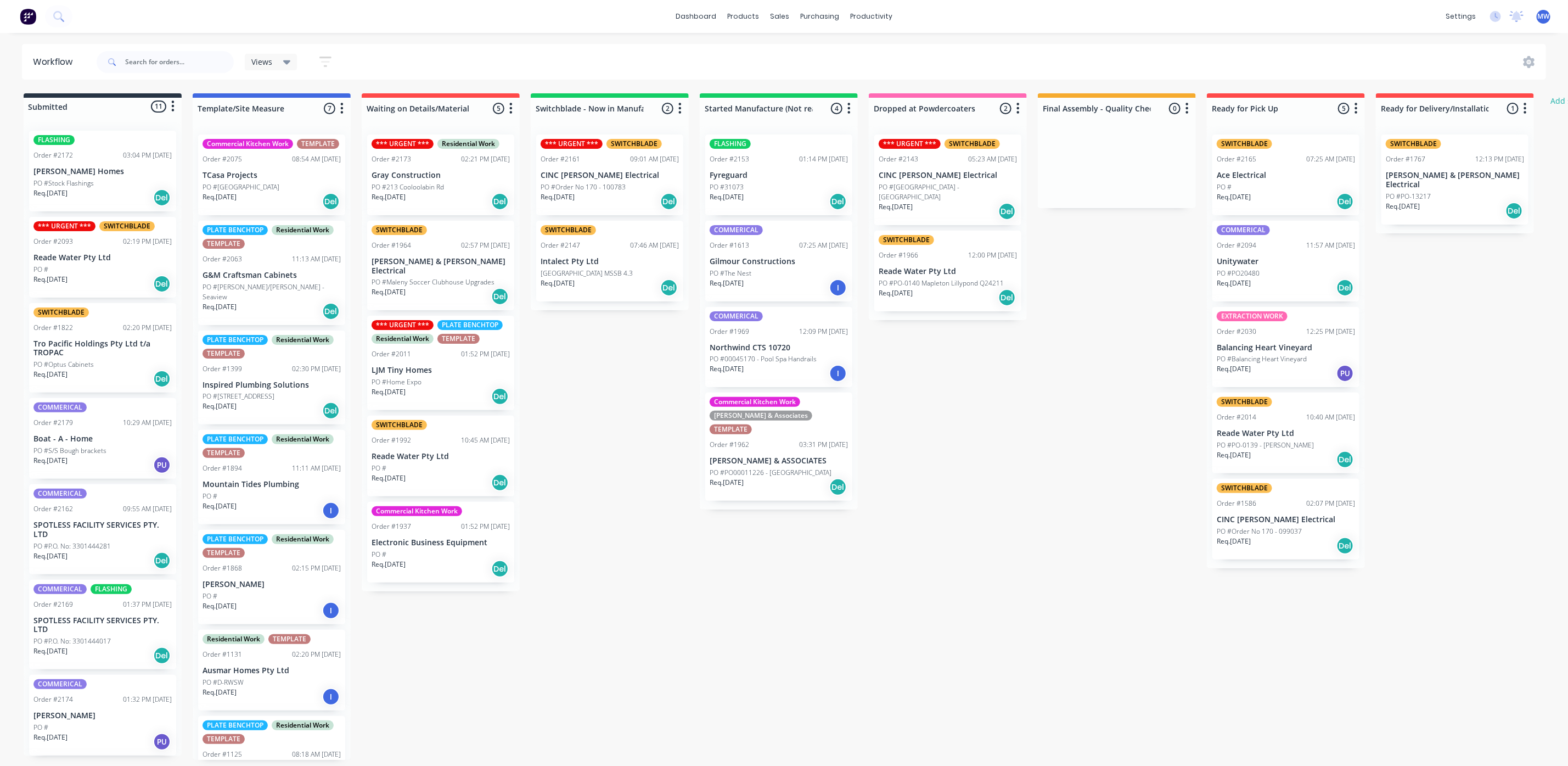
click at [613, 196] on div "Req. 19/08/25 Del" at bounding box center [609, 201] width 138 height 18
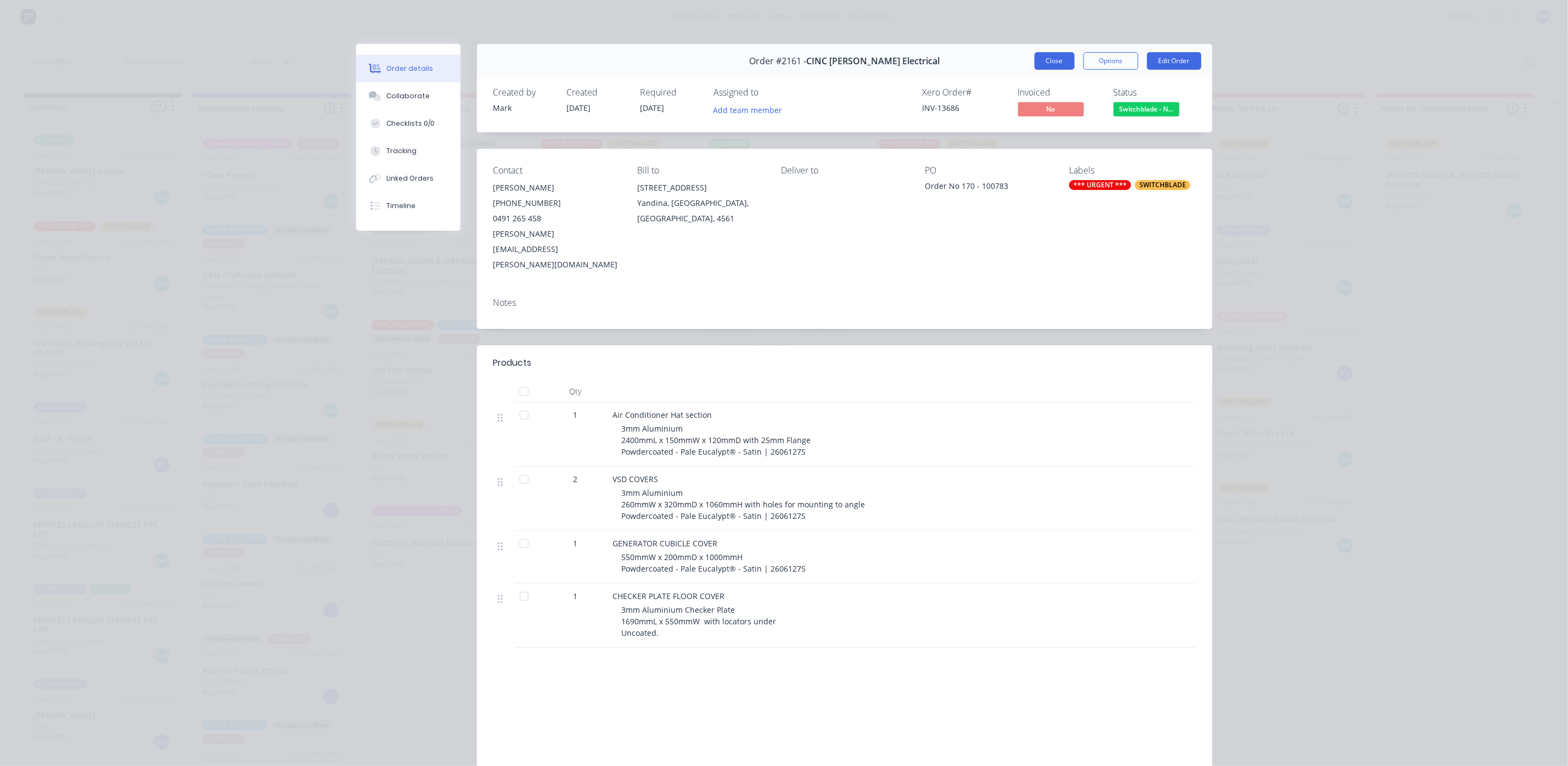
click at [1045, 66] on button "Close" at bounding box center [1054, 61] width 40 height 18
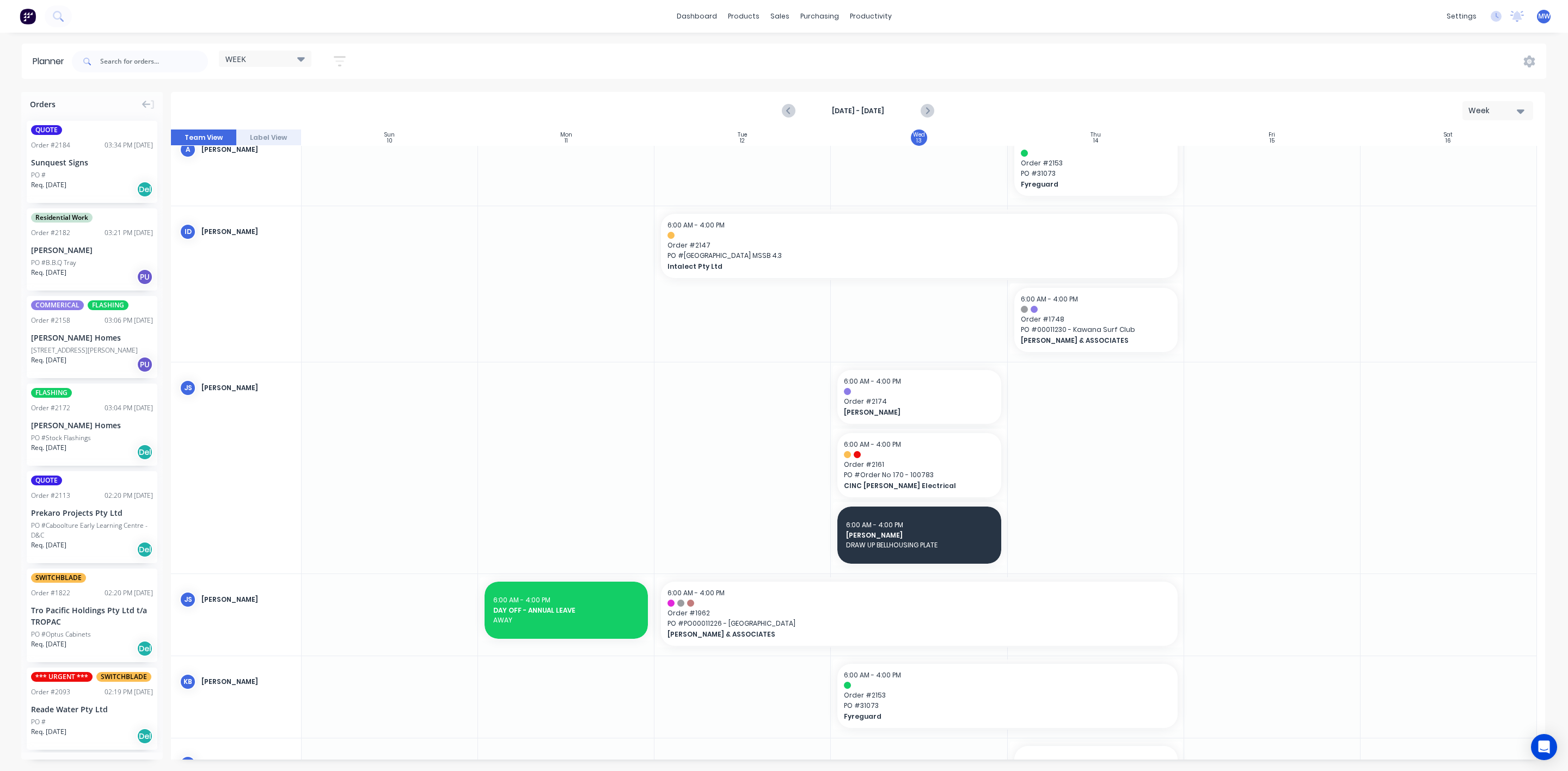
scroll to position [245, 0]
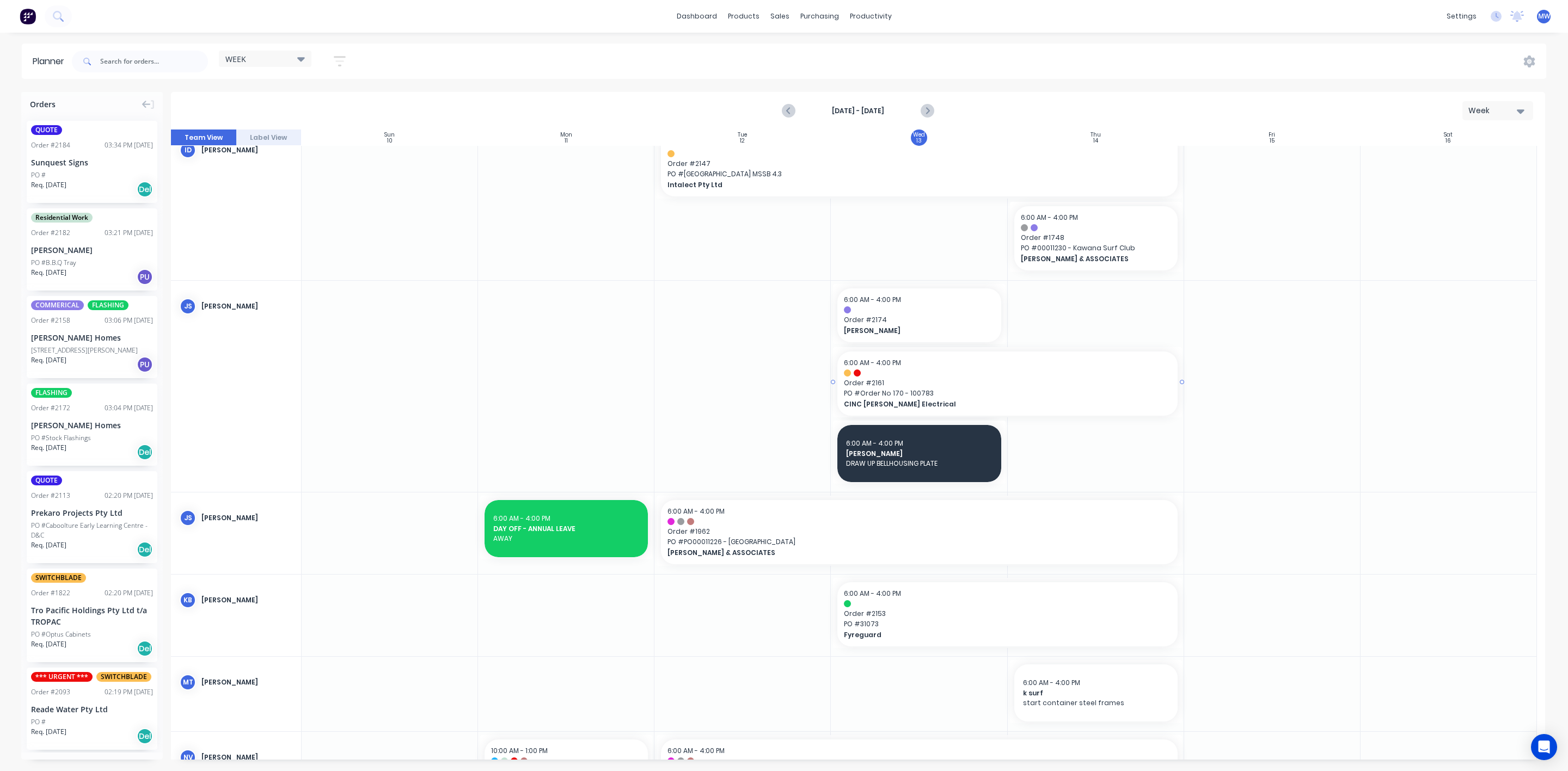
drag, startPoint x: 1006, startPoint y: 383, endPoint x: 1046, endPoint y: 376, distance: 40.6
drag, startPoint x: 1002, startPoint y: 315, endPoint x: 1014, endPoint y: 317, distance: 12.2
drag, startPoint x: 1003, startPoint y: 451, endPoint x: 1016, endPoint y: 454, distance: 13.3
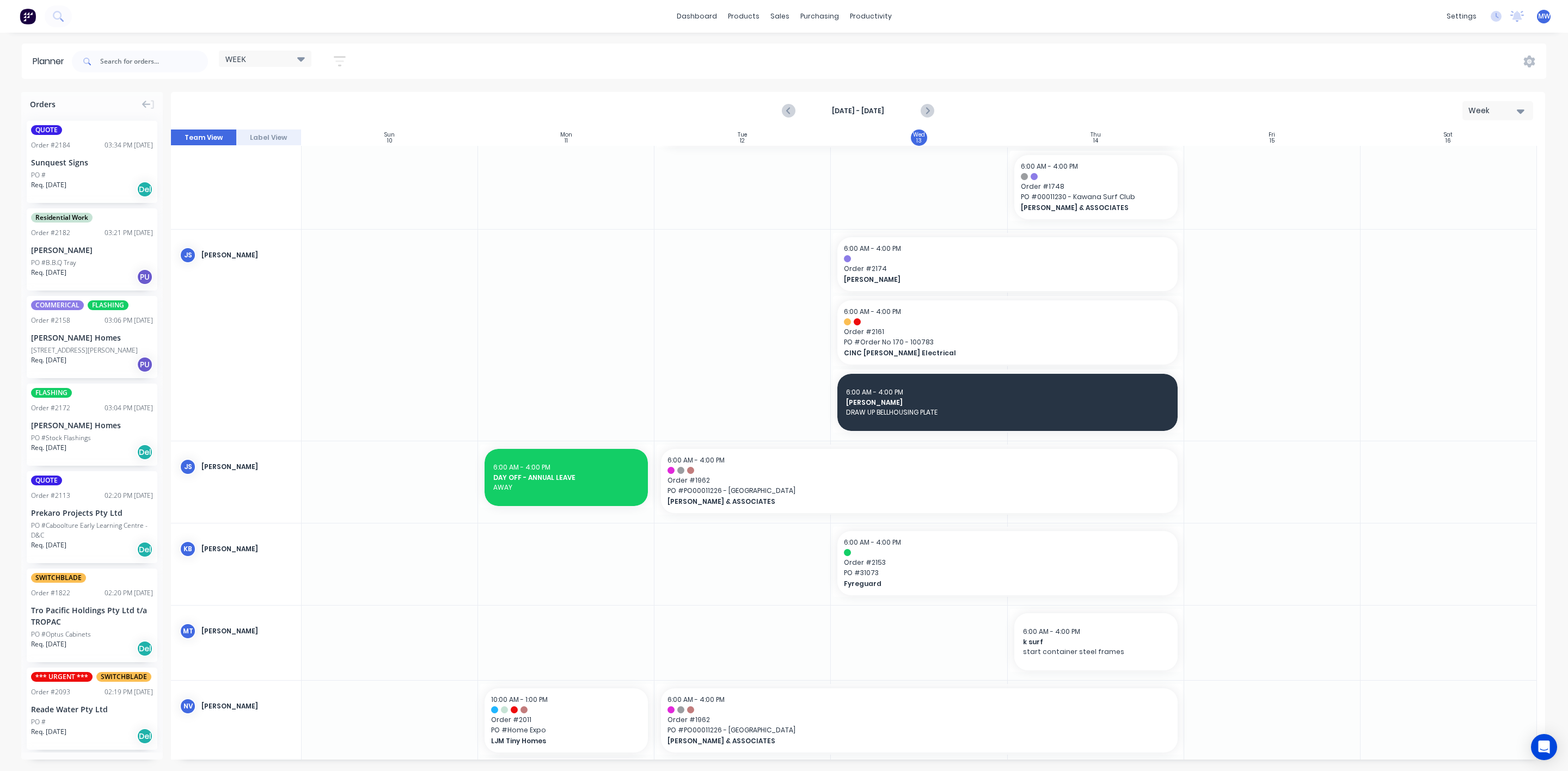
scroll to position [408, 0]
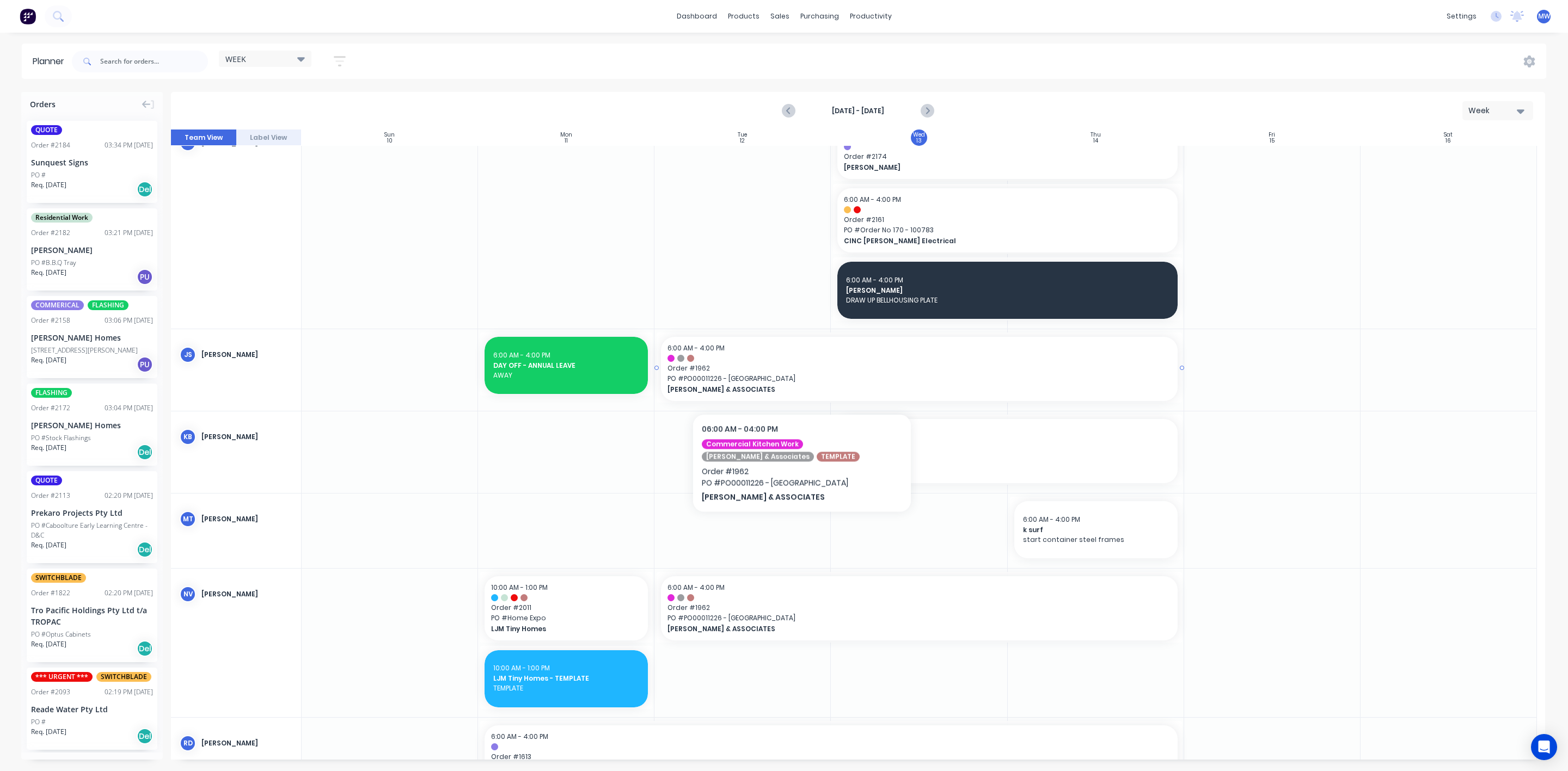
click at [801, 377] on span "PO # PO00011226 - Cooroy Market Garden" at bounding box center [919, 379] width 503 height 10
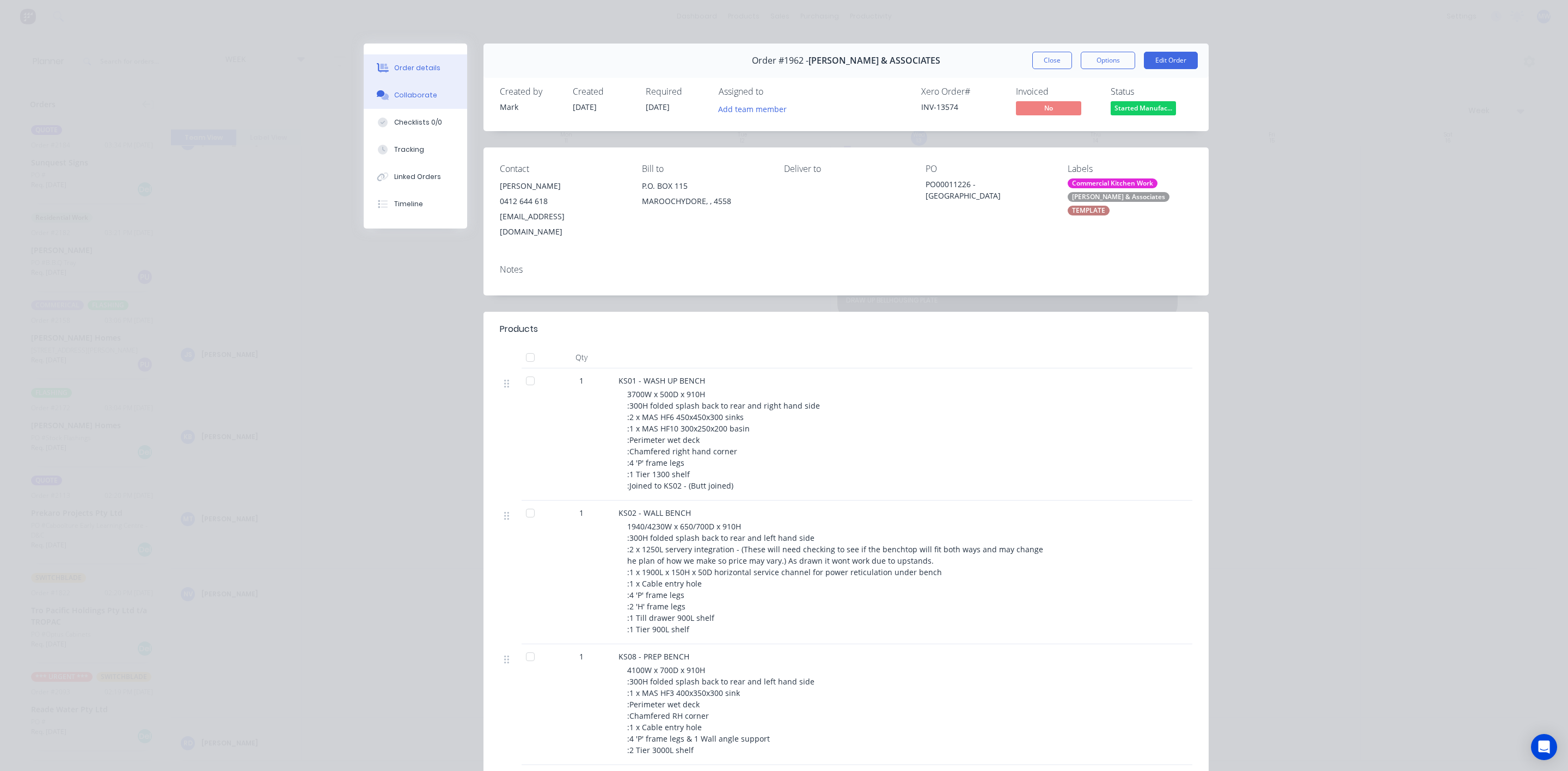
click at [405, 100] on button "Collaborate" at bounding box center [415, 95] width 103 height 27
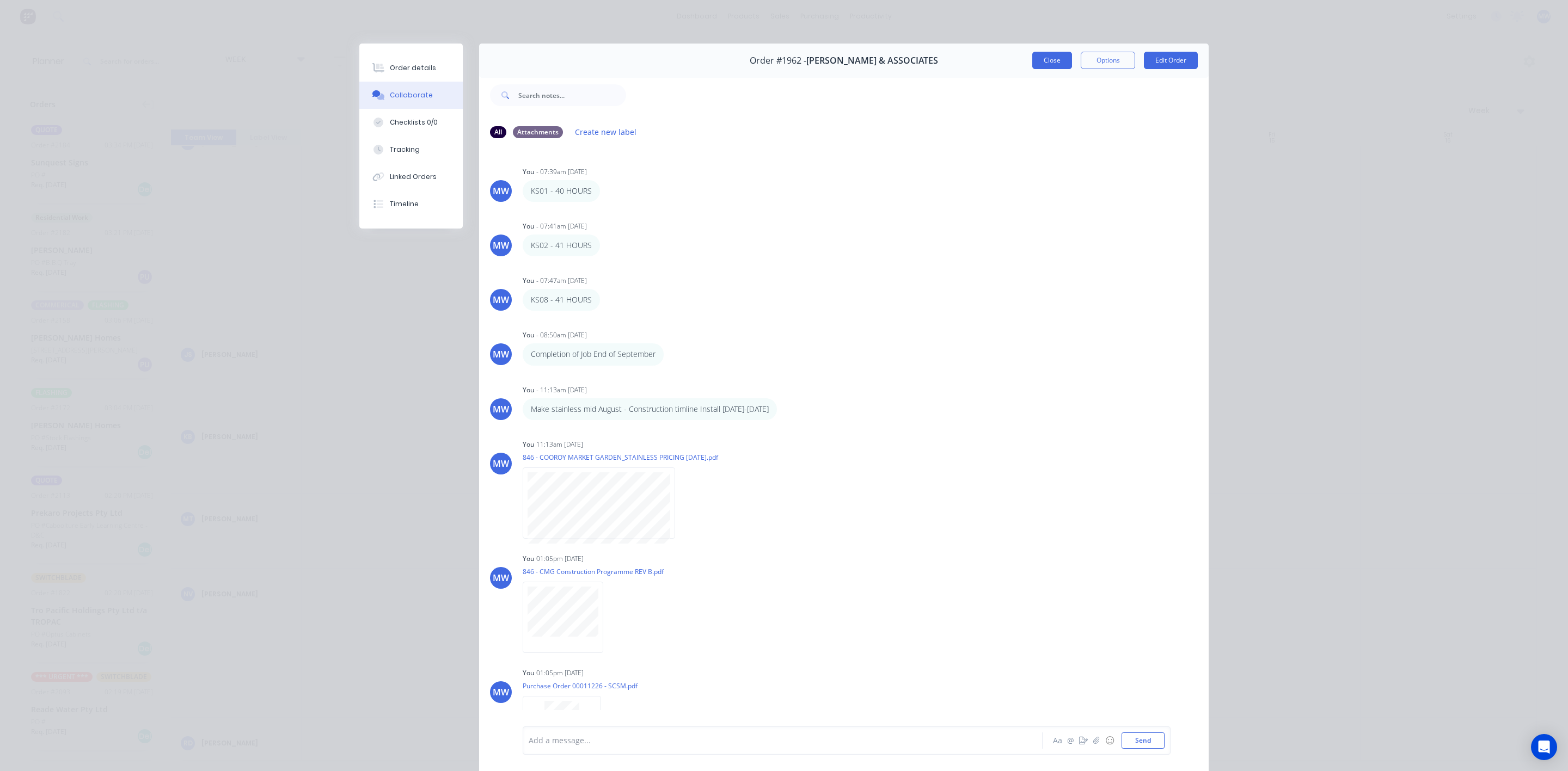
click at [1045, 58] on button "Close" at bounding box center [1052, 60] width 40 height 18
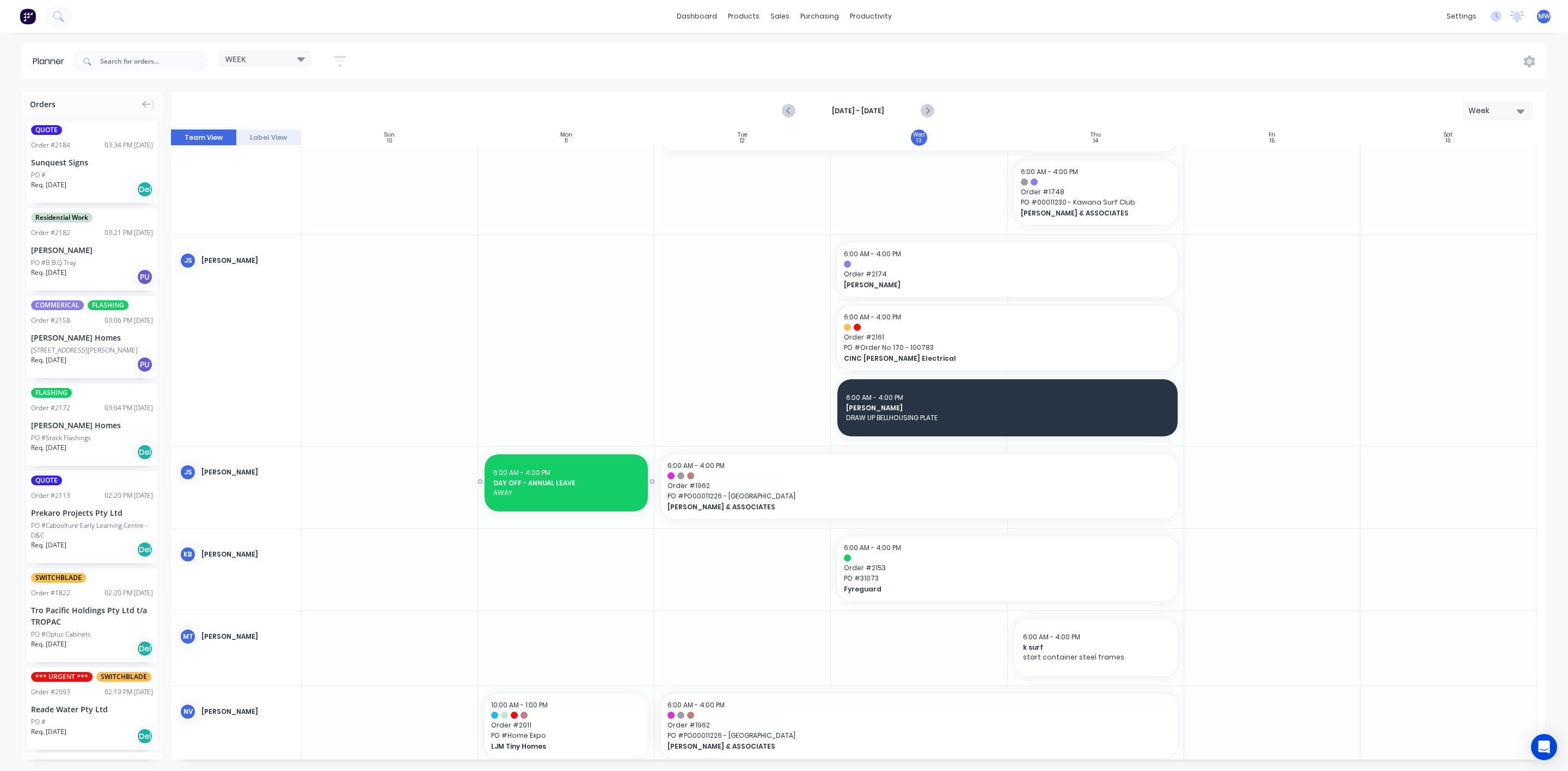
scroll to position [82, 0]
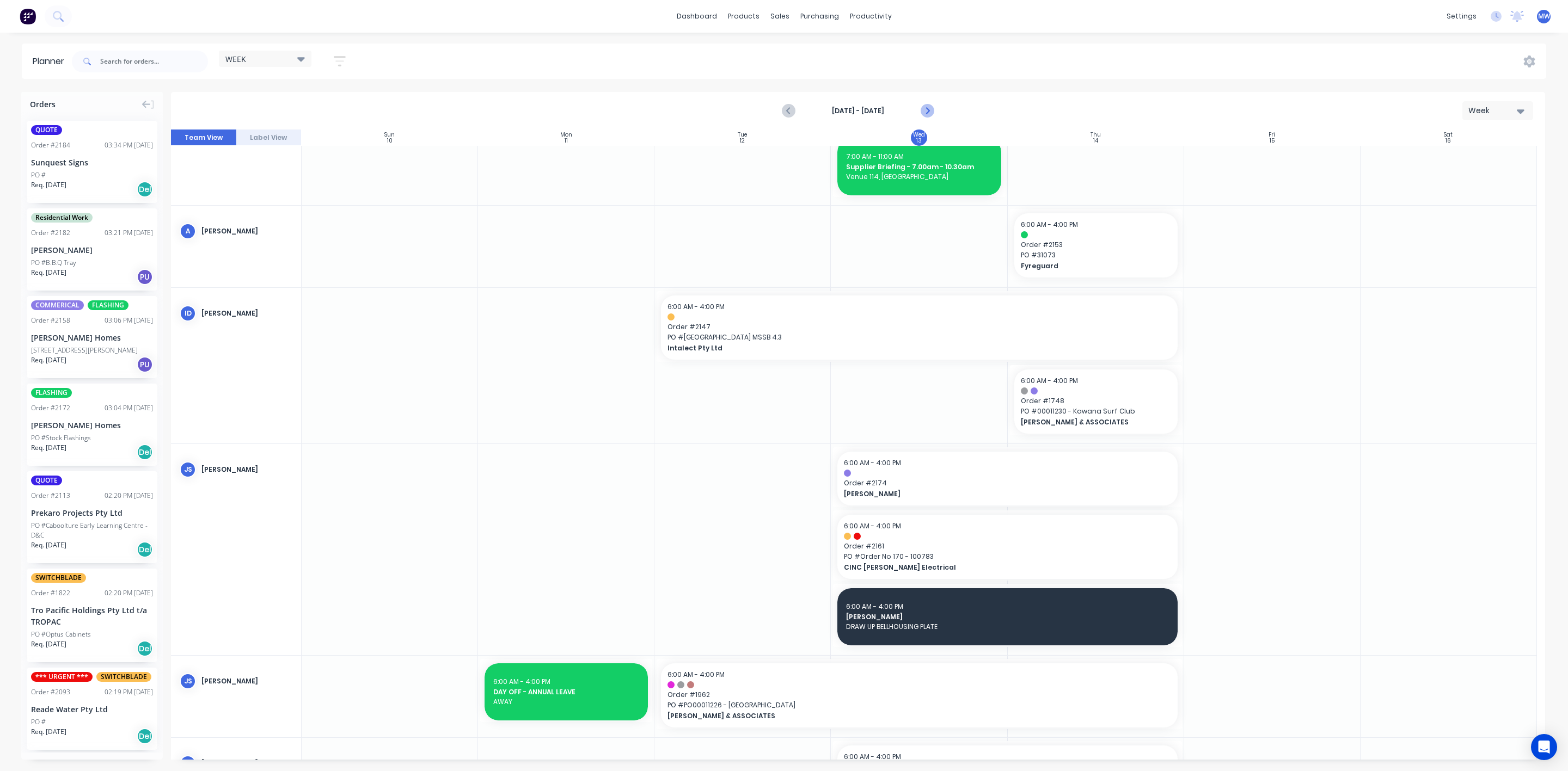
click at [923, 110] on icon "Next page" at bounding box center [926, 111] width 13 height 13
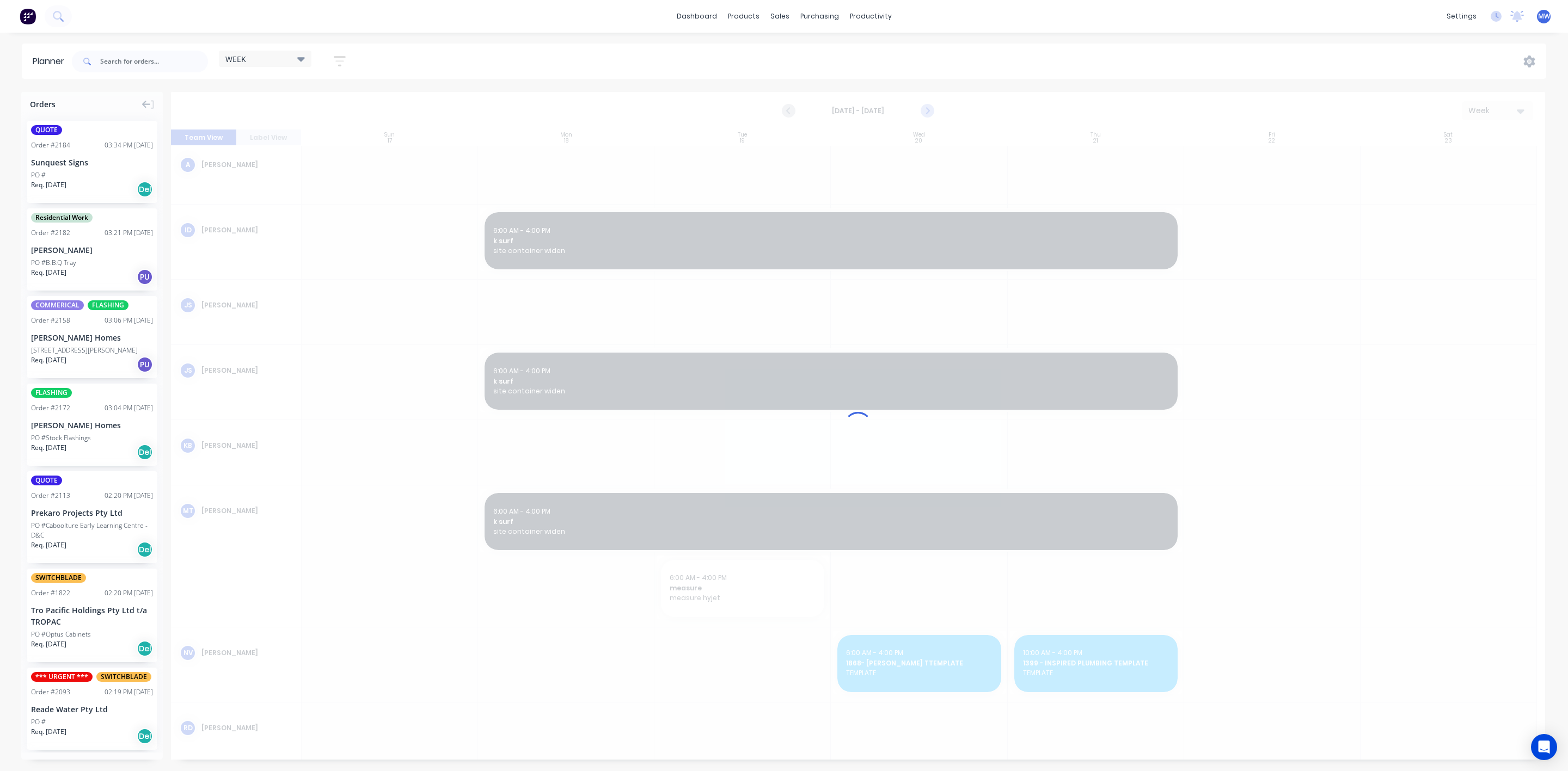
scroll to position [15, 0]
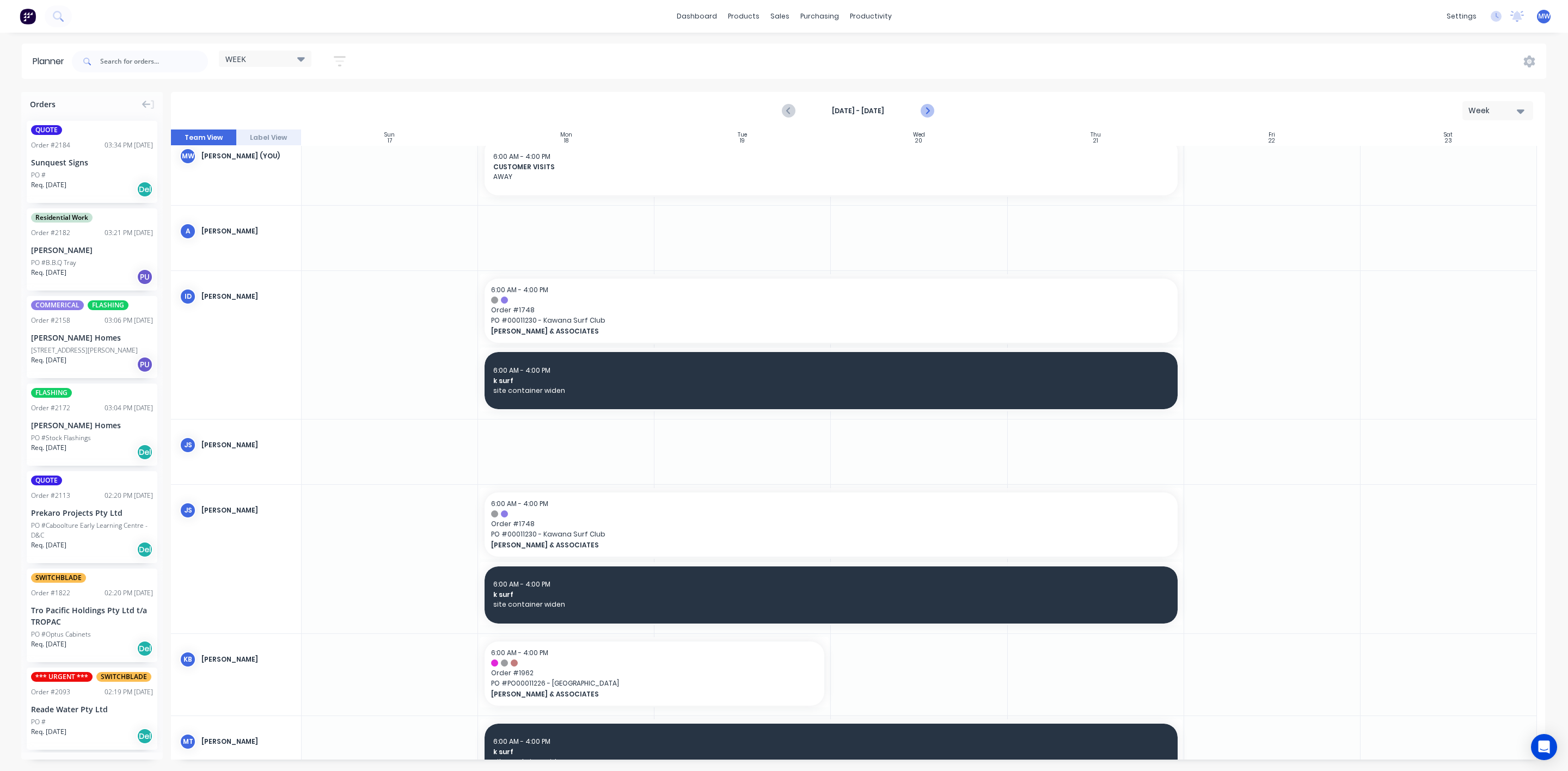
click at [921, 105] on icon "Next page" at bounding box center [926, 111] width 13 height 13
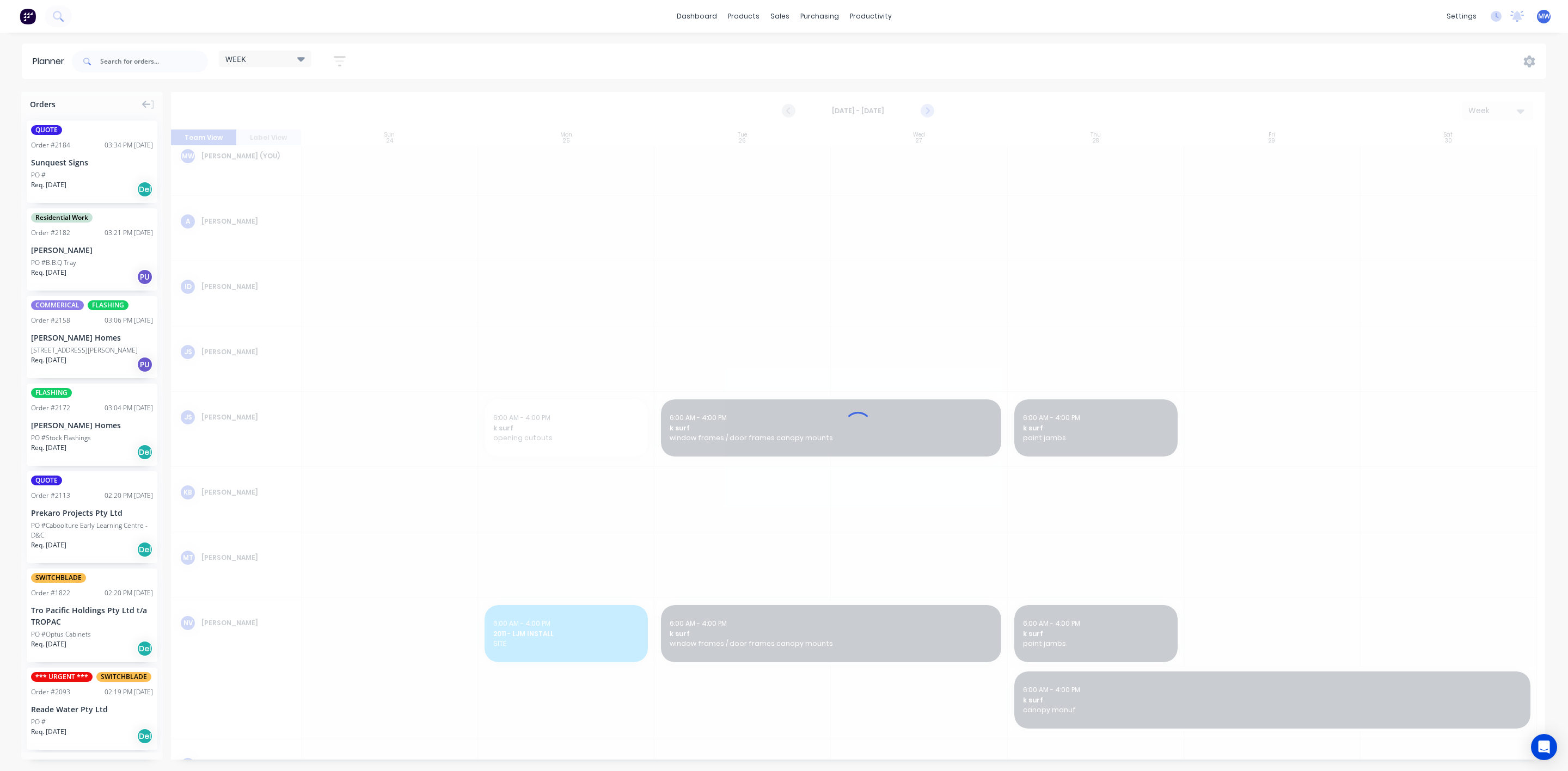
scroll to position [5, 0]
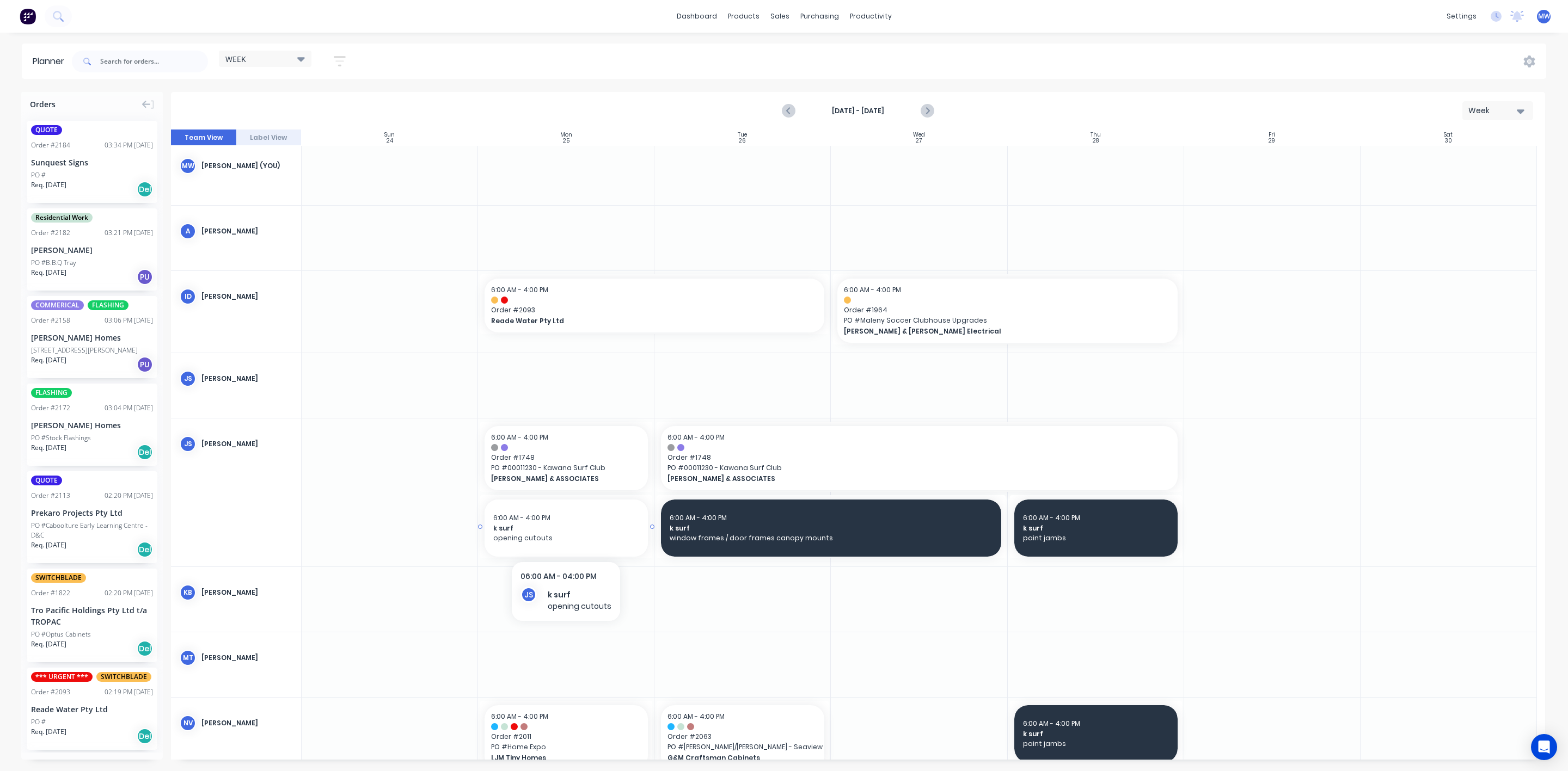
click at [500, 521] on span "6:00 AM - 4:00 PM" at bounding box center [522, 517] width 57 height 9
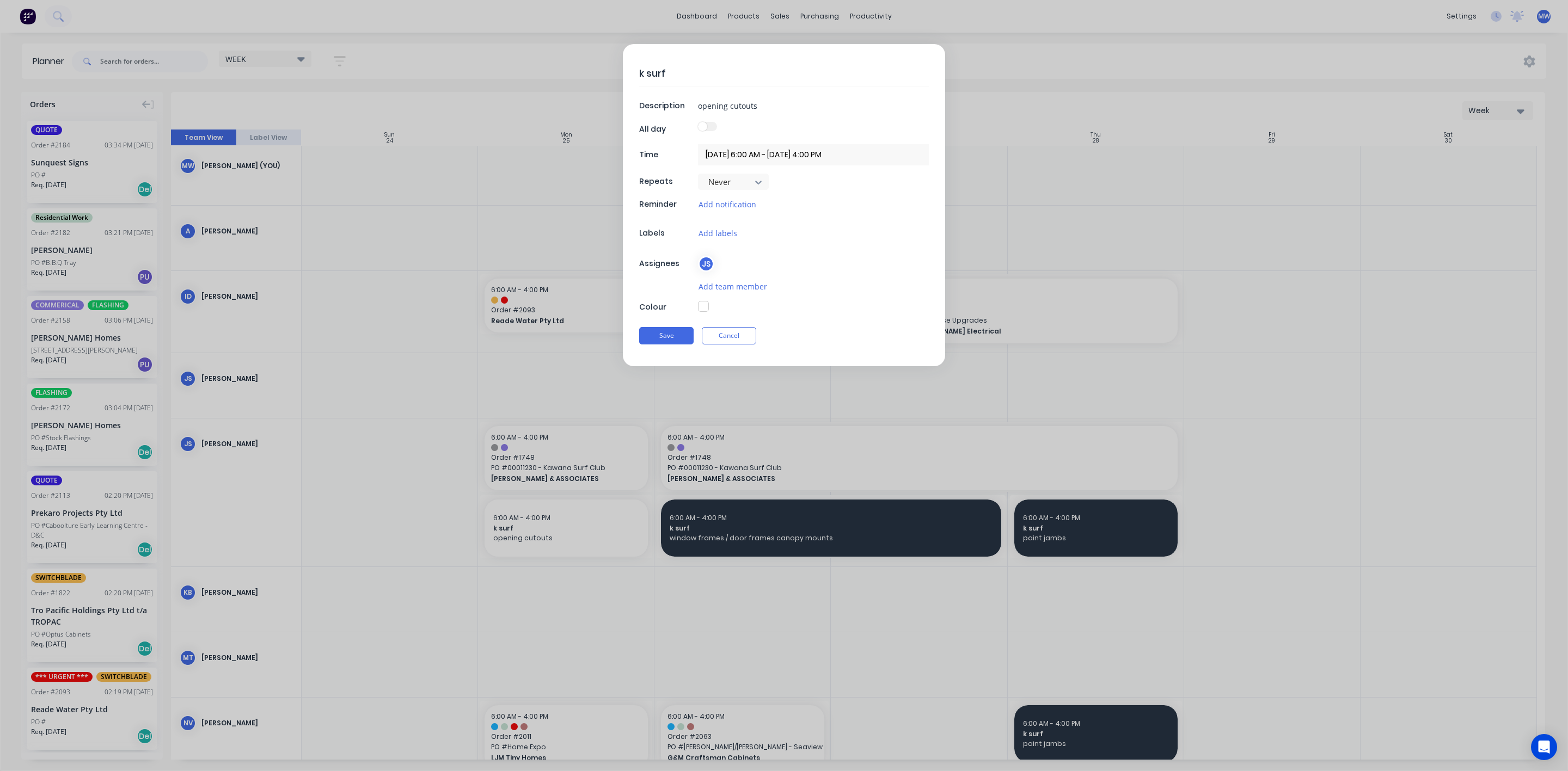
click at [702, 306] on button "button" at bounding box center [704, 307] width 11 height 11
type textarea "x"
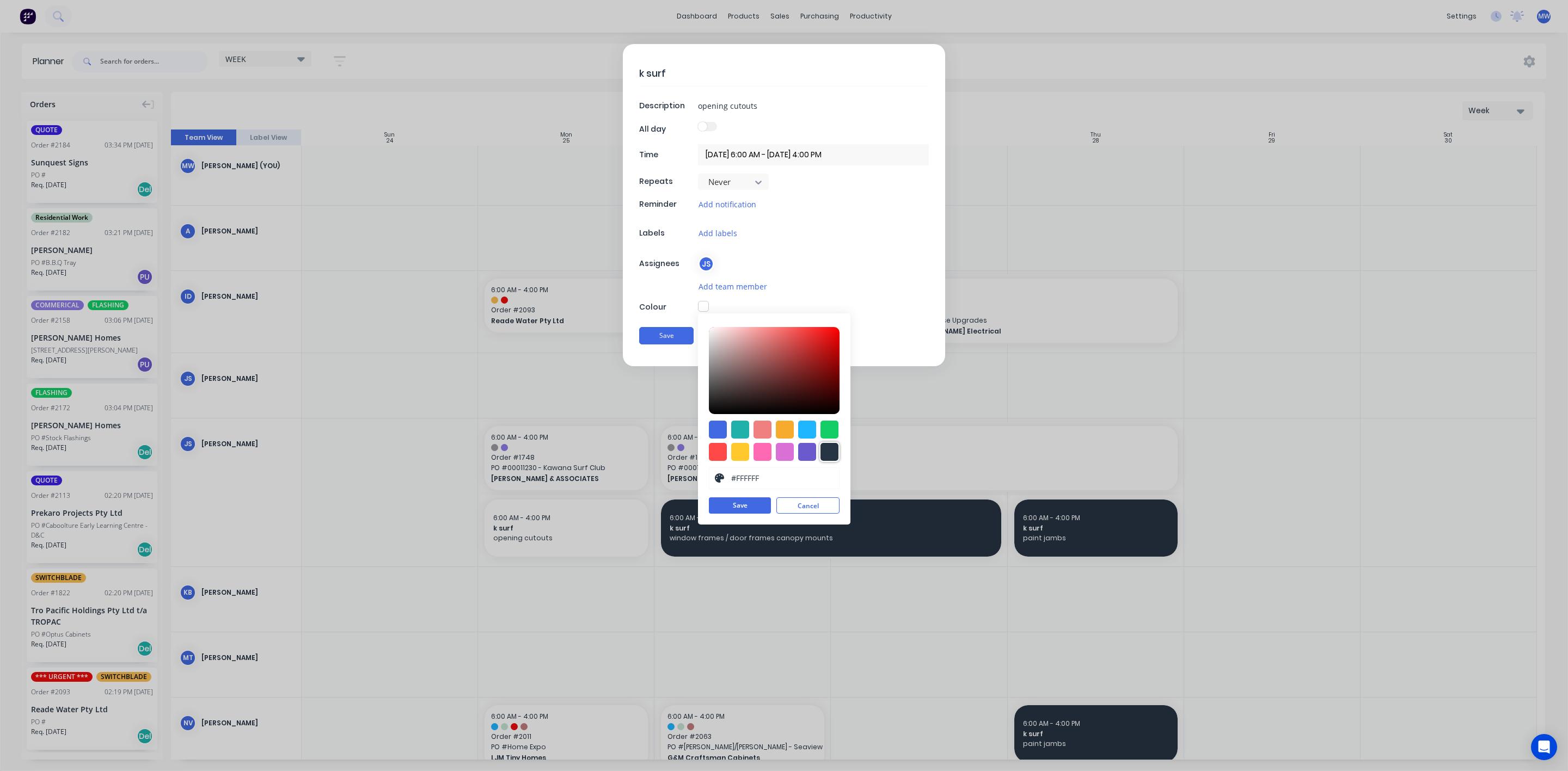
click at [830, 457] on div at bounding box center [830, 452] width 18 height 18
type input "#273444"
click at [729, 508] on button "Save" at bounding box center [740, 506] width 62 height 16
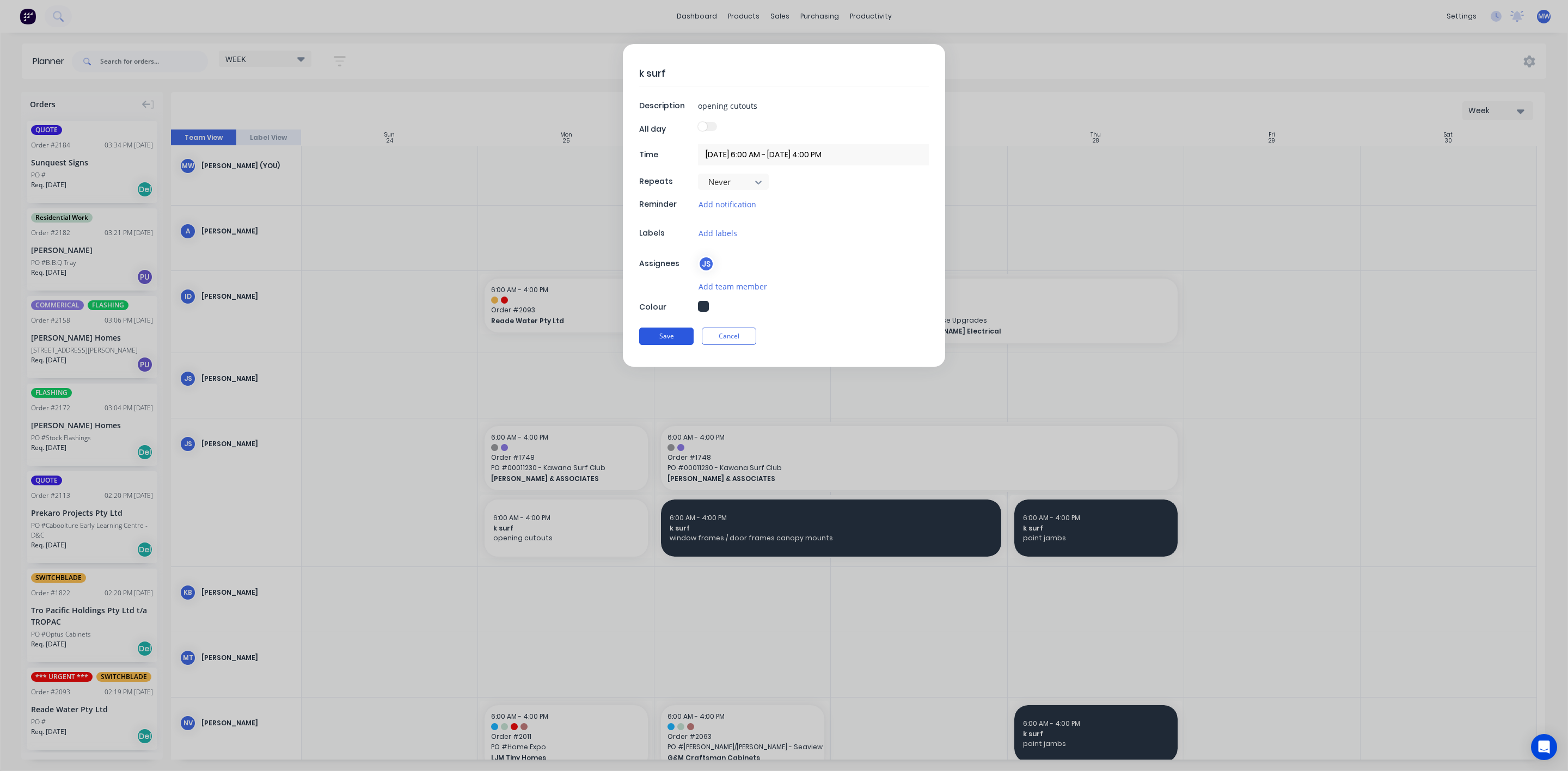
click at [660, 343] on button "Save" at bounding box center [666, 336] width 54 height 18
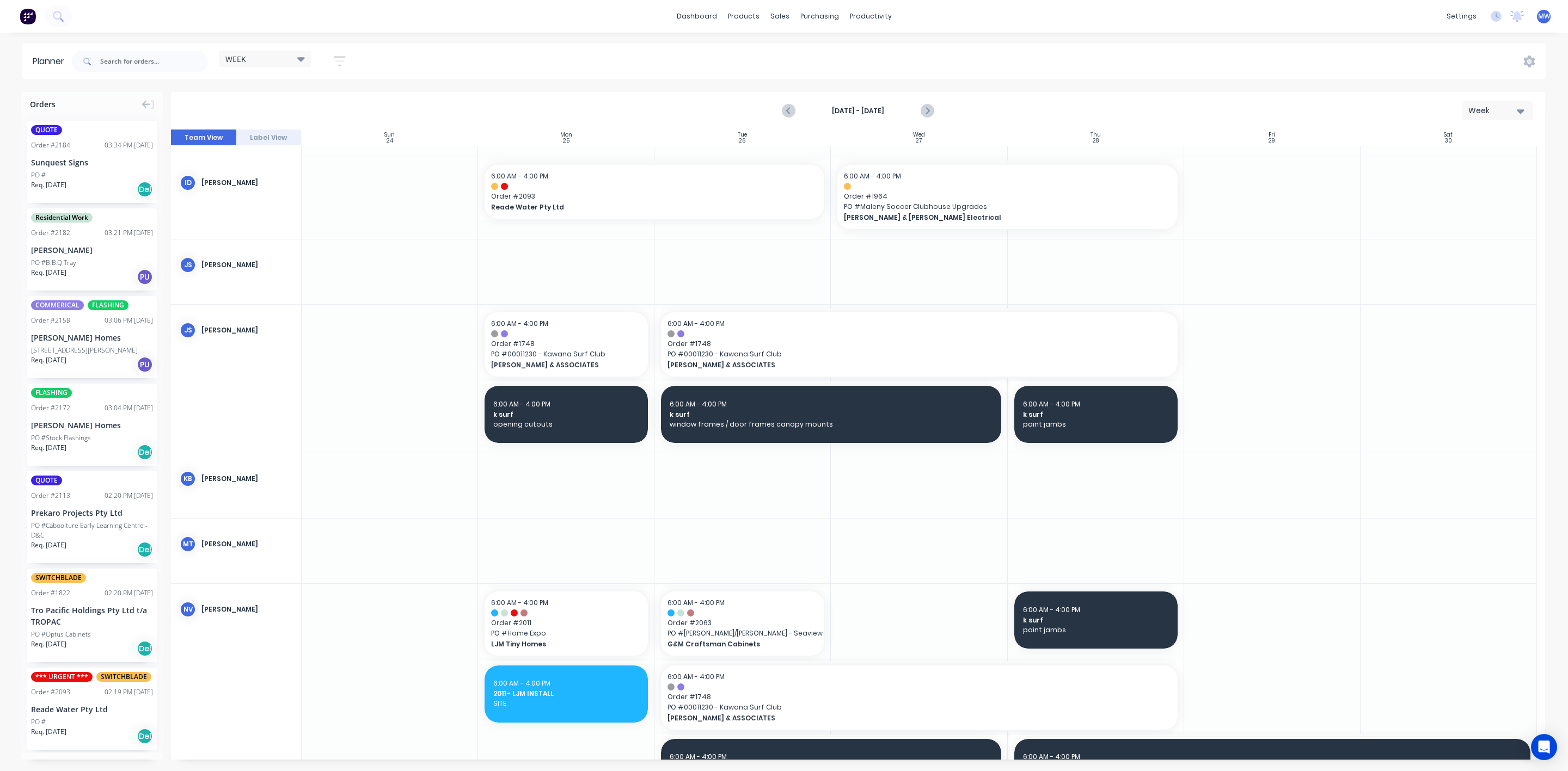
scroll to position [63, 0]
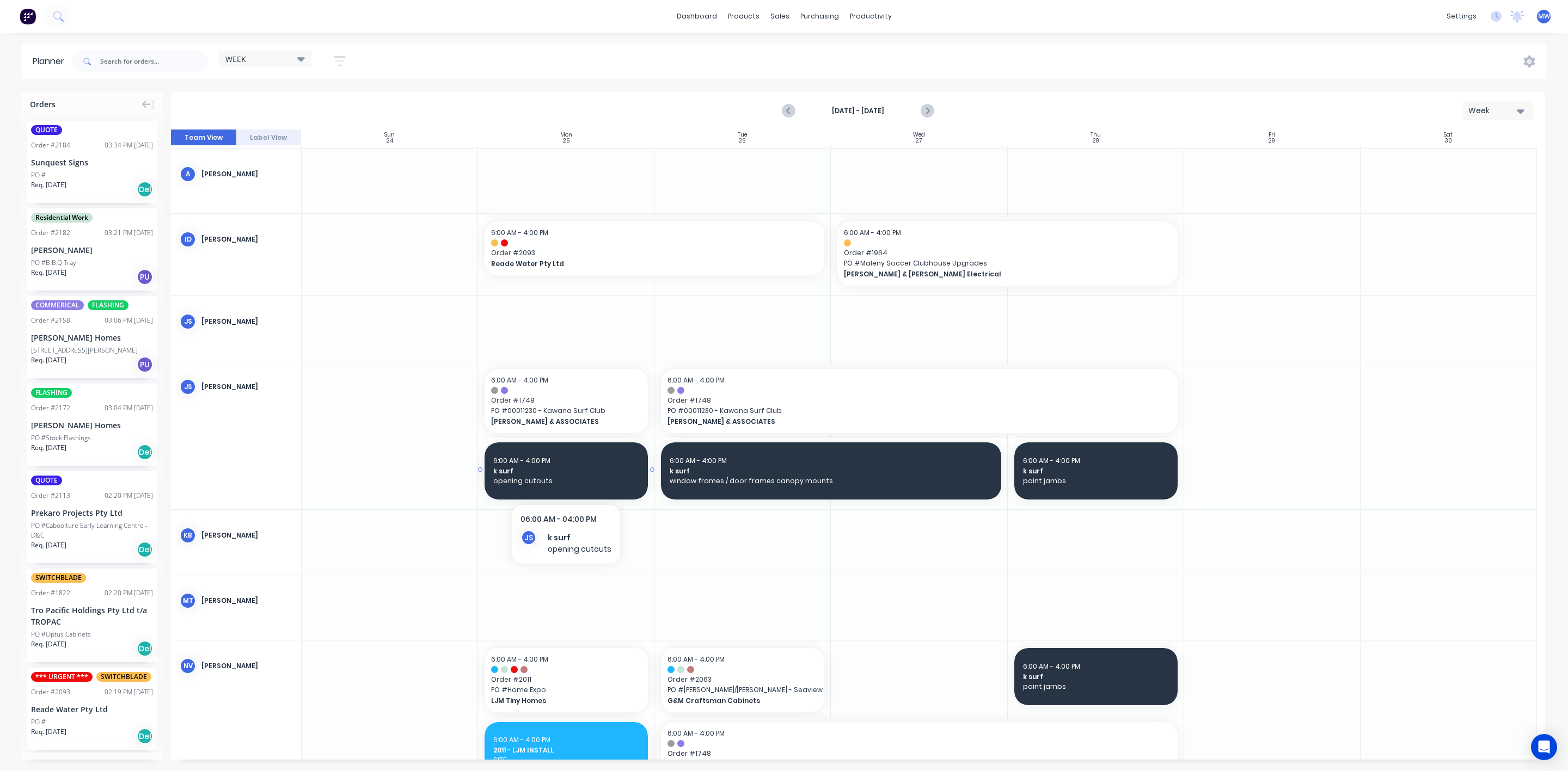
click at [564, 472] on span "k surf" at bounding box center [566, 472] width 146 height 10
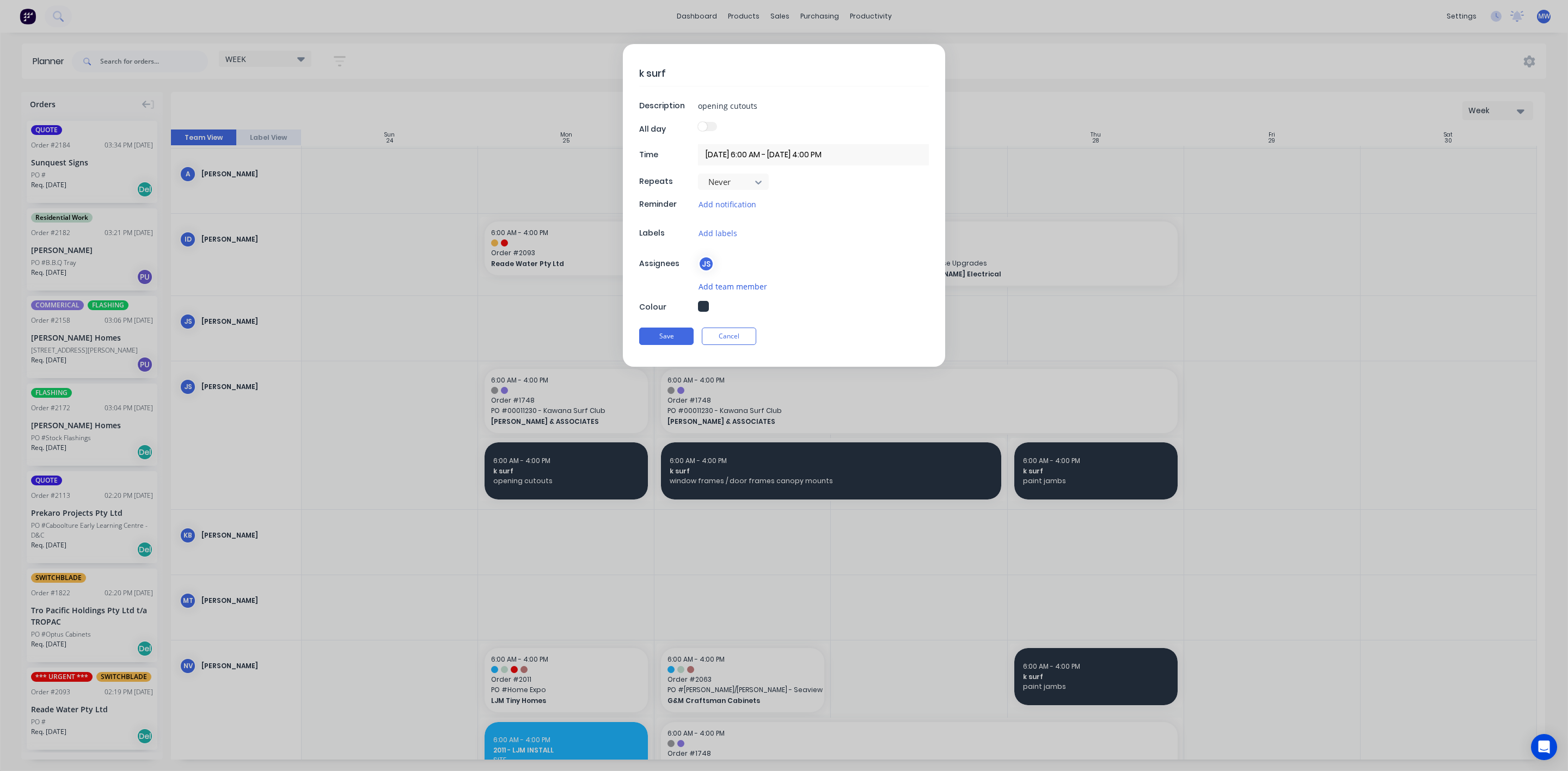
click at [733, 290] on button "Add team member" at bounding box center [733, 287] width 69 height 13
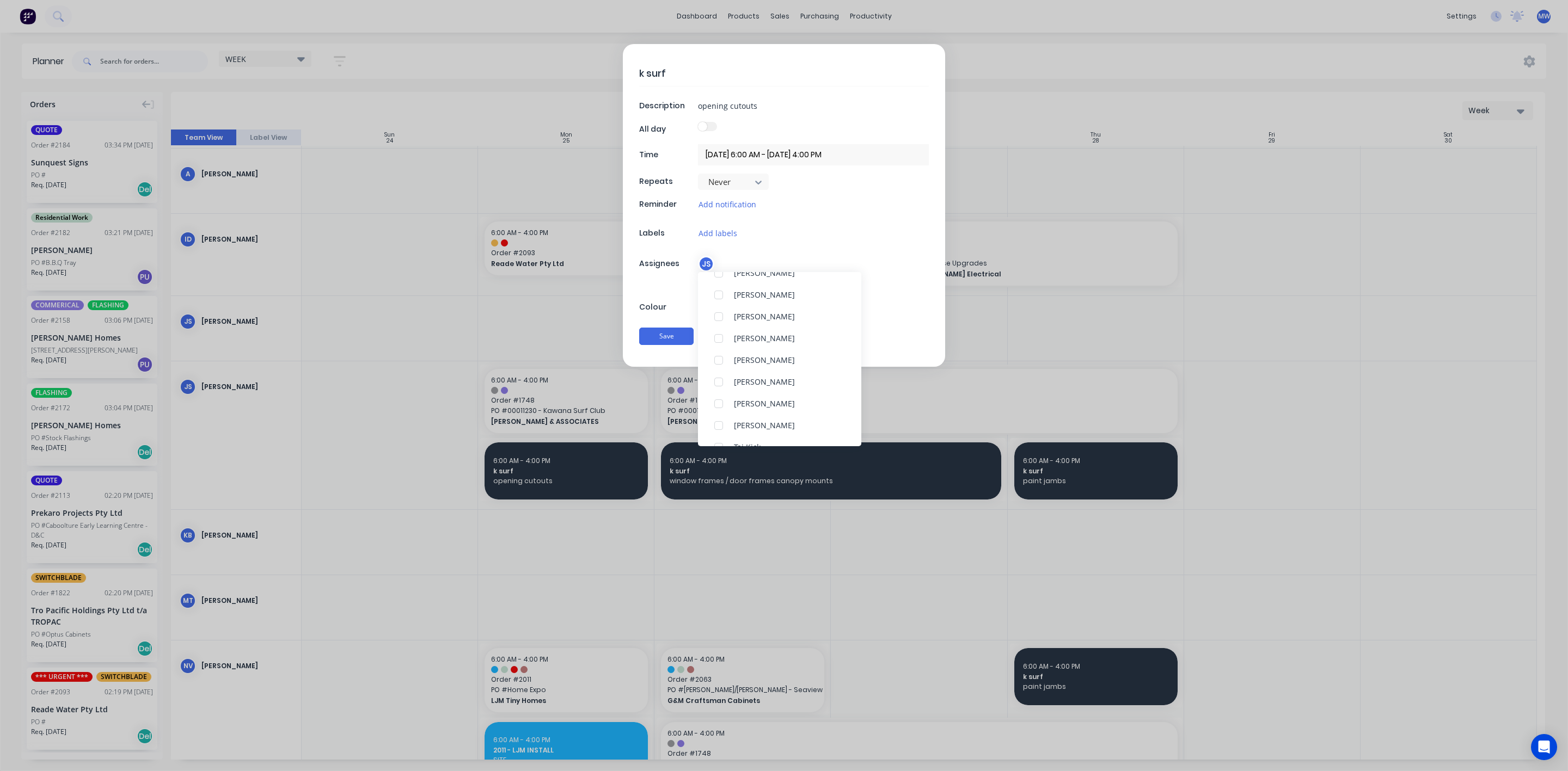
scroll to position [201, 0]
click at [715, 298] on div at bounding box center [719, 294] width 22 height 22
click at [663, 340] on button "Save" at bounding box center [666, 336] width 54 height 18
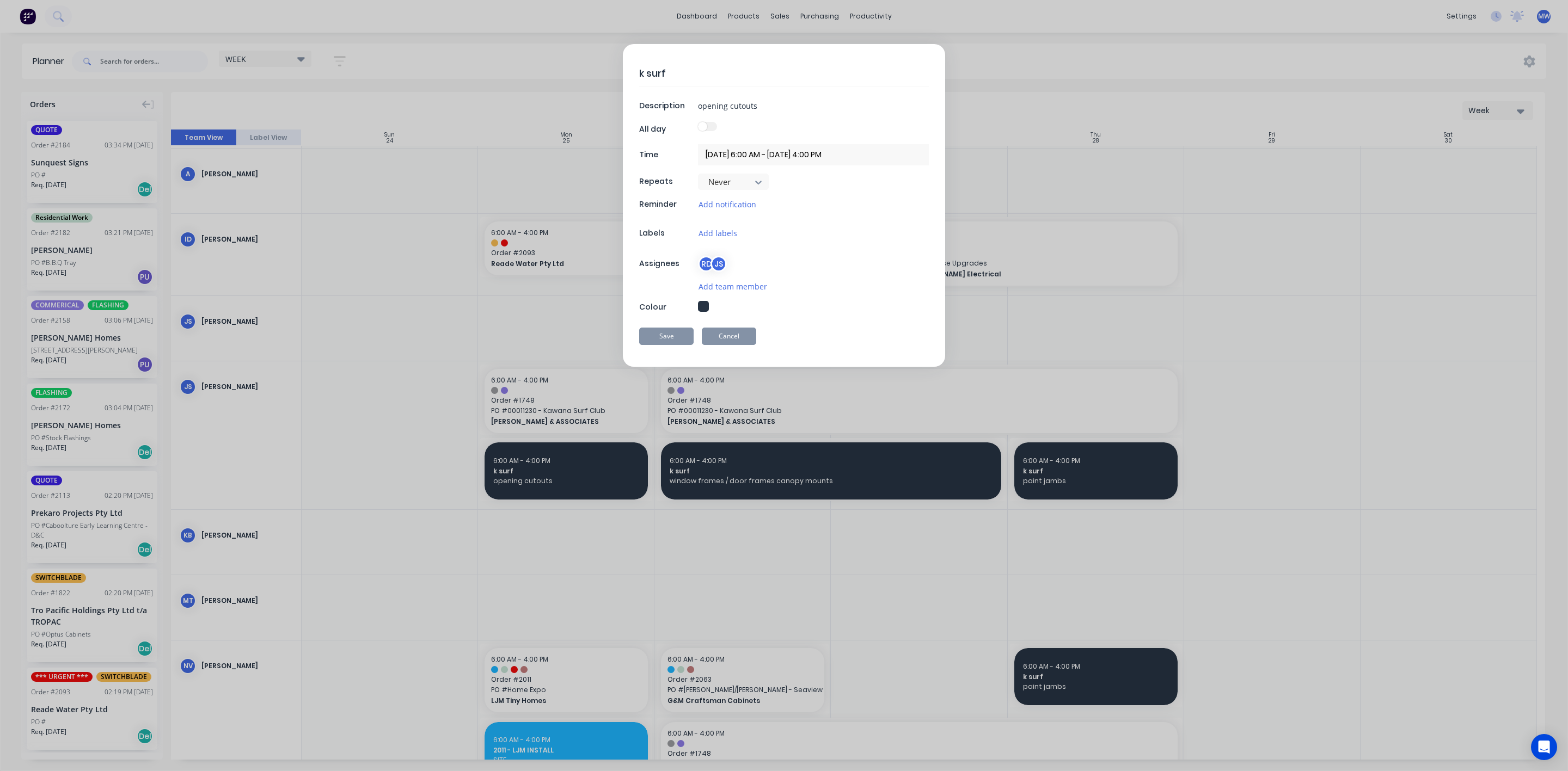
type textarea "x"
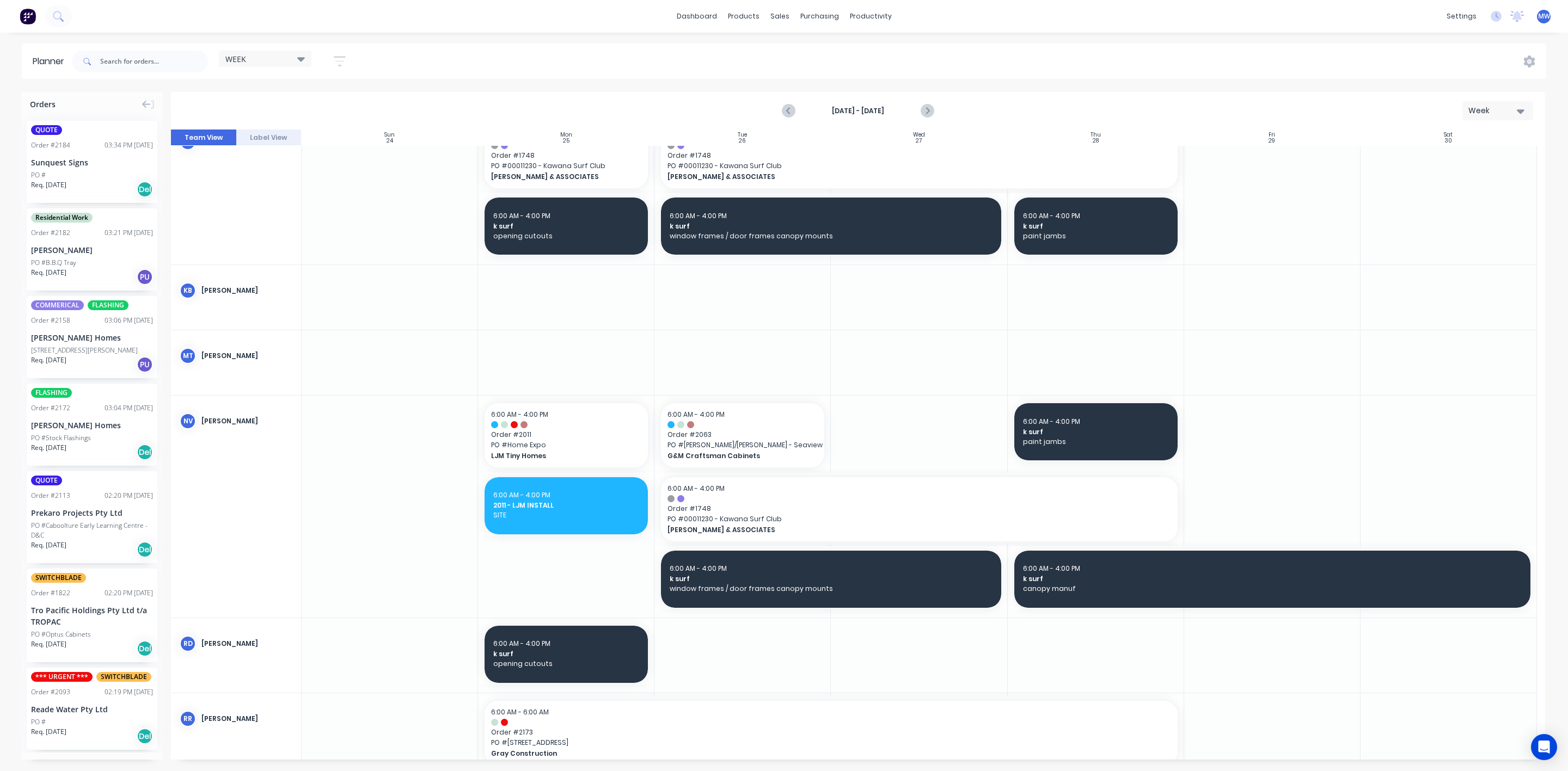
scroll to position [226, 0]
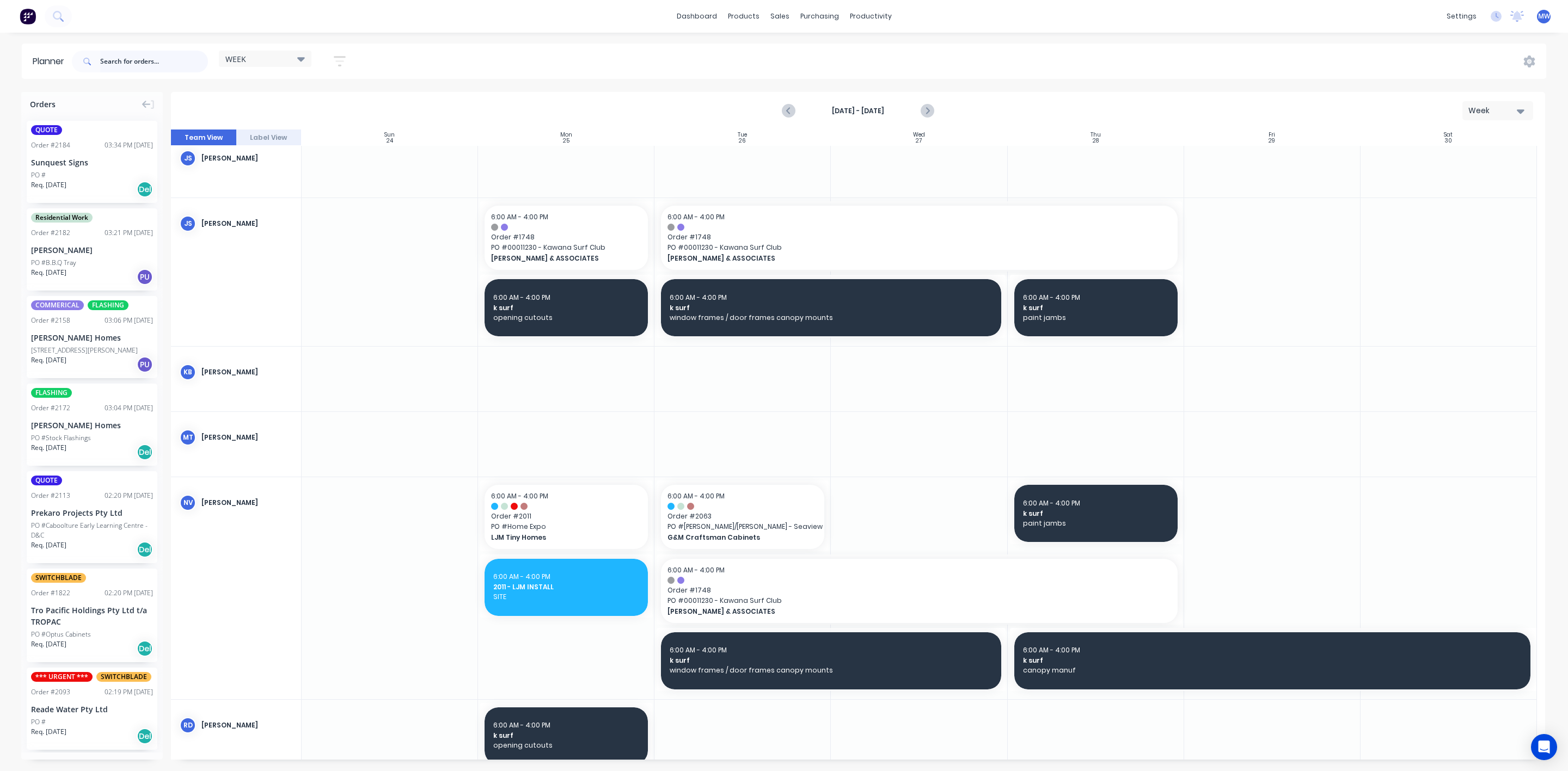
click at [159, 65] on input "text" at bounding box center [154, 61] width 108 height 22
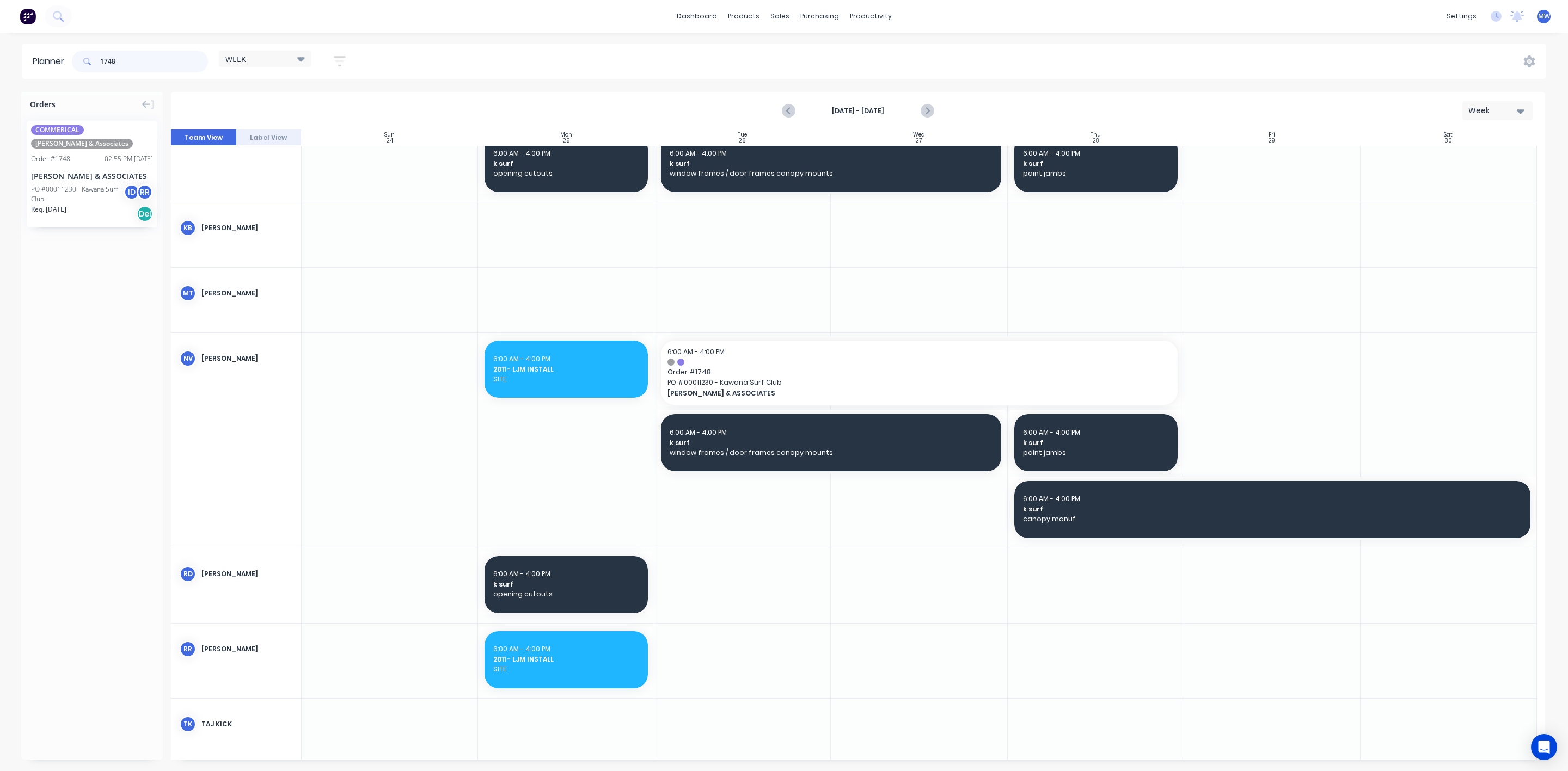
scroll to position [394, 0]
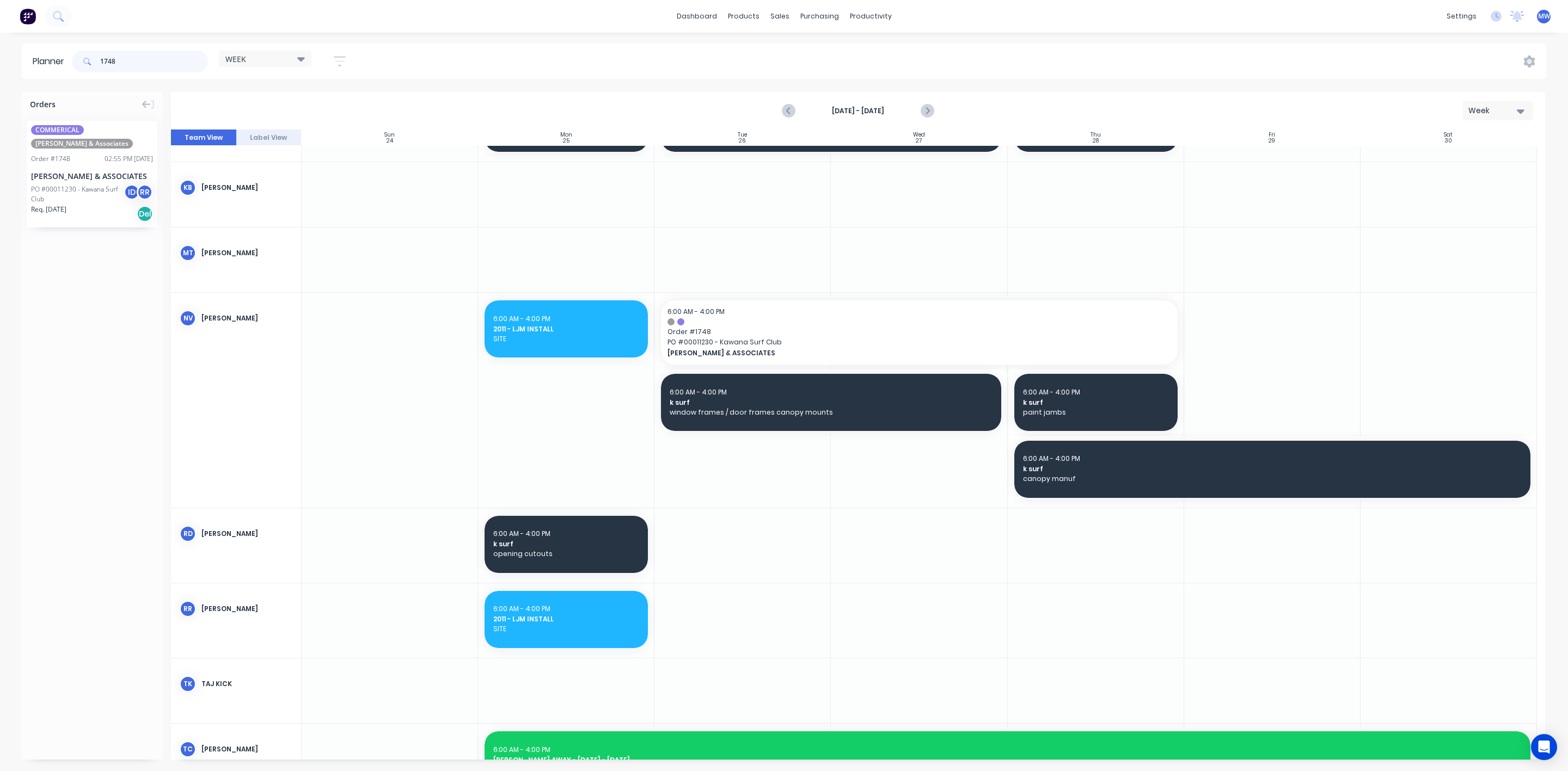
type input "1748"
drag, startPoint x: 79, startPoint y: 191, endPoint x: 519, endPoint y: 551, distance: 568.5
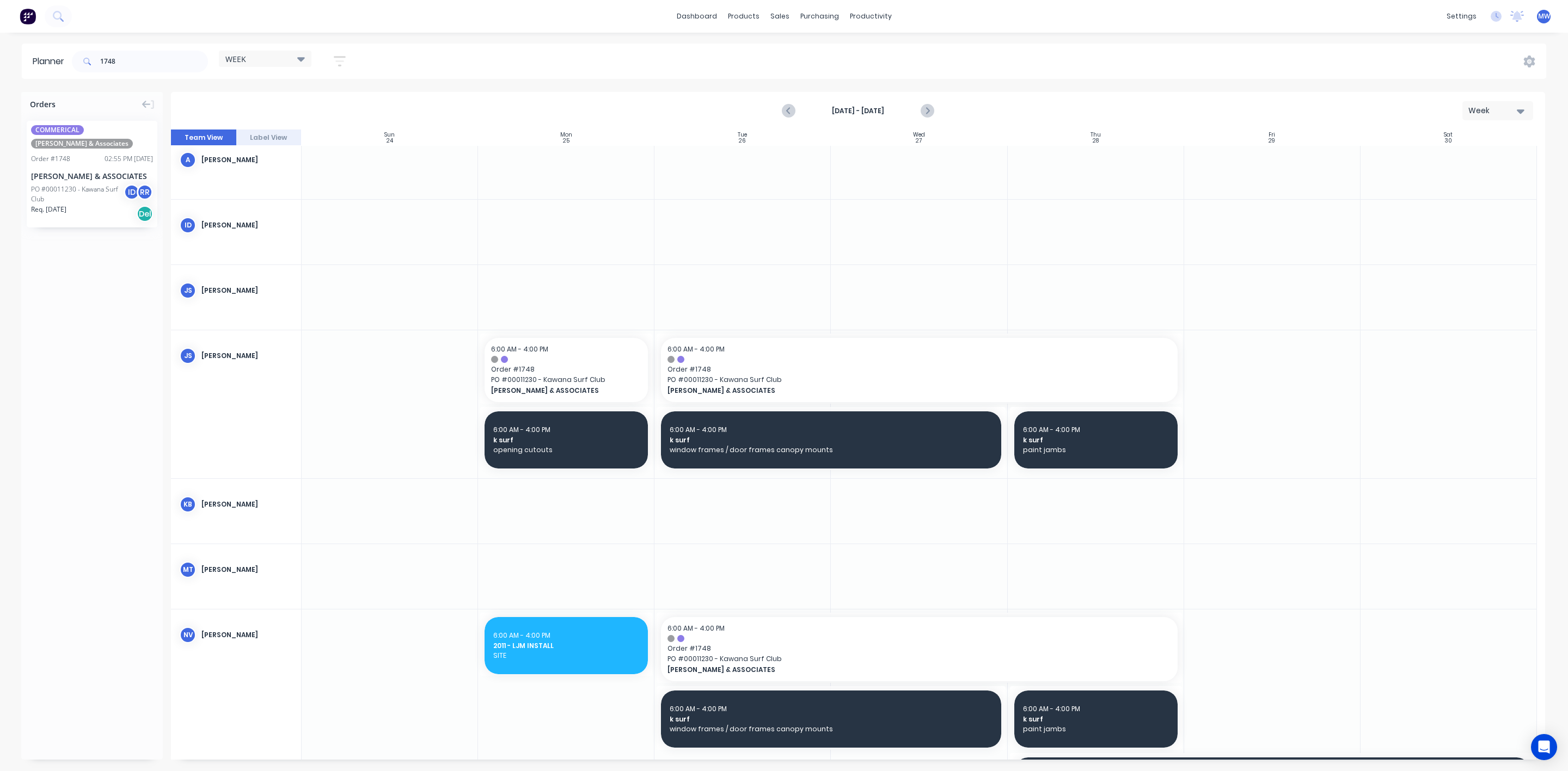
scroll to position [0, 0]
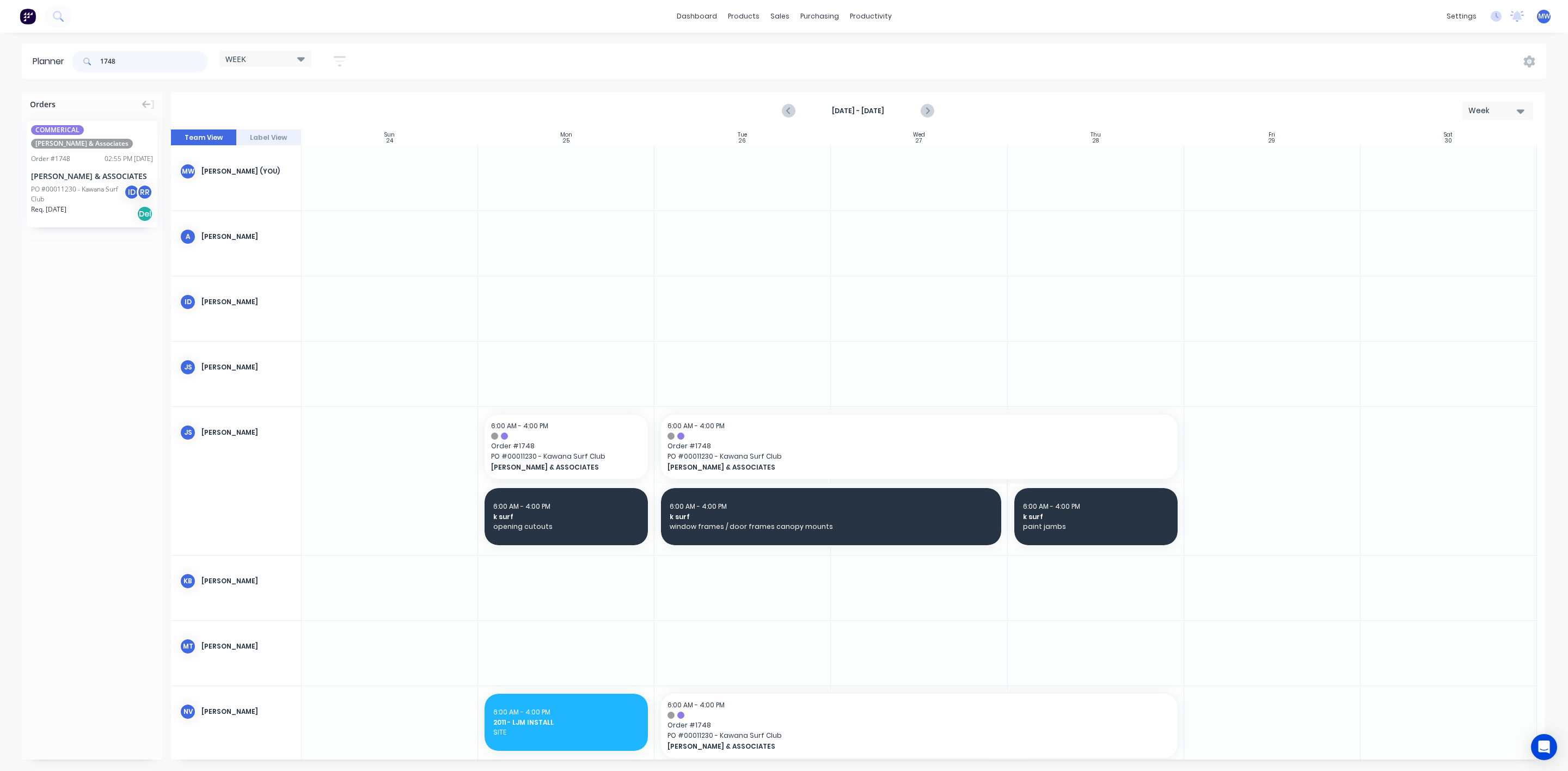
drag, startPoint x: 133, startPoint y: 64, endPoint x: 80, endPoint y: 65, distance: 53.0
click at [80, 65] on div "1748" at bounding box center [140, 61] width 136 height 22
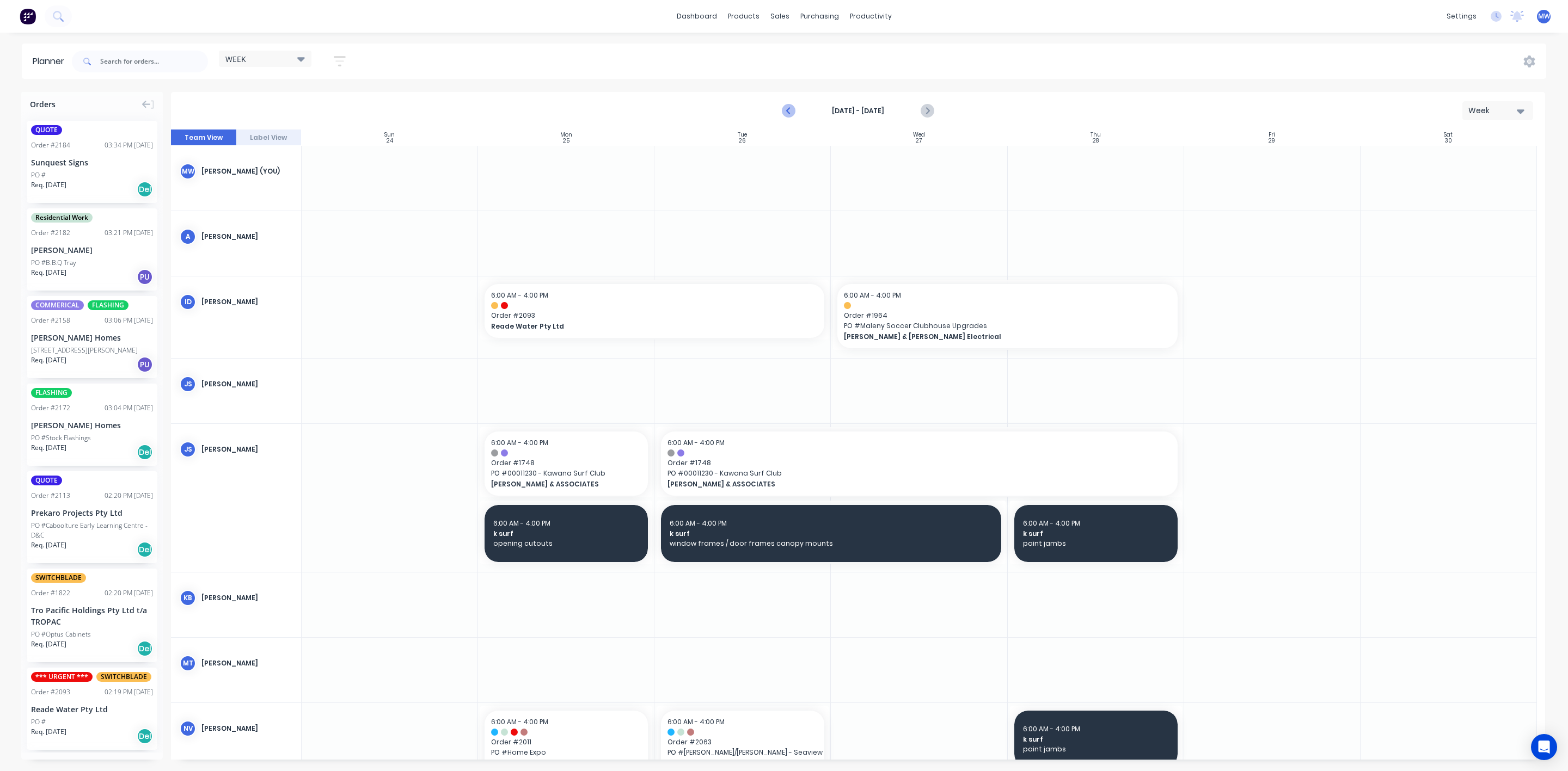
click at [780, 110] on button "Previous page" at bounding box center [789, 111] width 22 height 22
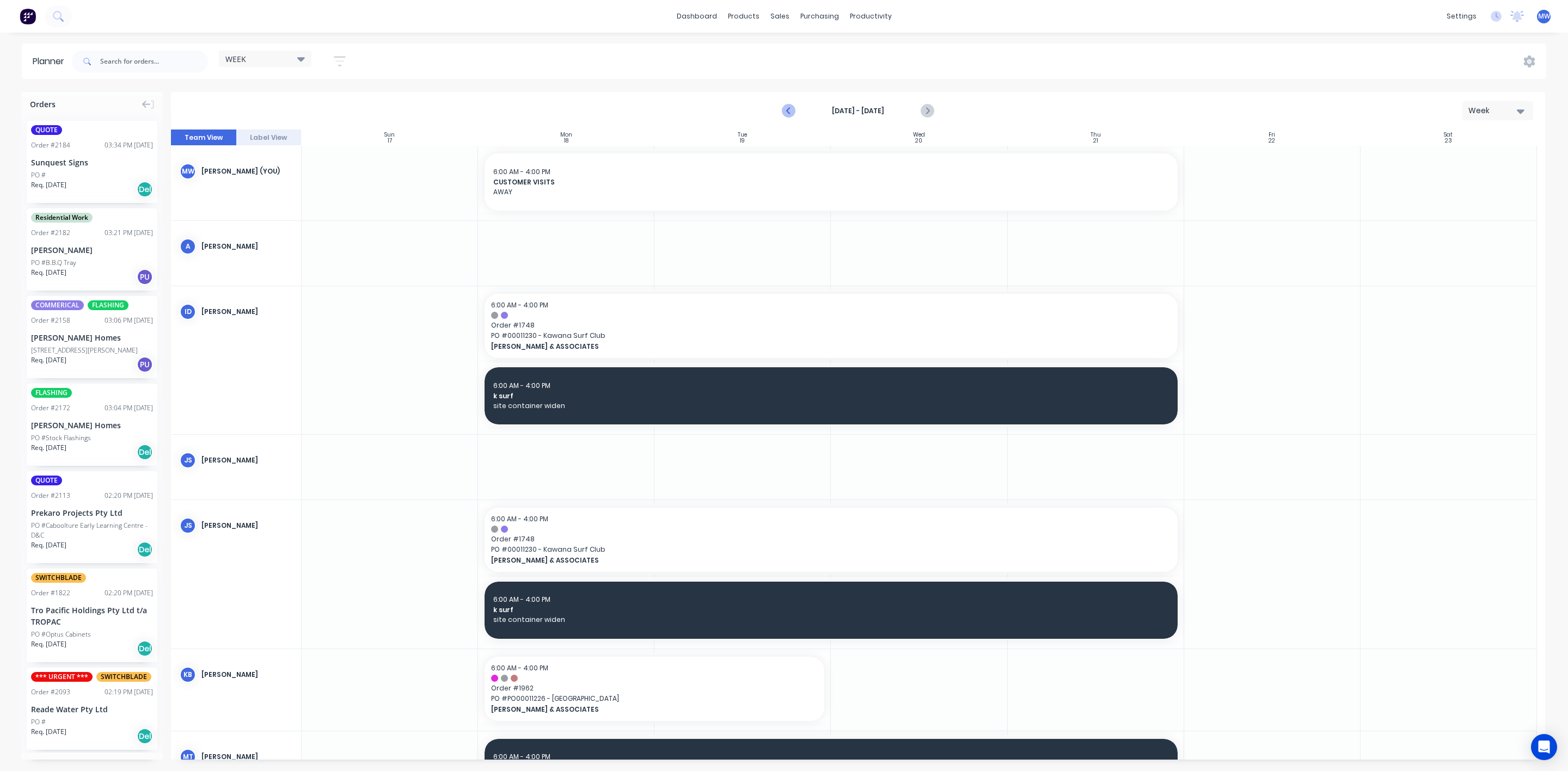
click at [784, 111] on icon "Previous page" at bounding box center [788, 111] width 13 height 13
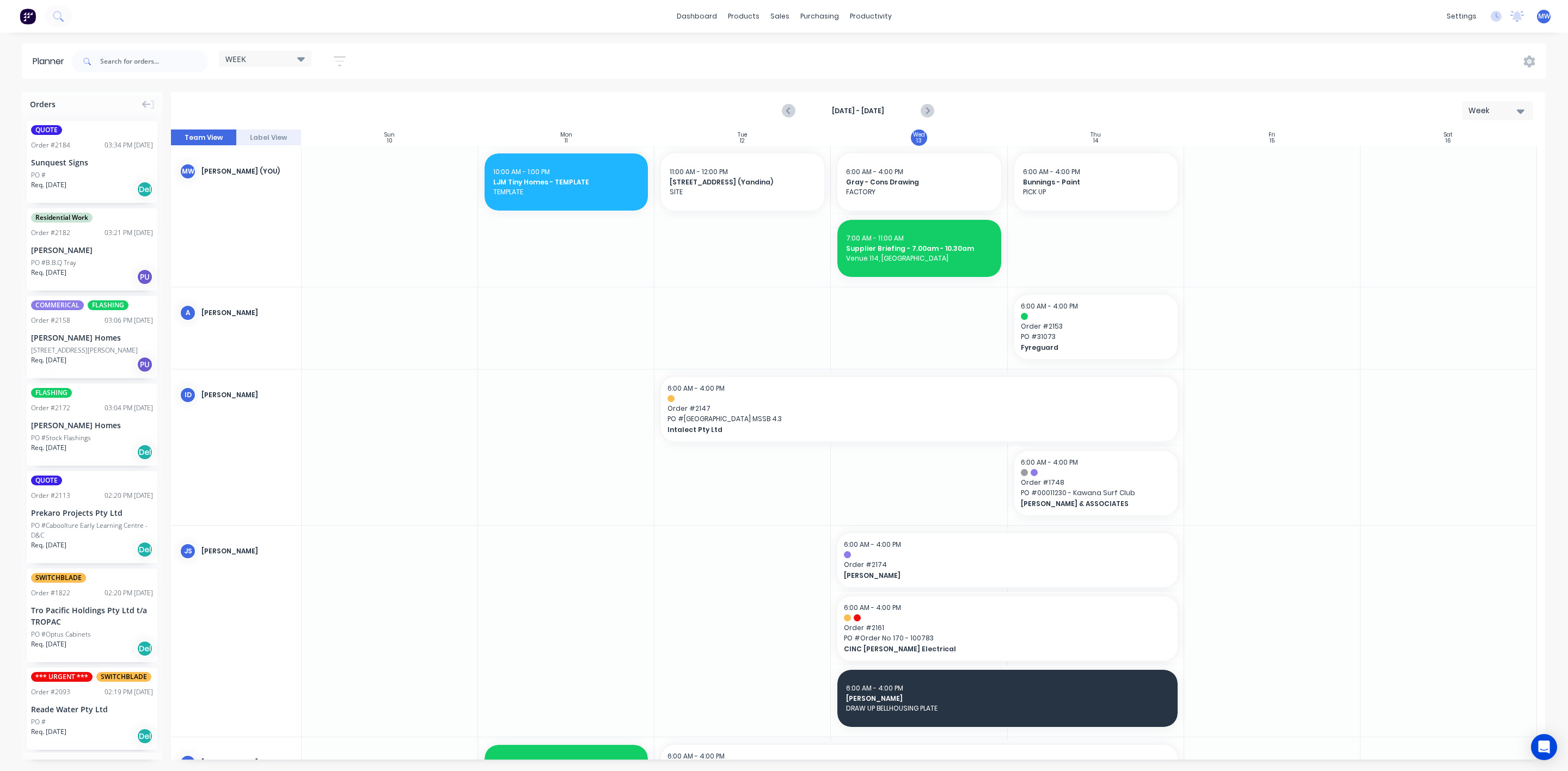
click at [1094, 242] on div at bounding box center [1096, 217] width 177 height 141
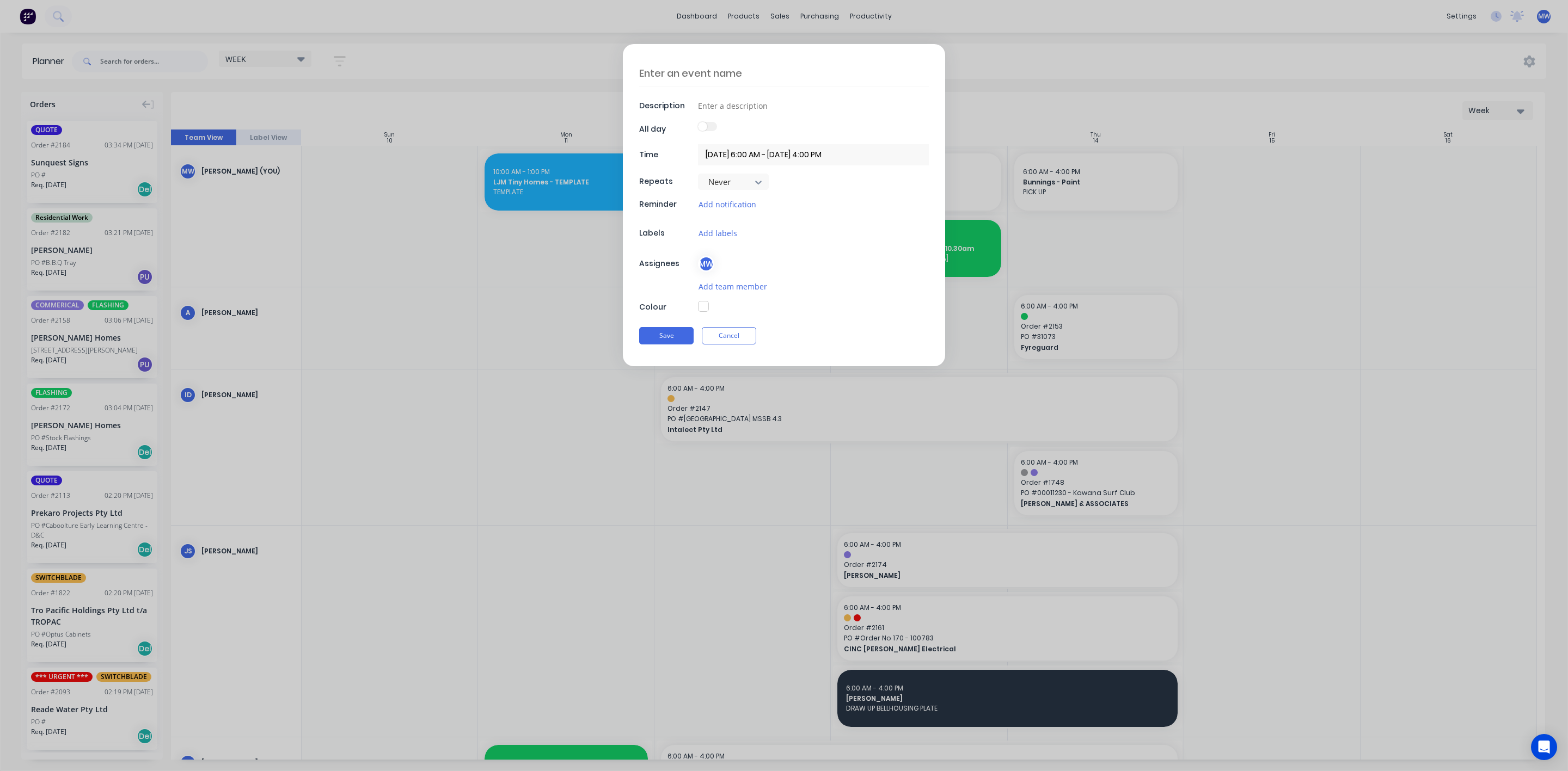
drag, startPoint x: 706, startPoint y: 75, endPoint x: 712, endPoint y: 88, distance: 14.3
click at [706, 77] on textarea at bounding box center [784, 73] width 290 height 26
type textarea "x"
type textarea "c"
type textarea "x"
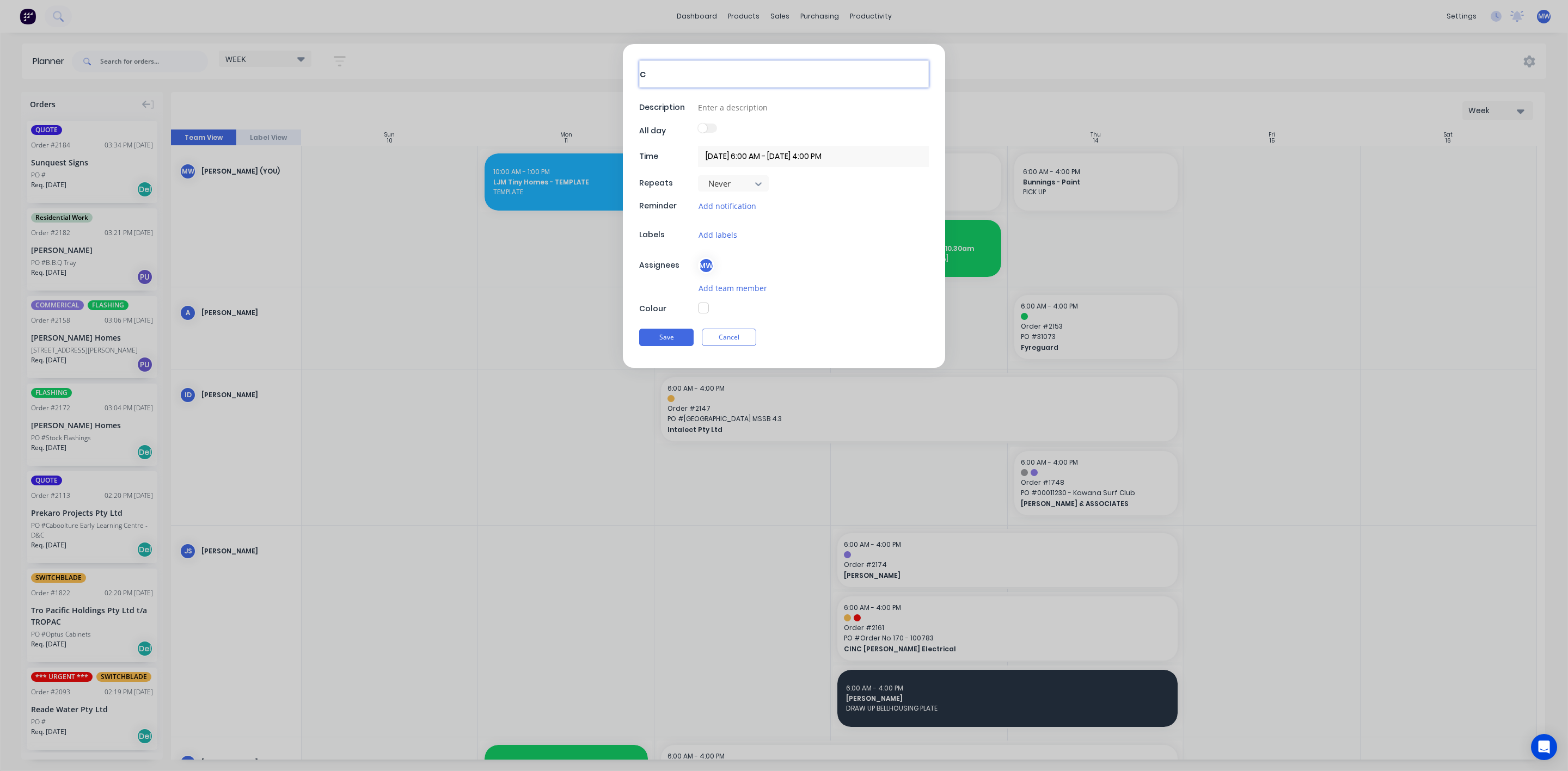
type textarea "co"
type textarea "x"
type textarea "coo"
type textarea "x"
type textarea "co"
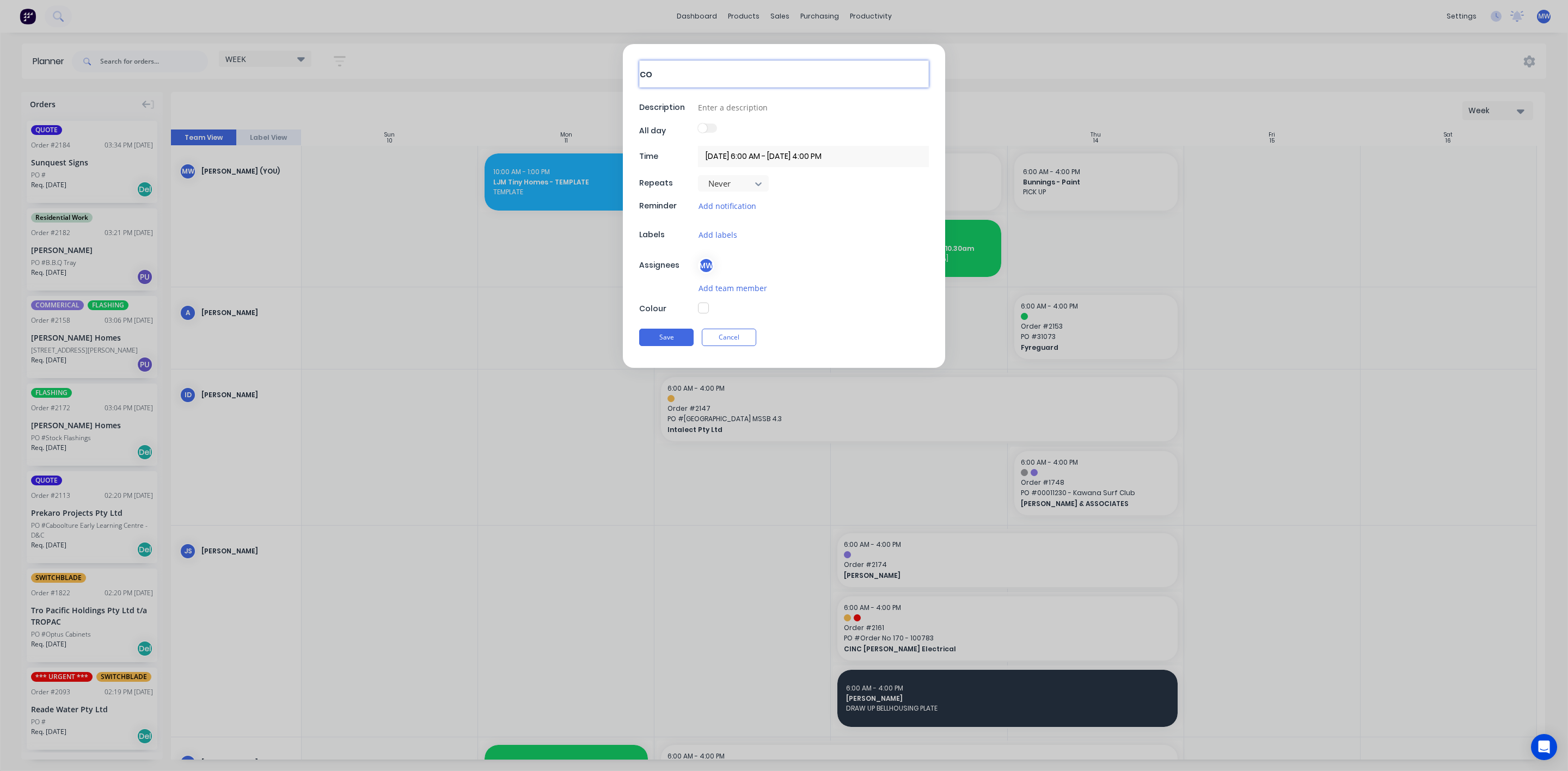
type textarea "x"
type textarea "c"
type textarea "x"
type textarea "C"
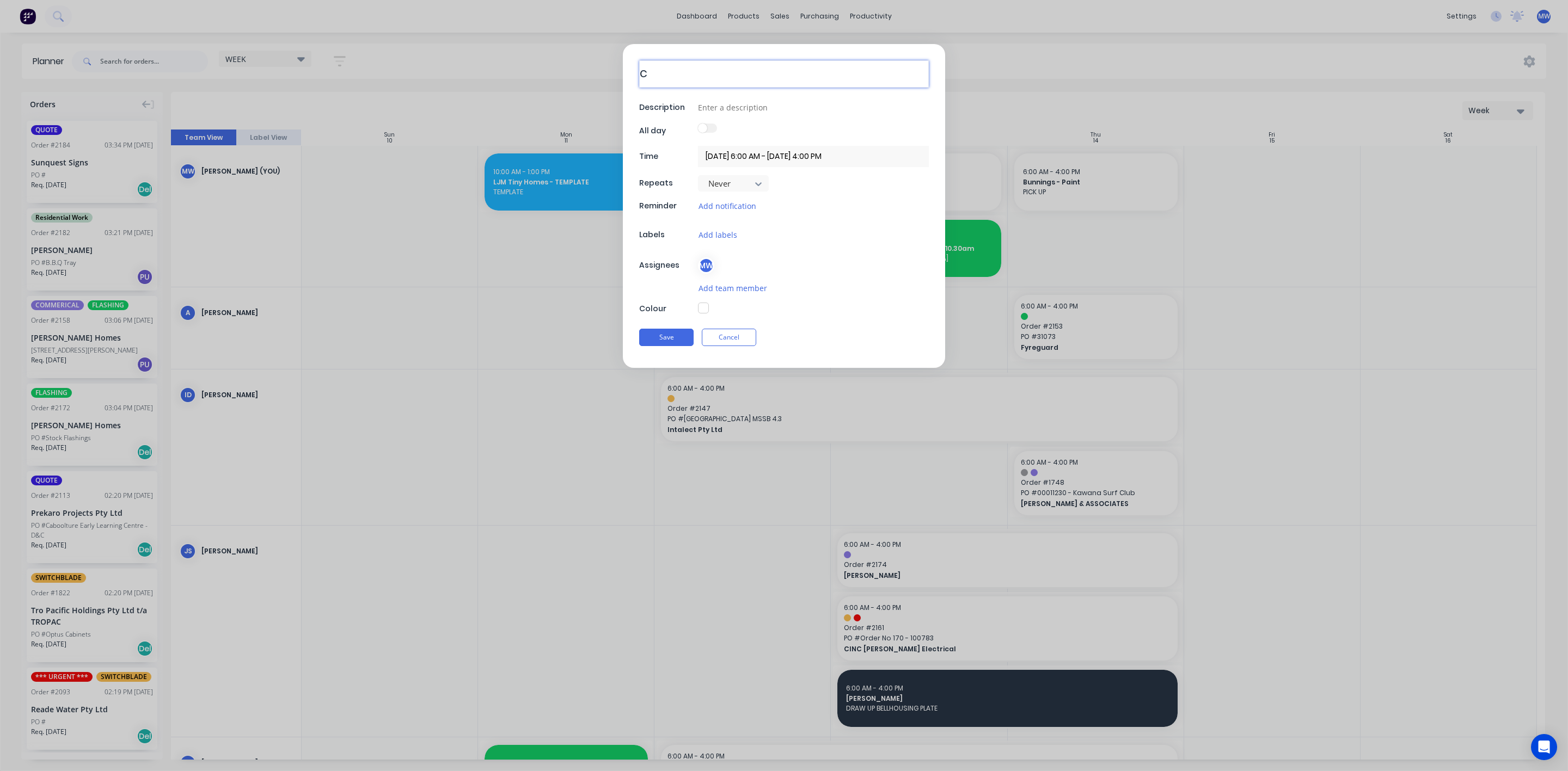
type textarea "x"
type textarea "CO"
type textarea "x"
type textarea "COO"
type textarea "x"
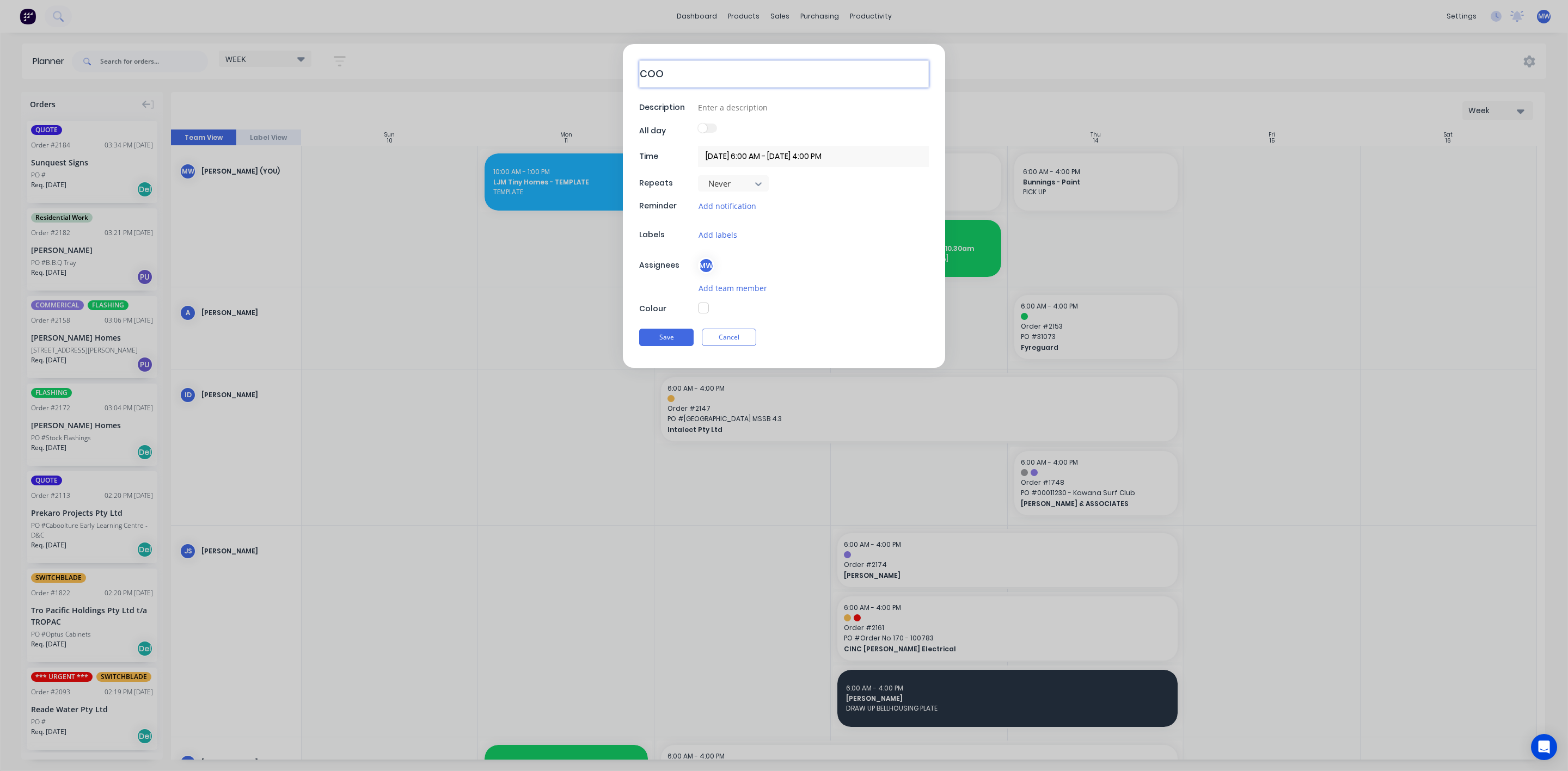
type textarea "CO"
type textarea "x"
type textarea "C"
type textarea "x"
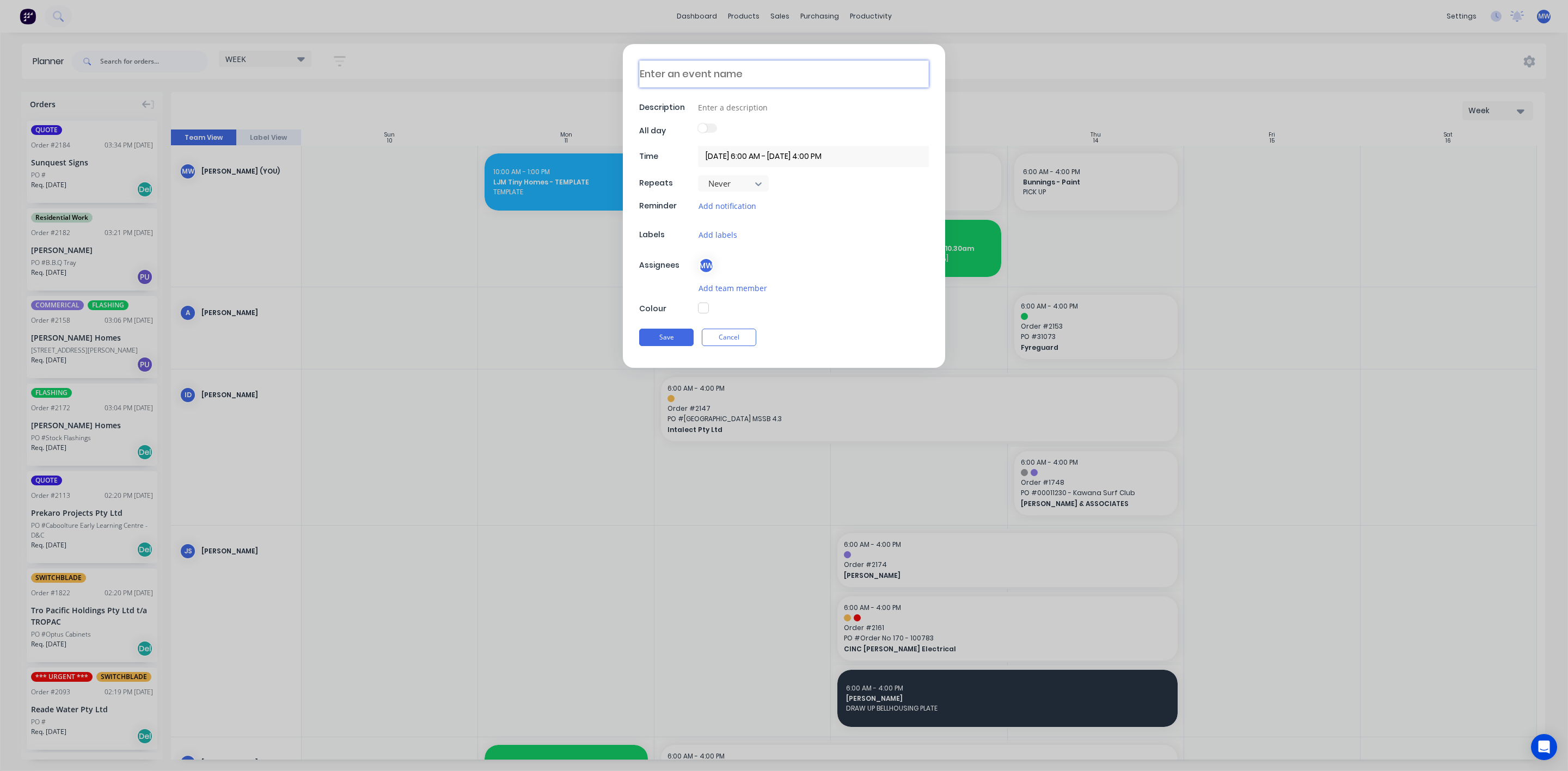
type textarea "H"
type textarea "x"
type textarea "HI"
type textarea "x"
type textarea "HIL"
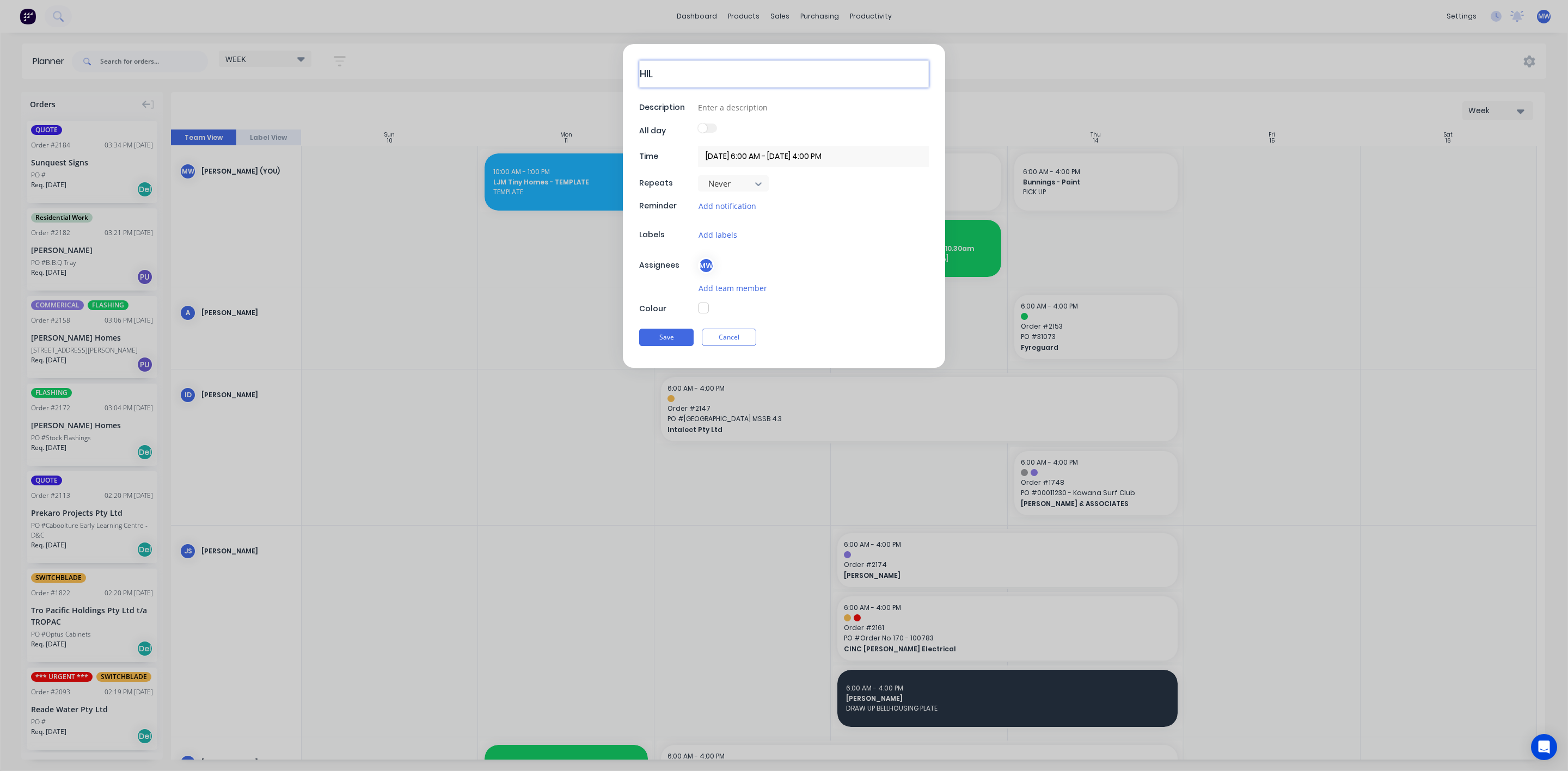
type textarea "x"
type textarea "HILL"
type textarea "x"
type textarea "HILLE"
type textarea "x"
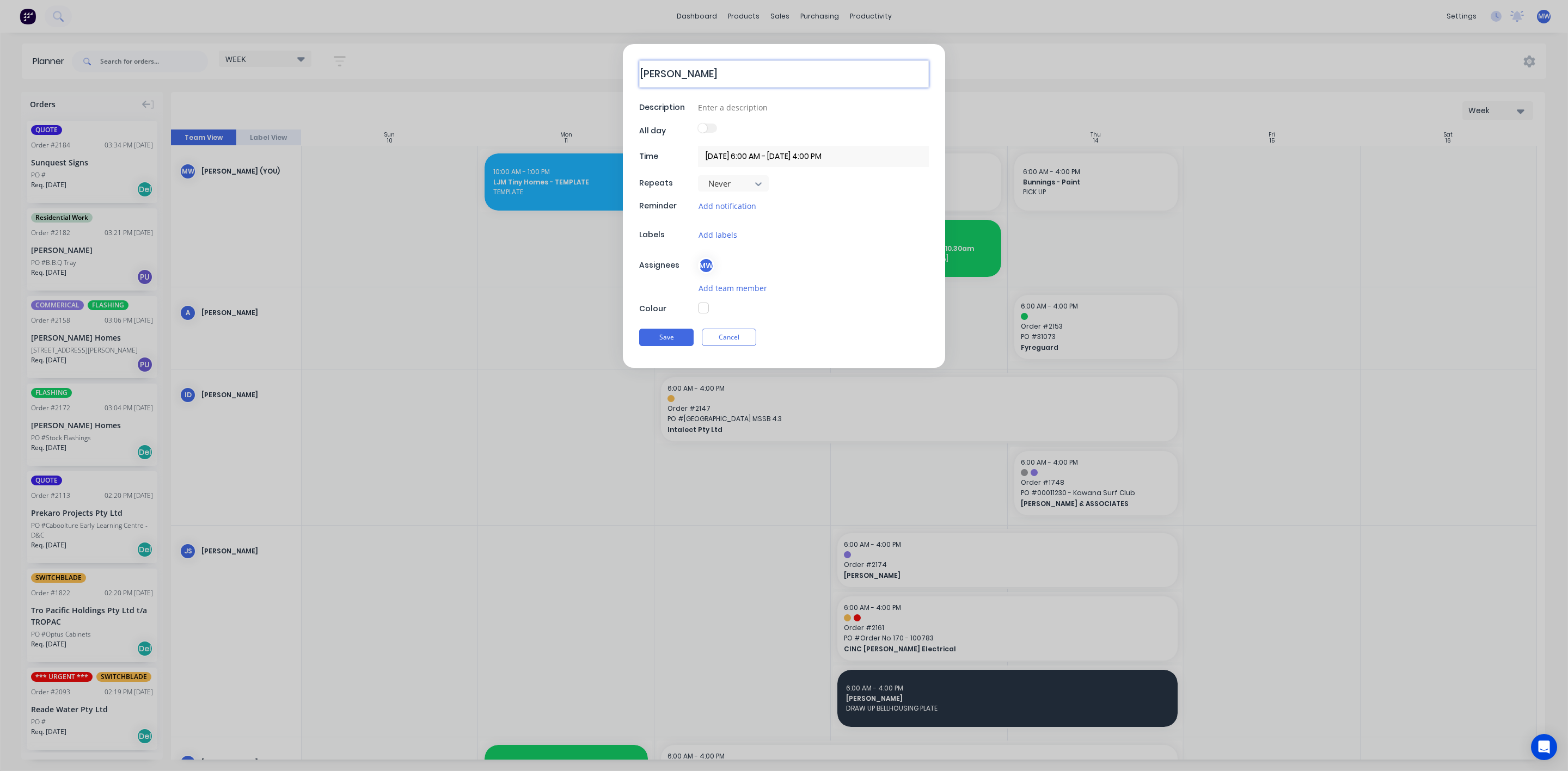
type textarea "HILLER"
type textarea "x"
type textarea "HILLERS"
type textarea "x"
type textarea "HILLERS"
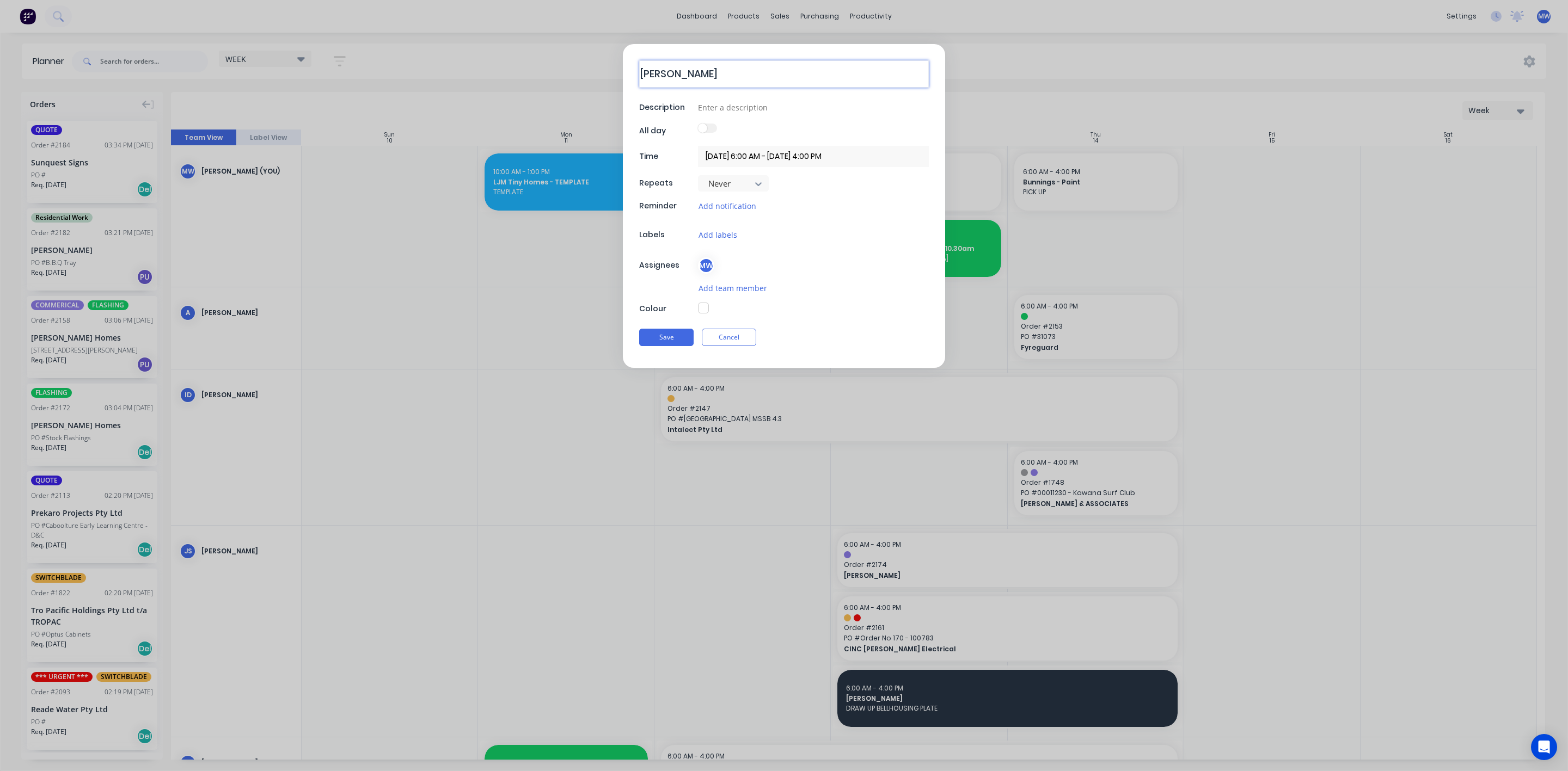
type textarea "x"
type textarea "HILLERS -"
type textarea "x"
type textarea "HILLERS -"
type textarea "x"
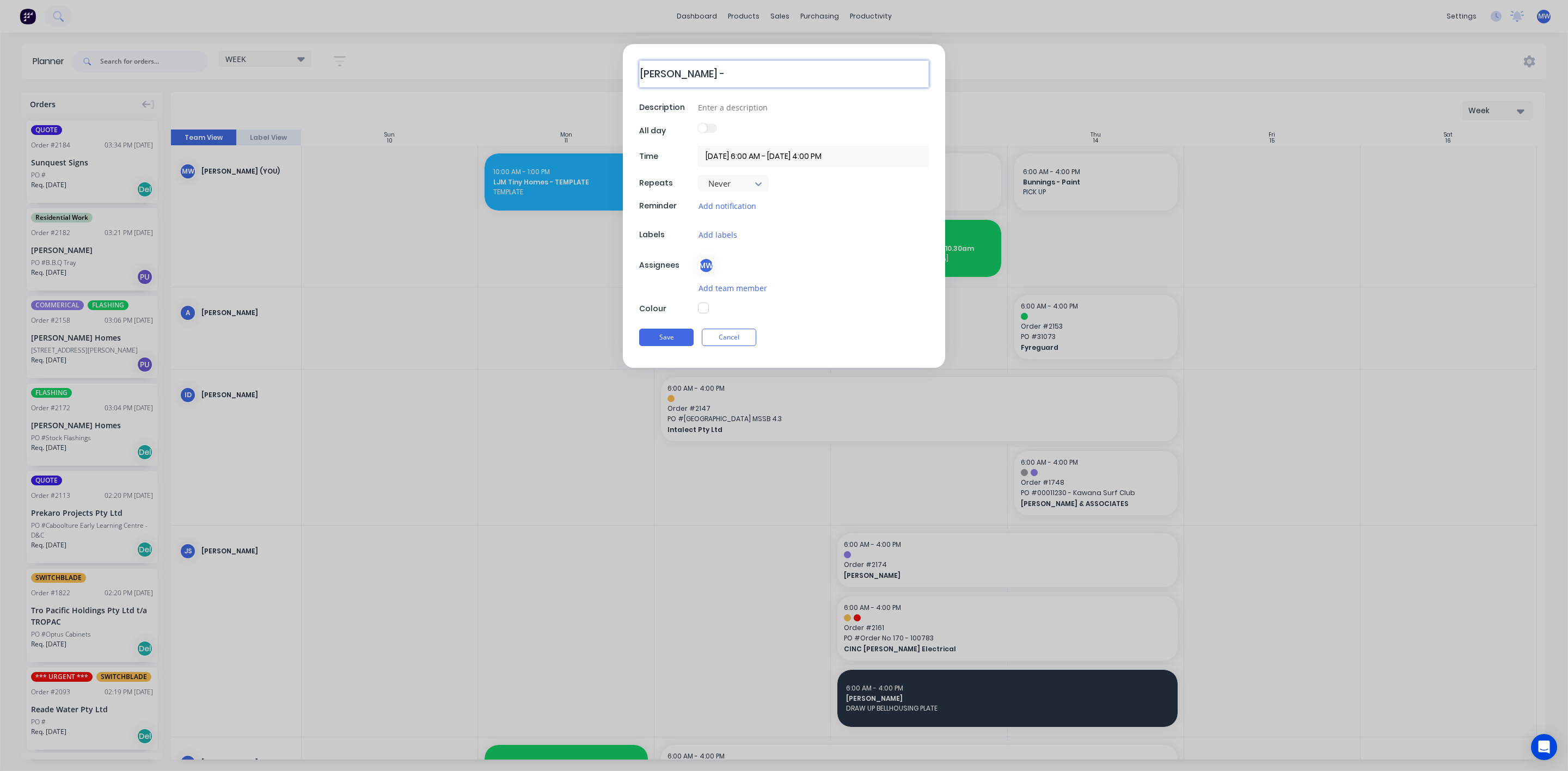
type textarea "HILLERS - C"
type textarea "x"
type textarea "HILLERS - CP"
type textarea "x"
type textarea "HILLERS - CPP"
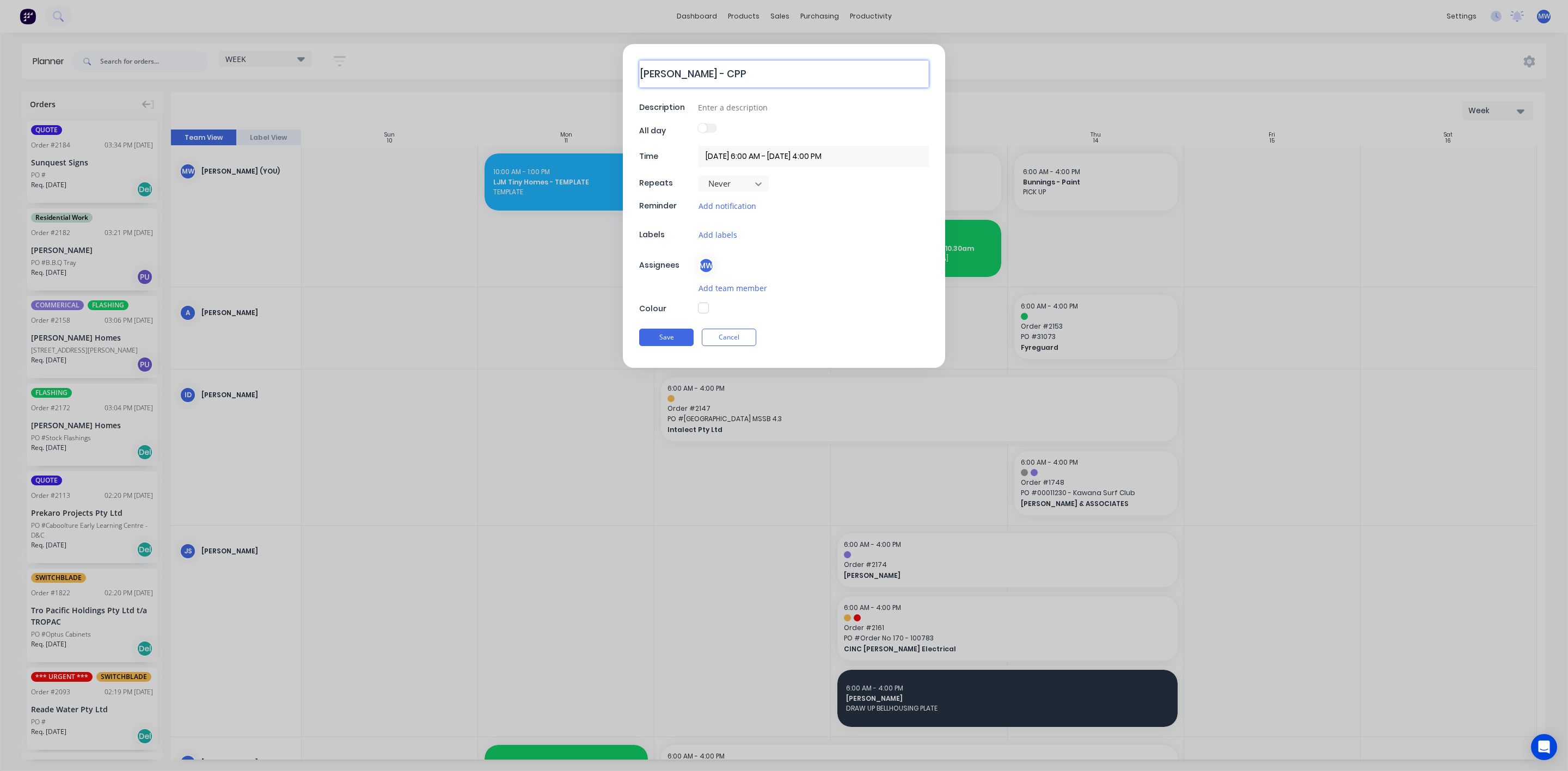
type textarea "x"
type textarea "HILLERS - CPPR"
type textarea "x"
type textarea "HILLERS - CPP"
type textarea "x"
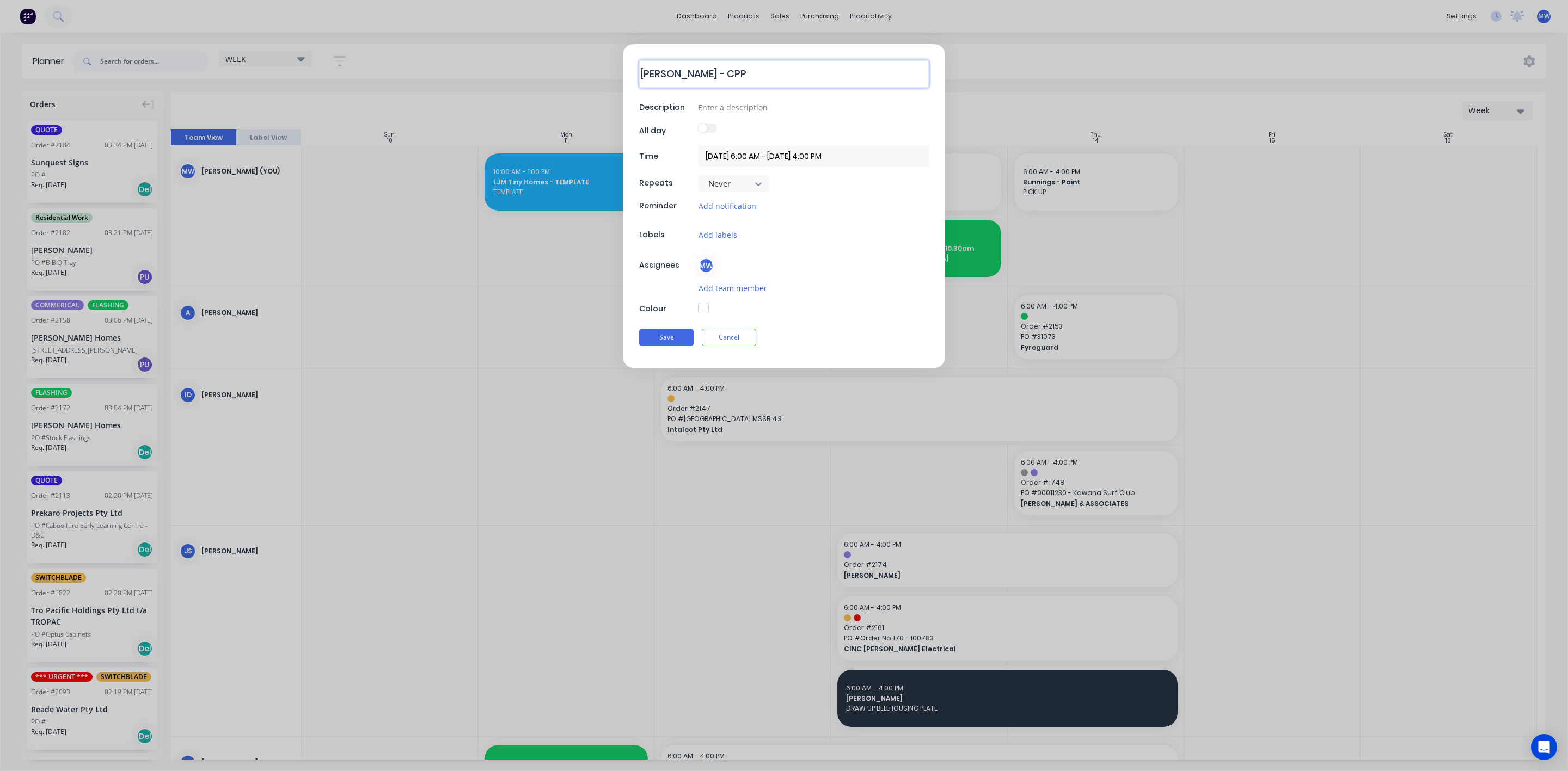
type textarea "HILLERS - CP"
type textarea "x"
type textarea "HILLERS - C"
type textarea "x"
type textarea "HILLERS - CO"
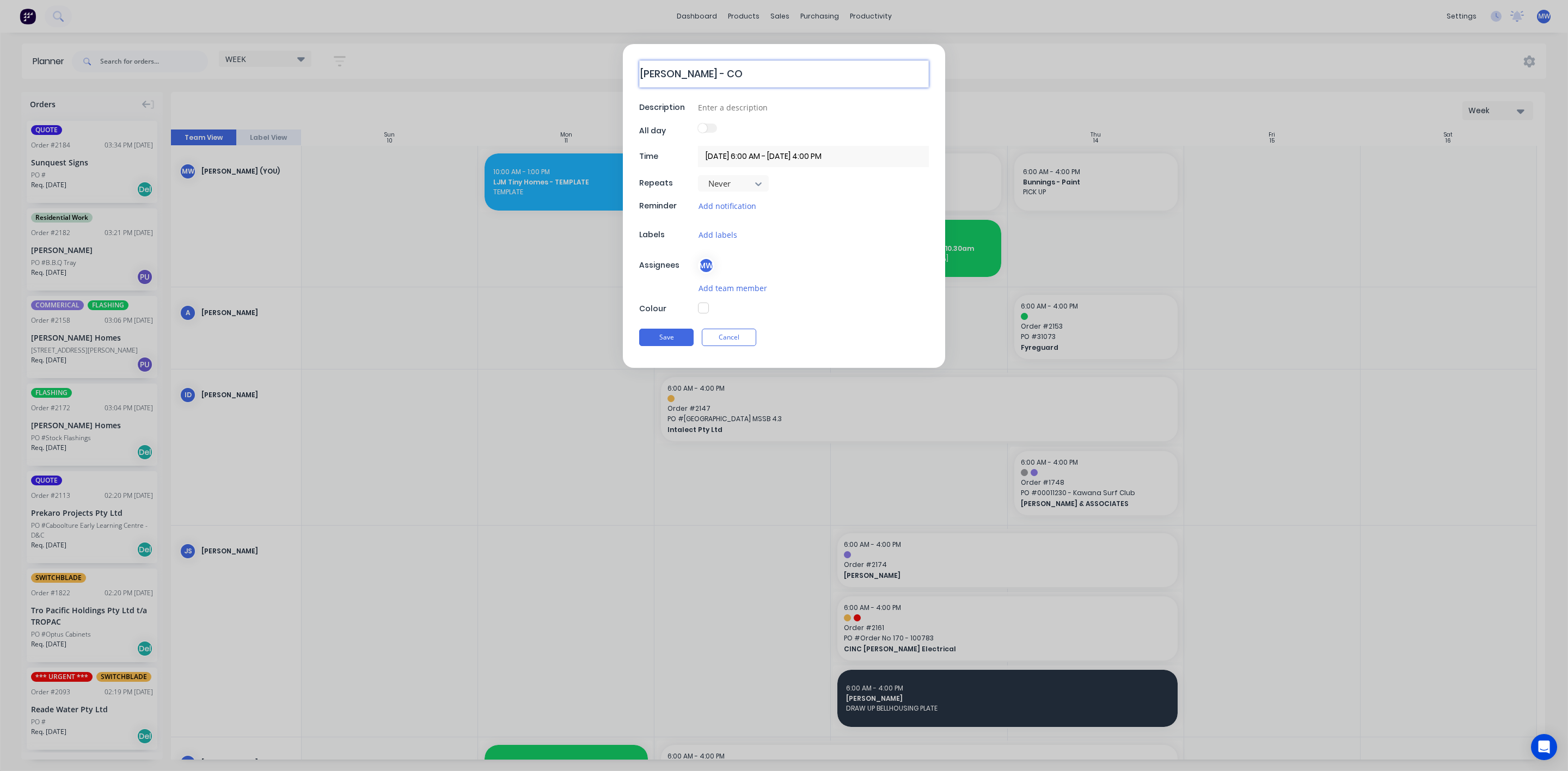
type textarea "x"
type textarea "HILLERS - COO"
type textarea "x"
type textarea "HILLERS - COOR"
type textarea "x"
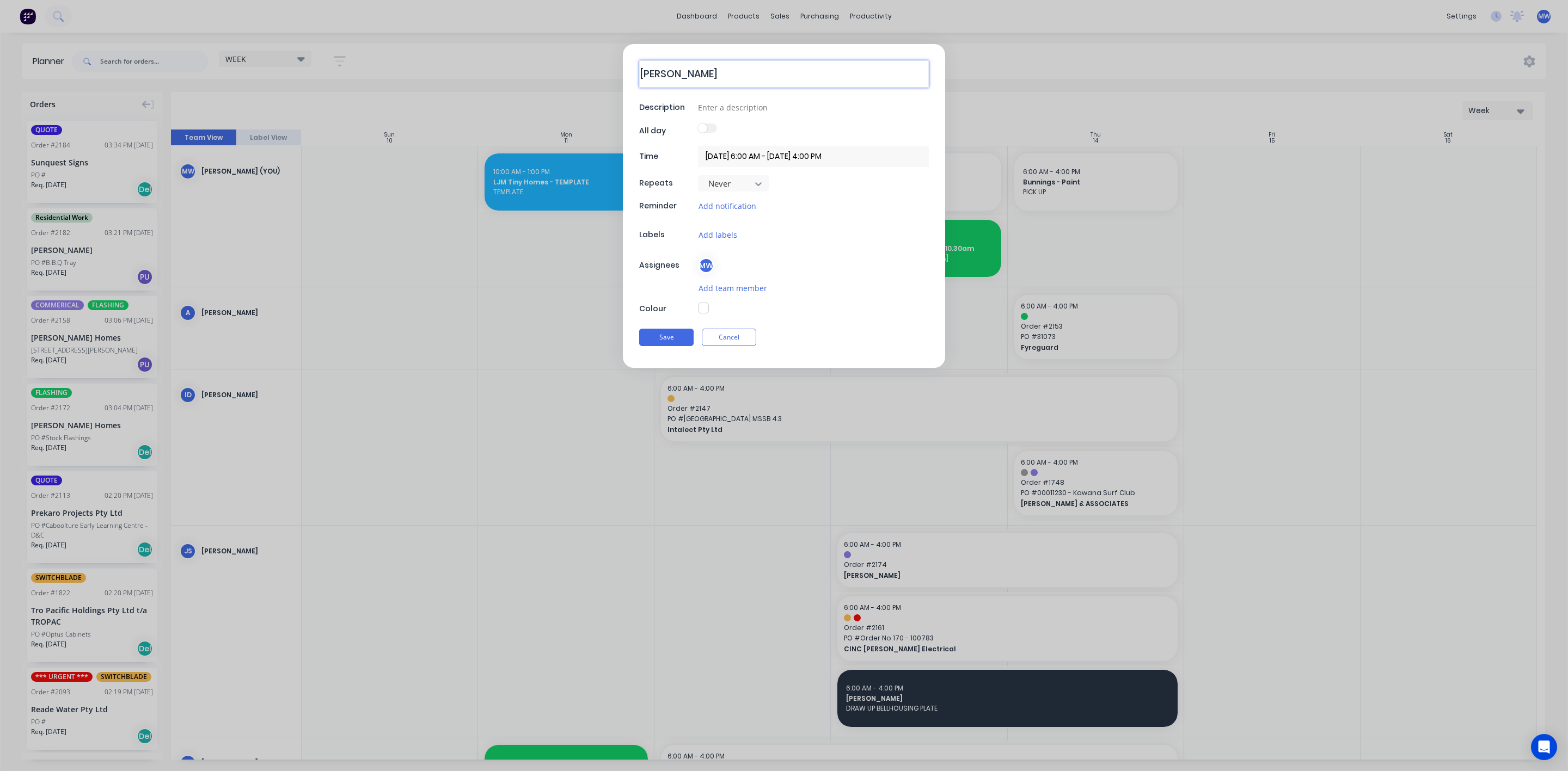
type textarea "HILLERS - COORO"
type textarea "x"
type textarea "HILLERS - COOROY"
type textarea "x"
type textarea "HILLERS - COOROY"
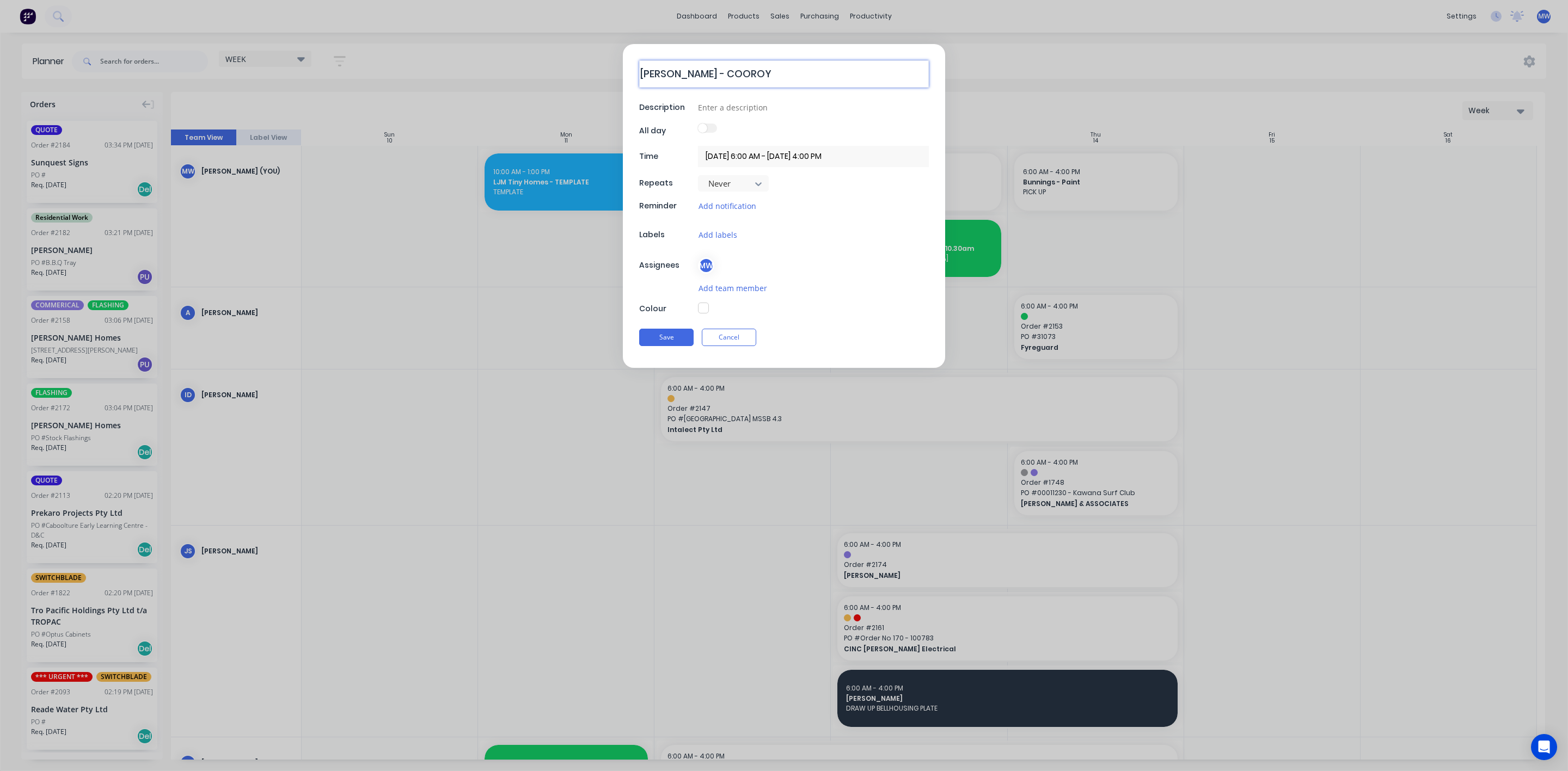
type textarea "x"
type textarea "HILLERS - COOROY M"
type textarea "x"
type textarea "HILLERS - COOROY MA"
type textarea "x"
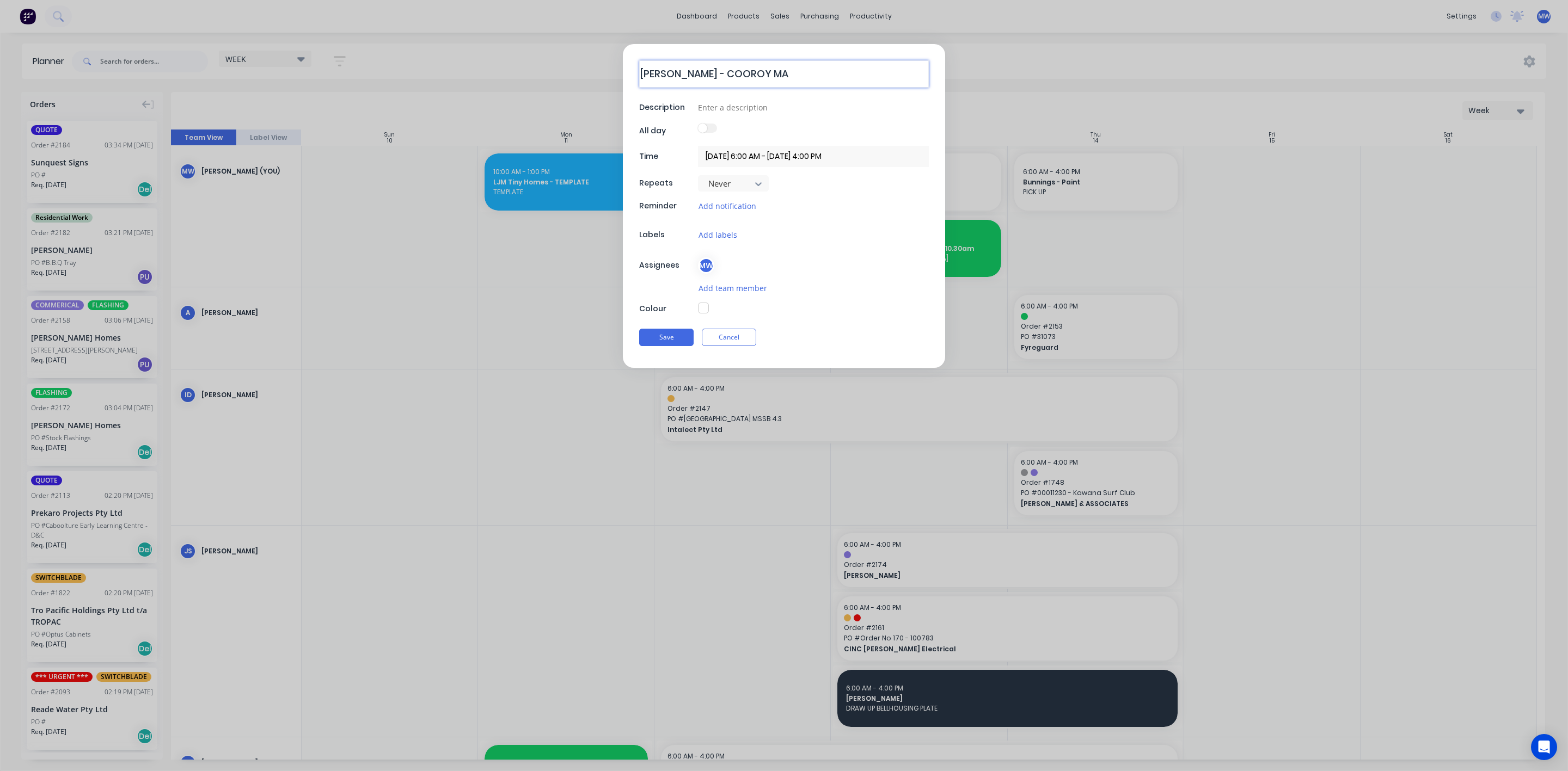
type textarea "HILLERS - COOROY MAR"
type textarea "x"
type textarea "HILLERS - COOROY MARK"
type textarea "x"
type textarea "HILLERS - COOROY MARKE"
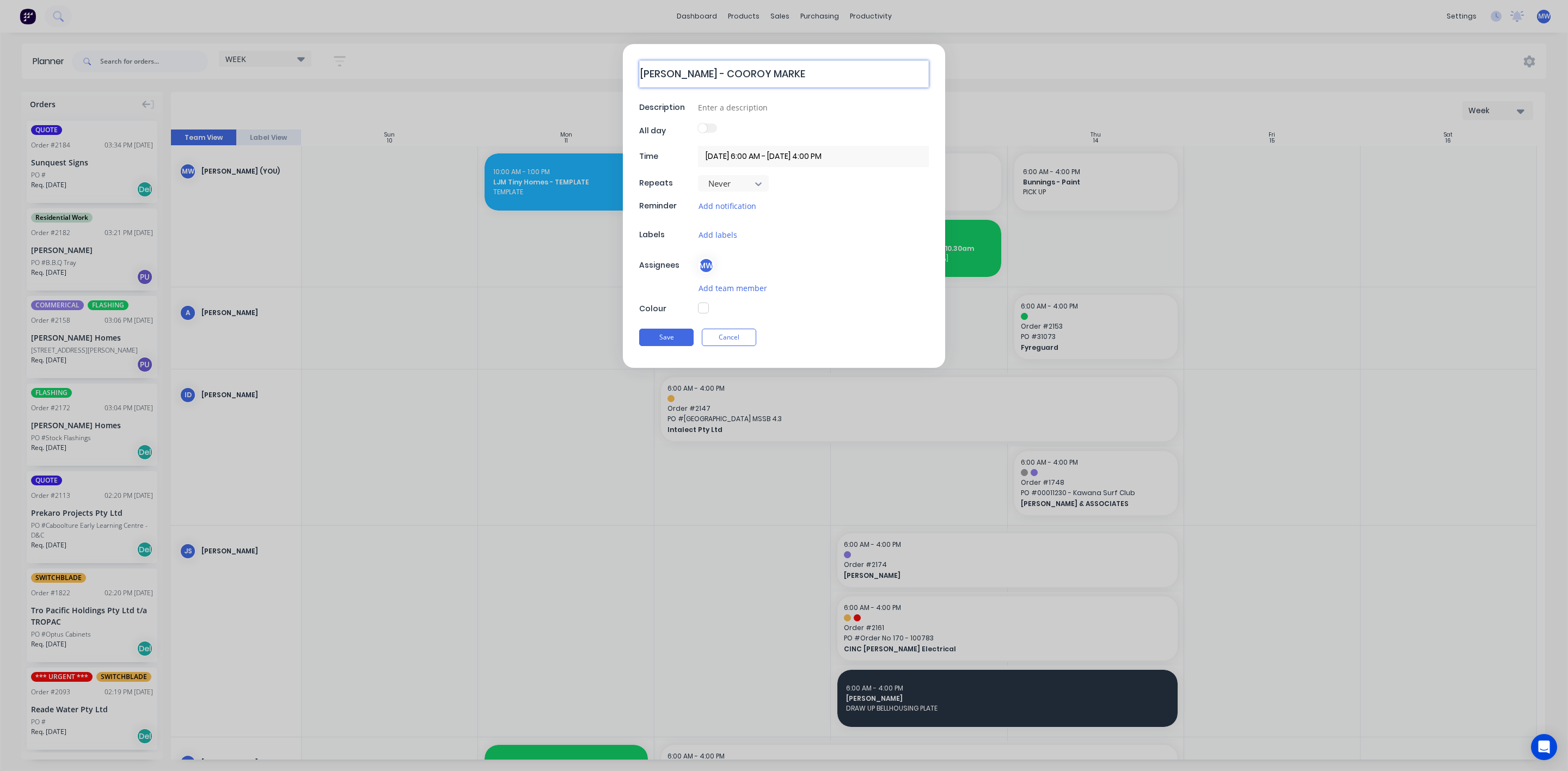
type textarea "x"
type textarea "HILLERS - COOROY MARKET"
type textarea "x"
type textarea "HILLERS - COOROY MARKET"
type textarea "x"
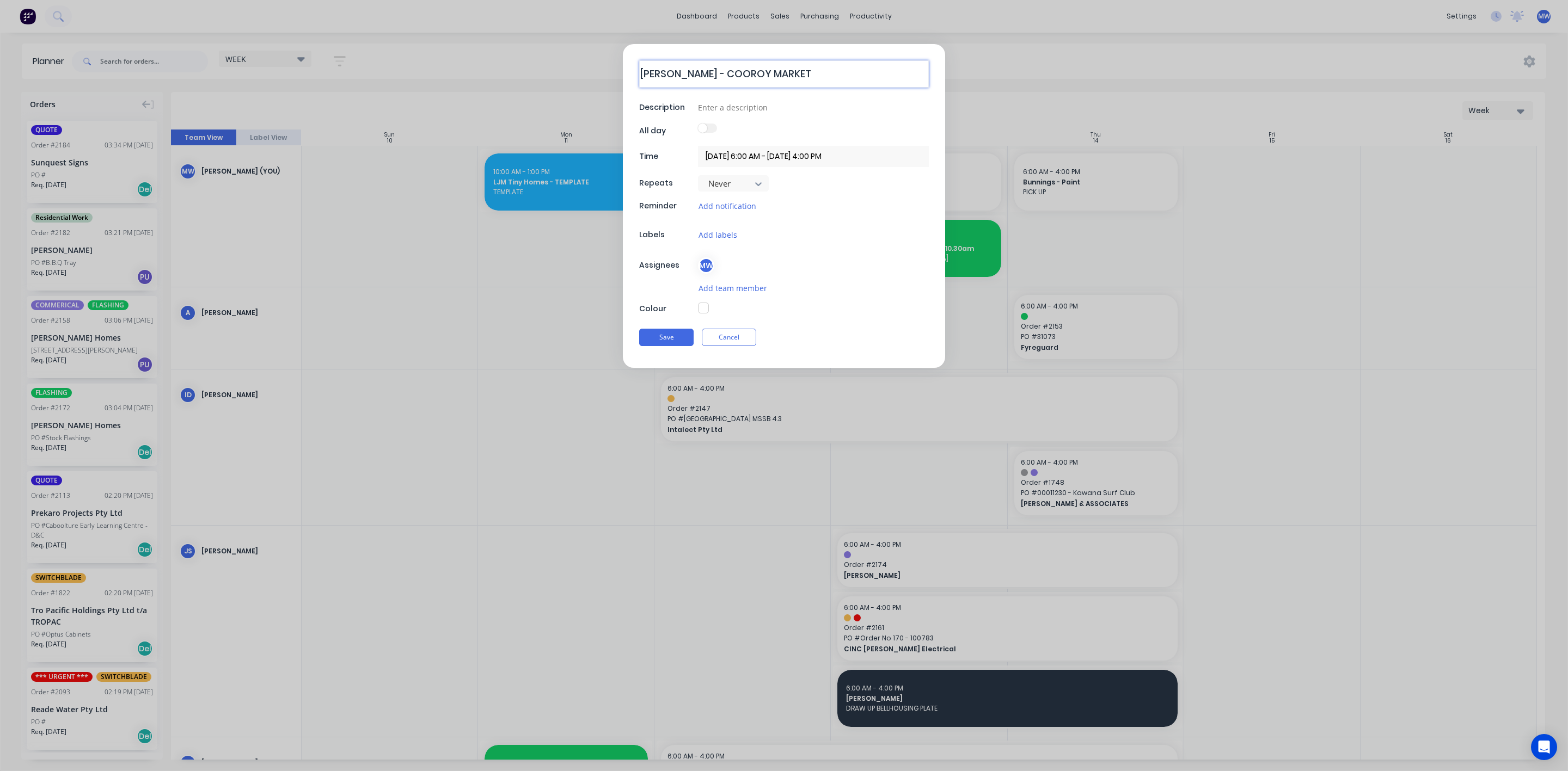
type textarea "HILLERS - COOROY MARKET G"
type textarea "x"
type textarea "HILLERS - COOROY MARKET GA"
type textarea "x"
type textarea "HILLERS - COOROY MARKET GAR"
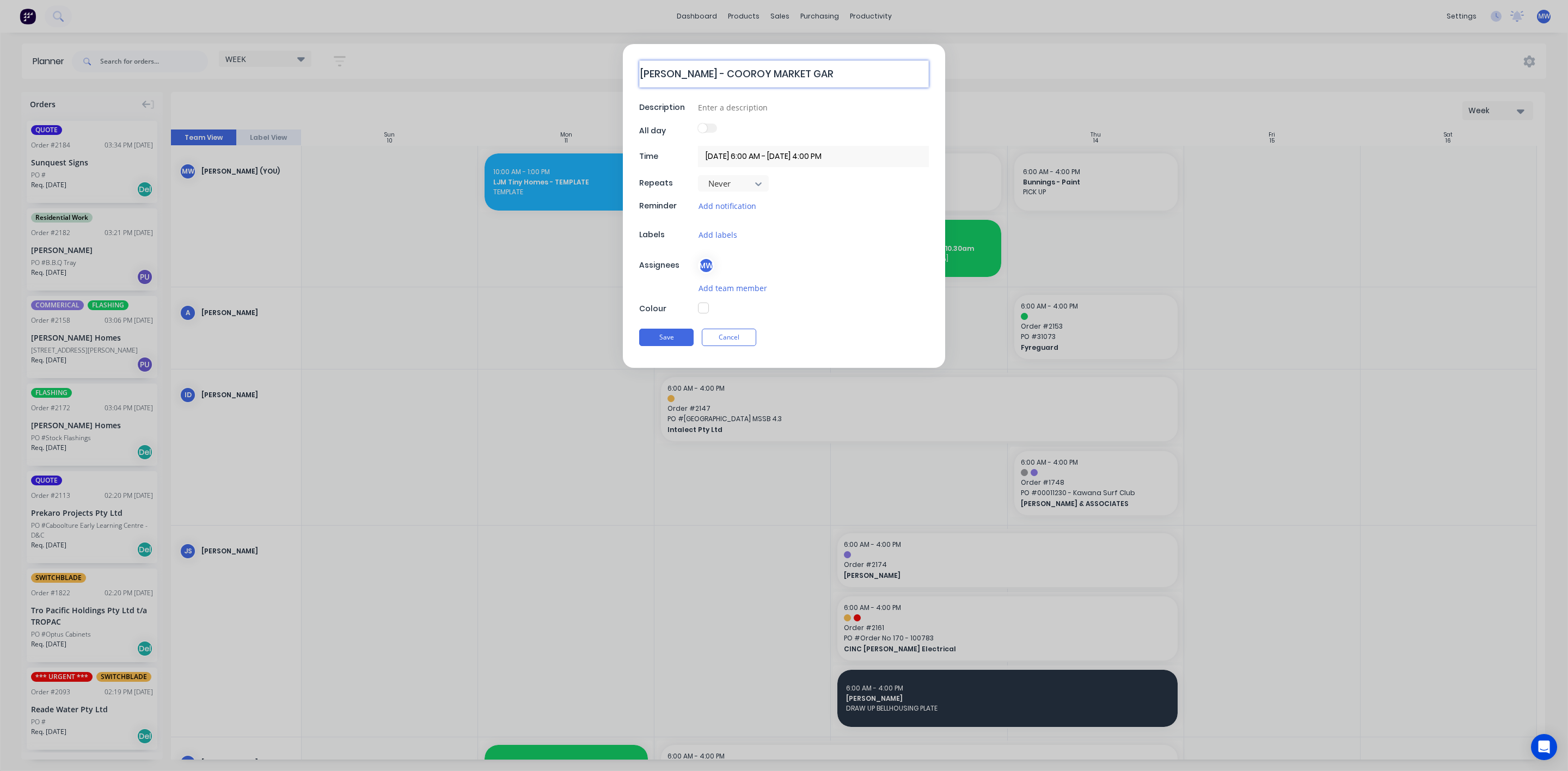
type textarea "x"
type textarea "HILLERS - COOROY MARKET GARD"
type textarea "x"
type textarea "HILLERS - COOROY MARKET GARDEN"
type textarea "x"
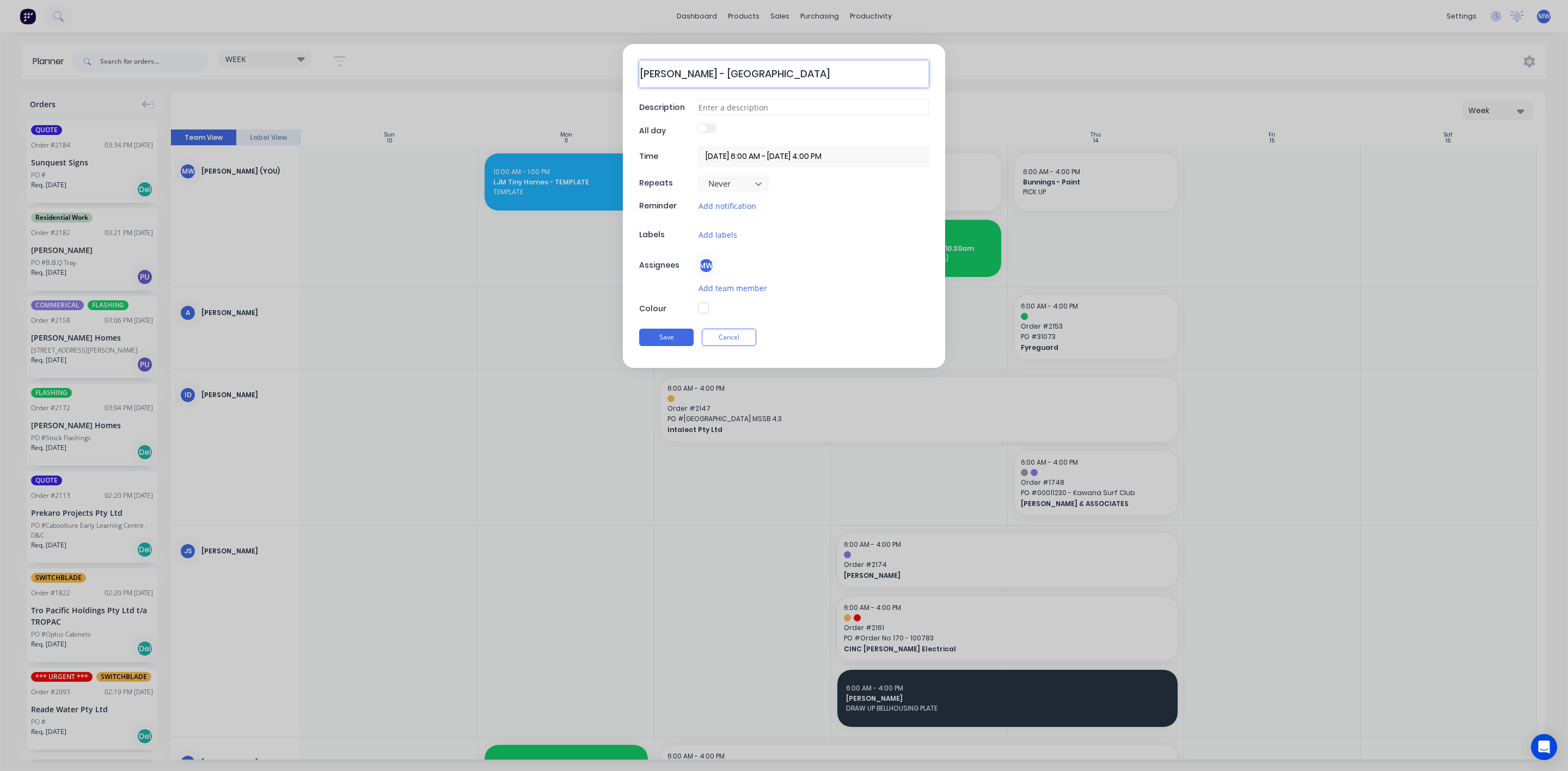
type textarea "HILLERS - COOROY MARKET GARDEN"
click at [719, 106] on input at bounding box center [813, 107] width 231 height 16
type textarea "x"
type input "C"
type textarea "x"
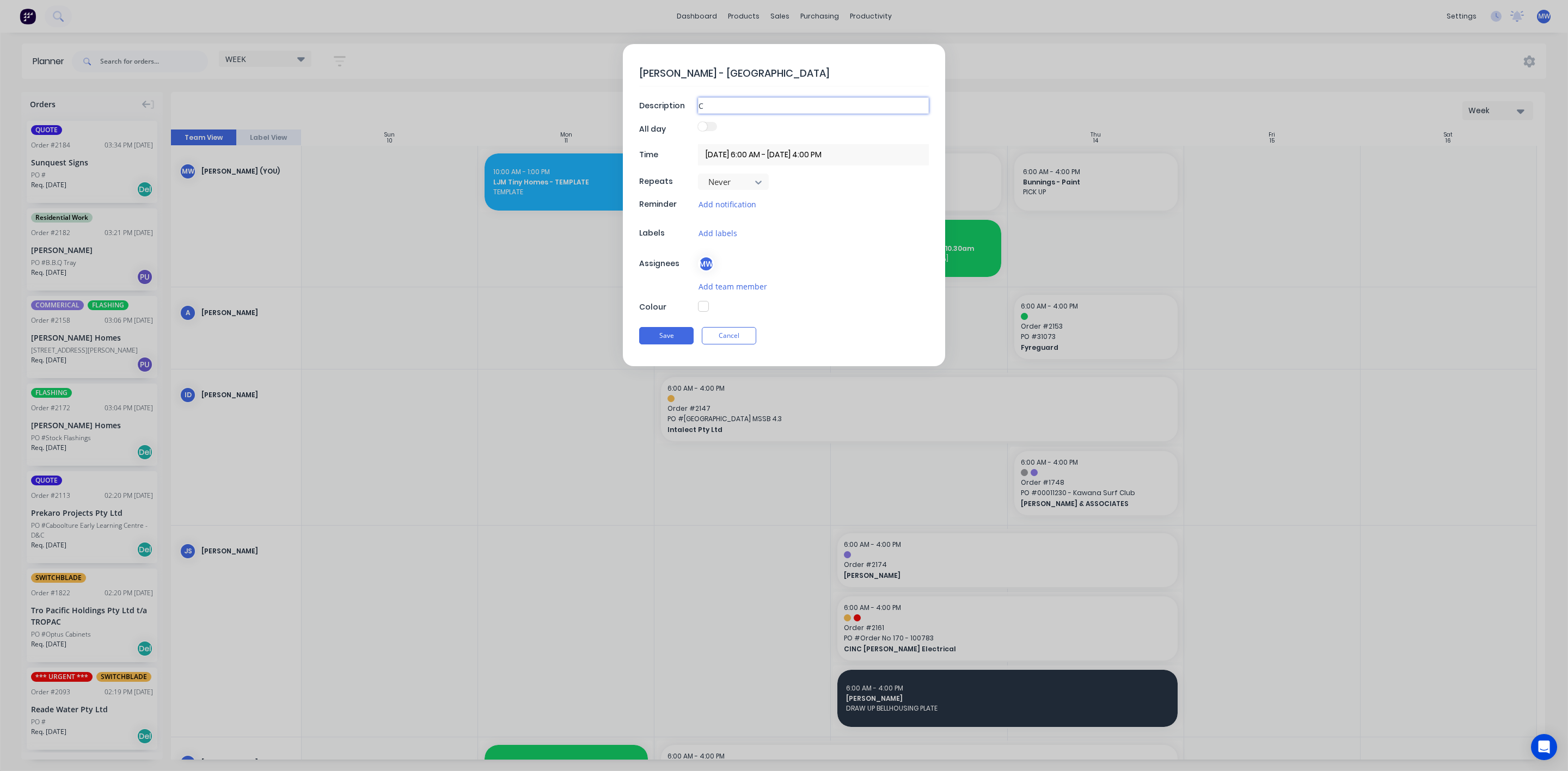
type input "CH"
type textarea "x"
type input "CHE"
type textarea "x"
type input "CHEC"
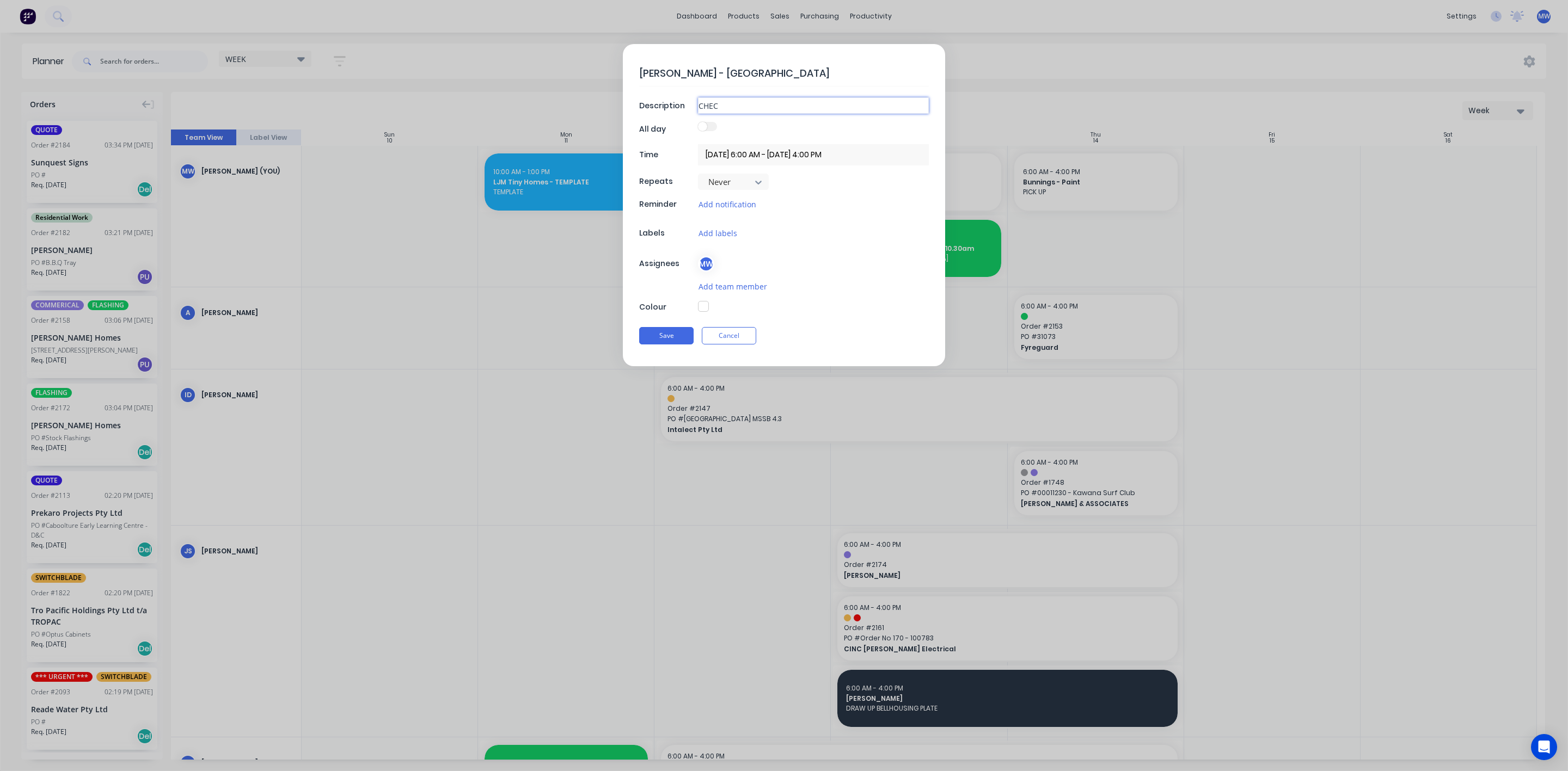
type textarea "x"
type input "CHECK"
type textarea "x"
type input "CHECK"
type textarea "x"
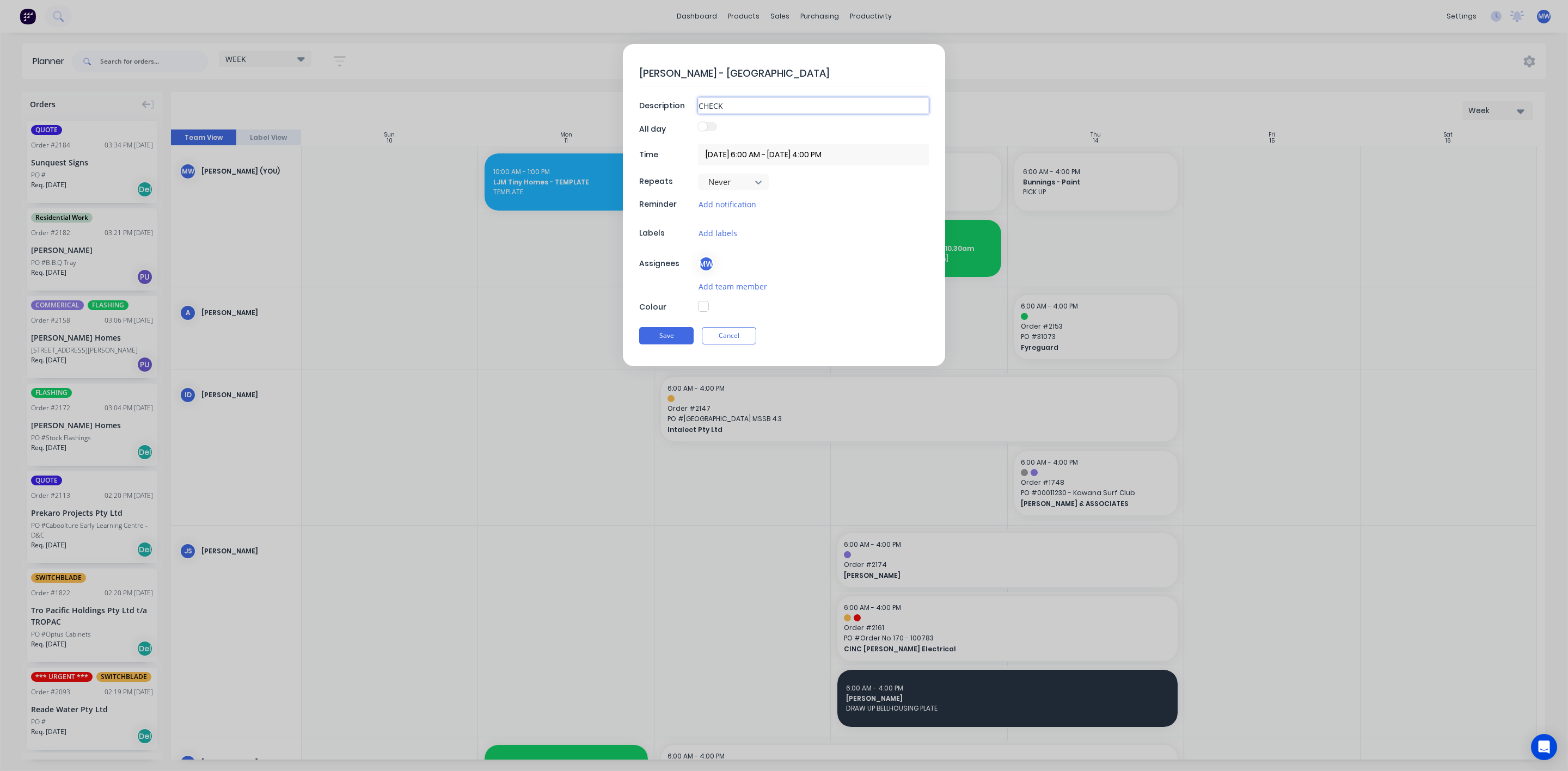
type input "CHECK M"
type textarea "x"
type input "CHECK ME"
type textarea "x"
type input "CHECK MEA"
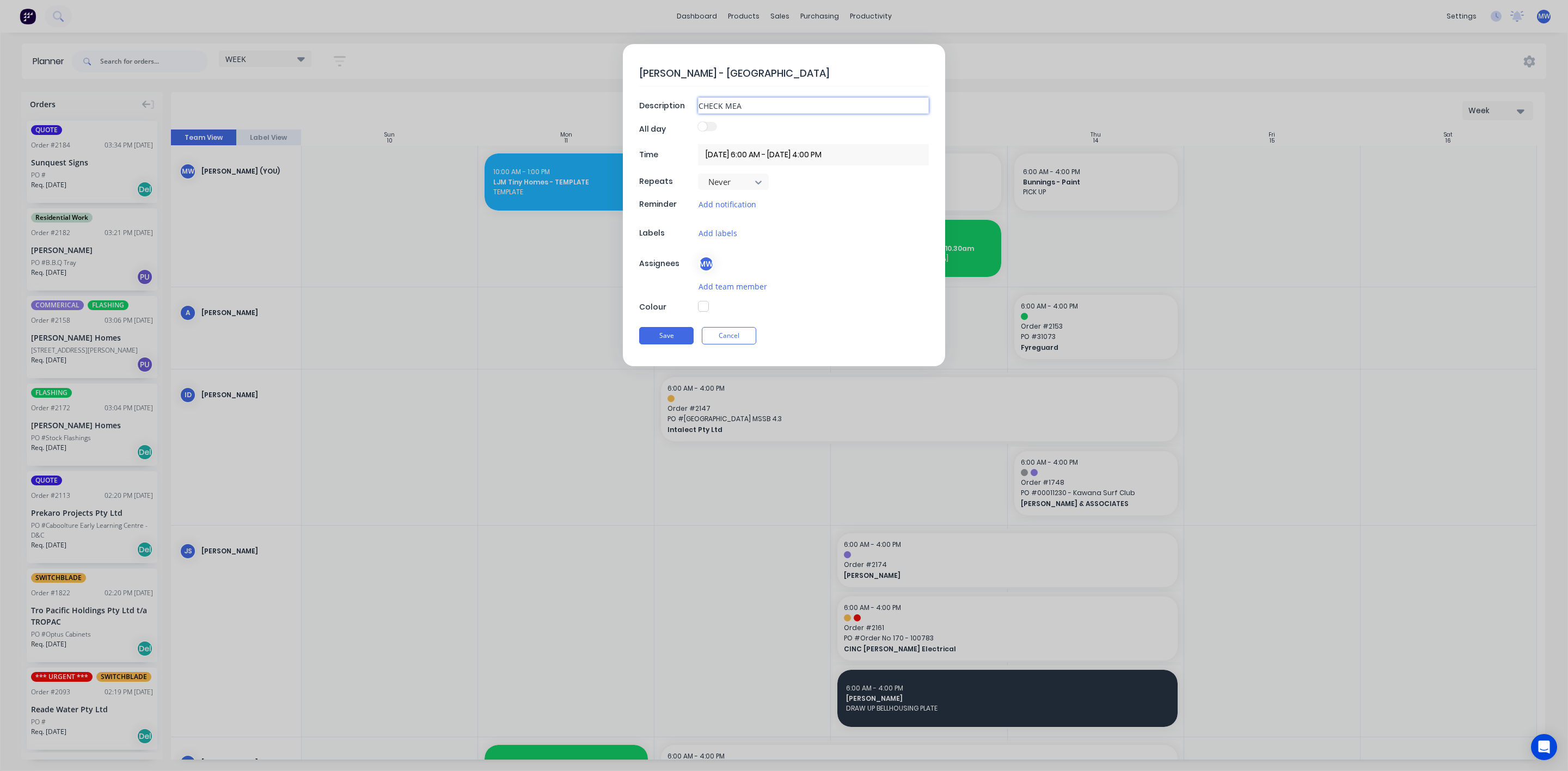
type textarea "x"
type input "CHECK MEAS"
type textarea "x"
type input "CHECK MEASU"
type textarea "x"
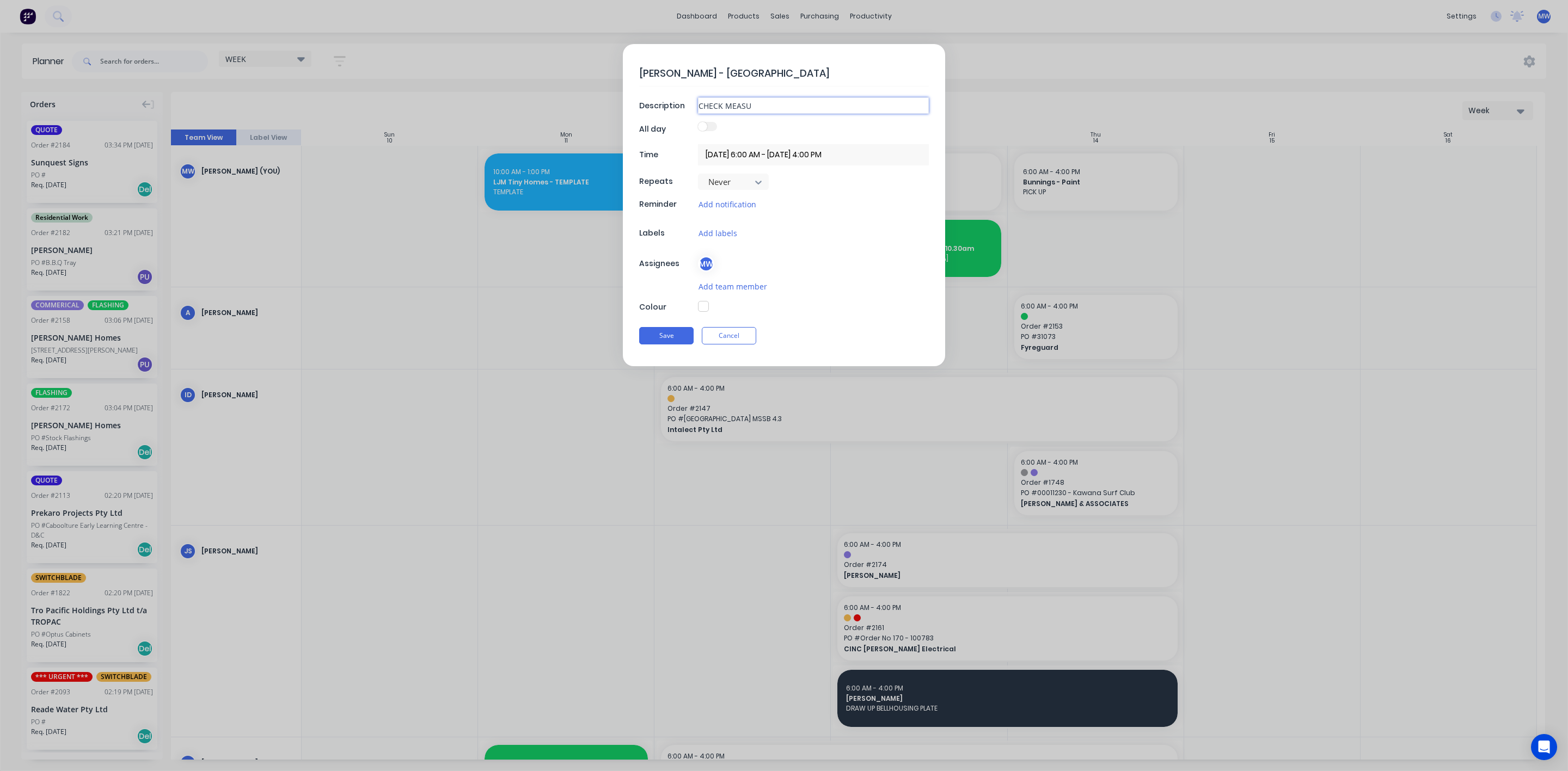
type input "CHECK MEASUR"
type textarea "x"
type input "CHECK MEASURE"
type textarea "x"
type input "CHECK MEASURE?"
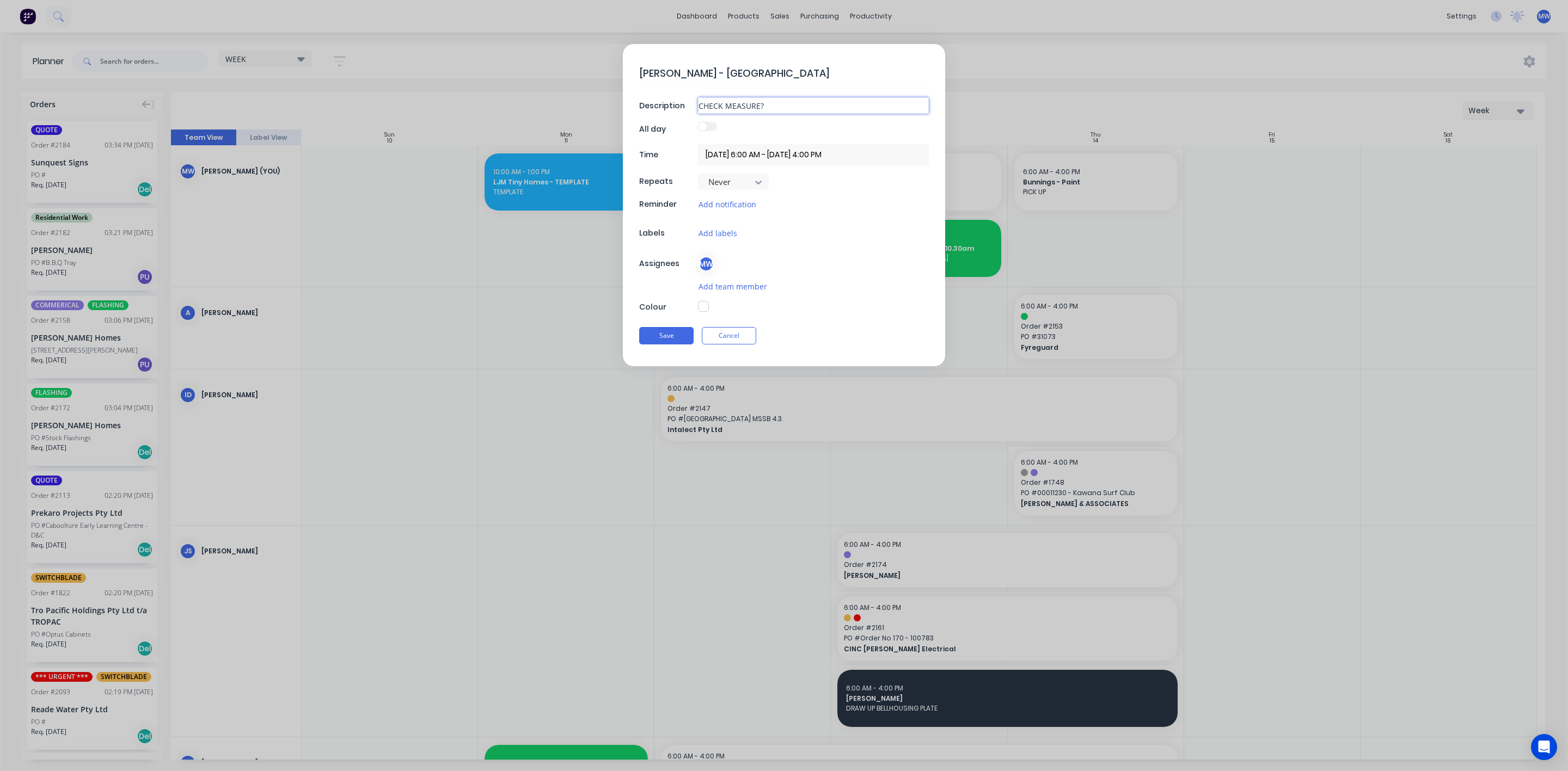
type textarea "x"
type input "CHECK MEASURE?"
type textarea "x"
type input "CHECK MEASURE? T"
type textarea "x"
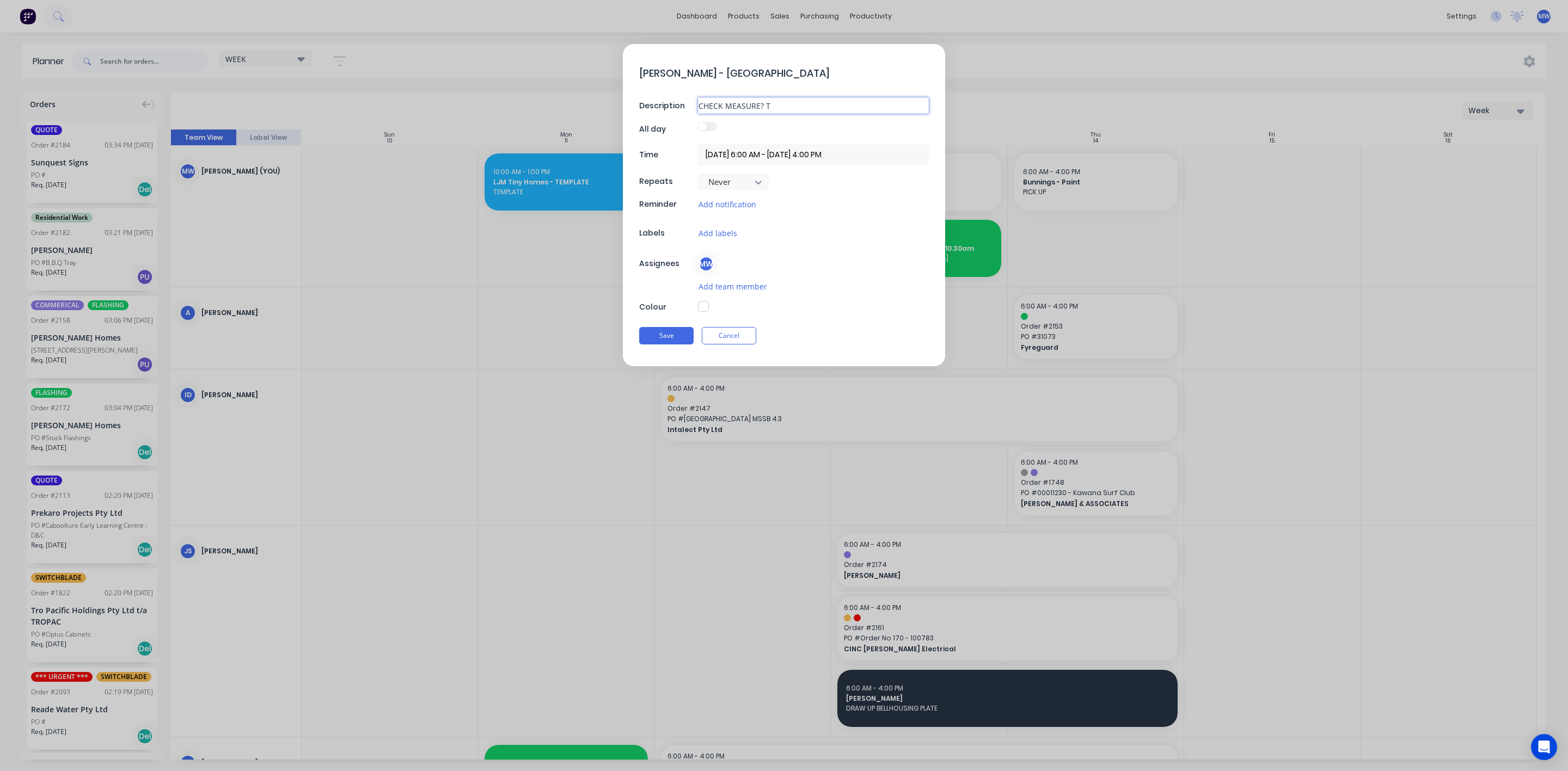
type input "CHECK MEASURE? TI"
type textarea "x"
type input "CHECK MEASURE? TIM"
type textarea "x"
type input "CHECK MEASURE? TIME"
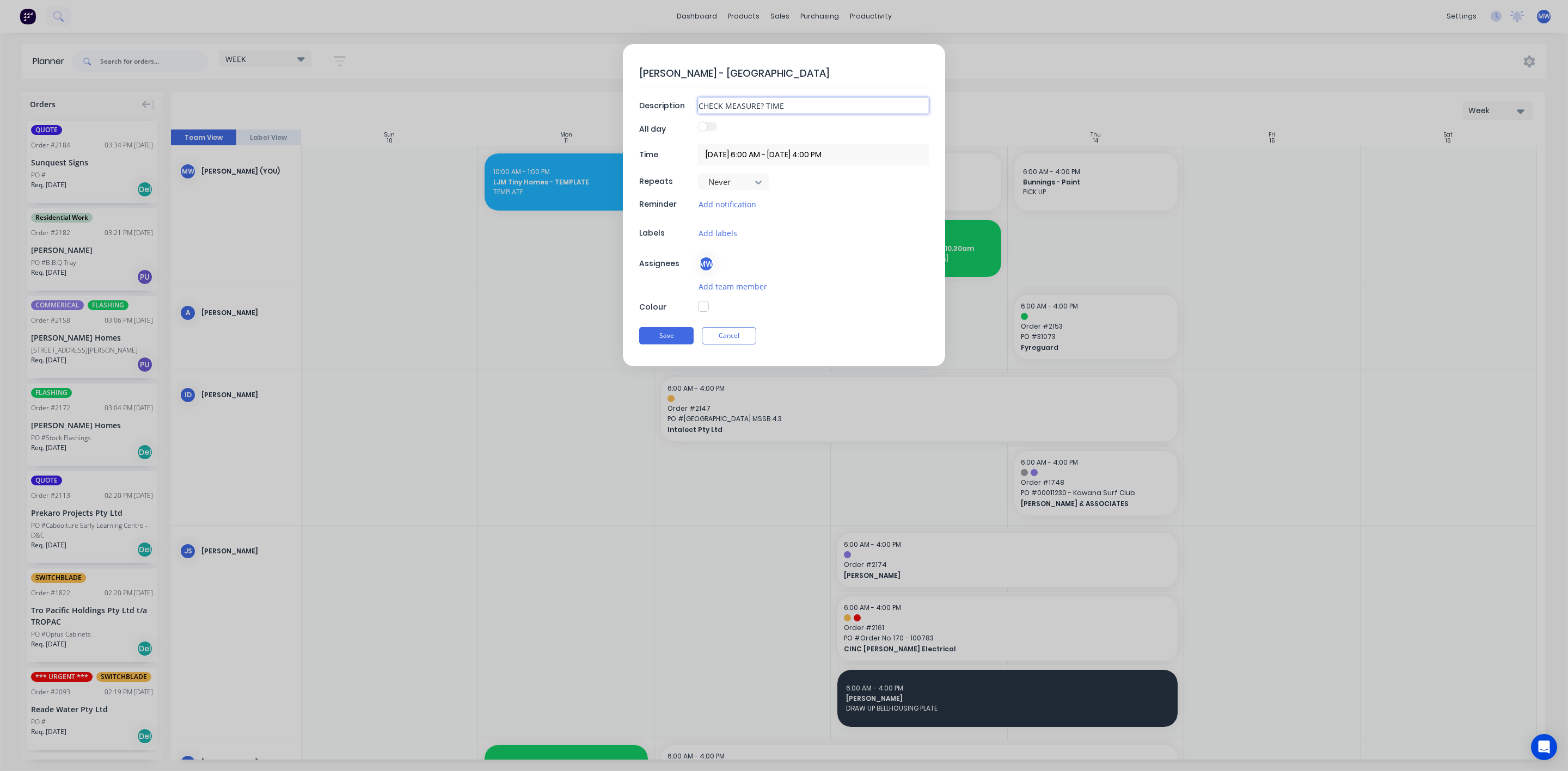
type textarea "x"
type input "CHECK MEASURE? TIMEL"
type textarea "x"
type input "CHECK MEASURE? TIMELI"
type textarea "x"
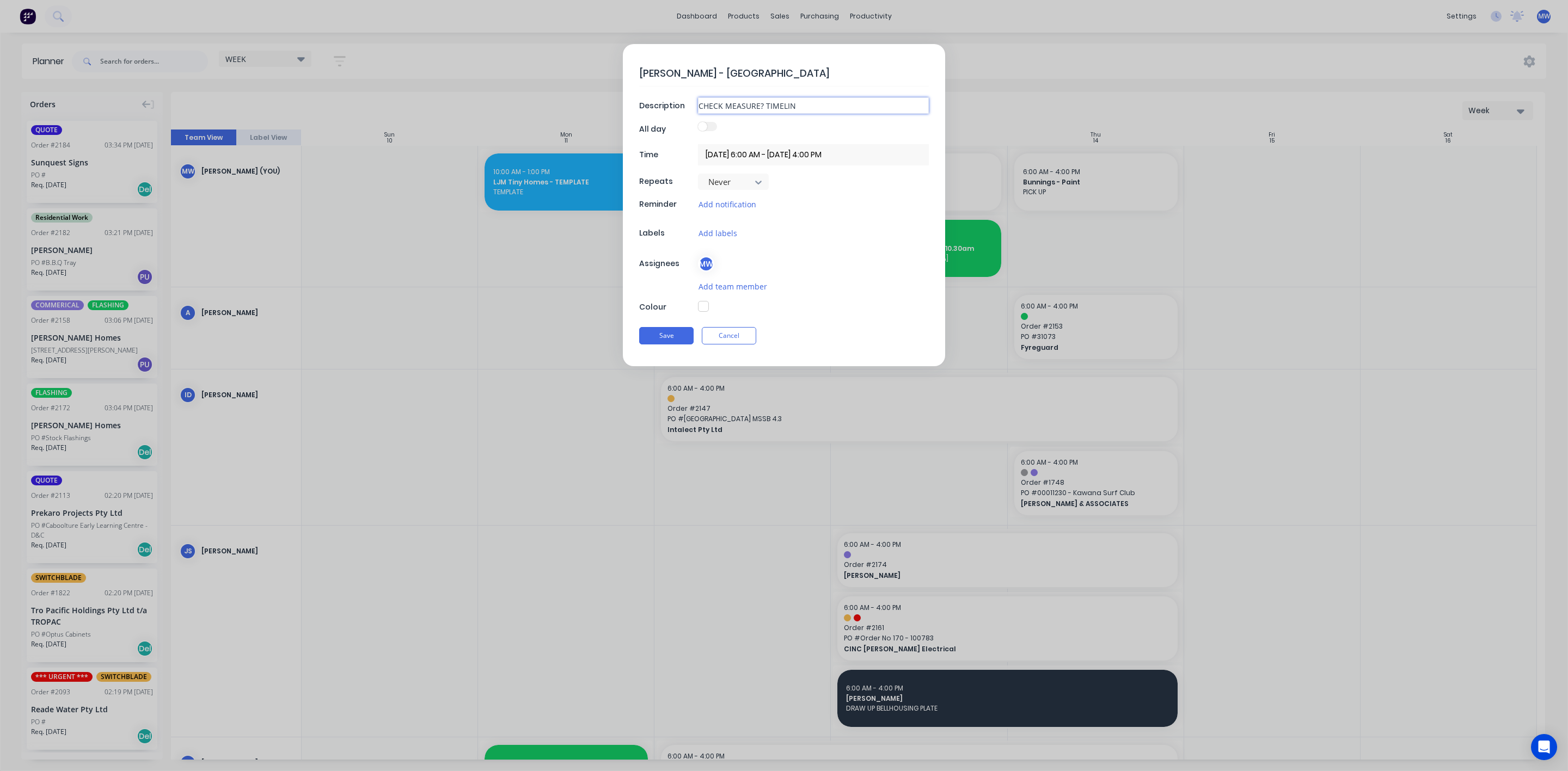
type input "CHECK MEASURE? TIMELINE"
type textarea "x"
type input "CHECK MEASURE? TIMELINE"
type textarea "x"
type input "CHECK MEASURE? TIMELINE F"
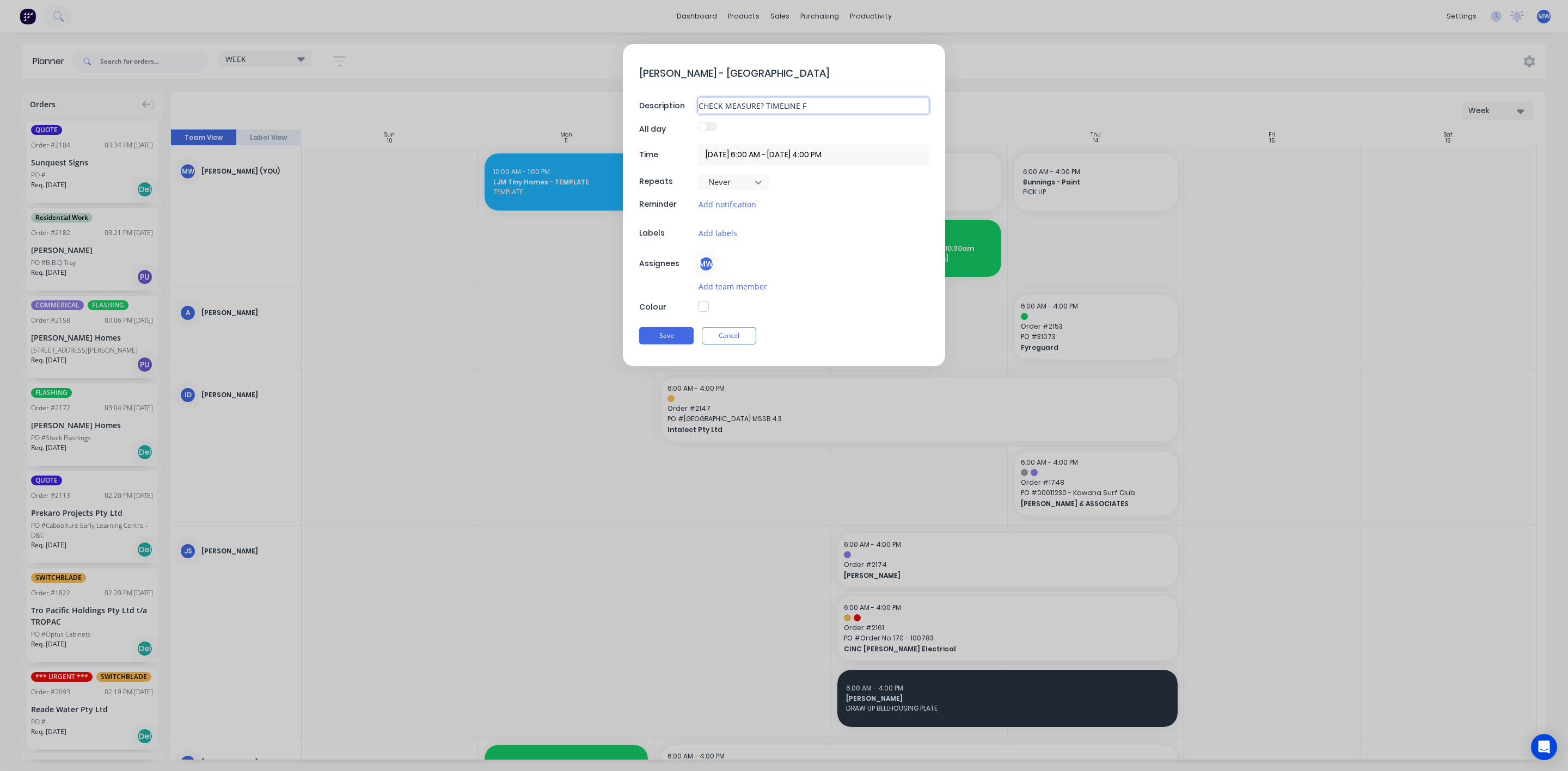
type textarea "x"
type input "CHECK MEASURE? TIMELINE FR"
type textarea "x"
type input "CHECK MEASURE? TIMELINE FRI"
type textarea "x"
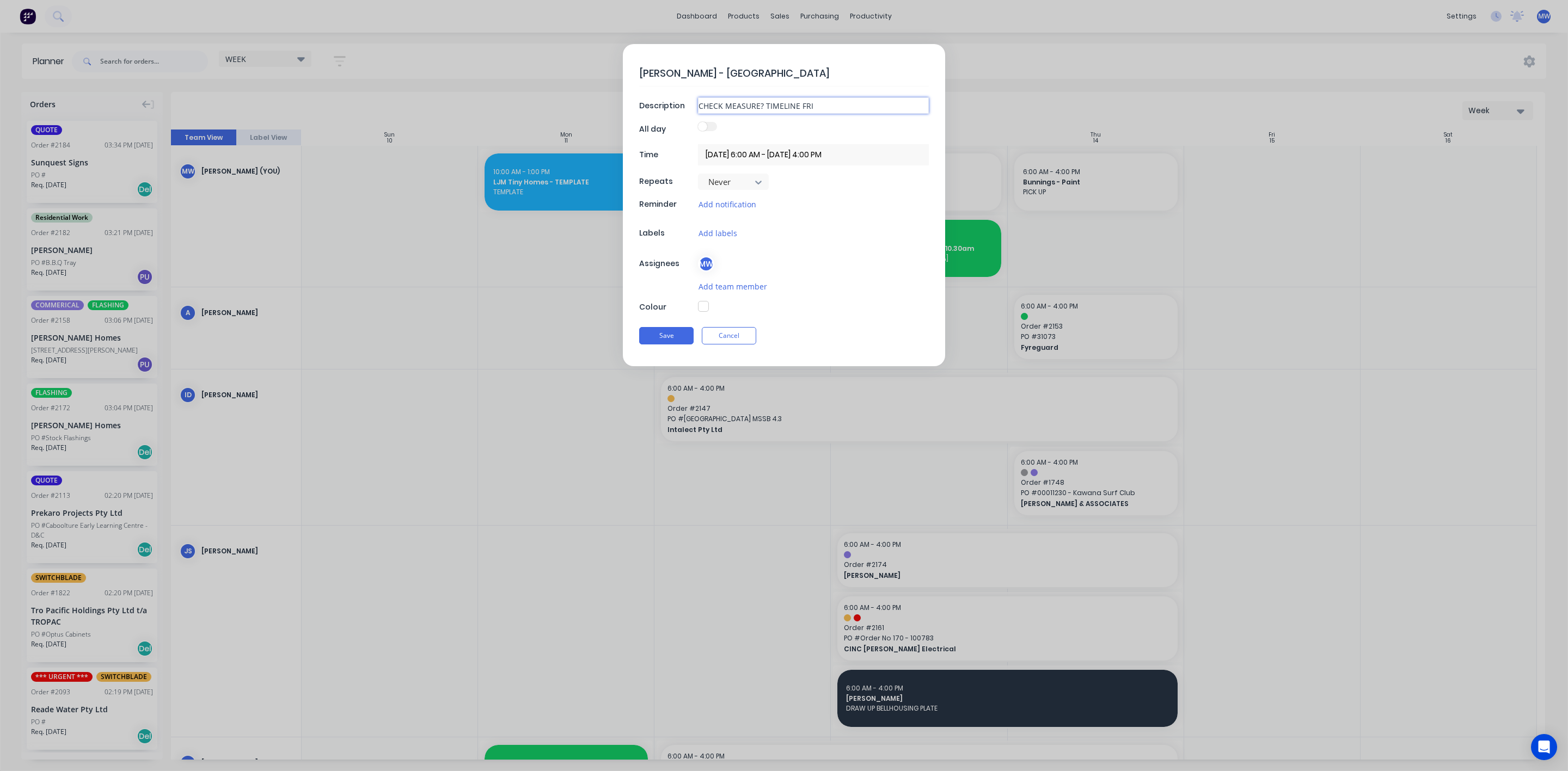
type input "CHECK MEASURE? TIMELINE FRID"
type textarea "x"
type input "CHECK MEASURE? TIMELINE FRIDA"
type textarea "x"
type input "CHECK MEASURE? TIMELINE FRIDAY"
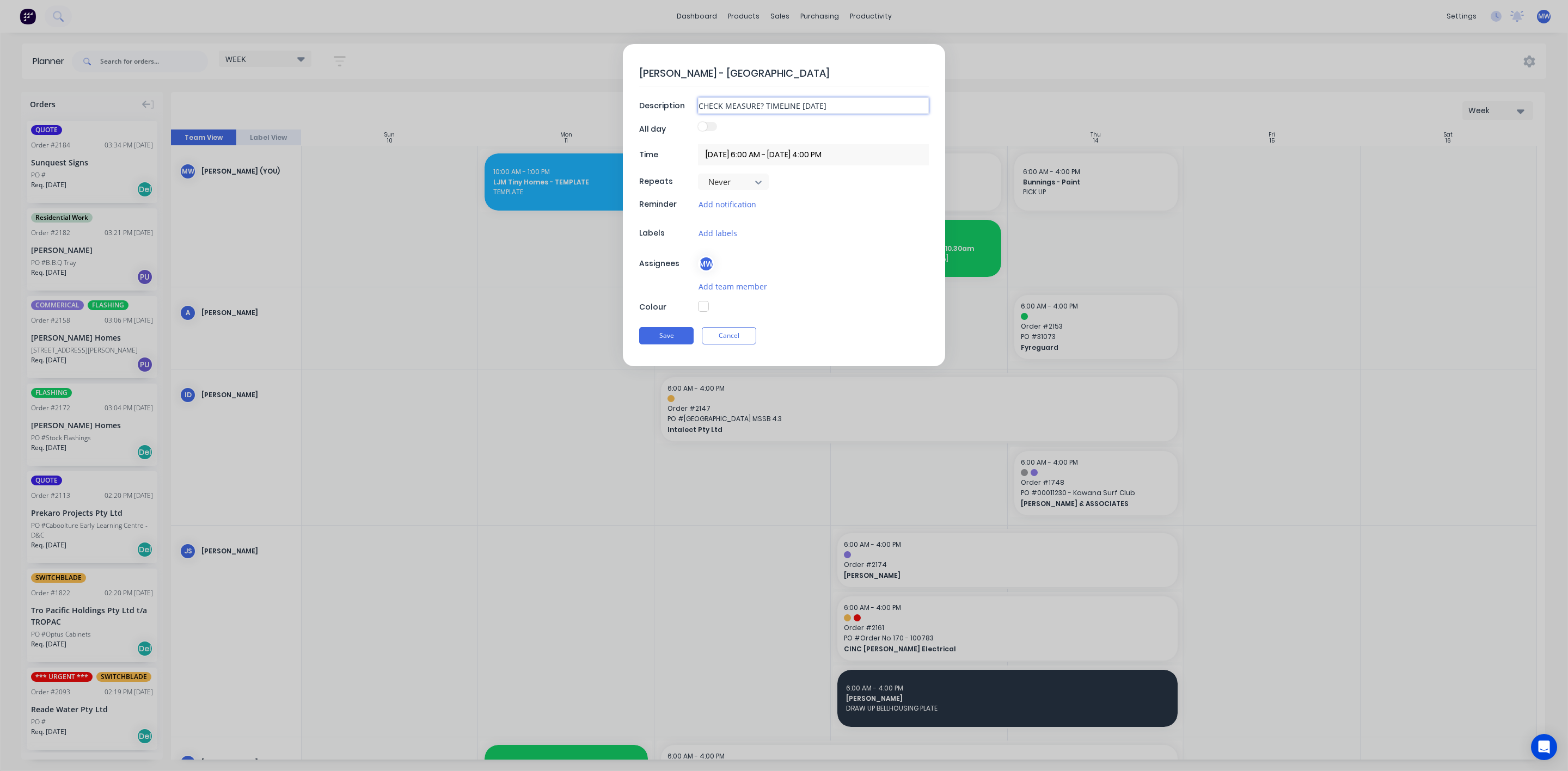
type textarea "x"
type input "CHECK MEASURE? TIMELINE FRIDA"
type textarea "x"
type input "CHECK MEASURE? TIMELINE FRID"
type textarea "x"
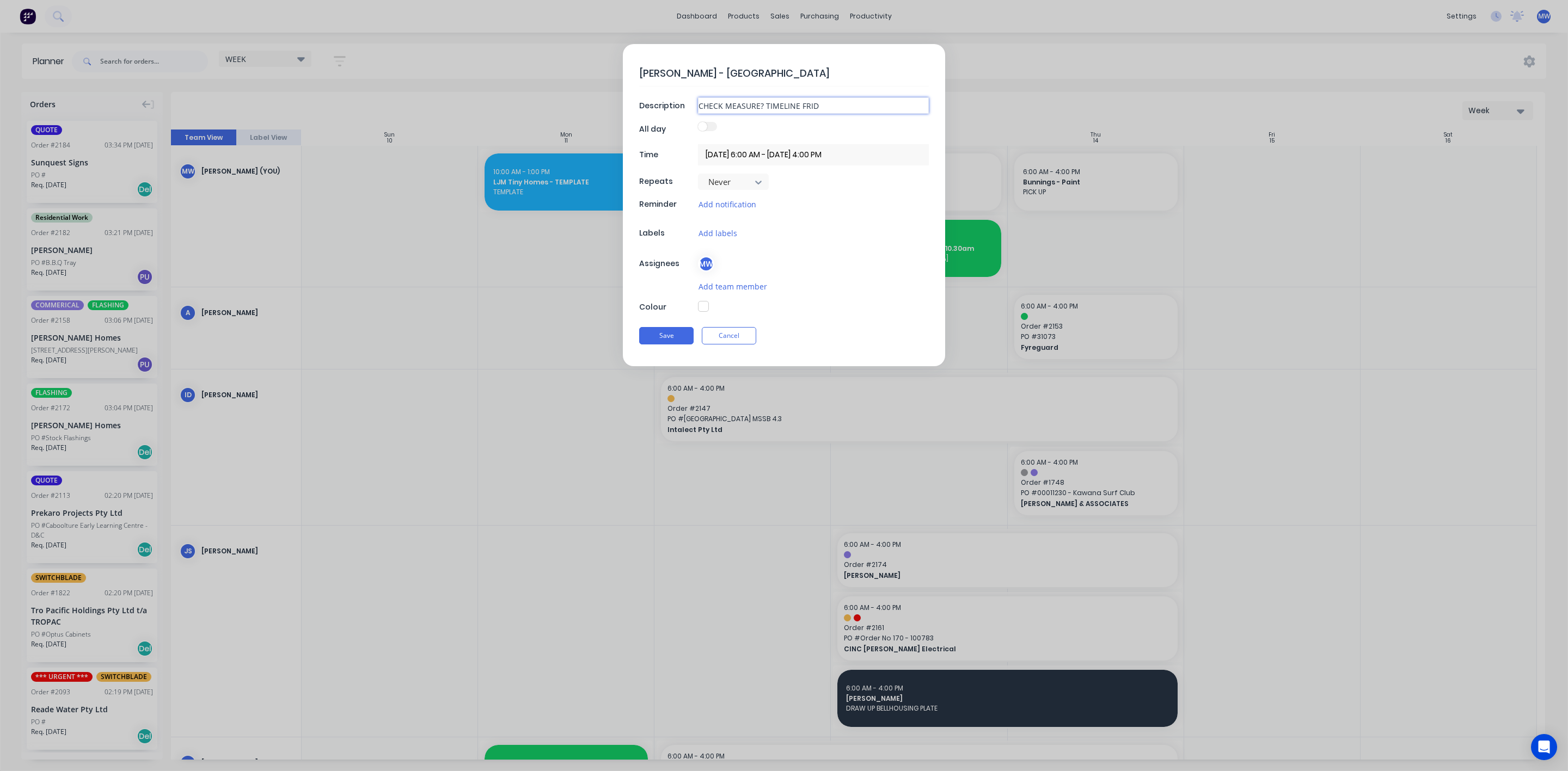
type input "CHECK MEASURE? TIMELINE FRI"
type textarea "x"
type input "CHECK MEASURE? TIMELINE FR"
type textarea "x"
type input "CHECK MEASURE? TIMELINE F"
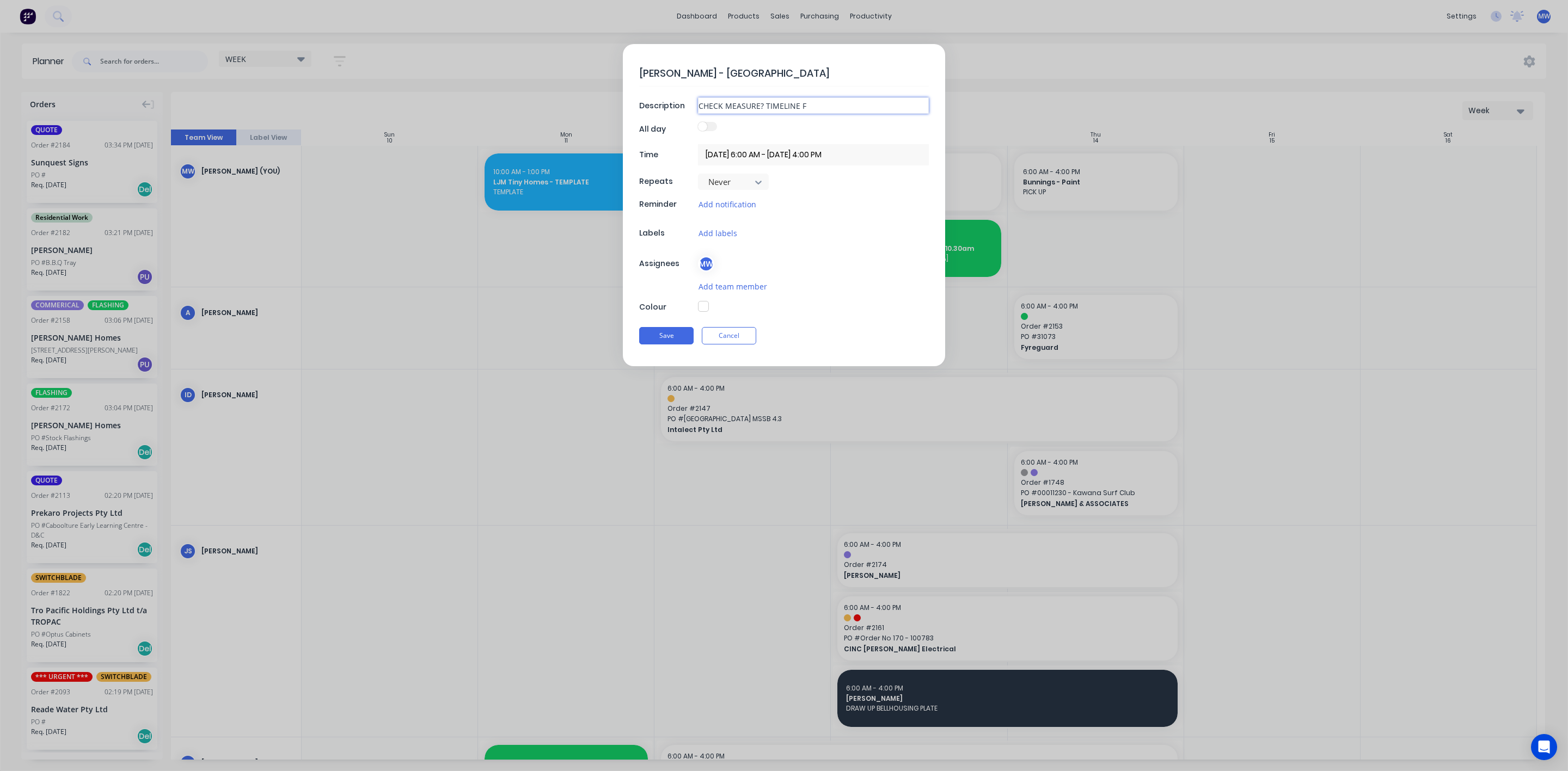
type textarea "x"
type input "CHECK MEASURE? TIMELINE"
type textarea "x"
type input "CHECK MEASURE? TIMELINE S"
type textarea "x"
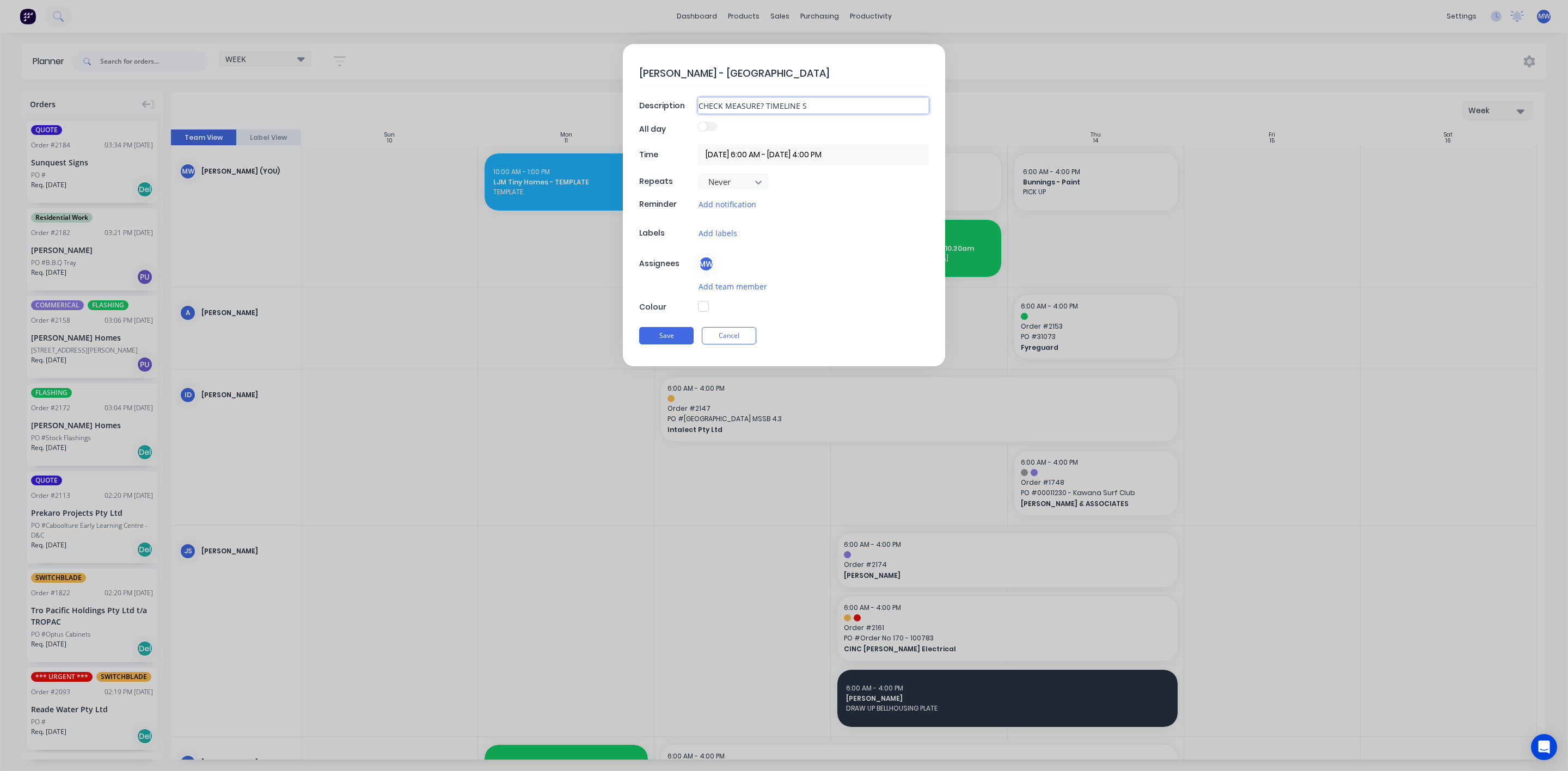
type input "CHECK MEASURE? TIMELINE SA"
type textarea "x"
type input "CHECK MEASURE? TIMELINE SAY"
type textarea "x"
type input "CHECK MEASURE? TIMELINE SAYS"
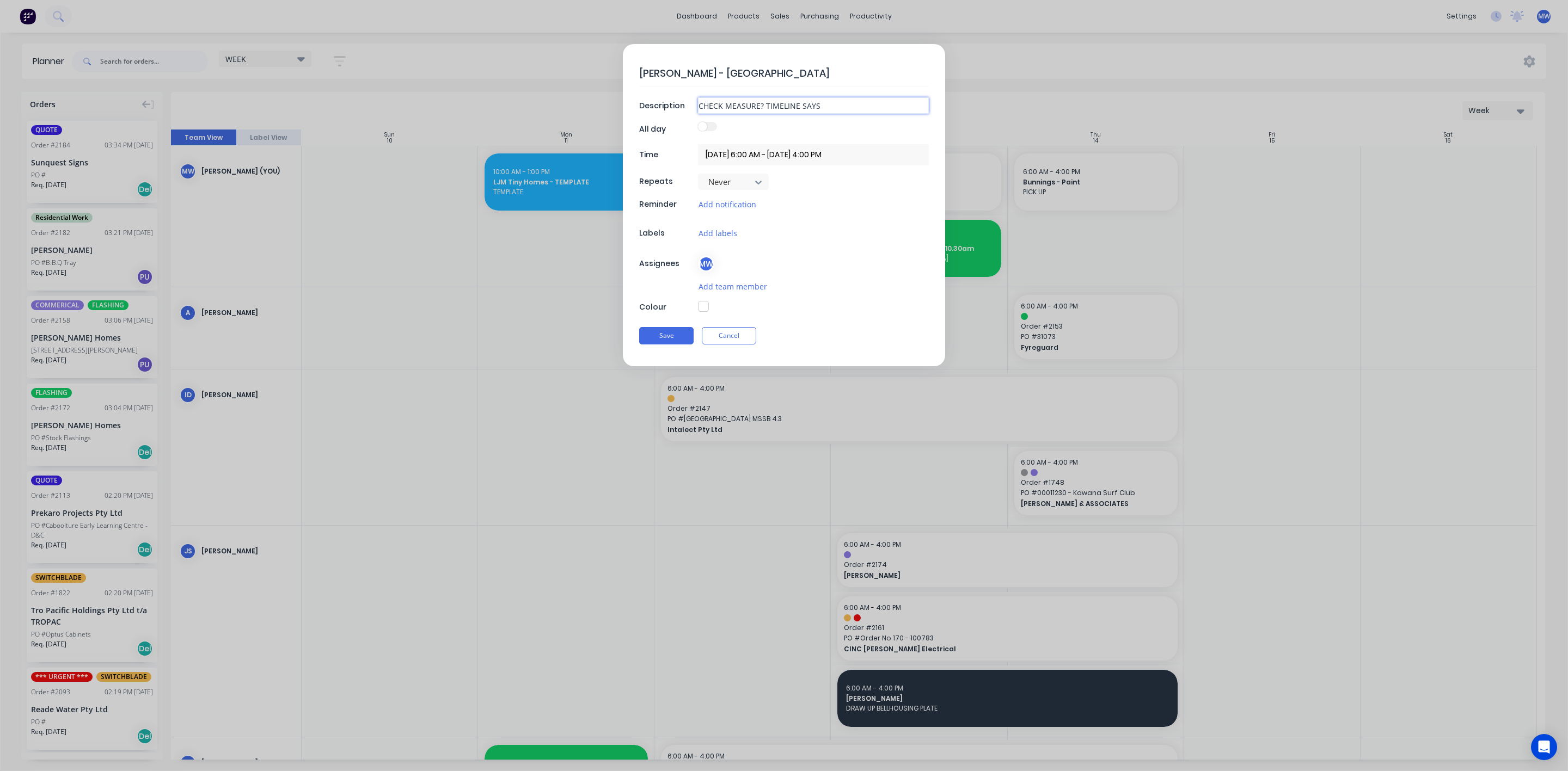
type textarea "x"
type input "CHECK MEASURE? TIMELINE SAYS F"
type textarea "x"
type input "CHECK MEASURE? TIMELINE SAYS FD"
type textarea "x"
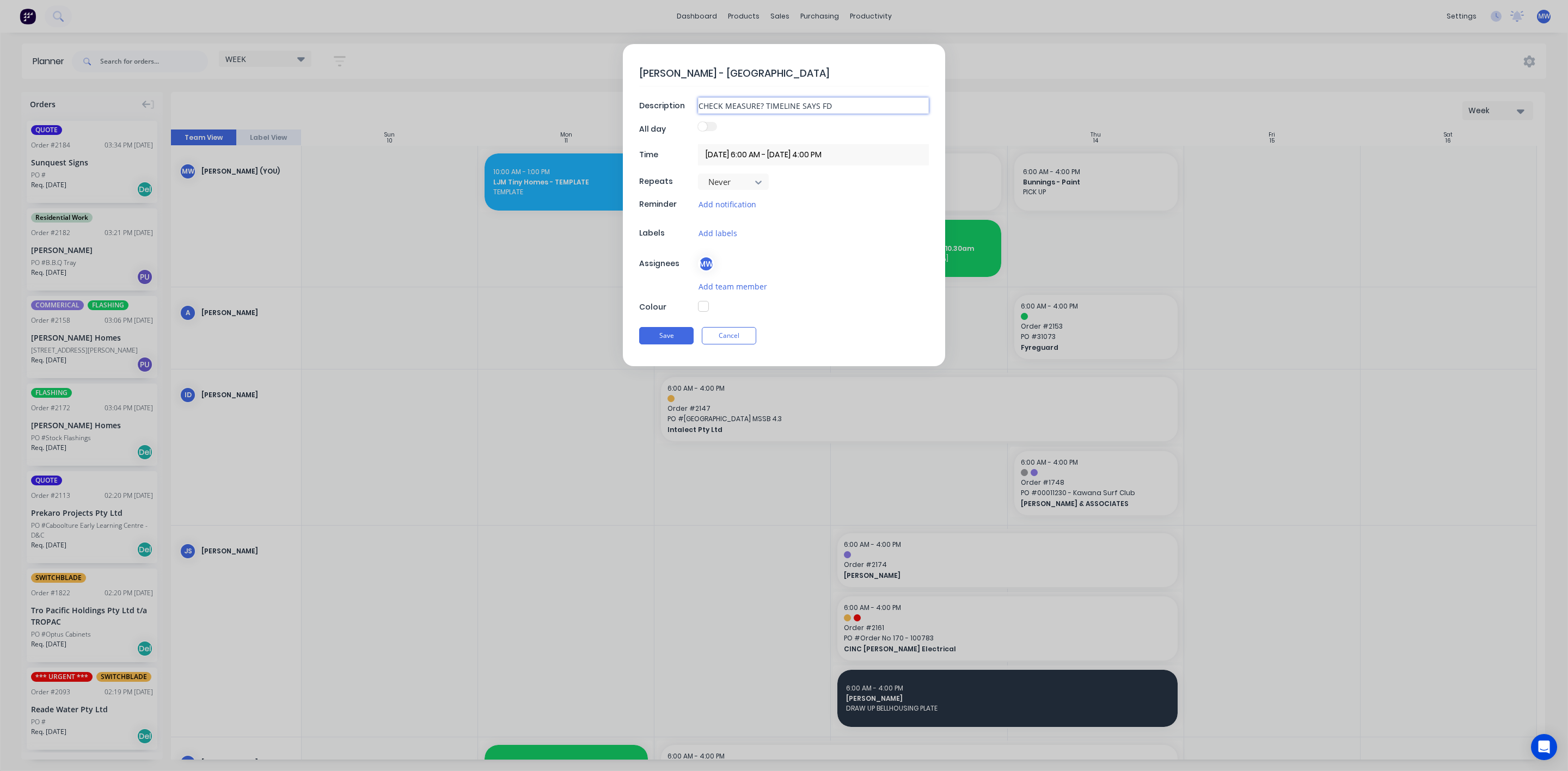
type input "CHECK MEASURE? TIMELINE SAYS F"
type textarea "x"
type input "CHECK MEASURE? TIMELINE SAYS FR"
type textarea "x"
type input "CHECK MEASURE? TIMELINE SAYS FRI"
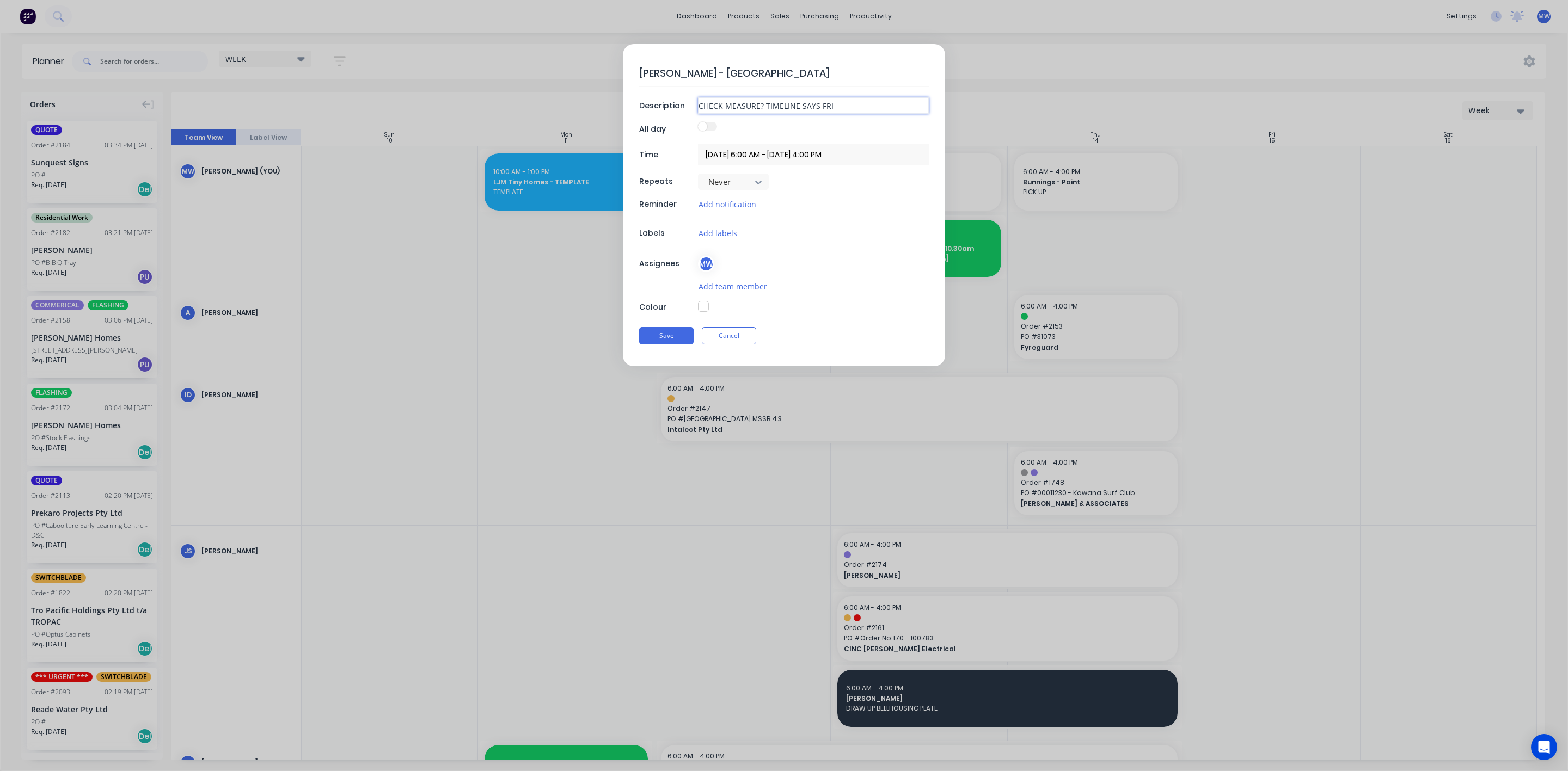
type textarea "x"
type input "CHECK MEASURE? TIMELINE SAYS FRID"
type textarea "x"
type input "CHECK MEASURE? TIMELINE SAYS FRIDA"
type textarea "x"
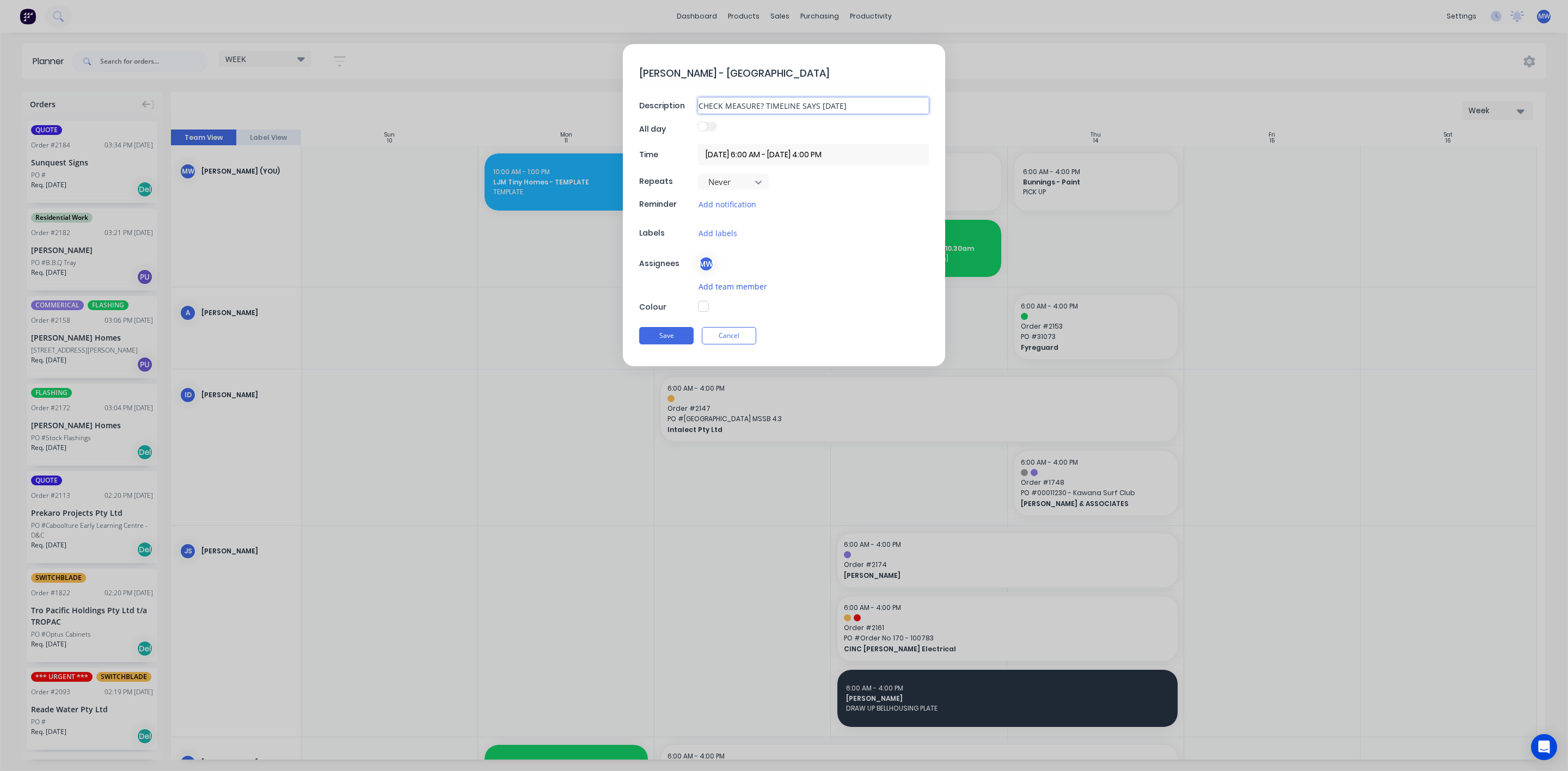
type input "CHECK MEASURE? TIMELINE SAYS FRIDAY"
click at [725, 286] on button "Add team member" at bounding box center [733, 287] width 69 height 13
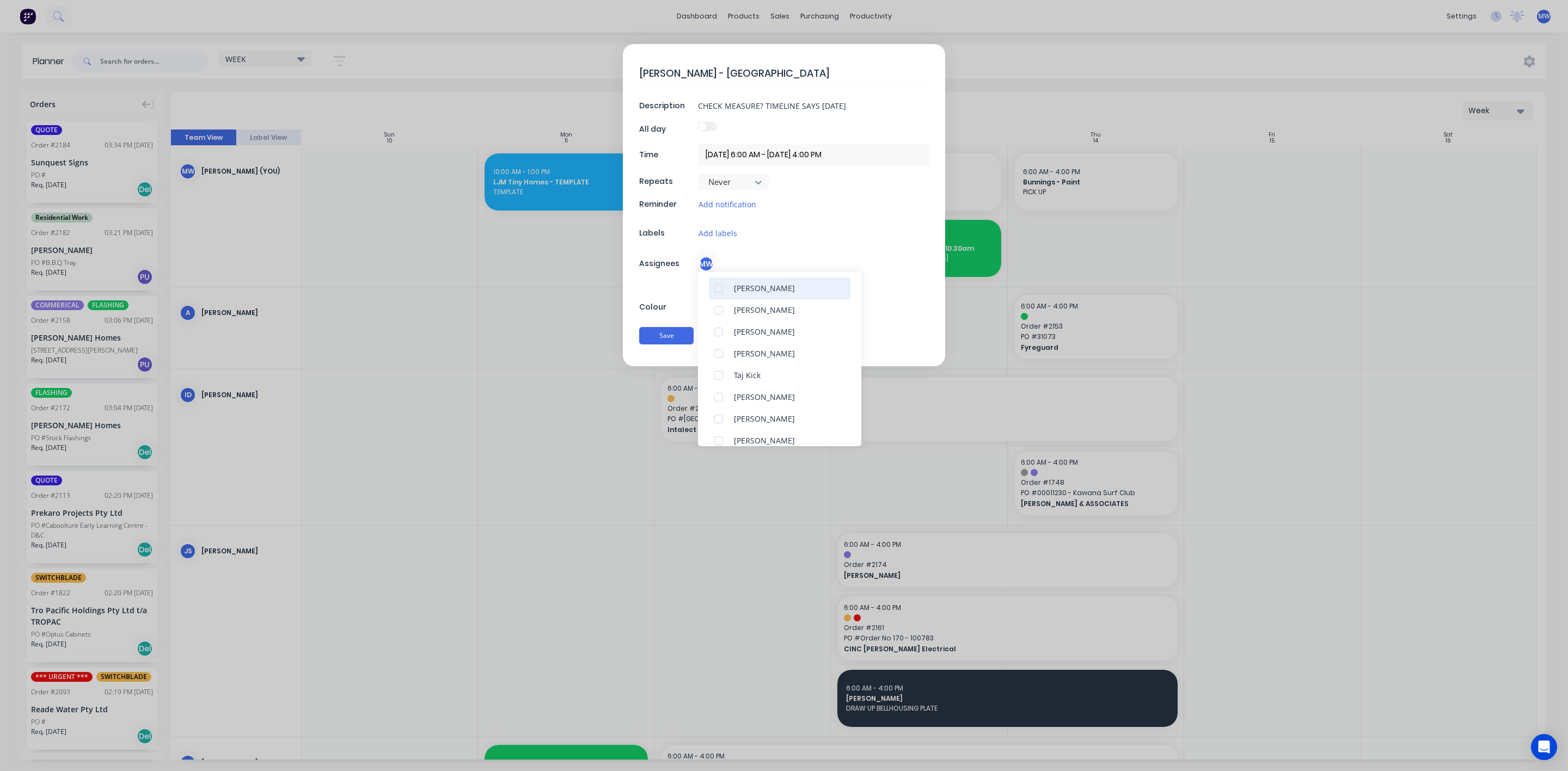
click at [755, 286] on div "marcus telford" at bounding box center [765, 288] width 61 height 12
click at [769, 382] on div "Jay Smith" at bounding box center [780, 375] width 142 height 22
click at [648, 291] on div "Add team member" at bounding box center [784, 287] width 290 height 13
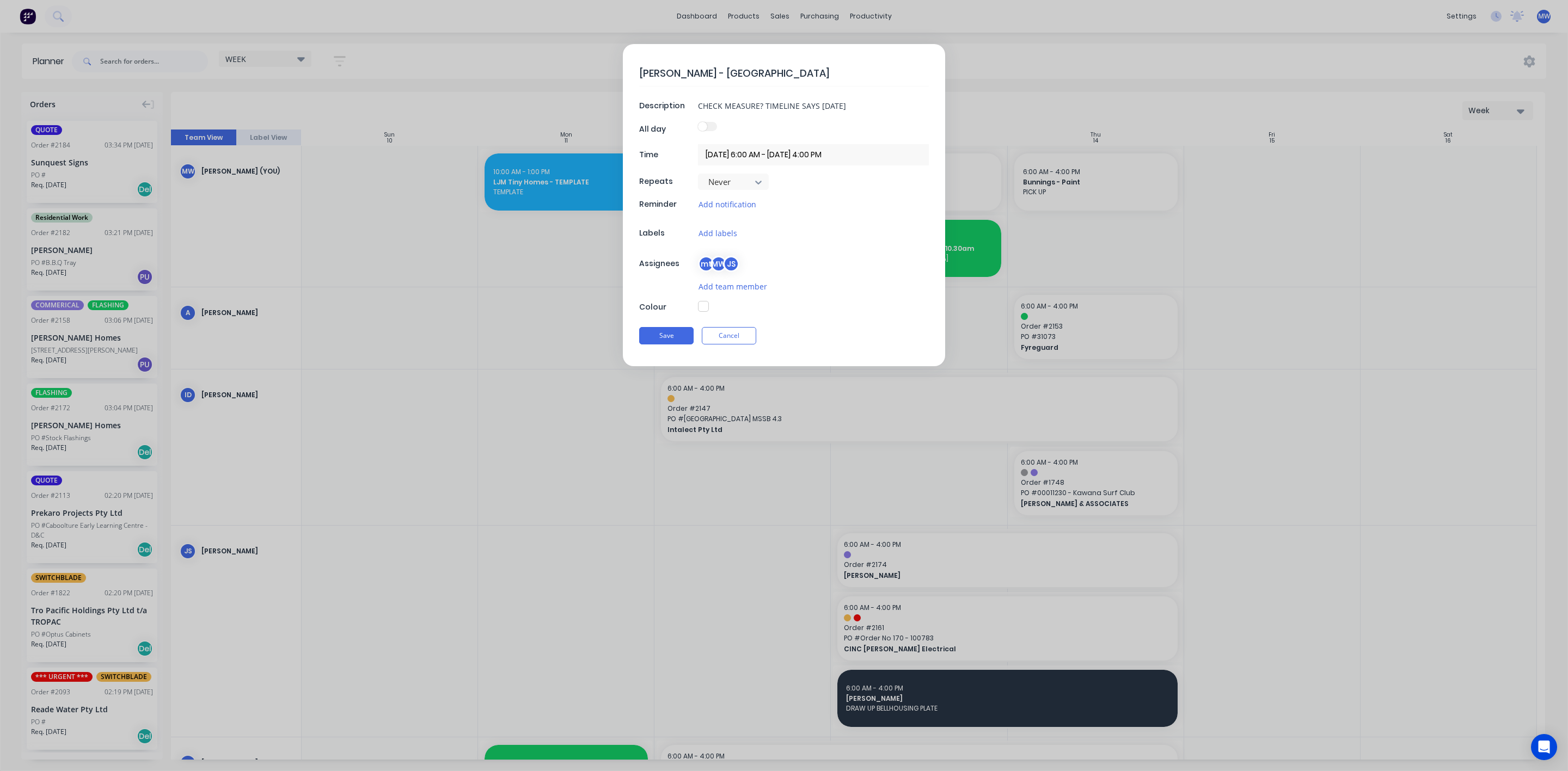
click at [704, 309] on button "button" at bounding box center [704, 307] width 11 height 11
type textarea "x"
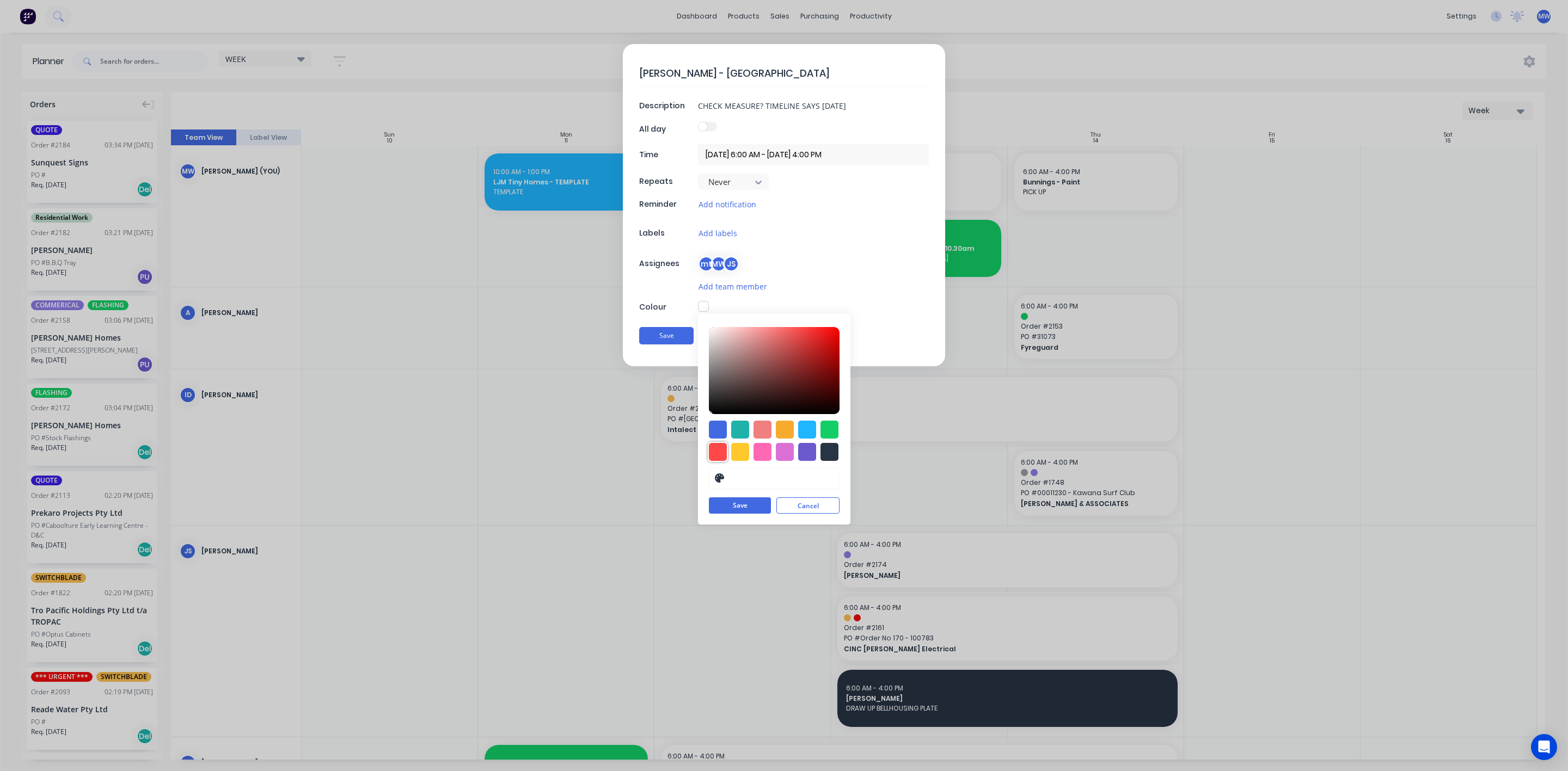
click at [712, 452] on div at bounding box center [718, 452] width 18 height 18
click at [807, 433] on div at bounding box center [807, 430] width 18 height 18
type input "#1FB6FF"
click at [740, 510] on button "Save" at bounding box center [740, 506] width 62 height 16
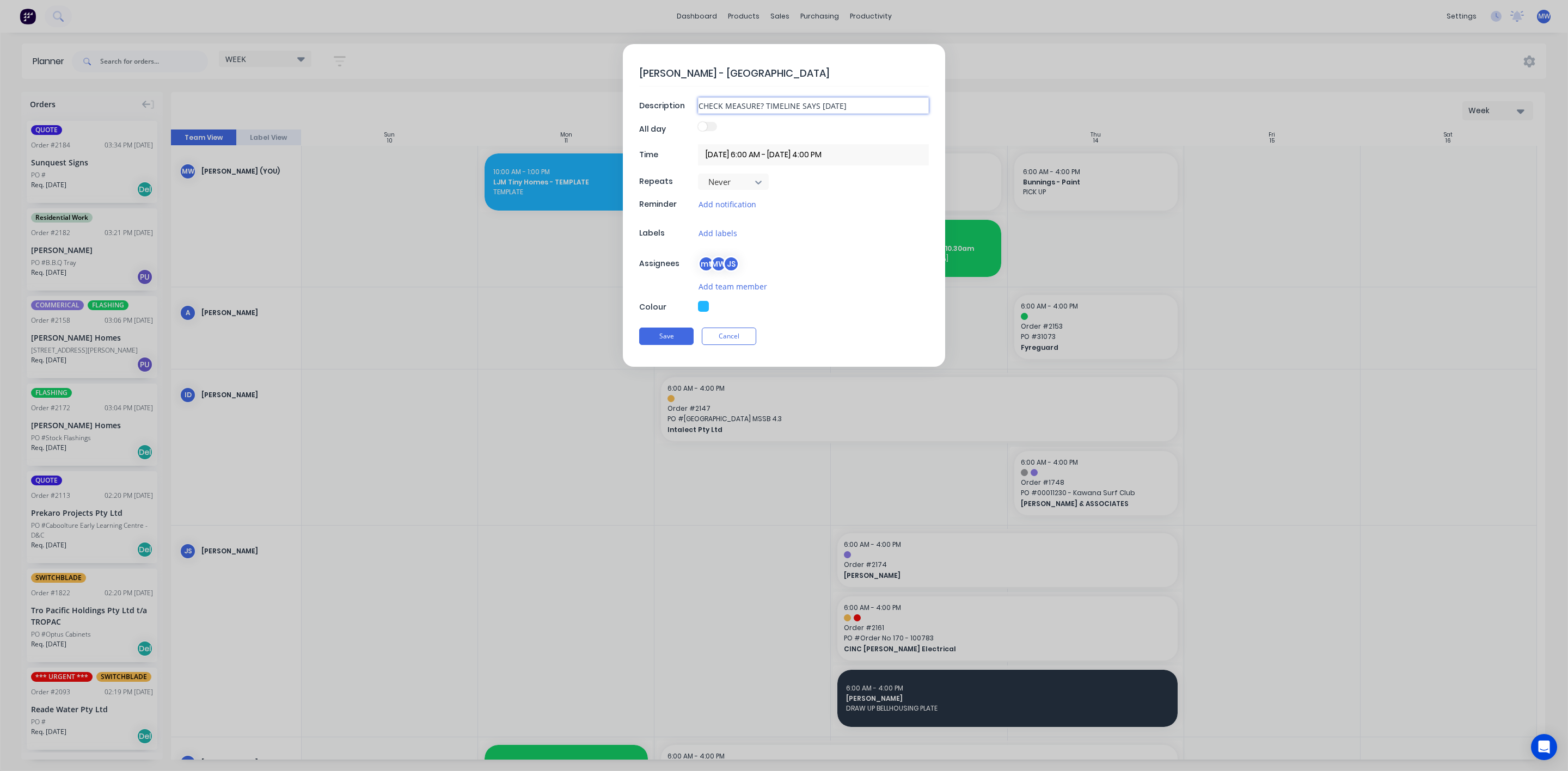
click at [758, 105] on input "CHECK MEASURE? TIMELINE SAYS FRIDAY" at bounding box center [813, 105] width 231 height 16
type textarea "x"
type input "CHECK MEASUR? TIMELINE SAYS FRIDAY"
type textarea "x"
click at [668, 340] on button "Save" at bounding box center [666, 336] width 54 height 18
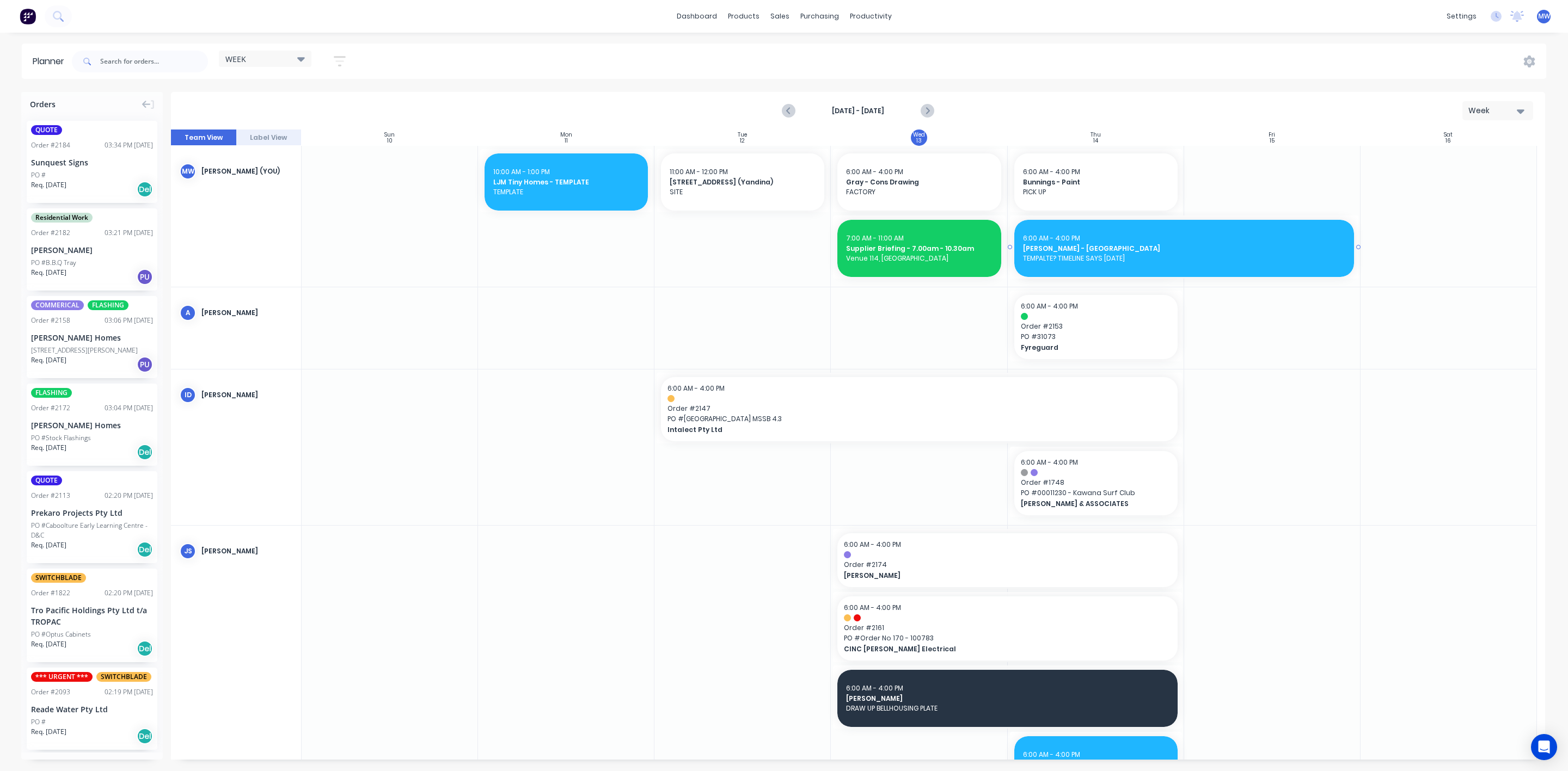
drag, startPoint x: 1178, startPoint y: 245, endPoint x: 1224, endPoint y: 237, distance: 46.7
click at [1054, 250] on span "HILLERS - COOROY MARKET GARDEN" at bounding box center [1185, 249] width 323 height 10
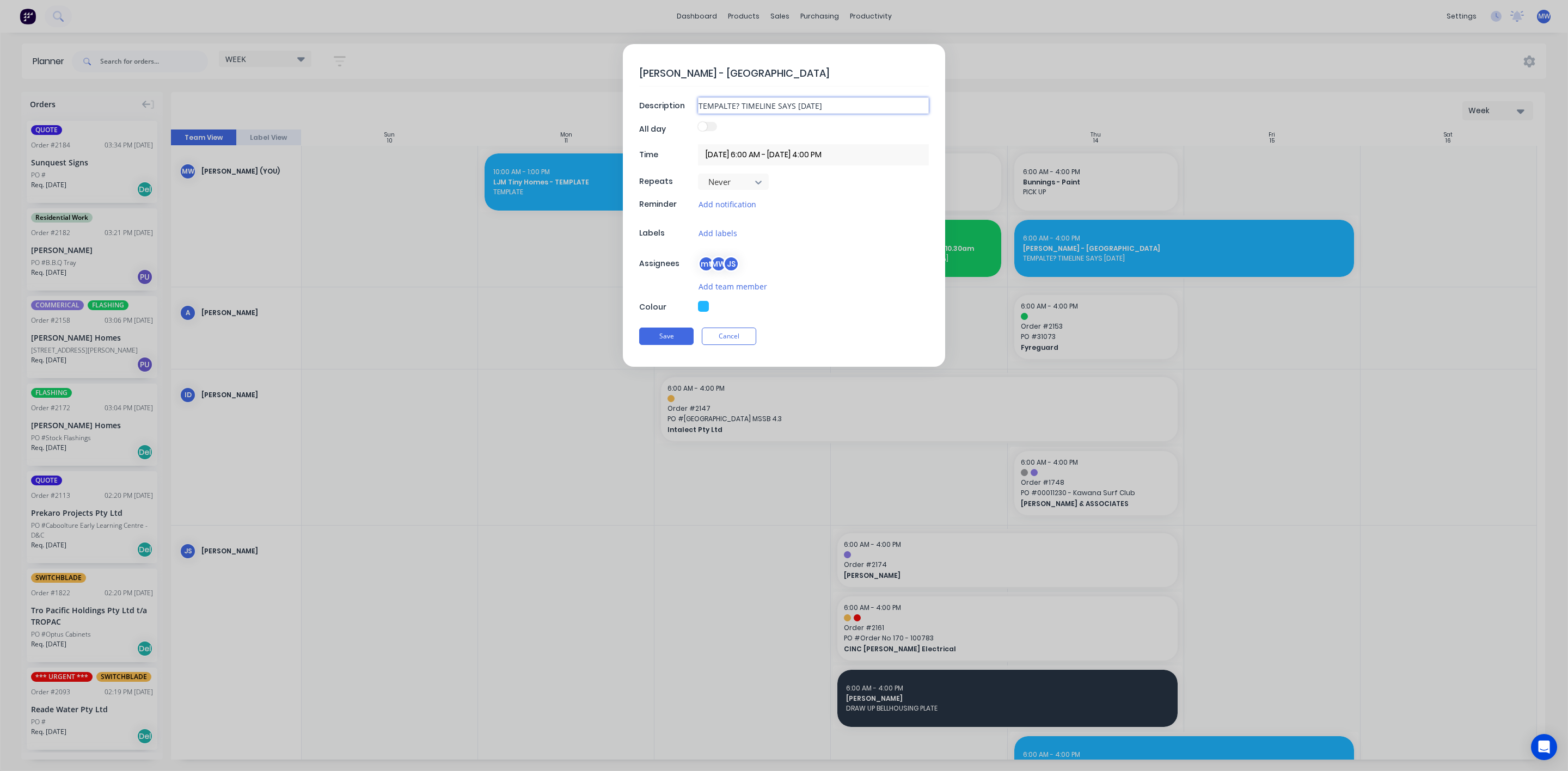
click at [730, 101] on input "TEMPALTE? TIMELINE SAYS FRIDAY" at bounding box center [813, 105] width 231 height 16
click at [663, 332] on button "Save" at bounding box center [666, 336] width 54 height 18
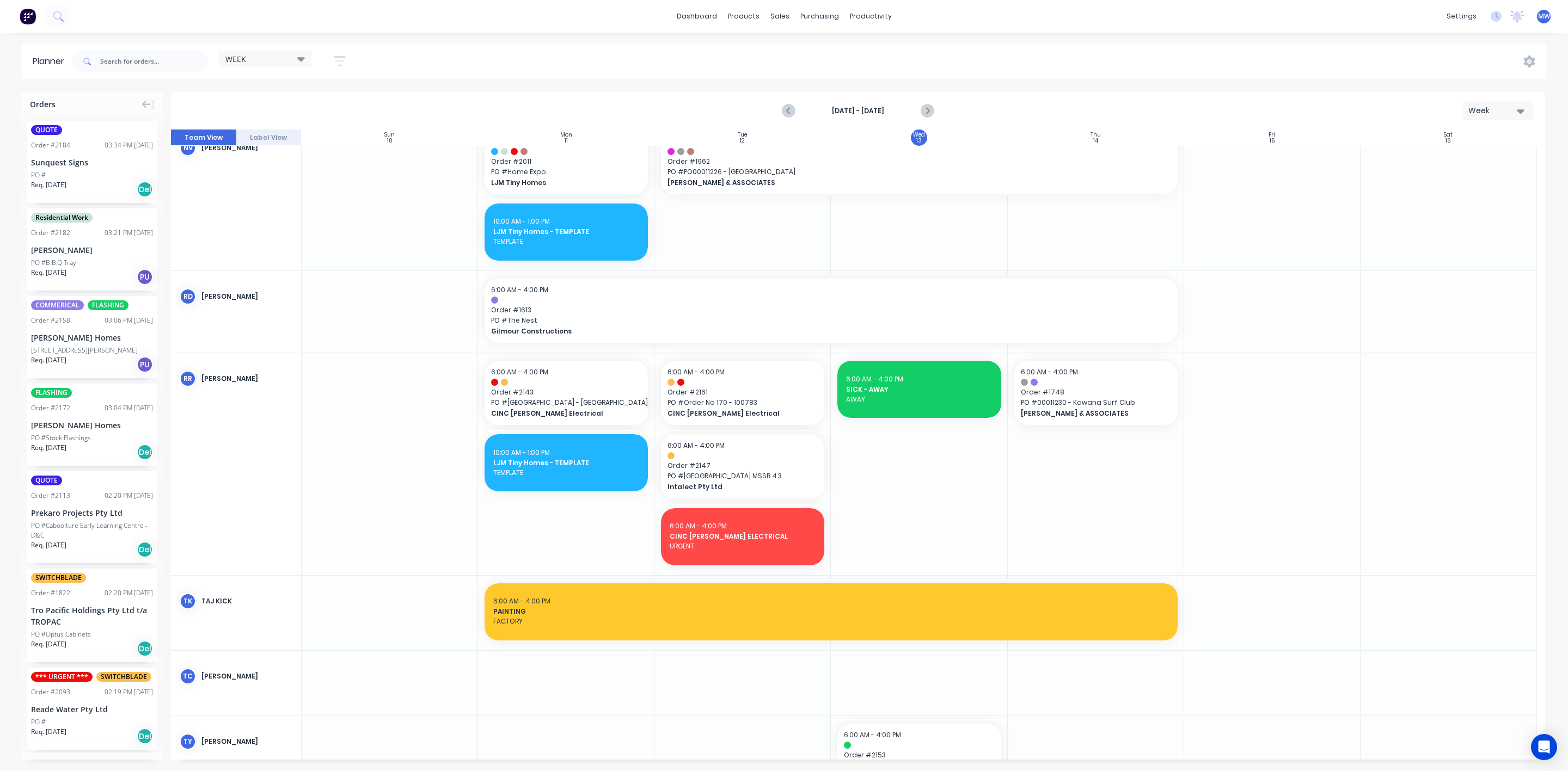
scroll to position [1061, 0]
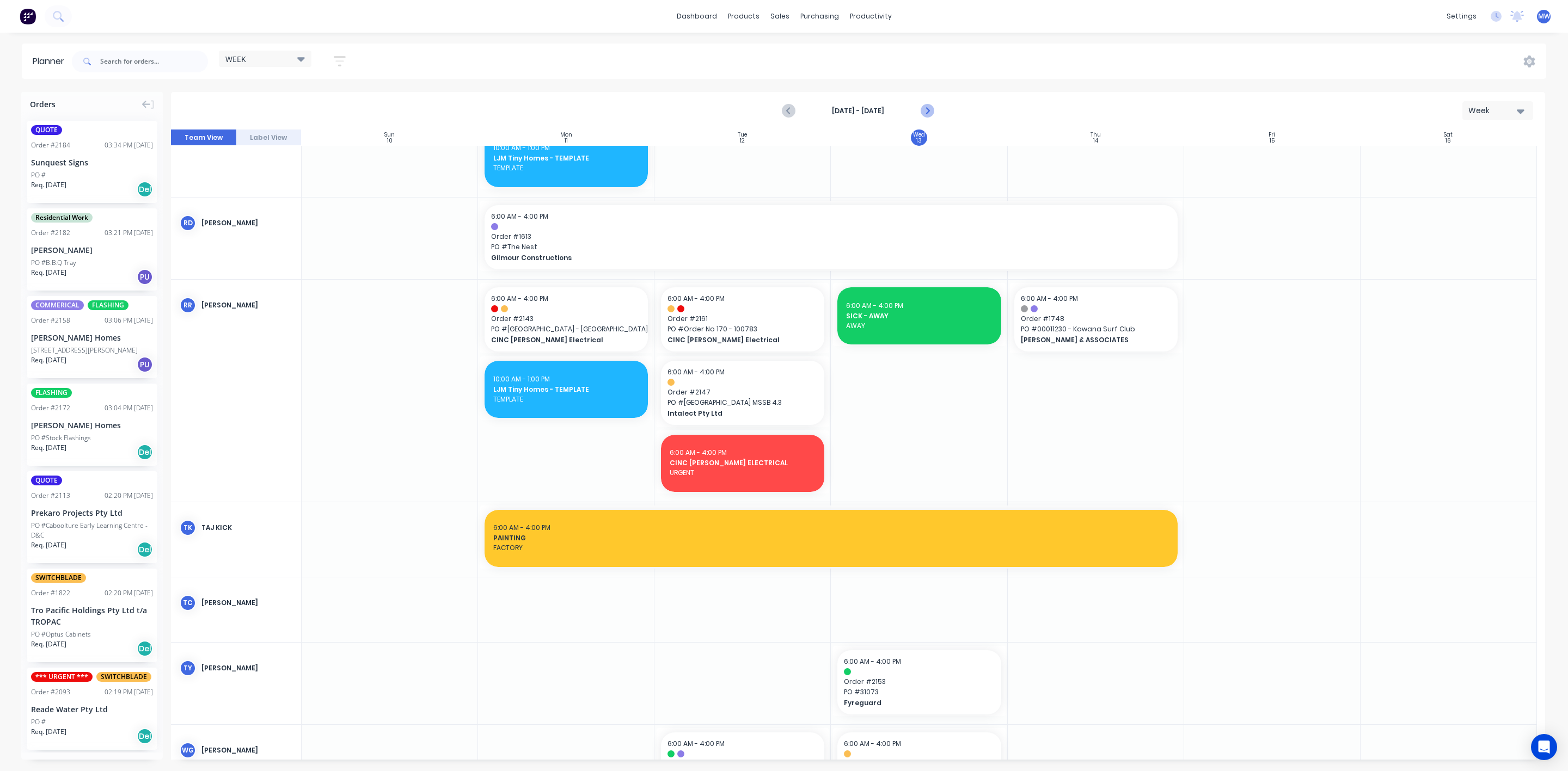
click at [928, 115] on icon "Next page" at bounding box center [926, 111] width 13 height 13
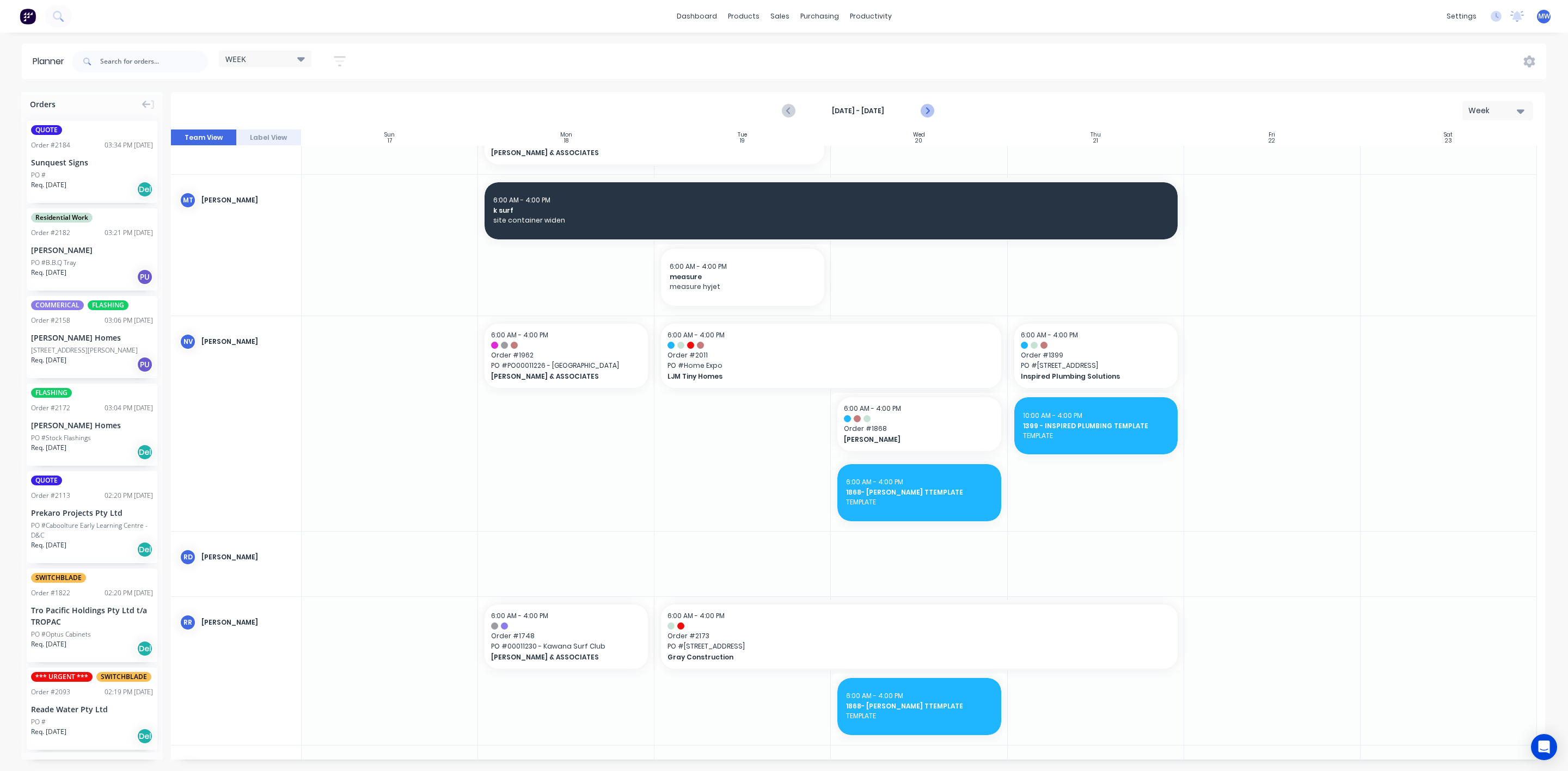
scroll to position [500, 0]
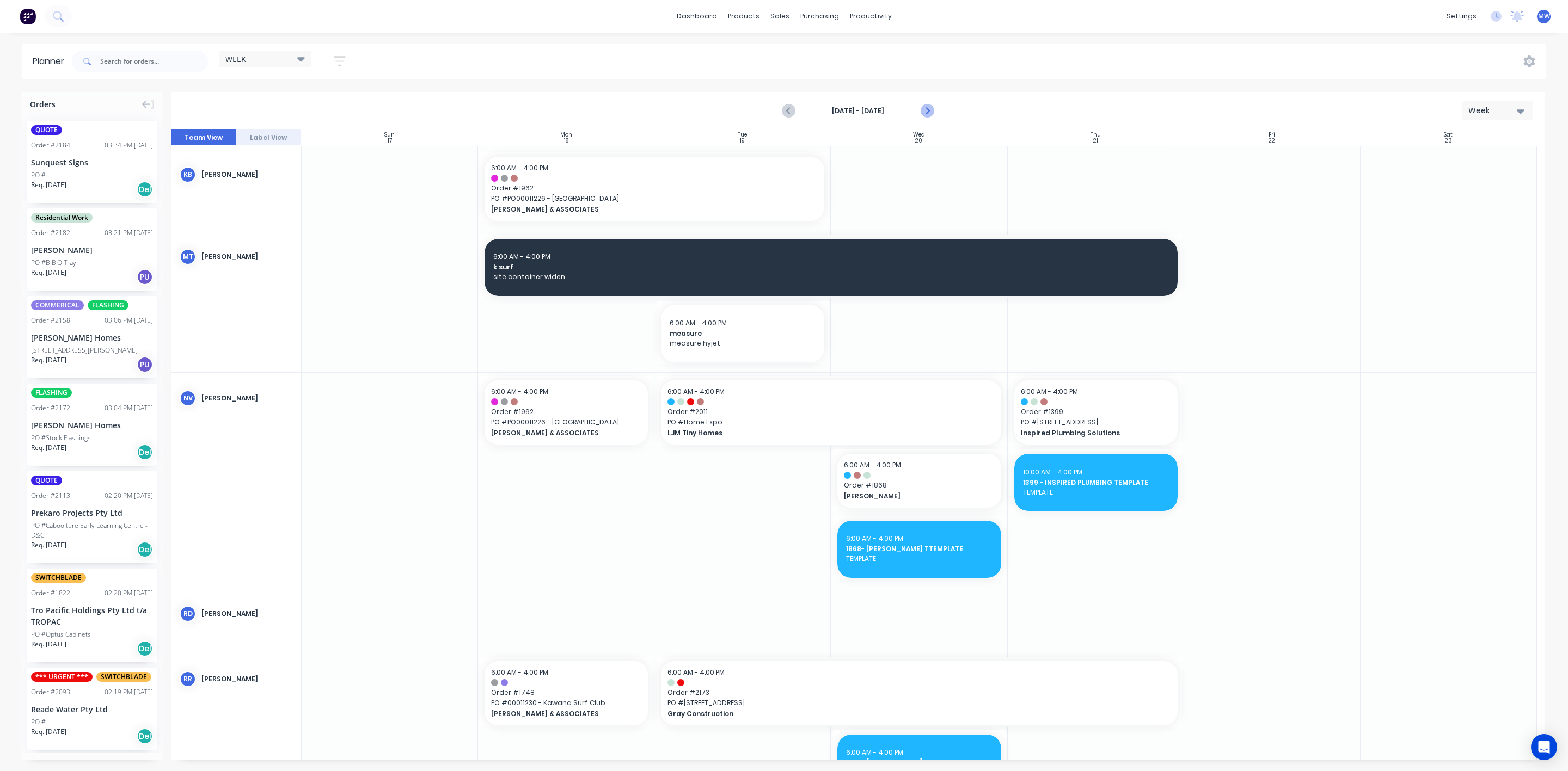
click at [928, 113] on icon "Next page" at bounding box center [926, 111] width 13 height 13
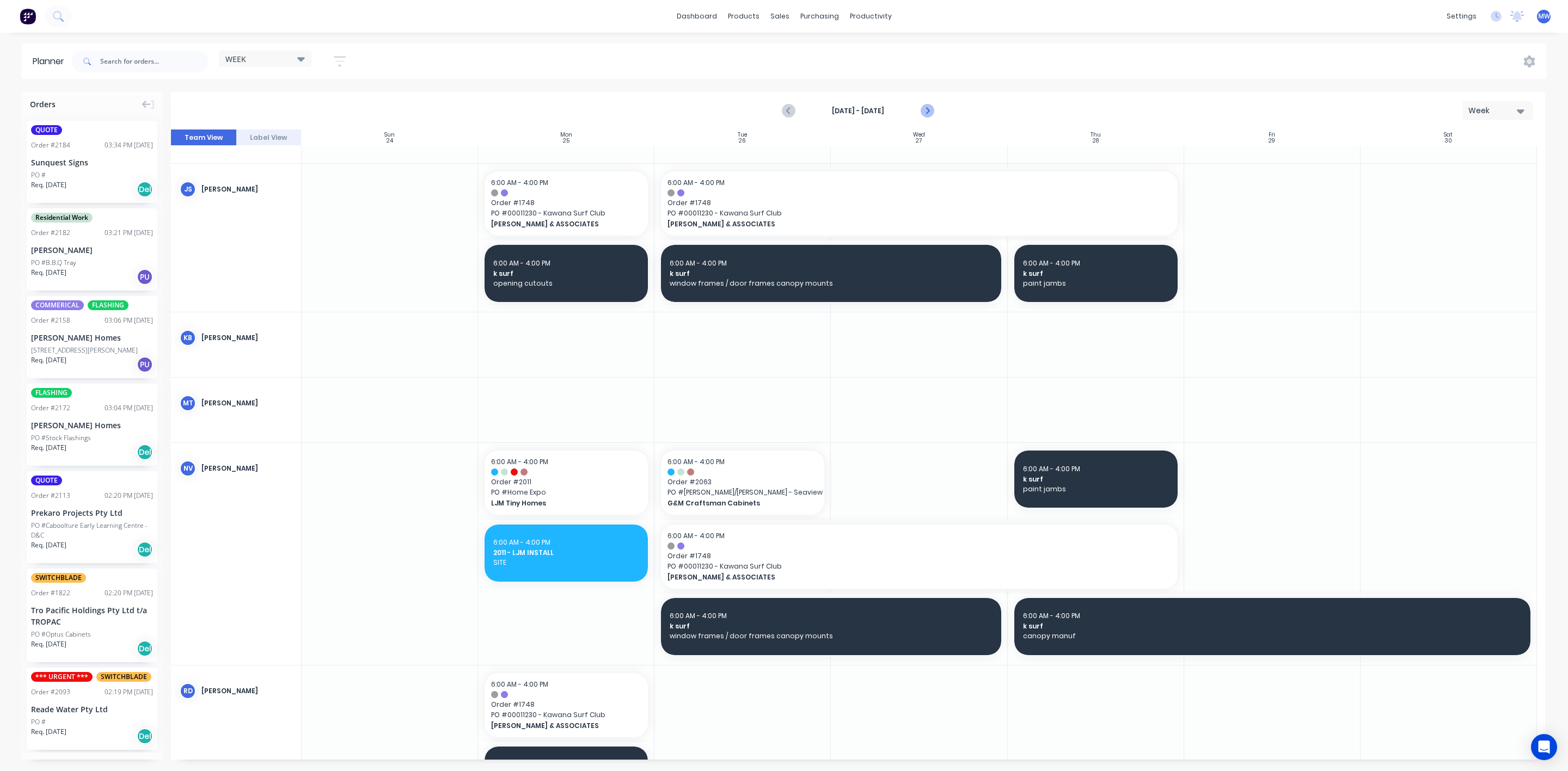
scroll to position [277, 0]
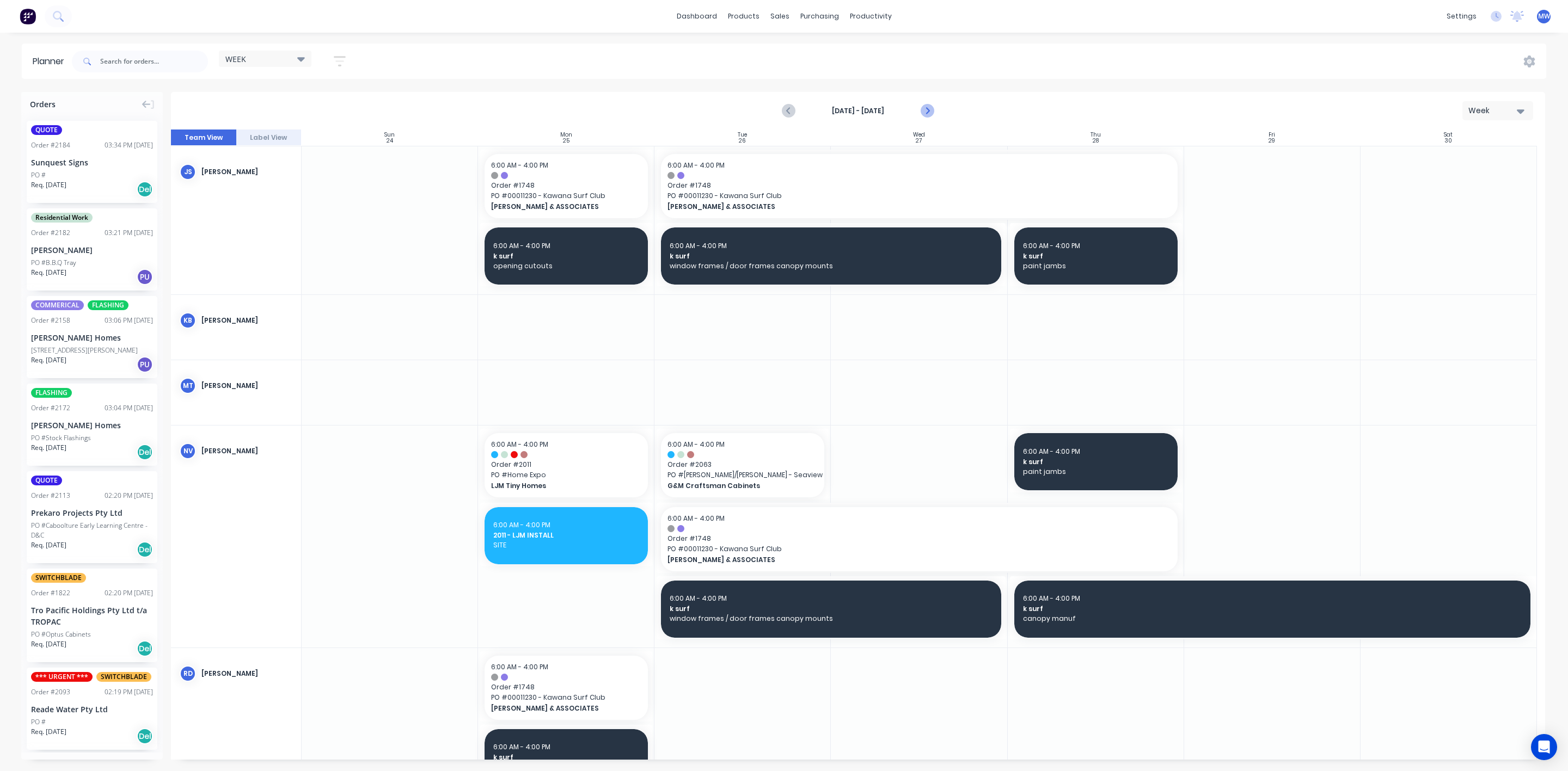
click at [928, 113] on icon "Next page" at bounding box center [926, 111] width 13 height 13
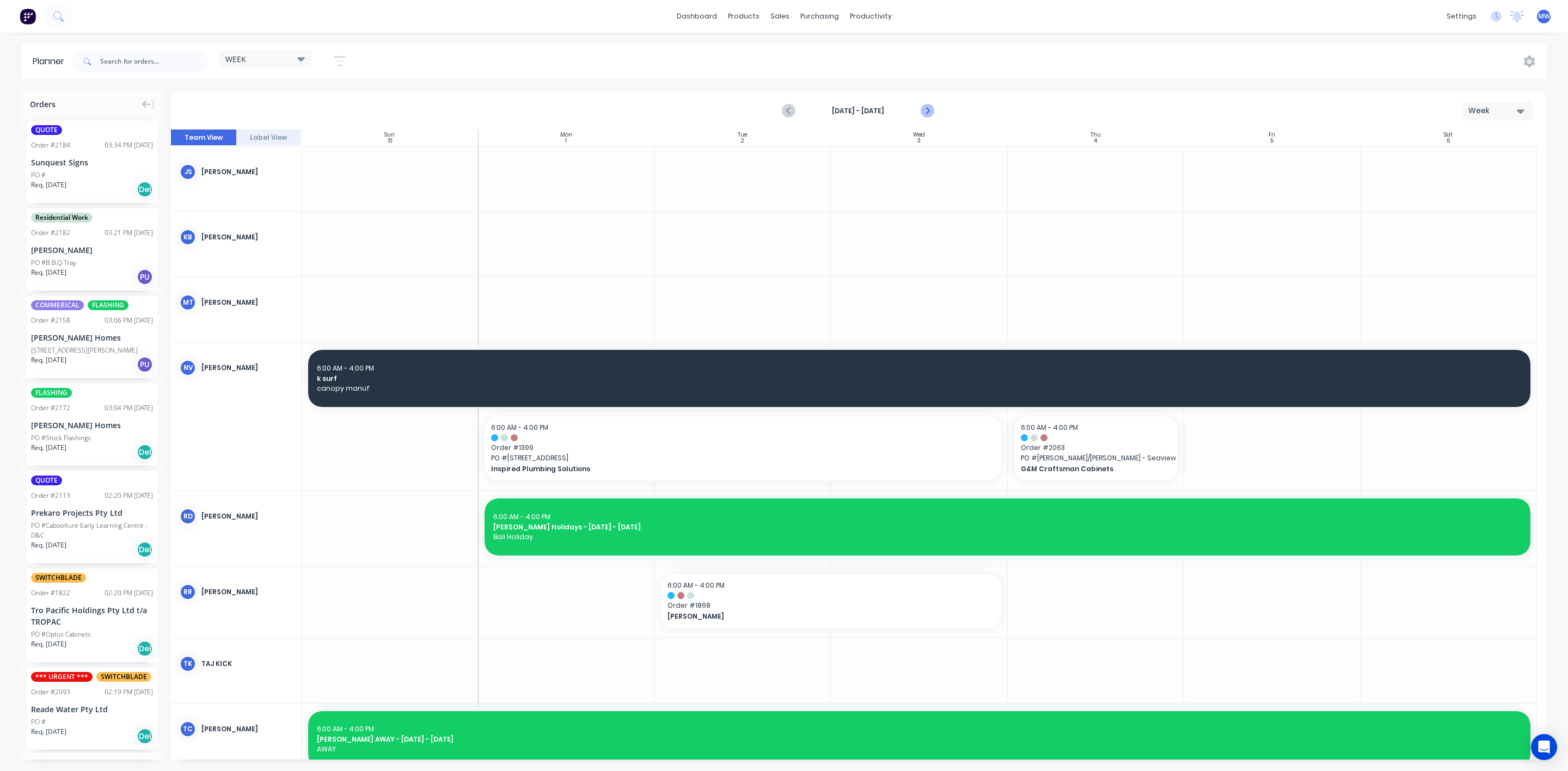
click at [928, 113] on icon "Next page" at bounding box center [926, 111] width 13 height 13
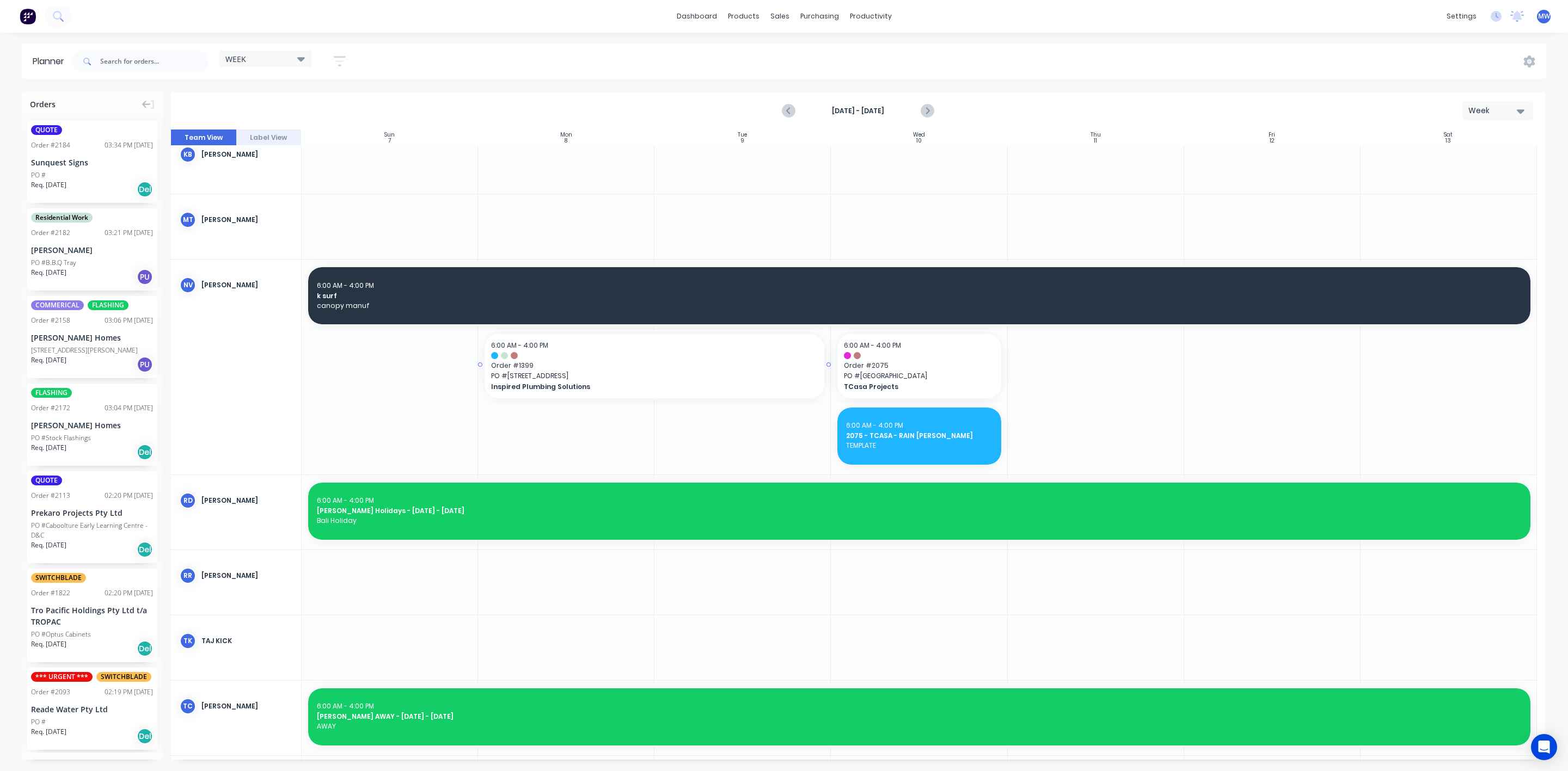
scroll to position [327, 0]
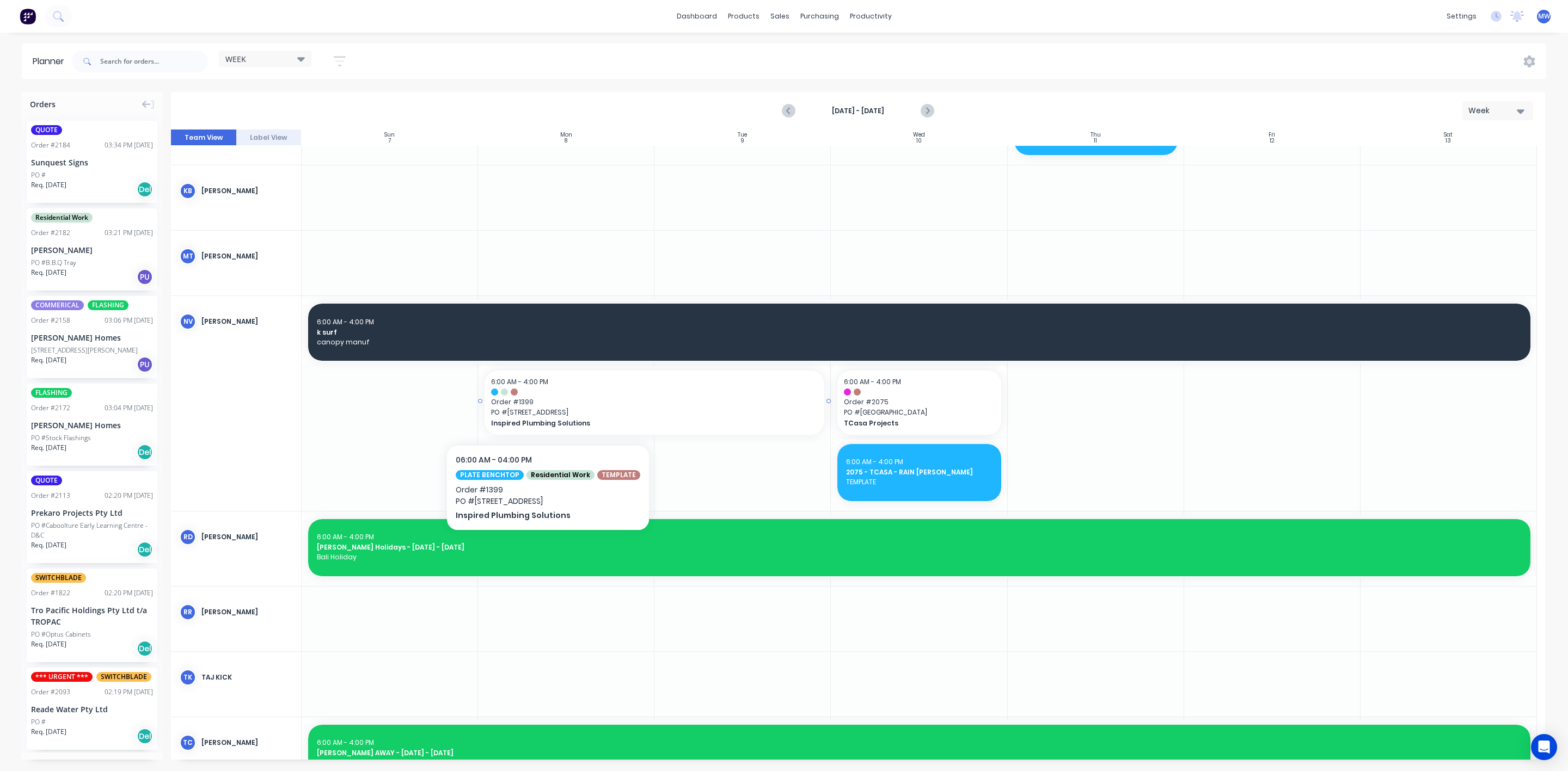
click at [542, 412] on span "PO # 400 Gold Creek Rd" at bounding box center [654, 413] width 327 height 10
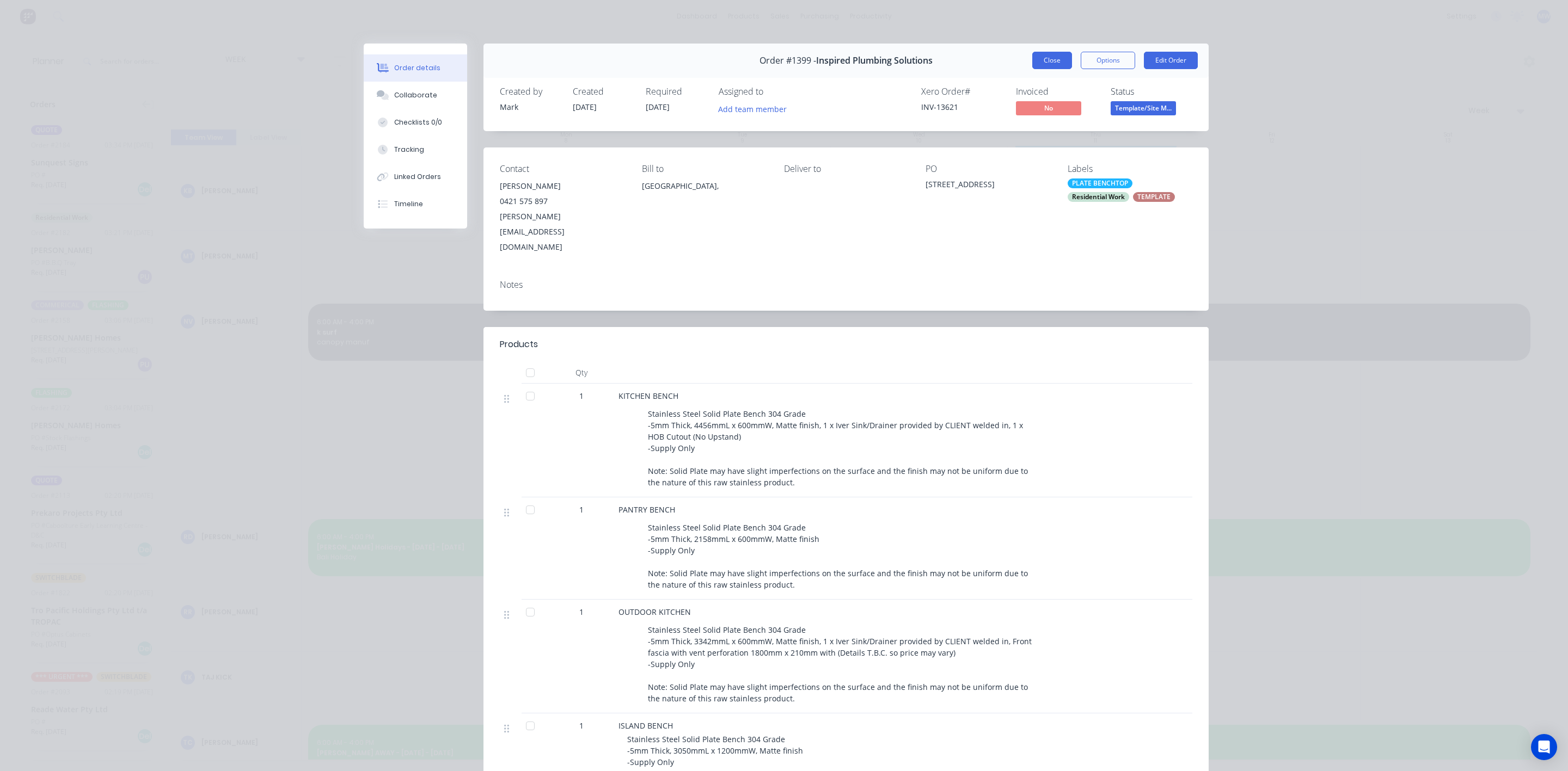
click at [1039, 62] on button "Close" at bounding box center [1052, 60] width 40 height 18
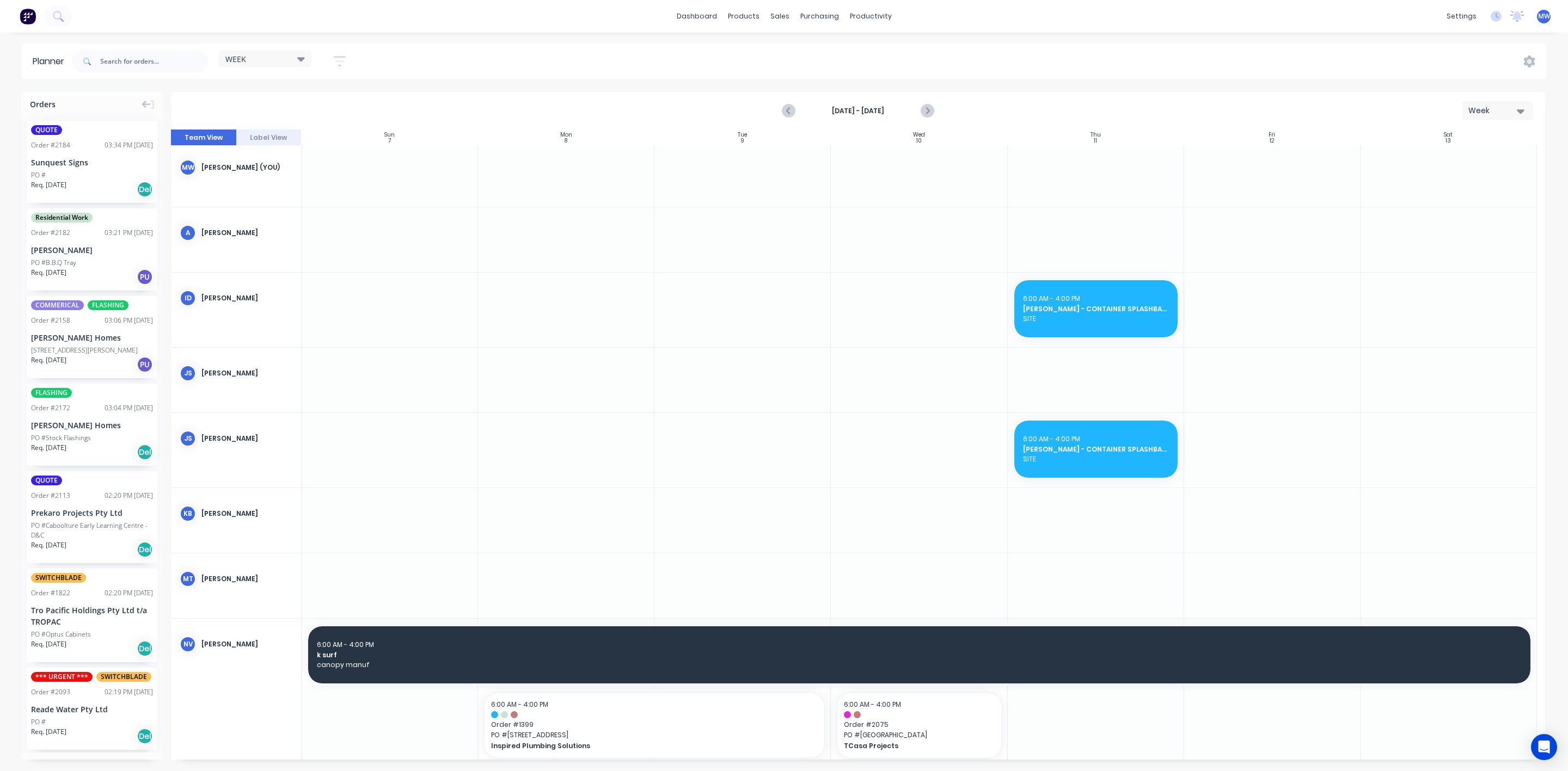
scroll to position [0, 0]
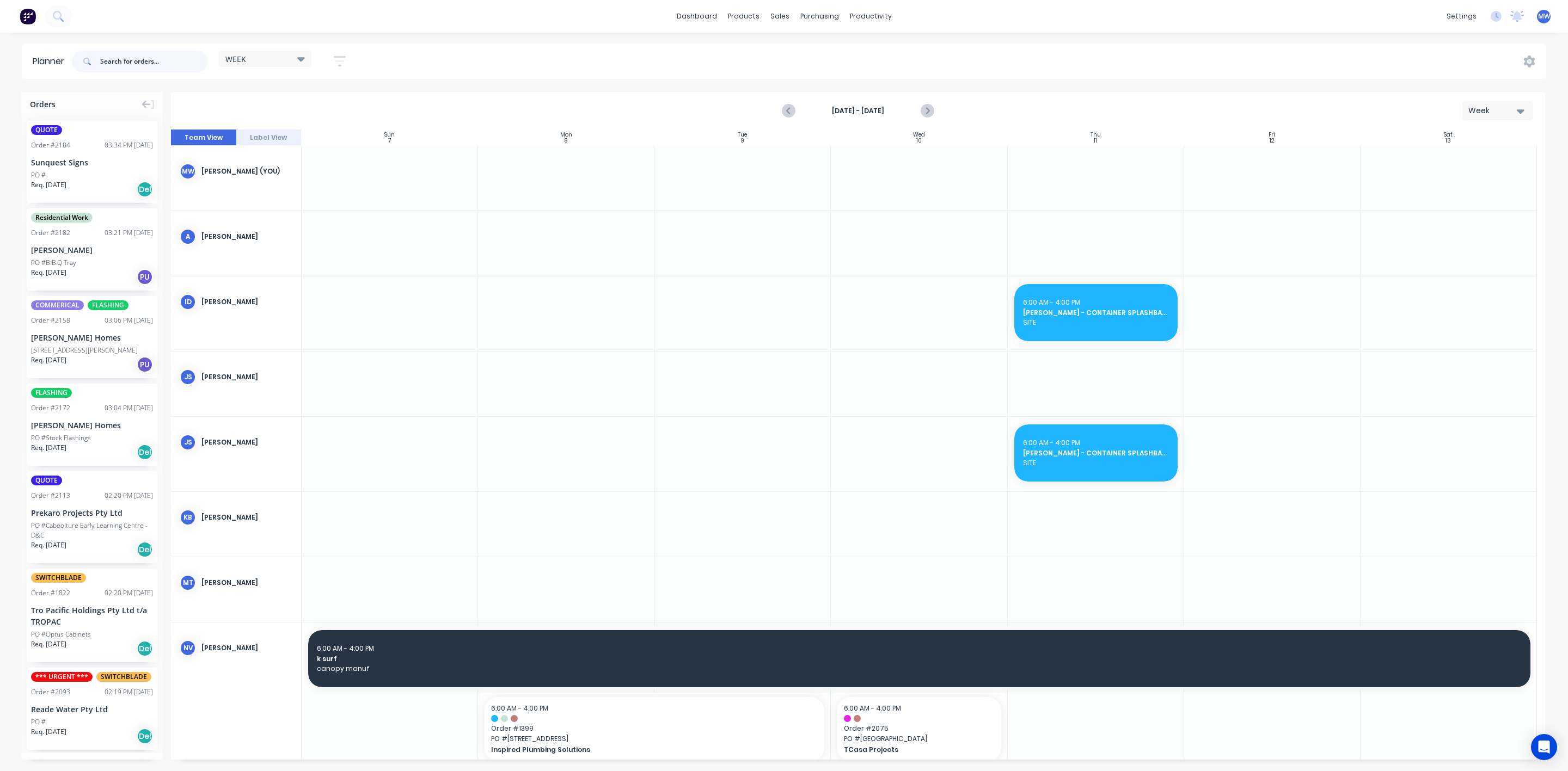
click at [139, 68] on input "text" at bounding box center [154, 61] width 108 height 22
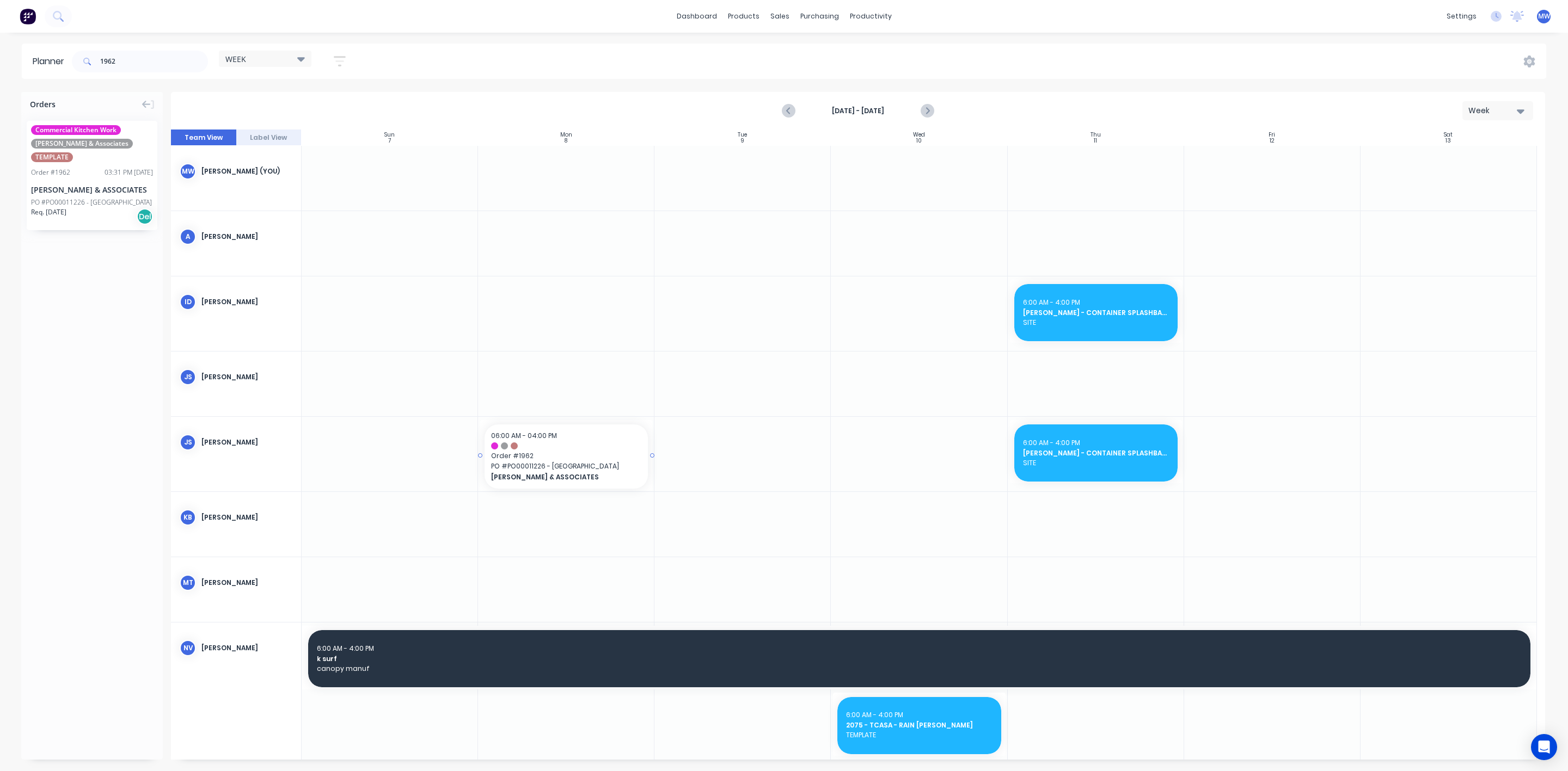
drag, startPoint x: 85, startPoint y: 178, endPoint x: 565, endPoint y: 433, distance: 543.5
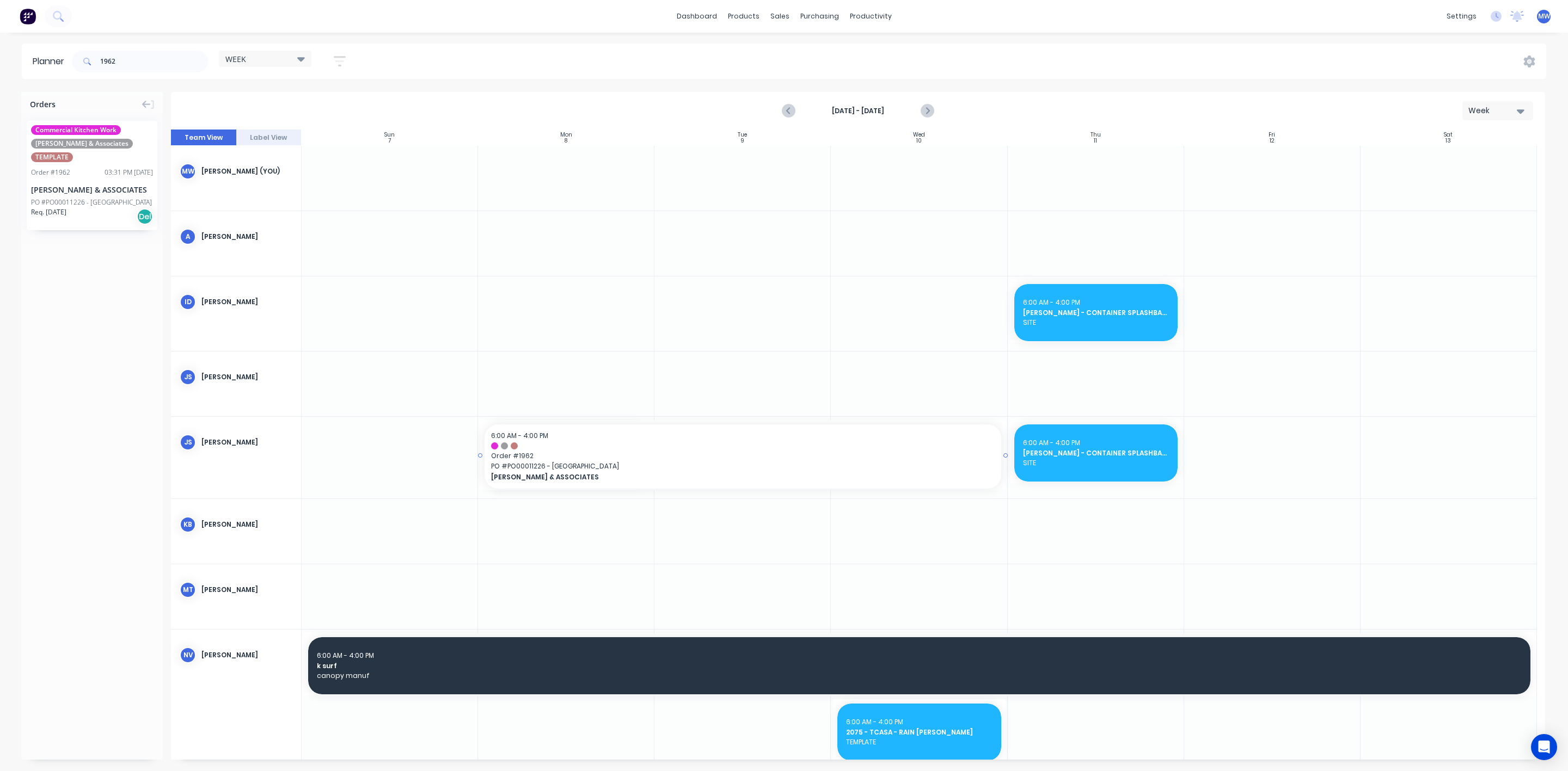
drag, startPoint x: 652, startPoint y: 456, endPoint x: 886, endPoint y: 459, distance: 234.0
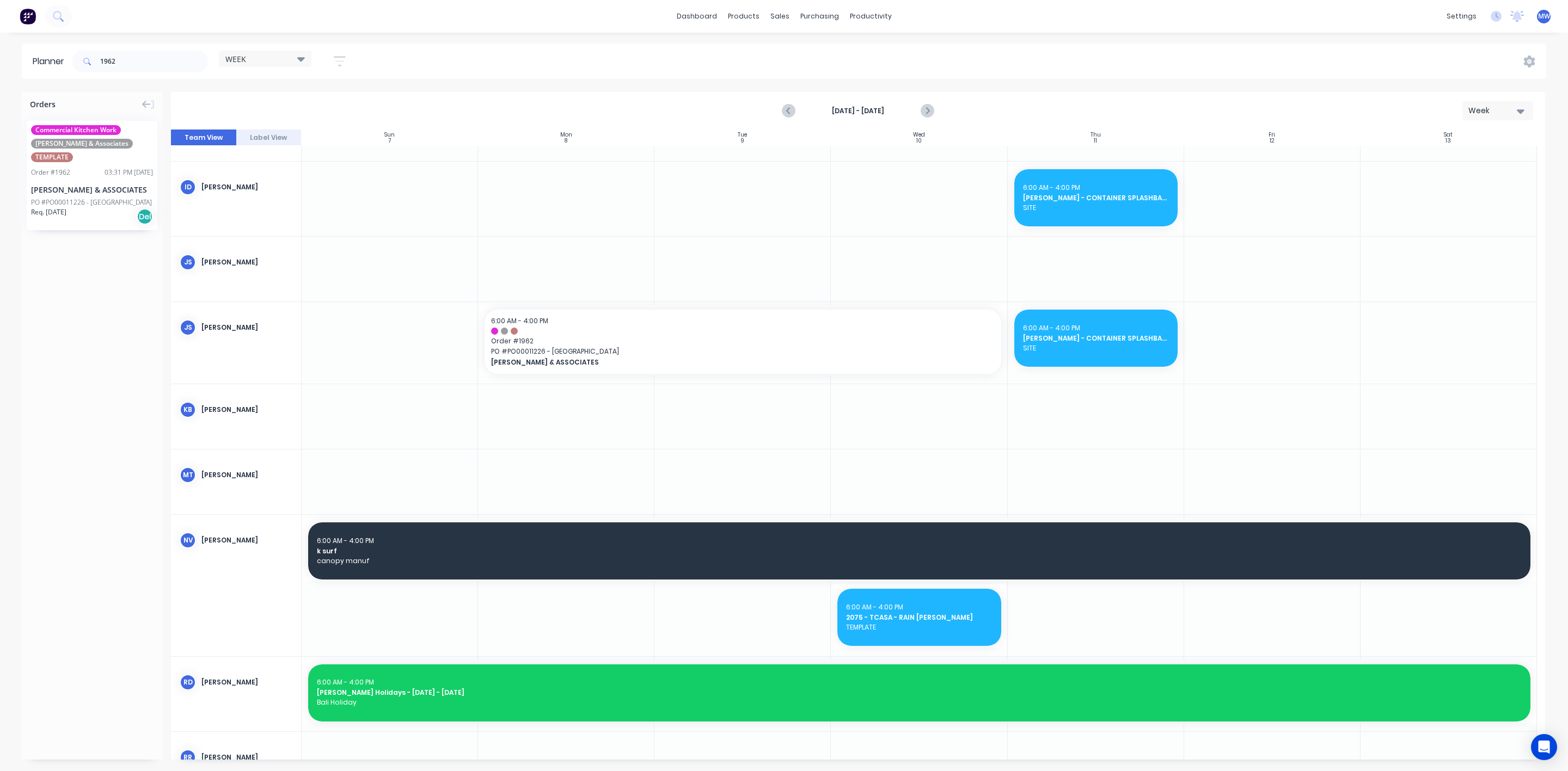
scroll to position [163, 0]
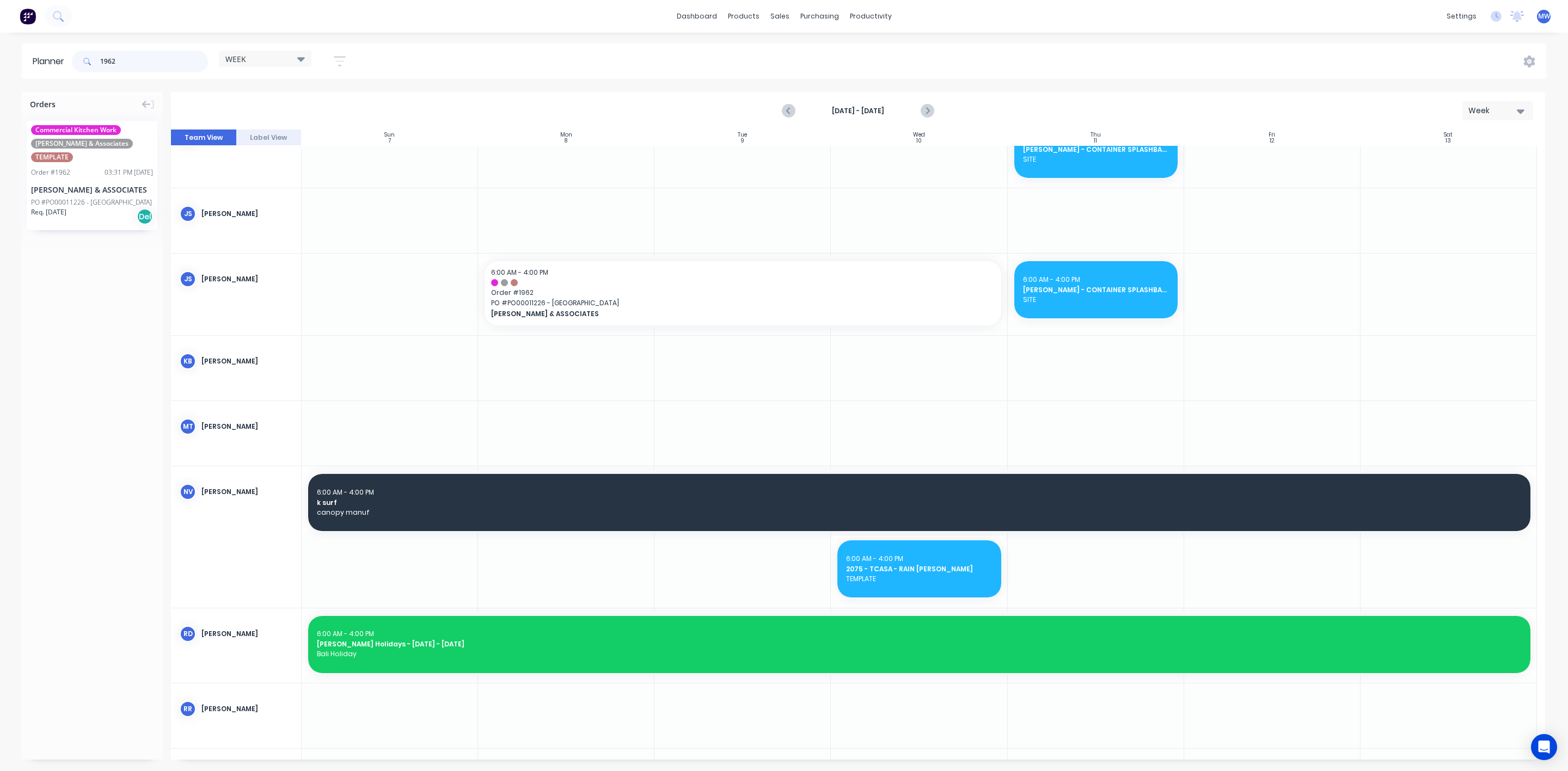
drag, startPoint x: 130, startPoint y: 57, endPoint x: 57, endPoint y: 60, distance: 73.1
click at [57, 60] on header "Planner 1962 WEEK Save new view None edit WEEK (Default) edit Rex edit SCSM - M…" at bounding box center [784, 61] width 1524 height 35
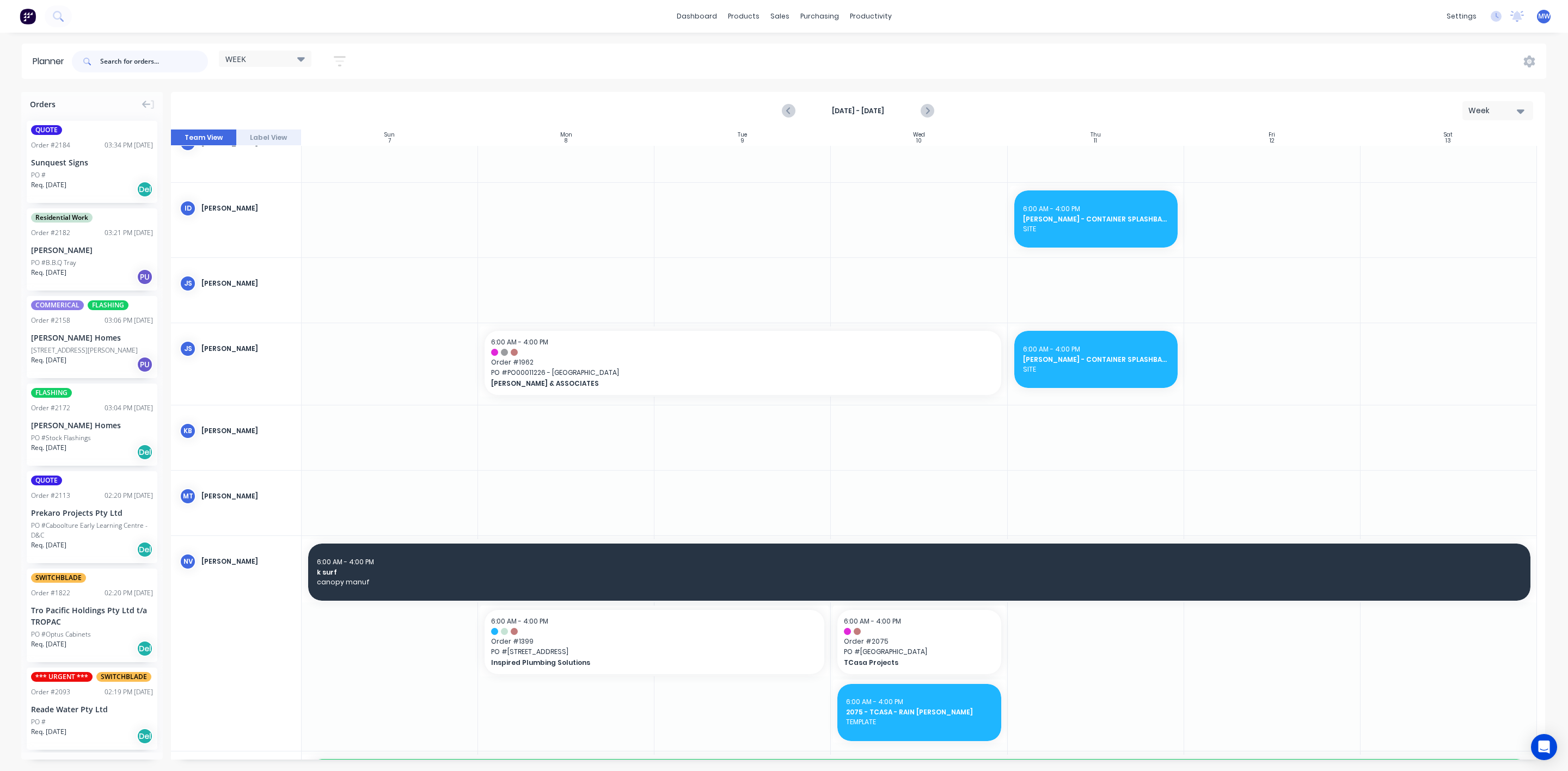
scroll to position [80, 0]
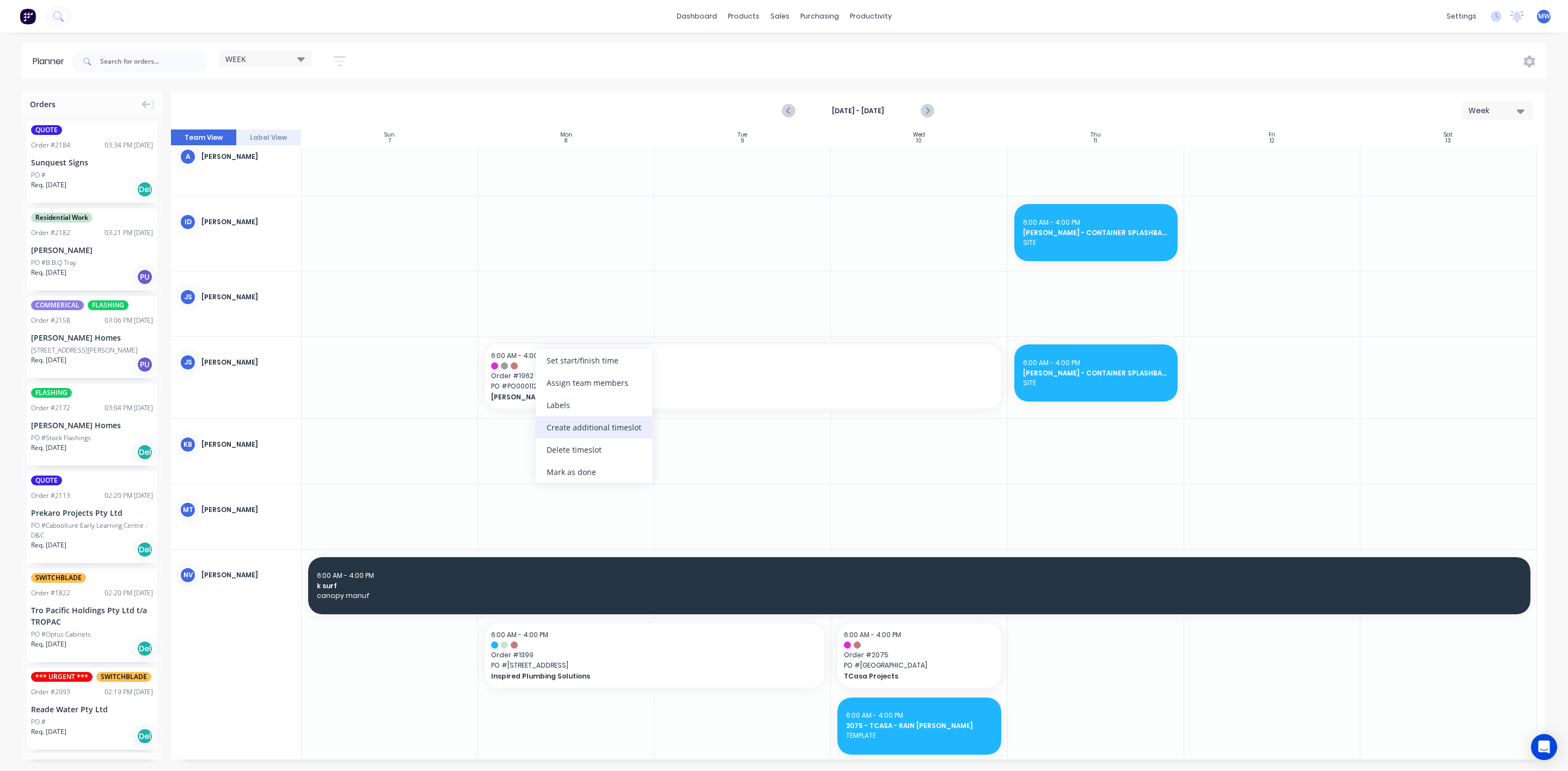
click at [600, 430] on div "Create additional timeslot" at bounding box center [593, 427] width 116 height 23
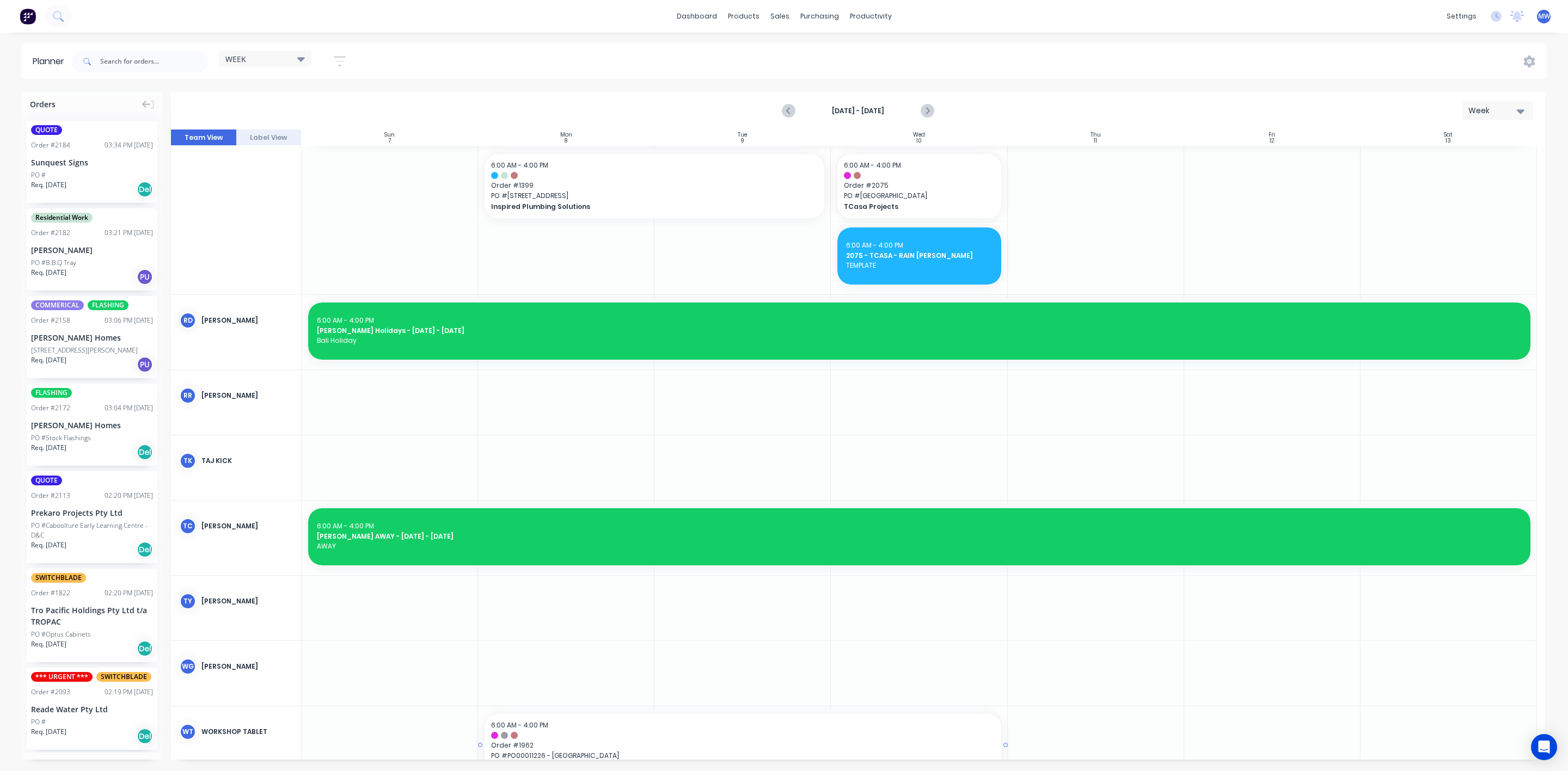
scroll to position [643, 0]
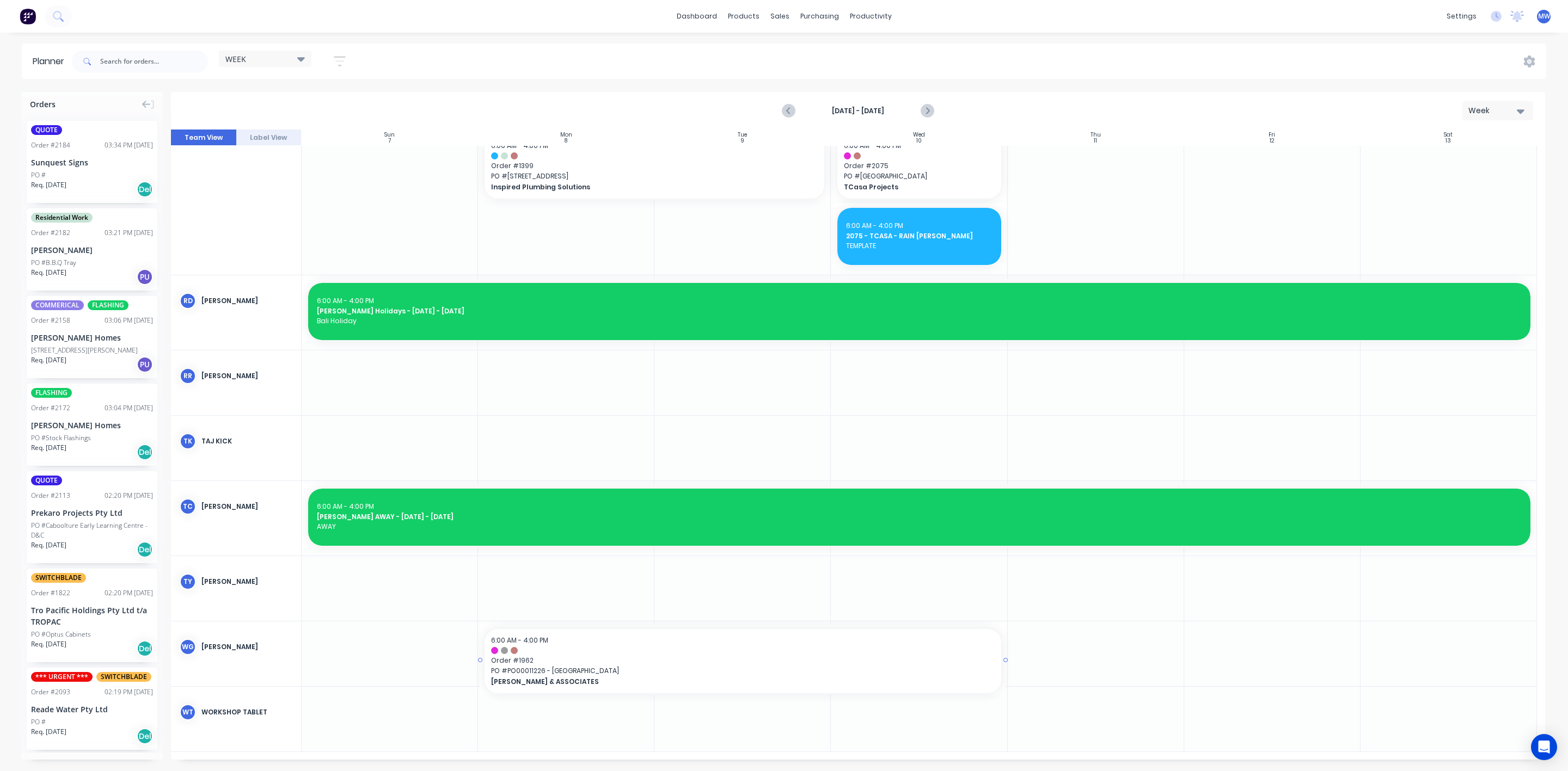
drag, startPoint x: 561, startPoint y: 206, endPoint x: 533, endPoint y: 643, distance: 437.9
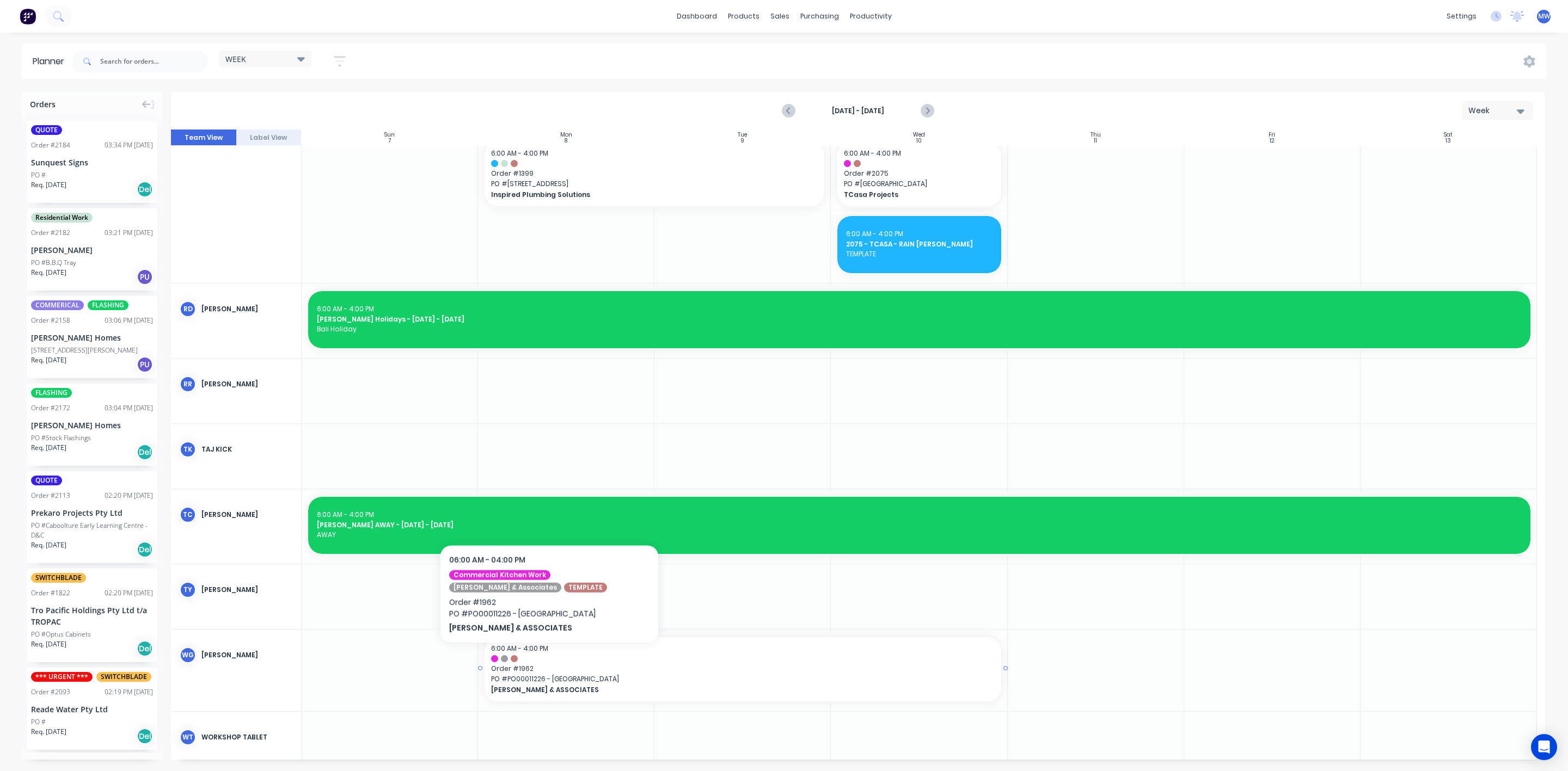
scroll to position [587, 0]
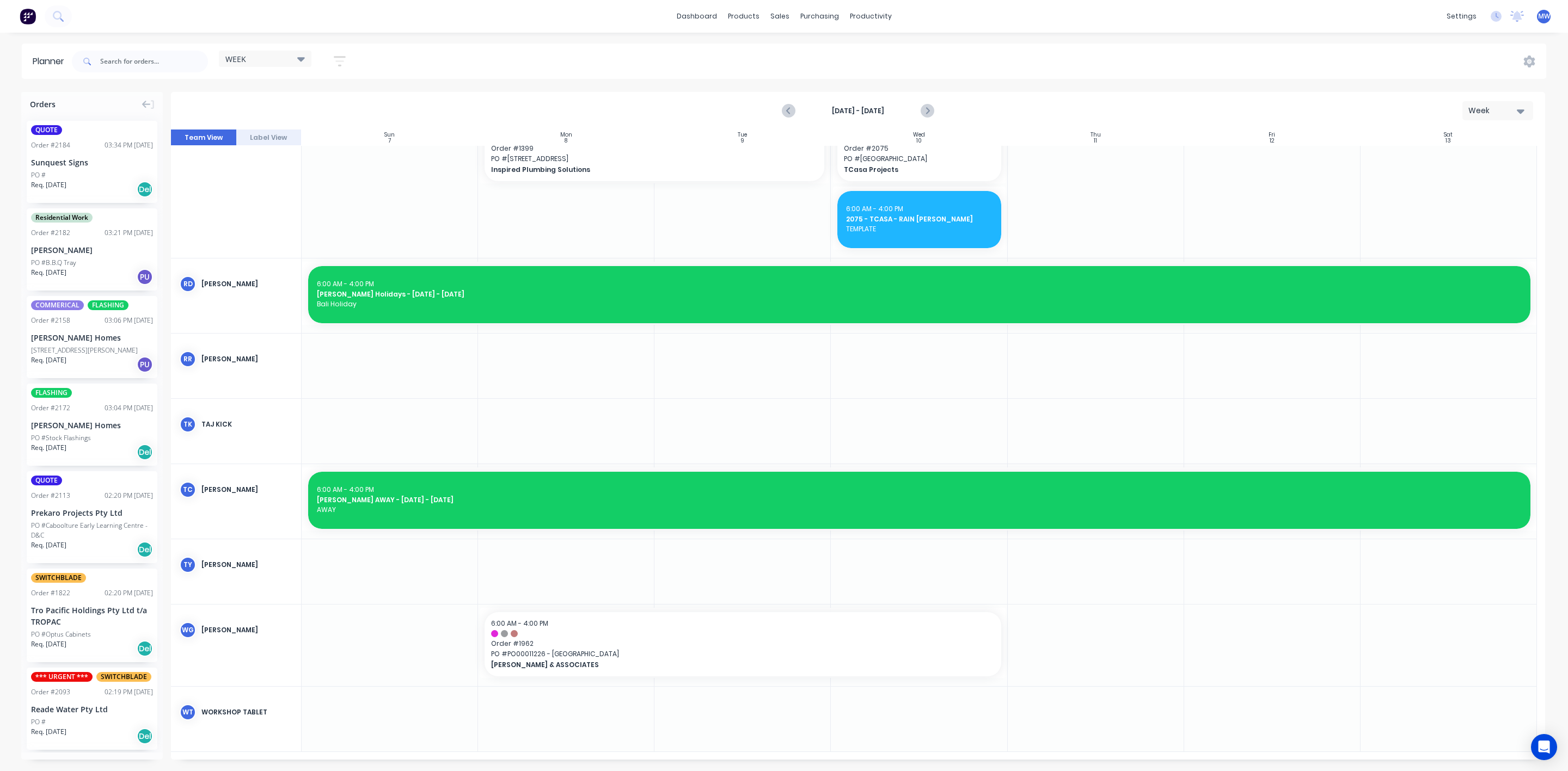
click at [500, 683] on div at bounding box center [566, 646] width 177 height 82
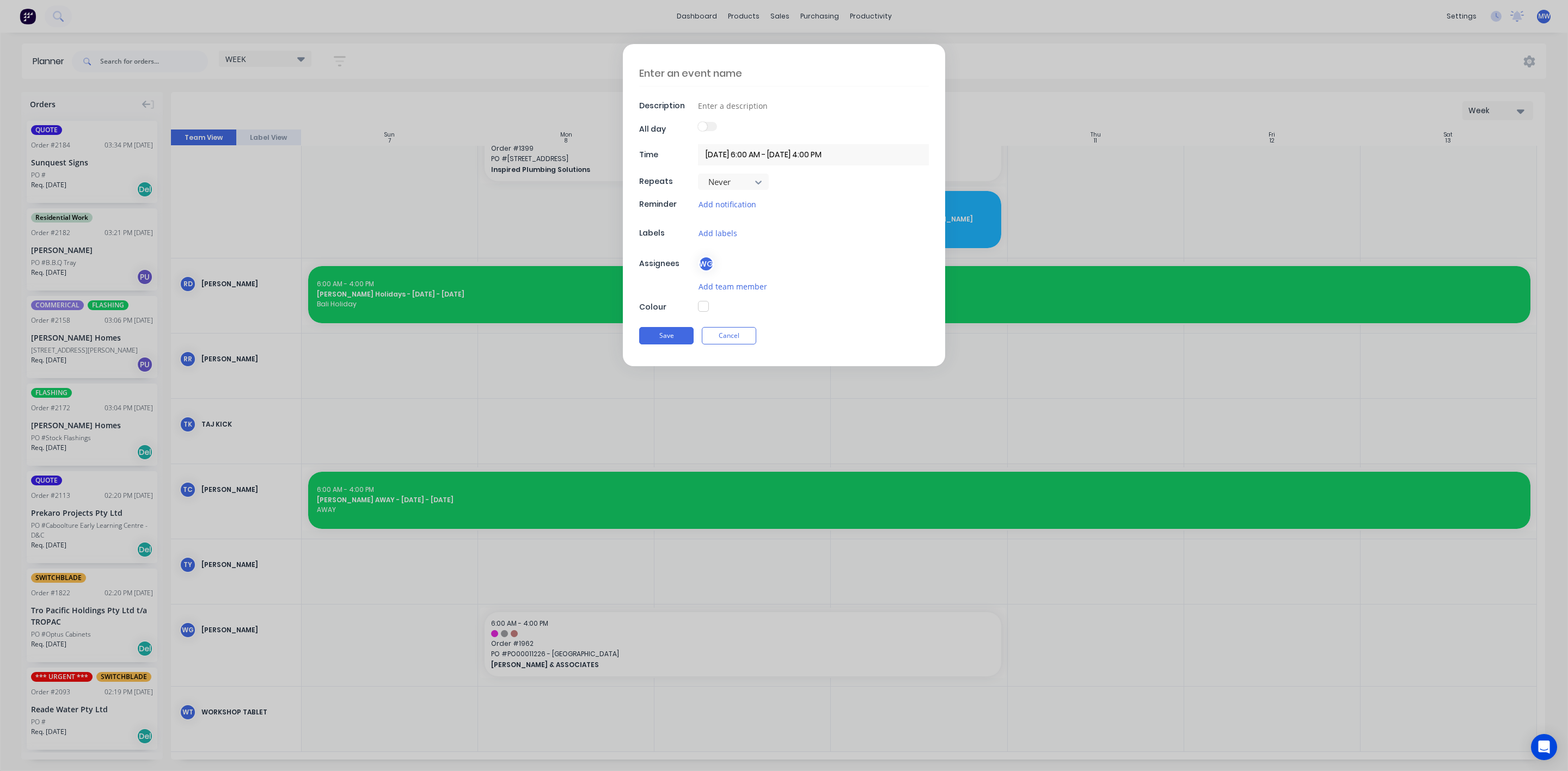
scroll to position [579, 0]
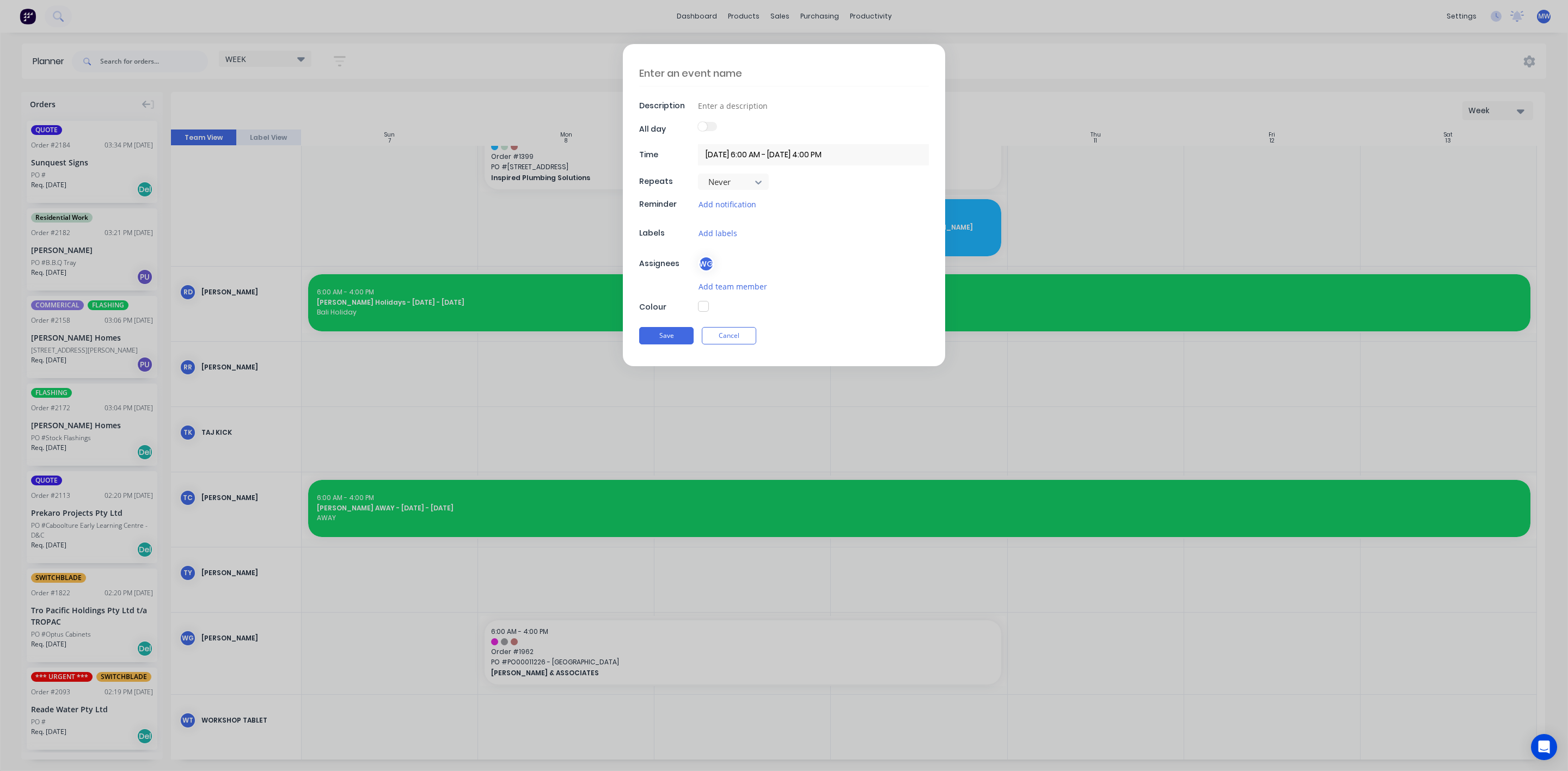
click at [724, 75] on textarea at bounding box center [784, 73] width 290 height 26
click at [733, 111] on input at bounding box center [813, 105] width 231 height 16
click at [699, 307] on button "button" at bounding box center [704, 307] width 11 height 11
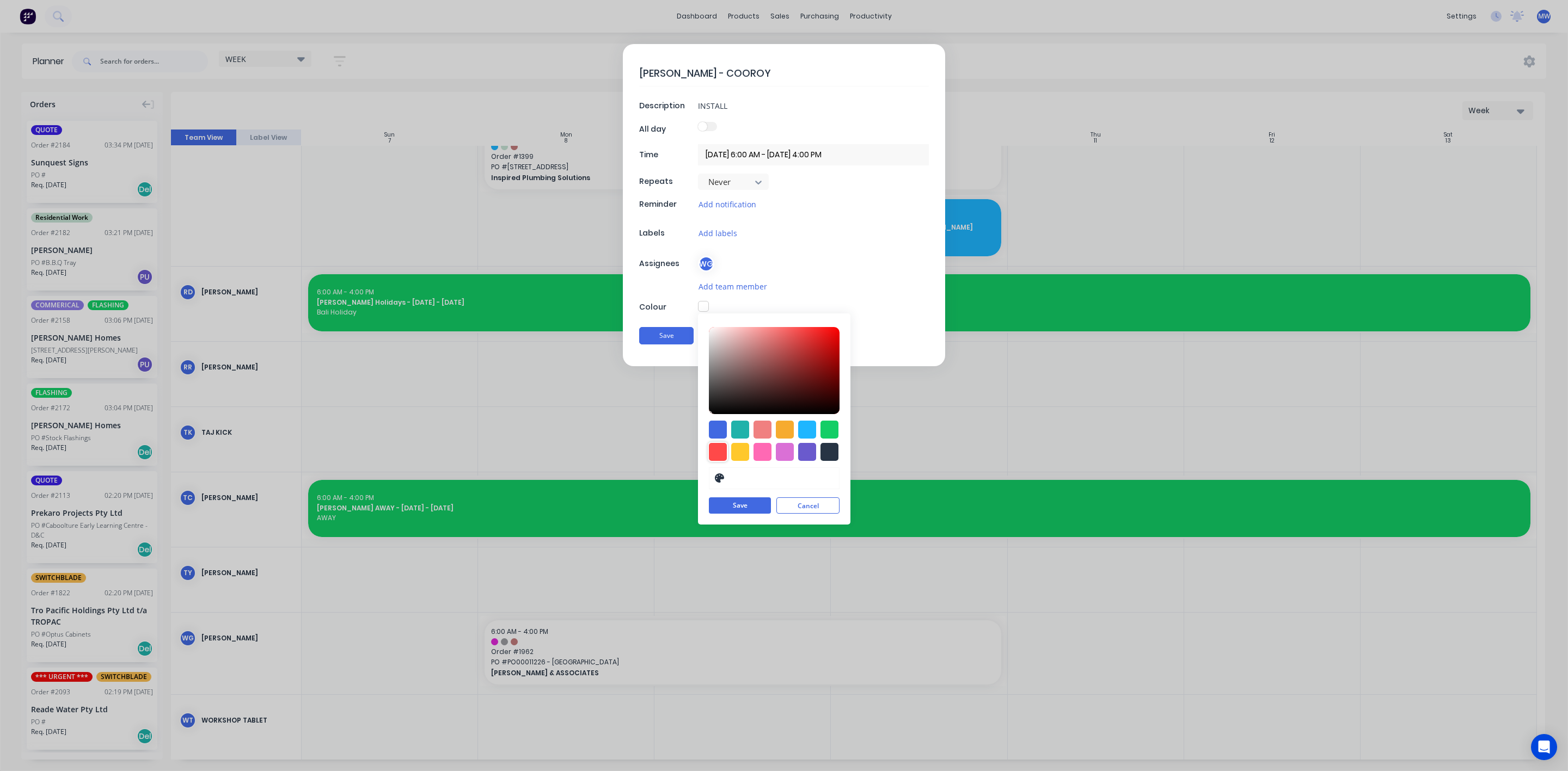
click at [715, 454] on div at bounding box center [718, 452] width 18 height 18
click at [730, 512] on button "Save" at bounding box center [740, 506] width 62 height 16
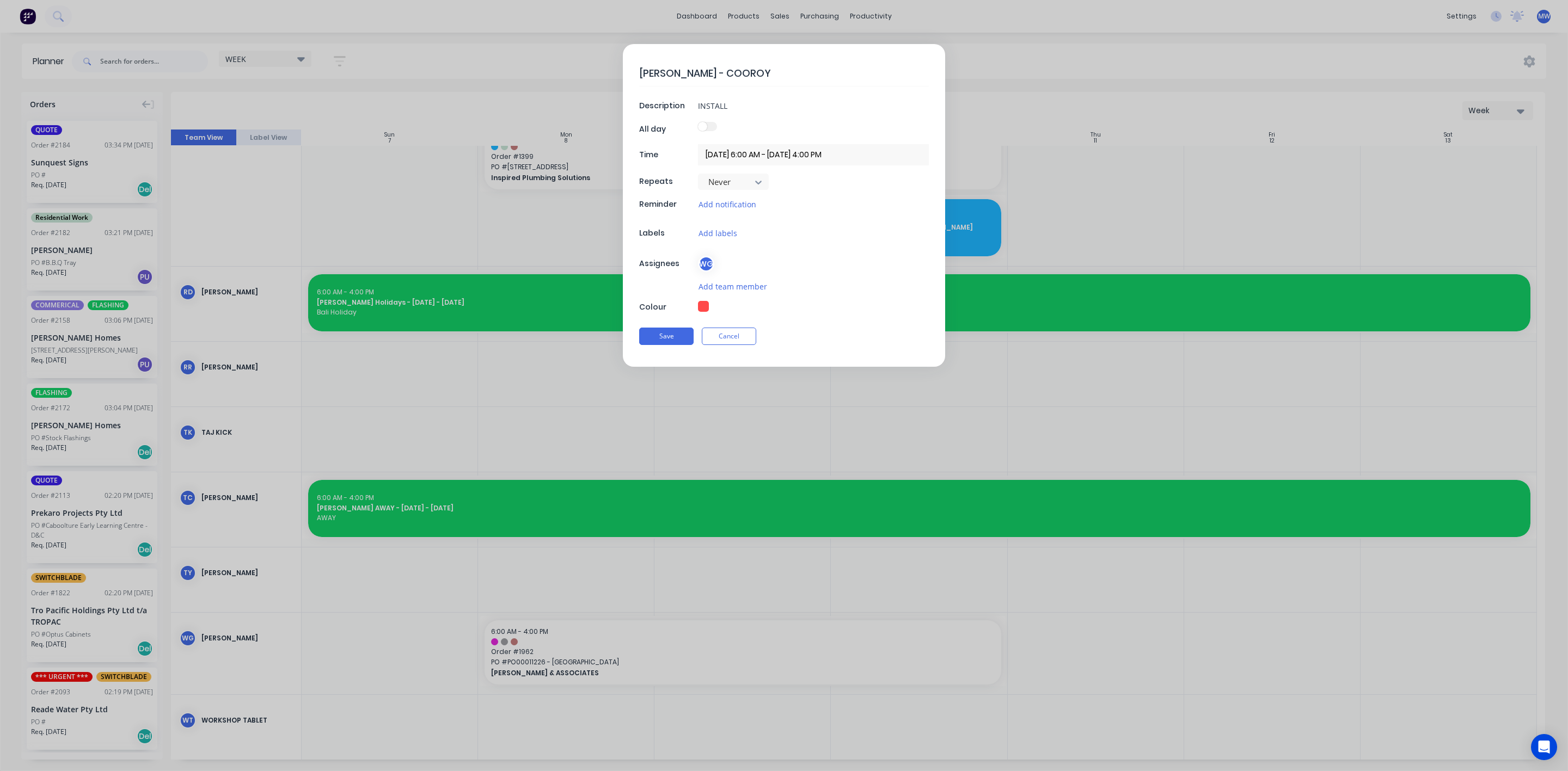
click at [707, 265] on div "WG" at bounding box center [706, 263] width 16 height 16
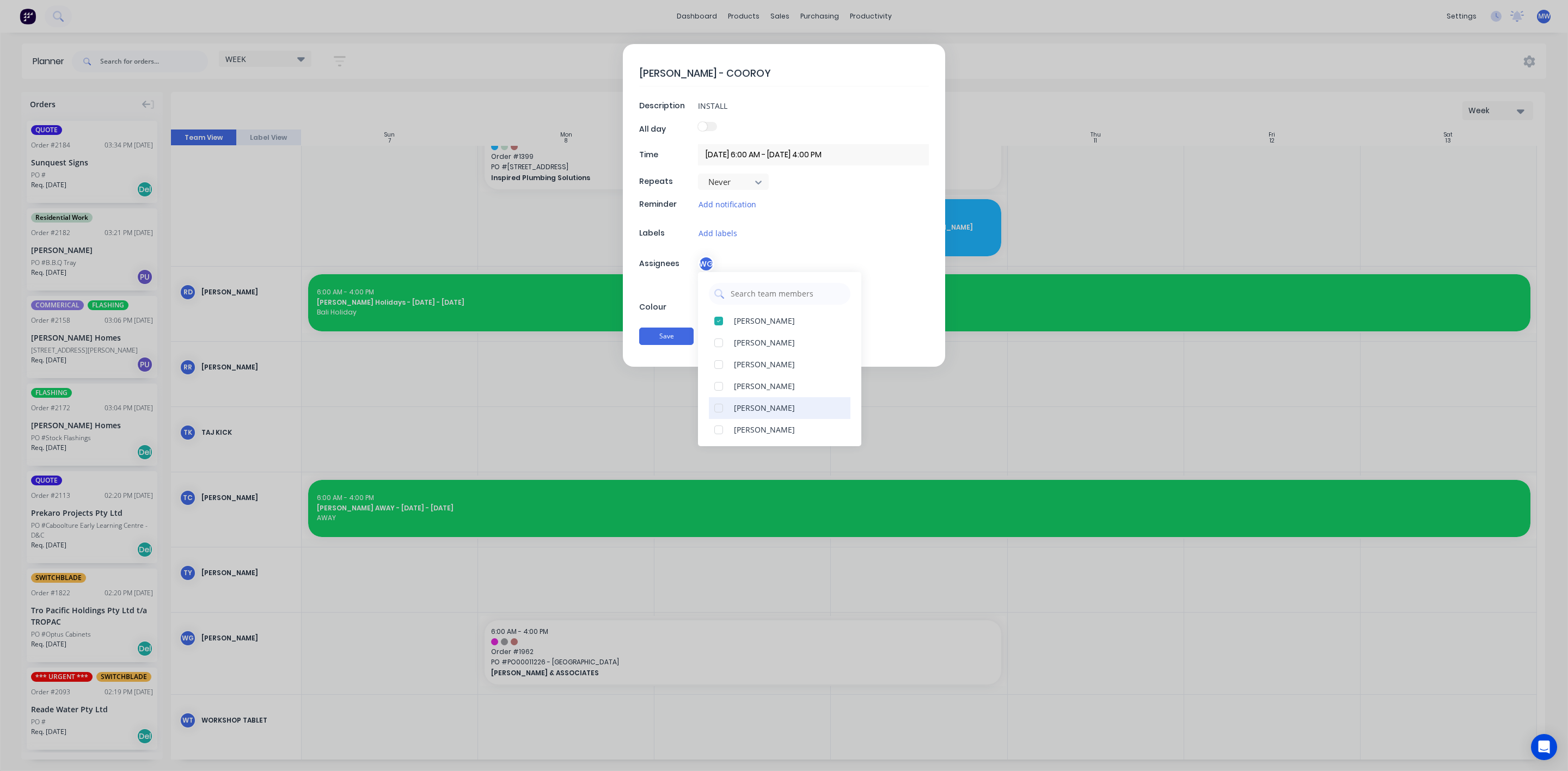
click at [719, 412] on div at bounding box center [719, 408] width 22 height 22
click at [676, 342] on button "Save" at bounding box center [666, 336] width 54 height 18
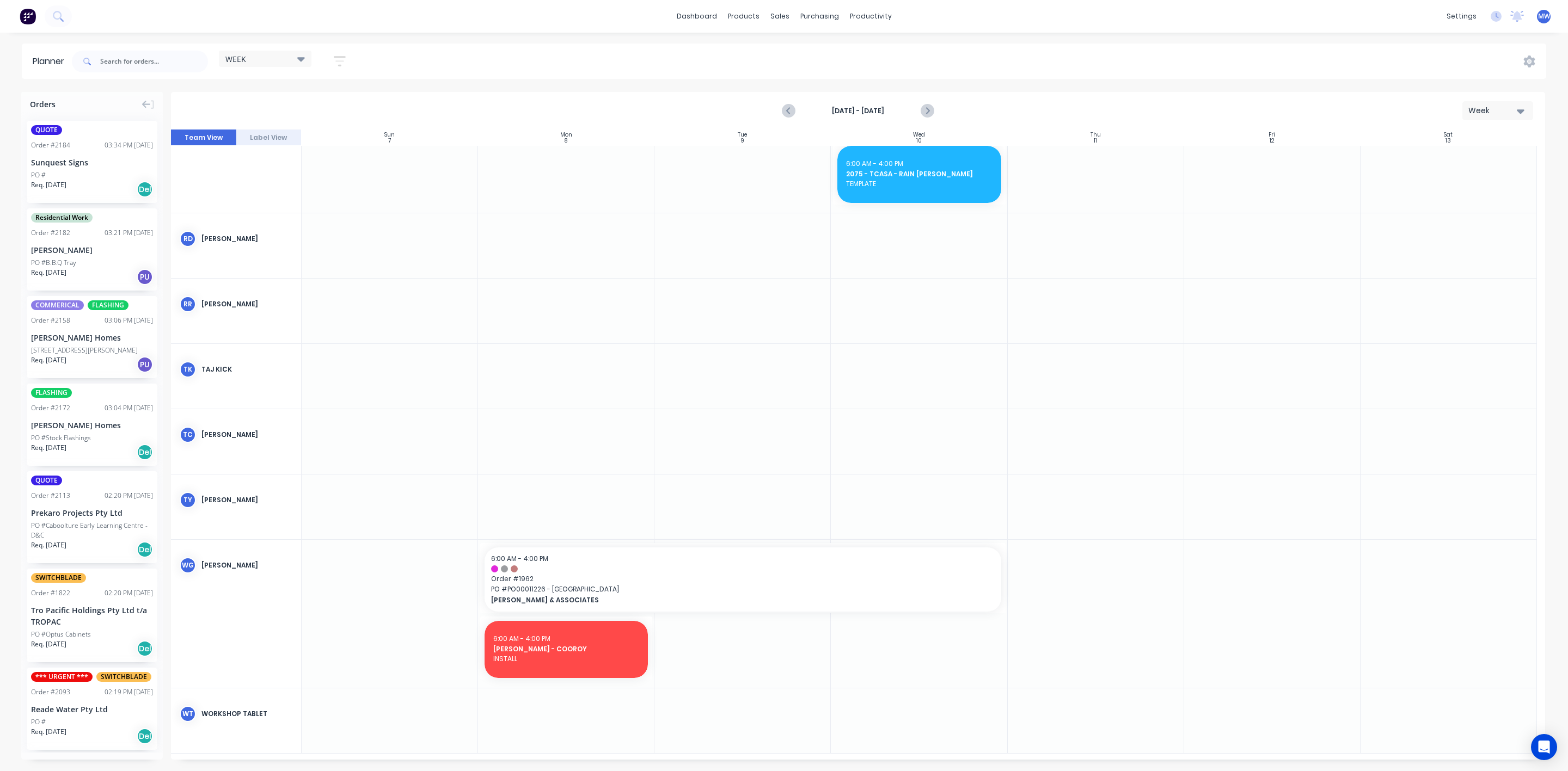
scroll to position [633, 0]
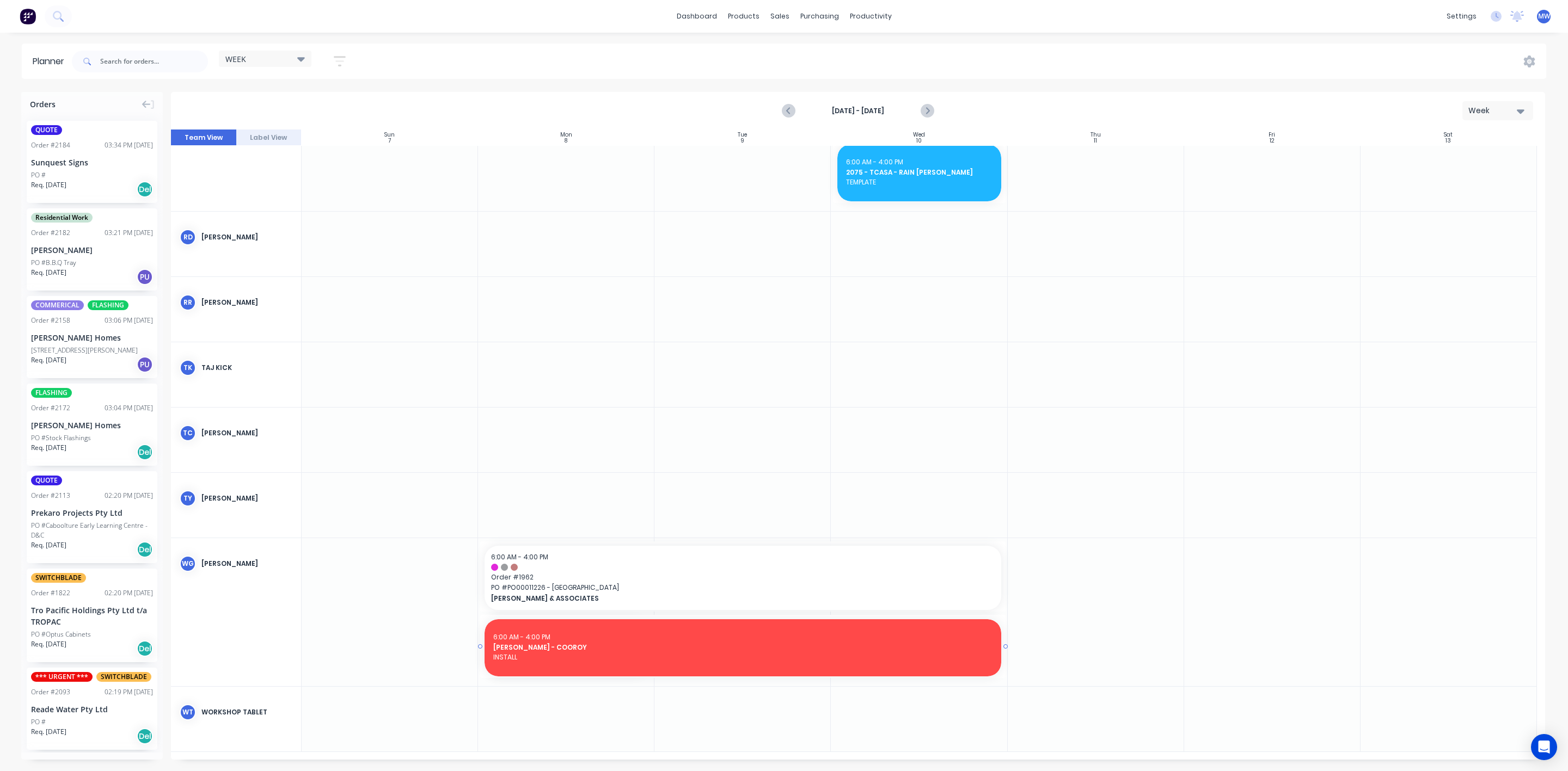
drag, startPoint x: 650, startPoint y: 647, endPoint x: 883, endPoint y: 639, distance: 233.1
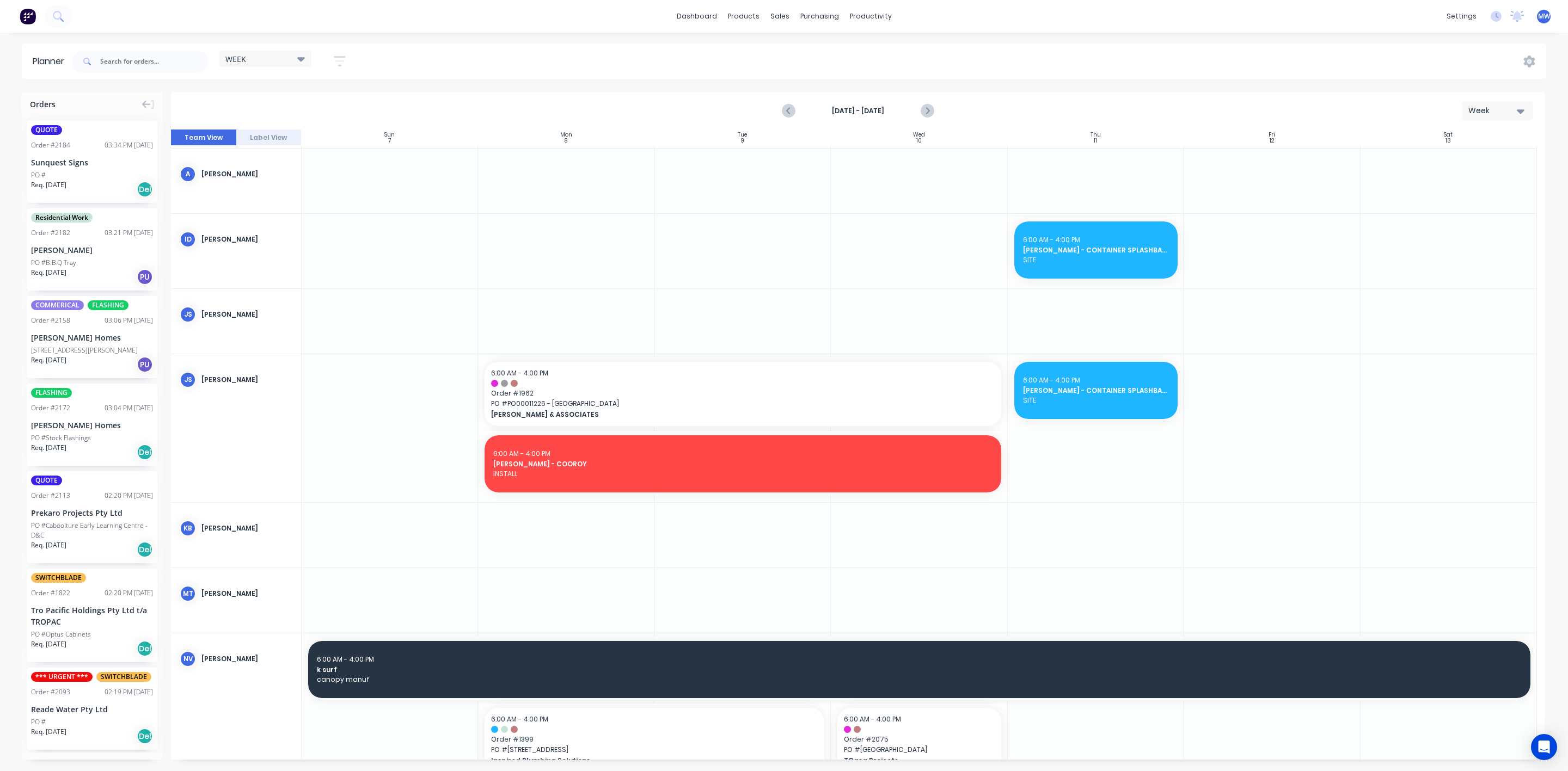
scroll to position [0, 0]
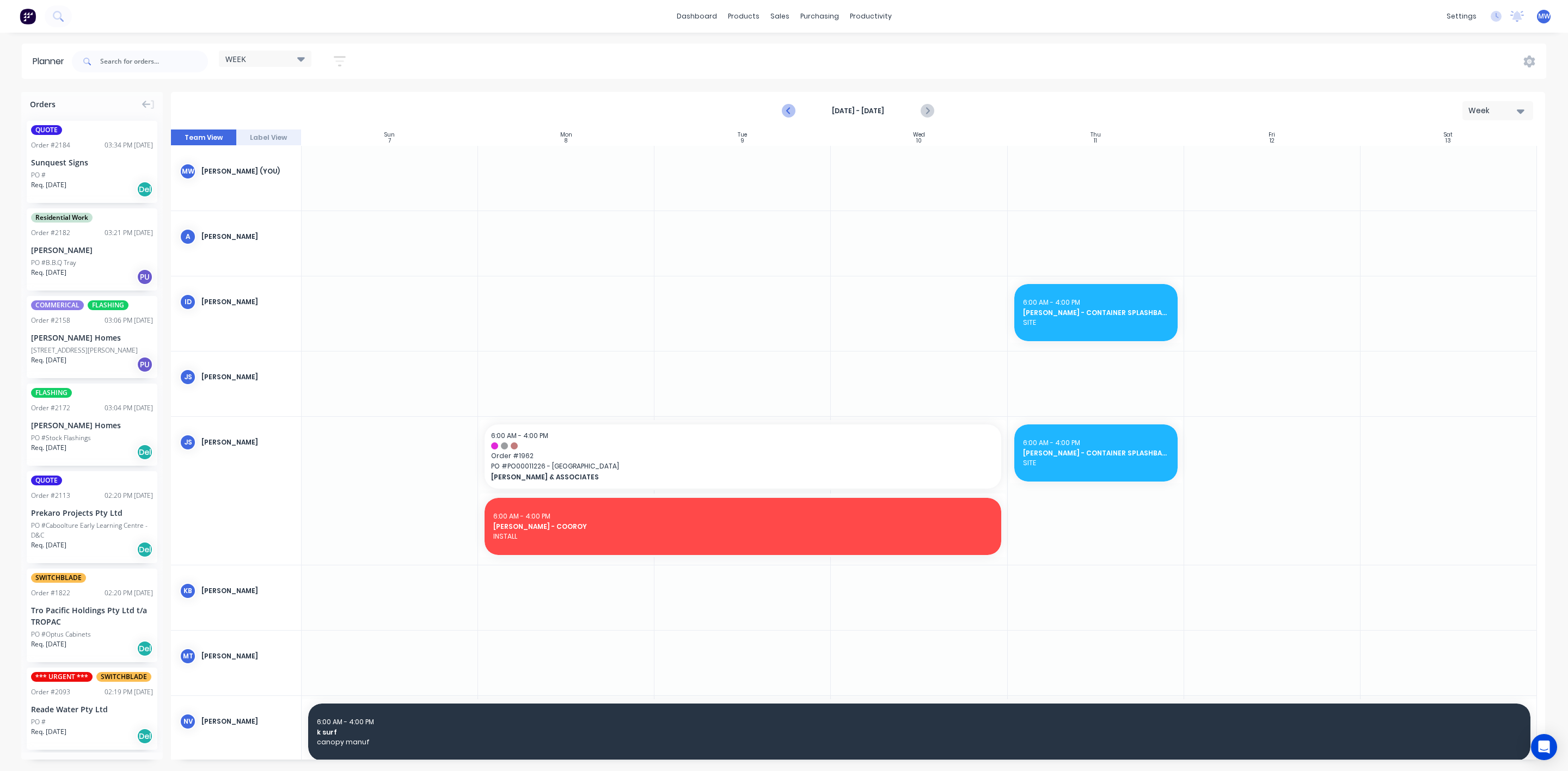
click at [791, 111] on icon "Previous page" at bounding box center [788, 111] width 13 height 13
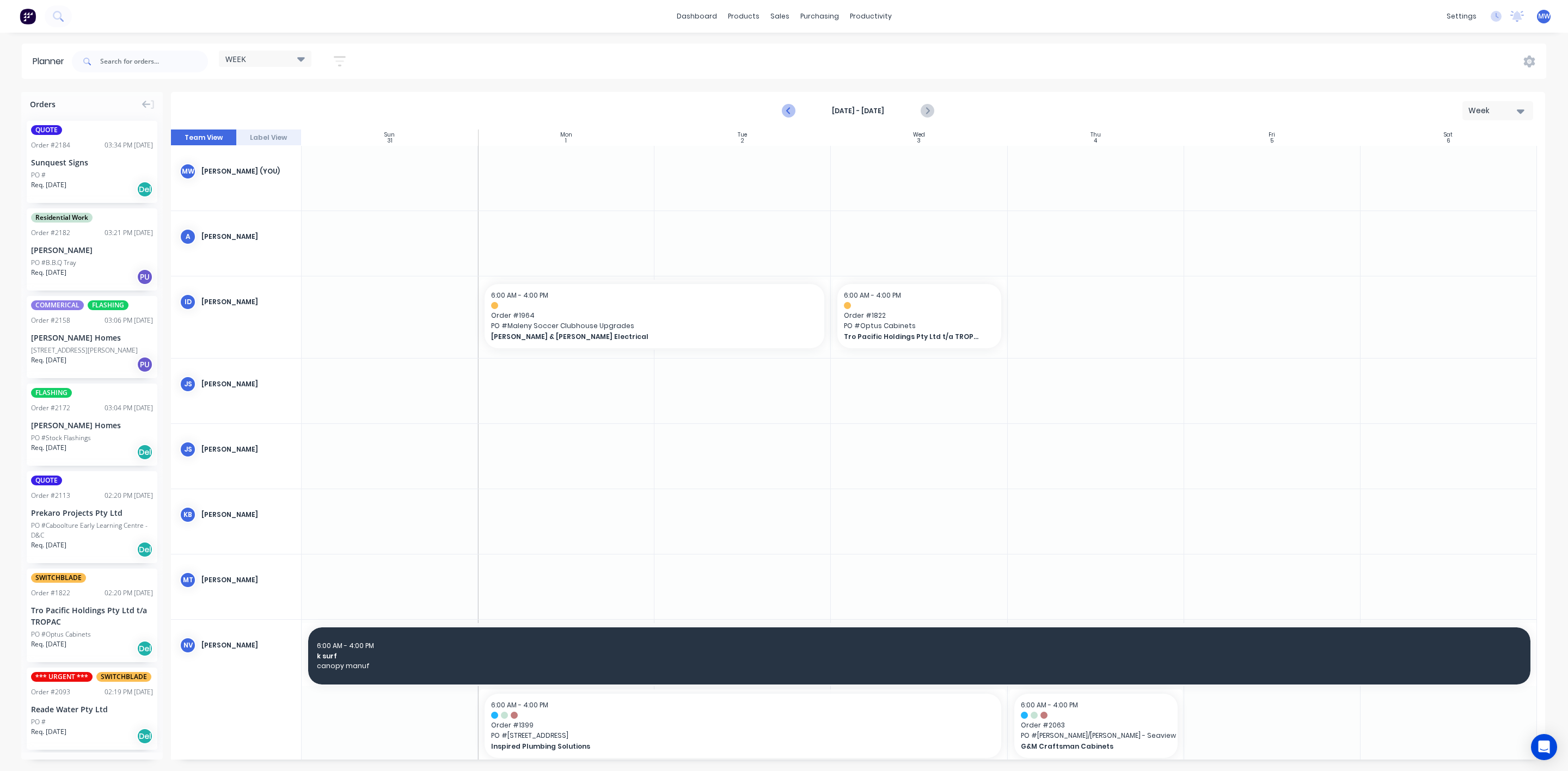
click at [789, 111] on icon "Previous page" at bounding box center [788, 111] width 13 height 13
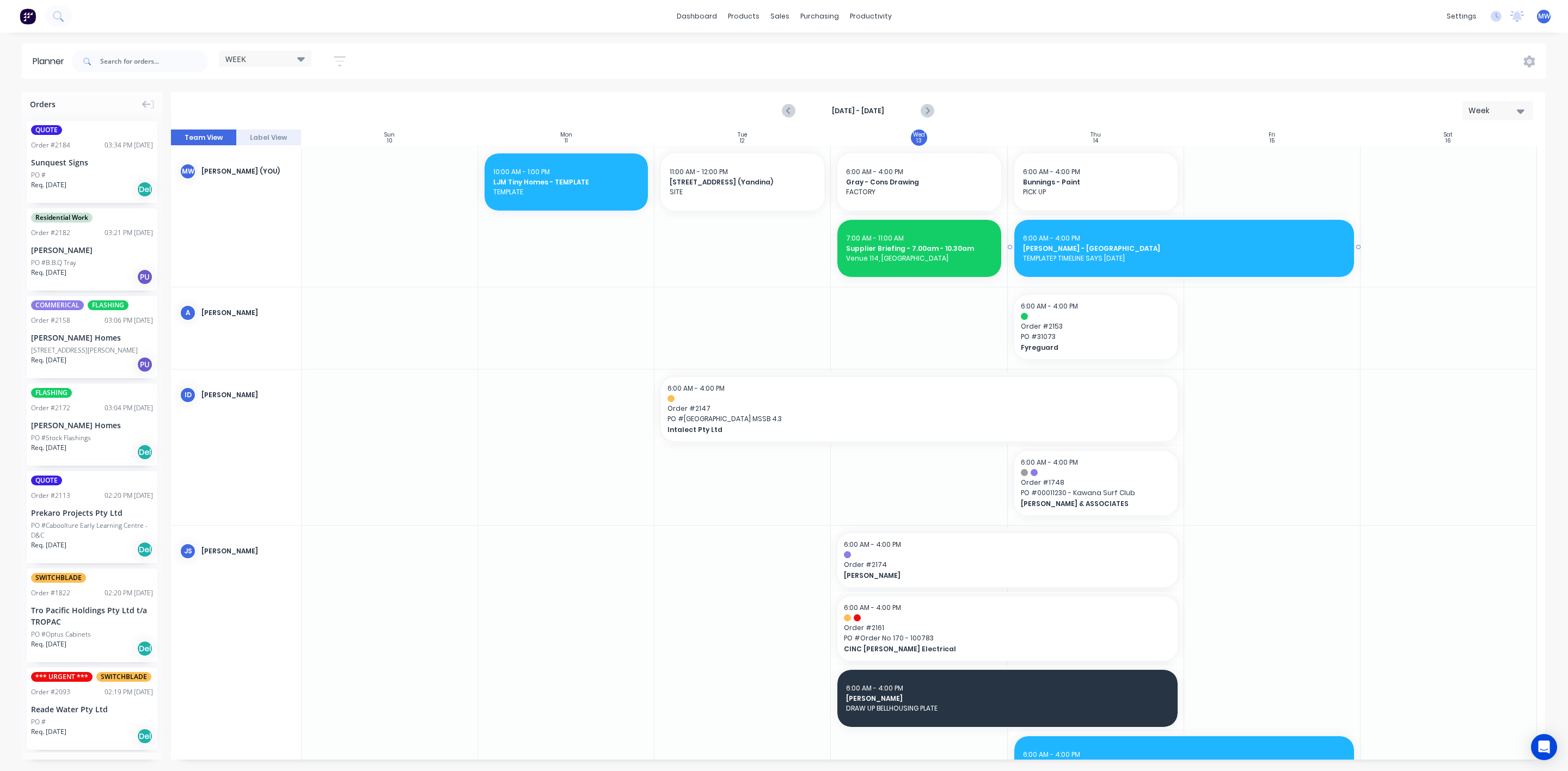
click at [1124, 245] on span "HILLERS - COOROY MARKET GARDEN" at bounding box center [1185, 249] width 323 height 10
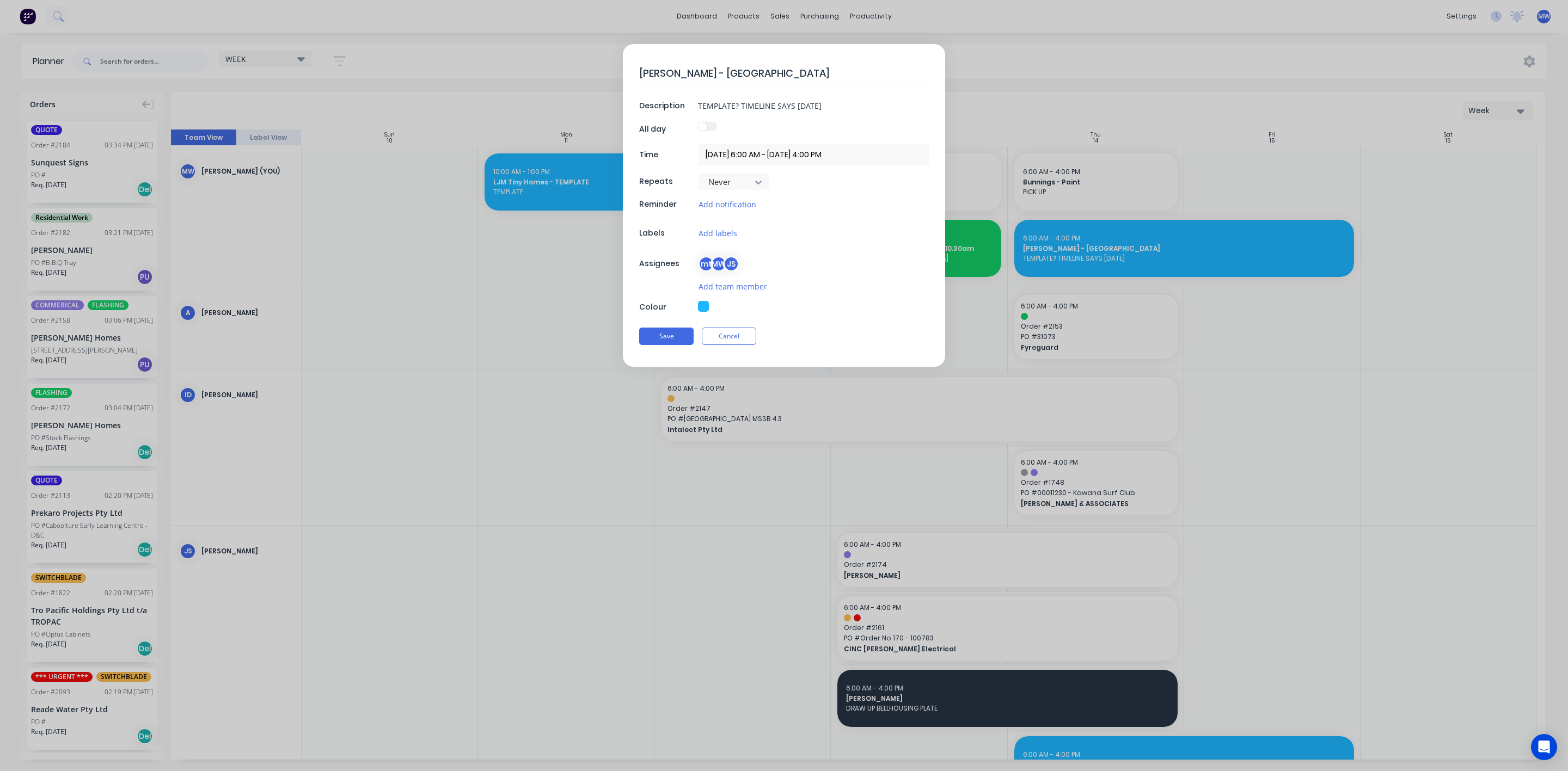
click at [709, 311] on div at bounding box center [813, 307] width 231 height 13
click at [708, 310] on button "button" at bounding box center [704, 307] width 11 height 11
type textarea "x"
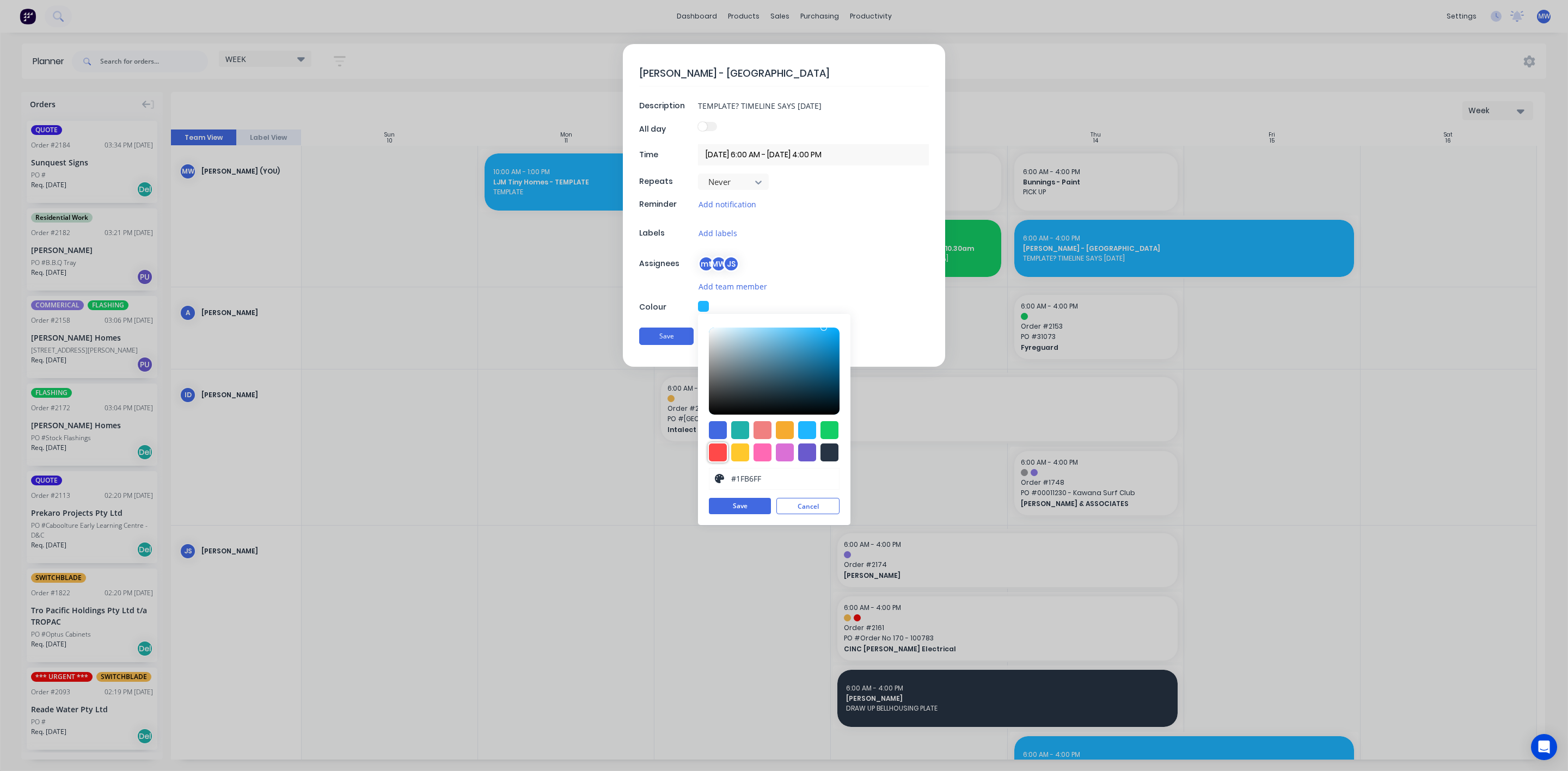
click at [715, 451] on div at bounding box center [718, 453] width 18 height 18
type input "#FF4949"
click at [757, 514] on button "Save" at bounding box center [740, 506] width 62 height 16
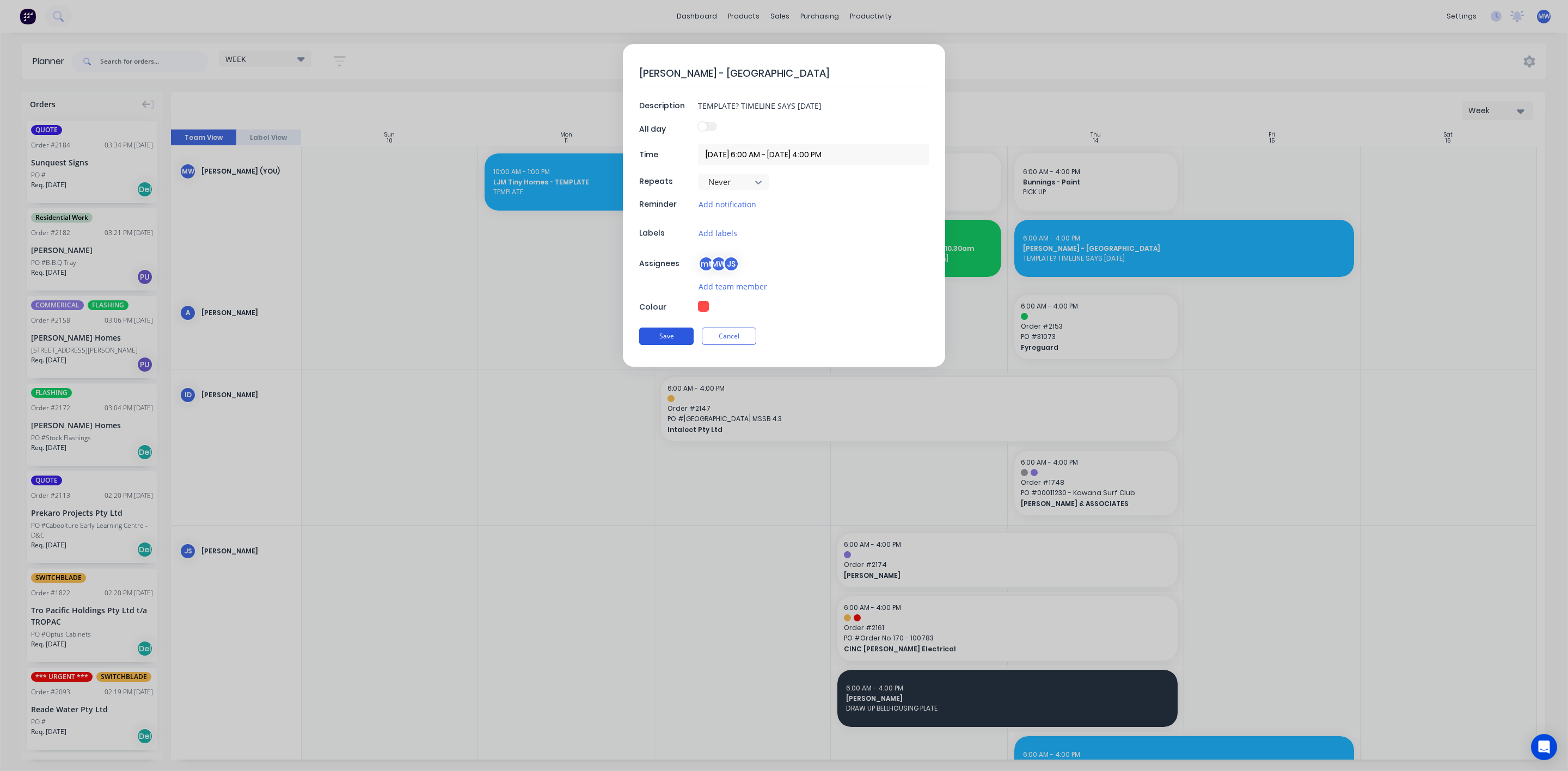
click at [660, 345] on button "Save" at bounding box center [666, 336] width 54 height 18
type textarea "x"
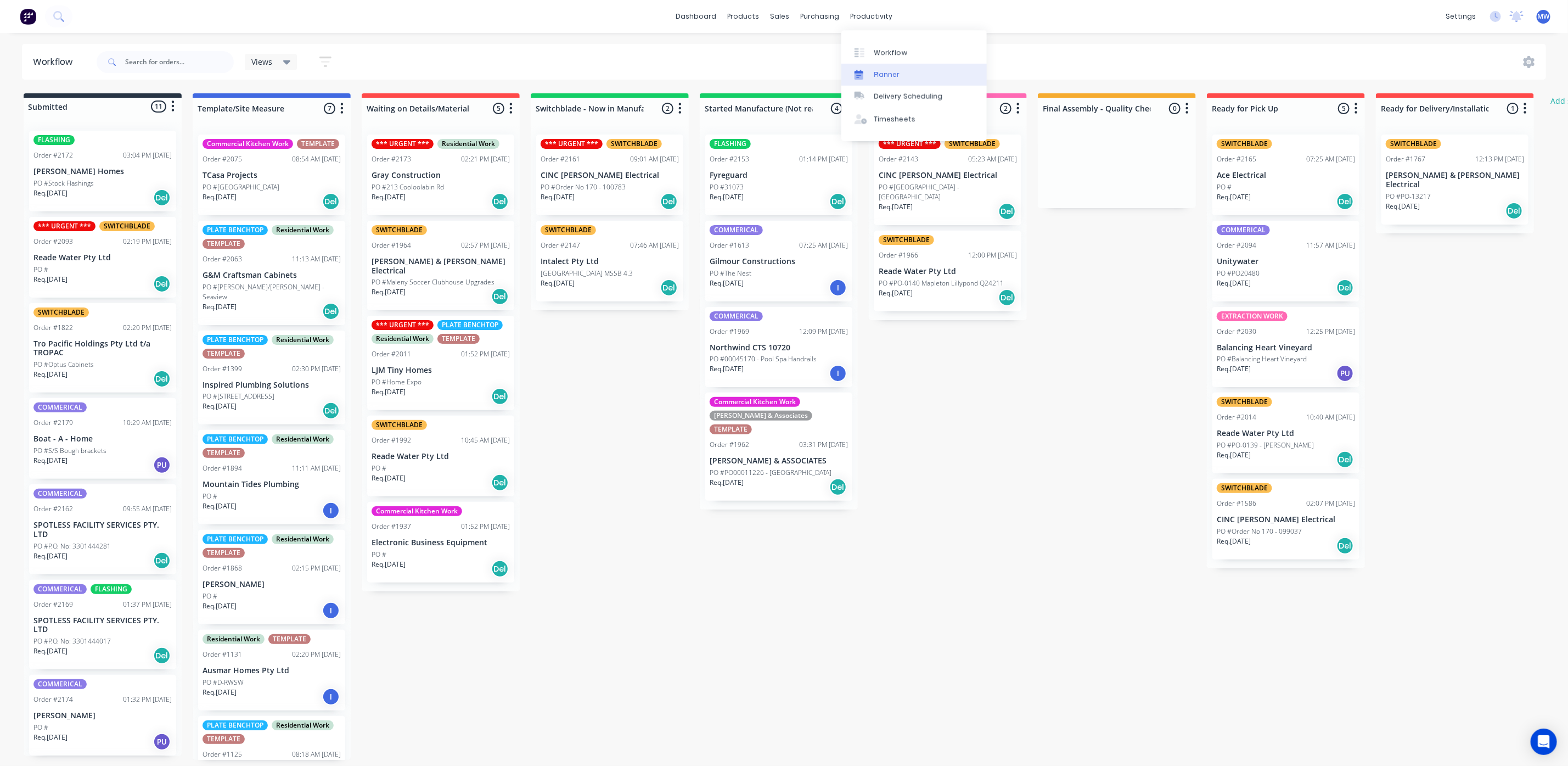
click at [897, 71] on div "Planner" at bounding box center [887, 75] width 26 height 10
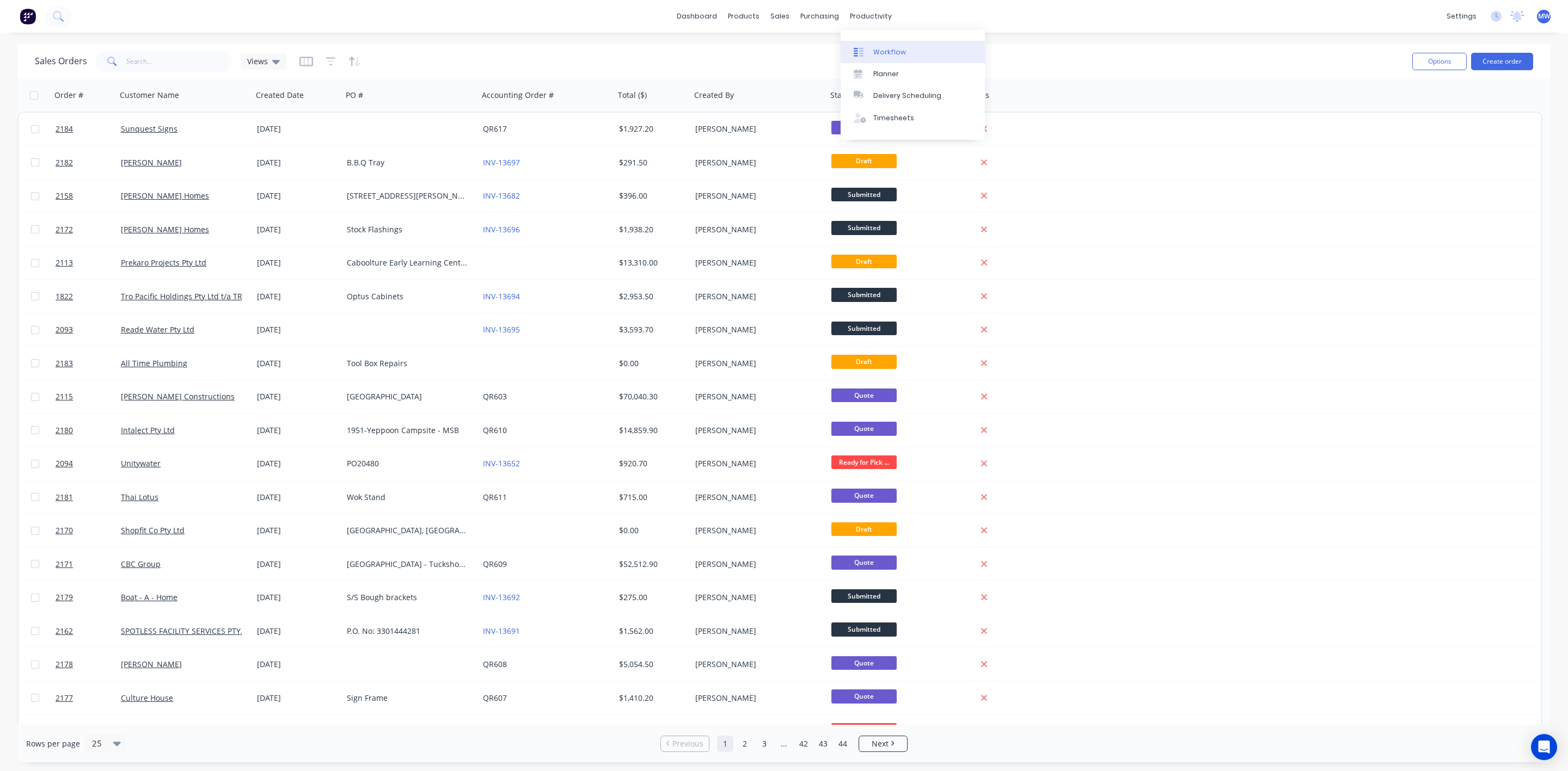
click at [874, 47] on div "Workflow" at bounding box center [890, 52] width 33 height 10
